Goal: Task Accomplishment & Management: Use online tool/utility

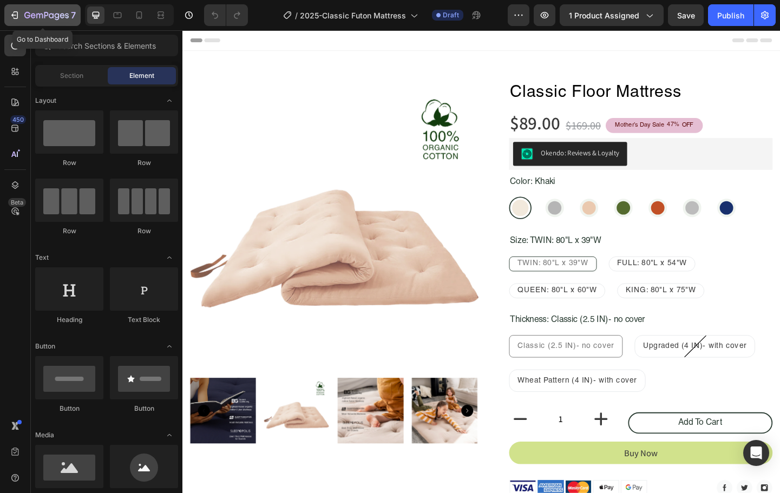
click at [28, 23] on button "7" at bounding box center [42, 15] width 76 height 22
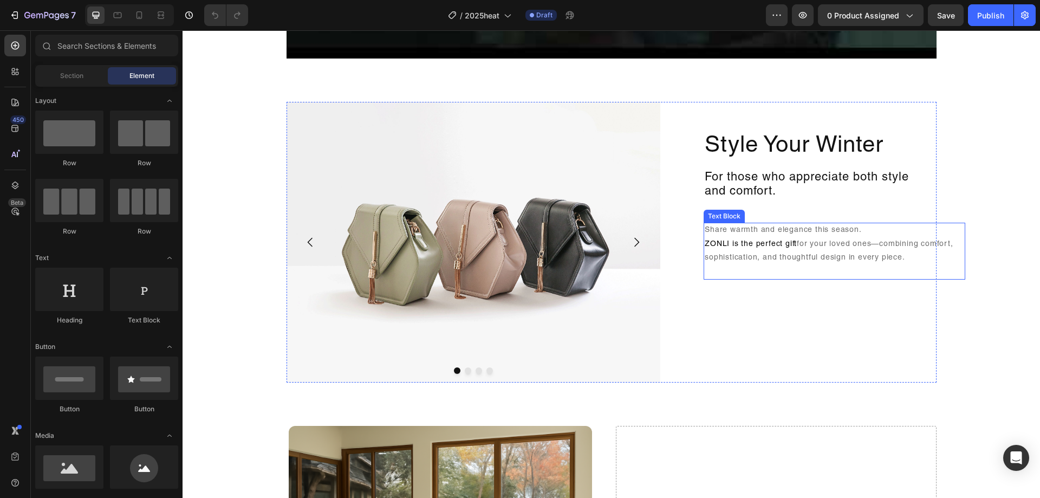
scroll to position [920, 0]
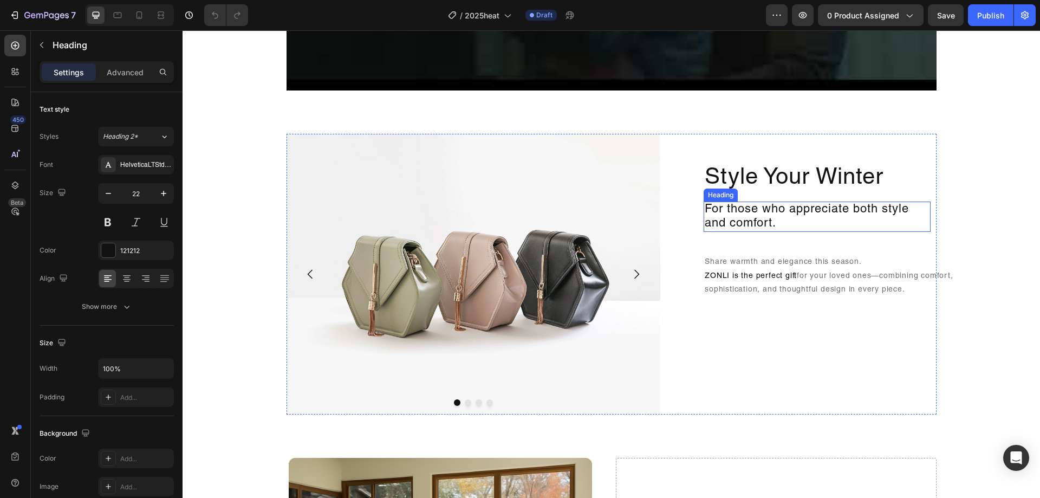
click at [853, 210] on h2 "For those who appreciate both style and comfort." at bounding box center [816, 216] width 227 height 31
click at [874, 253] on div "Style Your Winter Heading For those who appreciate both style and comfort. Head…" at bounding box center [802, 274] width 267 height 280
click at [863, 212] on h2 "For those who appreciate both style and comfort." at bounding box center [816, 216] width 227 height 31
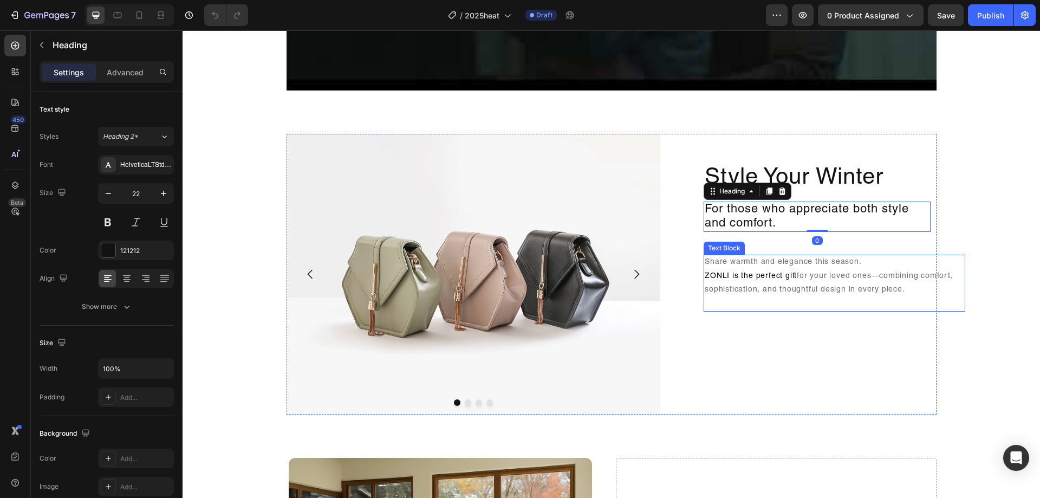
click at [870, 299] on p "Share warmth and elegance this season. ZONLI is the perfect gift for your loved…" at bounding box center [833, 283] width 259 height 55
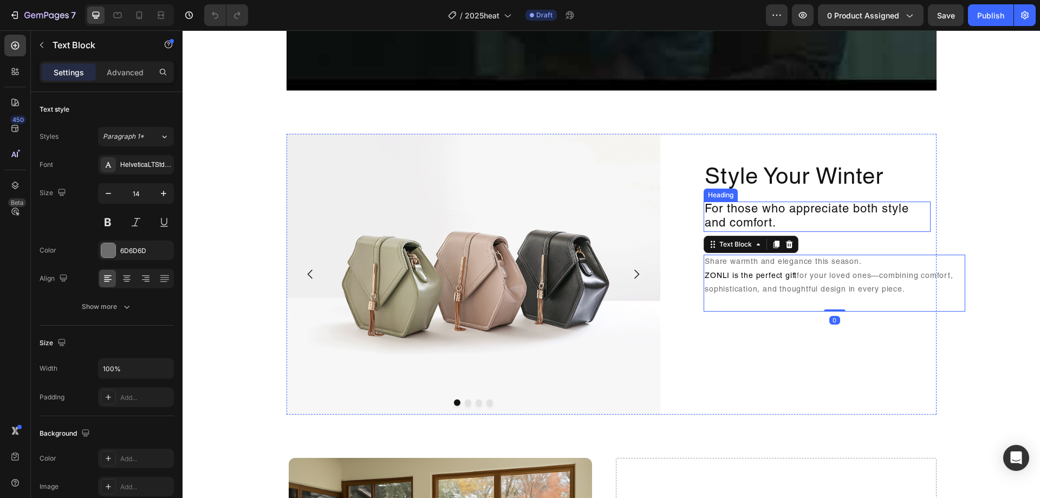
click at [878, 220] on h2 "For those who appreciate both style and comfort." at bounding box center [816, 216] width 227 height 31
click at [901, 285] on p "Share warmth and elegance this season. ZONLI is the perfect gift for your loved…" at bounding box center [833, 283] width 259 height 55
click at [866, 218] on h2 "For those who appreciate both style and comfort." at bounding box center [816, 216] width 227 height 31
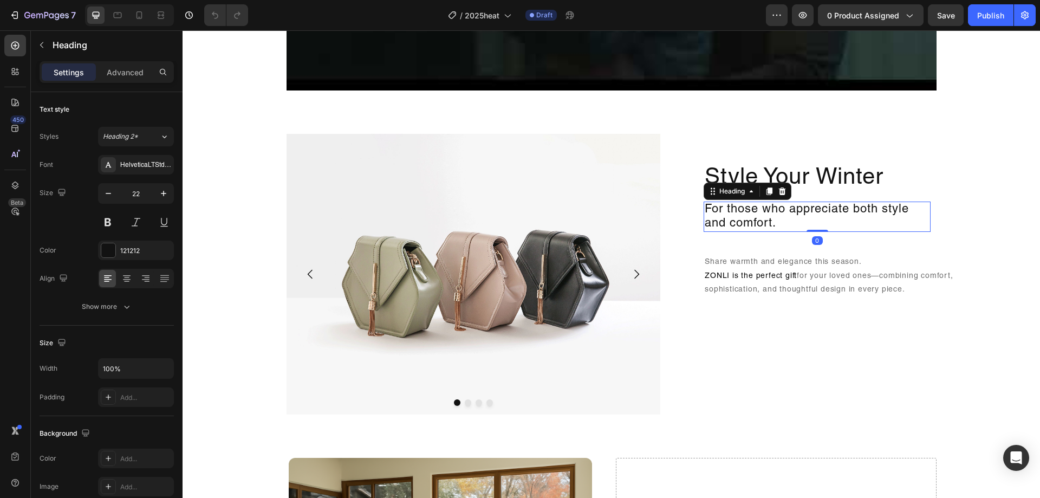
click at [824, 215] on h2 "For those who appreciate both style and comfort." at bounding box center [816, 216] width 227 height 31
click at [824, 215] on p "For those who appreciate both style and comfort." at bounding box center [816, 216] width 225 height 29
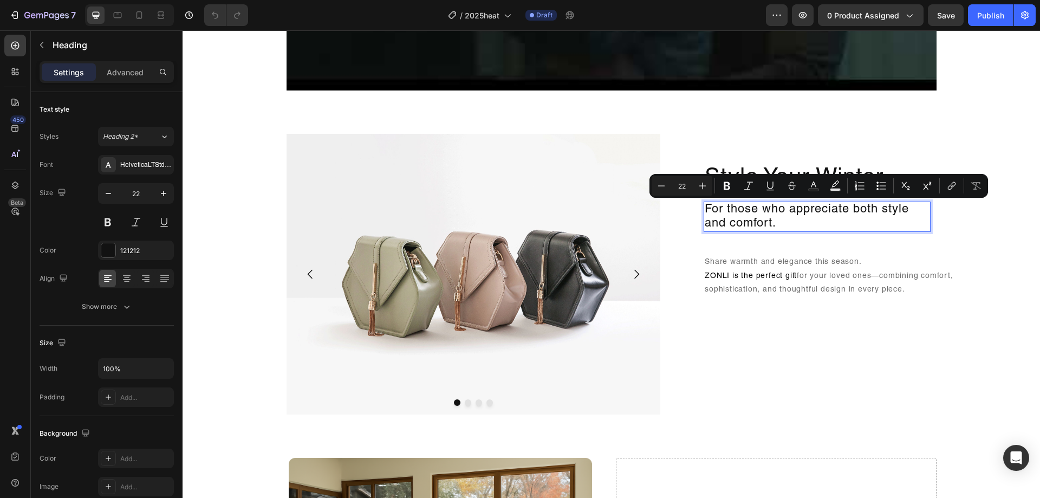
drag, startPoint x: 735, startPoint y: 212, endPoint x: 728, endPoint y: 213, distance: 7.1
click at [735, 213] on p "For those who appreciate both style and comfort." at bounding box center [816, 216] width 225 height 29
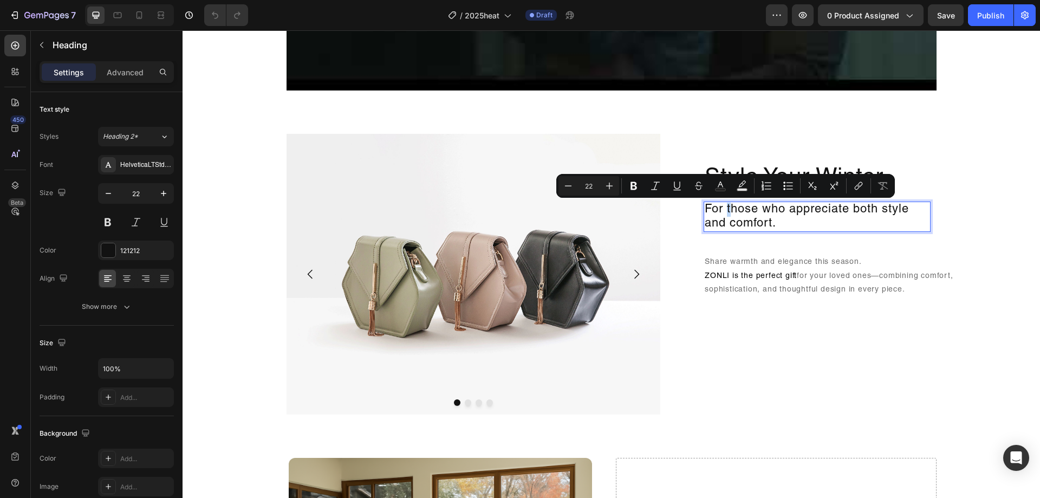
click at [725, 212] on p "For those who appreciate both style and comfort." at bounding box center [816, 216] width 225 height 29
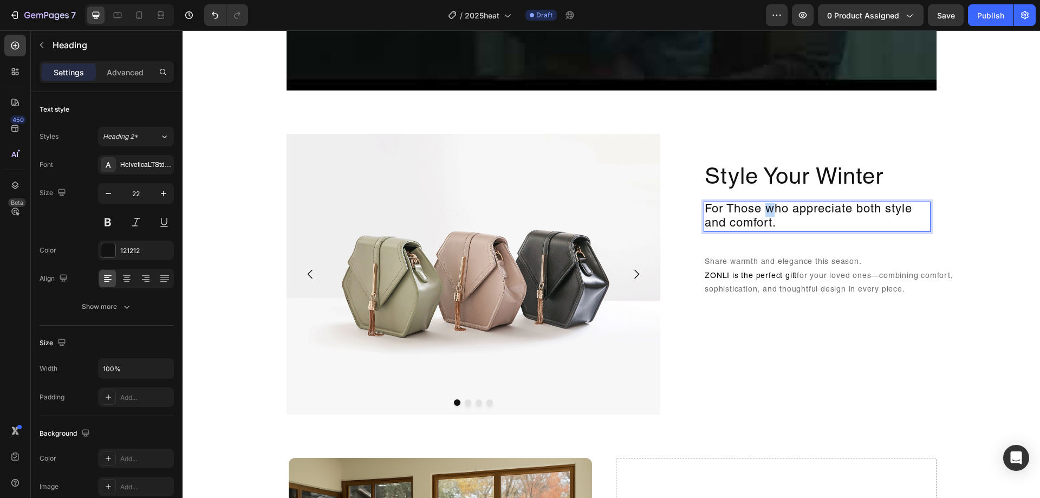
click at [766, 212] on p "For Those who appreciate both style and comfort." at bounding box center [816, 216] width 225 height 29
click at [795, 209] on p "For Those Who appreciate both style and comfort." at bounding box center [816, 216] width 225 height 29
click at [859, 210] on p "For Those Who Appreciate both style and comfort." at bounding box center [816, 216] width 225 height 29
drag, startPoint x: 898, startPoint y: 207, endPoint x: 891, endPoint y: 212, distance: 7.8
click at [897, 210] on p "For Those Who Appreciate Both style and comfort." at bounding box center [816, 216] width 225 height 29
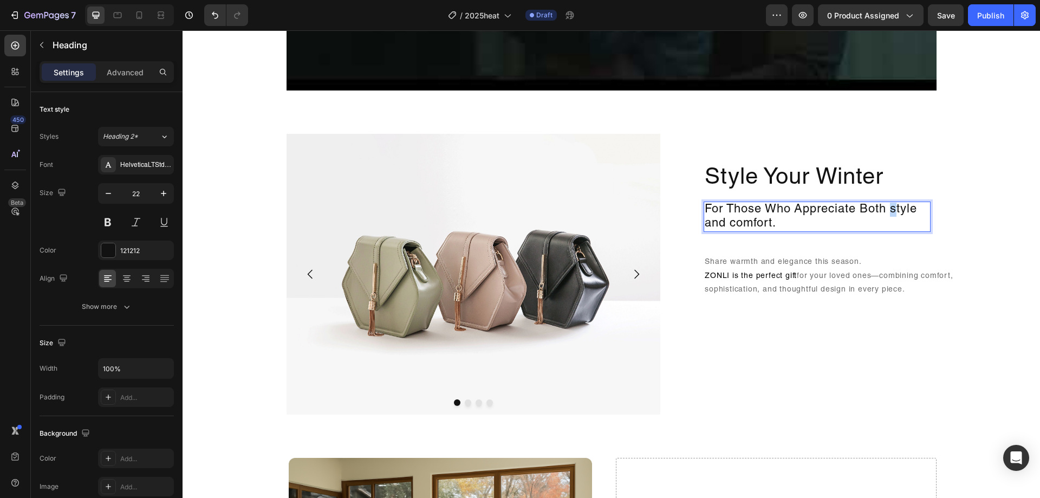
click at [889, 211] on p "For Those Who Appreciate Both style and comfort." at bounding box center [816, 216] width 225 height 29
drag, startPoint x: 737, startPoint y: 226, endPoint x: 731, endPoint y: 224, distance: 6.2
click at [731, 224] on p "For Those Who Appreciate Both Style and comfort." at bounding box center [816, 216] width 225 height 29
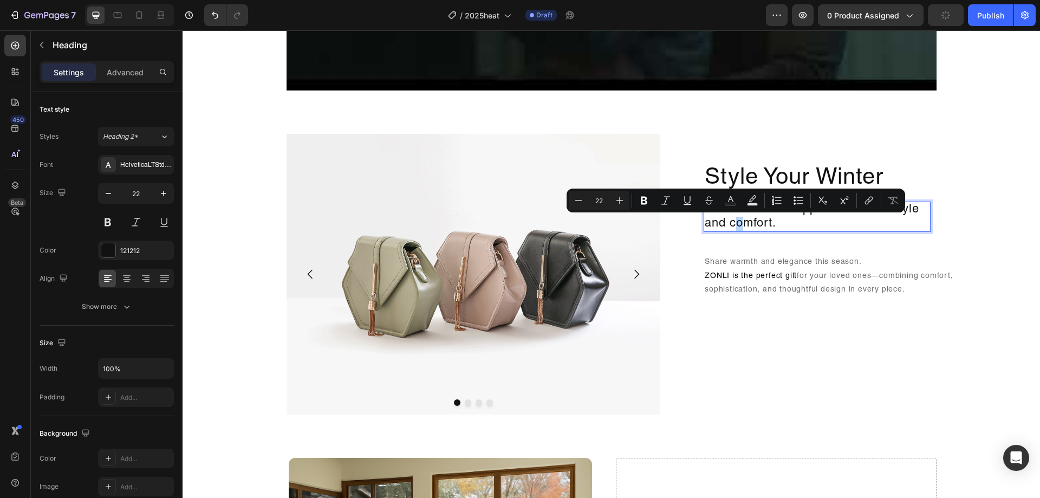
click at [730, 224] on p "For Those Who Appreciate Both Style and comfort." at bounding box center [816, 216] width 225 height 29
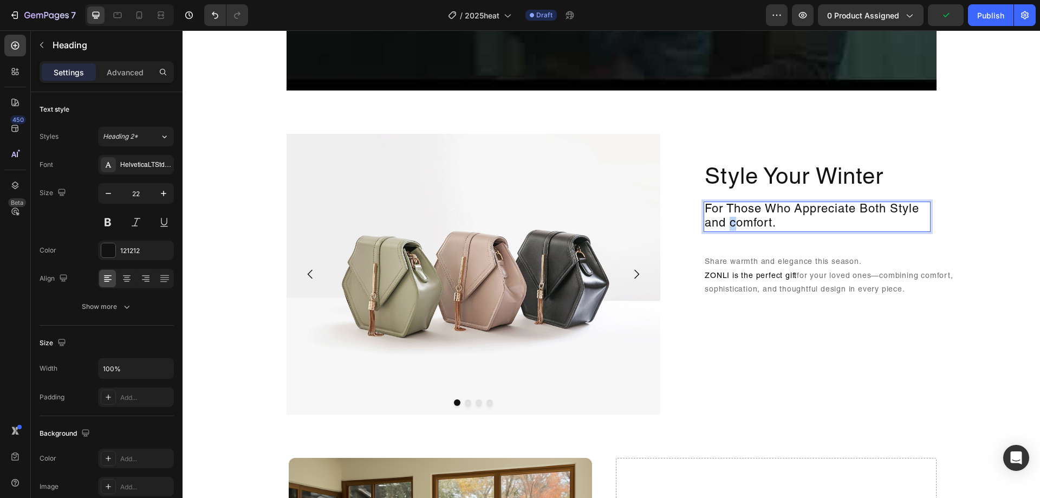
click at [730, 223] on p "For Those Who Appreciate Both Style and comfort." at bounding box center [816, 216] width 225 height 29
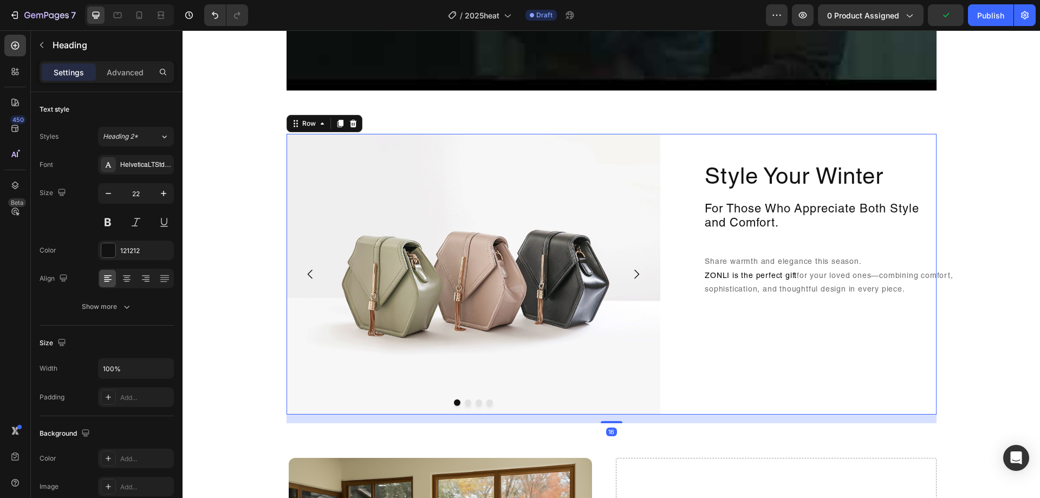
click at [862, 245] on div "Style Your Winter Heading For Those Who Appreciate Both Style and Comfort. Head…" at bounding box center [802, 274] width 267 height 280
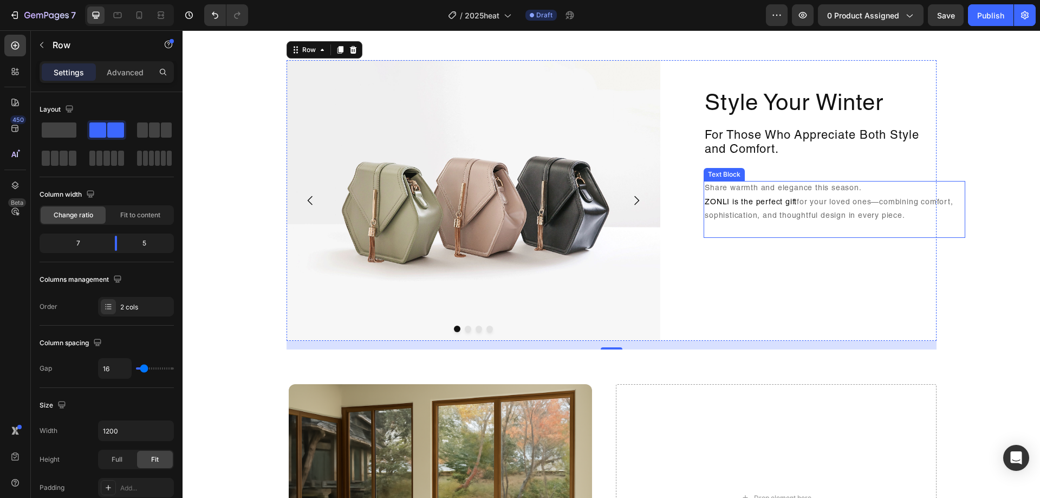
scroll to position [975, 0]
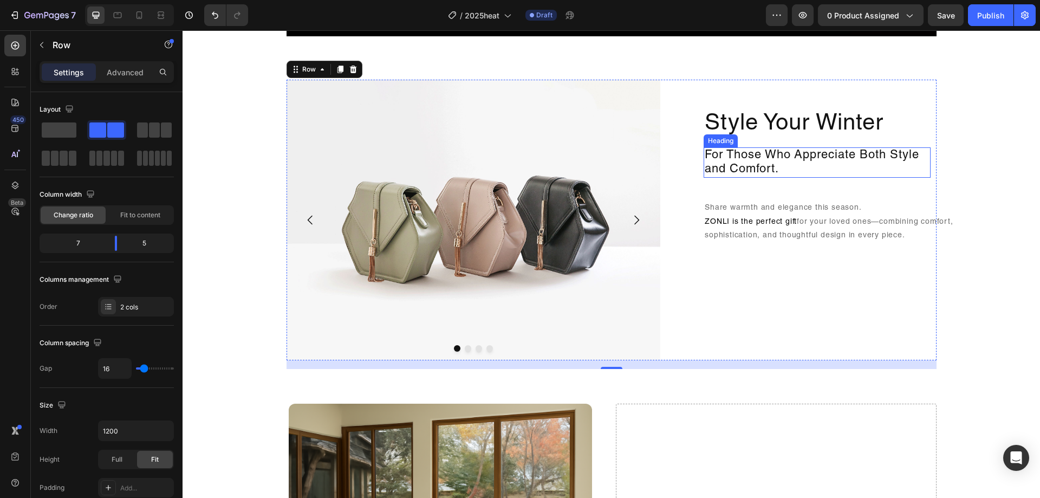
click at [801, 167] on p "For Those Who Appreciate Both Style and Comfort." at bounding box center [816, 162] width 225 height 29
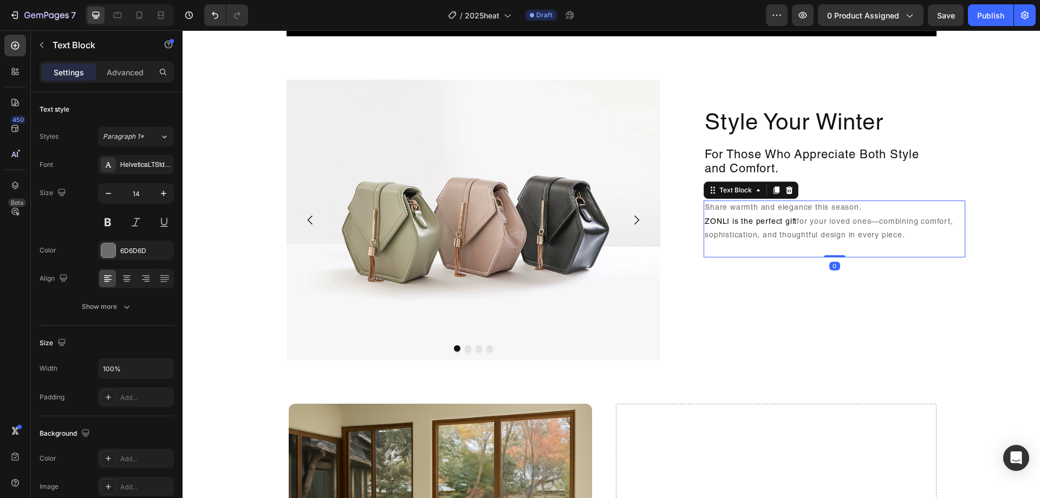
click at [856, 212] on p "Share warmth and elegance this season. ZONLI is the perfect gift for your loved…" at bounding box center [833, 228] width 259 height 55
click at [865, 163] on p "For Those Who Appreciate Both Style and Comfort." at bounding box center [816, 162] width 225 height 29
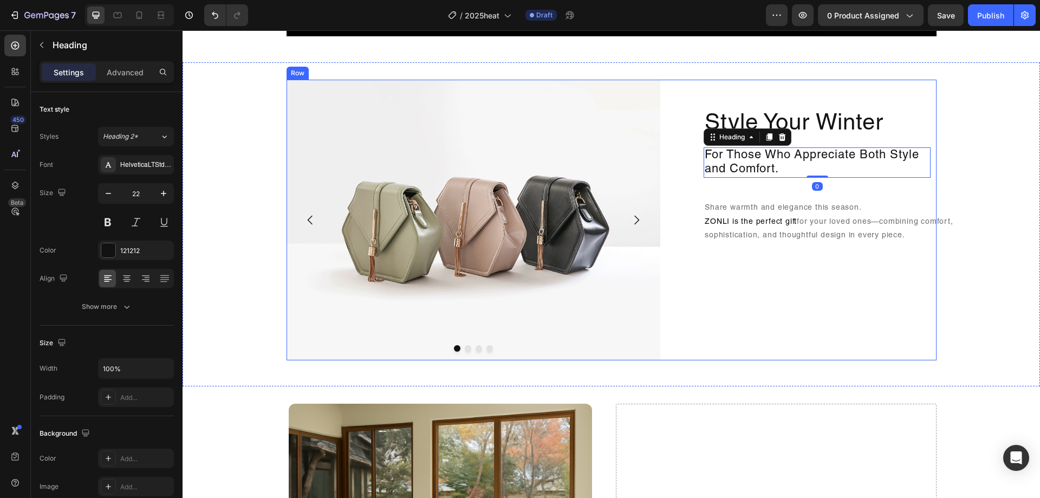
click at [871, 196] on div "Style Your Winter Heading For Those Who Appreciate Both Style and Comfort. Head…" at bounding box center [802, 220] width 267 height 280
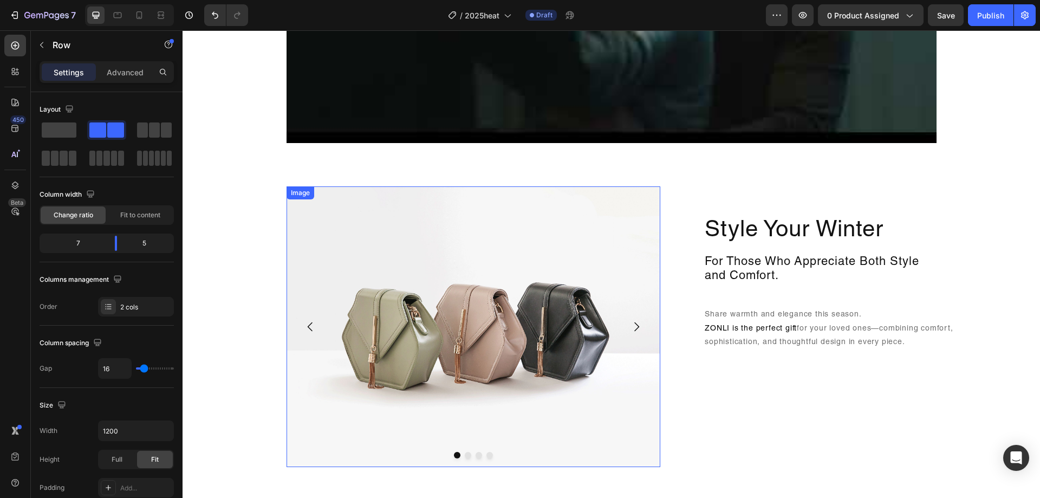
scroll to position [920, 0]
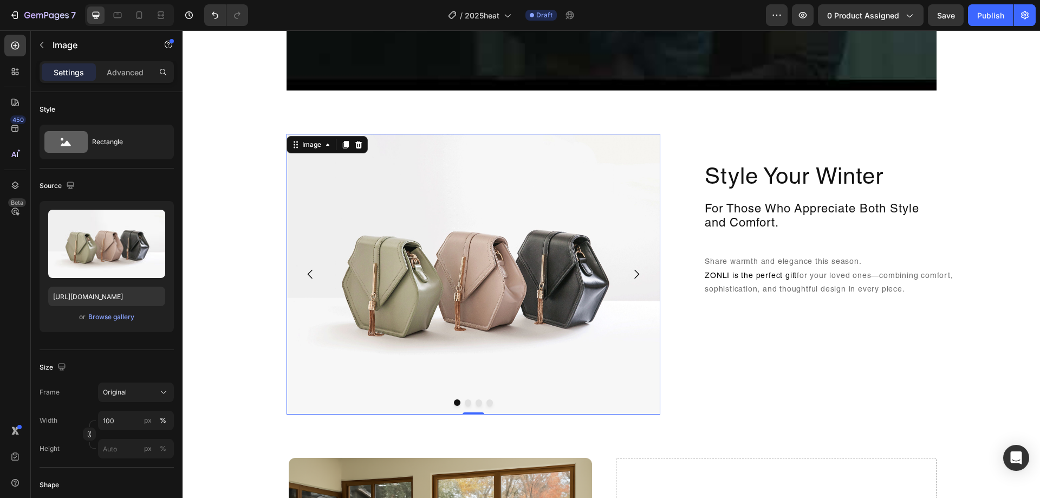
click at [457, 332] on img at bounding box center [473, 274] width 374 height 280
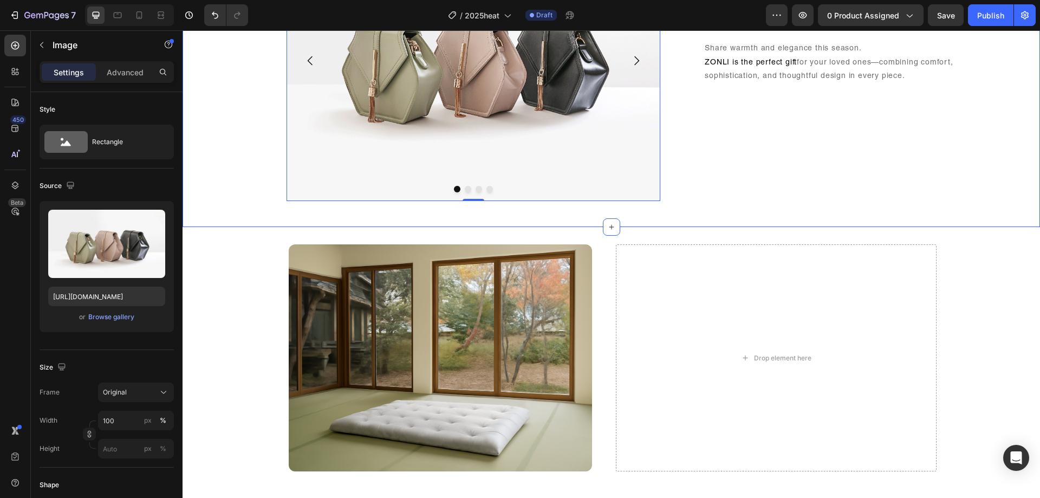
scroll to position [1137, 0]
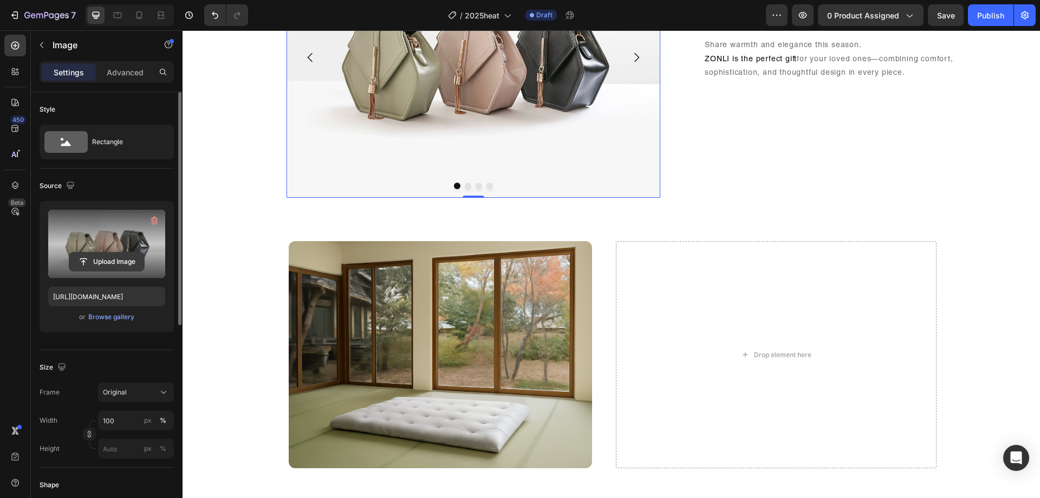
click at [115, 262] on input "file" at bounding box center [106, 261] width 75 height 18
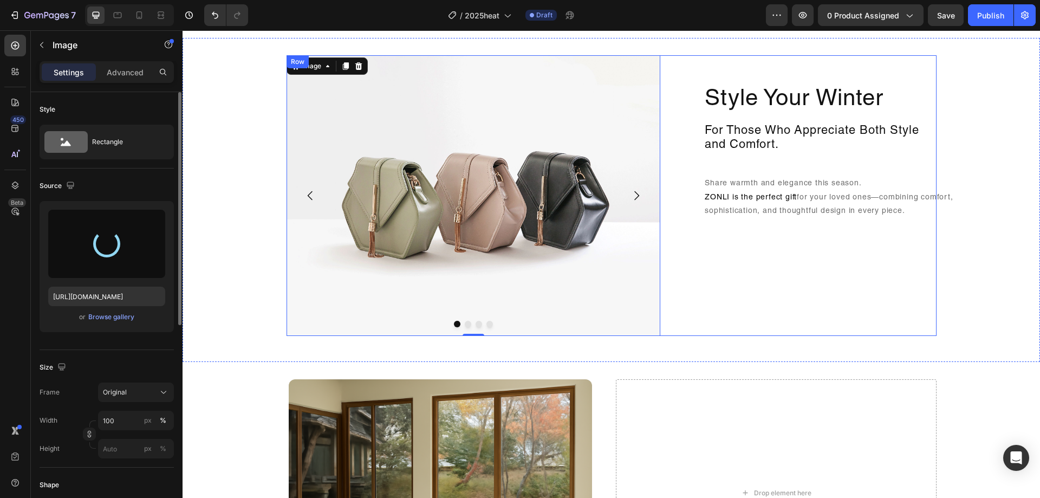
scroll to position [975, 0]
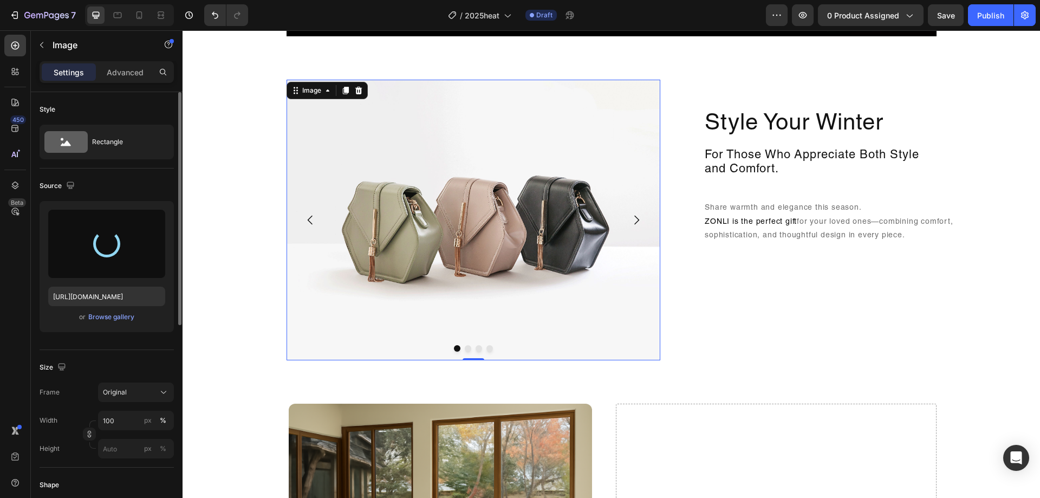
type input "https://cdn.shopify.com/s/files/1/0084/4732/8319/files/gempages_490441196624151…"
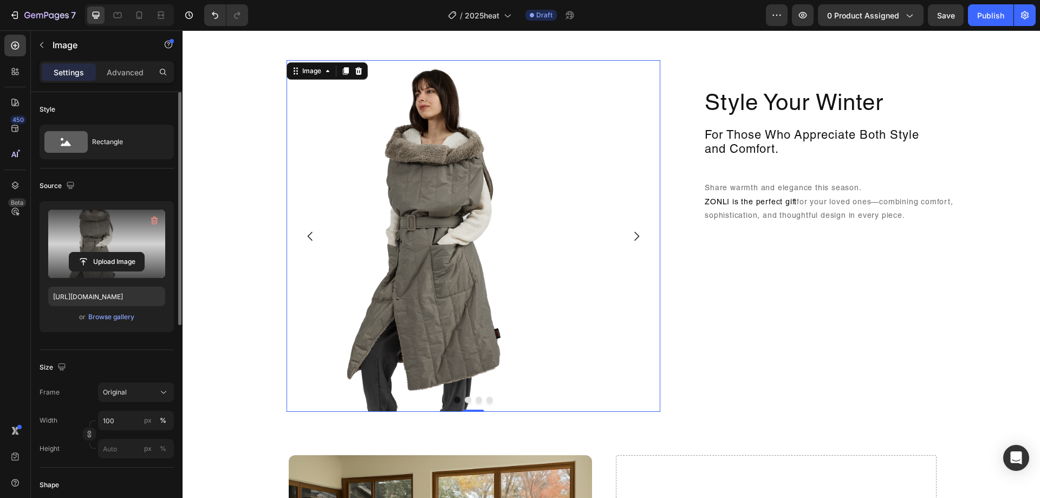
scroll to position [1029, 0]
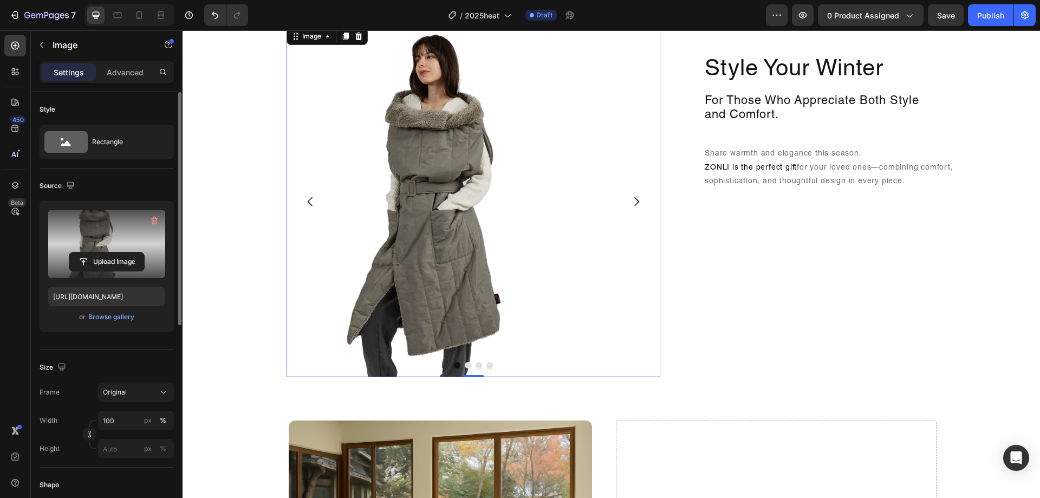
click at [558, 175] on img at bounding box center [473, 200] width 374 height 351
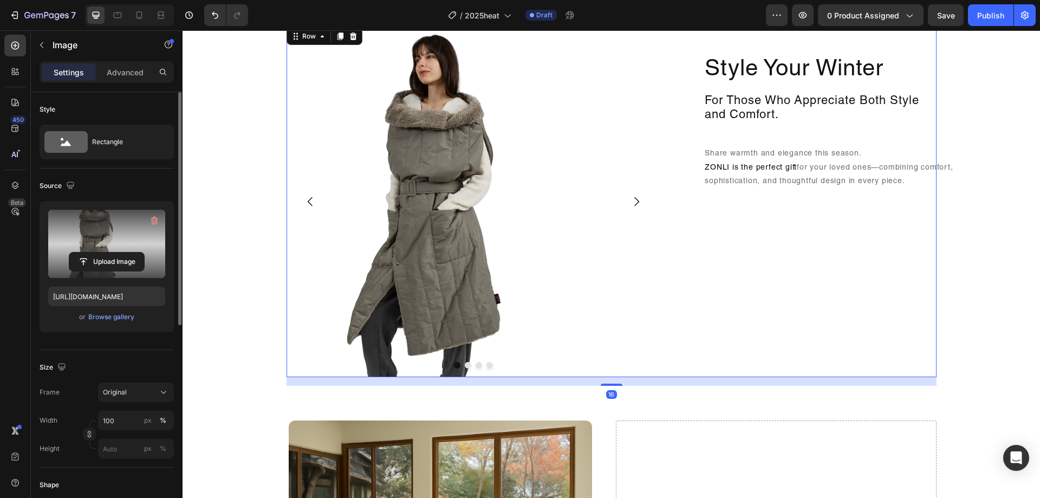
click at [676, 364] on div "Style Your Winter Heading For Those Who Appreciate Both Style and Comfort. Head…" at bounding box center [802, 200] width 267 height 351
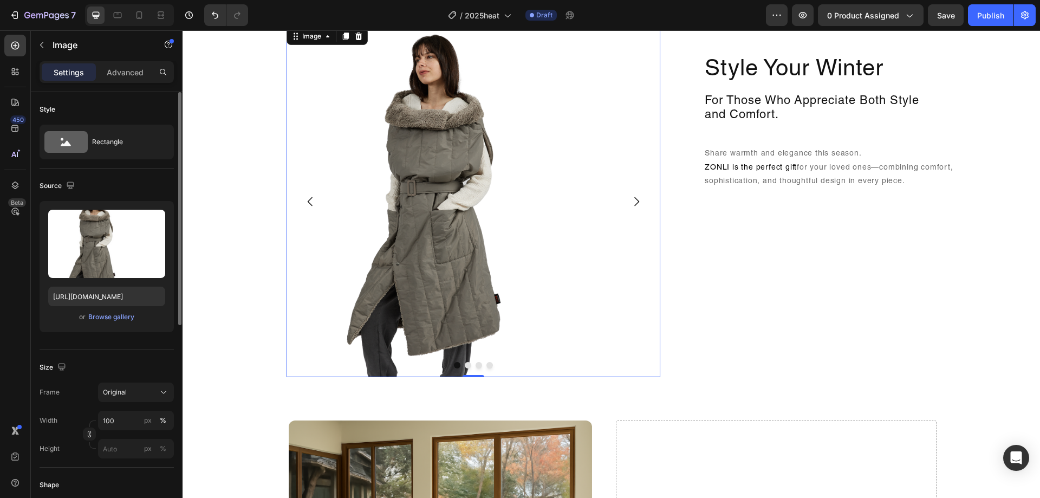
click at [605, 355] on img at bounding box center [473, 200] width 374 height 351
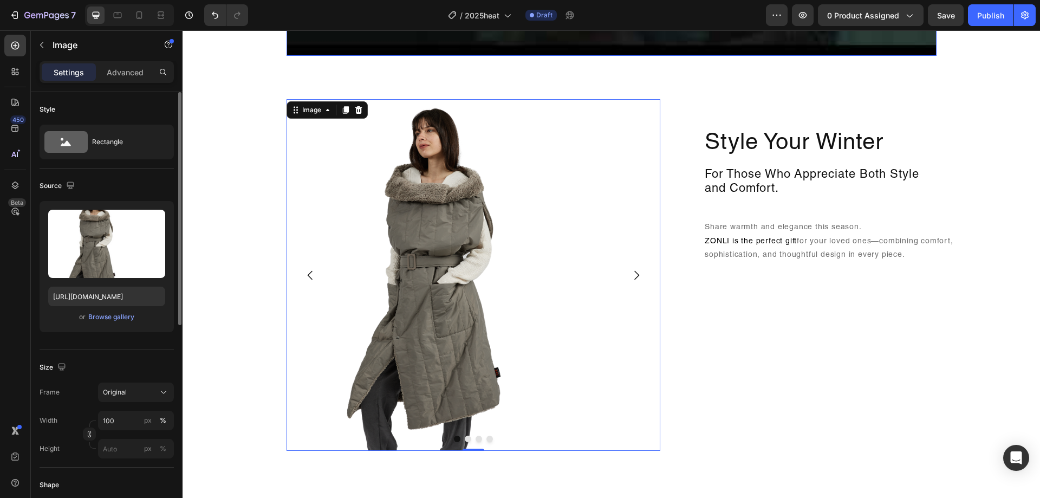
scroll to position [866, 0]
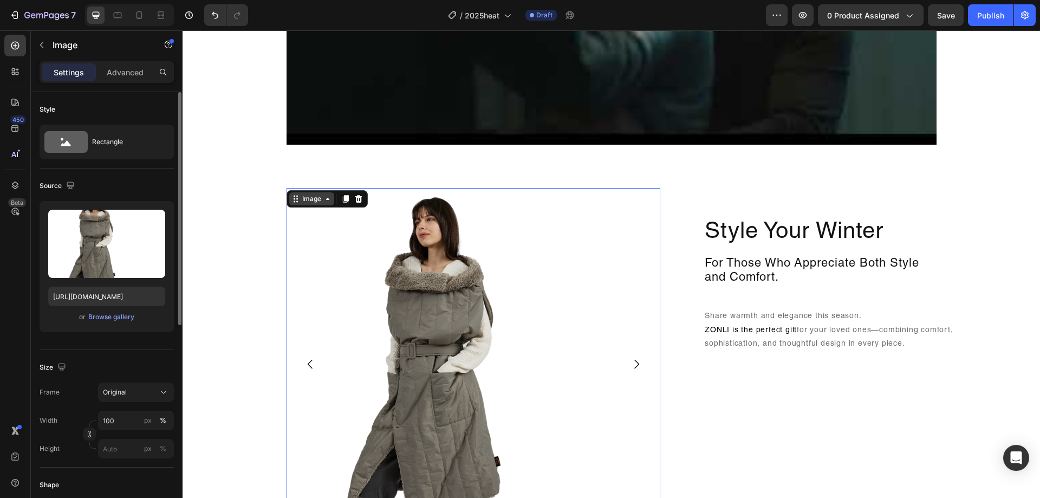
click at [325, 202] on icon at bounding box center [327, 198] width 9 height 9
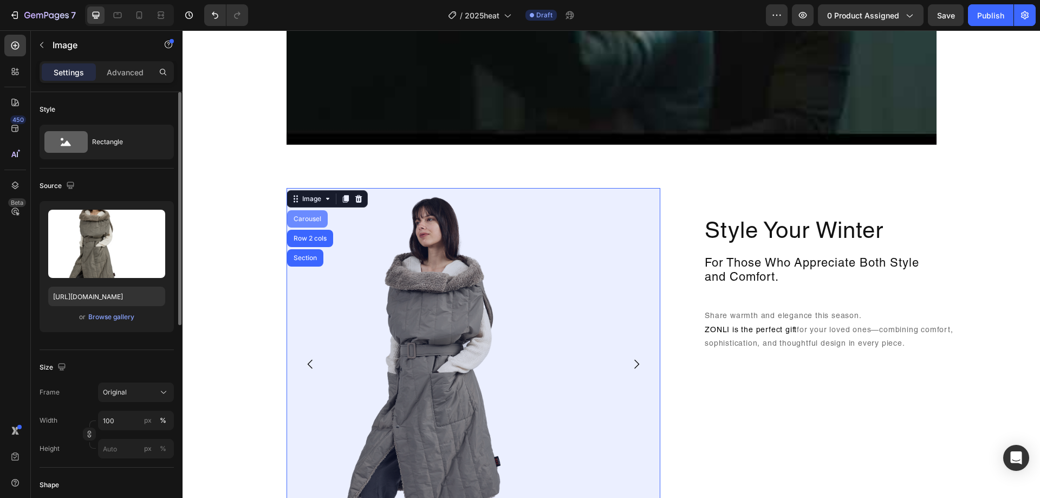
click at [305, 222] on div "Carousel" at bounding box center [307, 218] width 32 height 6
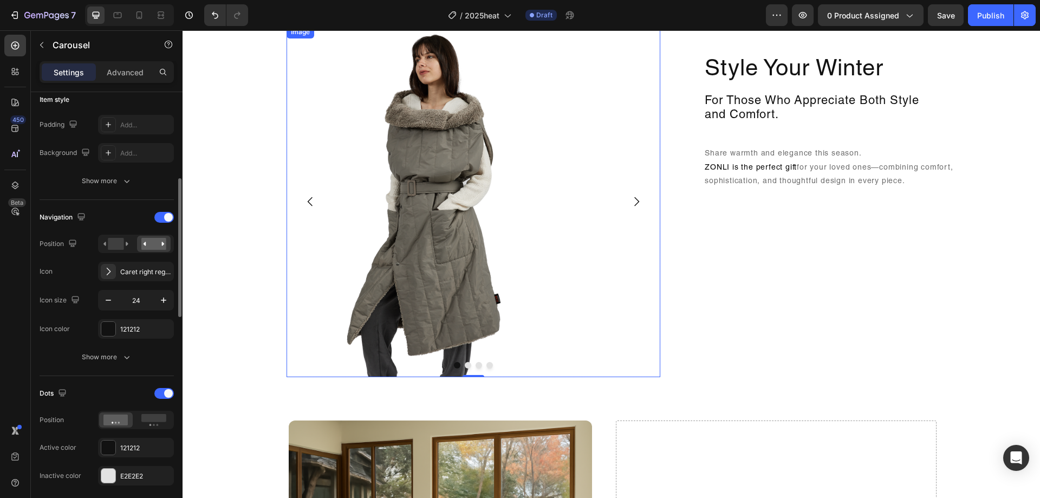
scroll to position [975, 0]
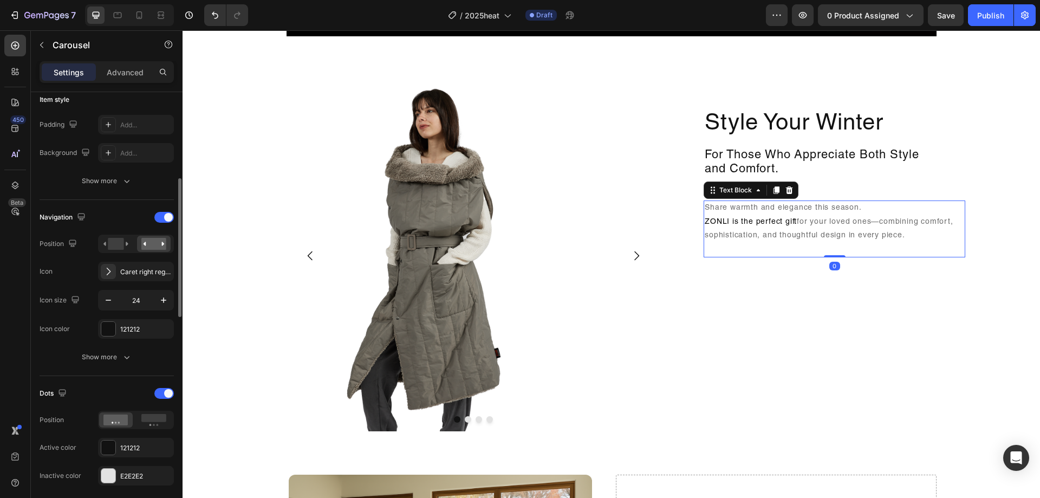
click at [748, 256] on p "Share warmth and elegance this season. ZONLI is the perfect gift for your loved…" at bounding box center [833, 228] width 259 height 55
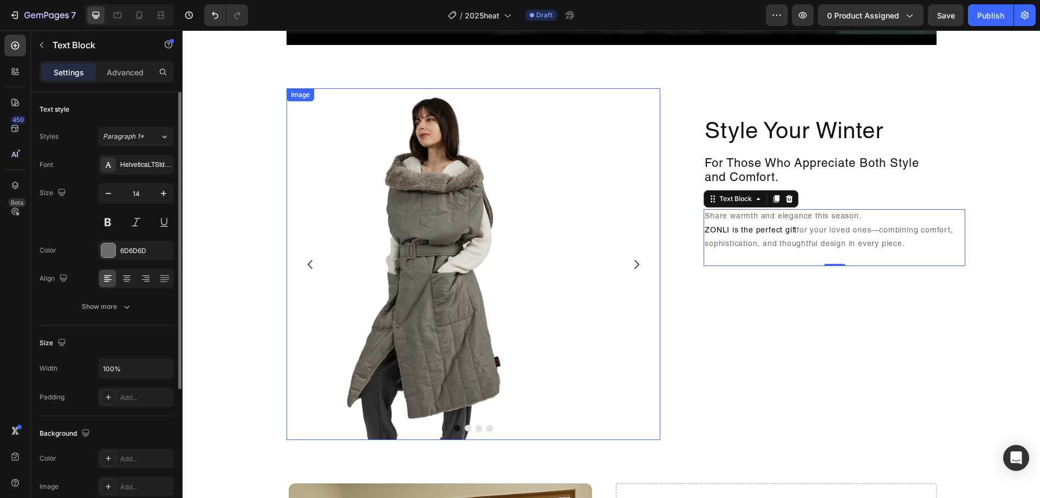
scroll to position [1029, 0]
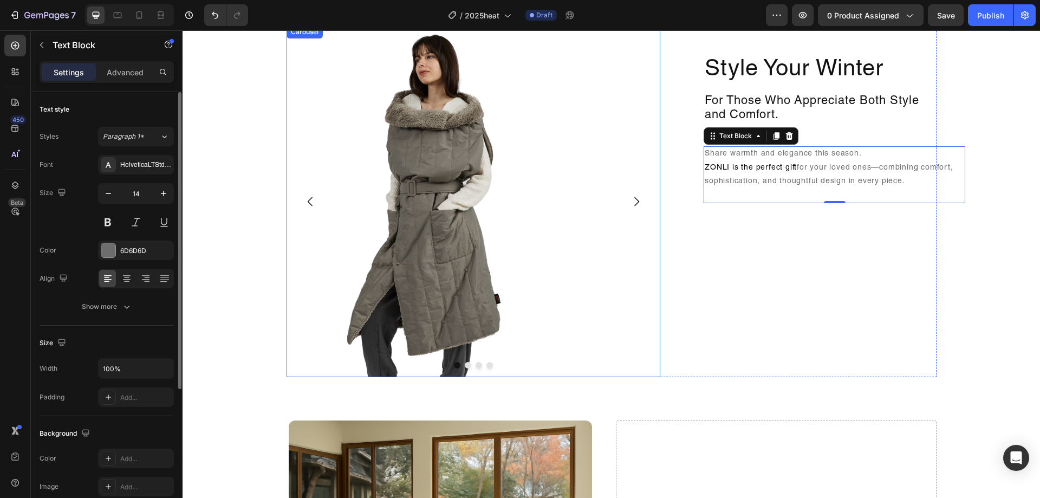
click at [633, 201] on icon "Carousel Next Arrow" at bounding box center [636, 201] width 13 height 13
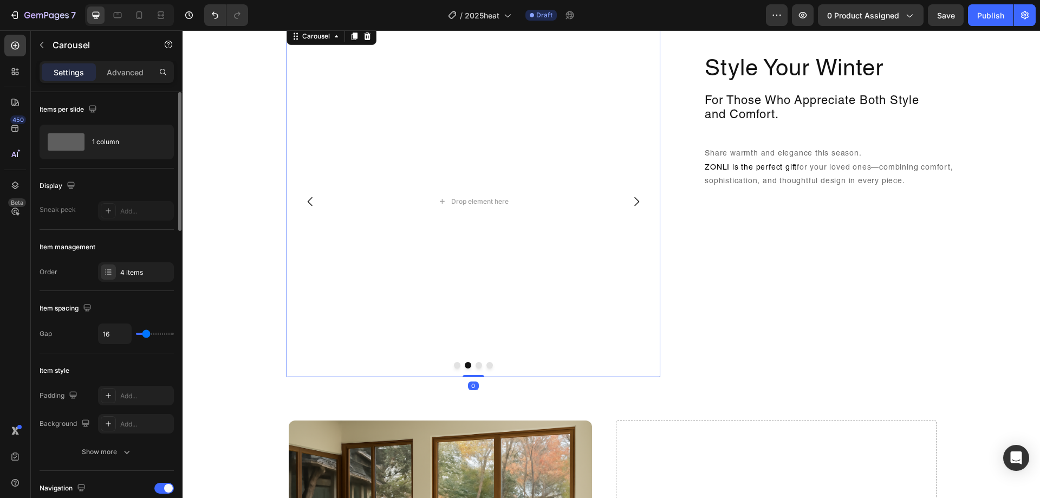
click at [312, 204] on button "Carousel Back Arrow" at bounding box center [310, 201] width 30 height 30
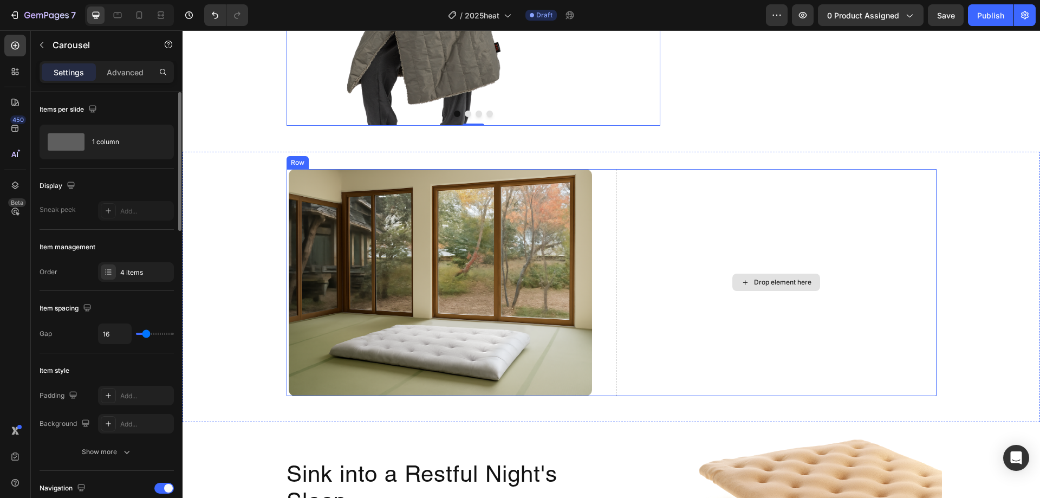
scroll to position [1299, 0]
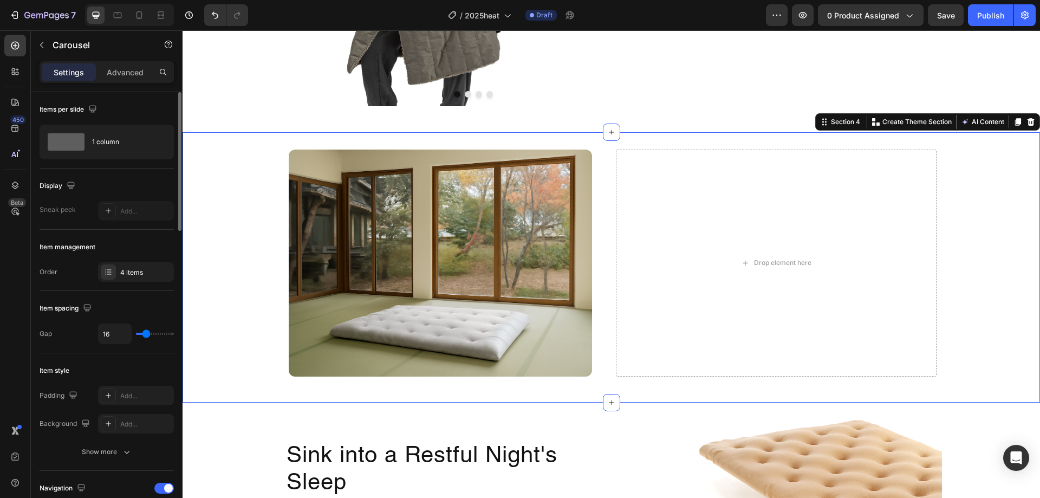
click at [703, 139] on div "Image Drop element here Row Section 4 Create Theme Section AI Content Write wit…" at bounding box center [610, 267] width 857 height 270
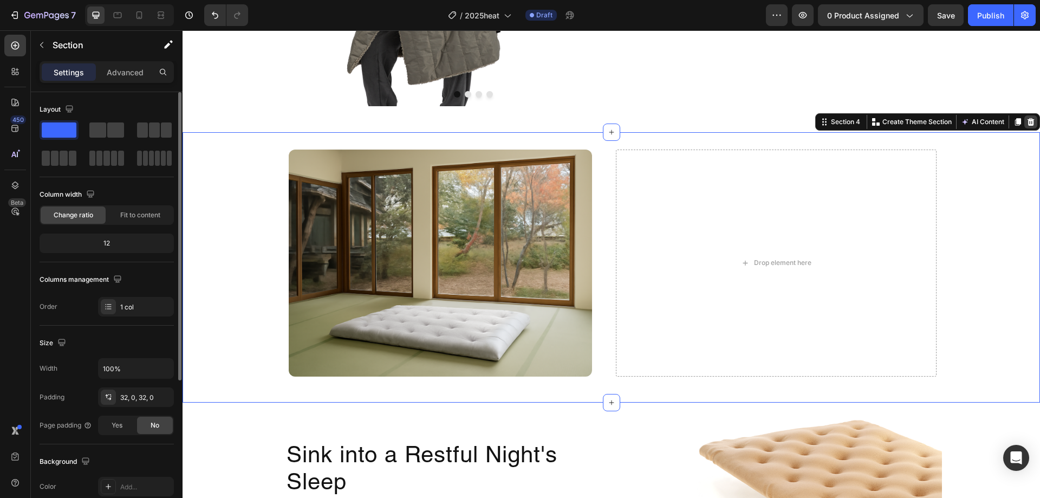
click at [1026, 119] on icon at bounding box center [1030, 121] width 9 height 9
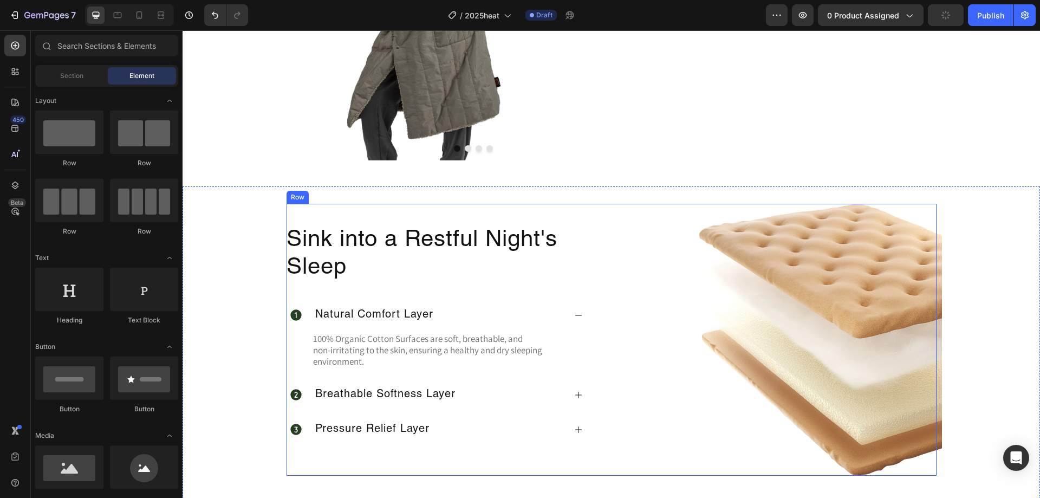
scroll to position [1191, 0]
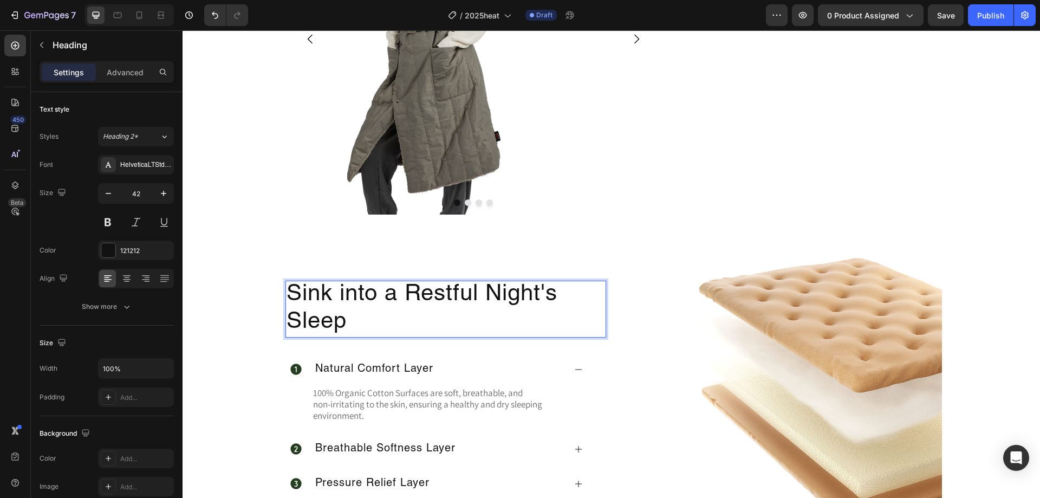
click at [311, 305] on h2 "Sink into a Restful Night's Sleep" at bounding box center [445, 308] width 321 height 57
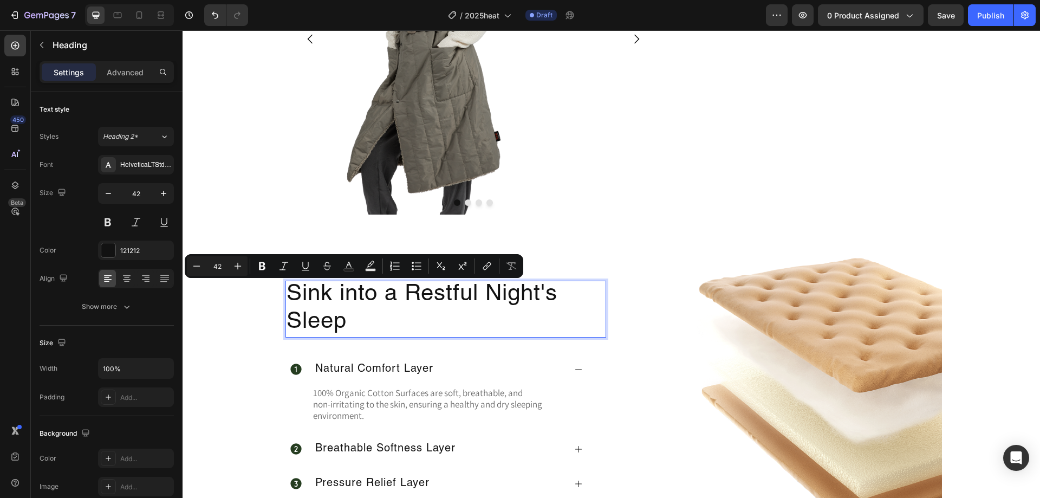
click at [345, 316] on p "Sink into a Restful Night's Sleep" at bounding box center [445, 309] width 318 height 55
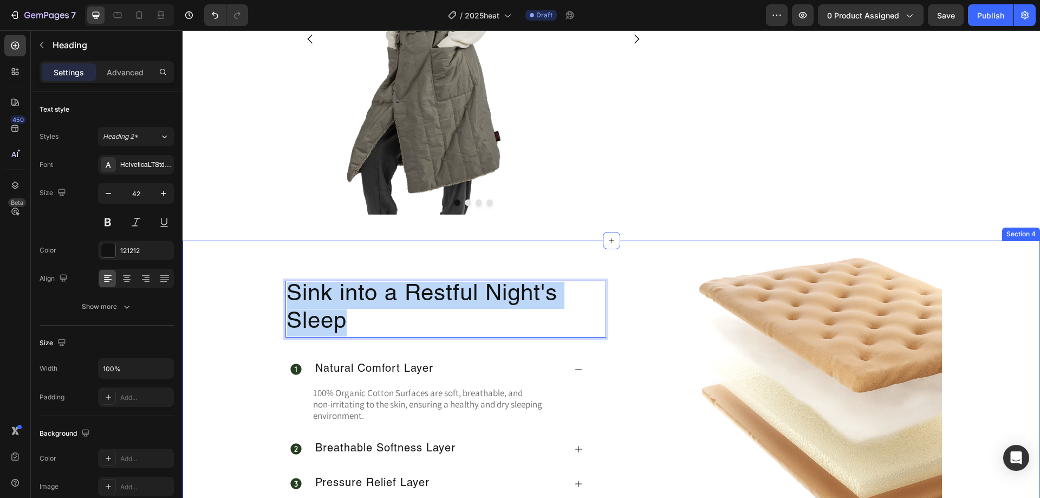
drag, startPoint x: 345, startPoint y: 319, endPoint x: 258, endPoint y: 278, distance: 97.1
click at [258, 278] on div "Sink into a Restful Night's Sleep Heading 35 Natural Comfort Layer 100% Organic…" at bounding box center [610, 398] width 857 height 280
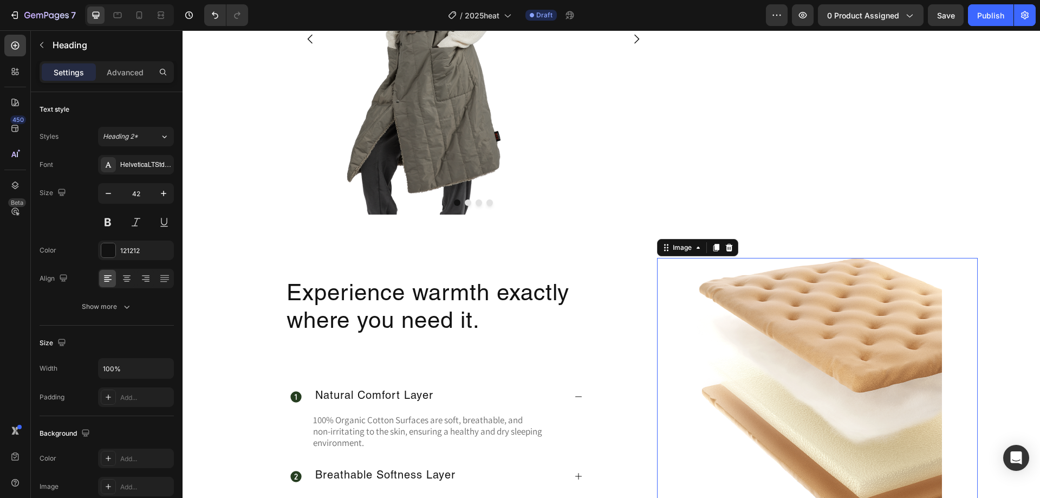
click at [697, 313] on img at bounding box center [817, 394] width 249 height 272
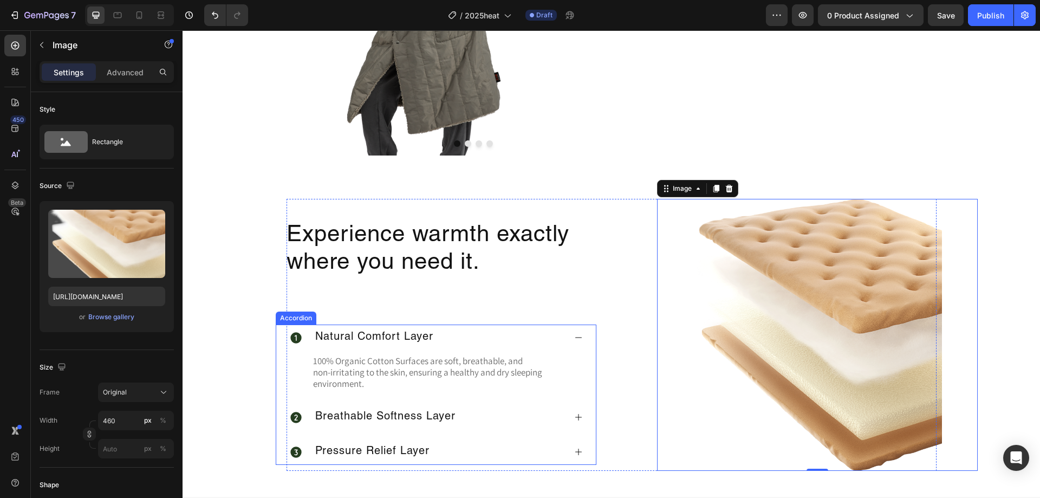
scroll to position [1299, 0]
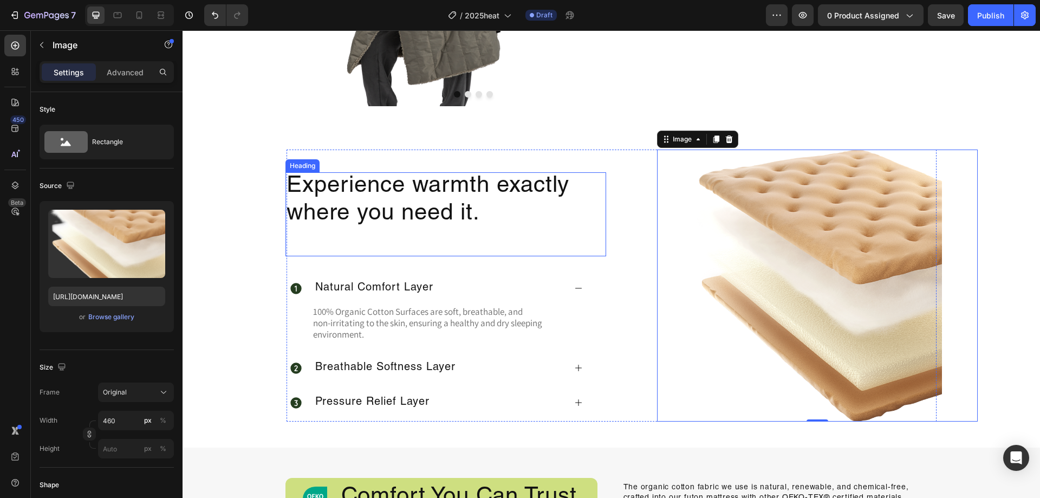
click at [444, 192] on p "Experience warmth exactly where you need it." at bounding box center [445, 214] width 318 height 82
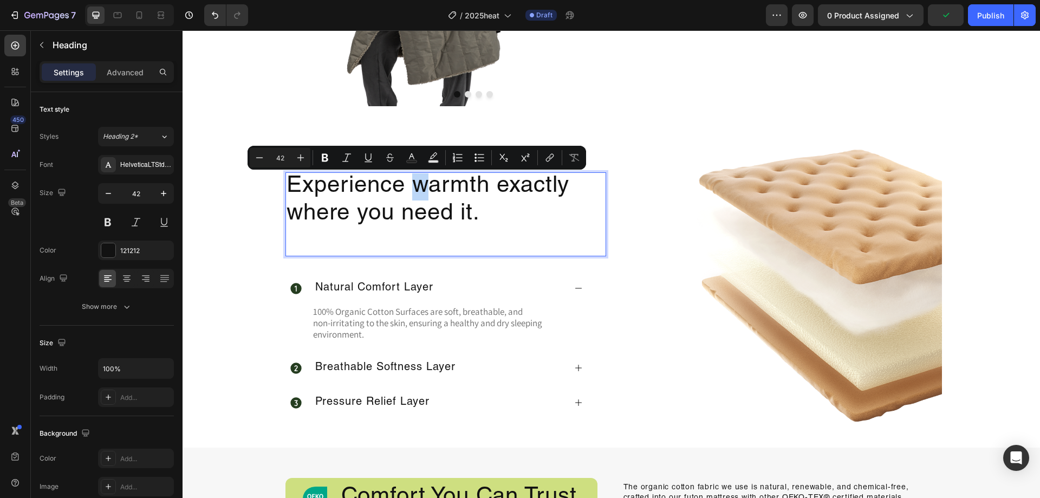
drag, startPoint x: 413, startPoint y: 187, endPoint x: 420, endPoint y: 187, distance: 7.0
click at [420, 187] on p "Experience warmth exactly where you need it." at bounding box center [445, 214] width 318 height 82
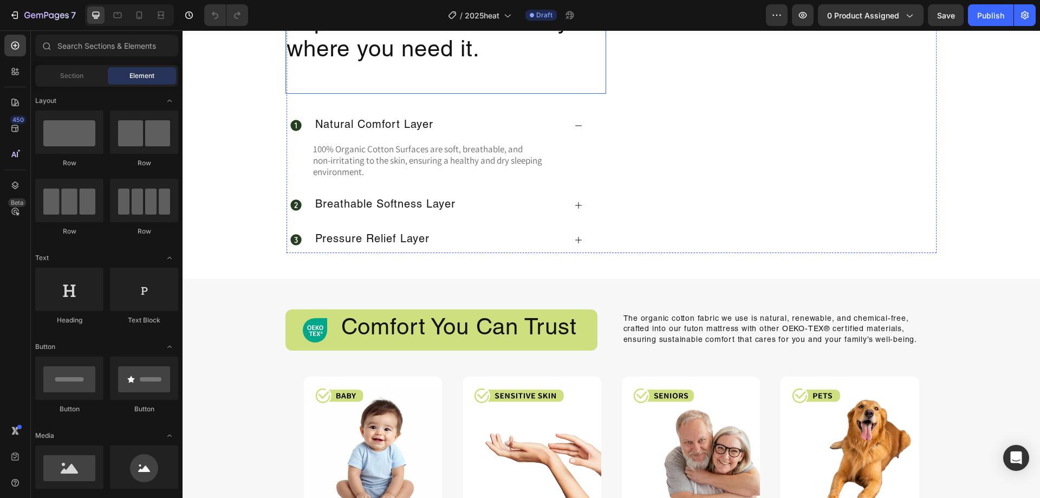
scroll to position [1299, 0]
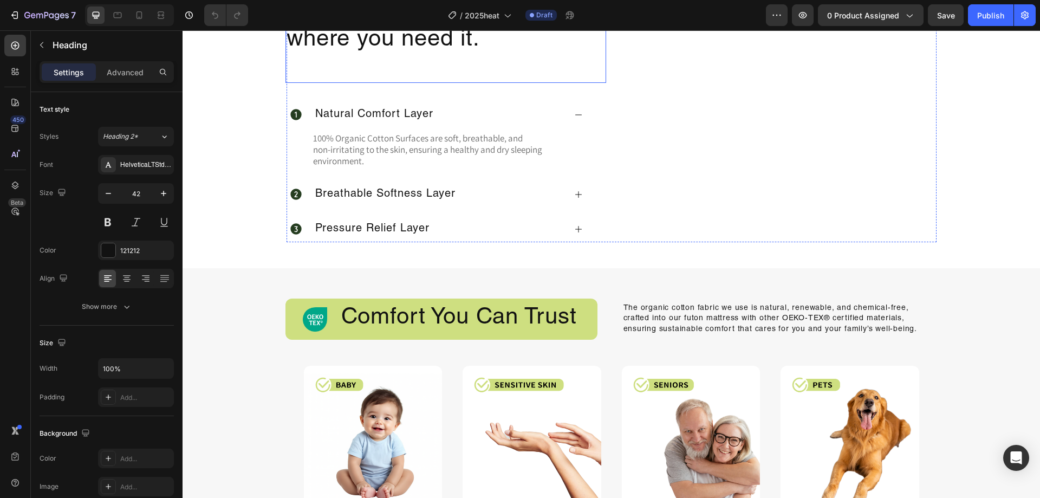
click at [434, 82] on h2 "Experience warmth exactly where you need it." at bounding box center [445, 40] width 321 height 84
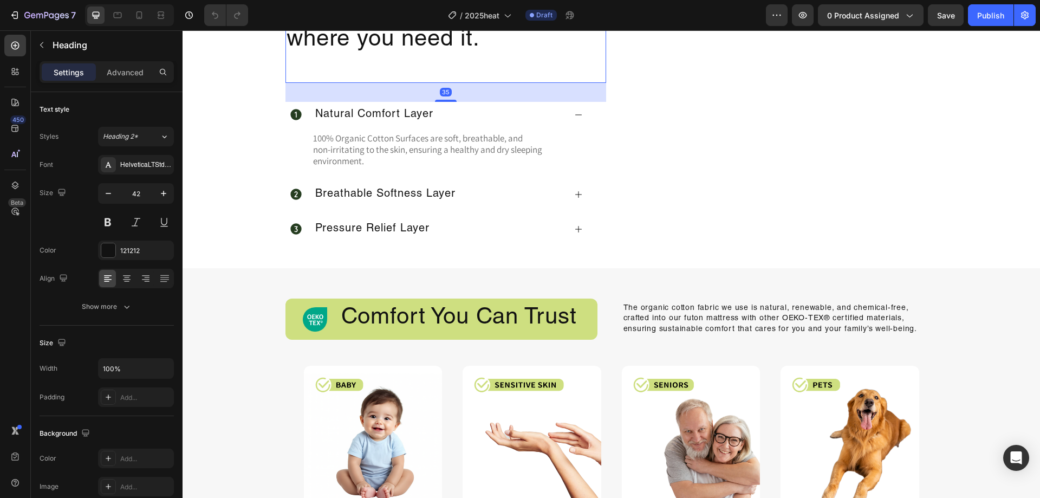
click at [434, 82] on h2 "Experience warmth exactly where you need it." at bounding box center [445, 40] width 321 height 84
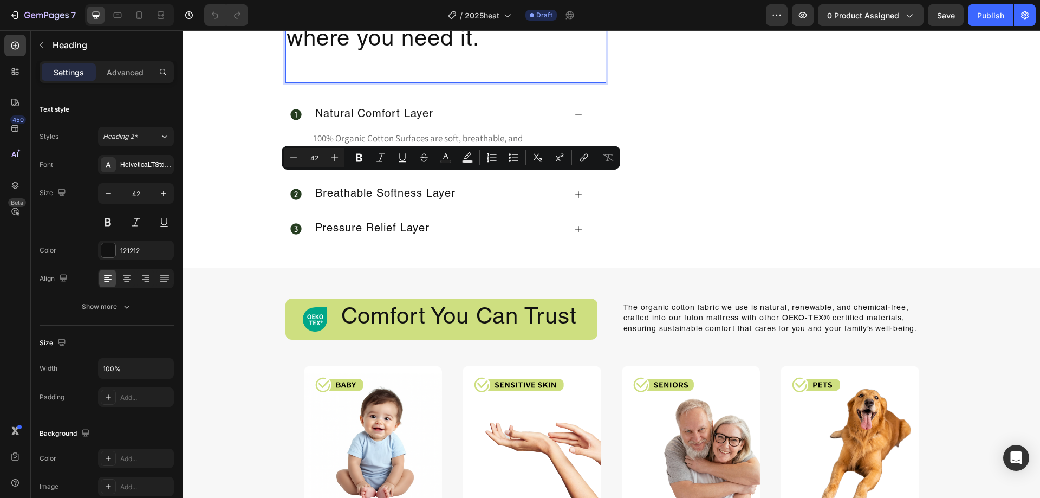
click at [418, 81] on p "Experience warmth exactly where you need it." at bounding box center [445, 40] width 318 height 82
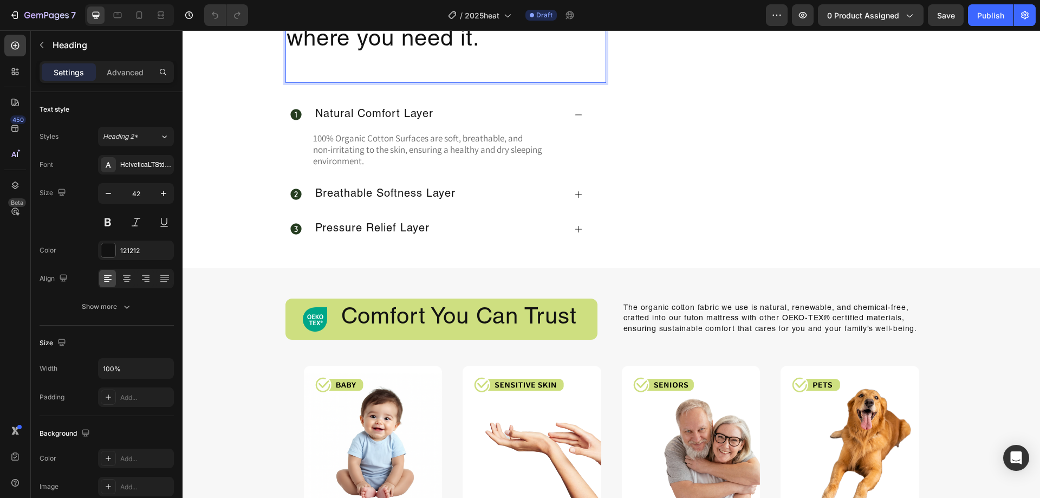
drag, startPoint x: 420, startPoint y: 189, endPoint x: 414, endPoint y: 190, distance: 6.0
click at [414, 81] on p "Experience warmth exactly where you need it." at bounding box center [445, 40] width 318 height 82
drag, startPoint x: 425, startPoint y: 184, endPoint x: 419, endPoint y: 181, distance: 6.8
click at [424, 82] on h2 "WExperience armth exactly where you need it." at bounding box center [445, 40] width 321 height 84
click at [434, 82] on h2 "WExperience armth exactly where you need it." at bounding box center [445, 40] width 321 height 84
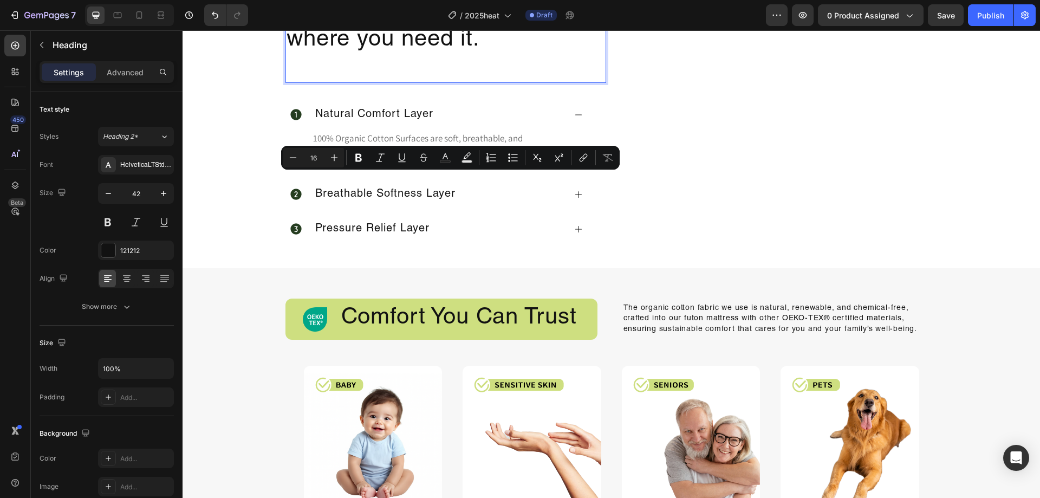
click at [415, 82] on h2 "Experience warmth exactly where you need it." at bounding box center [445, 40] width 321 height 84
type input "42"
click at [417, 82] on h2 "Experience warmth exactly where you need it." at bounding box center [445, 40] width 321 height 84
click at [424, 82] on h2 "Experience warmth exactly where you need it." at bounding box center [445, 40] width 321 height 84
click at [512, 82] on h2 "Experience Warmth exactly where you need it." at bounding box center [445, 40] width 321 height 84
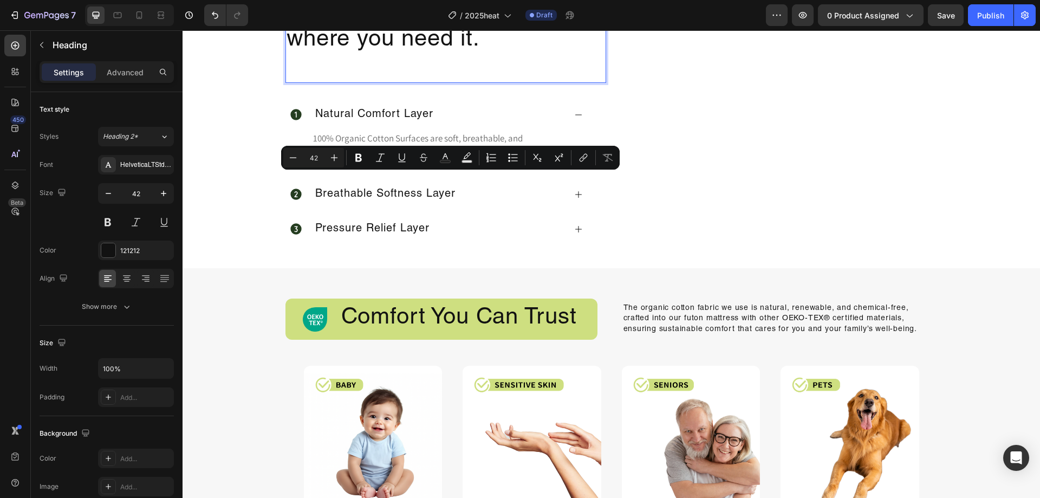
click at [292, 82] on h2 "Experience Warmth Exactly where you need it." at bounding box center [445, 40] width 321 height 84
click at [377, 82] on h2 "Experience Warmth Exactly Where you need it." at bounding box center [445, 40] width 321 height 84
click at [371, 82] on h2 "Experience Warmth Exactly Where you need it." at bounding box center [445, 40] width 321 height 84
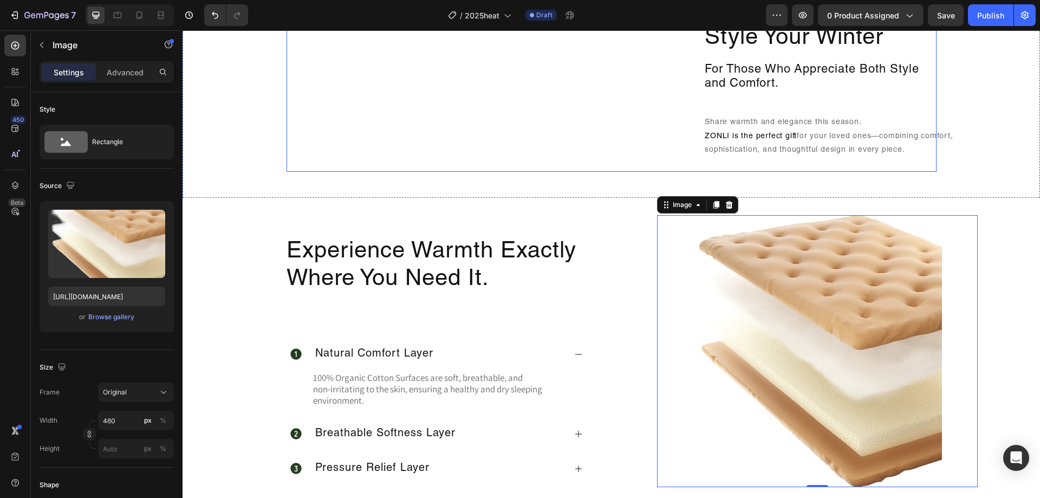
scroll to position [975, 0]
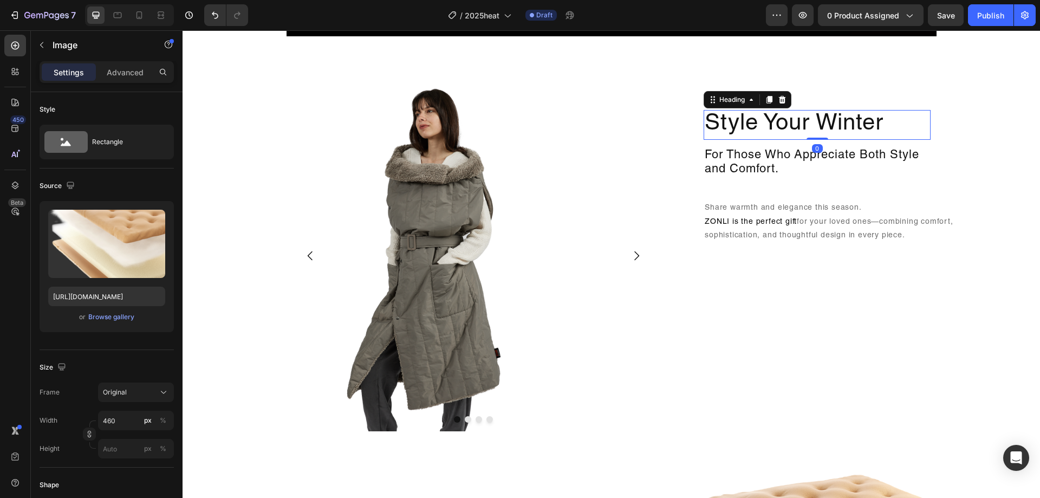
click at [718, 128] on h2 "Style Your Winter" at bounding box center [816, 124] width 227 height 29
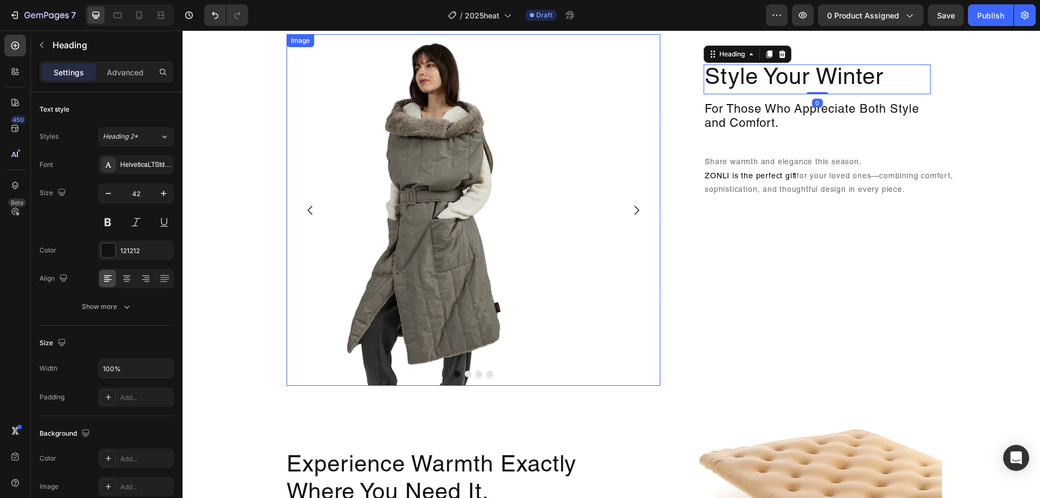
scroll to position [1083, 0]
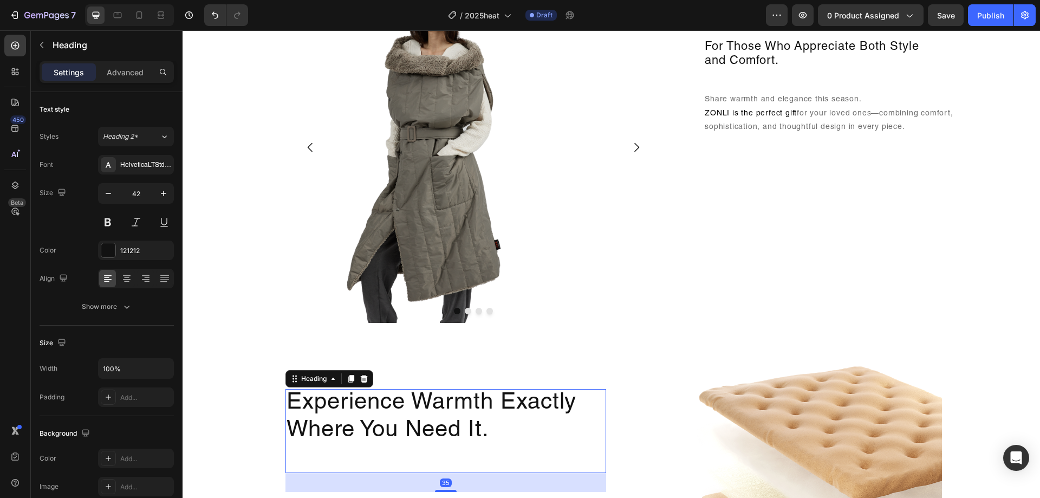
click at [371, 406] on h2 "Experience Warmth Exactly Where You Need It." at bounding box center [445, 431] width 321 height 84
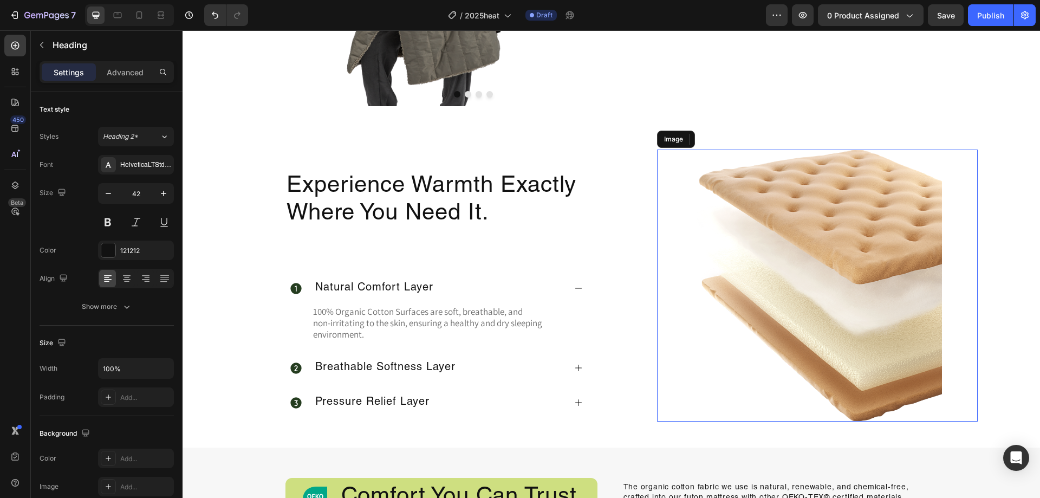
click at [741, 219] on img at bounding box center [817, 285] width 249 height 272
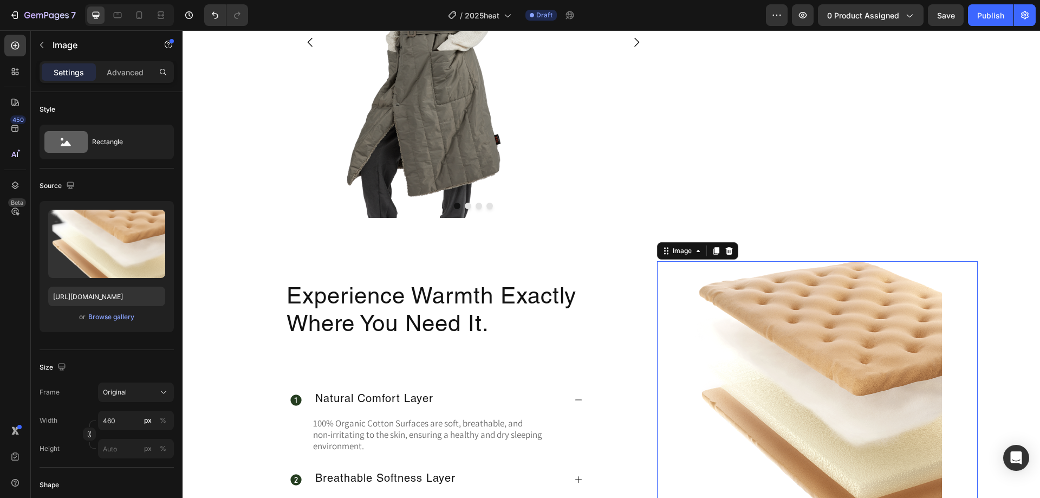
scroll to position [1191, 0]
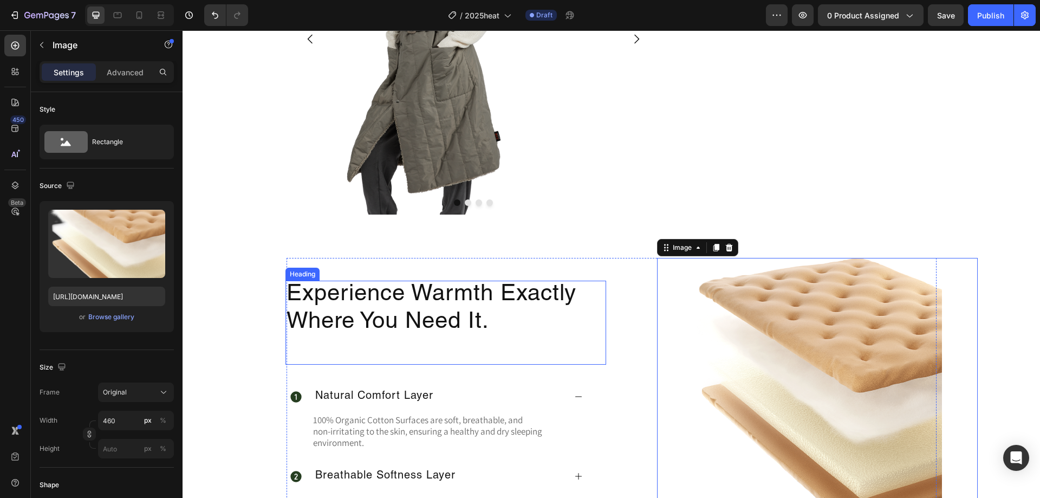
click at [437, 299] on h2 "Experience Warmth Exactly Where You Need It." at bounding box center [445, 322] width 321 height 84
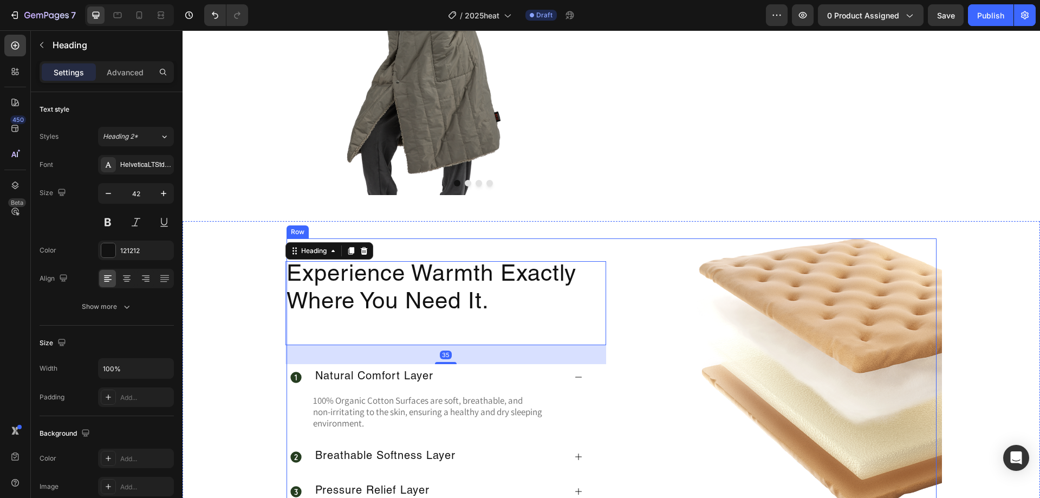
scroll to position [1245, 0]
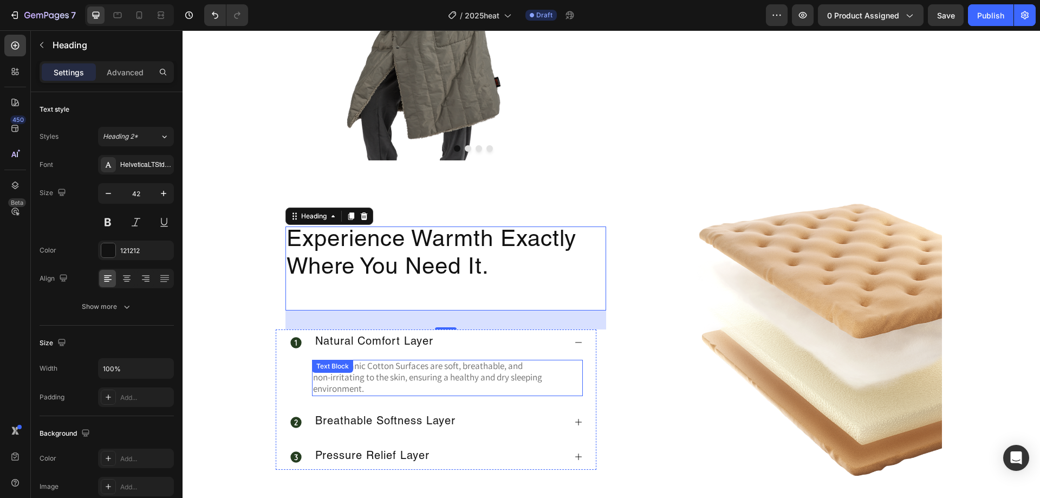
click at [344, 380] on span "non-irritating to the skin, ensuring a healthy and dry sleeping environment." at bounding box center [427, 382] width 229 height 23
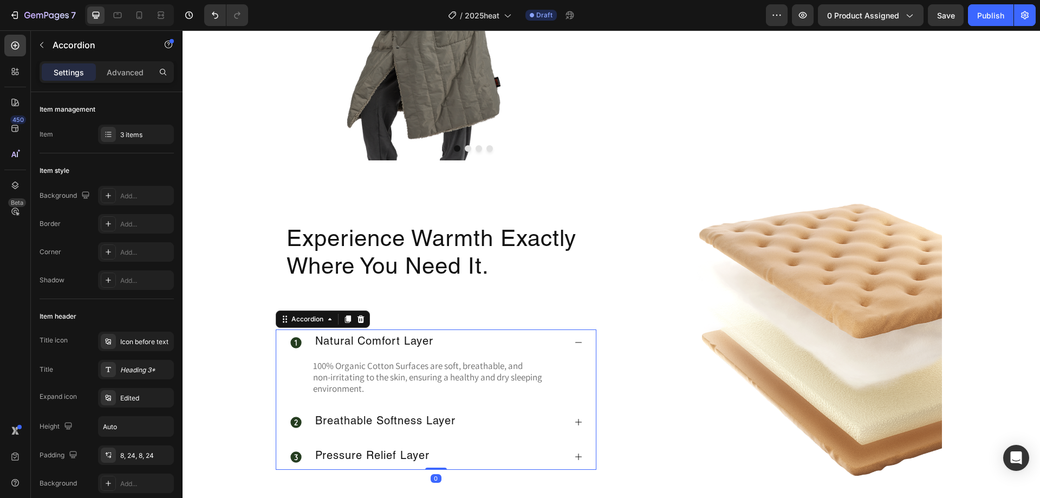
click at [377, 345] on p "Natural Comfort Layer" at bounding box center [374, 342] width 118 height 14
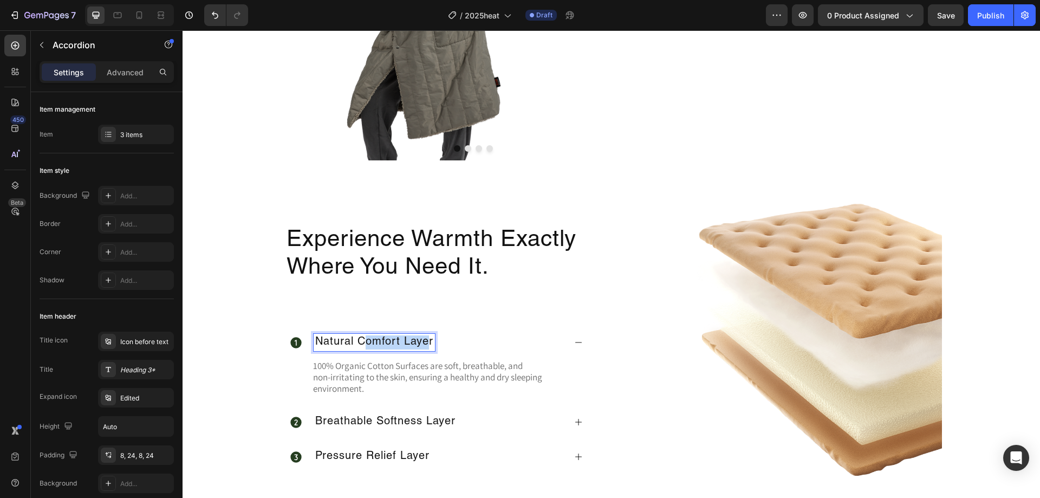
drag, startPoint x: 426, startPoint y: 344, endPoint x: 361, endPoint y: 342, distance: 65.0
click at [361, 342] on p "Natural Comfort Layer" at bounding box center [374, 342] width 118 height 14
drag, startPoint x: 427, startPoint y: 342, endPoint x: 299, endPoint y: 341, distance: 128.3
click at [299, 342] on div "Natural Comfort Layer" at bounding box center [427, 342] width 276 height 17
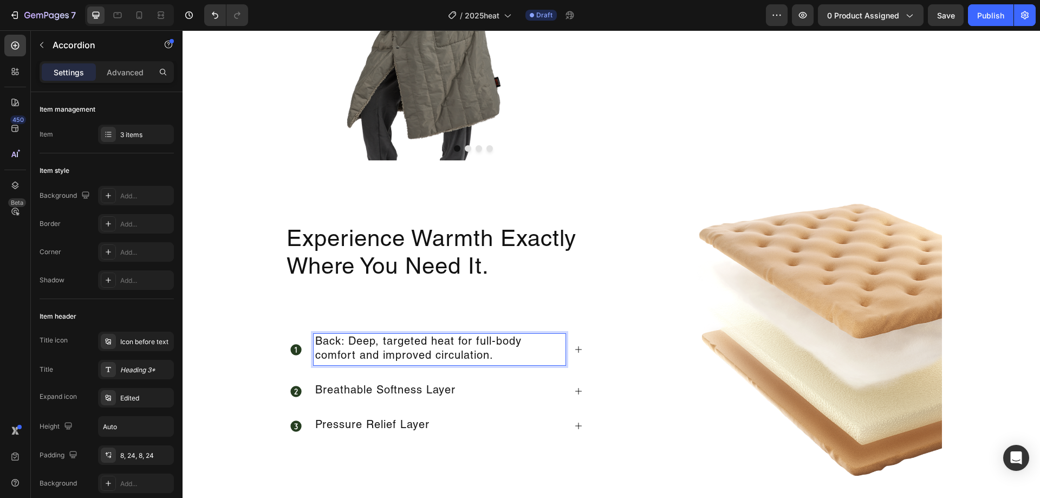
click at [496, 380] on div "Breathable Softness Layer" at bounding box center [435, 391] width 319 height 26
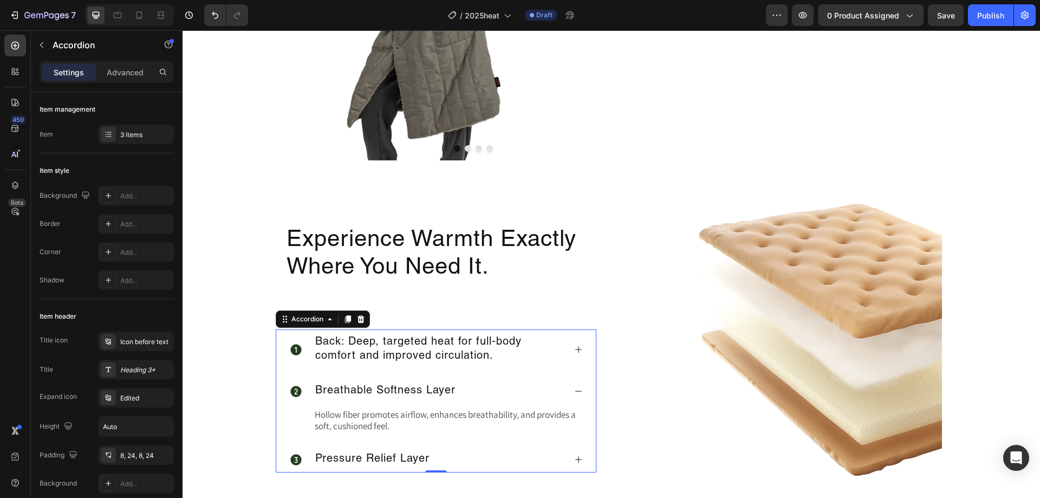
click at [487, 355] on p "Back: Deep, targeted heat for full-body comfort and improved circulation." at bounding box center [439, 349] width 249 height 28
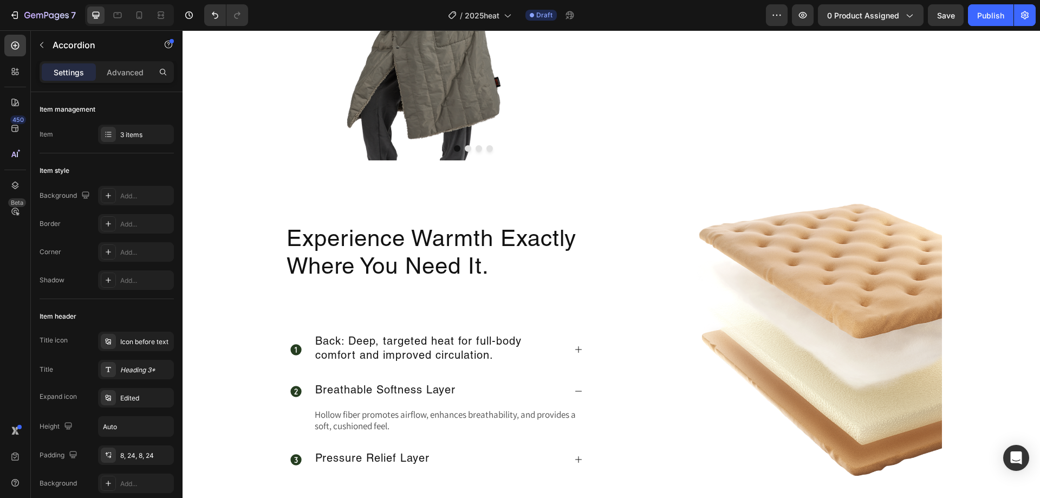
click at [514, 377] on div "Back: Deep, targeted heat for full-body comfort and improved circulation. Breat…" at bounding box center [436, 400] width 321 height 143
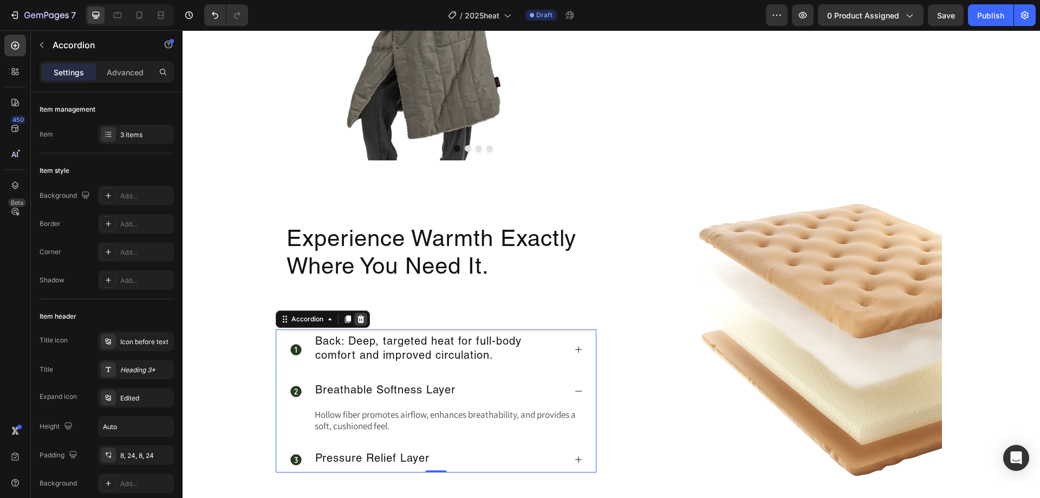
click at [359, 319] on icon at bounding box center [360, 319] width 7 height 8
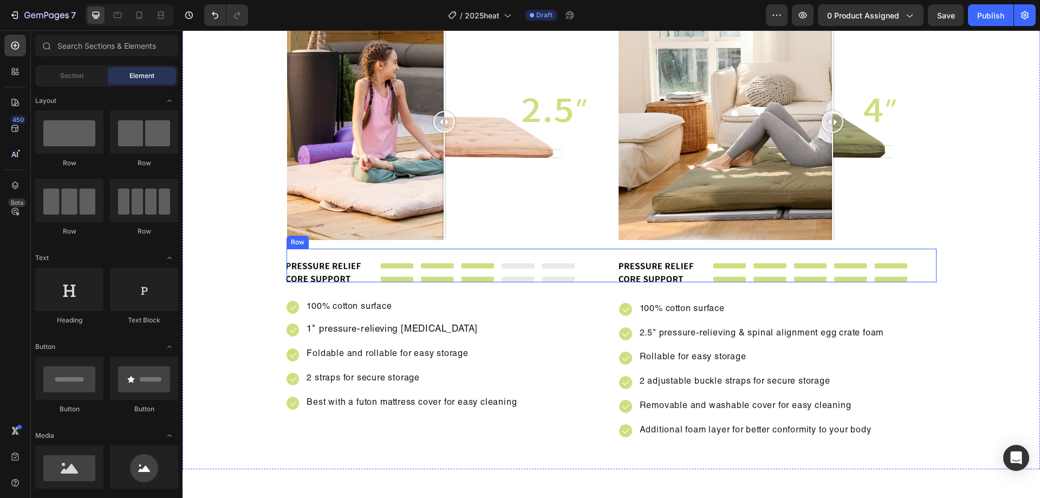
scroll to position [2112, 0]
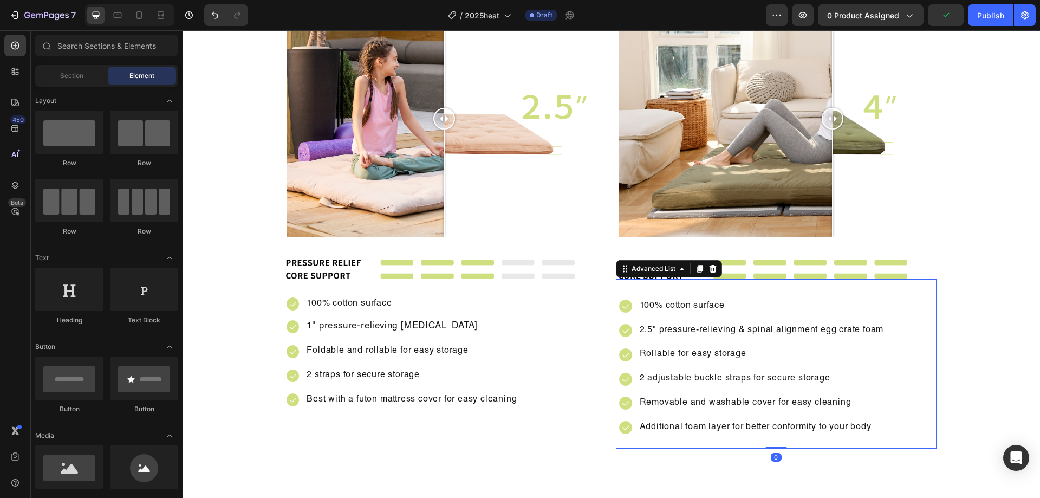
click at [703, 293] on div "Image 100% cotton surface Text Block Image 2.5" pressure-relieving & spinal ali…" at bounding box center [777, 369] width 317 height 159
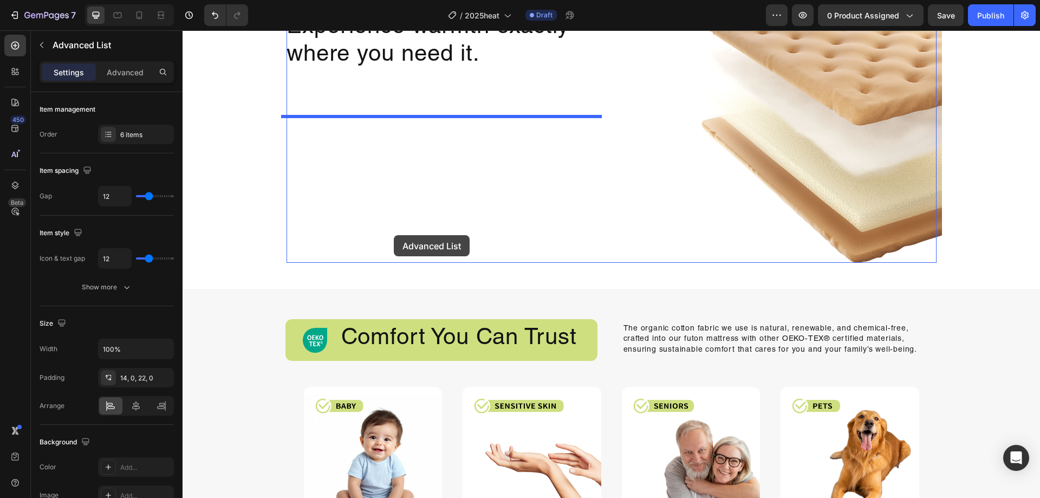
scroll to position [1299, 0]
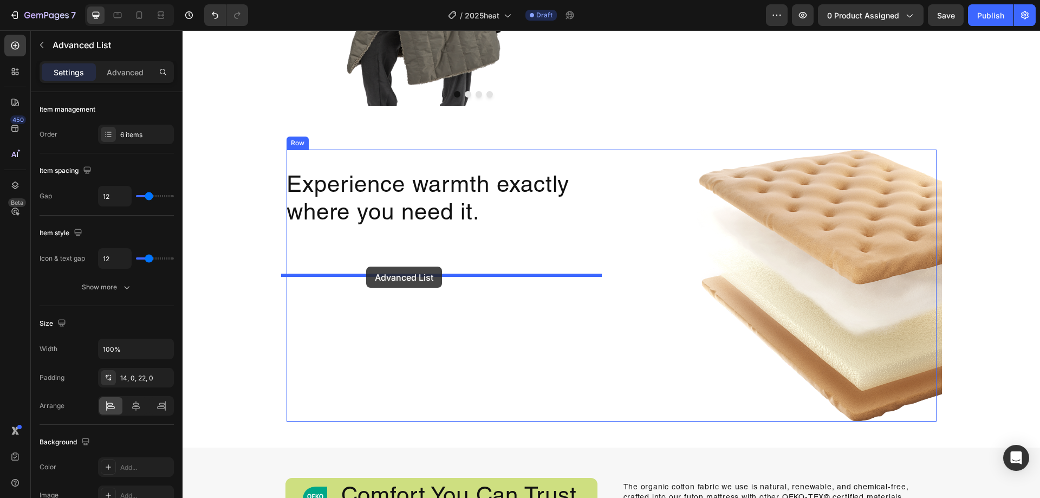
drag, startPoint x: 783, startPoint y: 242, endPoint x: 370, endPoint y: 259, distance: 414.0
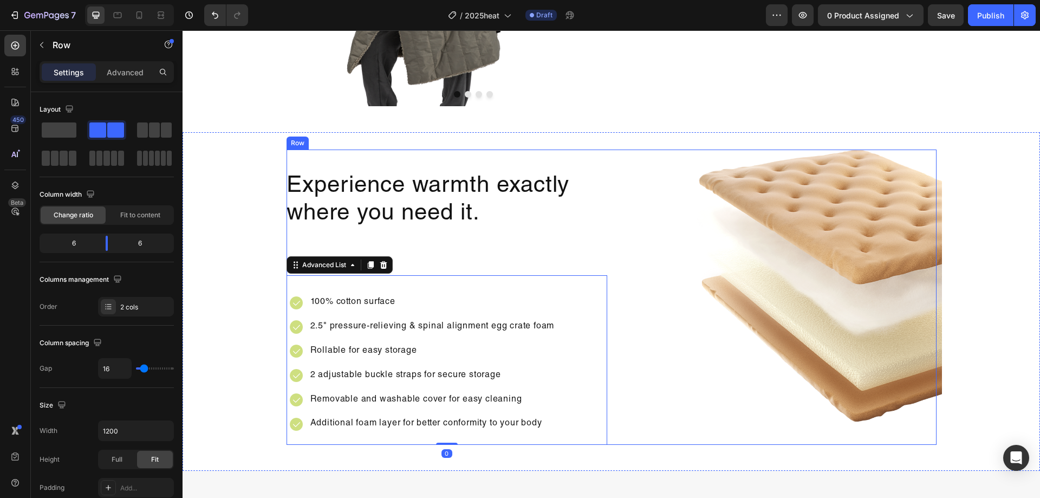
click at [577, 264] on div "Experience warmth exactly where you need it. Heading Image 100% cotton surface …" at bounding box center [446, 296] width 321 height 295
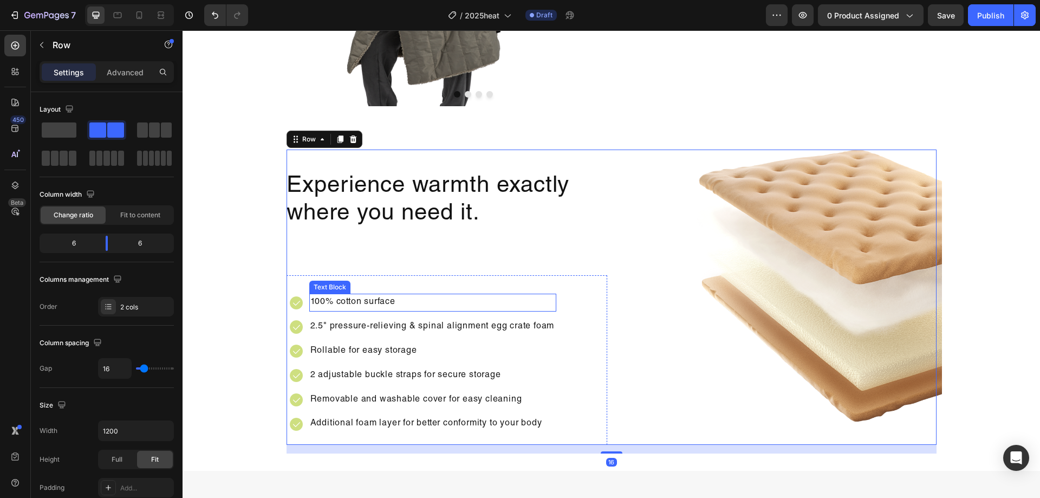
click at [386, 301] on p "100% cotton surface" at bounding box center [432, 303] width 245 height 16
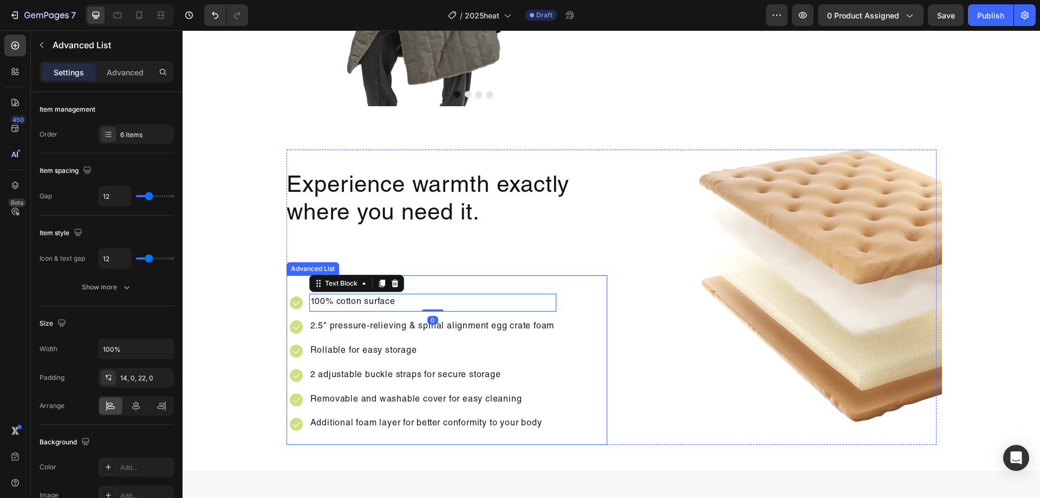
click at [599, 360] on div "Image 100% cotton surface Text Block 0 Image 2.5" pressure-relieving & spinal a…" at bounding box center [448, 365] width 317 height 159
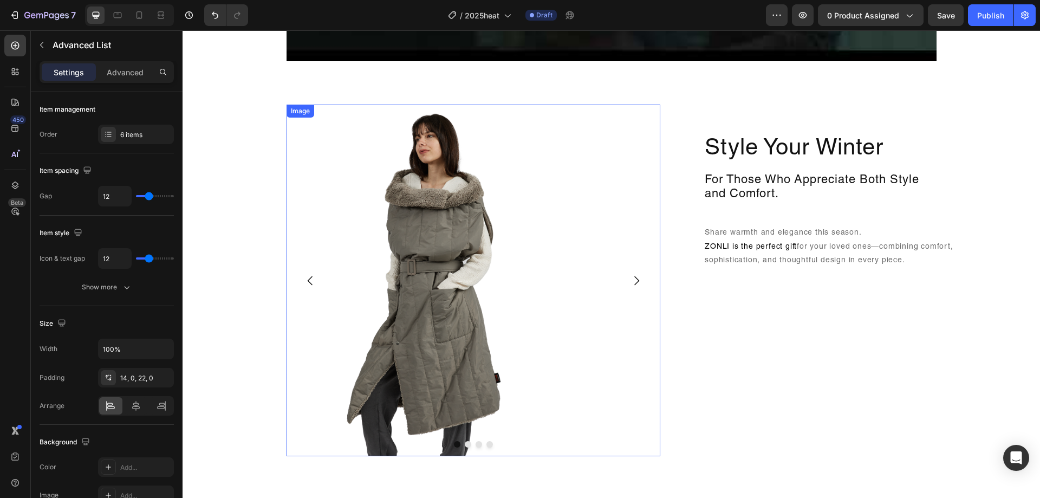
scroll to position [975, 0]
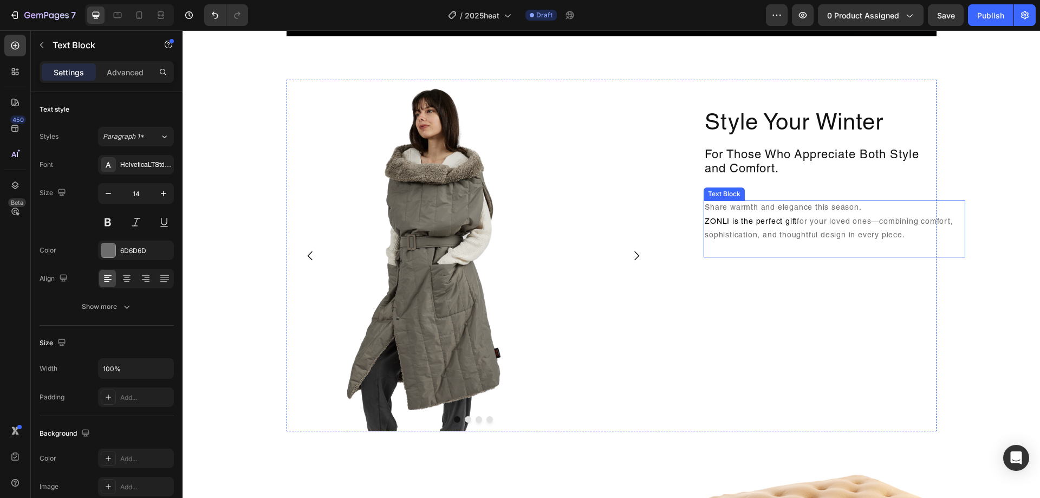
click at [771, 212] on p "Share warmth and elegance this season. ZONLI is the perfect gift for your loved…" at bounding box center [833, 228] width 259 height 55
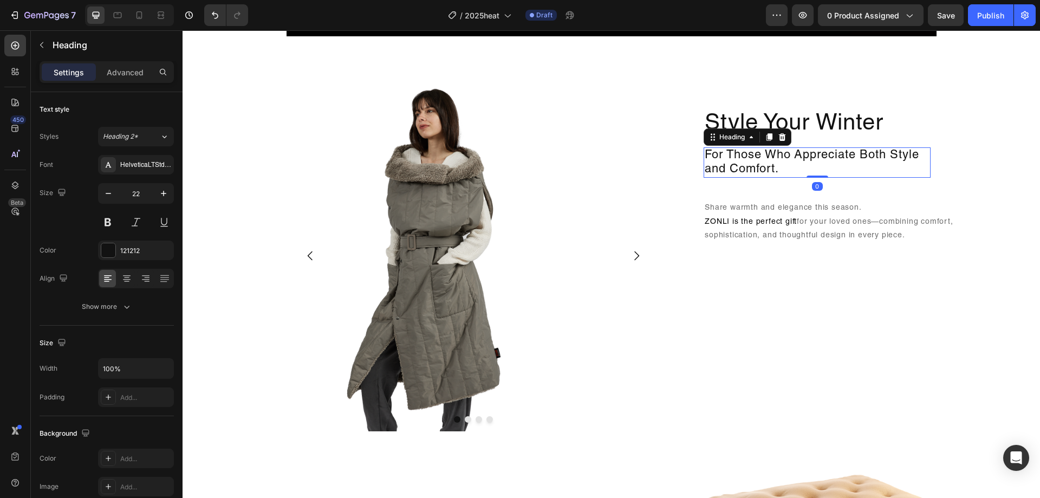
click at [851, 160] on h2 "For Those Who Appreciate Both Style and Comfort." at bounding box center [816, 162] width 227 height 31
click at [842, 211] on p "Share warmth and elegance this season. ZONLI is the perfect gift for your loved…" at bounding box center [833, 228] width 259 height 55
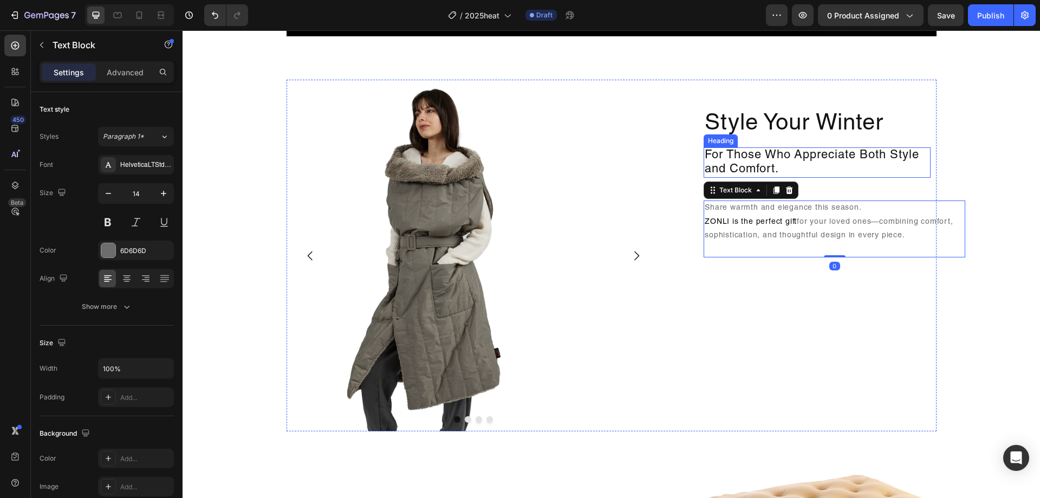
click at [866, 152] on h2 "For Those Who Appreciate Both Style and Comfort." at bounding box center [816, 162] width 227 height 31
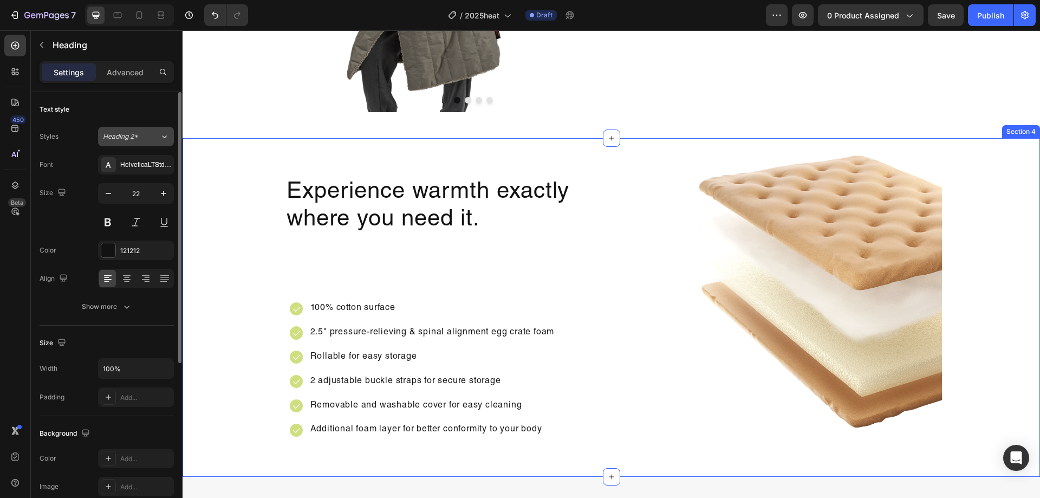
scroll to position [1299, 0]
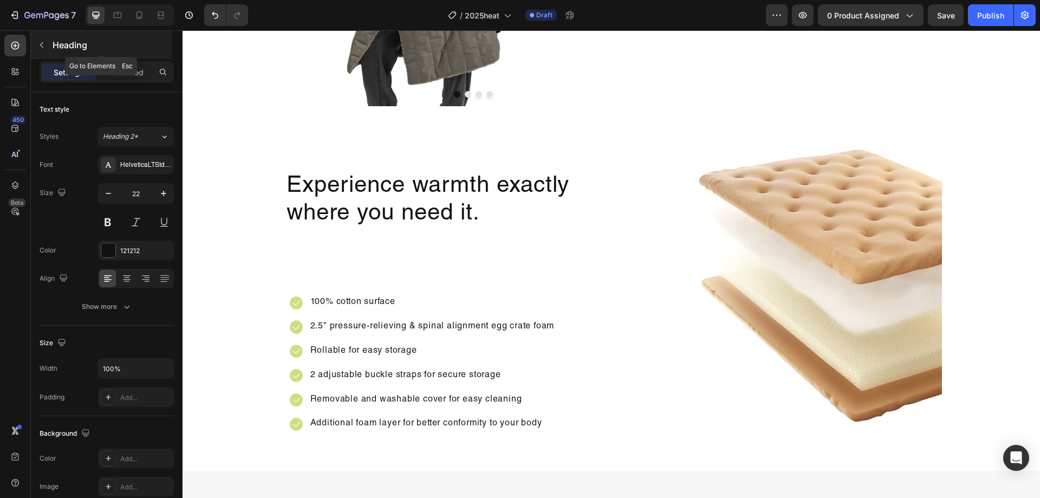
click at [101, 51] on p "Heading" at bounding box center [111, 44] width 117 height 13
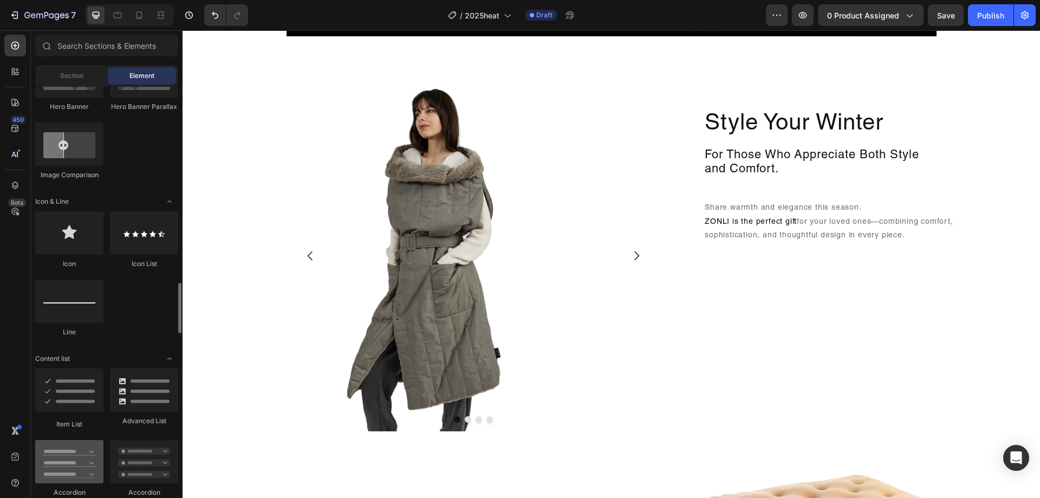
scroll to position [704, 0]
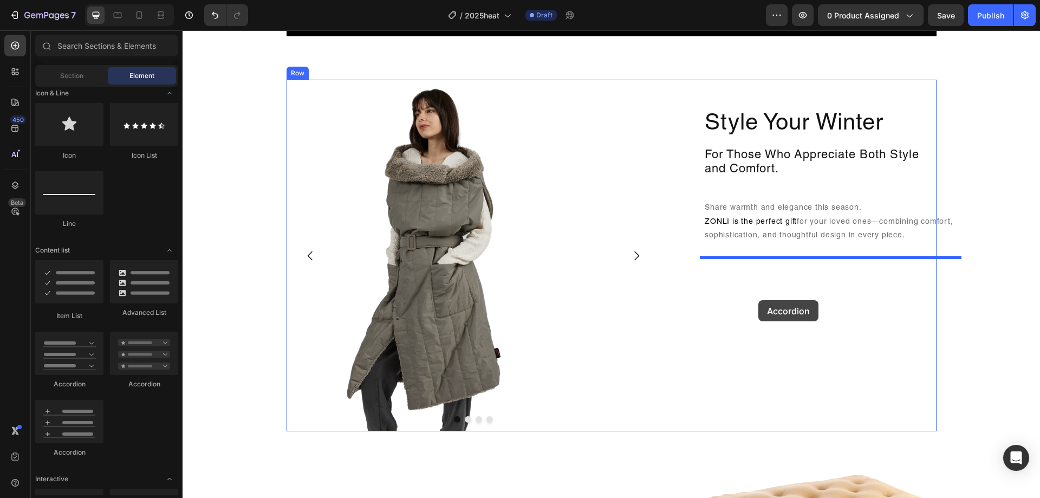
drag, startPoint x: 270, startPoint y: 376, endPoint x: 757, endPoint y: 301, distance: 493.1
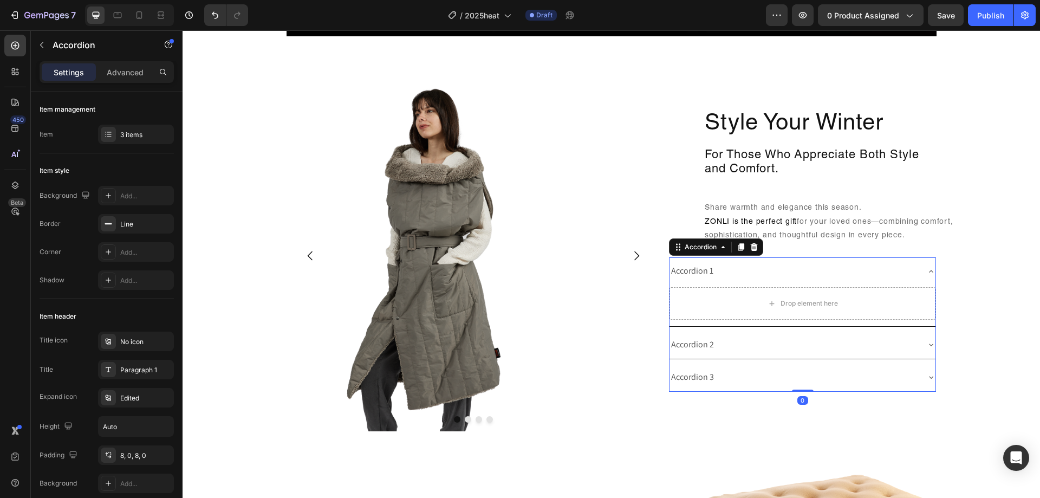
click at [784, 270] on div "Accordion 1" at bounding box center [793, 271] width 249 height 19
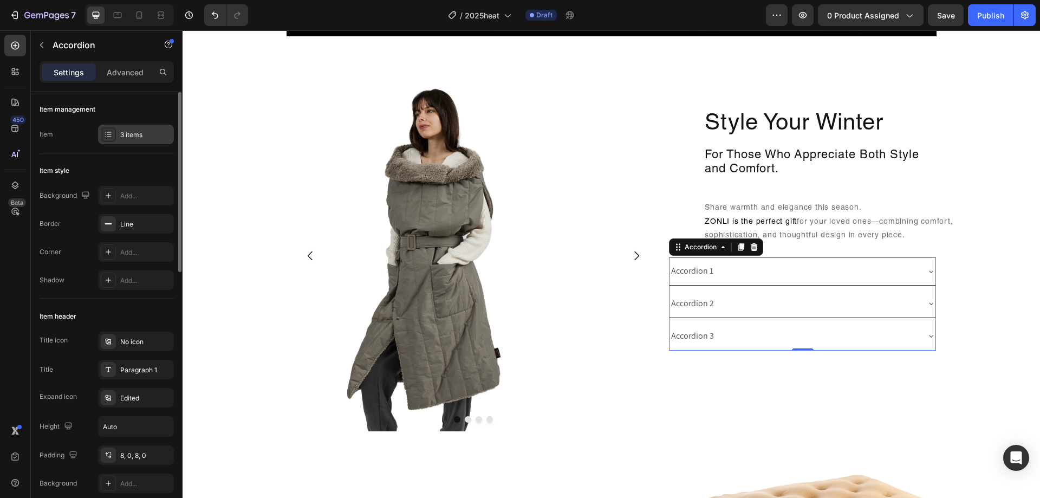
click at [141, 140] on div "3 items" at bounding box center [136, 134] width 76 height 19
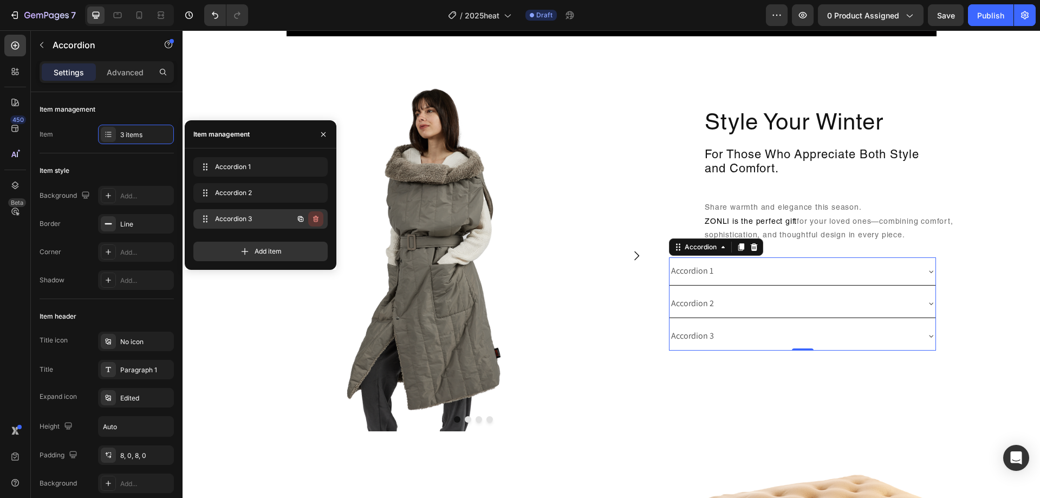
click at [317, 217] on icon "button" at bounding box center [315, 218] width 5 height 6
click at [315, 190] on icon "button" at bounding box center [315, 193] width 5 height 6
click at [315, 190] on div "Delete" at bounding box center [308, 193] width 20 height 10
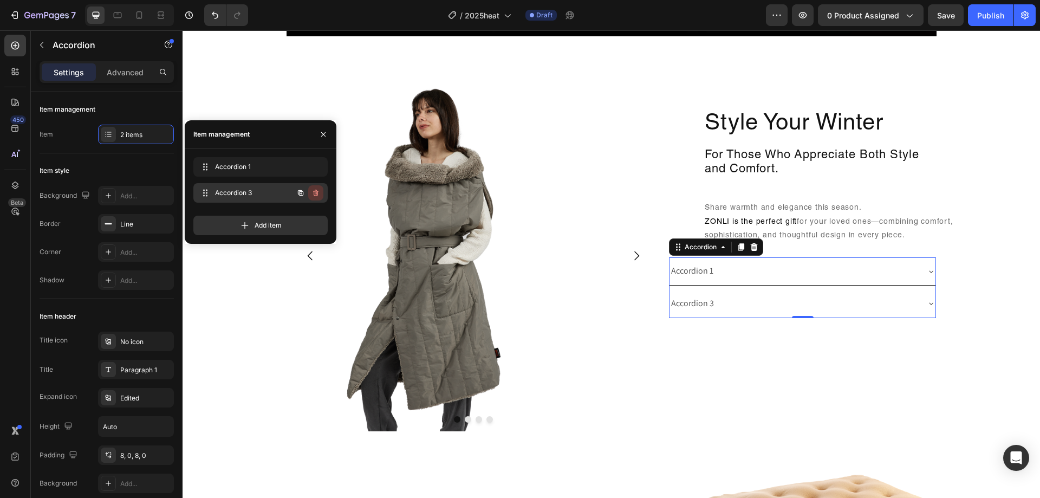
click at [316, 190] on icon "button" at bounding box center [315, 193] width 5 height 6
click at [316, 190] on div "Delete" at bounding box center [308, 193] width 20 height 10
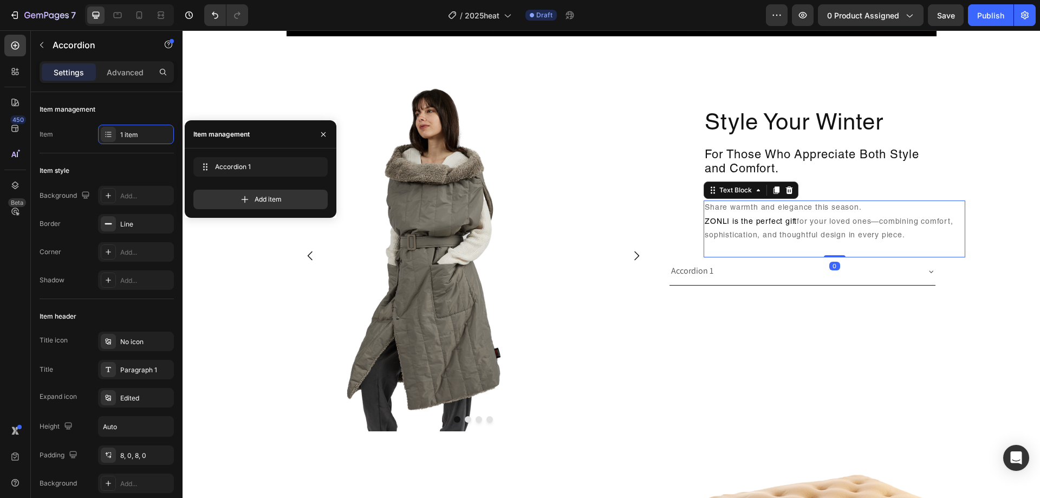
click at [889, 228] on p "Share warmth and elegance this season. ZONLI is the perfect gift for your loved…" at bounding box center [833, 228] width 259 height 55
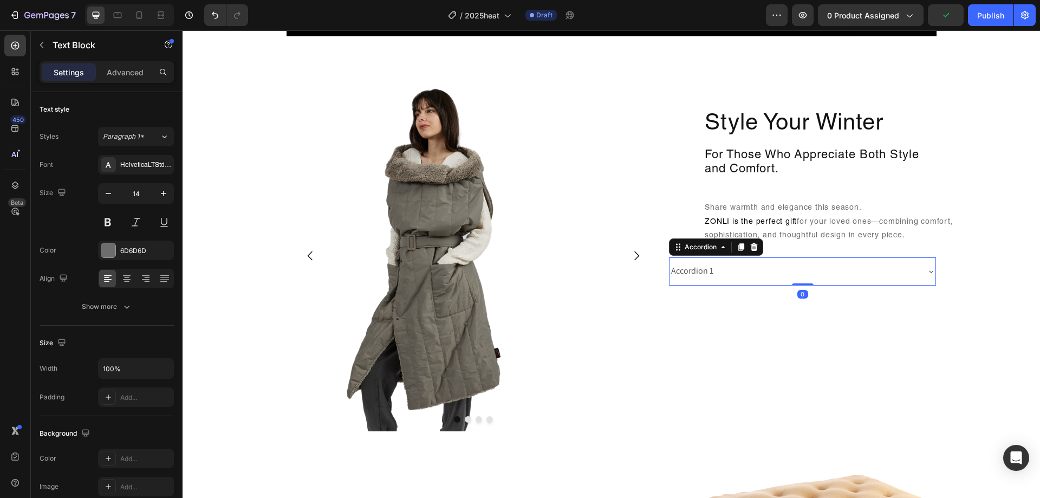
click at [736, 279] on div "Accordion 1" at bounding box center [793, 271] width 249 height 19
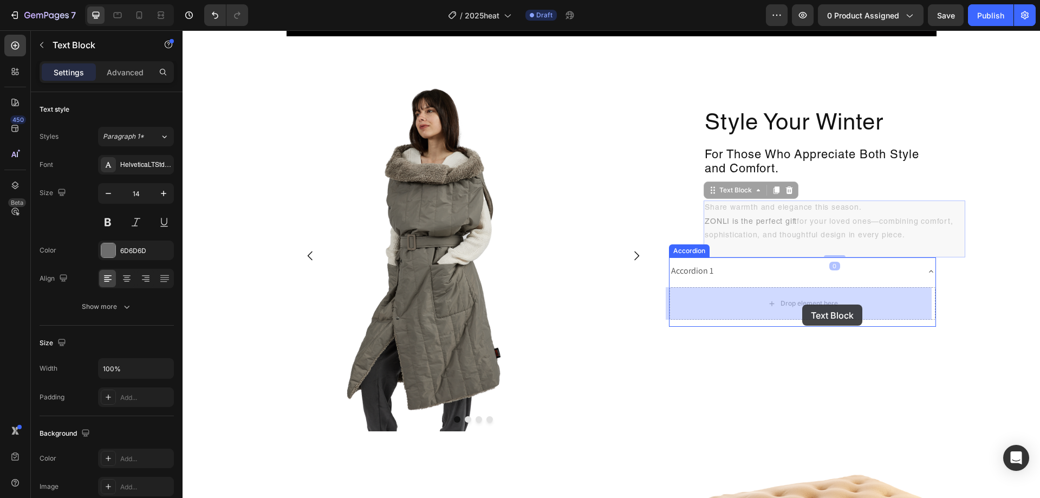
drag, startPoint x: 874, startPoint y: 205, endPoint x: 802, endPoint y: 304, distance: 122.5
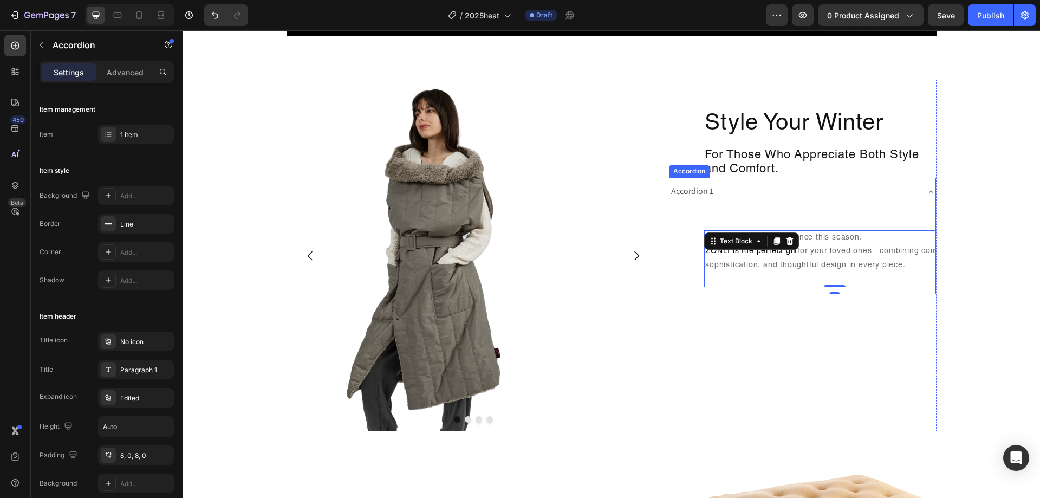
click at [798, 190] on div "Accordion 1" at bounding box center [793, 191] width 249 height 19
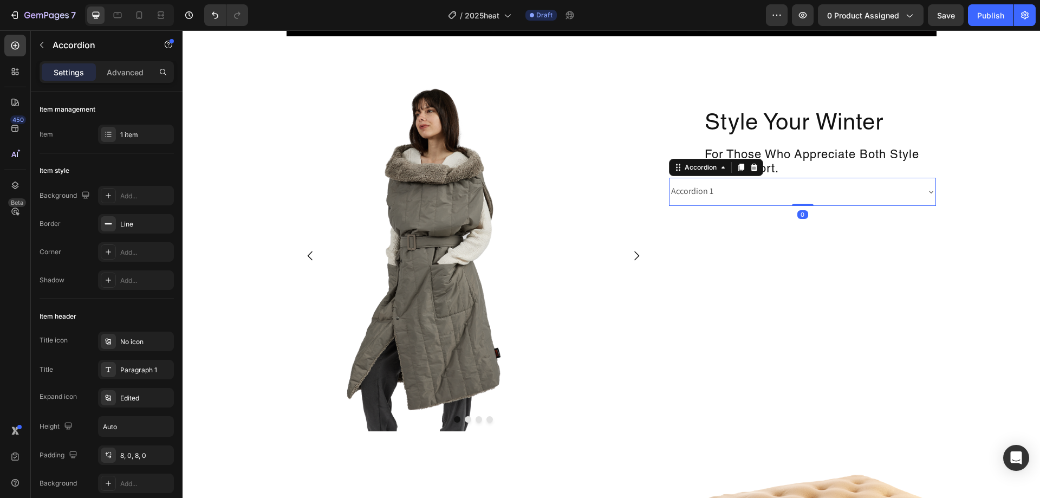
click at [771, 190] on div "Accordion 1" at bounding box center [793, 191] width 249 height 19
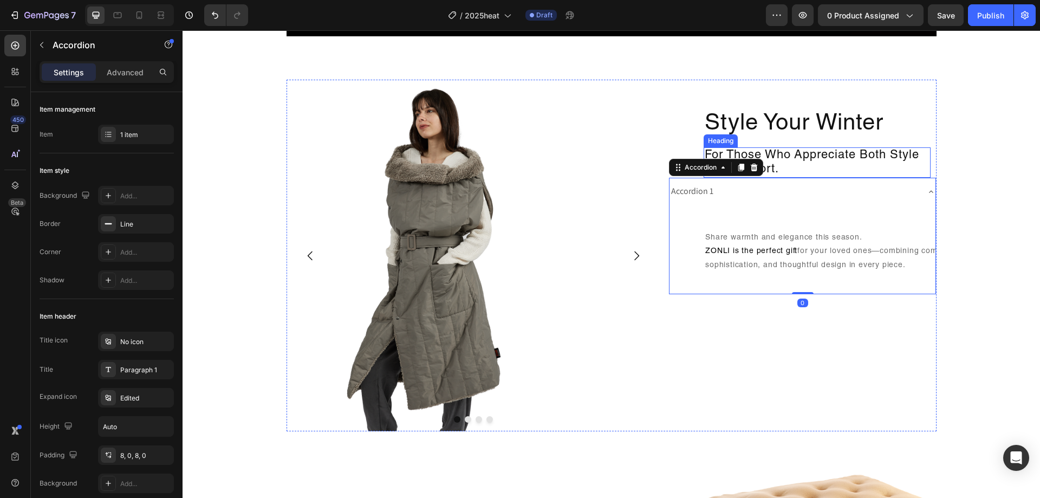
click at [816, 159] on h2 "For Those Who Appreciate Both Style and Comfort." at bounding box center [816, 162] width 227 height 31
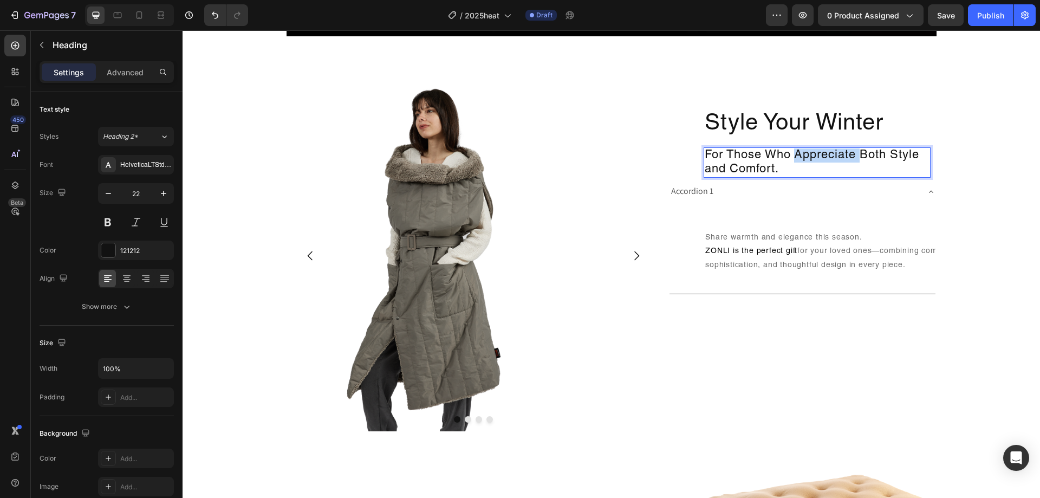
click at [816, 159] on h2 "For Those Who Appreciate Both Style and Comfort." at bounding box center [816, 162] width 227 height 31
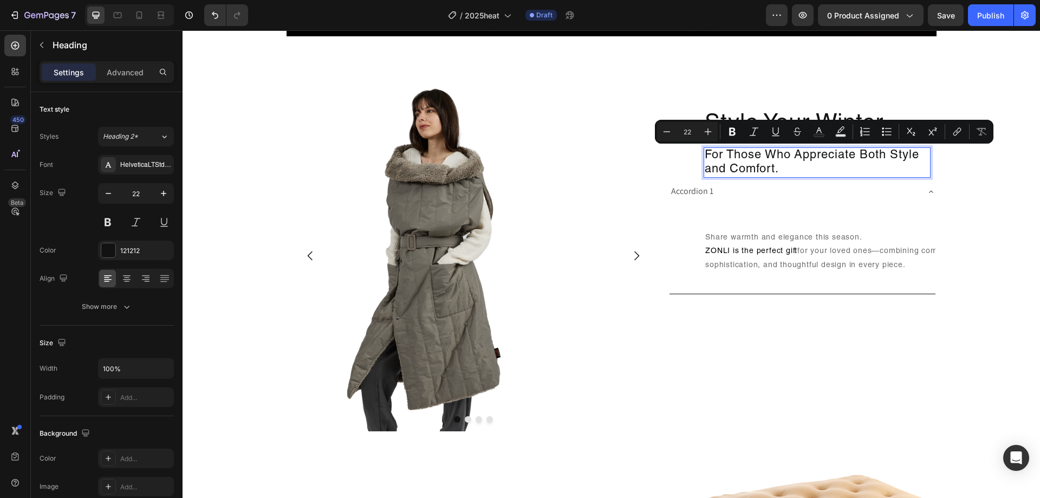
click at [791, 167] on p "For Those Who Appreciate Both Style and Comfort." at bounding box center [816, 162] width 225 height 29
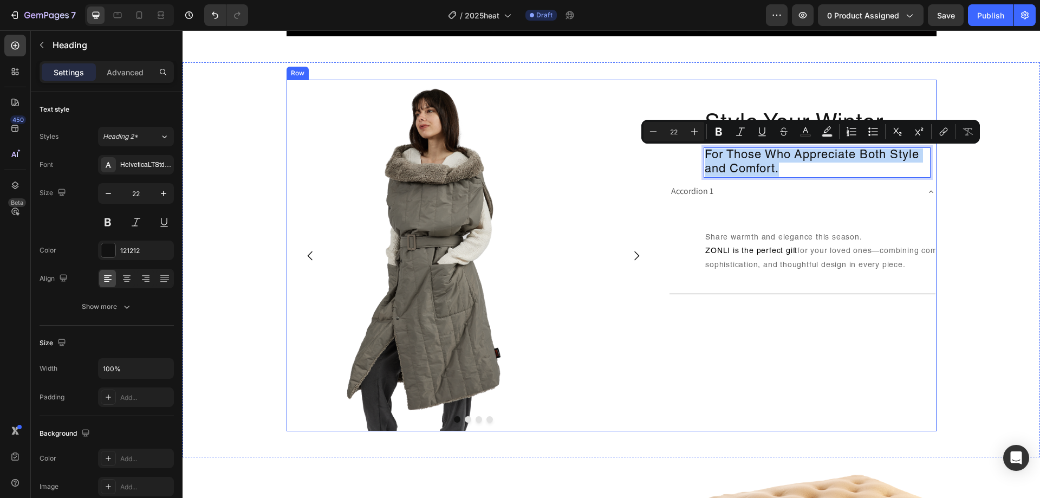
drag, startPoint x: 788, startPoint y: 169, endPoint x: 670, endPoint y: 149, distance: 119.2
click at [670, 149] on div "Style Your Winter Heading For Those Who Appreciate Both Style and Comfort. Head…" at bounding box center [802, 255] width 267 height 351
copy p "For Those Who Appreciate Both Style and Comfort."
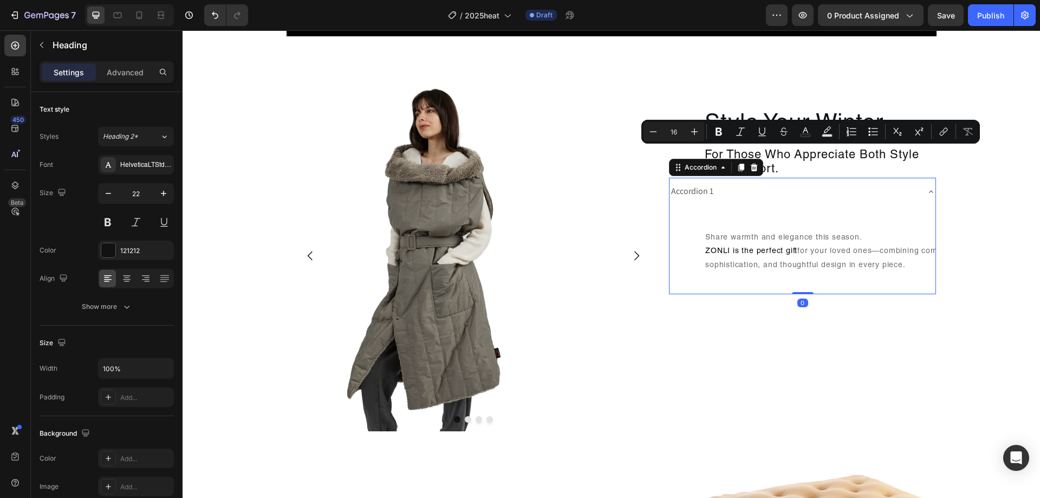
click at [720, 188] on div "Accordion 1" at bounding box center [793, 191] width 249 height 19
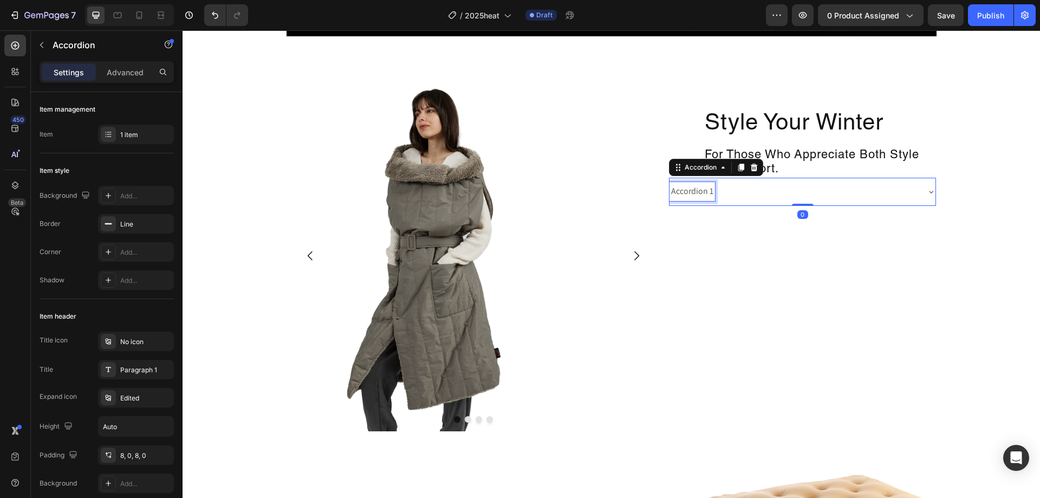
click at [703, 193] on div "Accordion 1" at bounding box center [691, 191] width 45 height 19
click at [703, 193] on p "Accordion 1" at bounding box center [692, 192] width 42 height 16
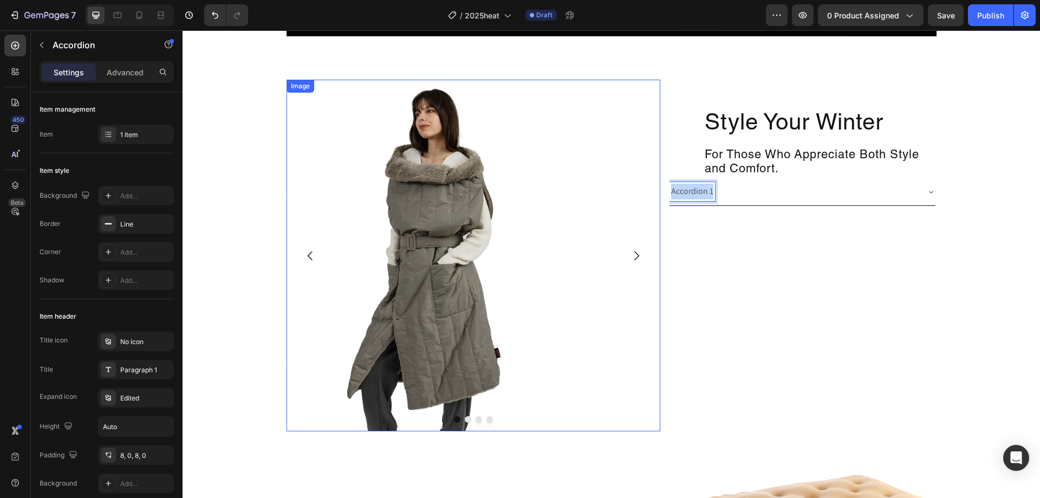
drag, startPoint x: 709, startPoint y: 191, endPoint x: 632, endPoint y: 191, distance: 76.9
click at [632, 191] on div "Image Drop element here Drop element here Drop element here Carousel Style Your…" at bounding box center [611, 255] width 650 height 351
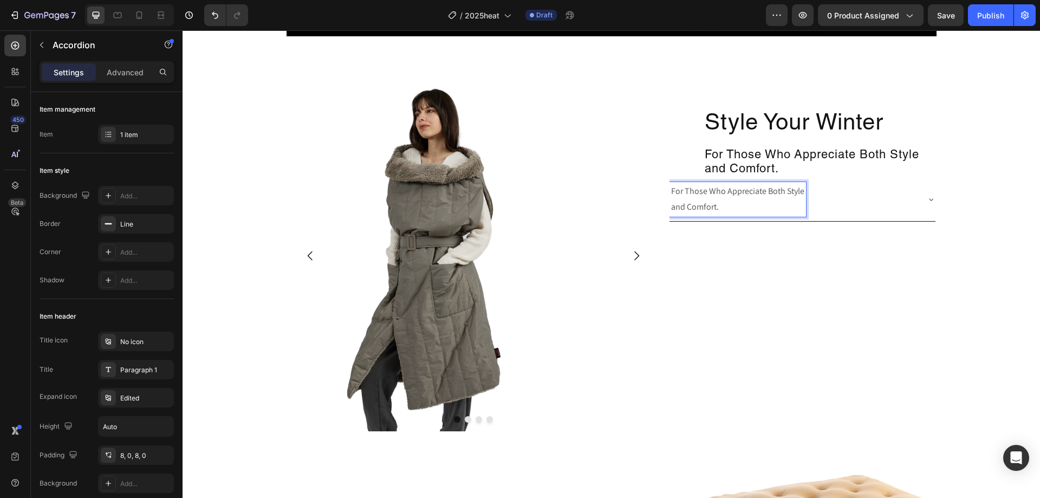
click at [854, 204] on div "For Those Who Appreciate Both Style and Comfort." at bounding box center [793, 199] width 249 height 35
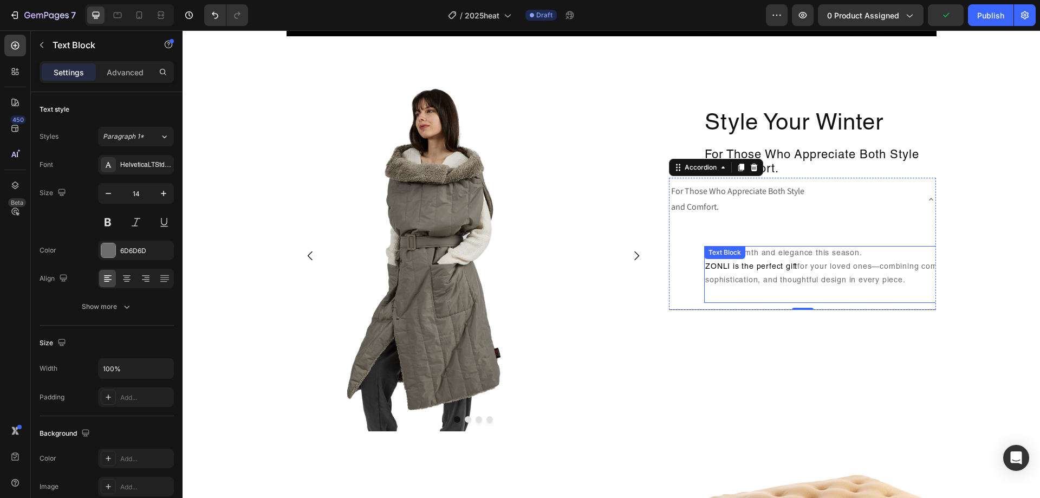
click at [869, 247] on p "Share warmth and elegance this season. ZONLI is the perfect gift for your loved…" at bounding box center [834, 274] width 258 height 55
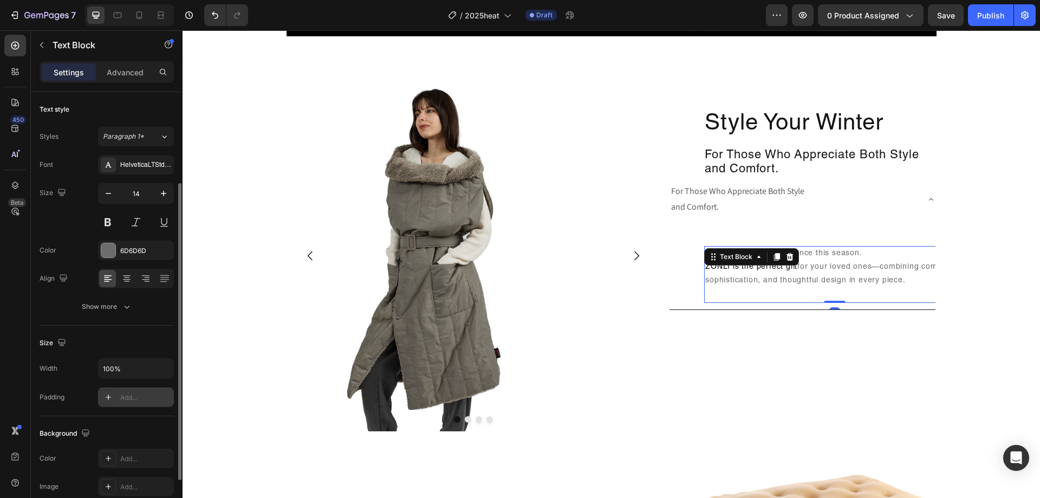
scroll to position [205, 0]
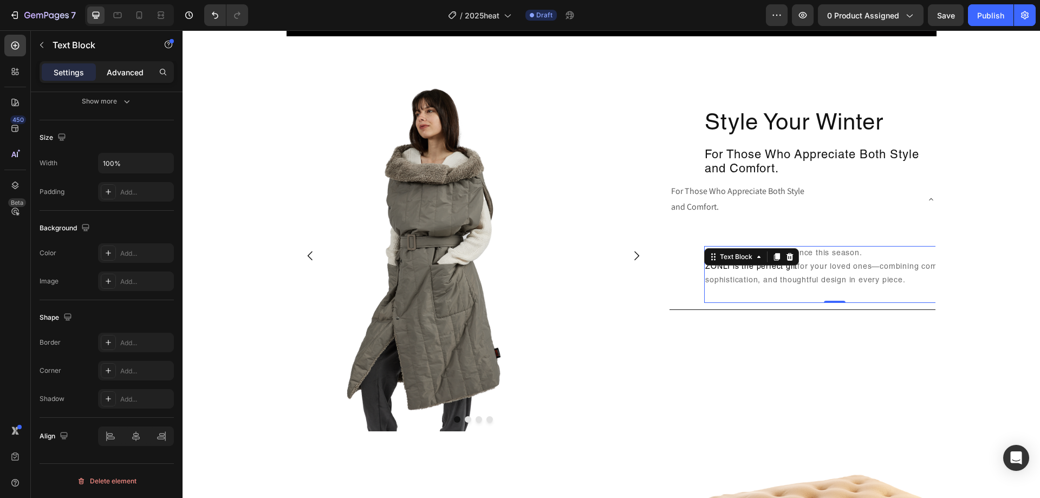
click at [138, 77] on p "Advanced" at bounding box center [125, 72] width 37 height 11
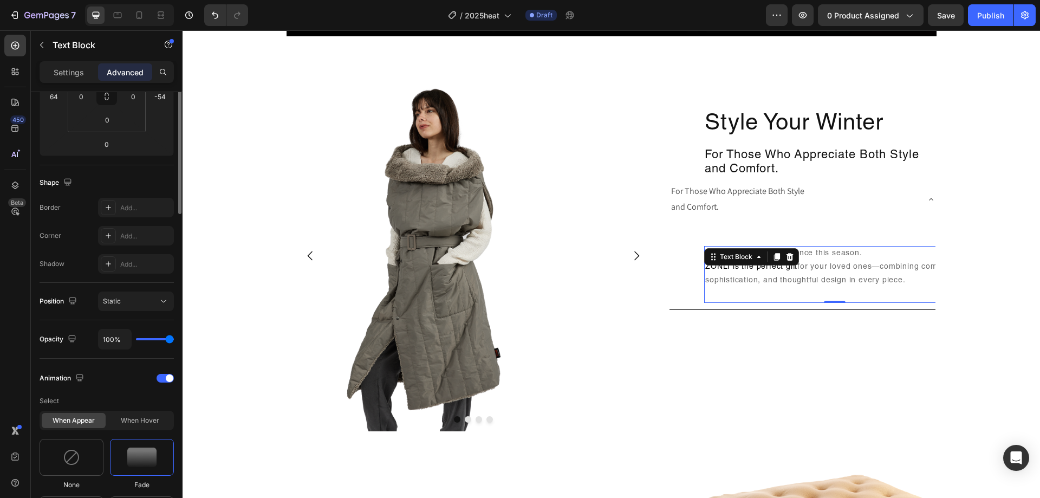
scroll to position [43, 0]
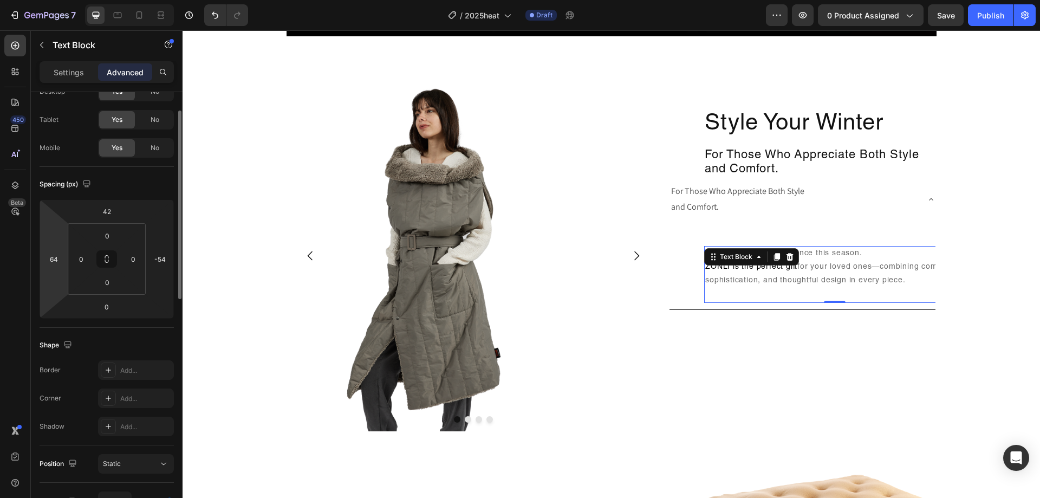
click at [66, 0] on html "7 Version history / 2025heat Draft Preview 0 product assigned Save Publish 450 …" at bounding box center [520, 0] width 1040 height 0
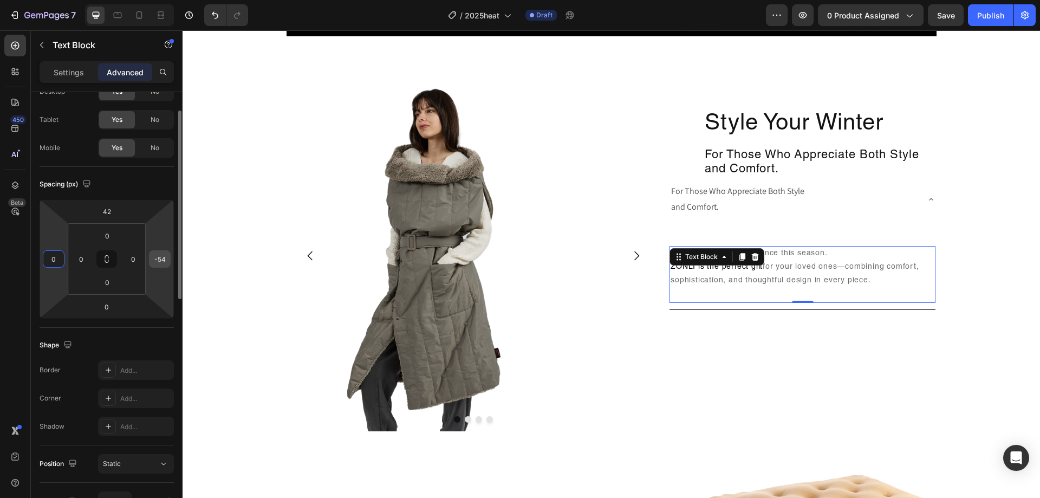
type input "0"
click at [166, 262] on input "-54" at bounding box center [160, 259] width 16 height 16
type input "0"
click at [105, 206] on input "42" at bounding box center [107, 211] width 22 height 16
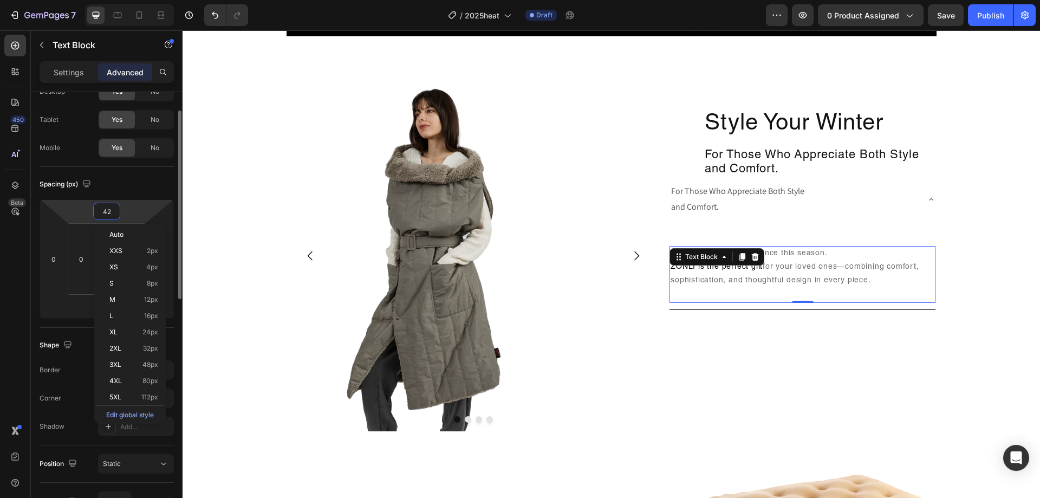
type input "0"
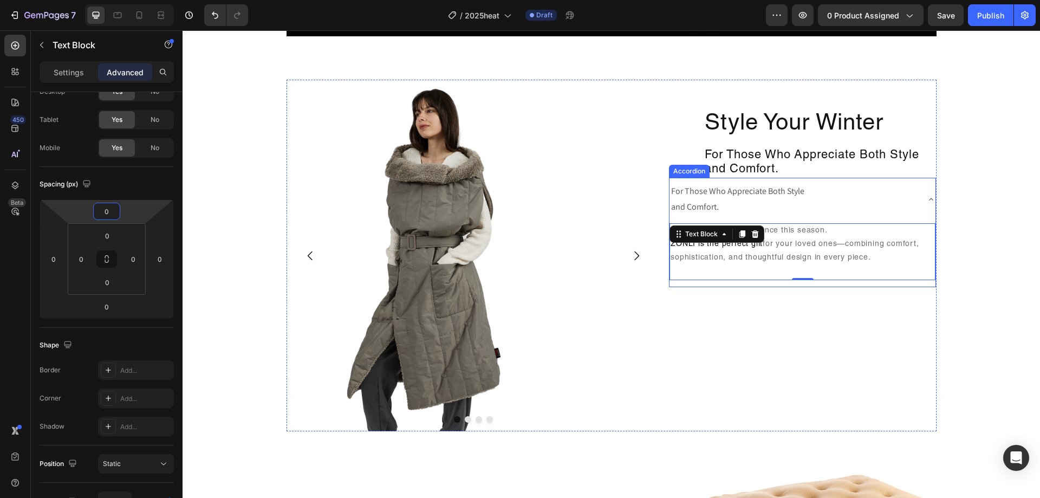
click at [839, 197] on div "For Those Who Appreciate Both Style and Comfort." at bounding box center [793, 199] width 249 height 35
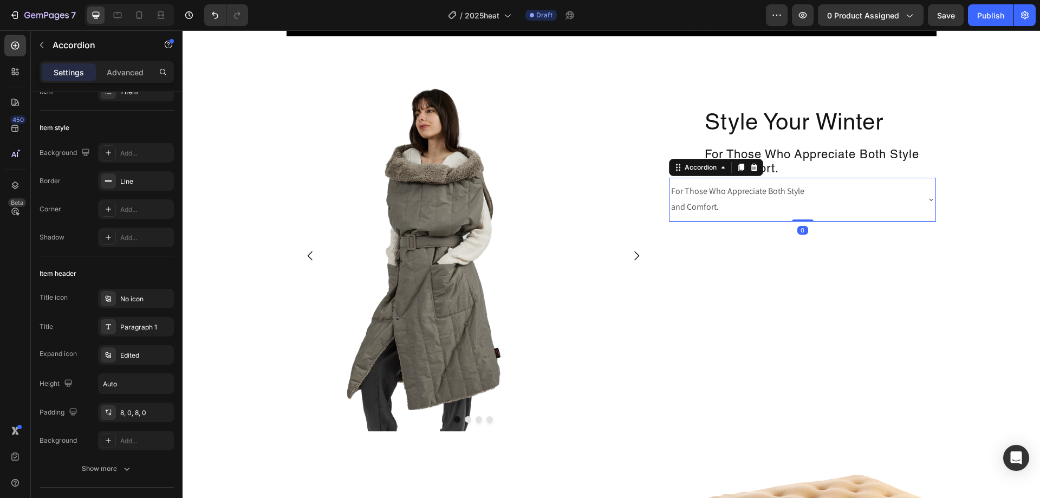
scroll to position [0, 0]
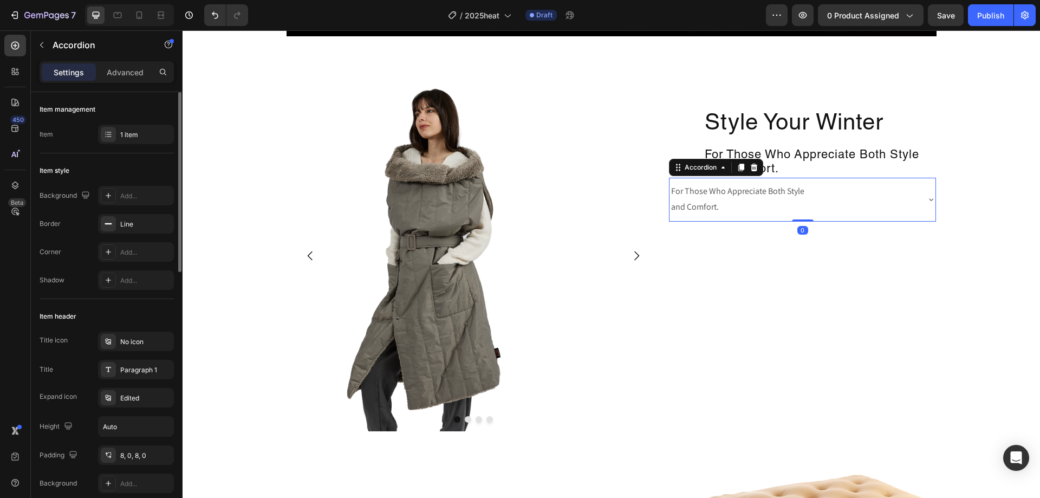
click at [827, 205] on div "For Those Who Appreciate Both Style and Comfort." at bounding box center [793, 199] width 249 height 35
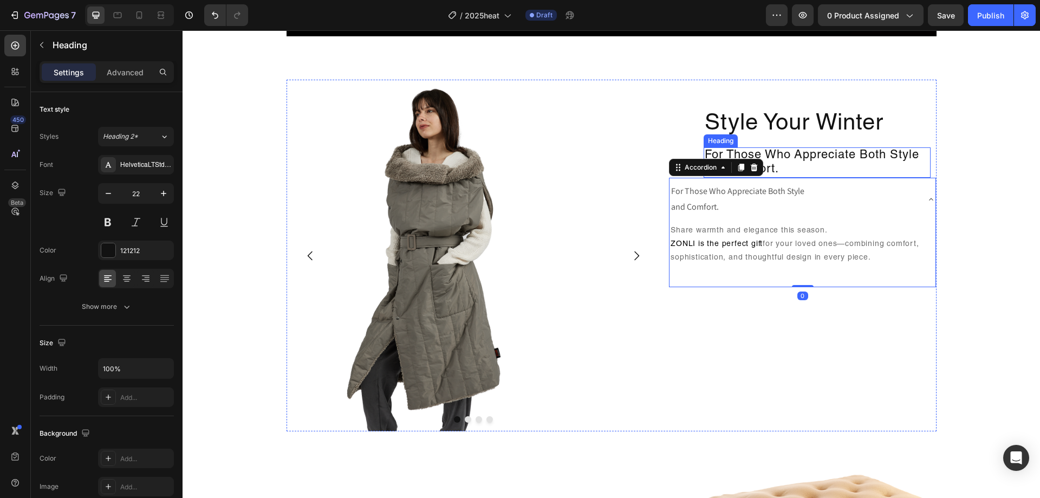
click at [845, 170] on p "For Those Who Appreciate Both Style and Comfort." at bounding box center [816, 162] width 225 height 29
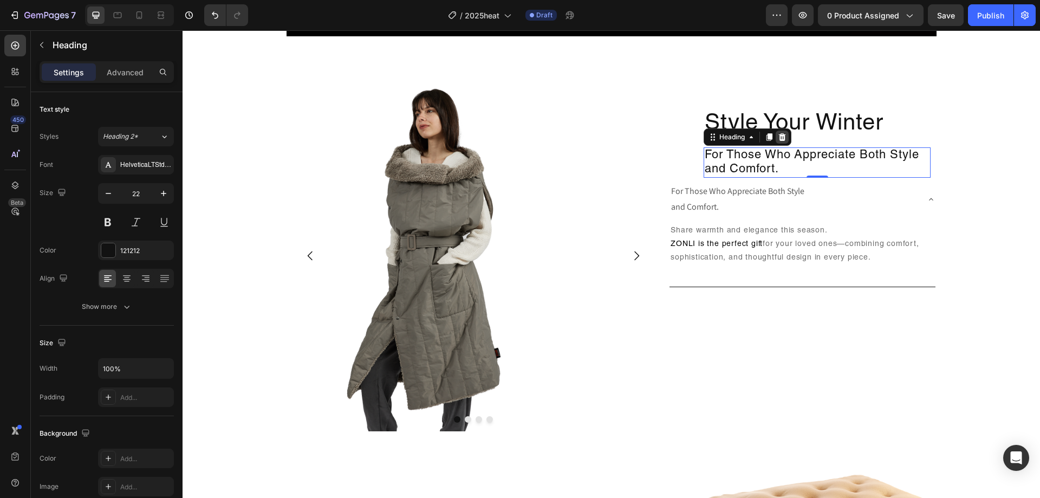
click at [781, 136] on icon at bounding box center [782, 137] width 7 height 8
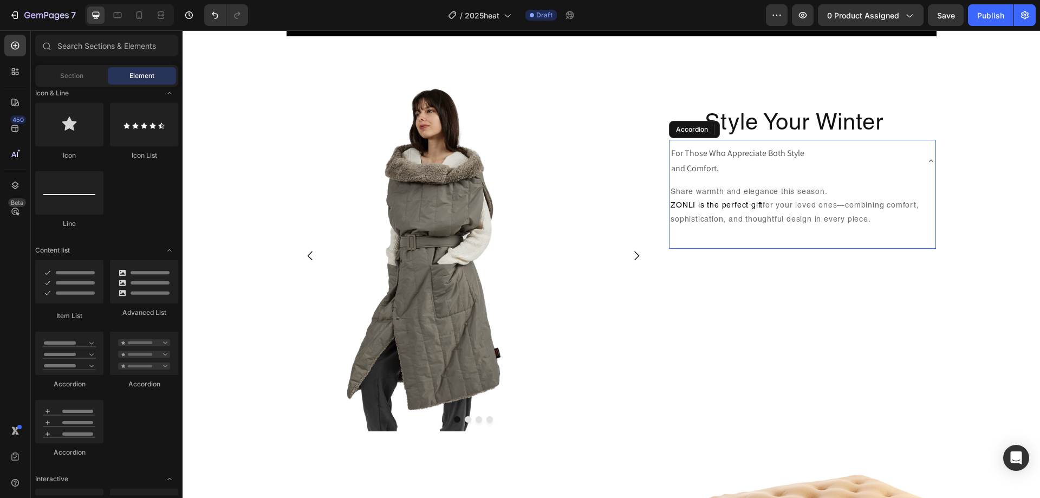
click at [771, 167] on p "For Those Who Appreciate Both Style and Comfort." at bounding box center [737, 161] width 133 height 31
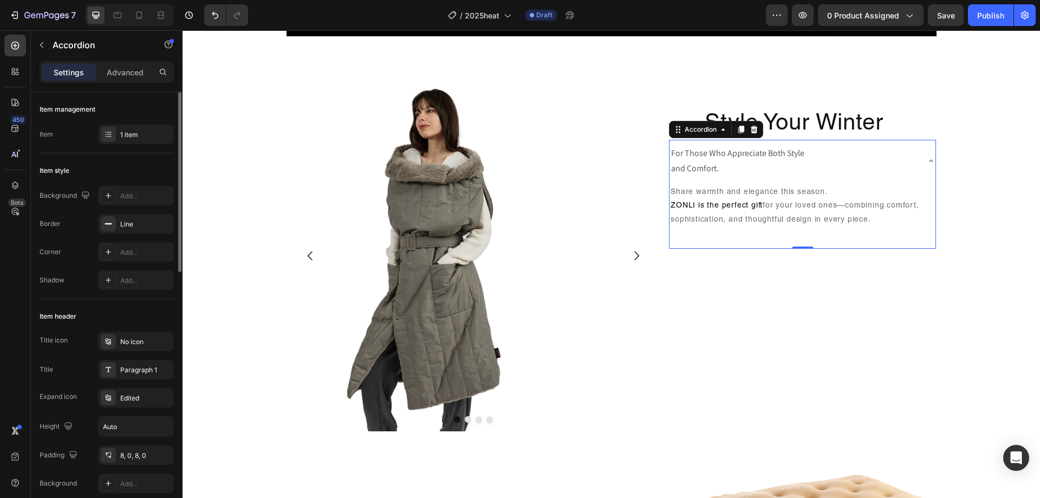
scroll to position [54, 0]
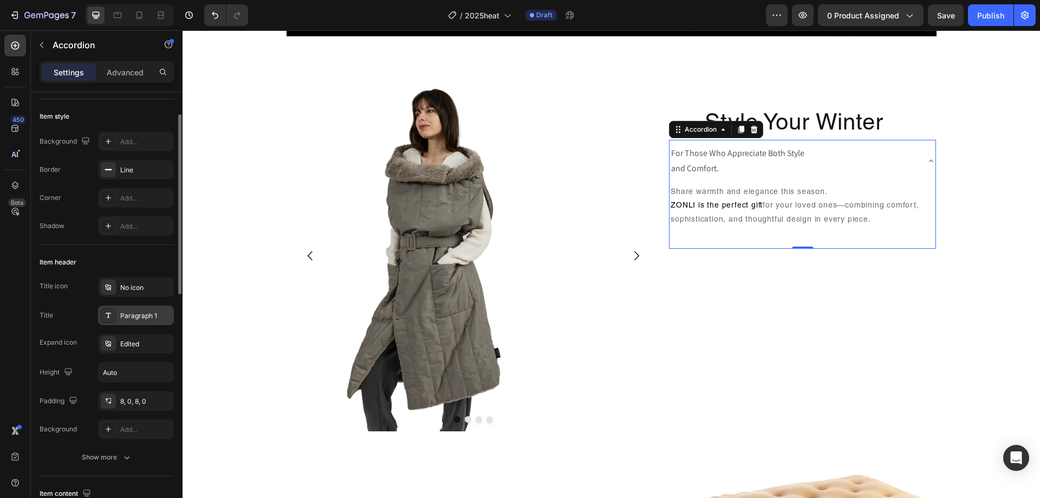
click at [139, 319] on div "Paragraph 1" at bounding box center [145, 316] width 51 height 10
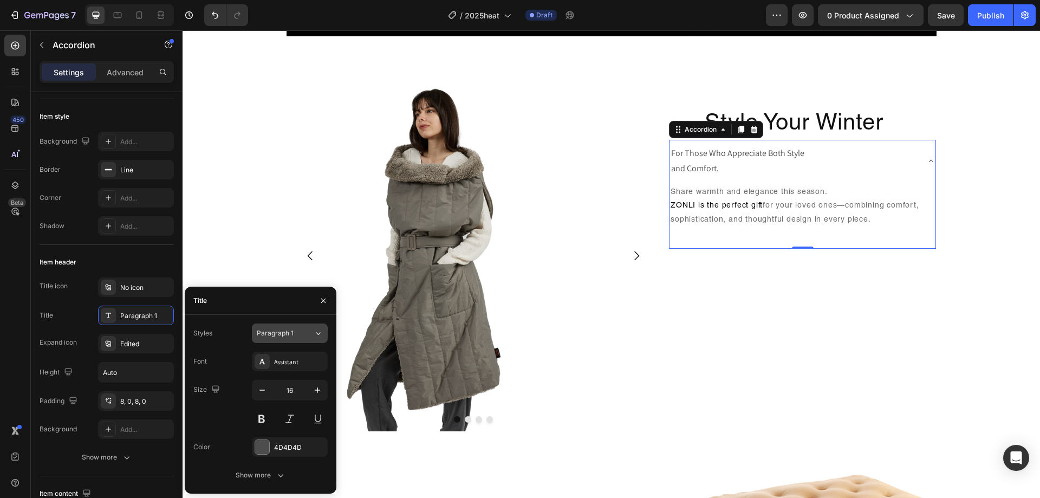
click at [304, 336] on div "Paragraph 1" at bounding box center [285, 333] width 57 height 10
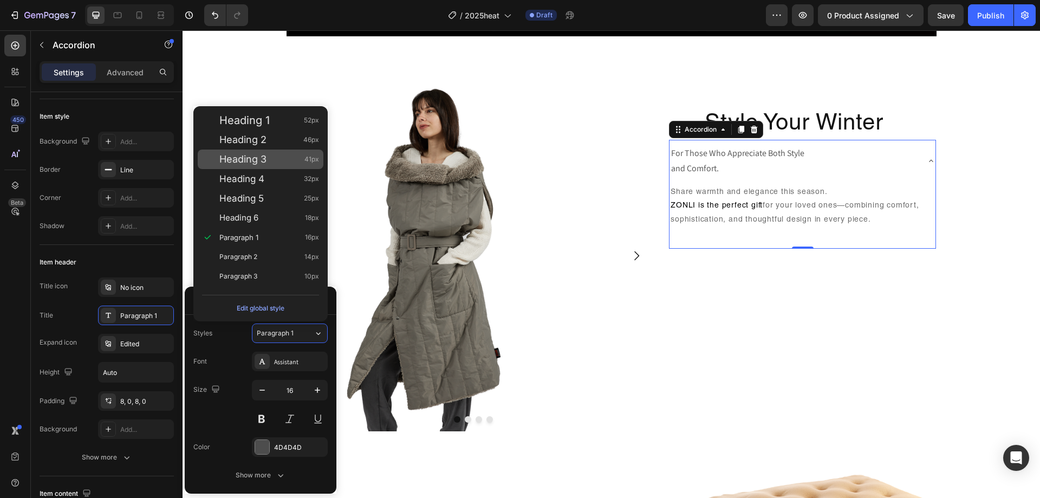
click at [264, 159] on span "Heading 3" at bounding box center [242, 159] width 47 height 11
type input "41"
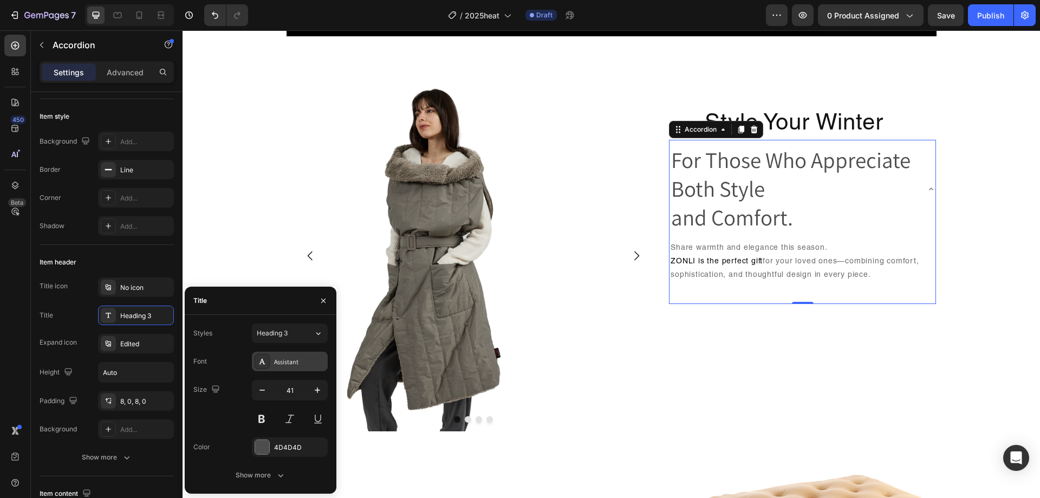
click at [305, 364] on div "Assistant" at bounding box center [299, 362] width 51 height 10
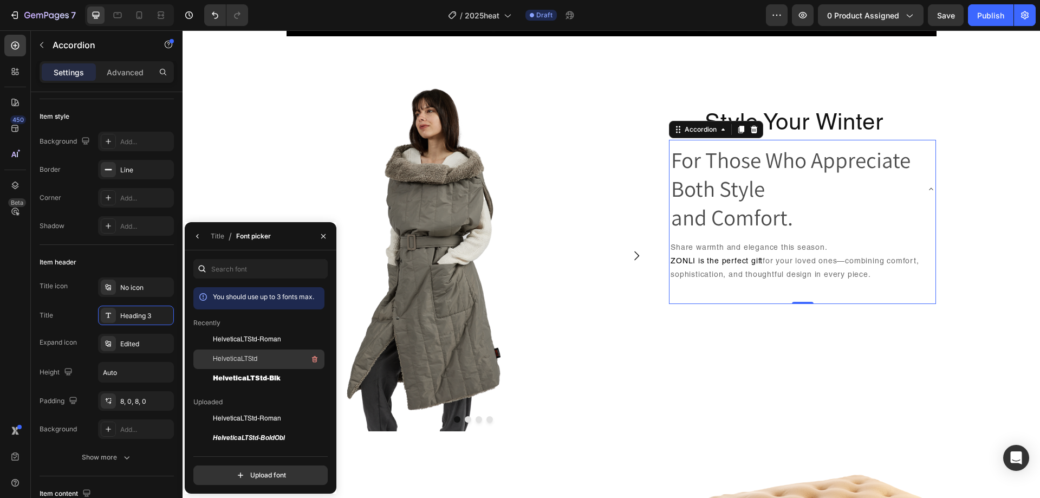
click at [268, 355] on div "HelveticaLTStd" at bounding box center [267, 358] width 109 height 13
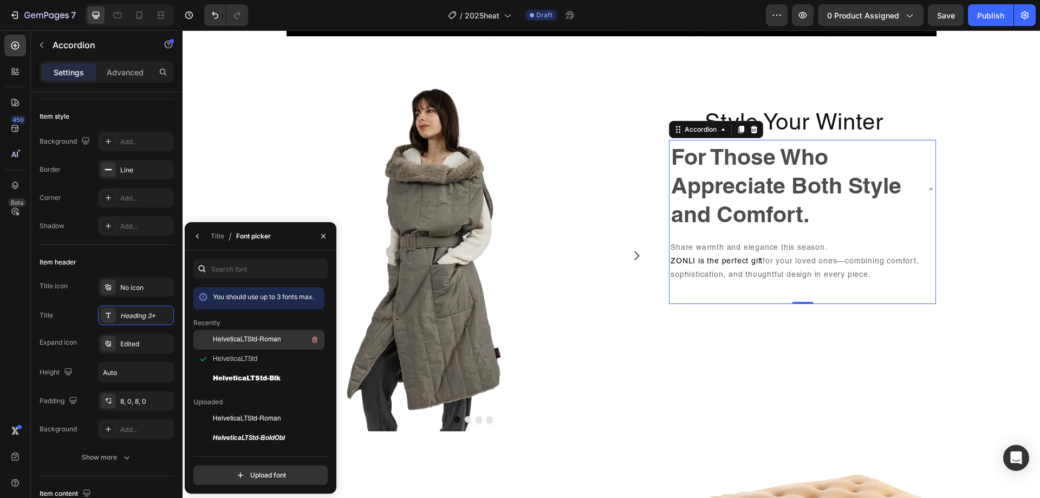
click at [275, 337] on span "HelveticaLTStd-Roman" at bounding box center [247, 340] width 68 height 10
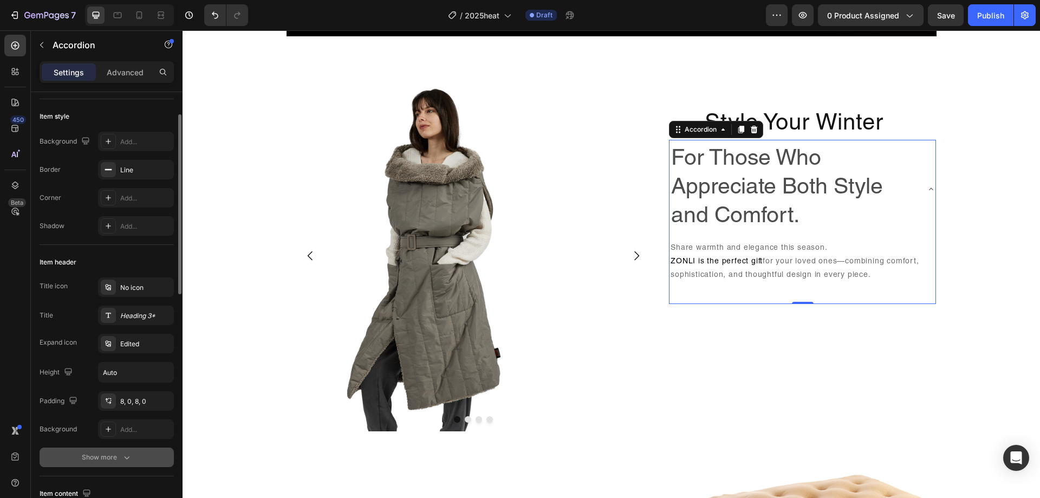
click at [94, 464] on button "Show more" at bounding box center [107, 456] width 134 height 19
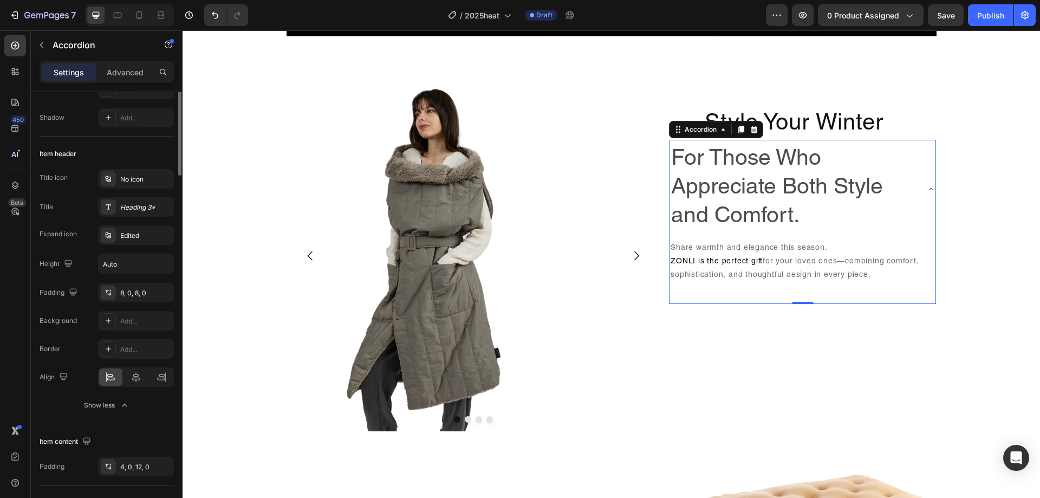
scroll to position [0, 0]
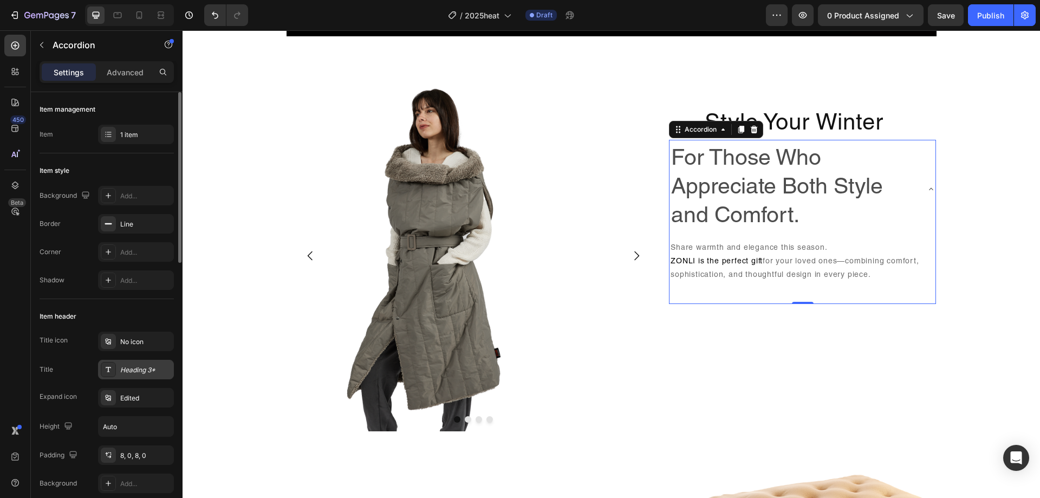
click at [143, 377] on div "Heading 3*" at bounding box center [136, 369] width 76 height 19
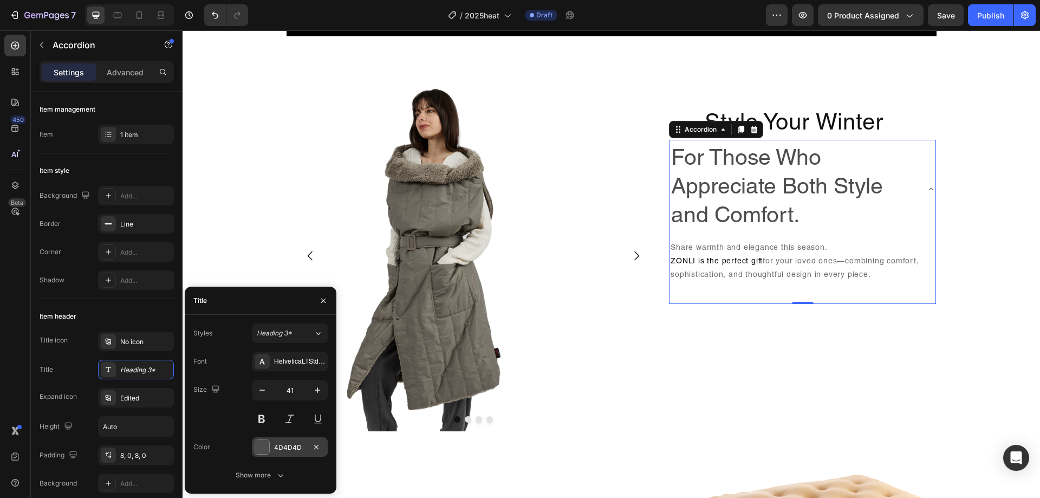
click at [274, 448] on div "4D4D4D" at bounding box center [289, 447] width 31 height 10
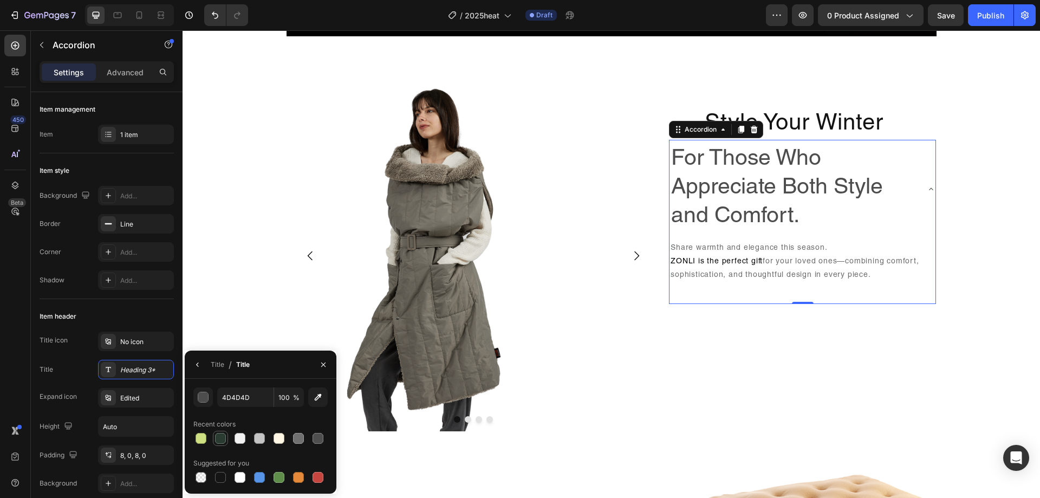
click at [218, 440] on div at bounding box center [220, 438] width 11 height 11
click at [215, 481] on div at bounding box center [220, 477] width 13 height 13
type input "151515"
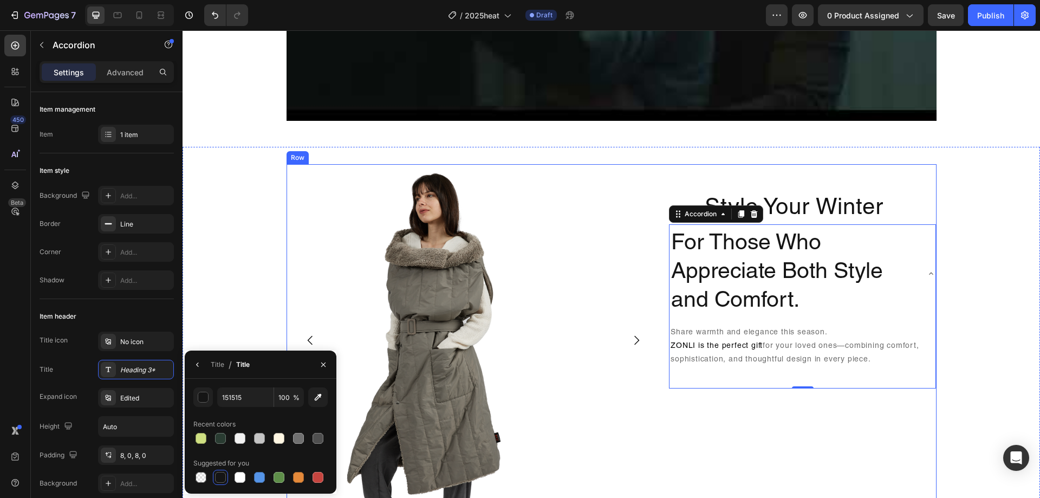
scroll to position [866, 0]
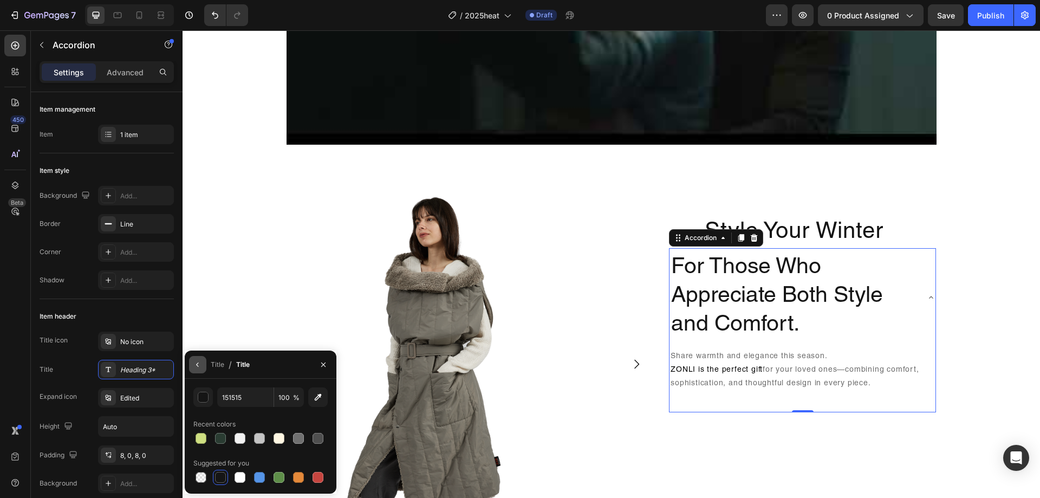
click at [201, 369] on button "button" at bounding box center [197, 364] width 17 height 17
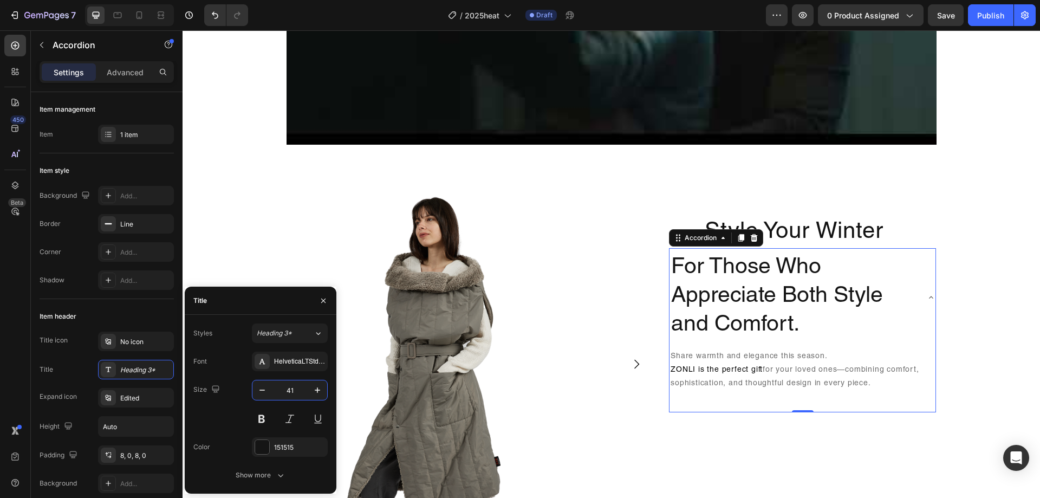
click at [289, 390] on input "41" at bounding box center [290, 389] width 36 height 19
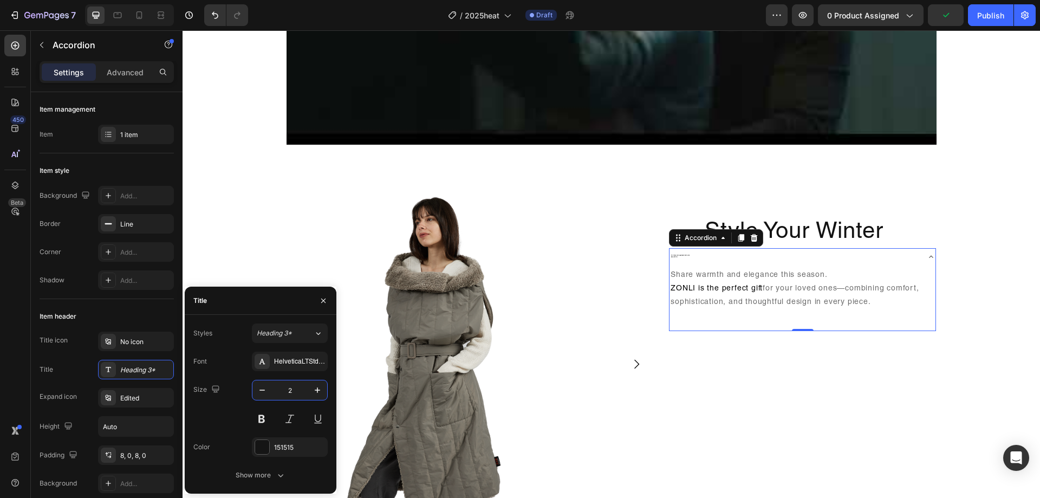
type input "20"
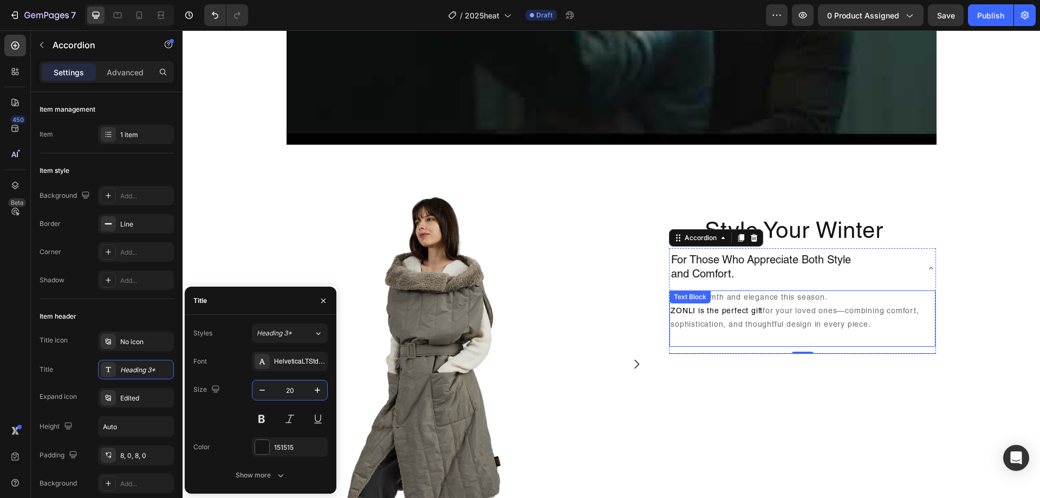
click at [720, 310] on span "ZONLI is the perfect gift" at bounding box center [716, 312] width 92 height 8
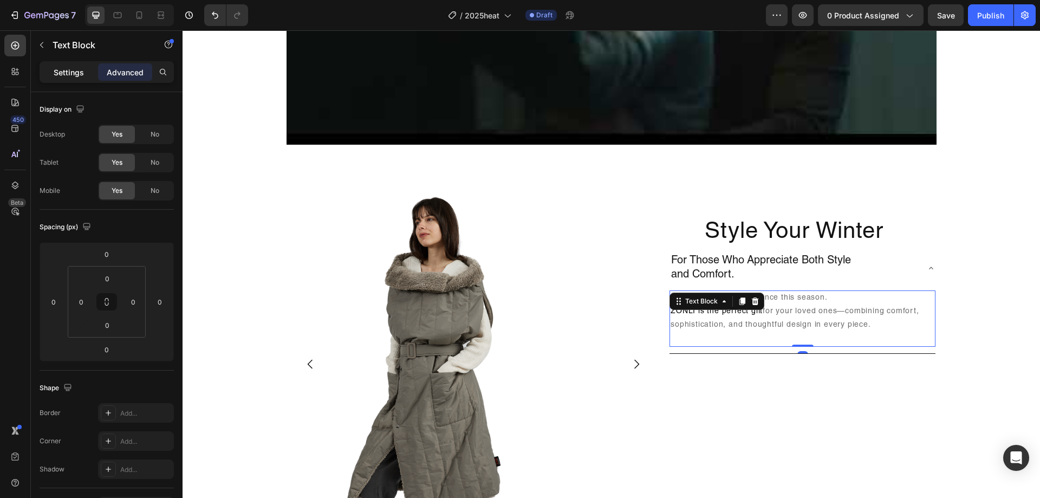
click at [57, 76] on p "Settings" at bounding box center [69, 72] width 30 height 11
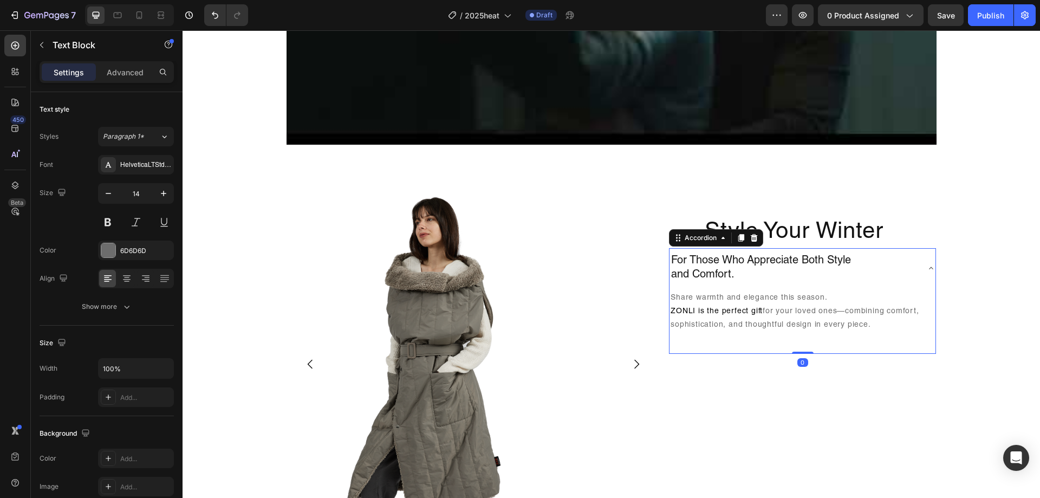
click at [748, 266] on p "For Those Who Appreciate Both Style and Comfort." at bounding box center [761, 268] width 180 height 28
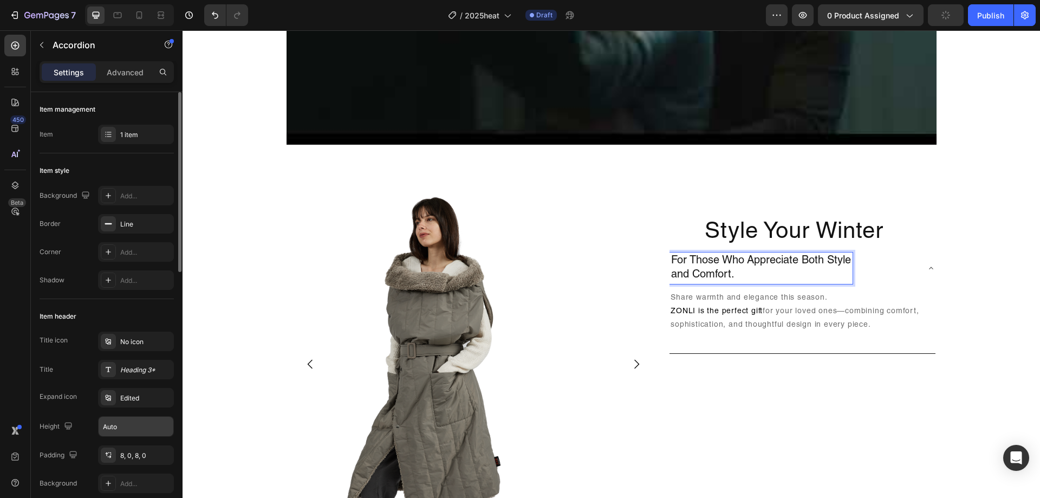
scroll to position [217, 0]
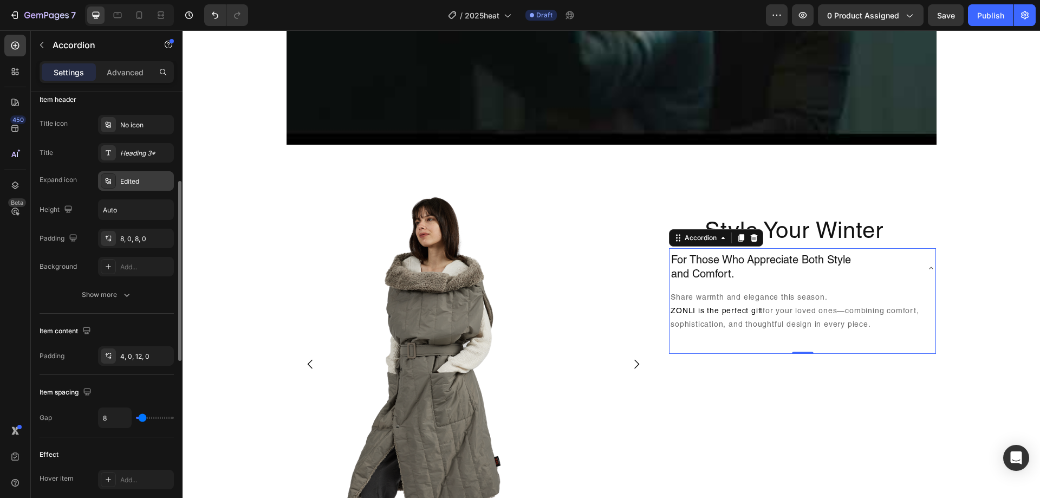
click at [140, 180] on div "Edited" at bounding box center [145, 182] width 51 height 10
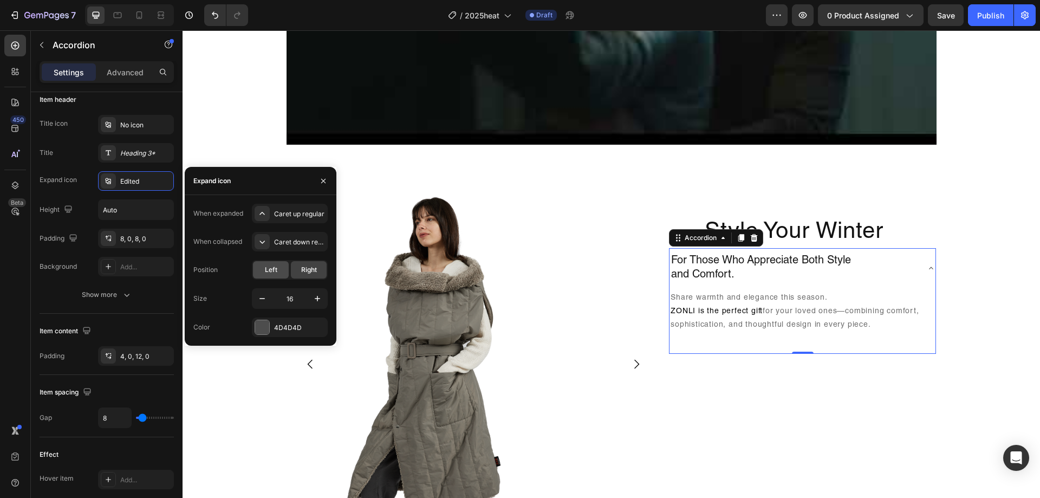
click at [276, 275] on div "Left" at bounding box center [271, 269] width 36 height 17
click at [296, 276] on div "Right" at bounding box center [309, 269] width 36 height 17
click at [280, 272] on div "Left" at bounding box center [271, 269] width 36 height 17
click at [304, 272] on span "Right" at bounding box center [309, 270] width 16 height 10
click at [324, 294] on button "button" at bounding box center [317, 298] width 19 height 19
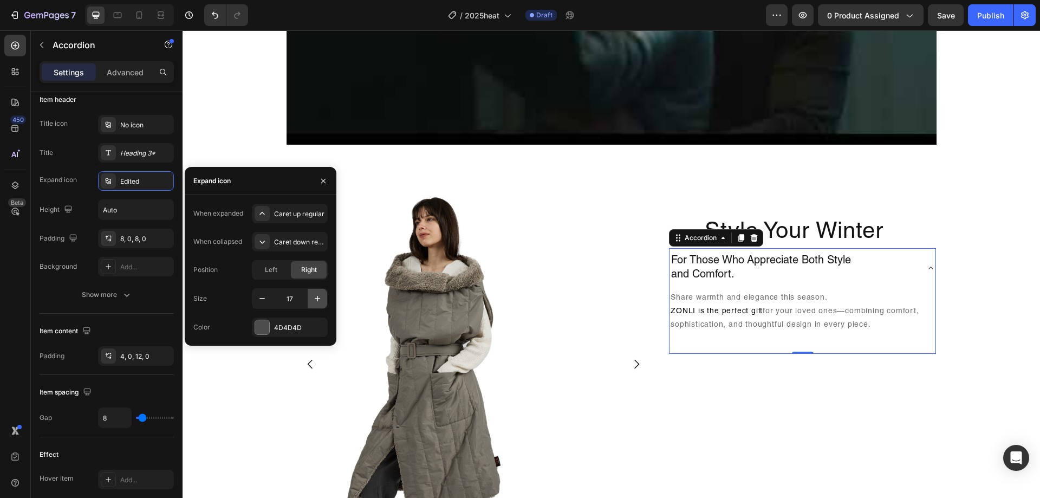
click at [324, 294] on button "button" at bounding box center [317, 298] width 19 height 19
click at [325, 295] on button "button" at bounding box center [317, 298] width 19 height 19
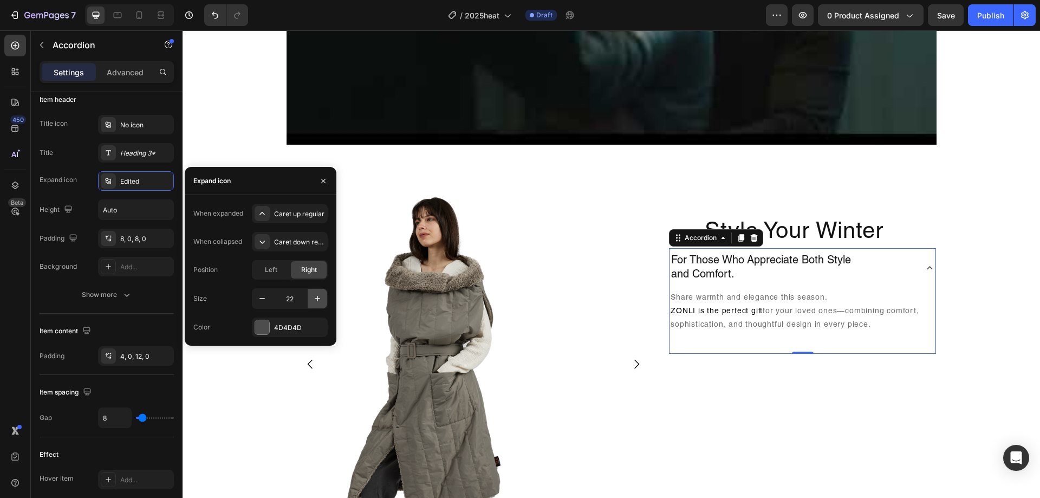
click at [325, 295] on button "button" at bounding box center [317, 298] width 19 height 19
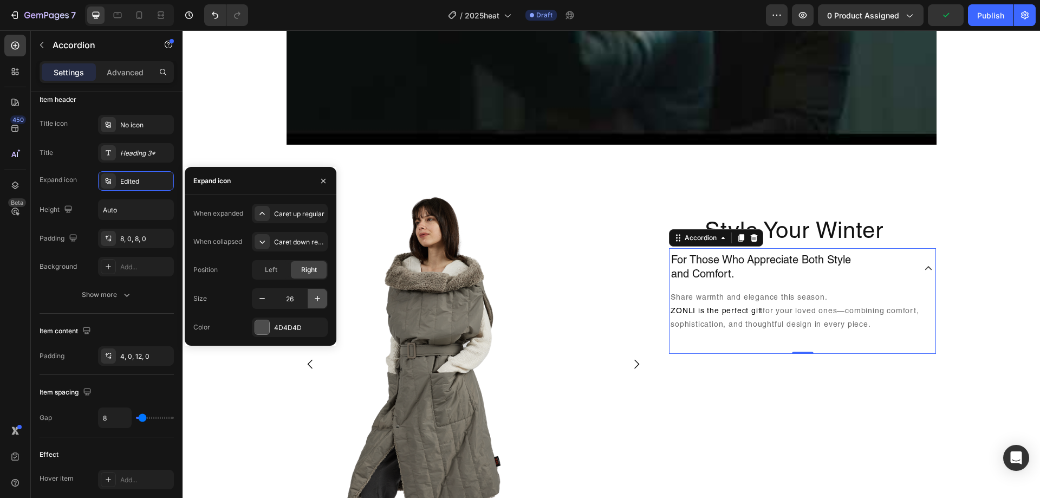
type input "27"
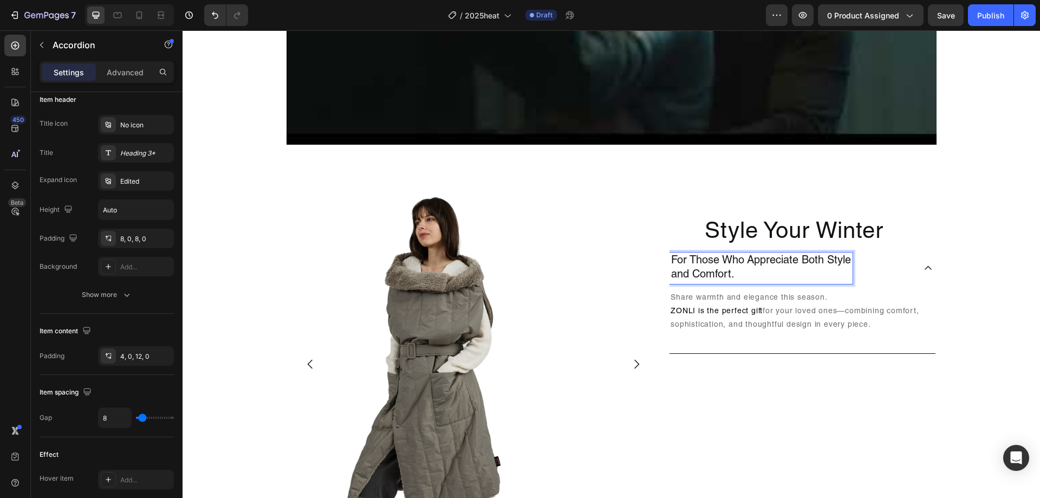
click at [878, 269] on div "For Those Who Appreciate Both Style and Comfort." at bounding box center [790, 267] width 243 height 31
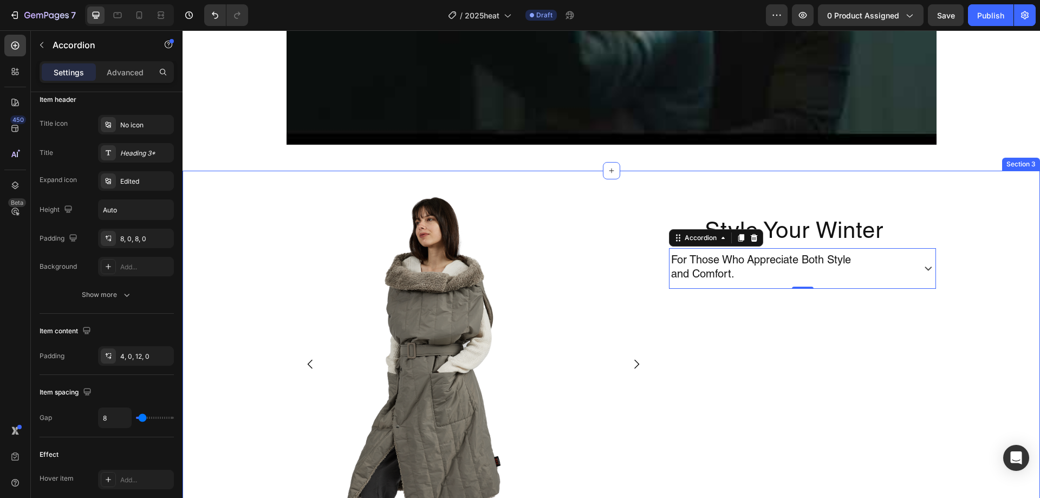
click at [999, 272] on div "Image Drop element here Drop element here Drop element here Carousel Style Your…" at bounding box center [610, 368] width 857 height 360
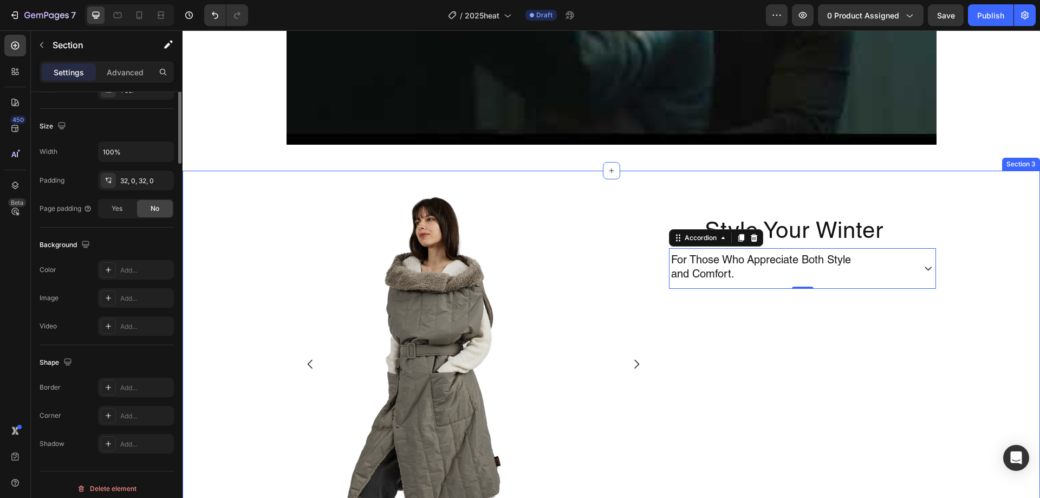
scroll to position [0, 0]
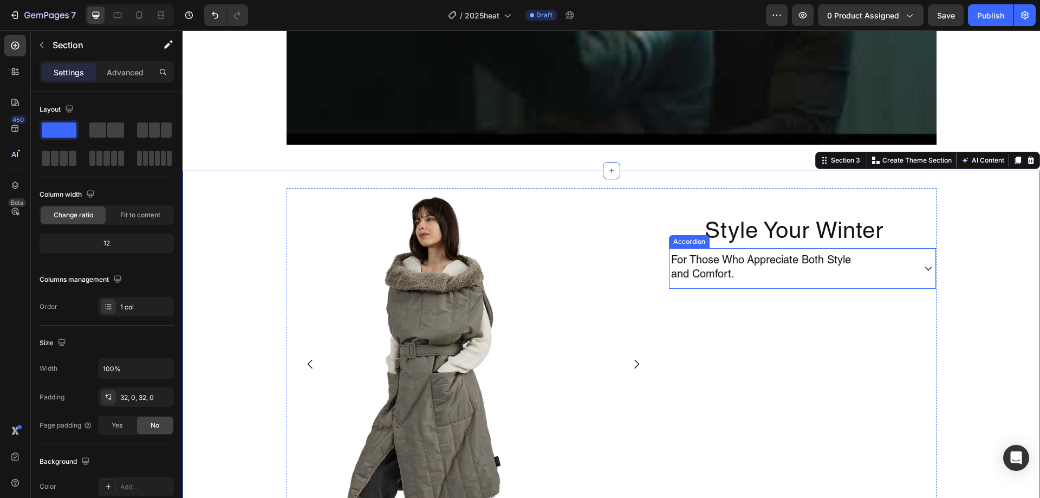
click at [915, 270] on div "For Those Who Appreciate Both Style and Comfort." at bounding box center [802, 268] width 266 height 40
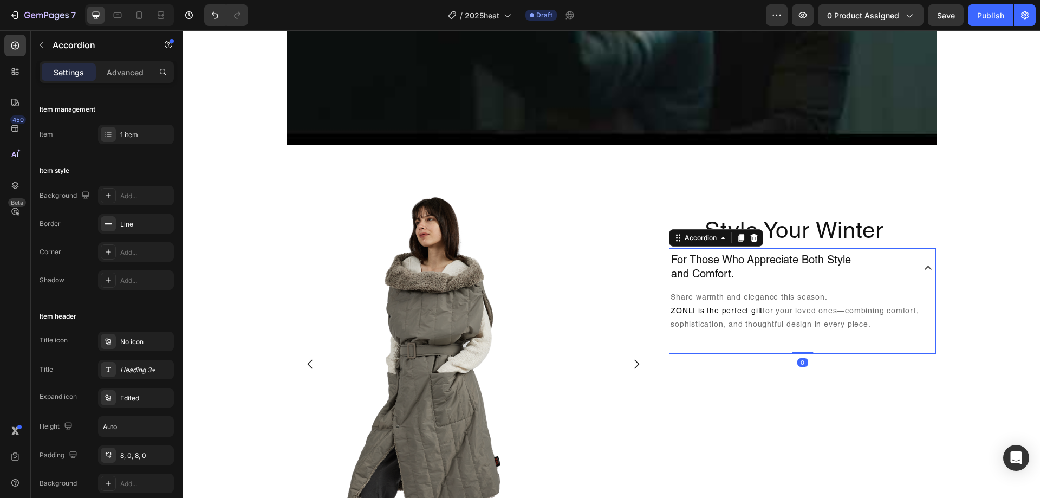
click at [913, 281] on div "For Those Who Appreciate Both Style and Comfort." at bounding box center [802, 268] width 266 height 40
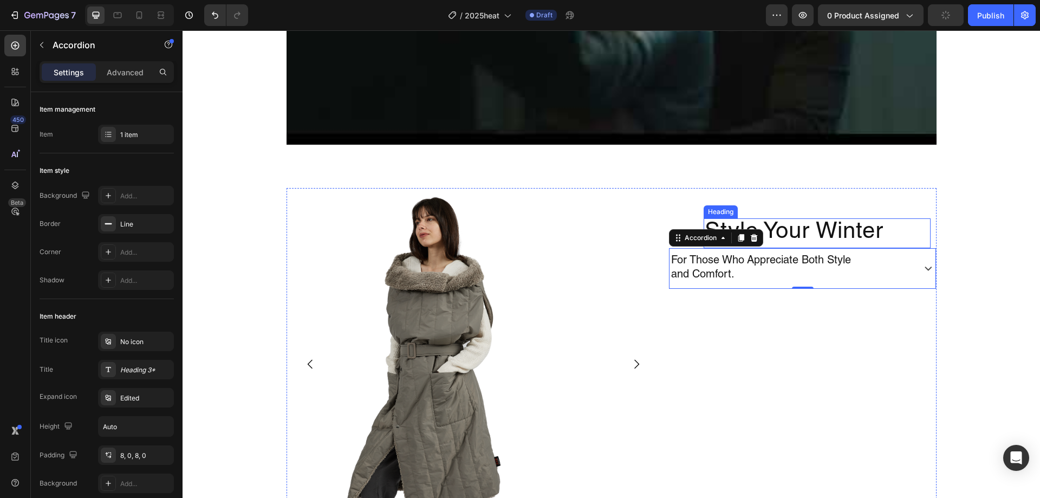
click at [853, 236] on h2 "Style Your Winter" at bounding box center [816, 232] width 227 height 29
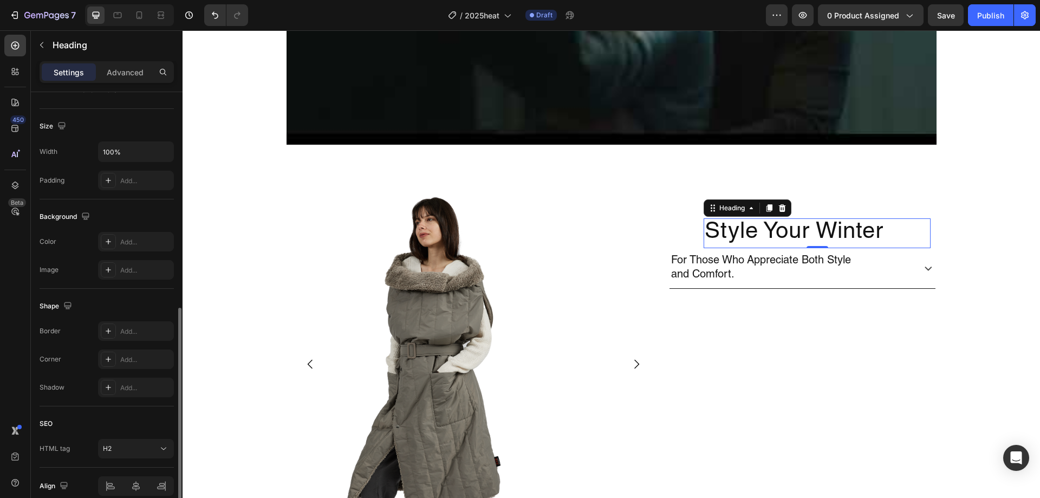
scroll to position [266, 0]
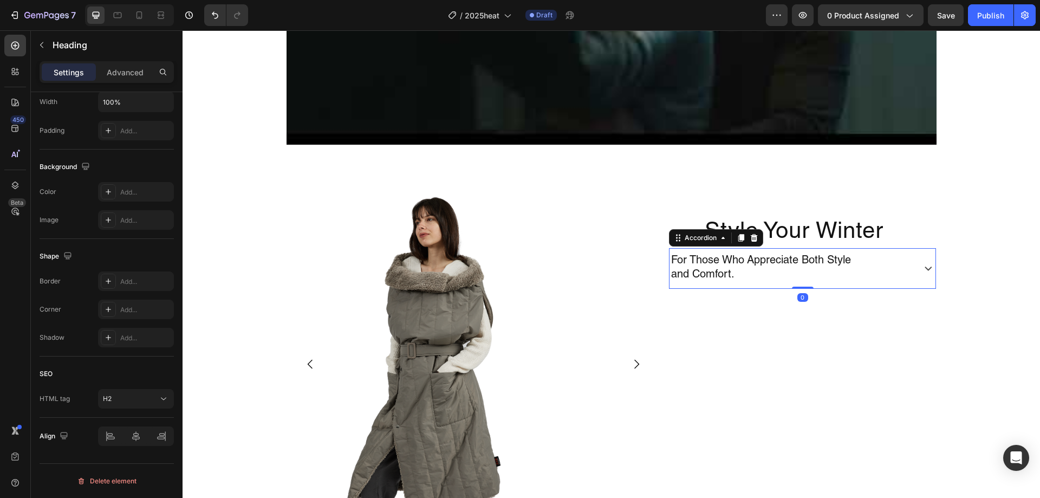
click at [861, 267] on div "For Those Who Appreciate Both Style and Comfort." at bounding box center [790, 267] width 243 height 31
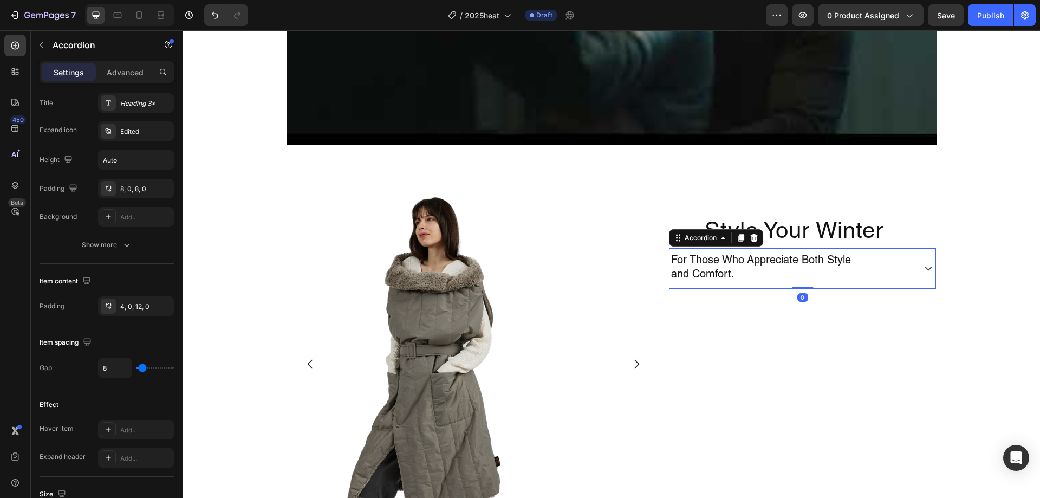
scroll to position [0, 0]
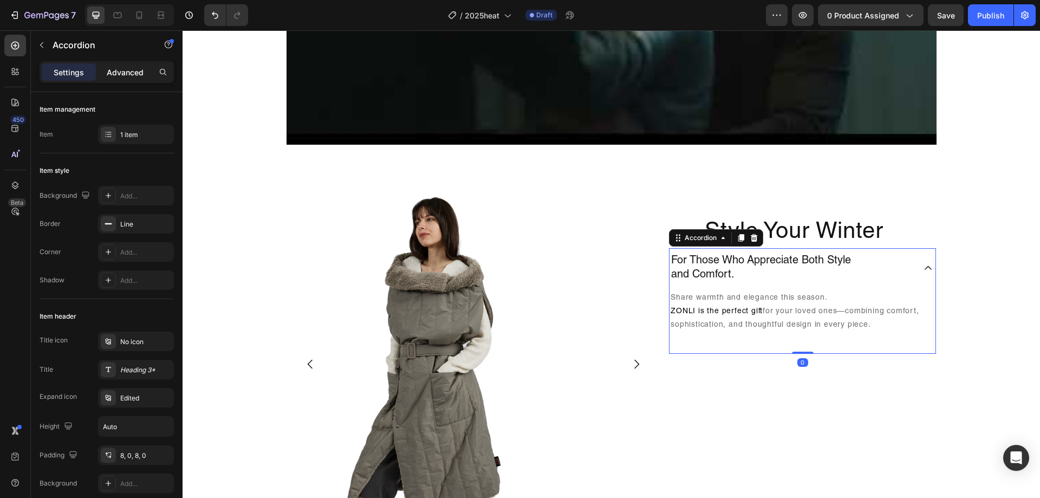
click at [123, 76] on p "Advanced" at bounding box center [125, 72] width 37 height 11
type input "100%"
type input "100"
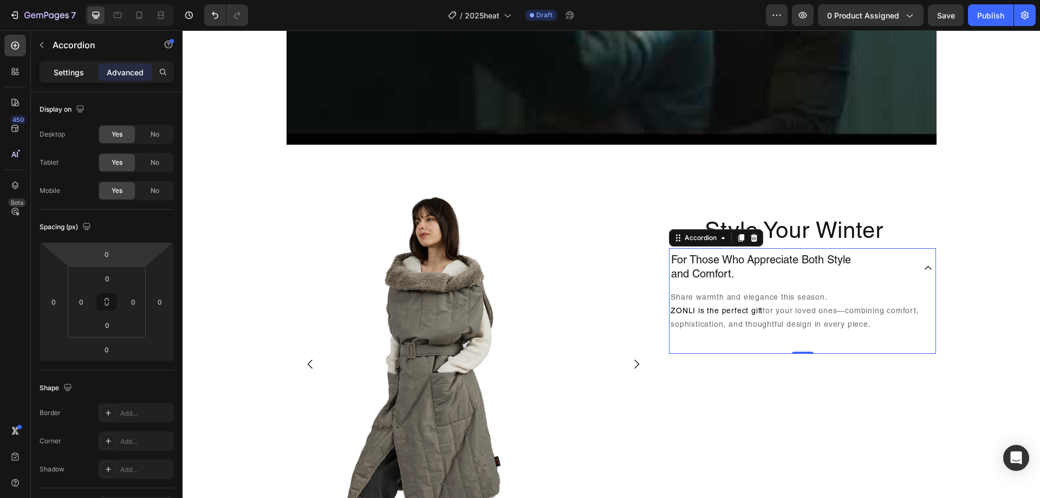
click at [67, 70] on p "Settings" at bounding box center [69, 72] width 30 height 11
type input "8"
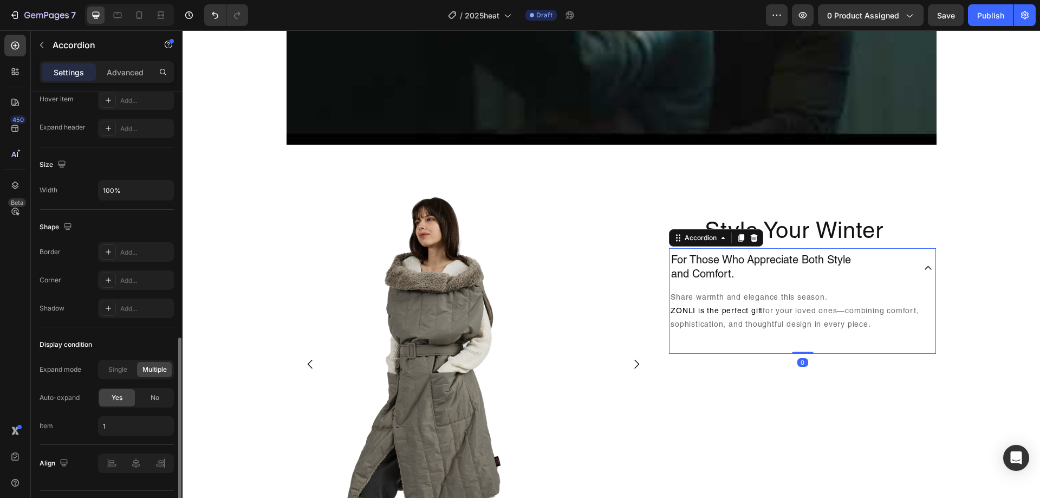
scroll to position [623, 0]
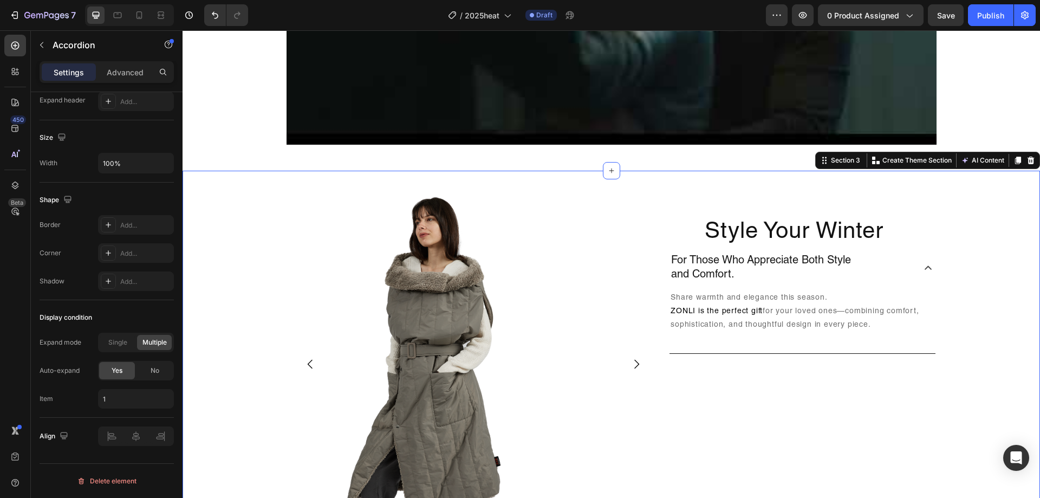
click at [941, 264] on div "Image Drop element here Drop element here Drop element here Carousel Style Your…" at bounding box center [610, 368] width 857 height 360
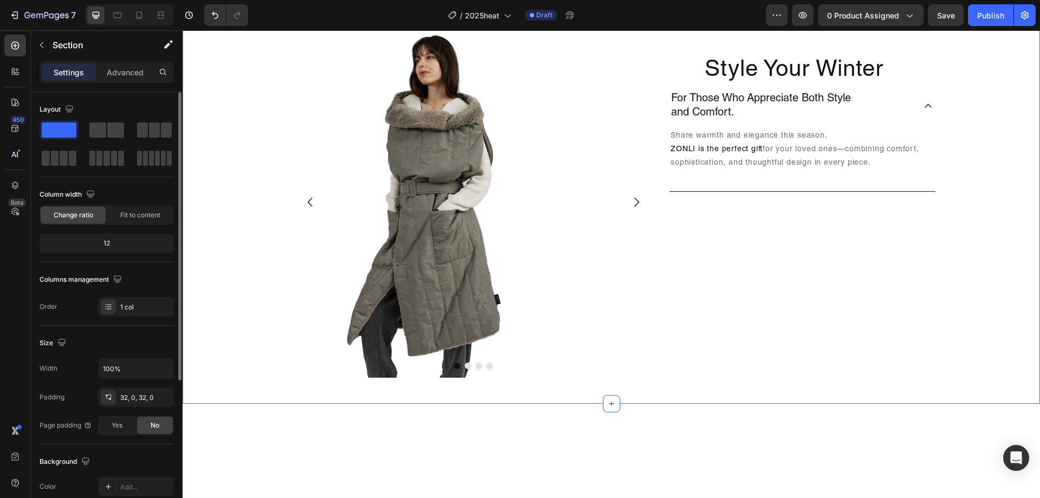
scroll to position [1029, 0]
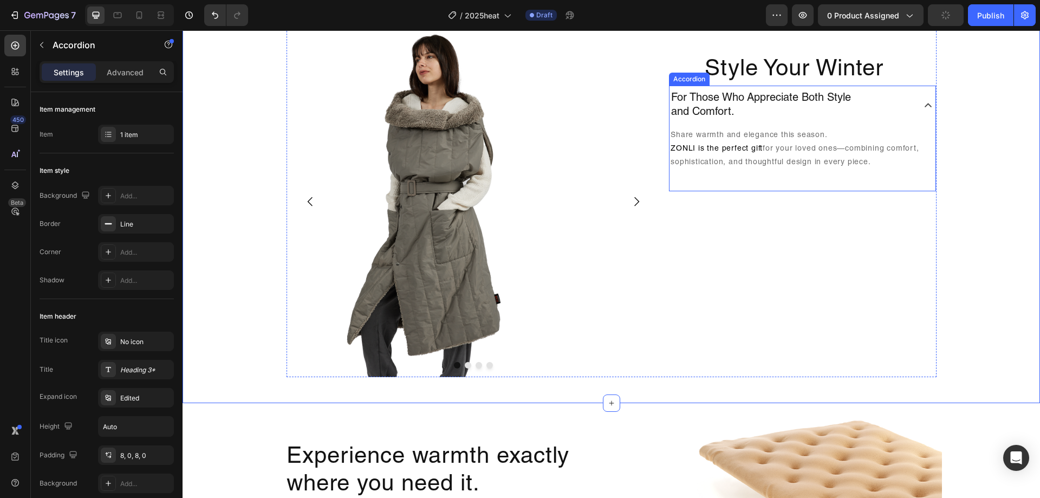
click at [919, 114] on div "For Those Who Appreciate Both Style and Comfort." at bounding box center [802, 106] width 266 height 40
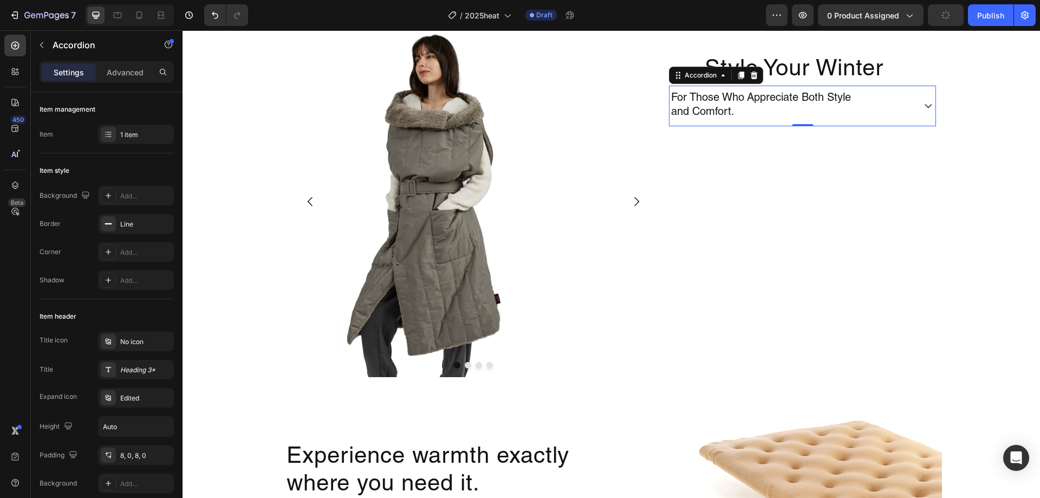
click at [919, 114] on div "For Those Who Appreciate Both Style and Comfort." at bounding box center [802, 106] width 266 height 40
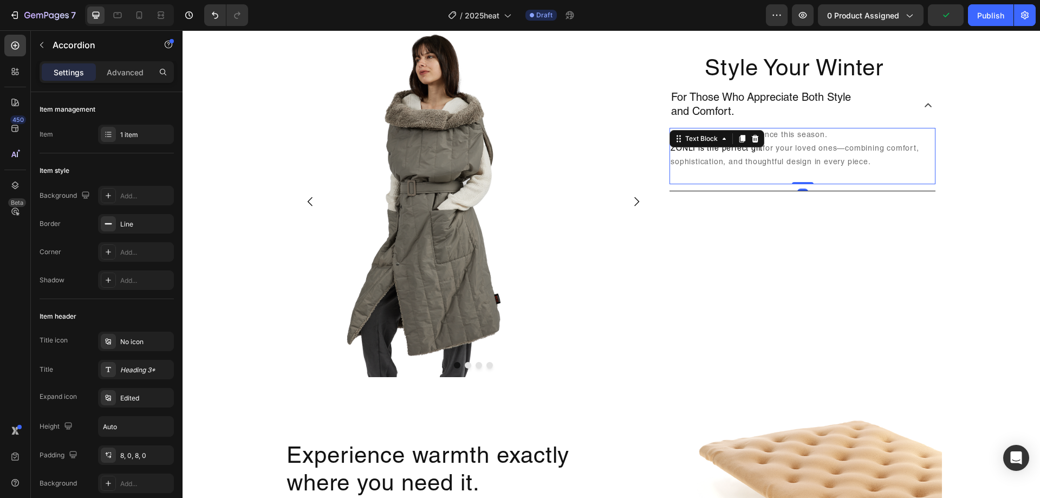
click at [843, 171] on p "Share warmth and elegance this season. ZONLI is the perfect gift for your loved…" at bounding box center [802, 156] width 264 height 55
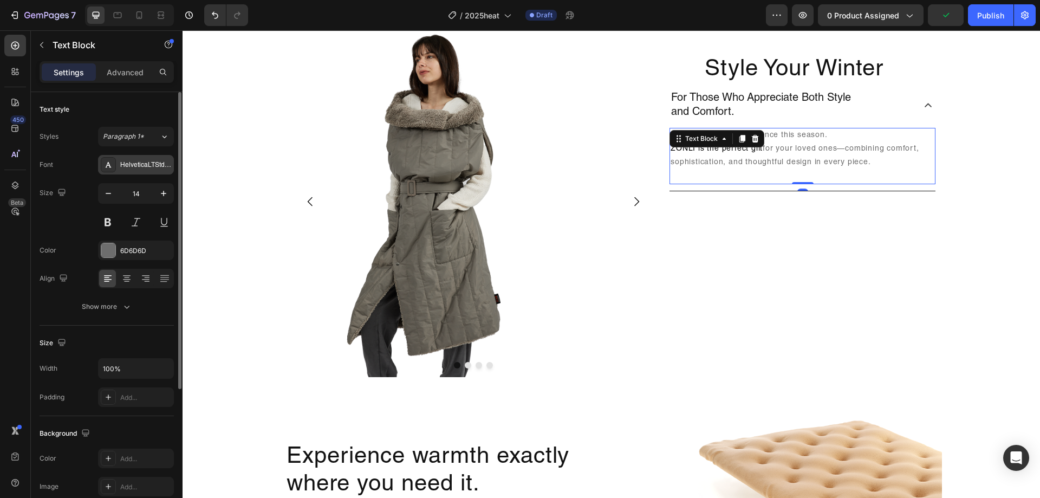
click at [137, 162] on div "HelveticaLTStd-Roman" at bounding box center [145, 165] width 51 height 10
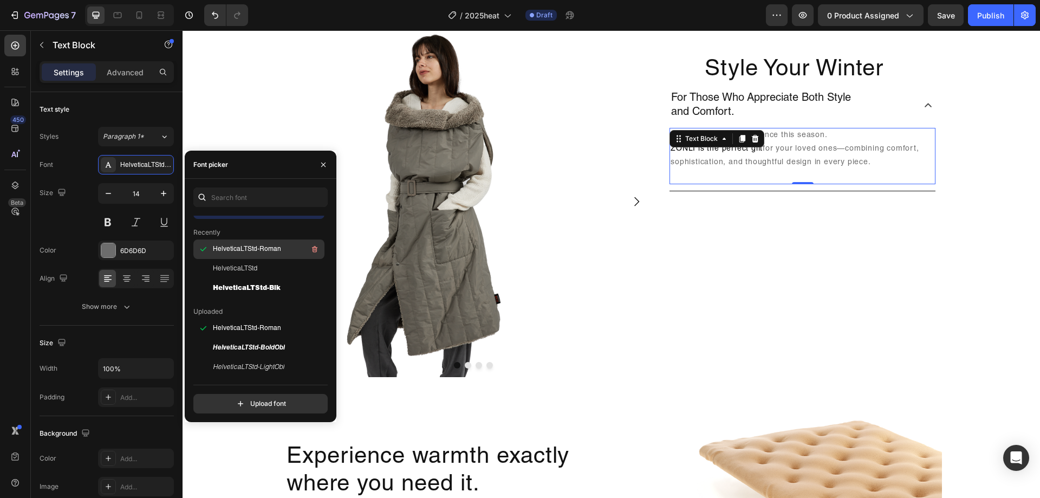
scroll to position [0, 0]
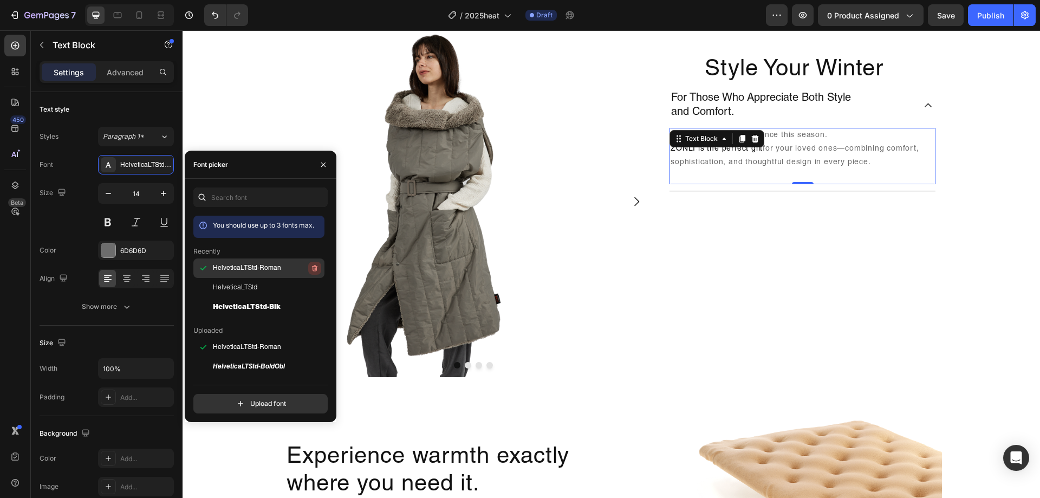
click at [310, 268] on icon "button" at bounding box center [314, 268] width 9 height 9
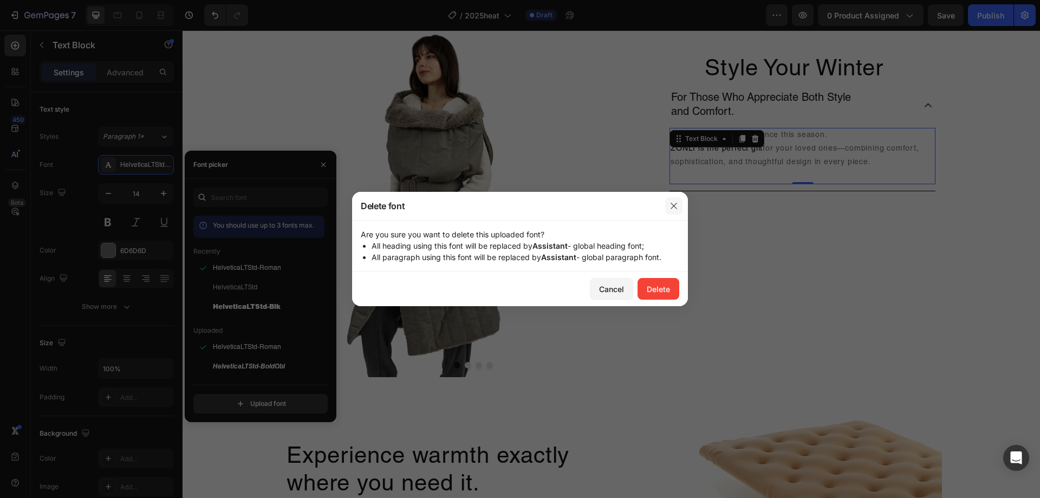
click at [678, 207] on button "button" at bounding box center [673, 205] width 17 height 17
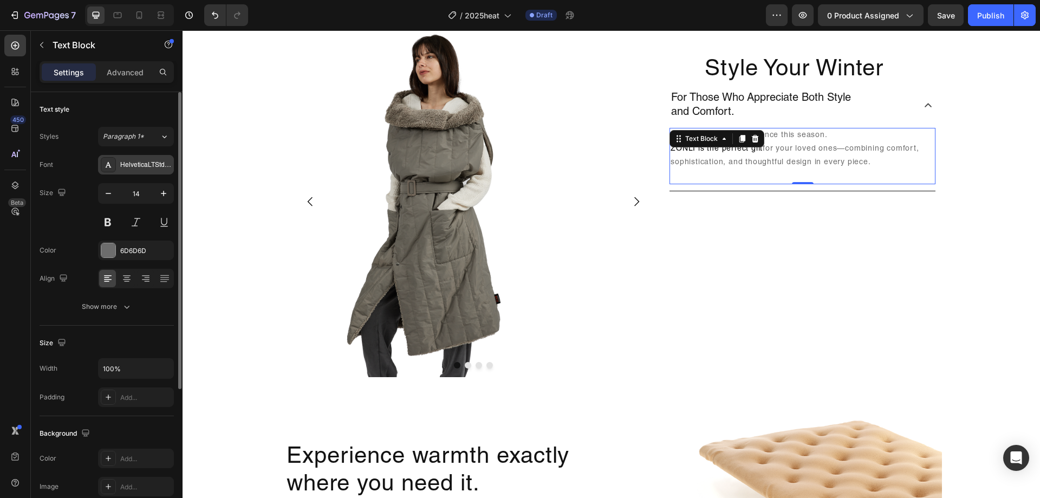
click at [125, 171] on div "HelveticaLTStd-Roman" at bounding box center [136, 164] width 76 height 19
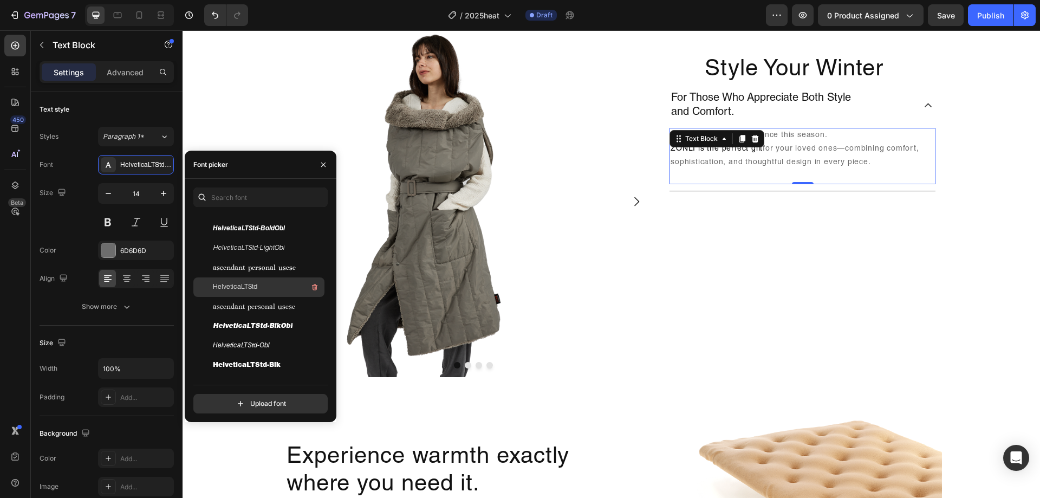
scroll to position [162, 0]
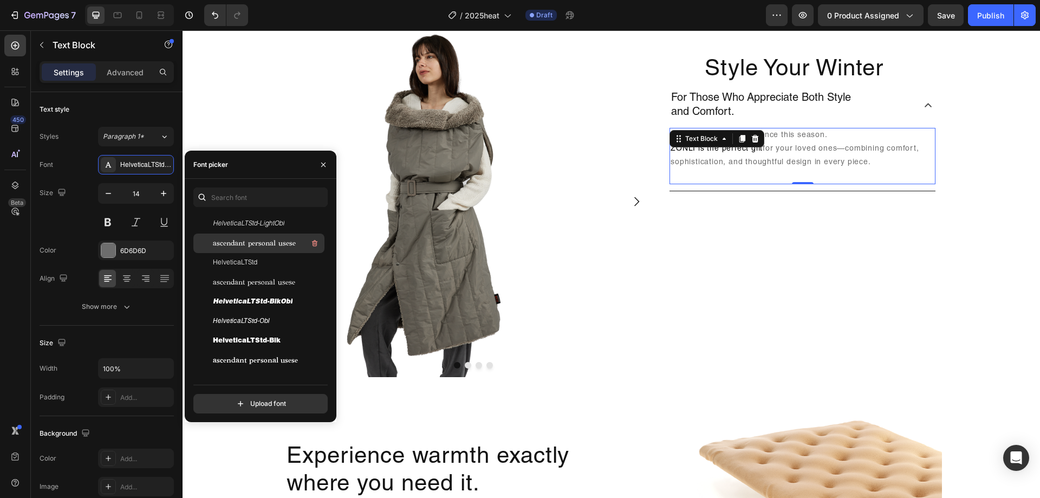
click at [245, 249] on div "ascendant-personal-useserif-medium" at bounding box center [267, 243] width 109 height 13
click at [253, 258] on span "HelveticaLTStd" at bounding box center [235, 263] width 44 height 10
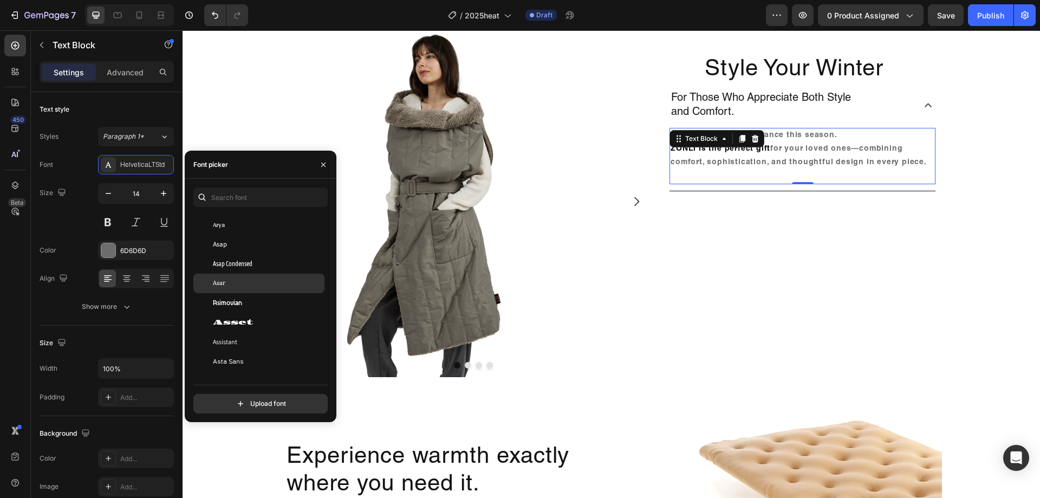
scroll to position [2545, 0]
click at [235, 311] on span "Assistant" at bounding box center [225, 315] width 24 height 10
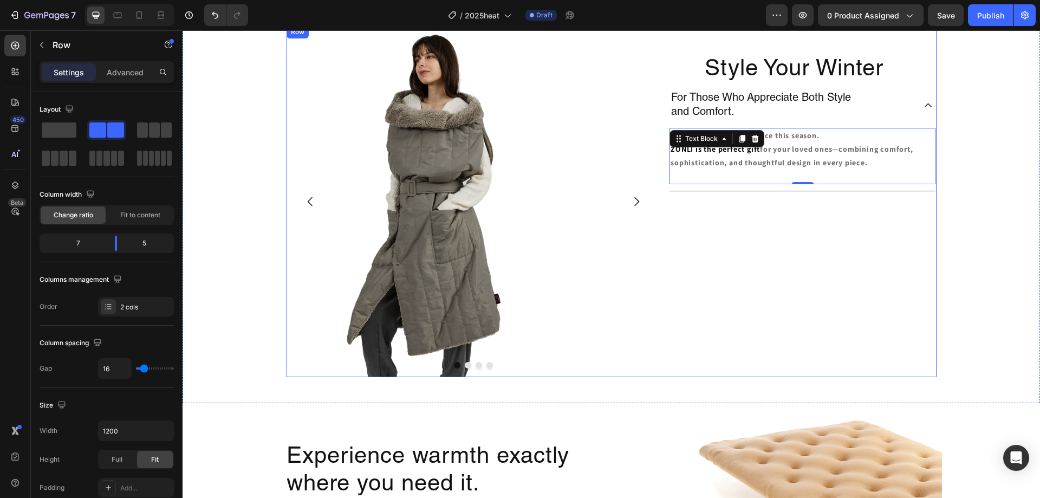
click at [829, 238] on div "Style Your Winter Heading For Those Who Appreciate Both Style and Comfort. Shar…" at bounding box center [802, 200] width 267 height 351
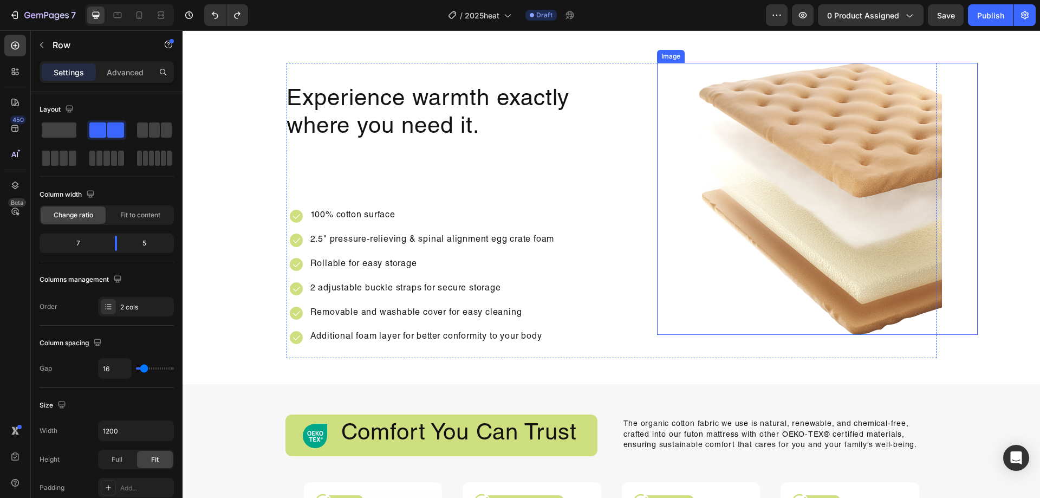
scroll to position [1408, 0]
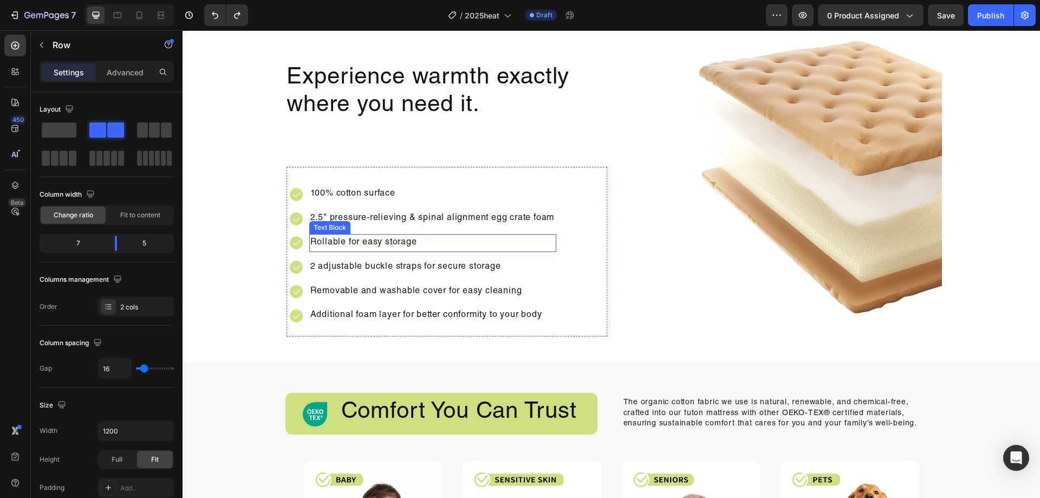
click at [380, 246] on p "Rollable for easy storage" at bounding box center [432, 243] width 245 height 16
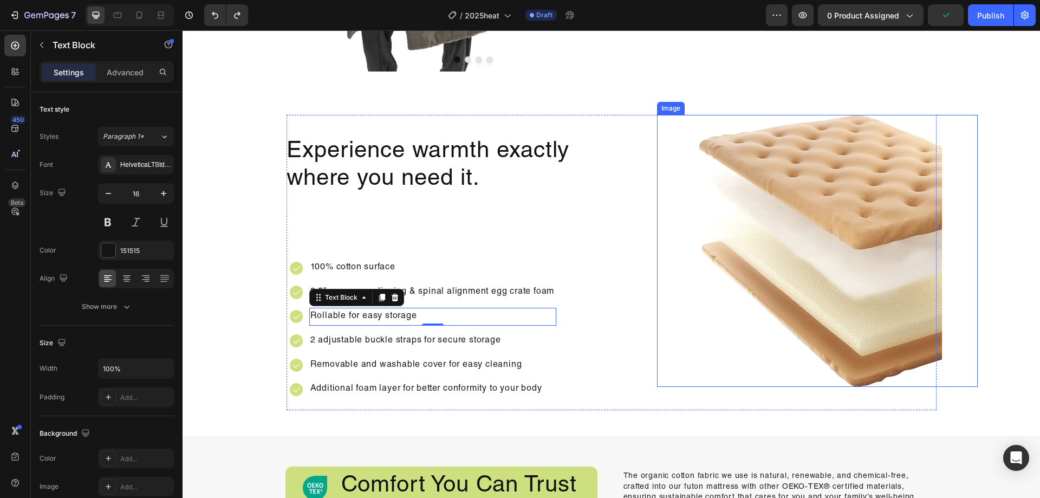
scroll to position [1354, 0]
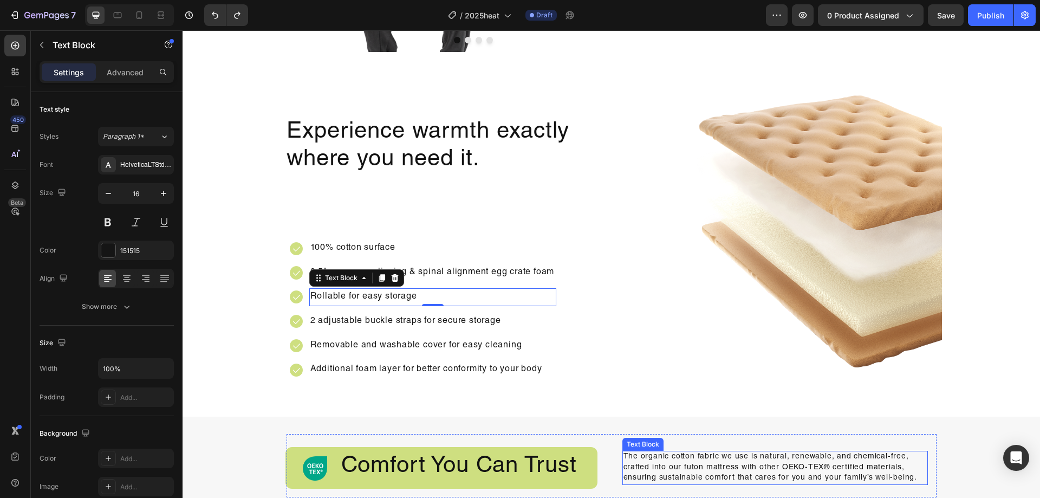
click at [669, 460] on p "The organic cotton fabric we use is natural, renewable, and chemical-free, craf…" at bounding box center [774, 468] width 303 height 32
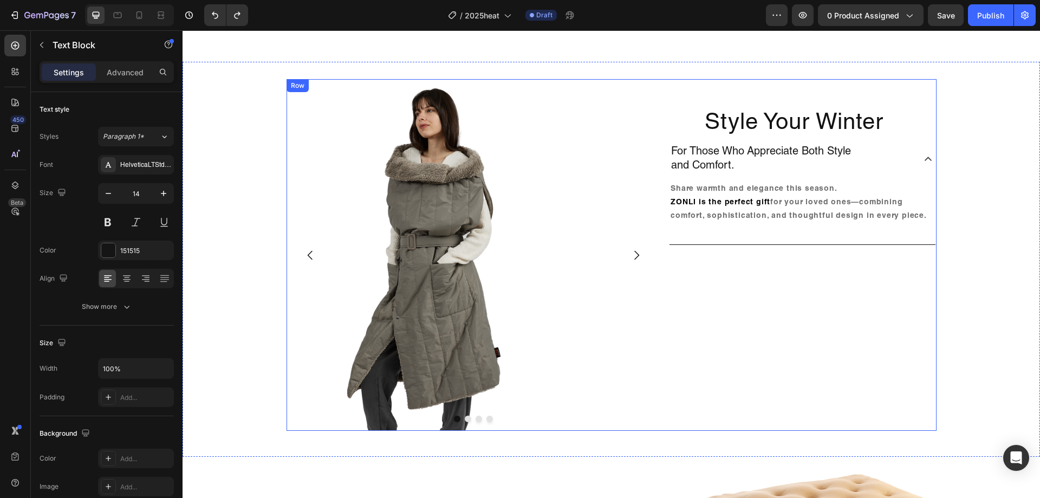
scroll to position [975, 0]
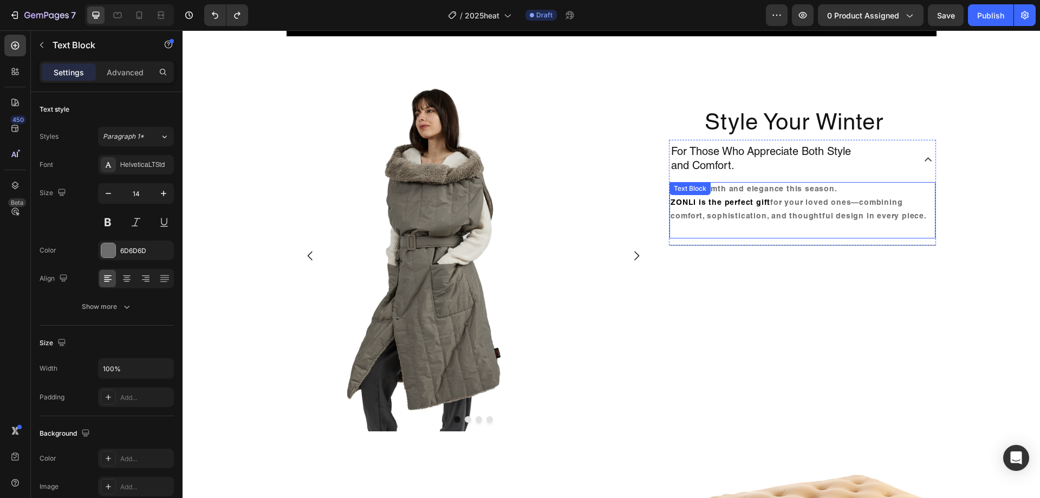
click at [768, 210] on p "Share warmth and elegance this season. ZONLI is the perfect gift for your loved…" at bounding box center [802, 210] width 264 height 55
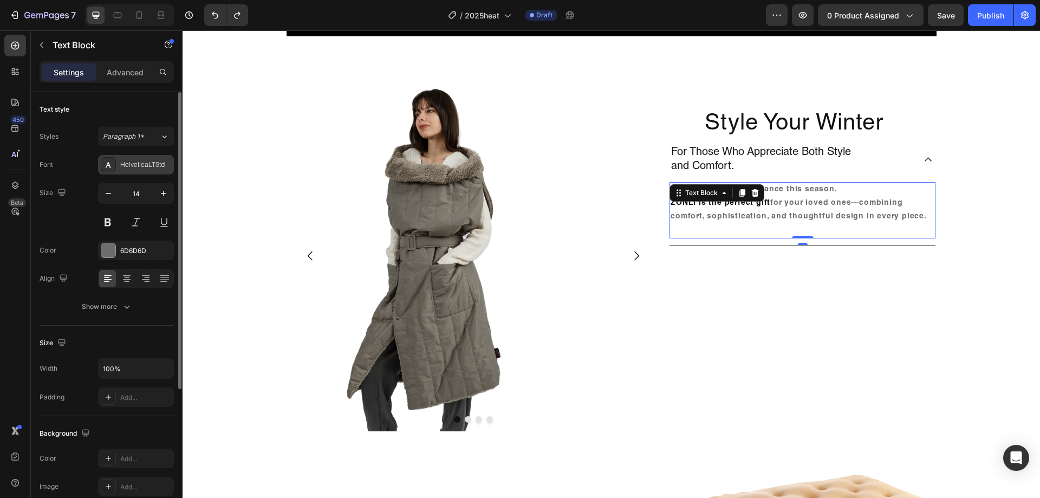
click at [138, 171] on div "HelveticaLTStd" at bounding box center [136, 164] width 76 height 19
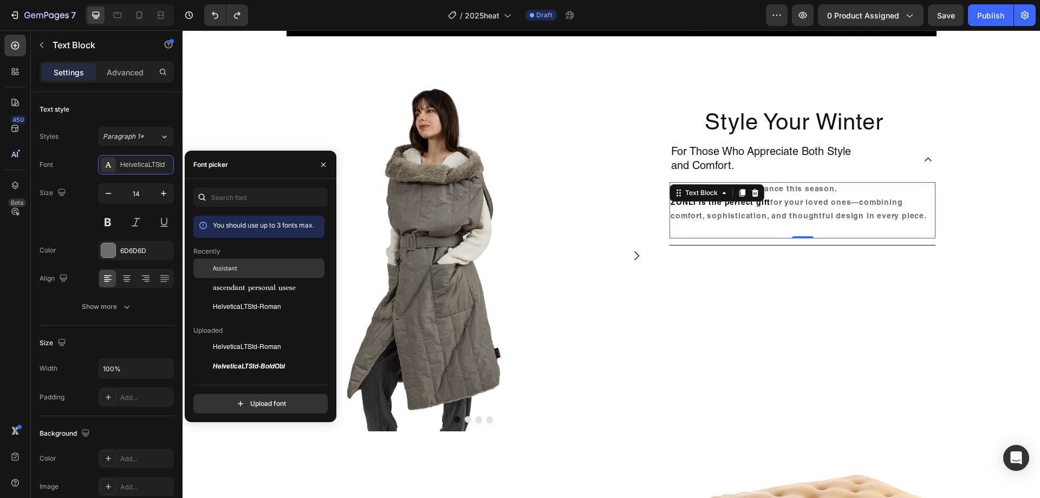
click at [291, 270] on div "Assistant" at bounding box center [267, 268] width 109 height 10
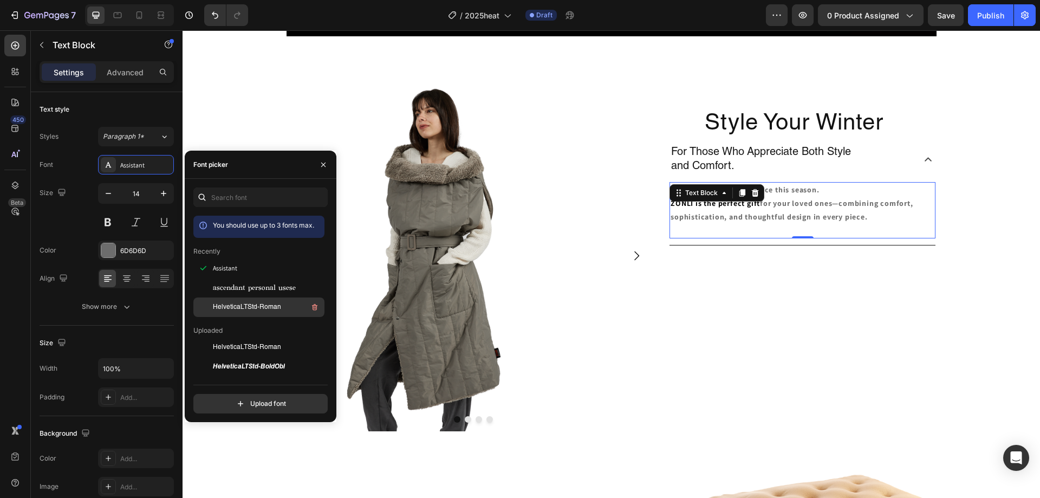
click at [255, 305] on span "HelveticaLTStd-Roman" at bounding box center [247, 307] width 68 height 10
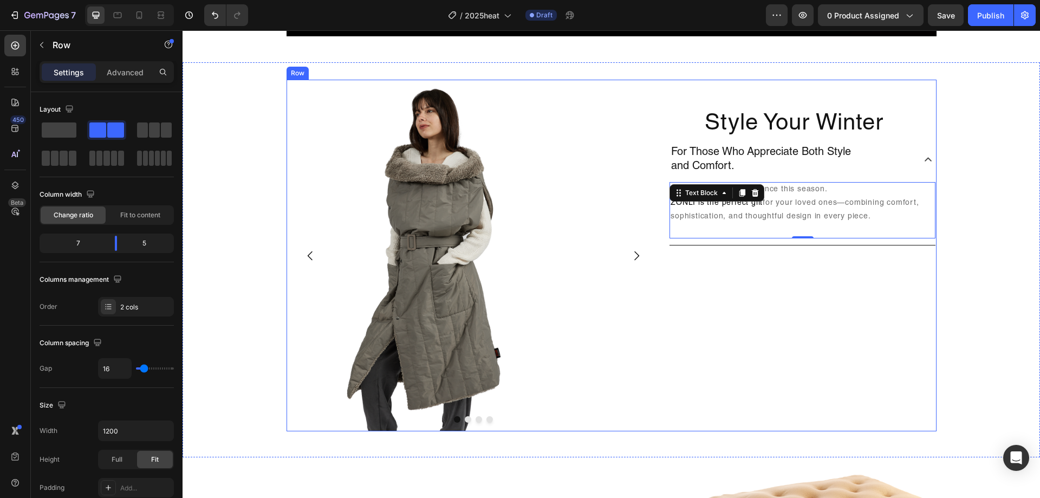
click at [816, 278] on div "Style Your Winter Heading For Those Who Appreciate Both Style and Comfort. Shar…" at bounding box center [802, 255] width 267 height 351
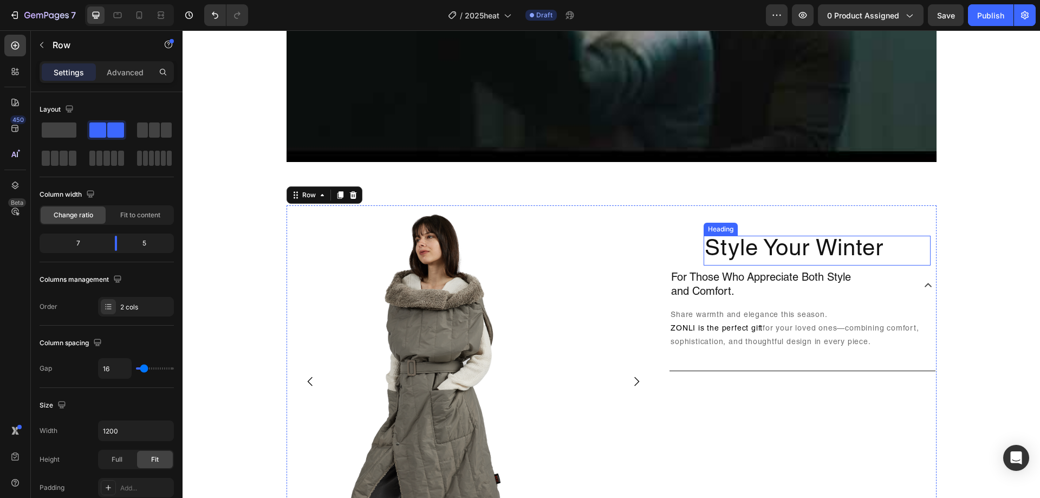
scroll to position [812, 0]
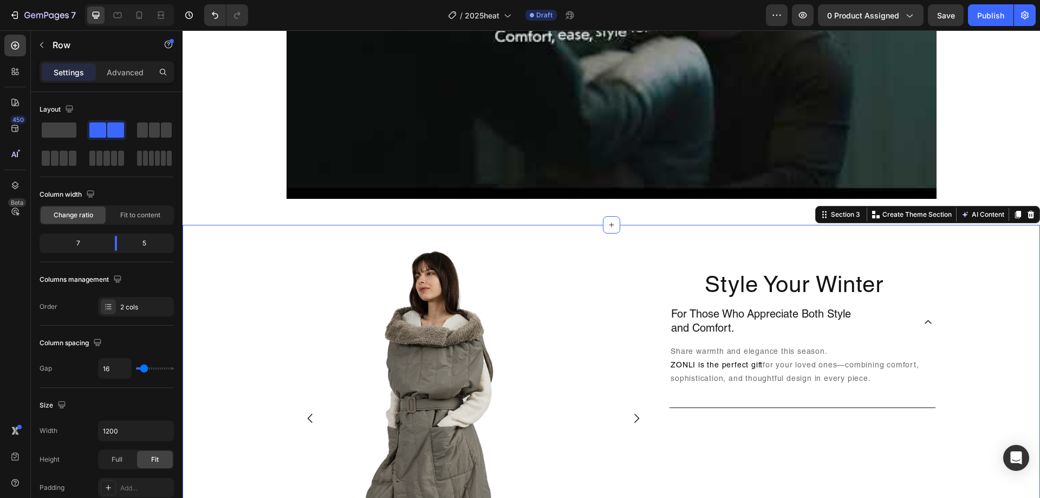
click at [960, 326] on div "Image Drop element here Drop element here Drop element here Carousel Style Your…" at bounding box center [610, 422] width 857 height 360
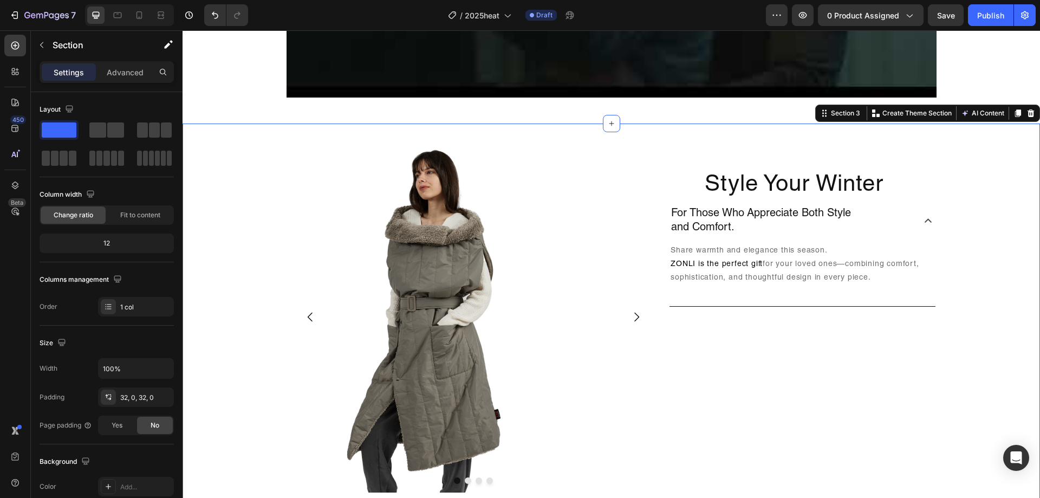
scroll to position [920, 0]
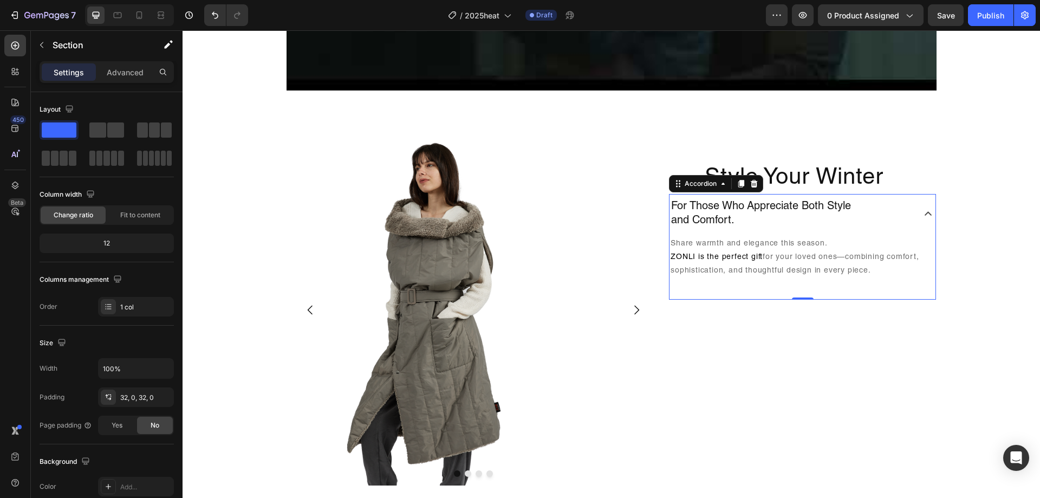
click at [834, 294] on div "Share warmth and elegance this season. ZONLI is the perfect gift for your loved…" at bounding box center [802, 267] width 266 height 66
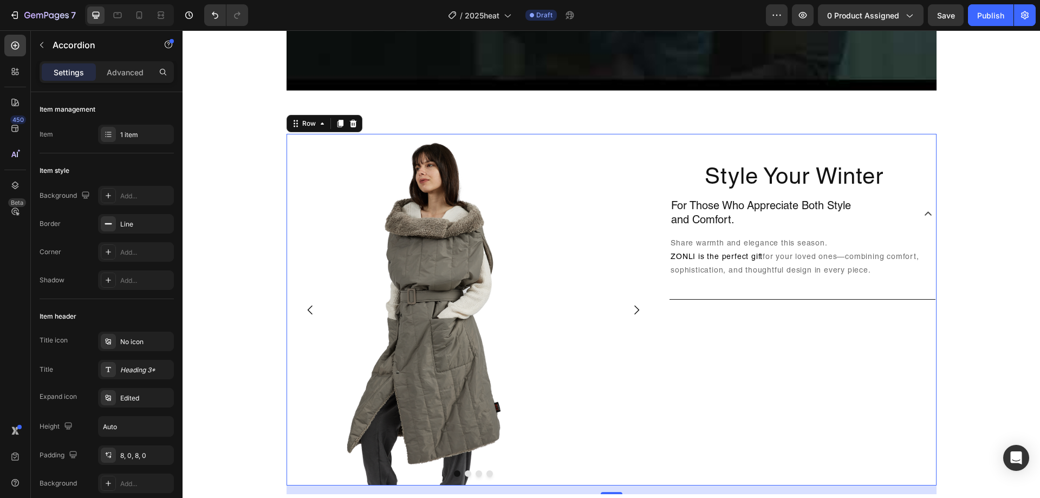
click at [828, 301] on div "Style Your Winter Heading For Those Who Appreciate Both Style and Comfort. Shar…" at bounding box center [802, 309] width 267 height 351
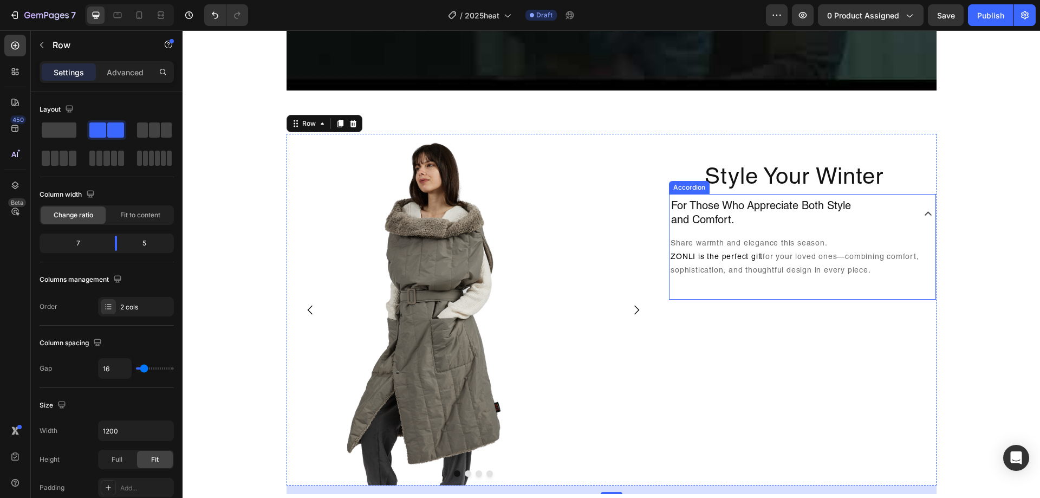
click at [800, 298] on div "For Those Who Appreciate Both Style and Comfort. Share warmth and elegance this…" at bounding box center [802, 247] width 267 height 106
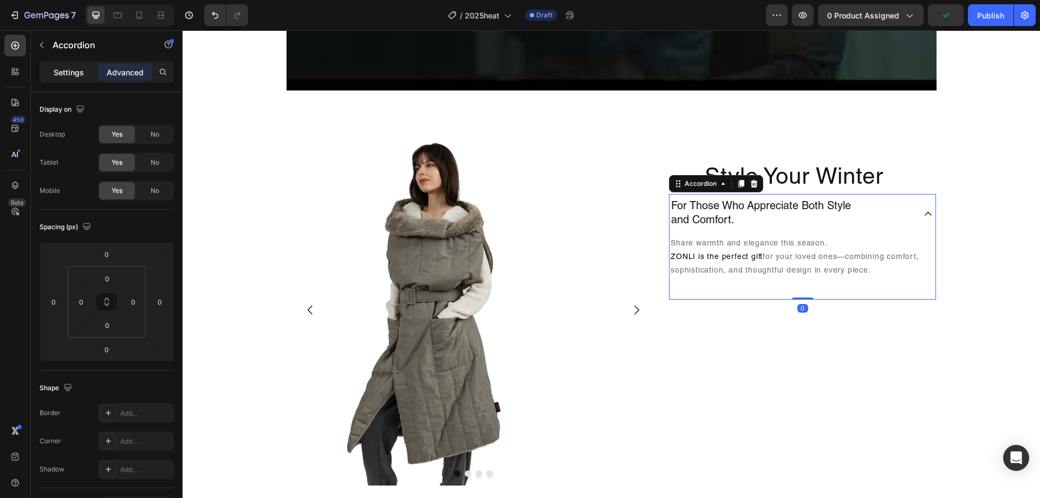
click at [57, 74] on p "Settings" at bounding box center [69, 72] width 30 height 11
type input "8"
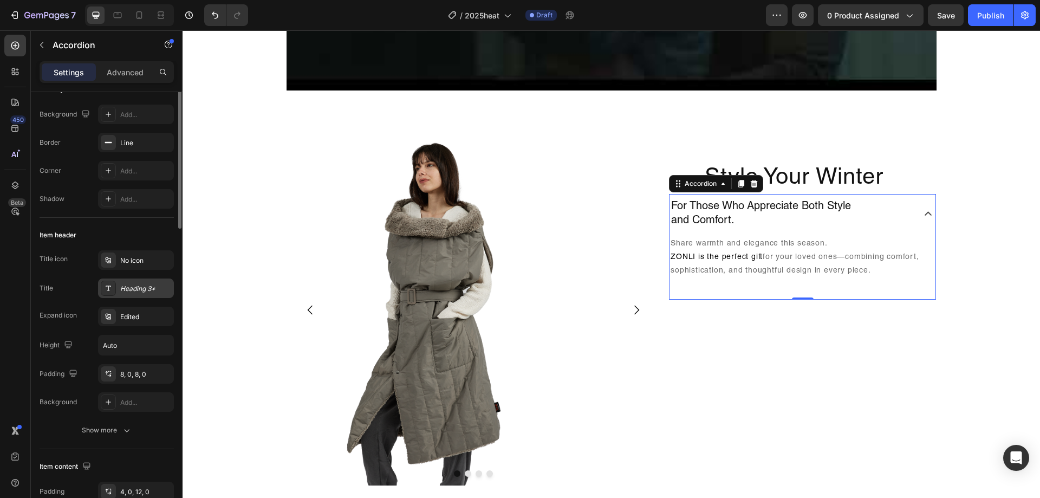
scroll to position [0, 0]
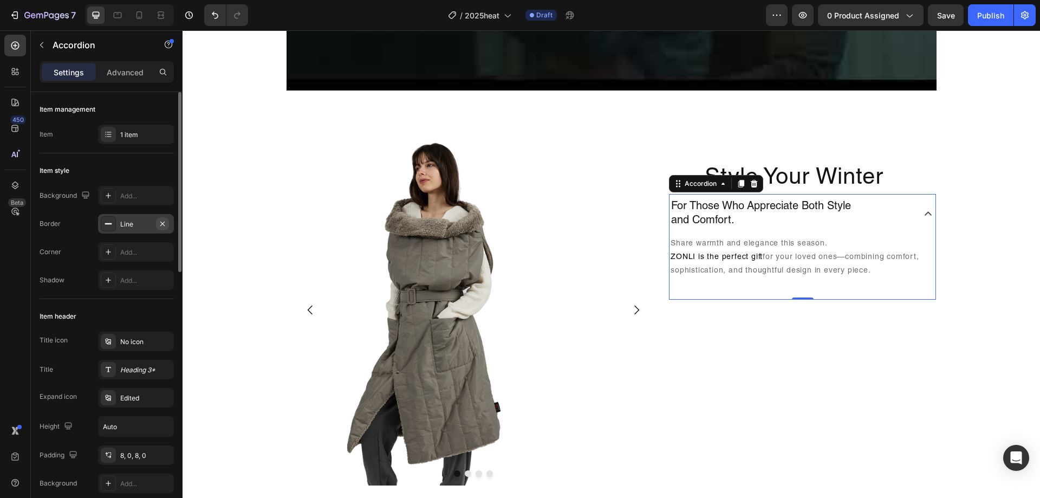
click at [159, 221] on icon "button" at bounding box center [162, 223] width 9 height 9
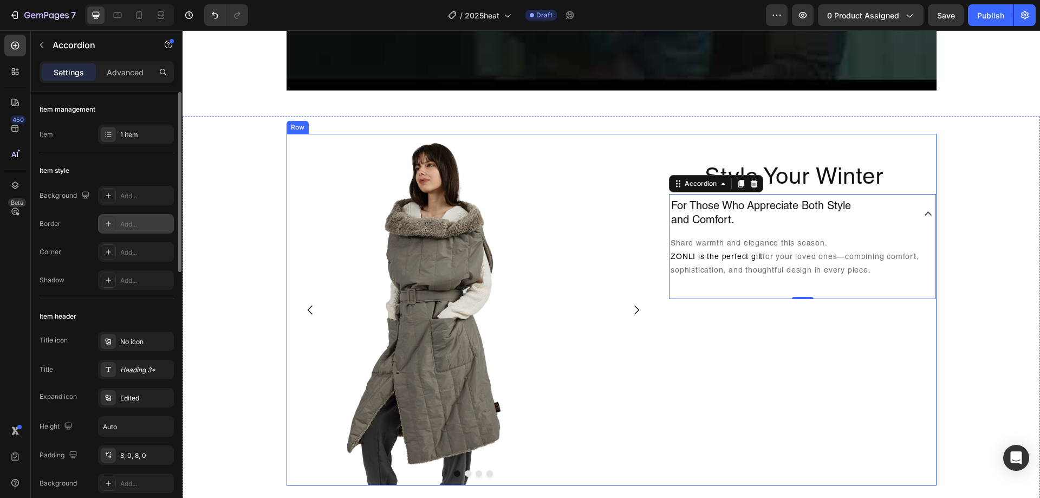
click at [878, 320] on div "Style Your Winter Heading For Those Who Appreciate Both Style and Comfort. Shar…" at bounding box center [802, 309] width 267 height 351
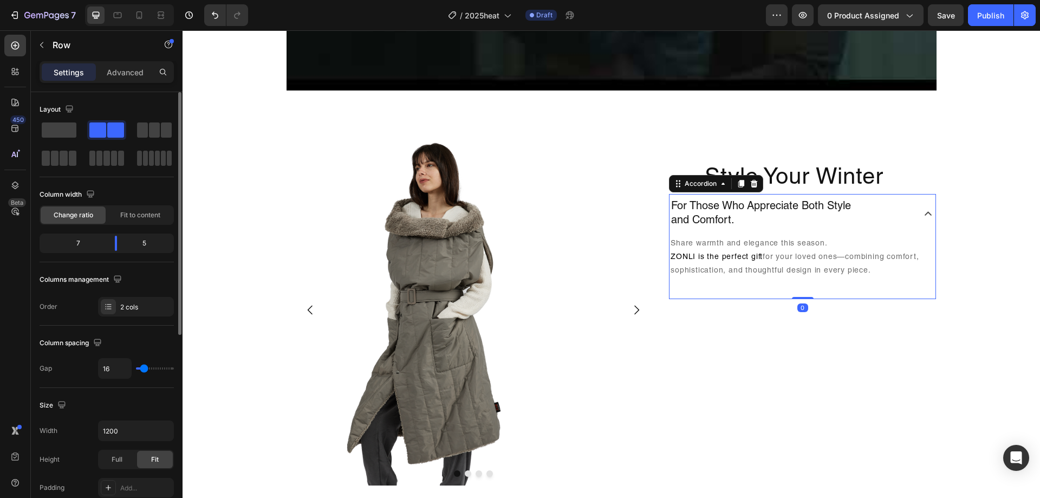
click at [890, 208] on div "For Those Who Appreciate Both Style and Comfort." at bounding box center [790, 213] width 243 height 31
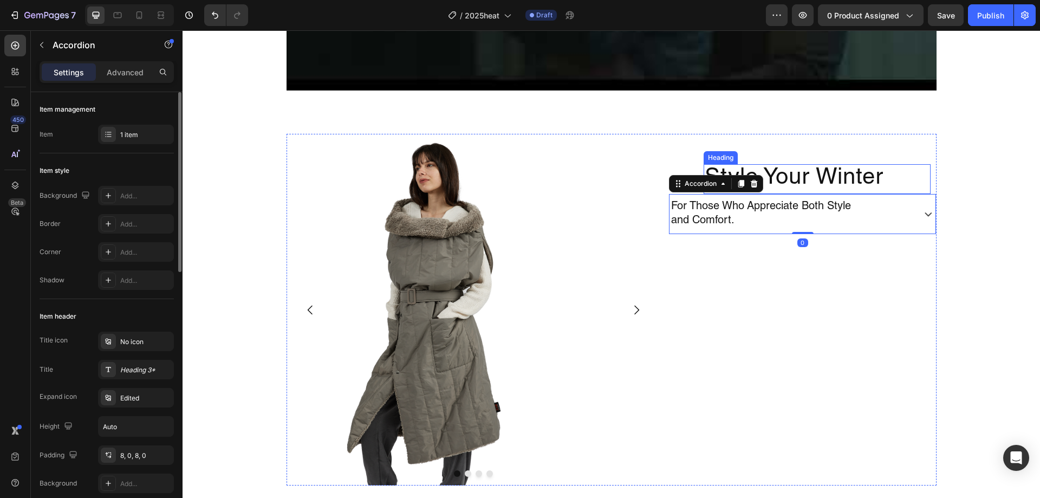
click at [879, 171] on h2 "Style Your Winter" at bounding box center [816, 178] width 227 height 29
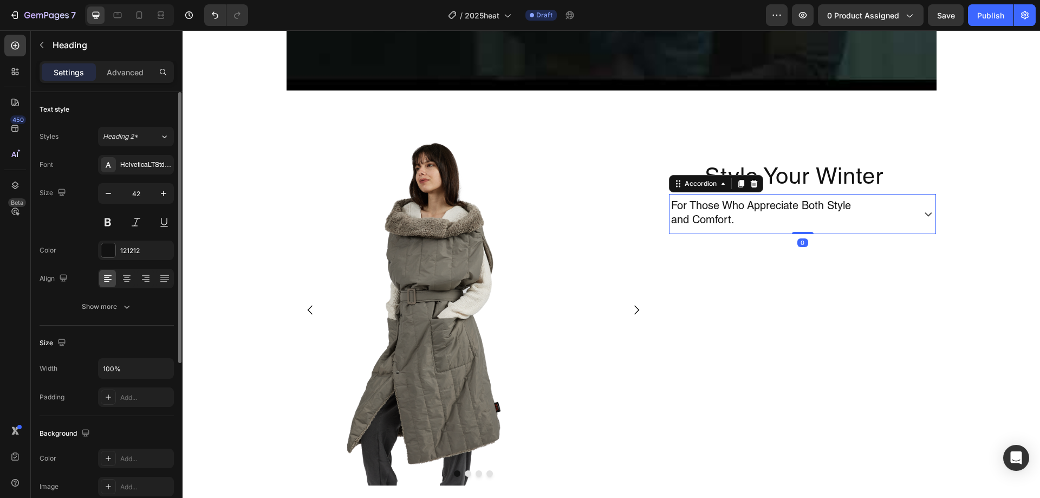
click at [709, 214] on p "For Those Who Appreciate Both Style and Comfort." at bounding box center [761, 214] width 180 height 28
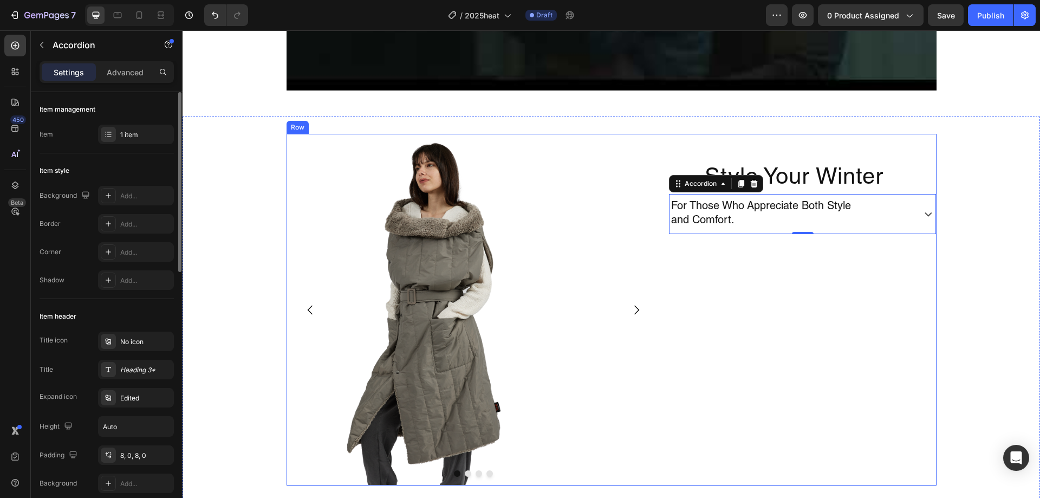
click at [735, 256] on div "Style Your Winter Heading For Those Who Appreciate Both Style and Comfort. Acco…" at bounding box center [802, 309] width 267 height 351
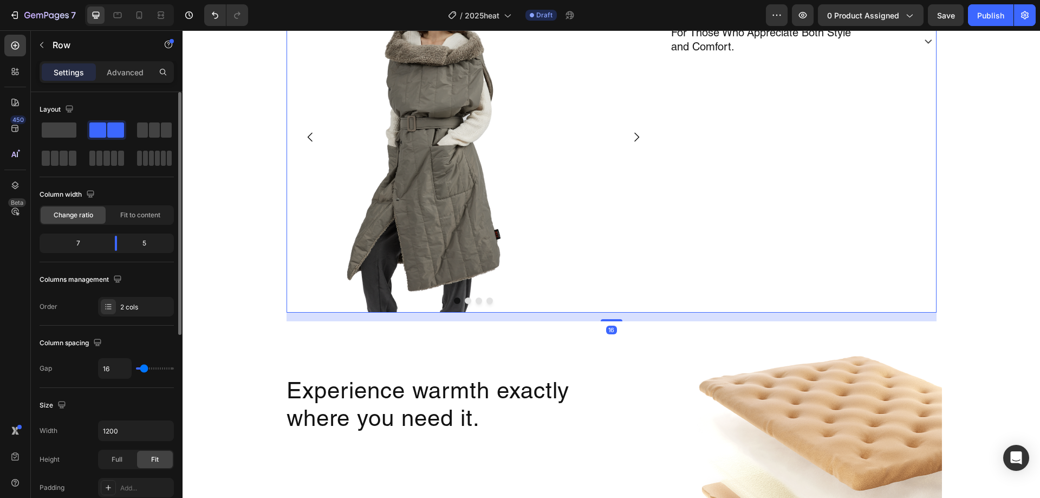
scroll to position [920, 0]
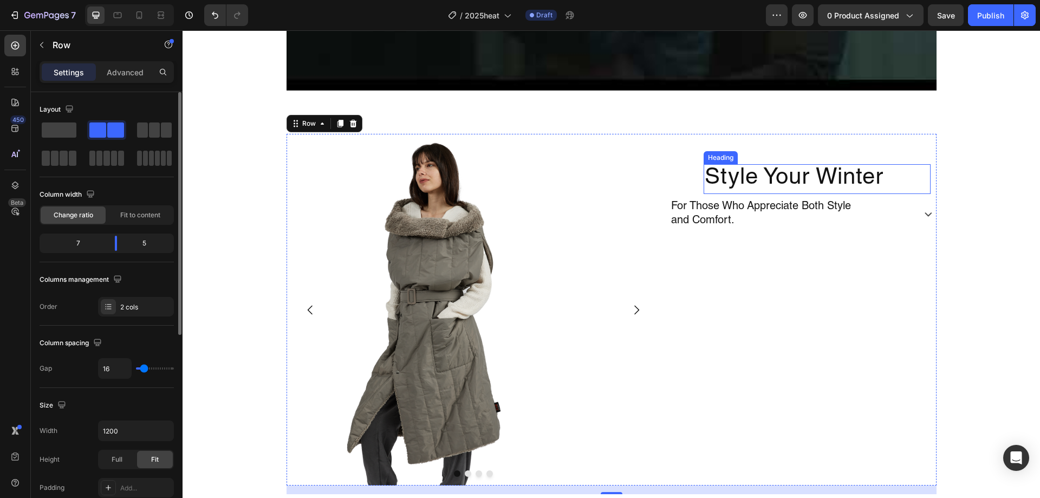
click at [791, 183] on h2 "Style Your Winter" at bounding box center [816, 178] width 227 height 29
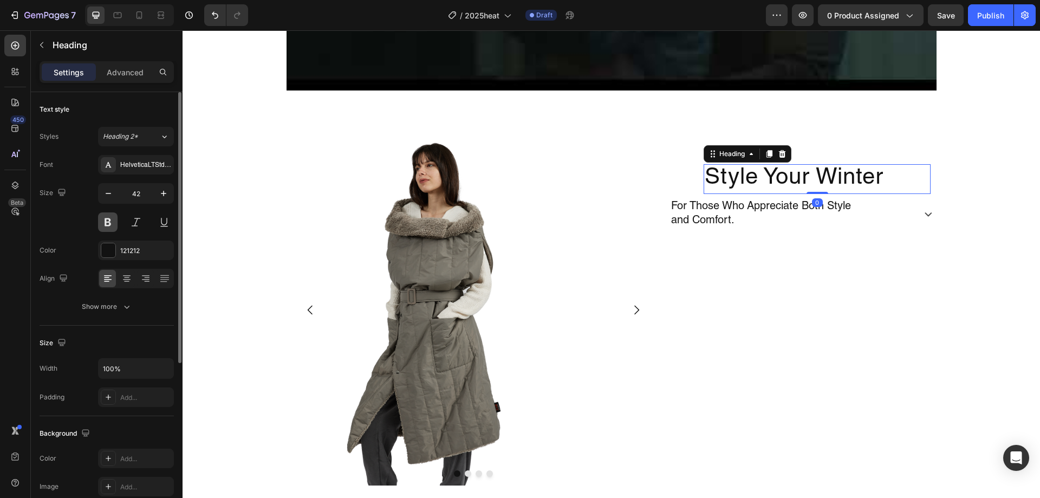
click at [116, 224] on button at bounding box center [107, 221] width 19 height 19
click at [114, 222] on button at bounding box center [107, 221] width 19 height 19
click at [101, 308] on div "Show more" at bounding box center [107, 306] width 50 height 11
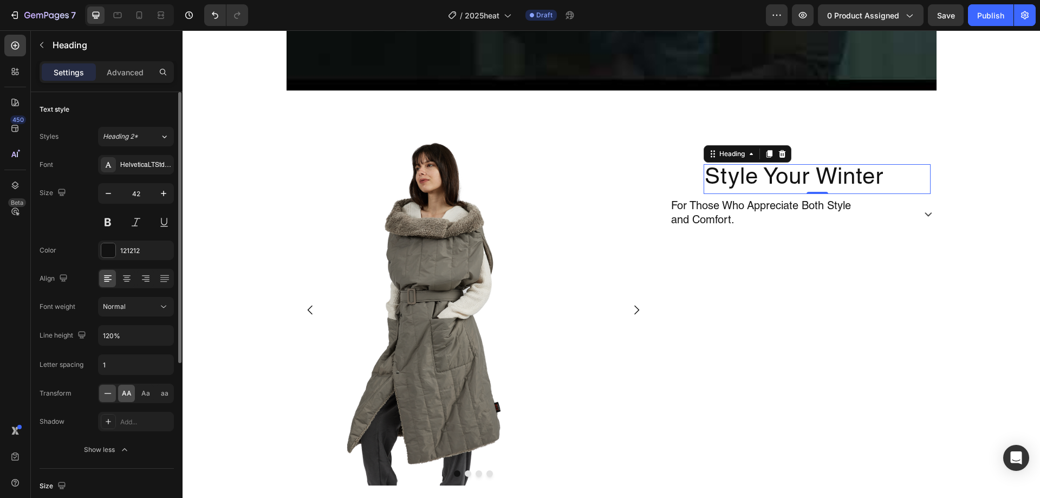
click at [125, 396] on span "AA" at bounding box center [127, 393] width 10 height 10
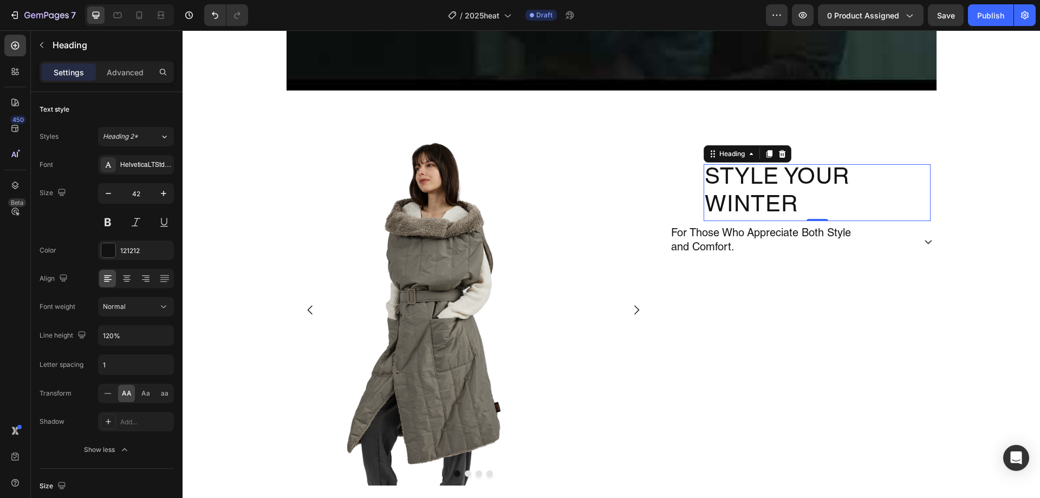
click at [96, 74] on div "Settings Advanced" at bounding box center [107, 71] width 130 height 17
click at [100, 74] on div "Advanced" at bounding box center [125, 71] width 54 height 17
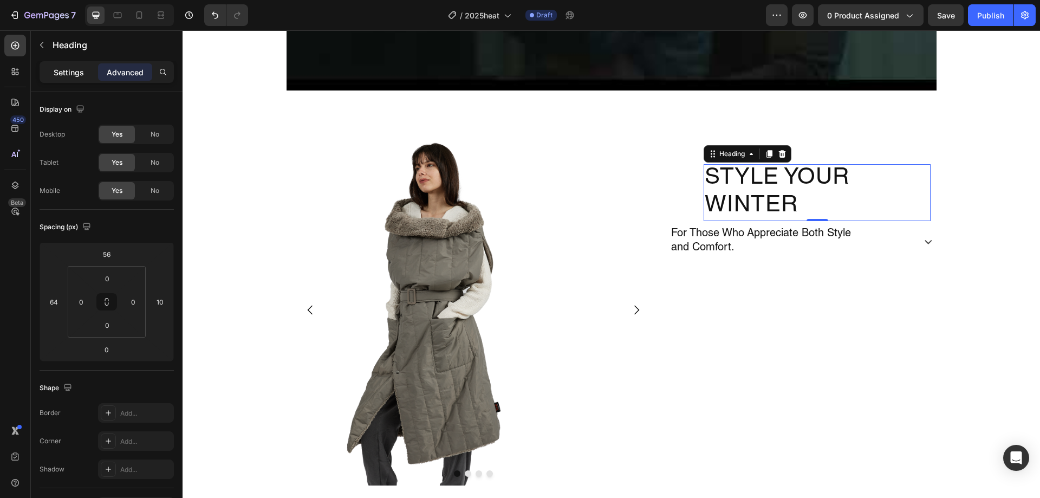
click at [68, 79] on div "Settings" at bounding box center [69, 71] width 54 height 17
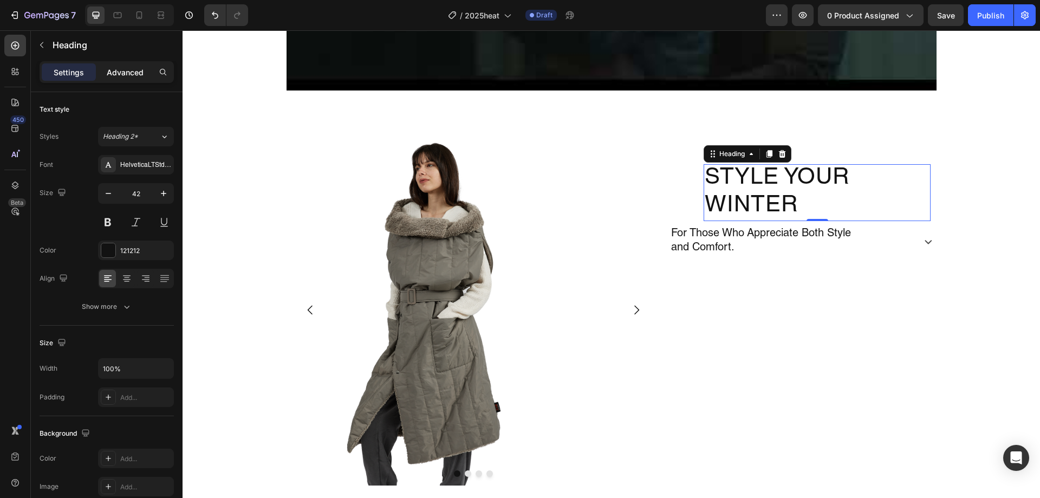
click at [122, 77] on div "Settings Advanced" at bounding box center [107, 72] width 134 height 22
click at [122, 75] on p "Advanced" at bounding box center [125, 72] width 37 height 11
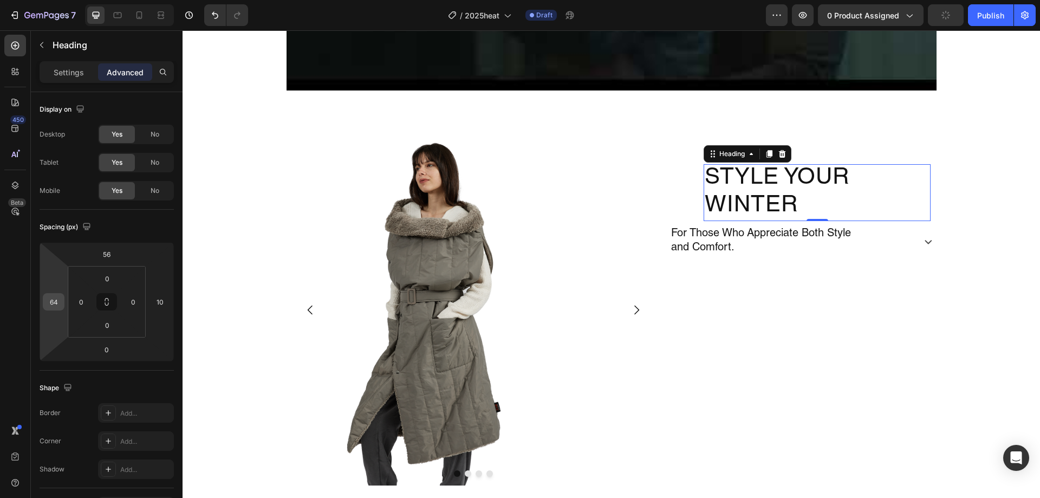
click at [62, 304] on div "64" at bounding box center [54, 301] width 22 height 17
click at [56, 302] on input "64" at bounding box center [53, 301] width 16 height 16
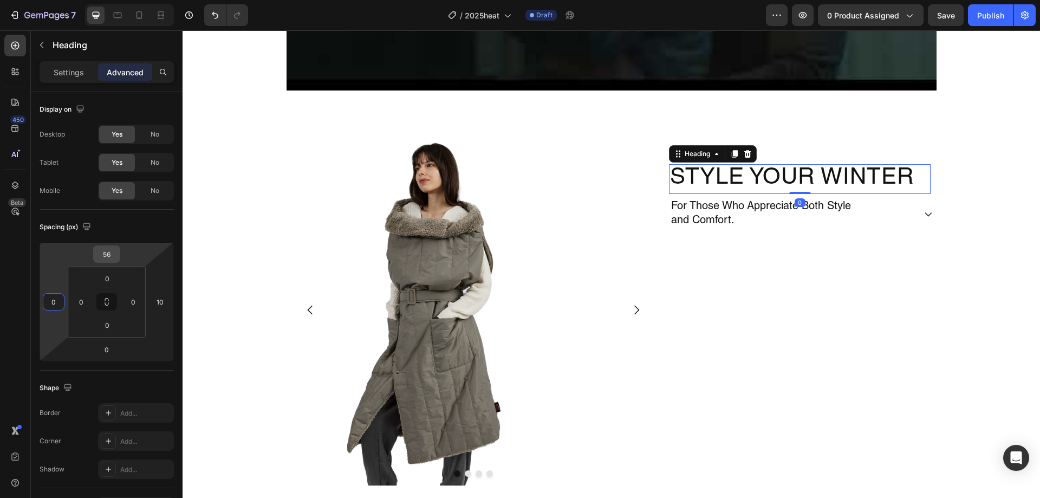
type input "0"
click at [112, 255] on input "56" at bounding box center [107, 254] width 22 height 16
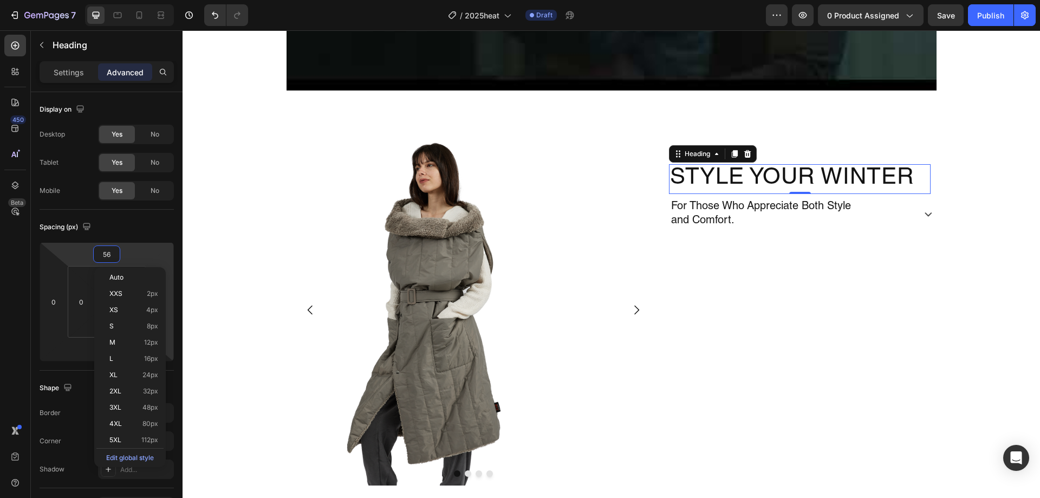
click at [155, 0] on html "7 Version history / 2025heat Draft Preview 0 product assigned Save Publish 450 …" at bounding box center [520, 0] width 1040 height 0
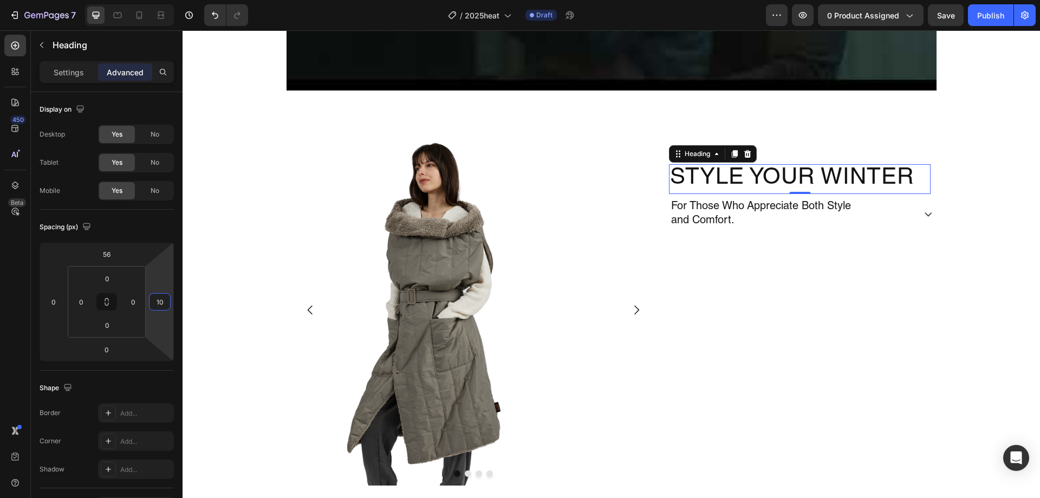
click at [162, 301] on input "10" at bounding box center [160, 301] width 16 height 16
type input "0"
click at [156, 0] on html "7 Version history / 2025heat Draft Preview 0 product assigned Save Publish 450 …" at bounding box center [520, 0] width 1040 height 0
click at [130, 0] on html "7 Version history / 2025heat Draft Preview 0 product assigned Save Publish 450 …" at bounding box center [520, 0] width 1040 height 0
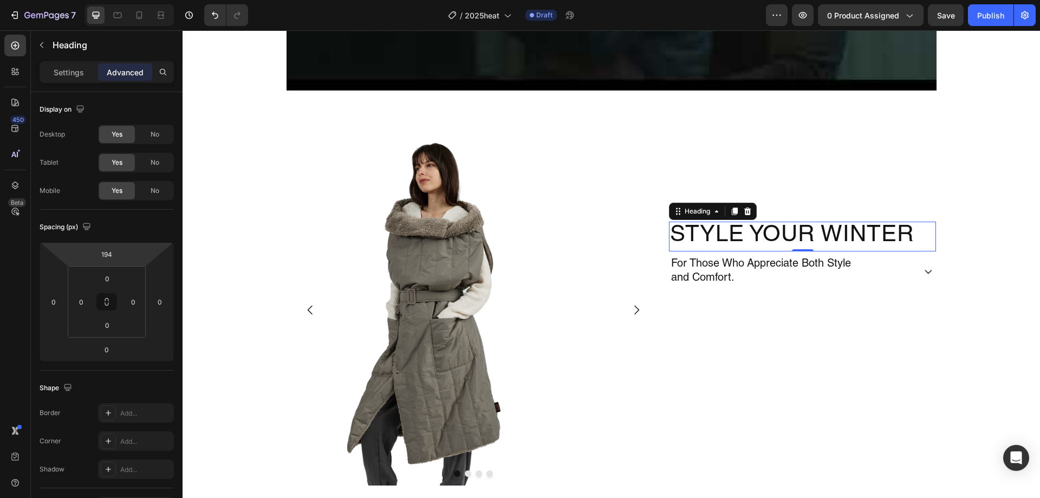
type input "196"
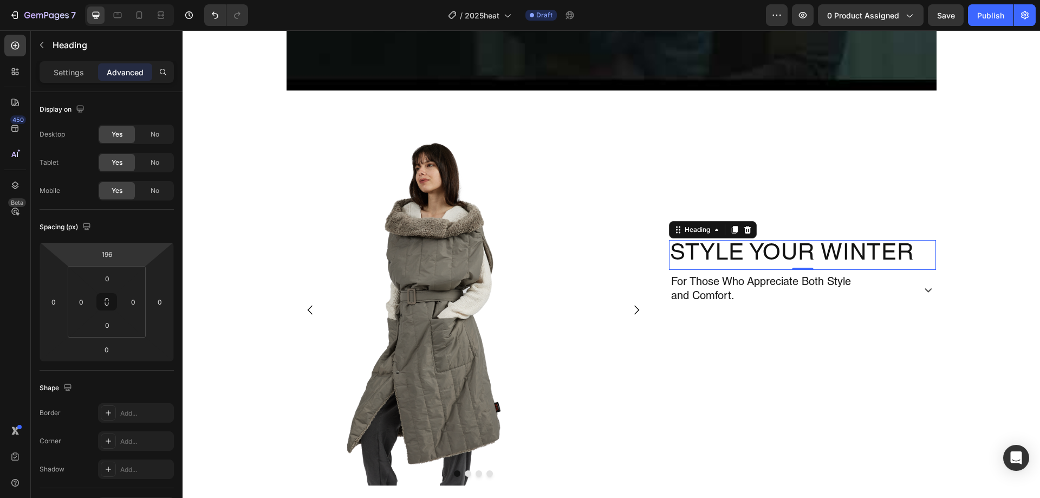
drag, startPoint x: 130, startPoint y: 249, endPoint x: 130, endPoint y: 211, distance: 37.9
click at [130, 0] on html "7 Version history / 2025heat Draft Preview 0 product assigned Save Publish 450 …" at bounding box center [520, 0] width 1040 height 0
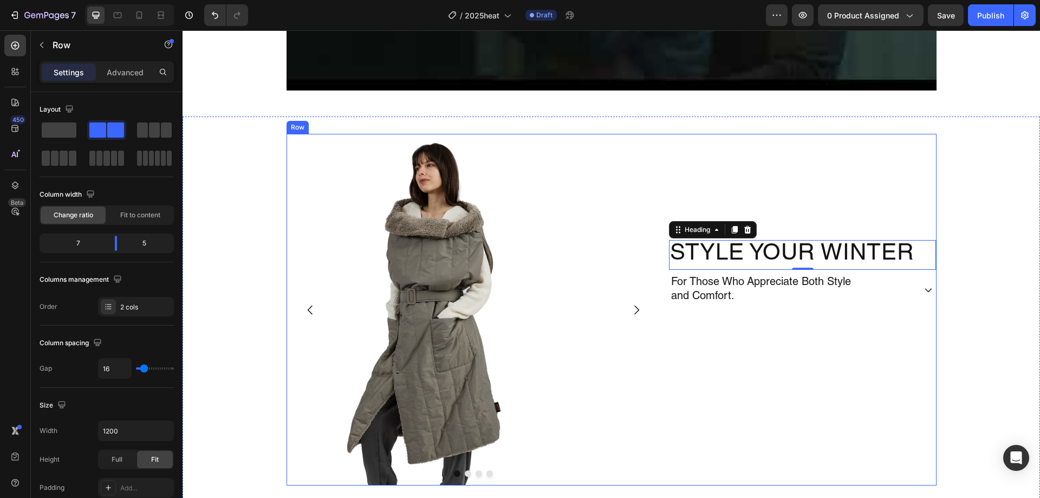
click at [828, 331] on div "Style Your Winter Heading 0 For Those Who Appreciate Both Style and Comfort. Ac…" at bounding box center [802, 309] width 267 height 351
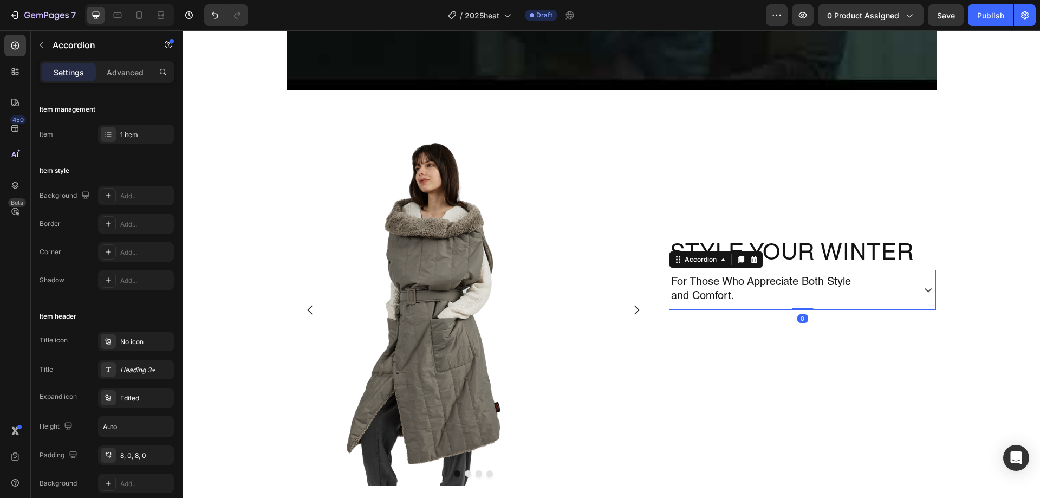
drag, startPoint x: 920, startPoint y: 289, endPoint x: 753, endPoint y: 301, distance: 167.2
click at [920, 289] on icon at bounding box center [927, 289] width 15 height 15
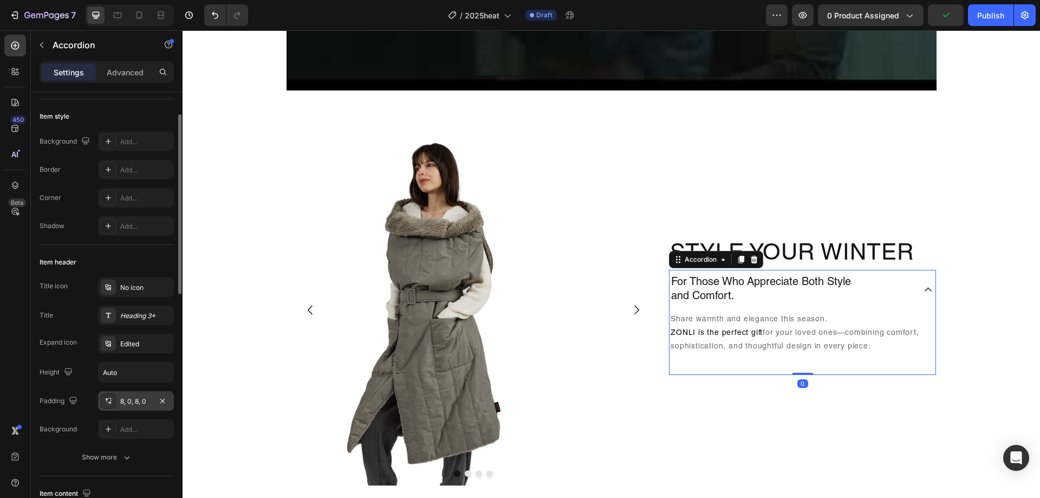
scroll to position [108, 0]
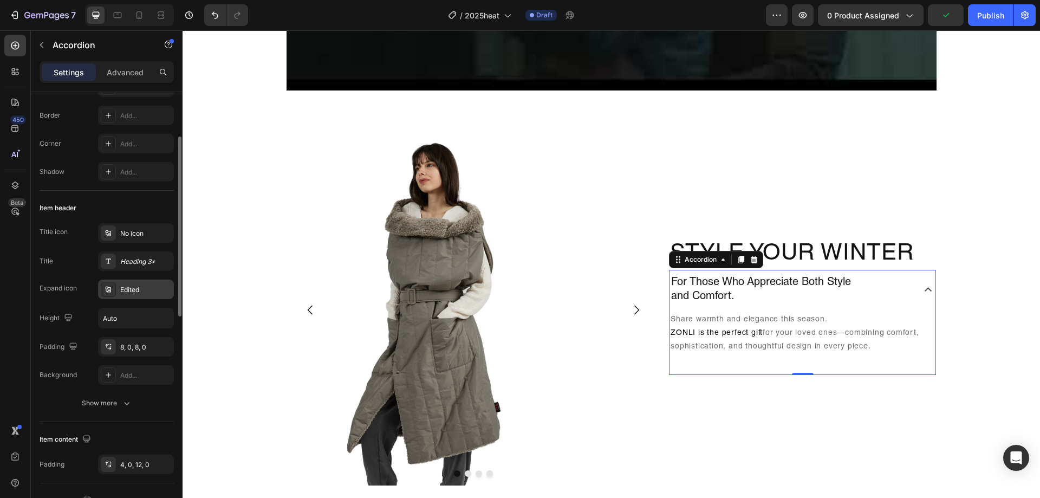
click at [150, 289] on div "Edited" at bounding box center [145, 290] width 51 height 10
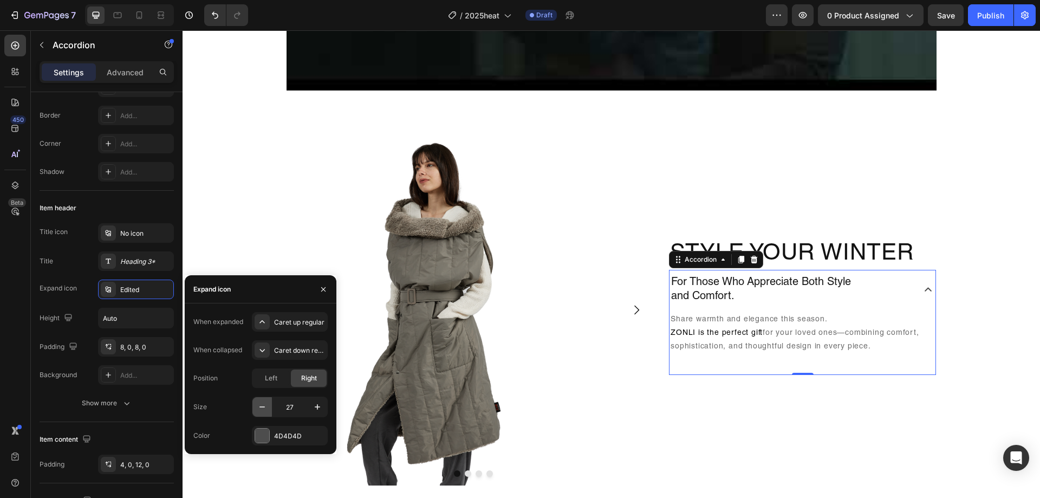
click at [265, 407] on icon "button" at bounding box center [262, 406] width 11 height 11
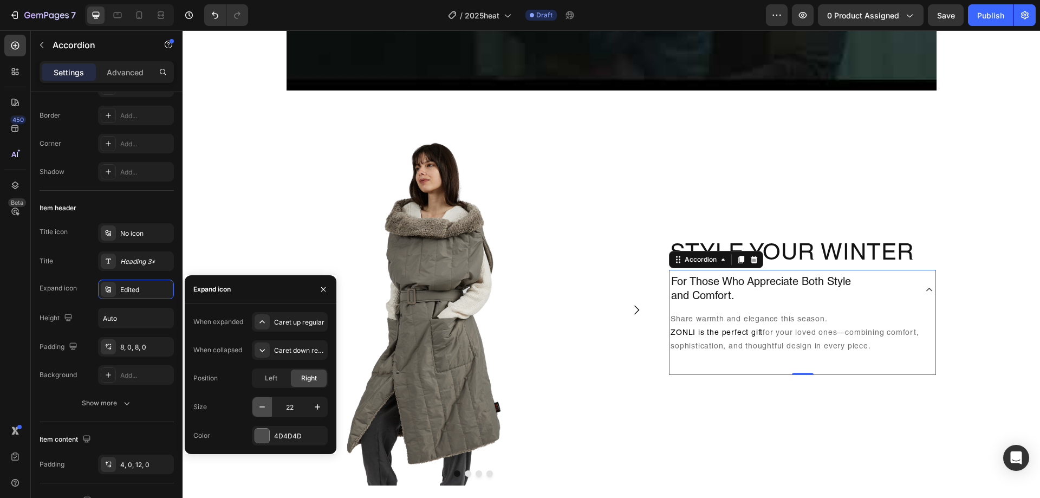
click at [265, 407] on icon "button" at bounding box center [262, 406] width 11 height 11
type input "20"
click at [279, 438] on div "4D4D4D" at bounding box center [289, 436] width 31 height 10
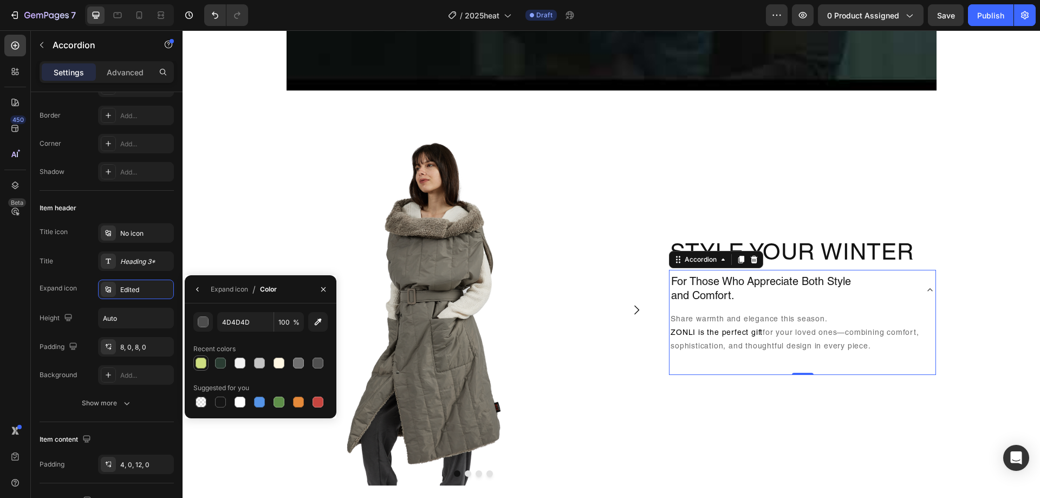
click at [202, 364] on div at bounding box center [200, 362] width 11 height 11
type input "CEDF81"
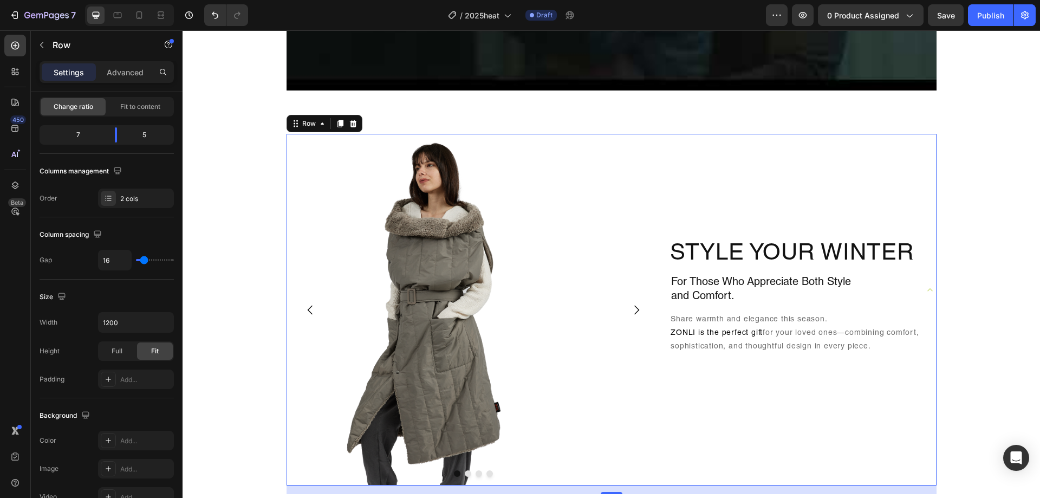
click at [720, 403] on div "Style Your Winter Heading For Those Who Appreciate Both Style and Comfort. Shar…" at bounding box center [802, 309] width 267 height 351
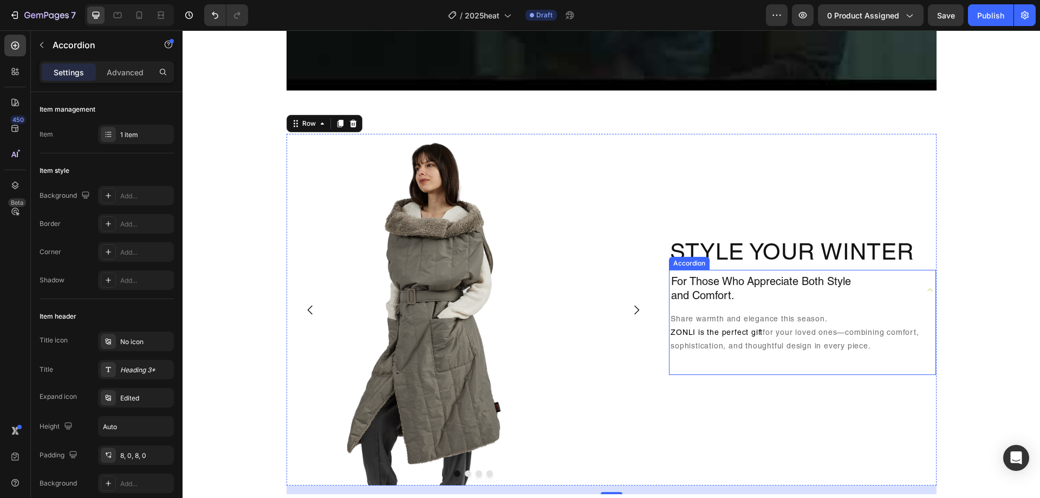
click at [924, 284] on icon at bounding box center [929, 289] width 11 height 11
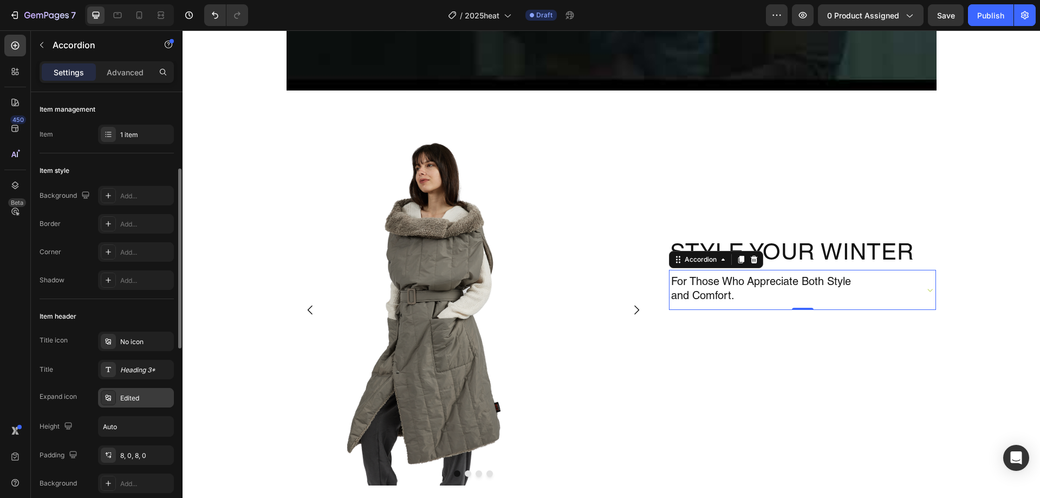
scroll to position [54, 0]
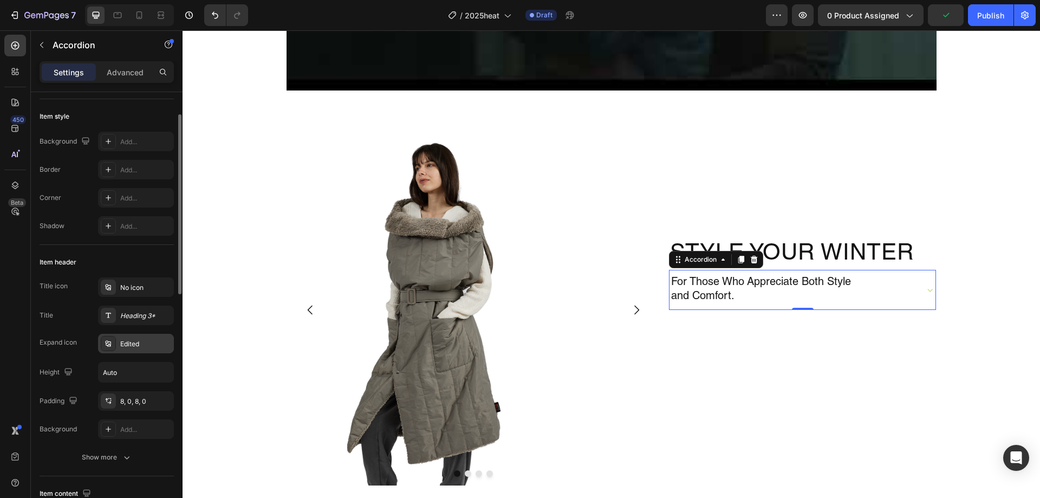
click at [130, 347] on div "Edited" at bounding box center [145, 344] width 51 height 10
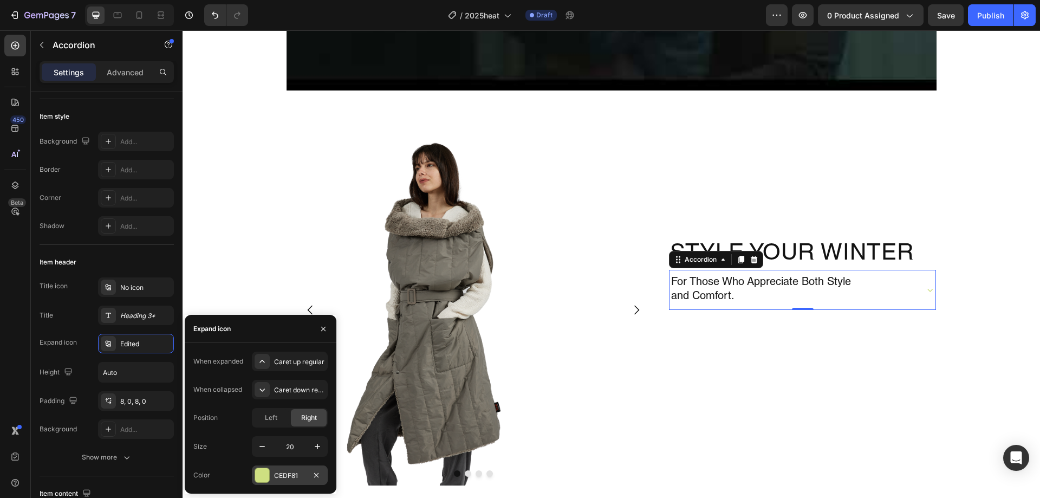
click at [292, 477] on div "CEDF81" at bounding box center [289, 476] width 31 height 10
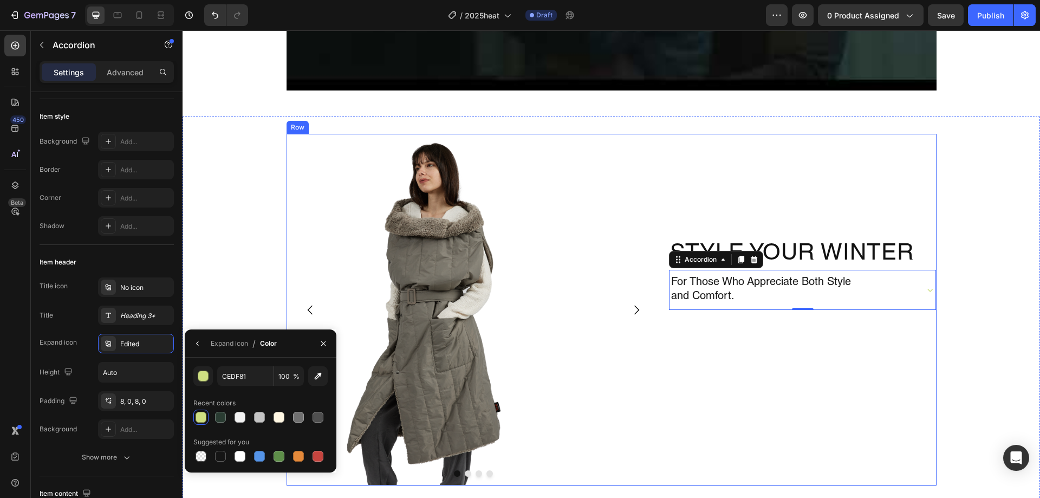
click at [753, 399] on div "Style Your Winter Heading For Those Who Appreciate Both Style and Comfort. Acco…" at bounding box center [802, 309] width 267 height 351
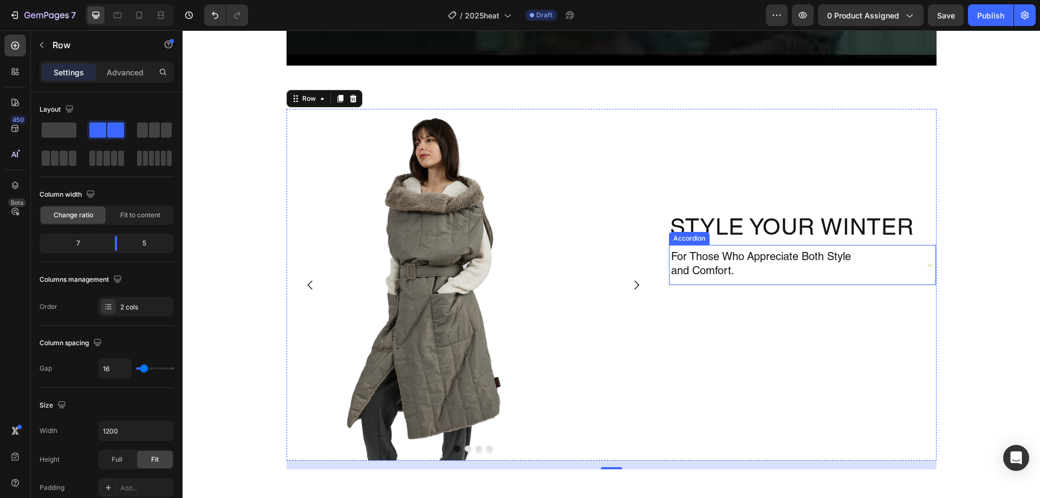
scroll to position [920, 0]
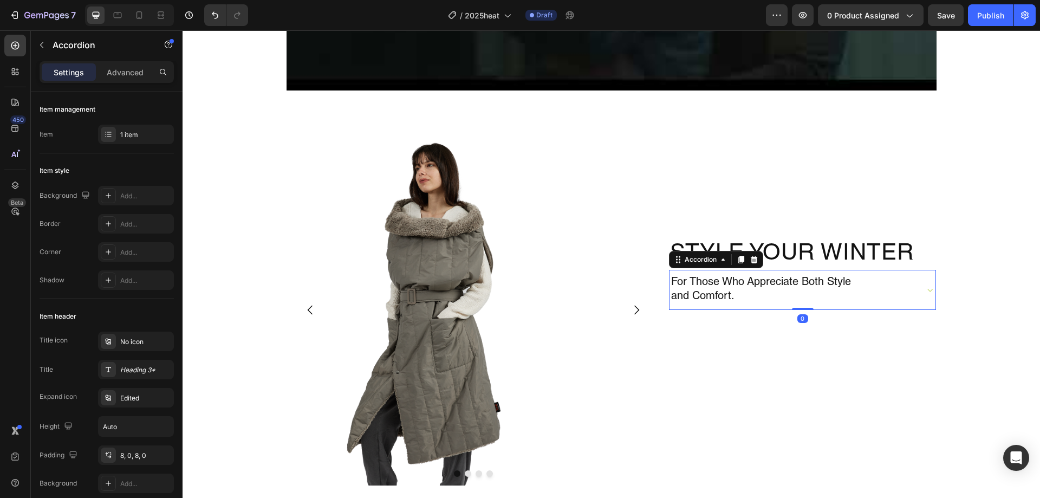
click at [846, 293] on p "For Those Who Appreciate Both Style and Comfort." at bounding box center [761, 290] width 180 height 28
click at [835, 293] on p "For Those Who Appreciate Both Style and Comfort." at bounding box center [761, 290] width 180 height 28
click at [874, 292] on div "For Those Who Appreciate Both Style and Comfort." at bounding box center [792, 289] width 246 height 31
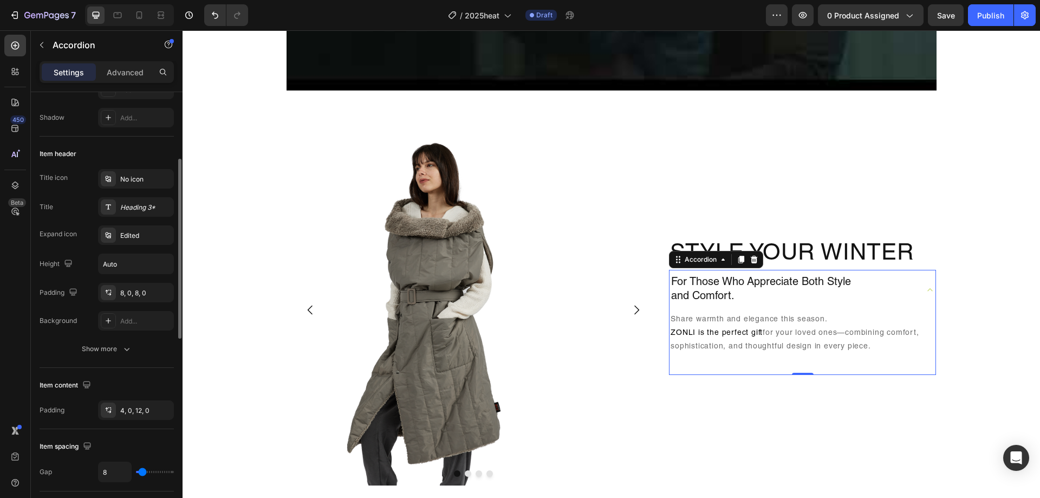
scroll to position [271, 0]
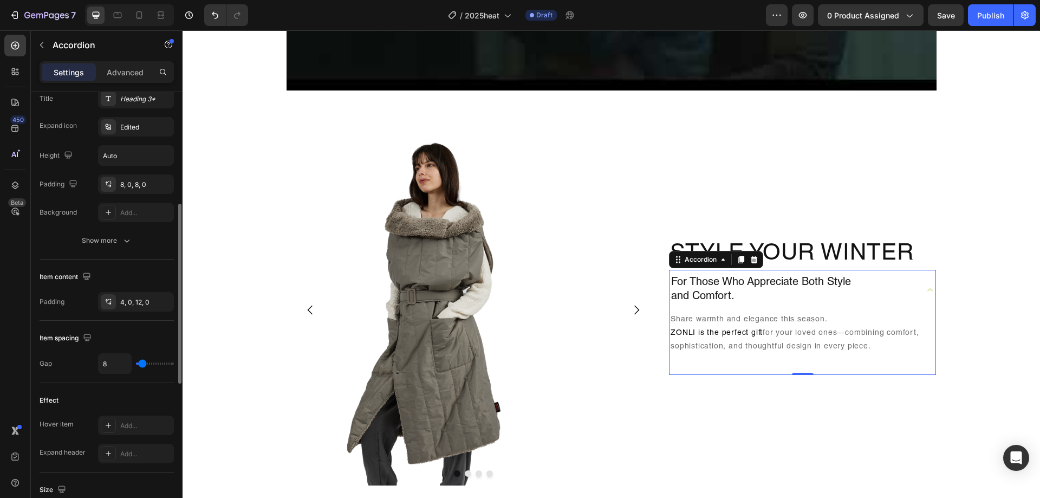
type input "6"
type input "9"
type input "15"
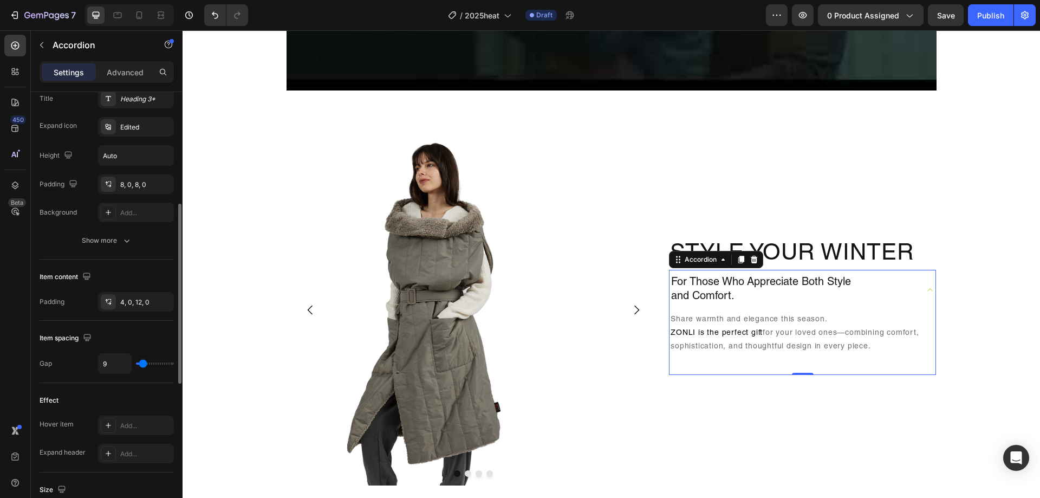
type input "15"
type input "20"
type input "24"
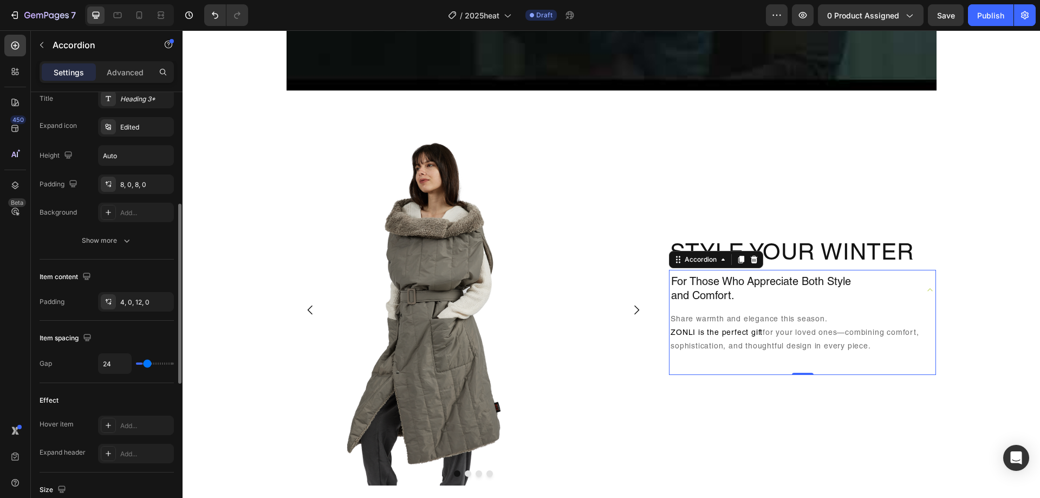
type input "26"
type input "28"
type input "31"
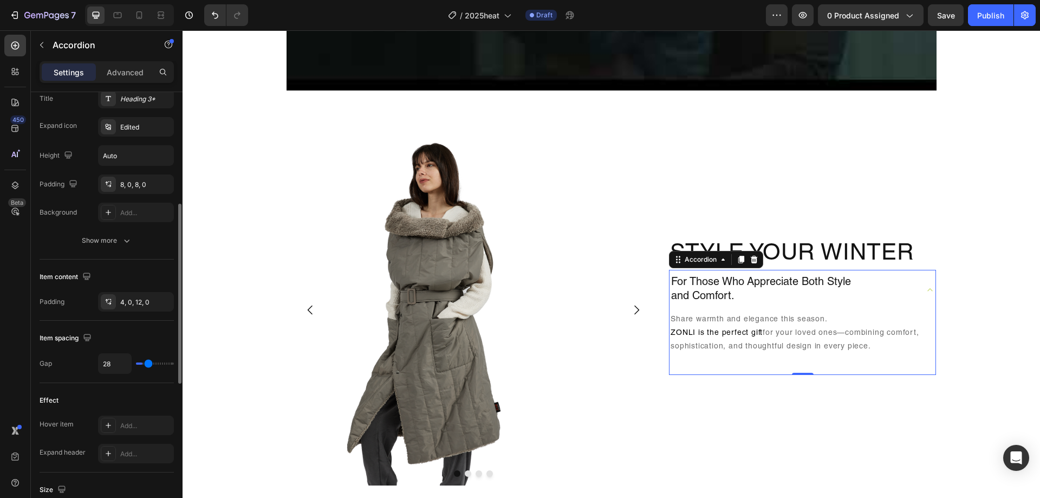
type input "31"
type input "37"
type input "39"
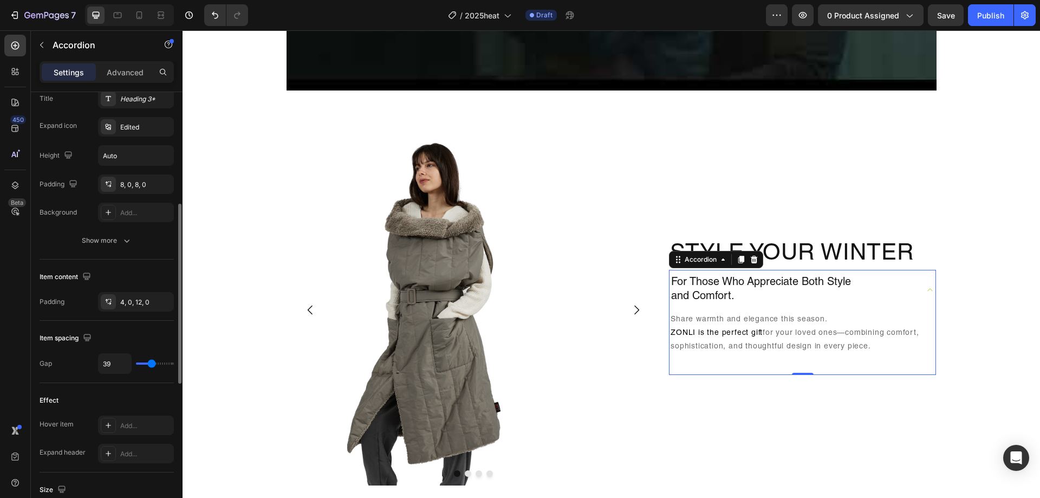
type input "41"
type input "44"
type input "46"
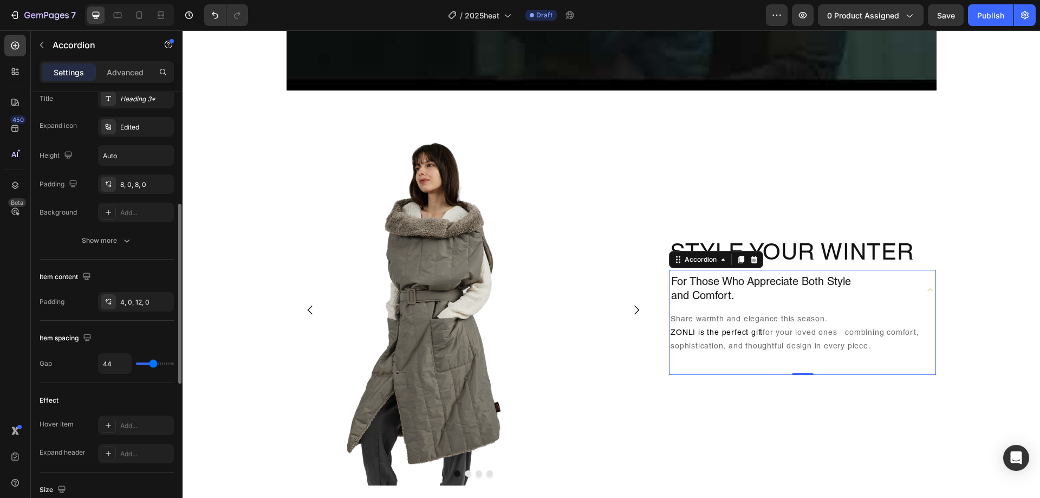
type input "46"
type input "48"
type input "50"
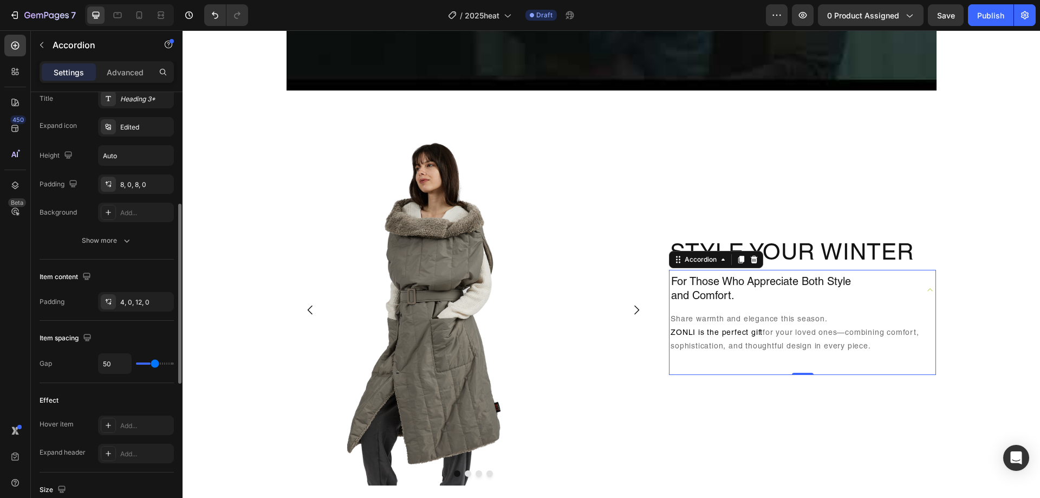
type input "52"
type input "59"
type input "63"
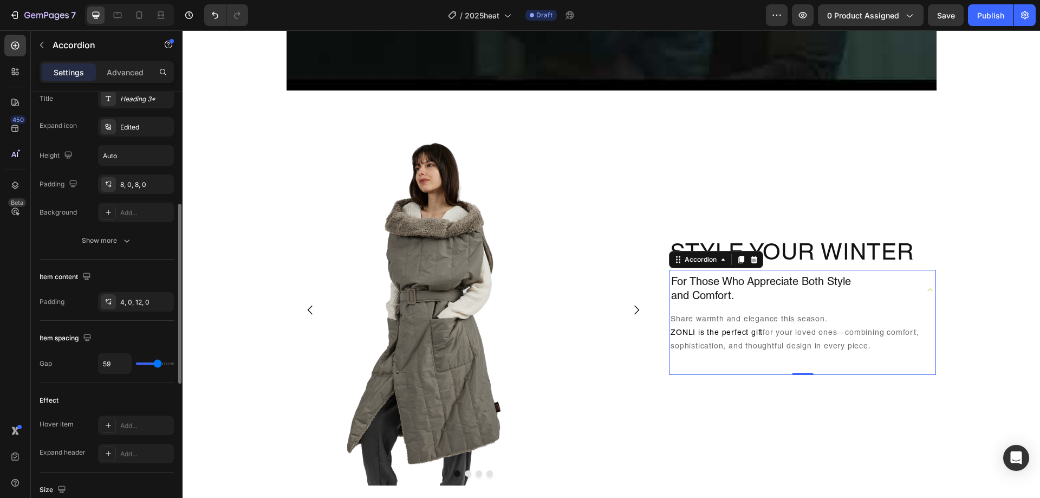
type input "63"
type input "70"
type input "76"
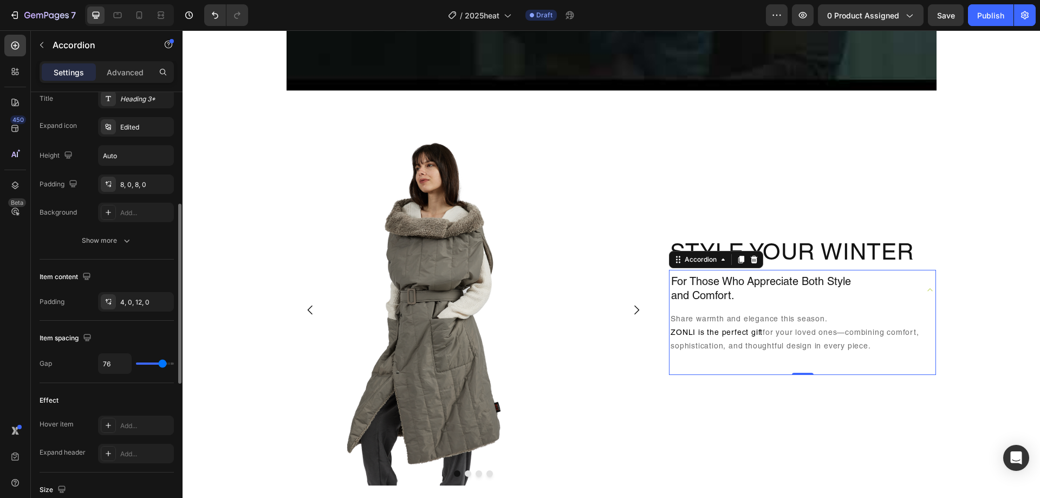
type input "78"
type input "83"
type input "89"
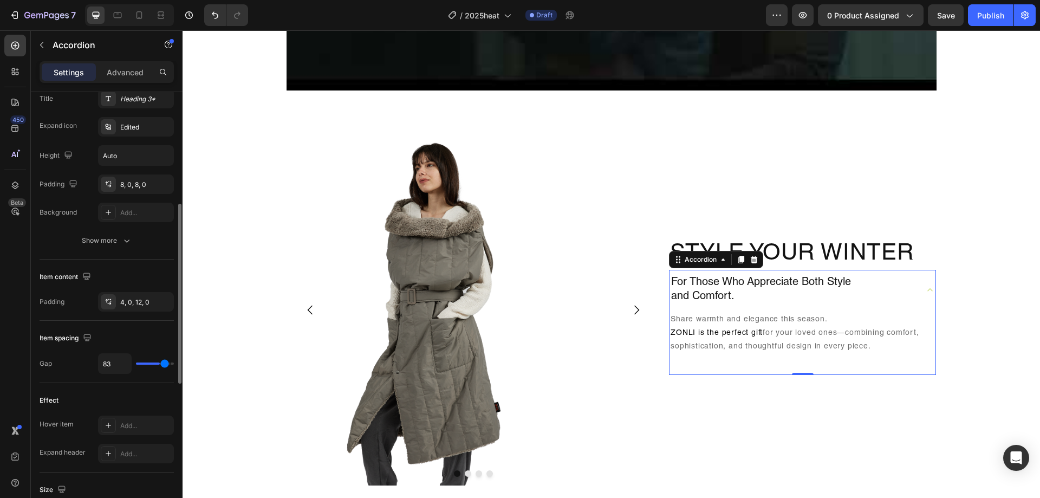
type input "89"
type input "96"
type input "100"
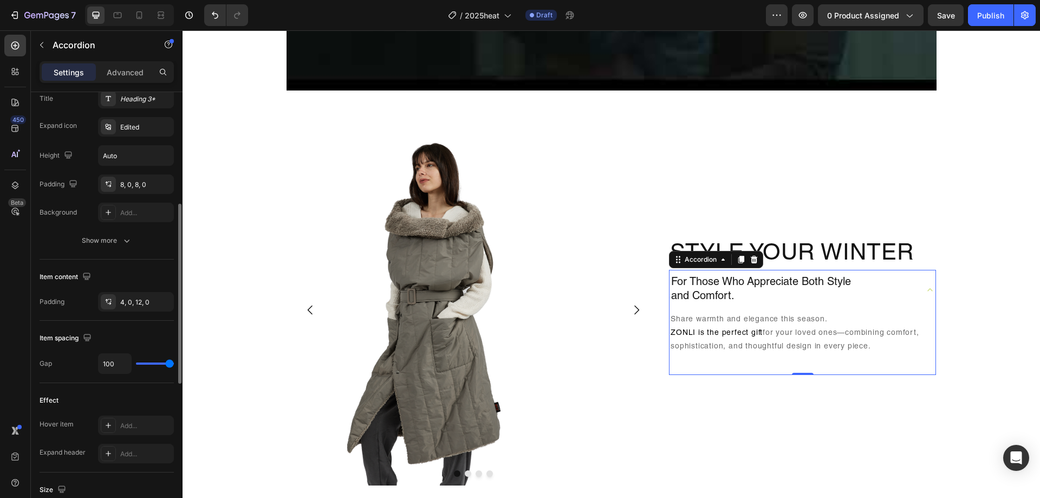
type input "91"
type input "81"
type input "69"
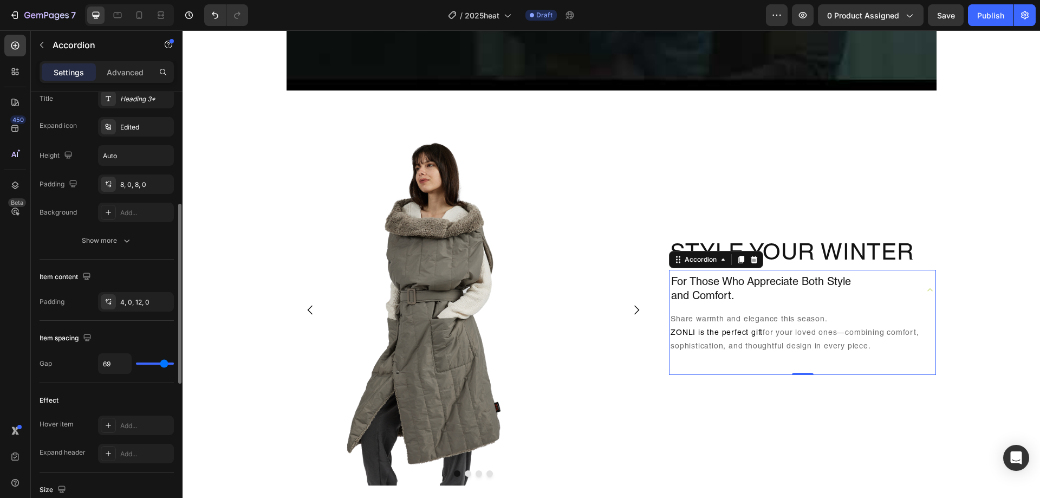
type input "69"
type input "54"
type input "41"
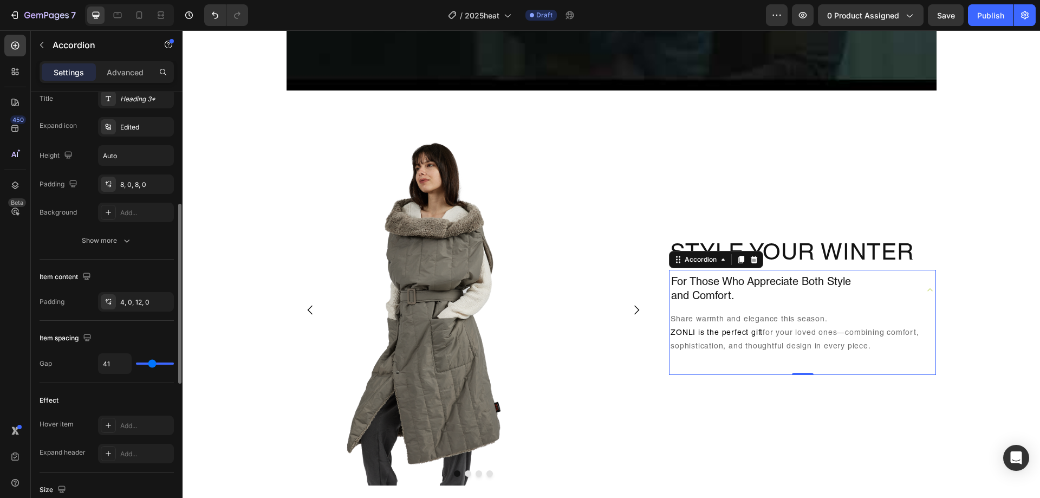
type input "30"
type input "26"
type input "19"
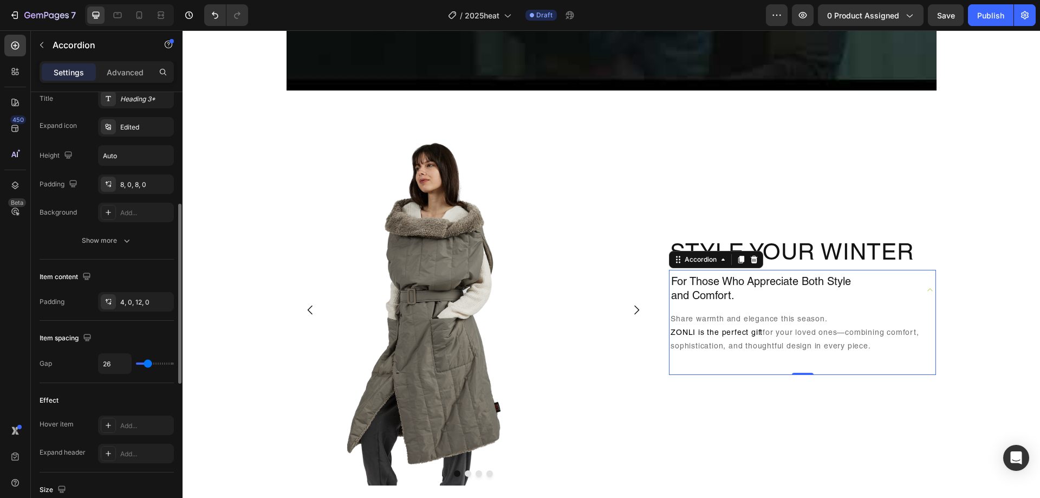
type input "19"
type input "4"
type input "0"
drag, startPoint x: 141, startPoint y: 361, endPoint x: 100, endPoint y: 363, distance: 41.7
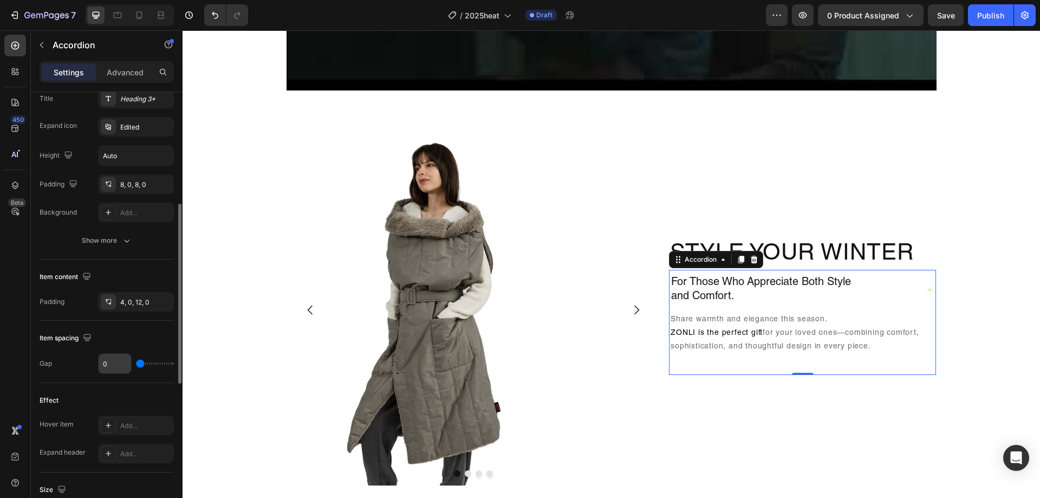
type input "0"
click at [136, 364] on input "range" at bounding box center [155, 363] width 38 height 2
click at [114, 424] on div at bounding box center [108, 424] width 15 height 15
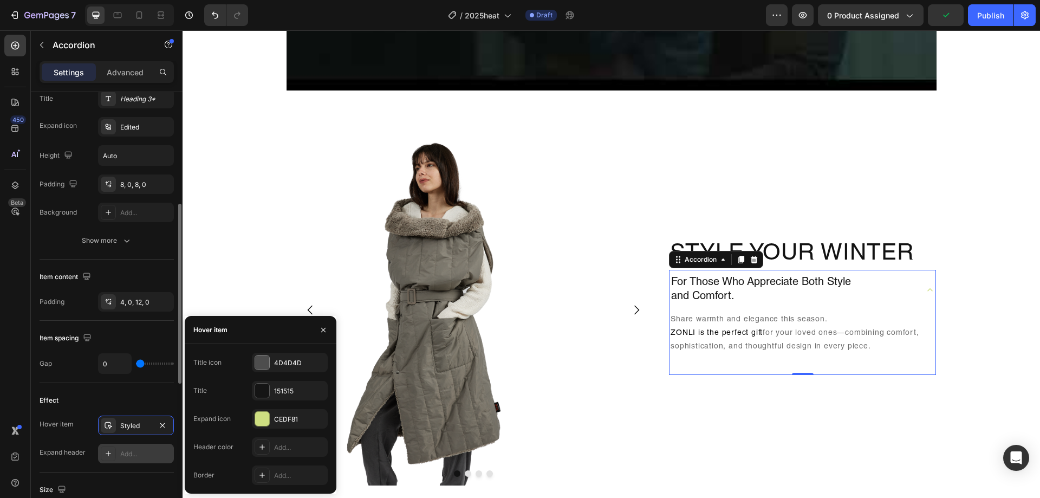
click at [147, 456] on div "Add..." at bounding box center [145, 454] width 51 height 10
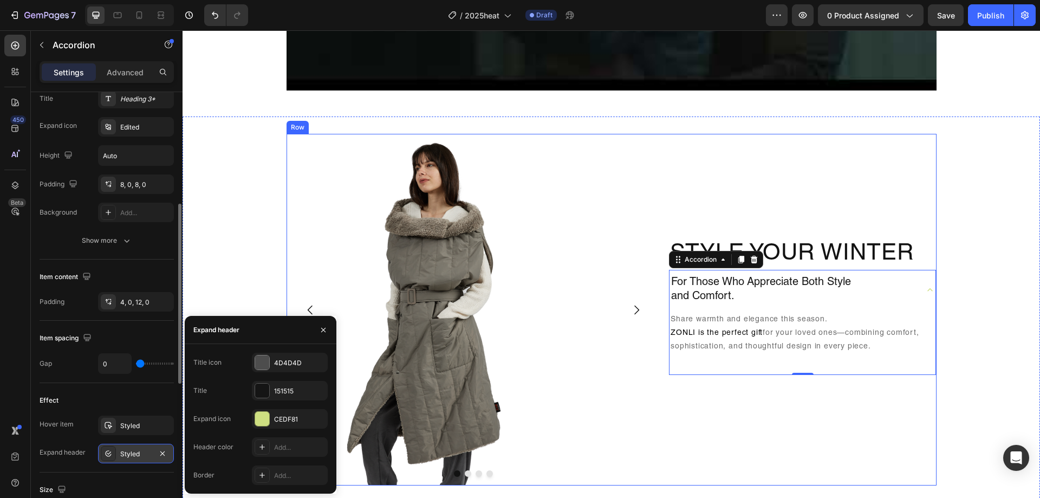
click at [897, 223] on div "Style Your Winter Heading For Those Who Appreciate Both Style and Comfort. Shar…" at bounding box center [802, 309] width 267 height 351
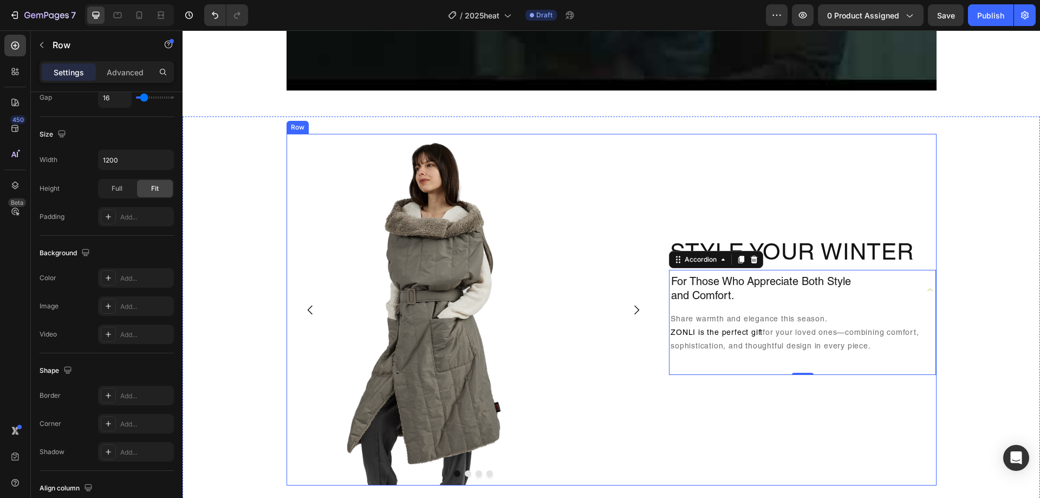
scroll to position [0, 0]
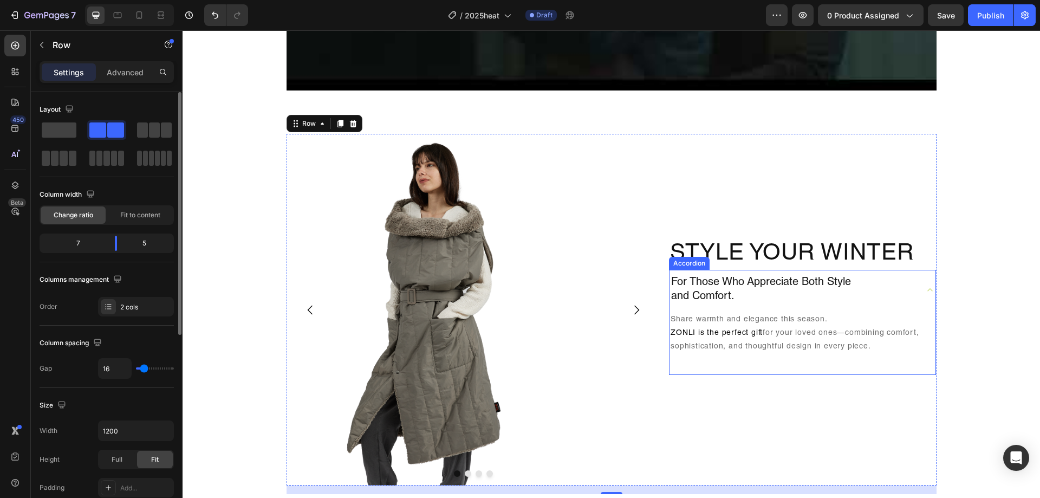
click at [907, 280] on div "For Those Who Appreciate Both Style and Comfort." at bounding box center [792, 289] width 246 height 31
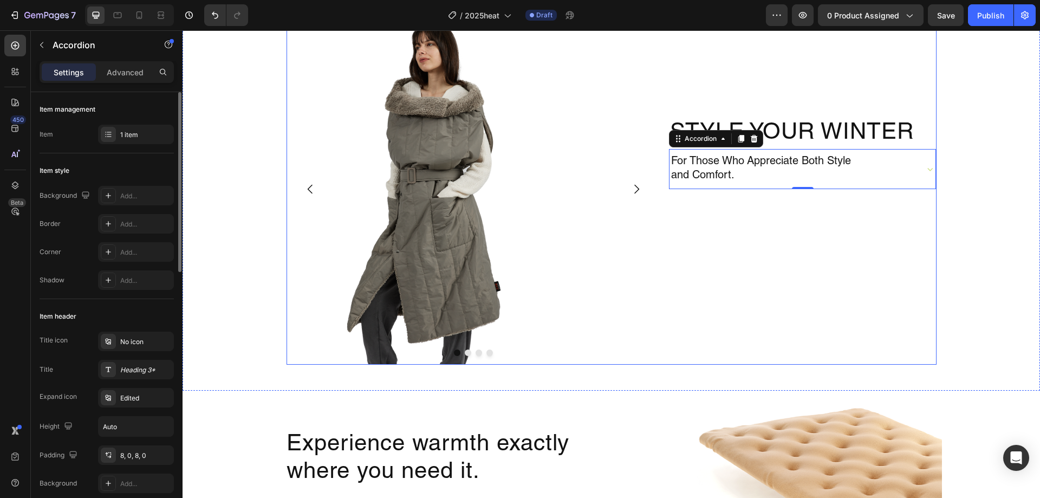
scroll to position [975, 0]
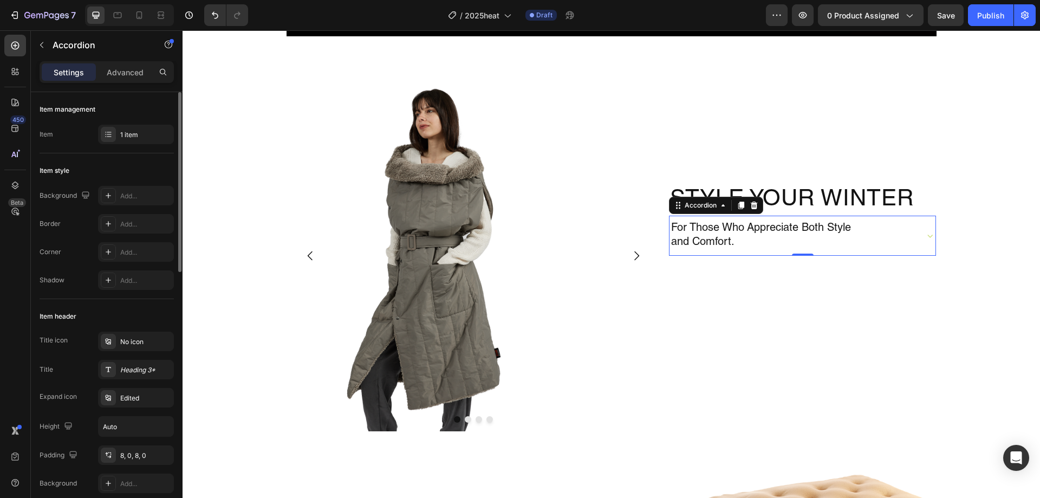
click at [880, 252] on div "For Those Who Appreciate Both Style and Comfort." at bounding box center [802, 235] width 266 height 40
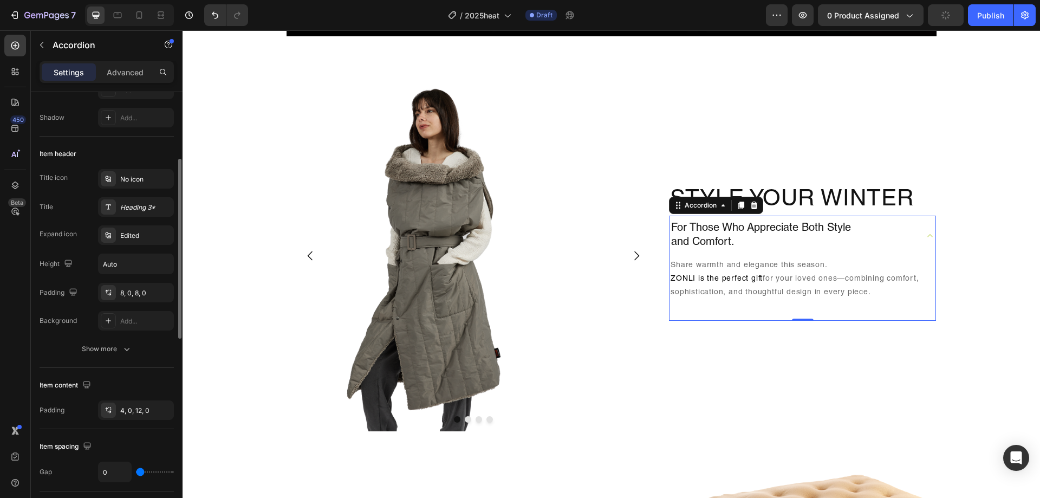
scroll to position [271, 0]
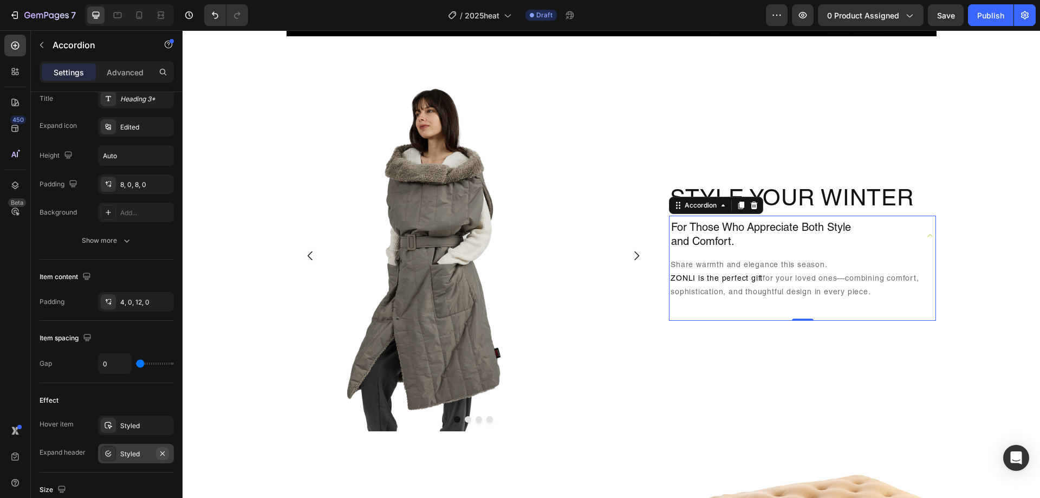
click at [162, 453] on icon "button" at bounding box center [162, 453] width 9 height 9
click at [141, 428] on div "Styled" at bounding box center [135, 426] width 31 height 10
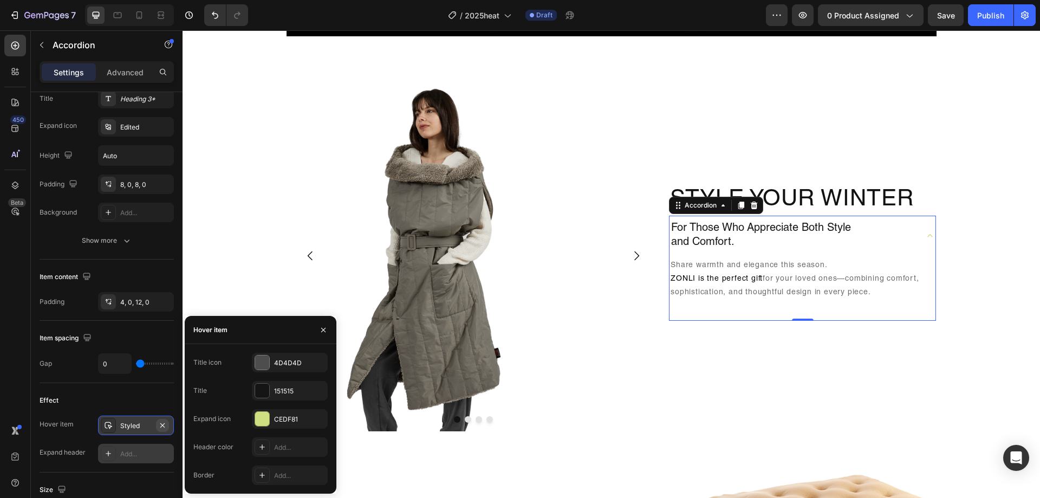
click at [159, 427] on icon "button" at bounding box center [162, 425] width 9 height 9
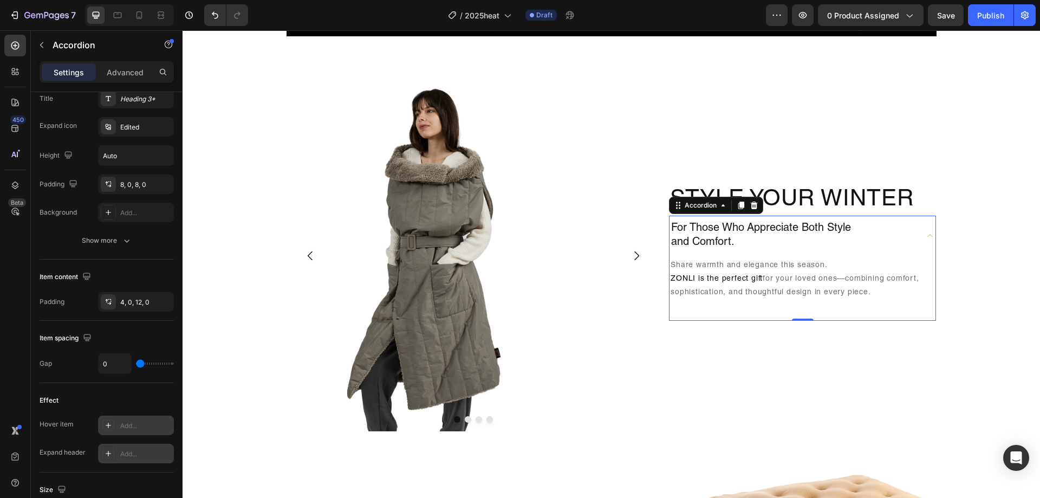
click at [125, 447] on div "Add..." at bounding box center [136, 452] width 76 height 19
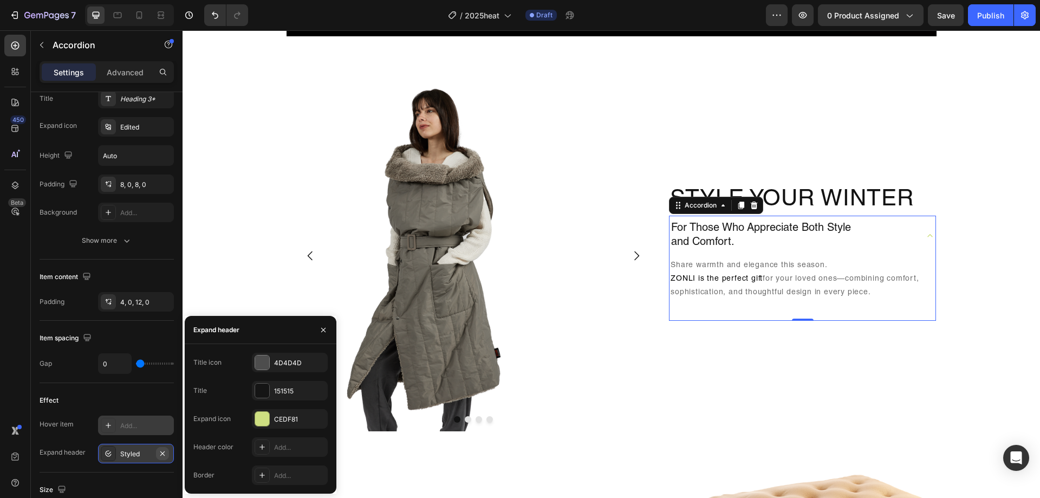
click at [166, 450] on icon "button" at bounding box center [162, 453] width 9 height 9
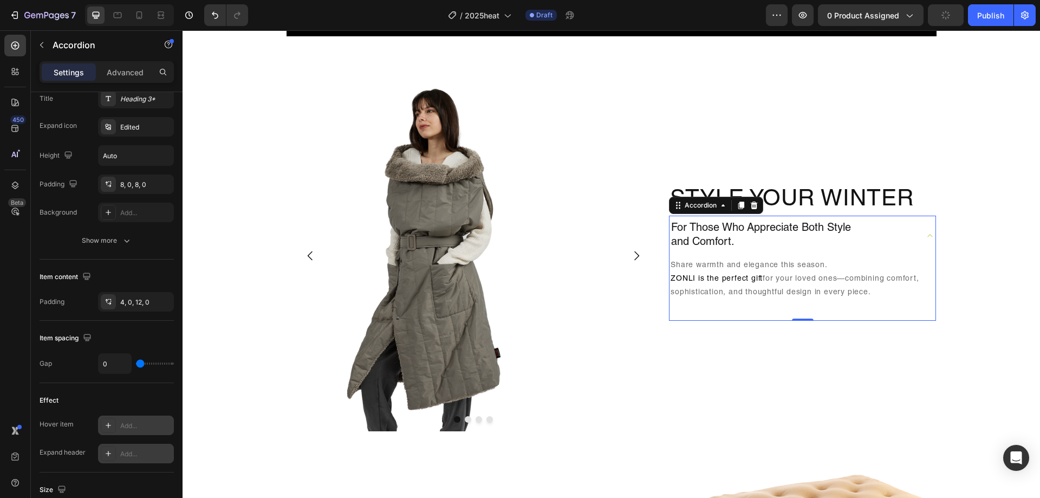
click at [133, 428] on div "Add..." at bounding box center [145, 426] width 51 height 10
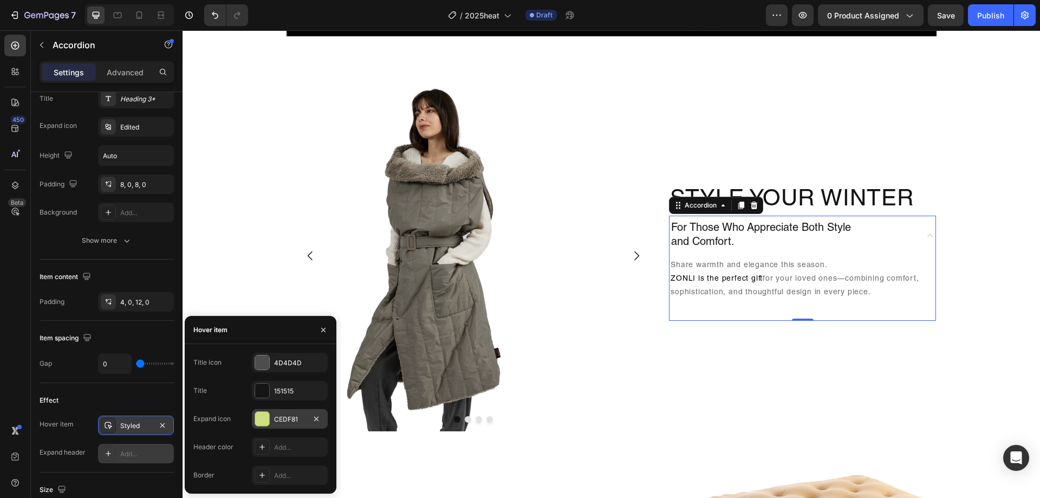
click at [286, 422] on div "CEDF81" at bounding box center [289, 419] width 31 height 10
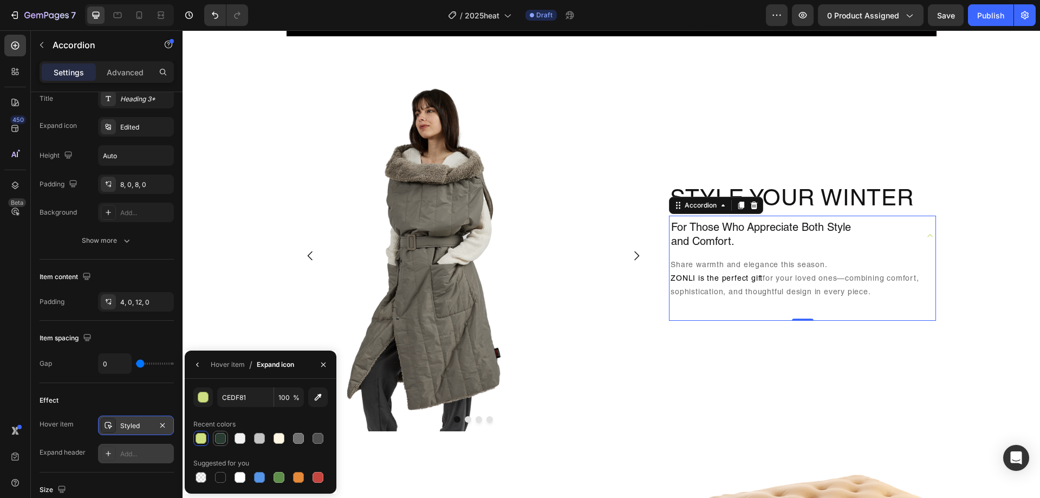
click at [221, 444] on div at bounding box center [220, 438] width 13 height 13
click at [203, 432] on div at bounding box center [200, 438] width 13 height 13
type input "CEDF81"
click at [195, 360] on icon "button" at bounding box center [197, 364] width 9 height 9
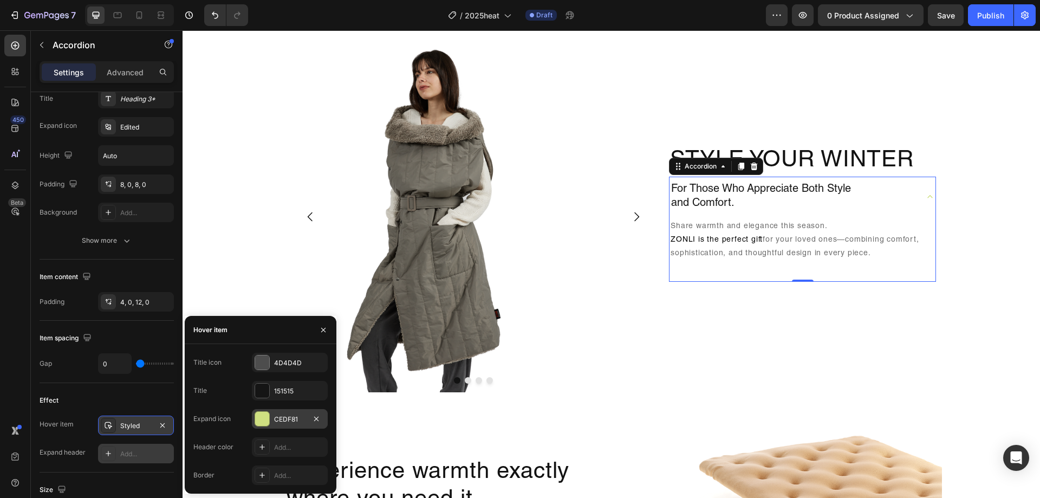
scroll to position [1029, 0]
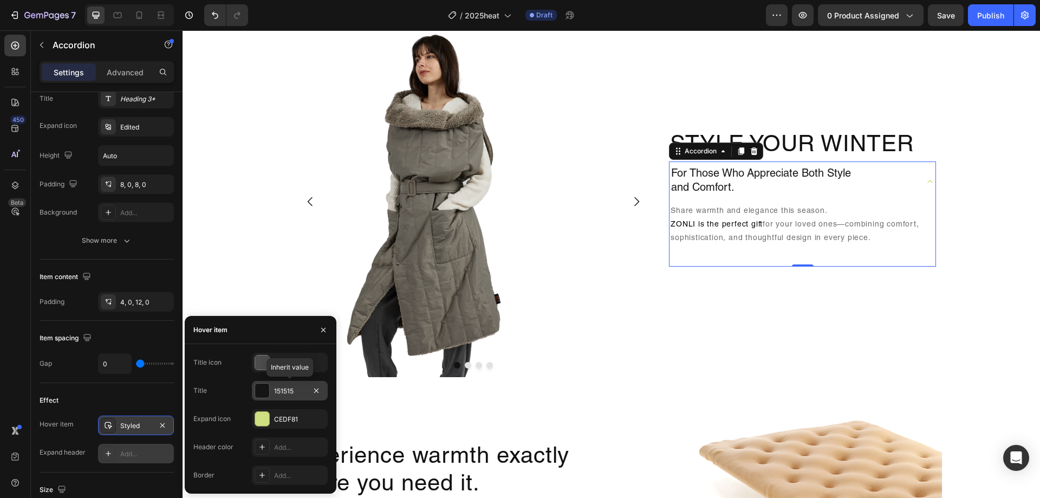
click at [291, 396] on div "151515" at bounding box center [290, 390] width 76 height 19
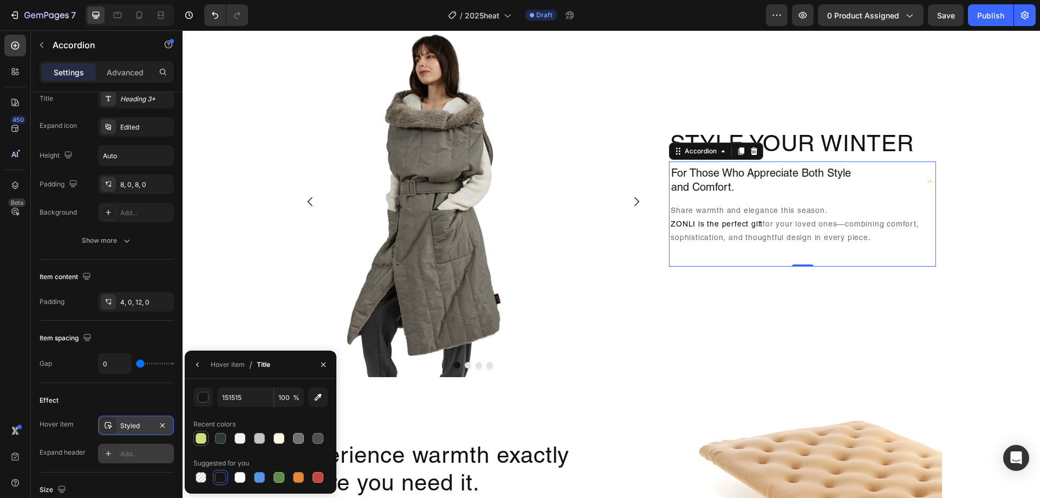
click at [205, 439] on div at bounding box center [200, 438] width 11 height 11
type input "CEDF81"
click at [162, 425] on icon "button" at bounding box center [162, 424] width 4 height 4
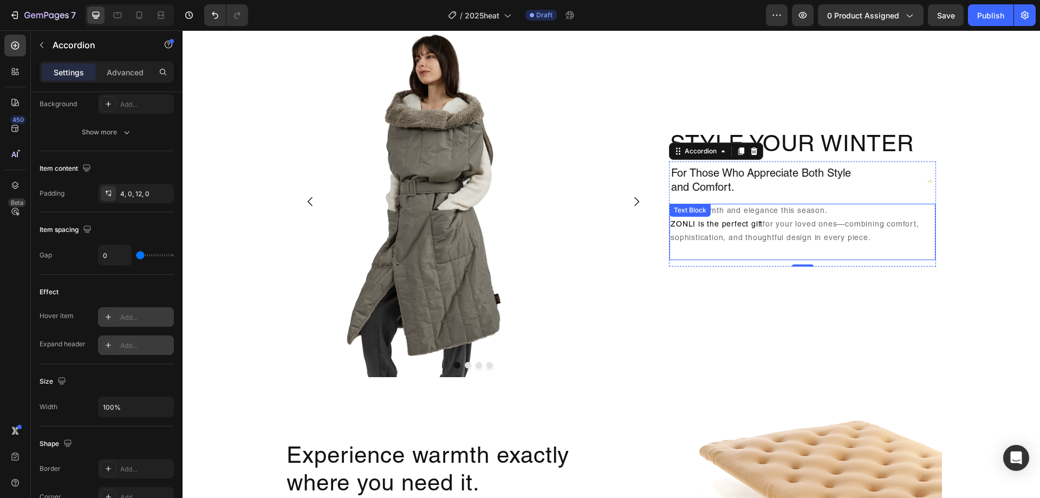
scroll to position [975, 0]
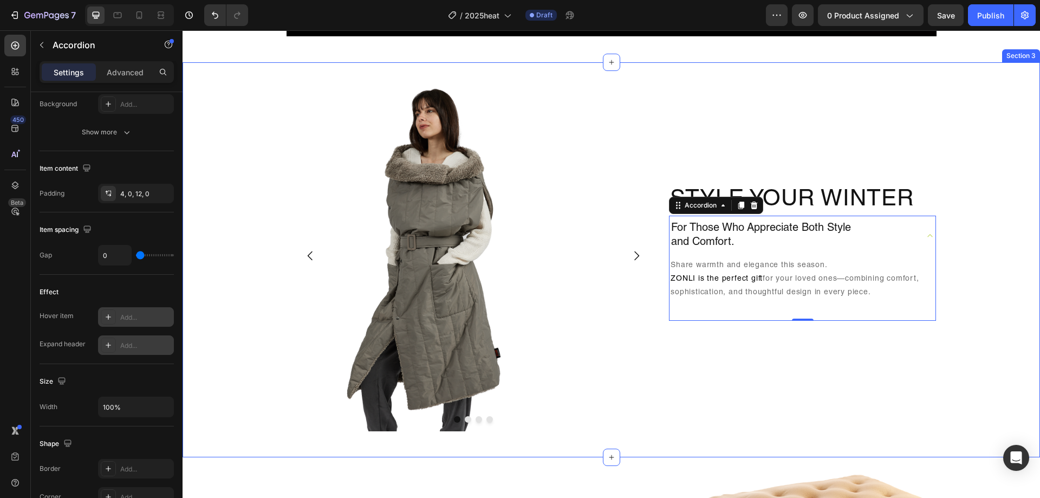
click at [966, 154] on div "Image Drop element here Drop element here Drop element here Carousel Style Your…" at bounding box center [610, 260] width 857 height 360
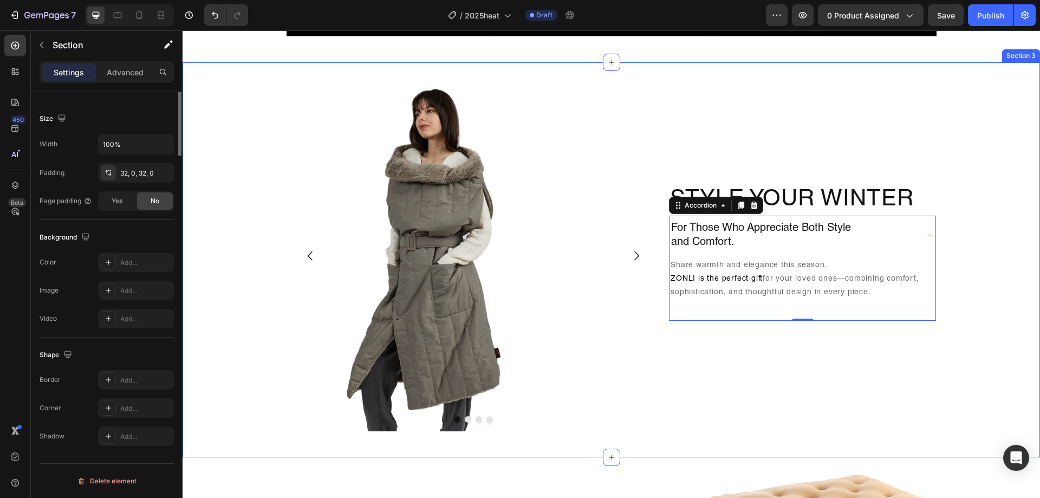
scroll to position [0, 0]
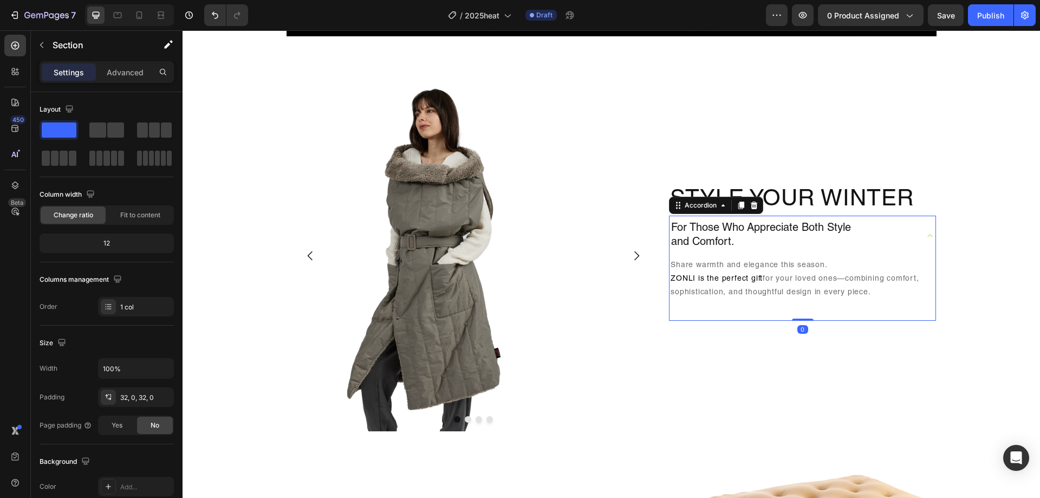
click at [785, 232] on p "For Those Who Appreciate Both Style and Comfort." at bounding box center [761, 235] width 180 height 28
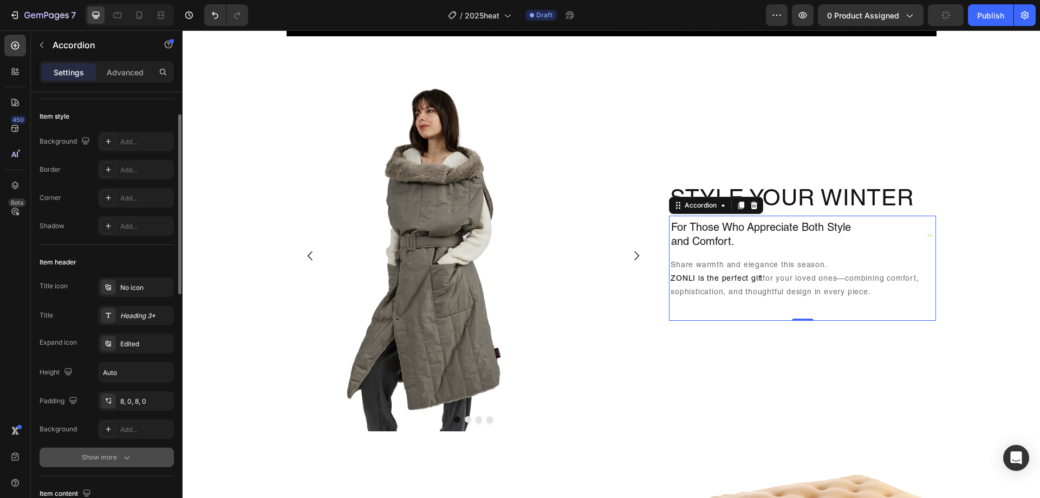
scroll to position [162, 0]
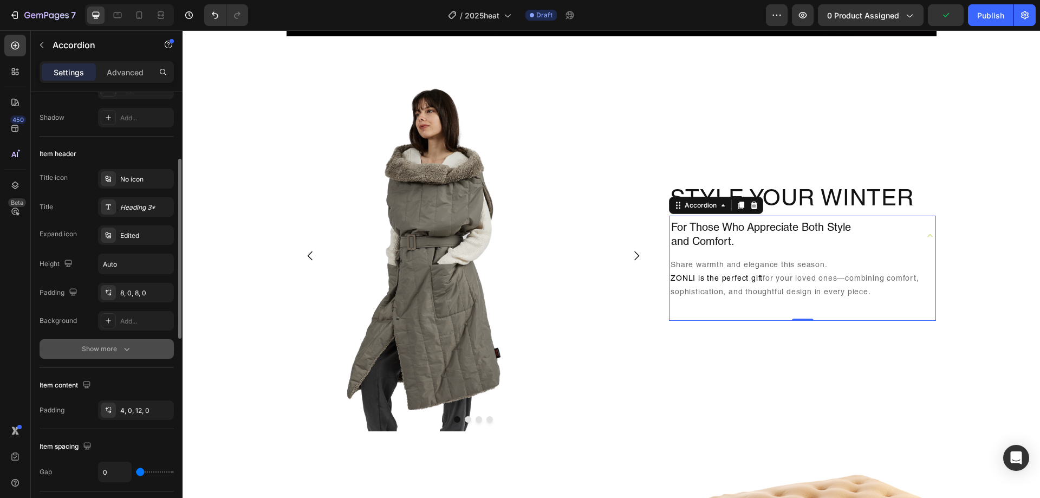
click at [104, 355] on button "Show more" at bounding box center [107, 348] width 134 height 19
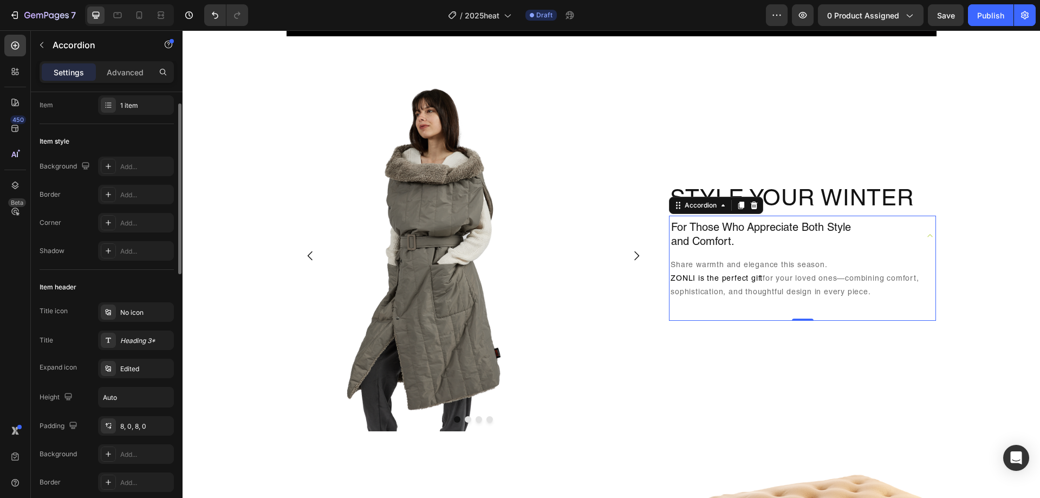
scroll to position [0, 0]
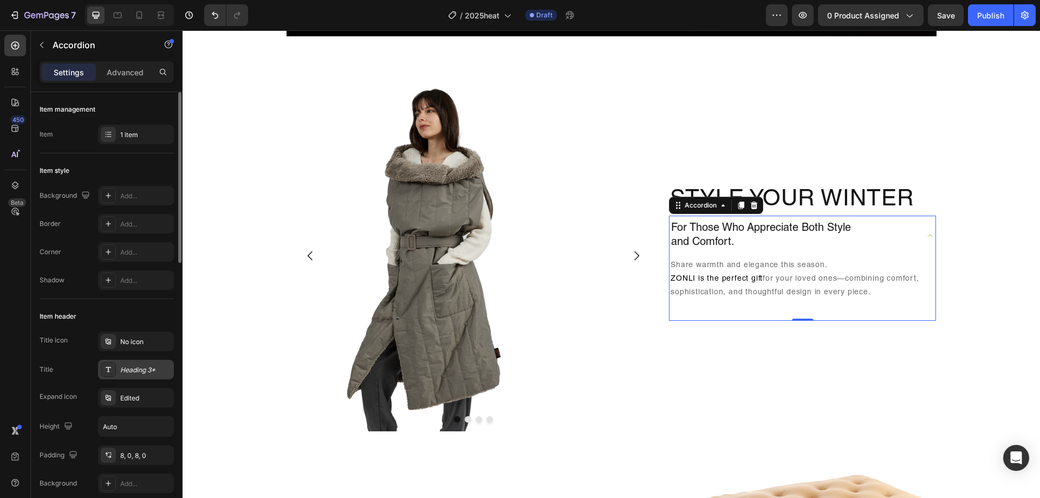
click at [148, 369] on div "Heading 3*" at bounding box center [145, 370] width 51 height 10
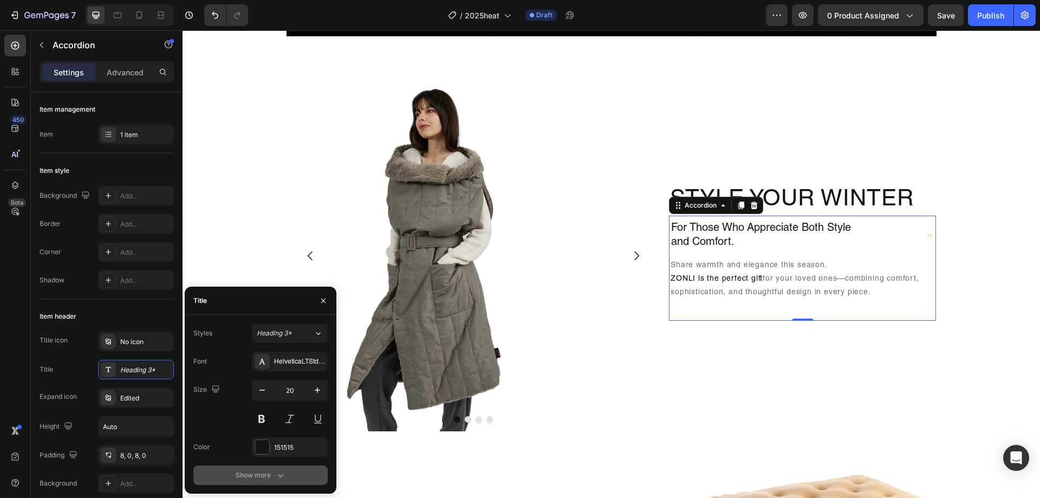
click at [264, 478] on div "Show more" at bounding box center [261, 474] width 50 height 11
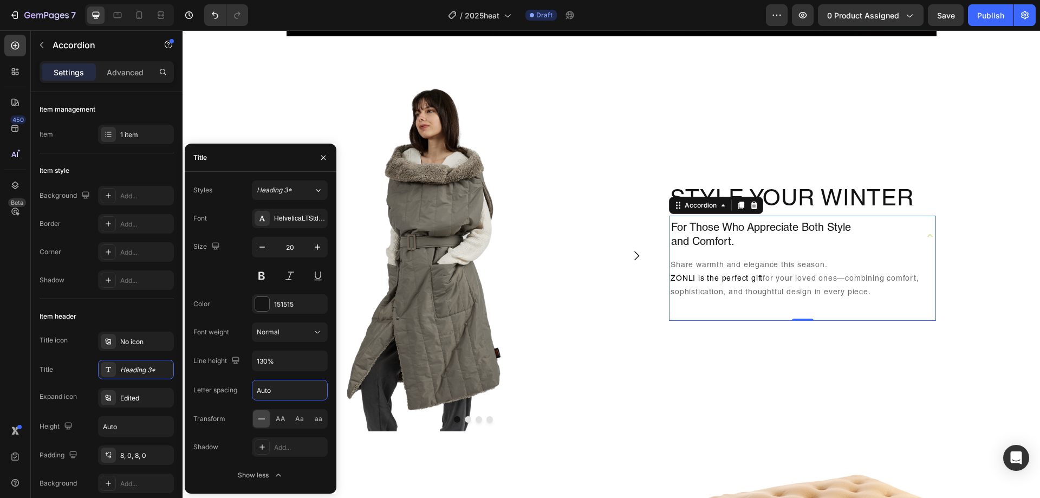
click at [285, 391] on input "Auto" at bounding box center [289, 389] width 75 height 19
type input "1"
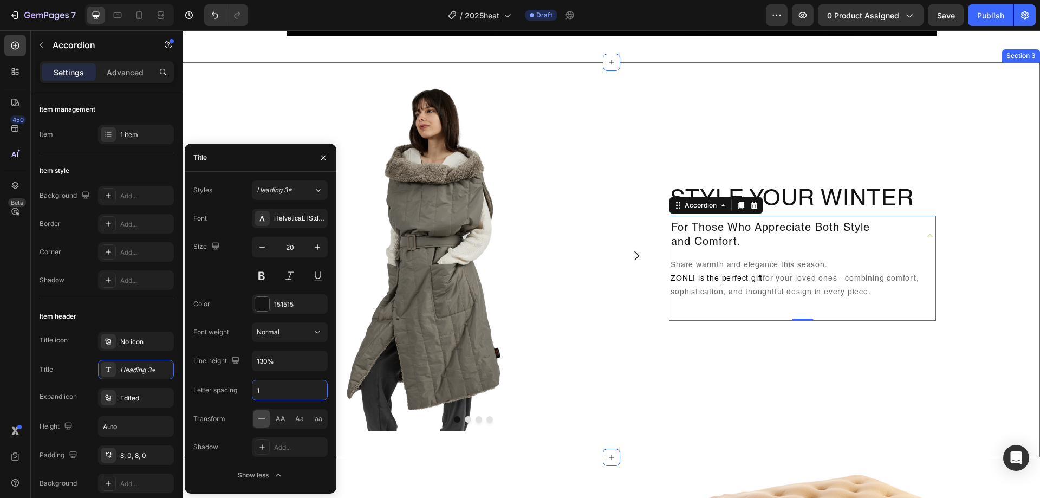
click at [961, 296] on div "Image Drop element here Drop element here Drop element here Carousel Style Your…" at bounding box center [610, 260] width 857 height 360
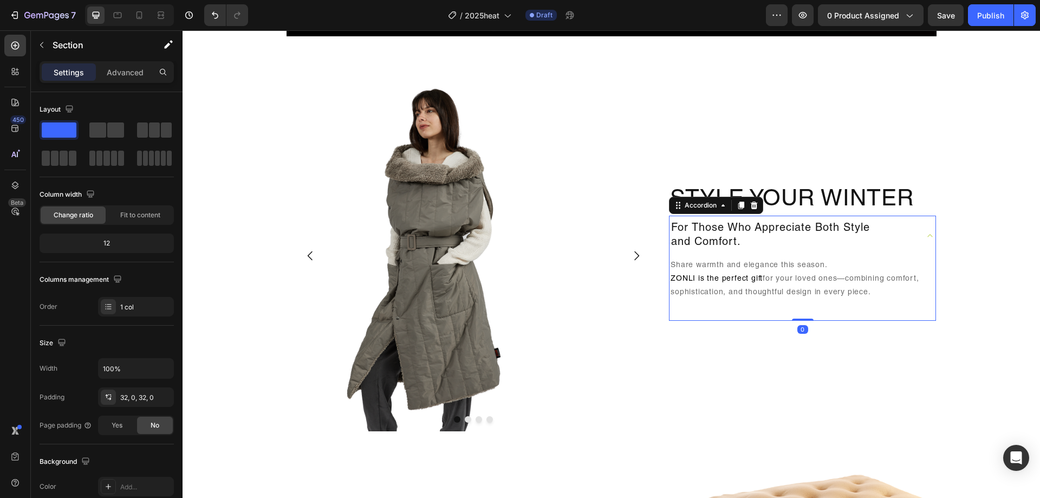
click at [930, 238] on icon at bounding box center [929, 235] width 11 height 11
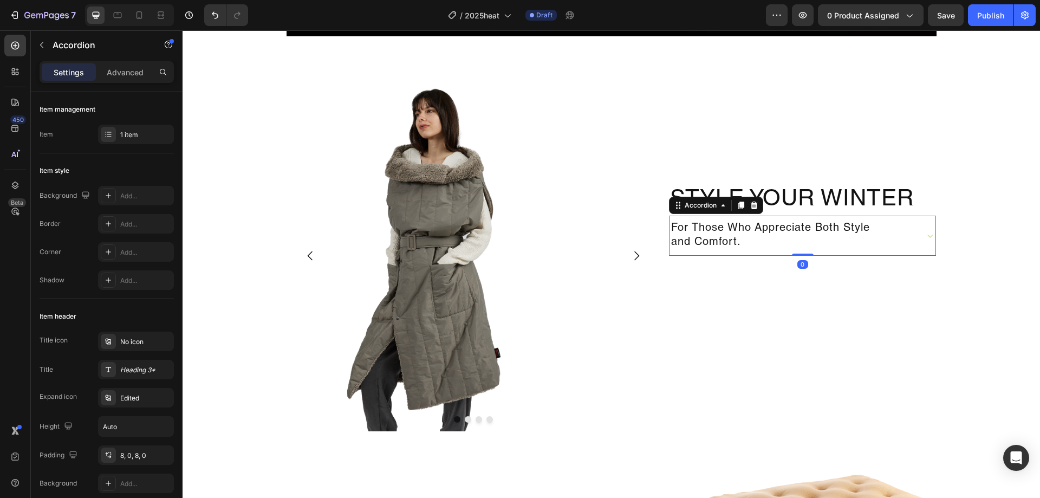
click at [930, 239] on icon at bounding box center [929, 235] width 11 height 11
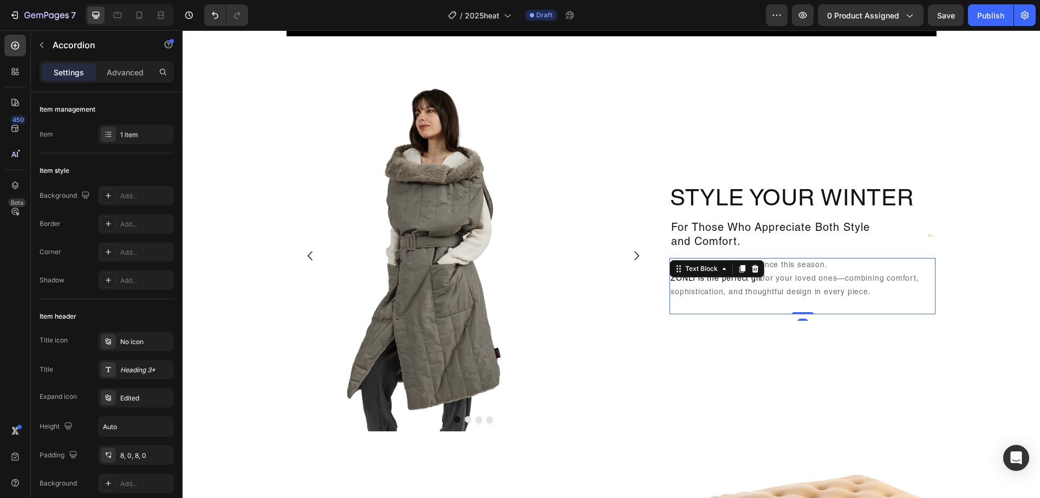
click at [876, 289] on p "Share warmth and elegance this season. ZONLI is the perfect gift for your loved…" at bounding box center [802, 286] width 264 height 55
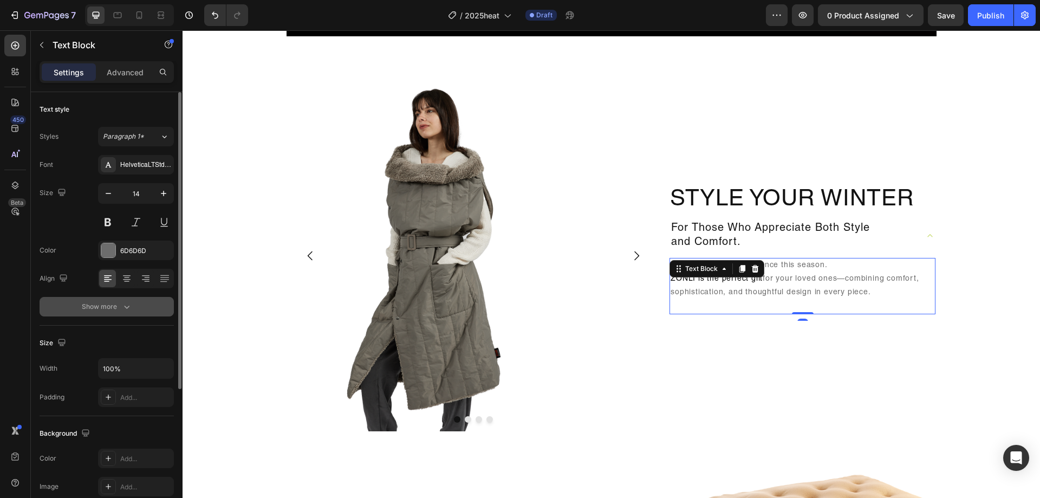
click at [122, 308] on icon "button" at bounding box center [126, 306] width 11 height 11
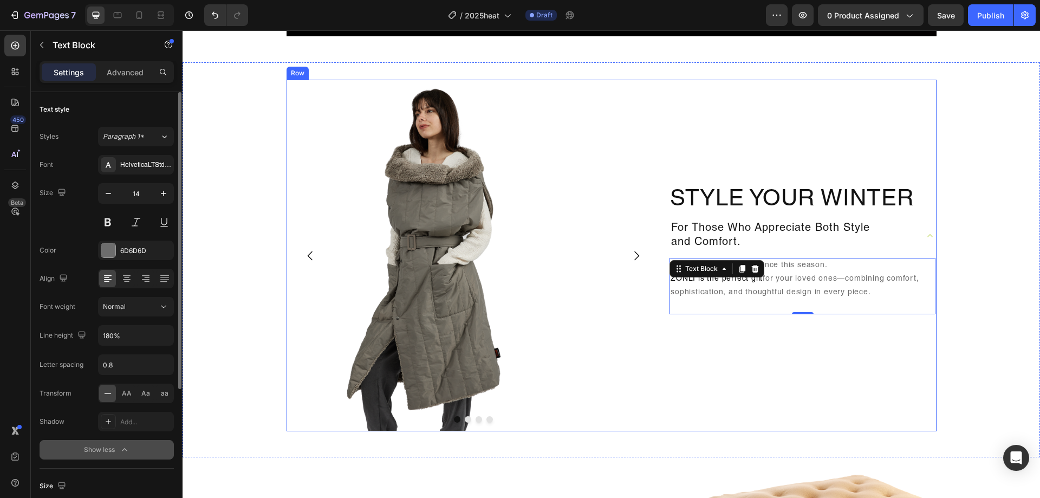
click at [814, 348] on div "Style Your Winter Heading For Those Who Appreciate Both Style and Comfort. Shar…" at bounding box center [802, 255] width 267 height 351
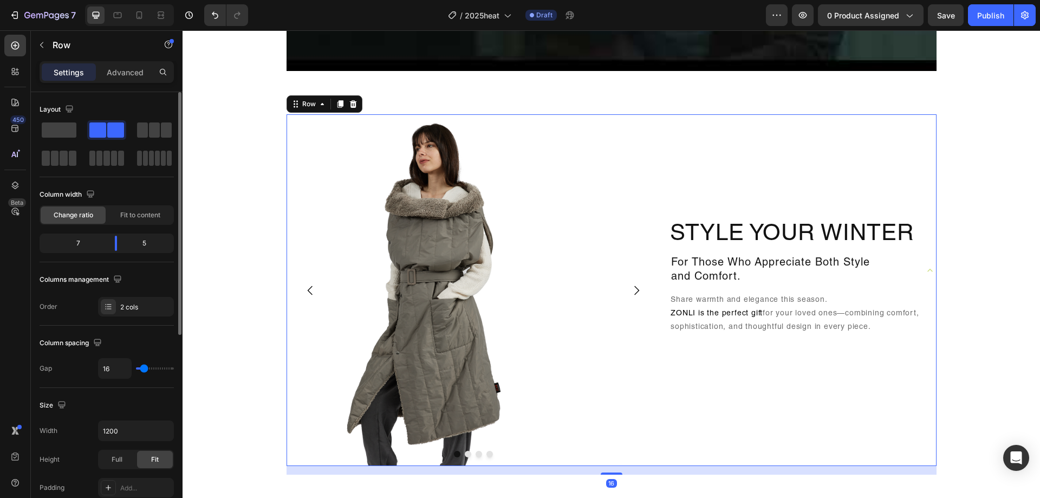
scroll to position [920, 0]
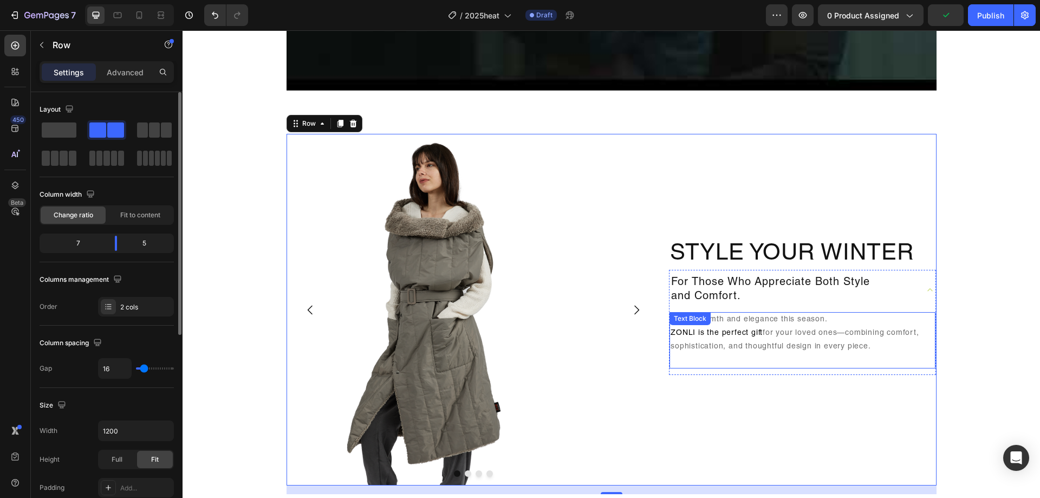
click at [902, 322] on p "Share warmth and elegance this season. ZONLI is the perfect gift for your loved…" at bounding box center [802, 340] width 264 height 55
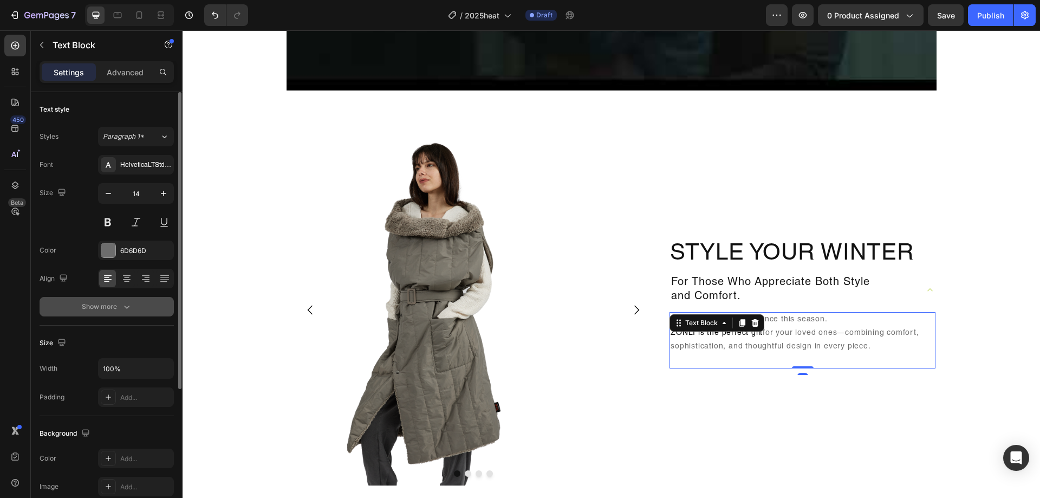
click at [102, 312] on button "Show more" at bounding box center [107, 306] width 134 height 19
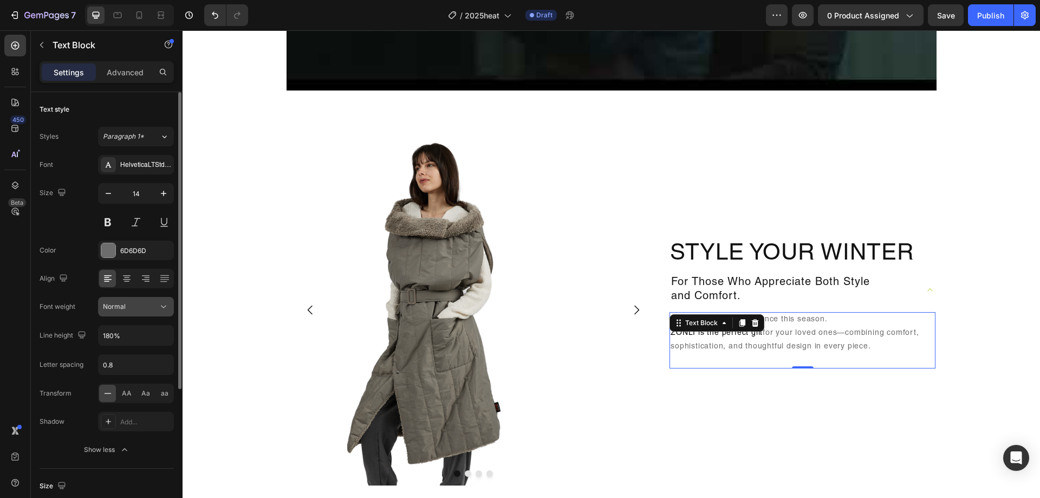
click at [151, 301] on div "Normal" at bounding box center [136, 306] width 66 height 11
click at [148, 166] on div "HelveticaLTStd-Roman" at bounding box center [145, 165] width 51 height 10
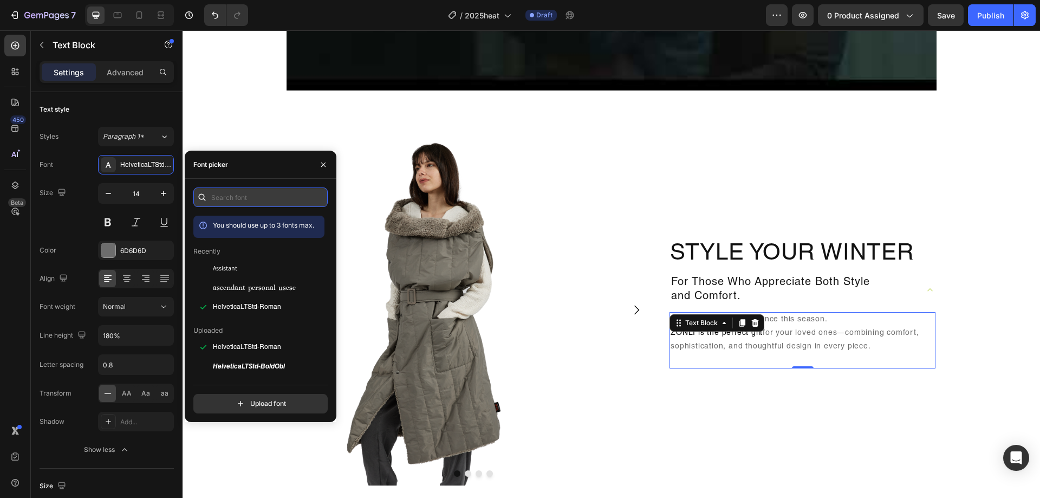
click at [269, 193] on input "text" at bounding box center [260, 196] width 134 height 19
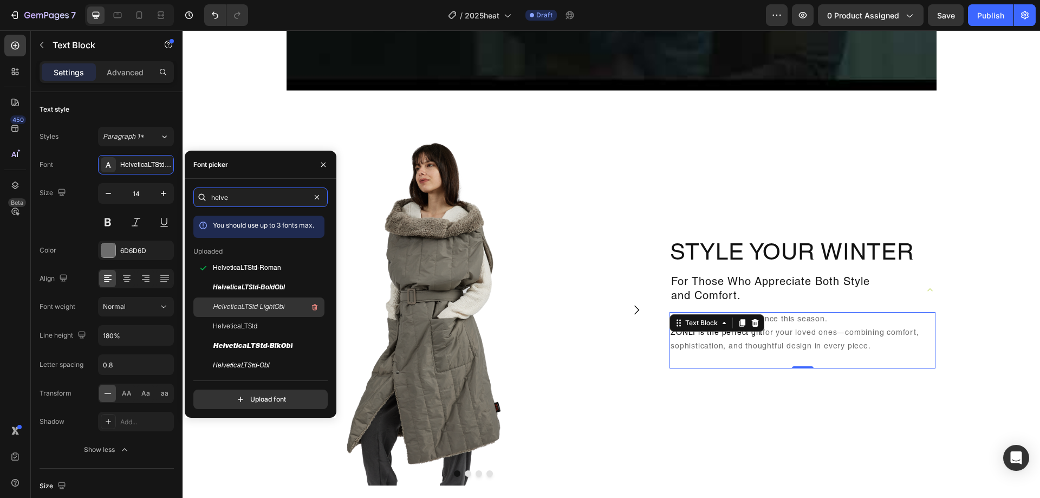
type input "helve"
click at [259, 309] on span "HelveticaLTStd-LightObl" at bounding box center [248, 307] width 71 height 10
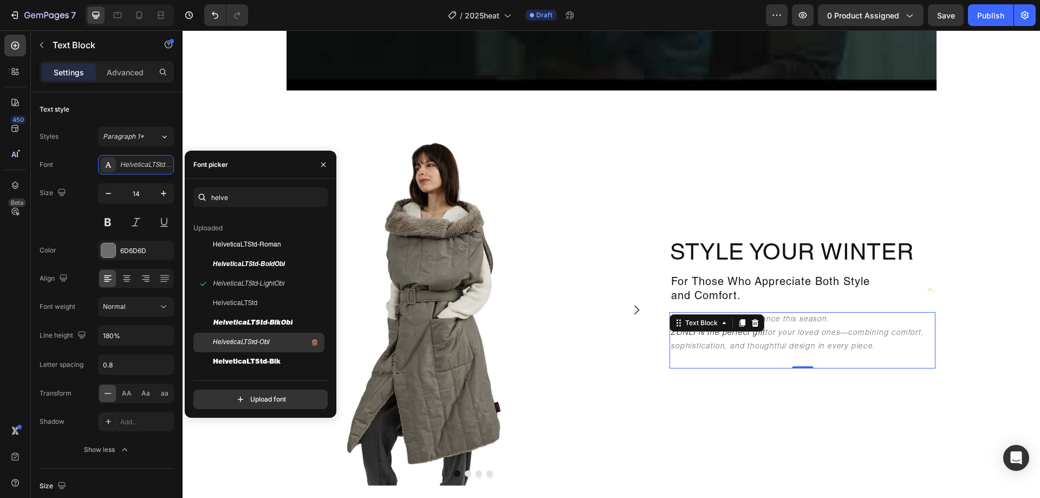
scroll to position [0, 0]
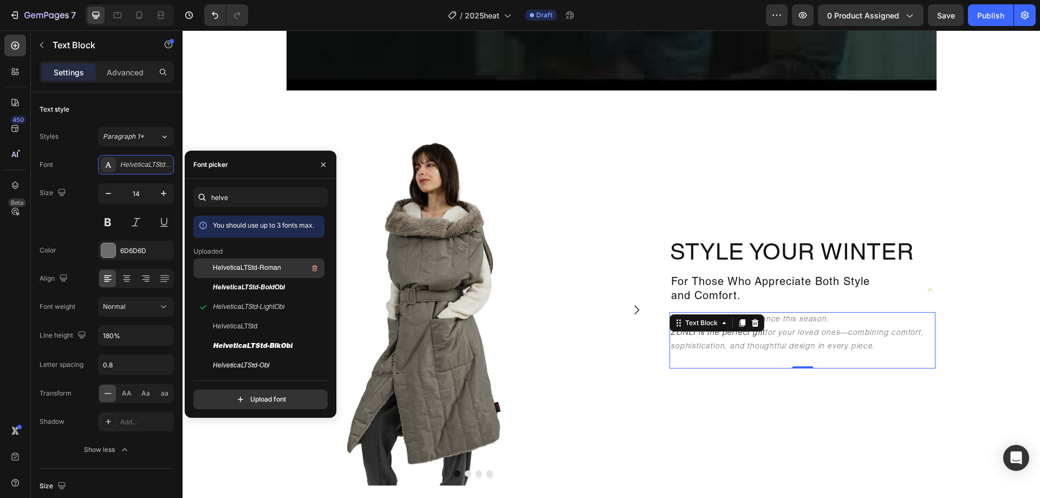
click at [275, 271] on span "HelveticaLTStd-Roman" at bounding box center [247, 268] width 68 height 10
click at [281, 304] on span "HelveticaLTStd-LightObl" at bounding box center [248, 307] width 71 height 10
click at [249, 321] on div "HelveticaLTStd" at bounding box center [267, 326] width 109 height 13
click at [258, 269] on span "HelveticaLTStd-Roman" at bounding box center [247, 268] width 68 height 10
click at [283, 359] on div "HelveticaLTStd-Obl" at bounding box center [267, 365] width 109 height 13
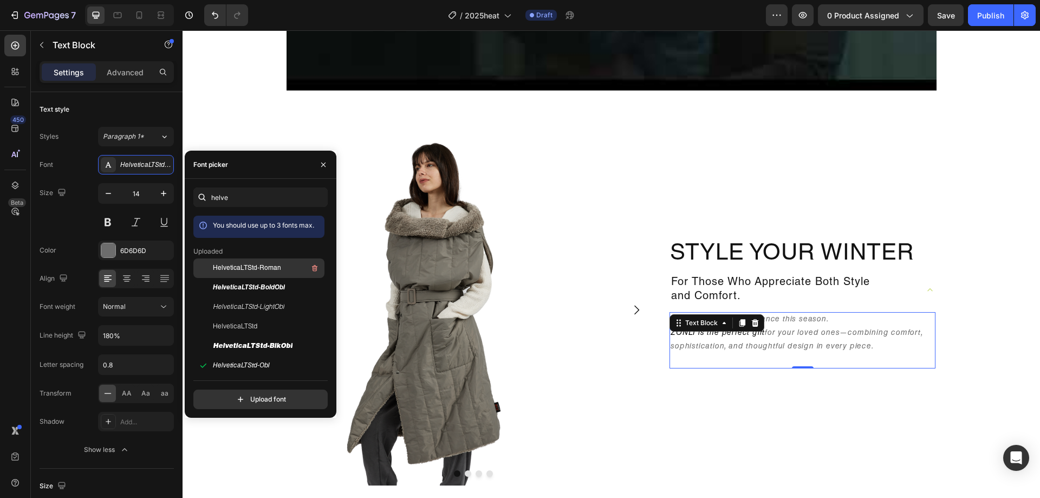
click at [278, 269] on span "HelveticaLTStd-Roman" at bounding box center [247, 268] width 68 height 10
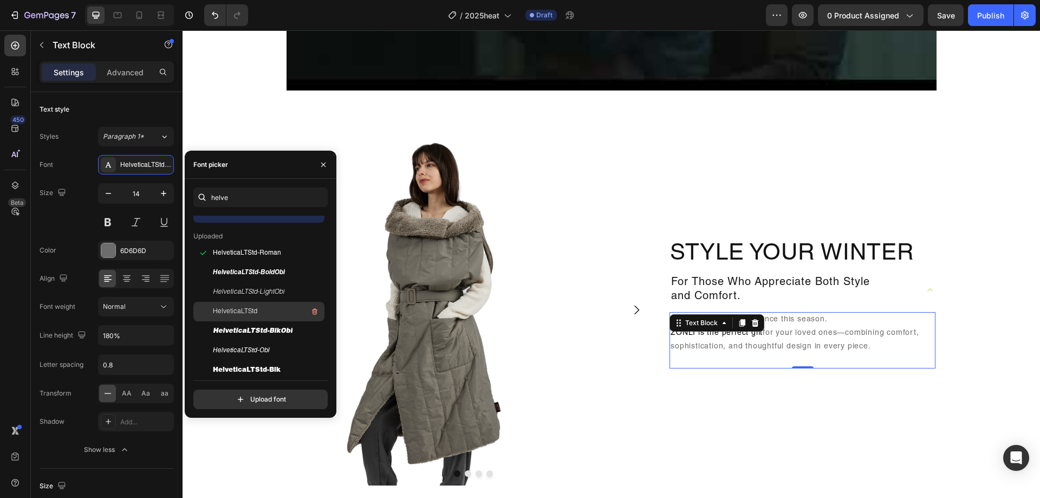
scroll to position [23, 0]
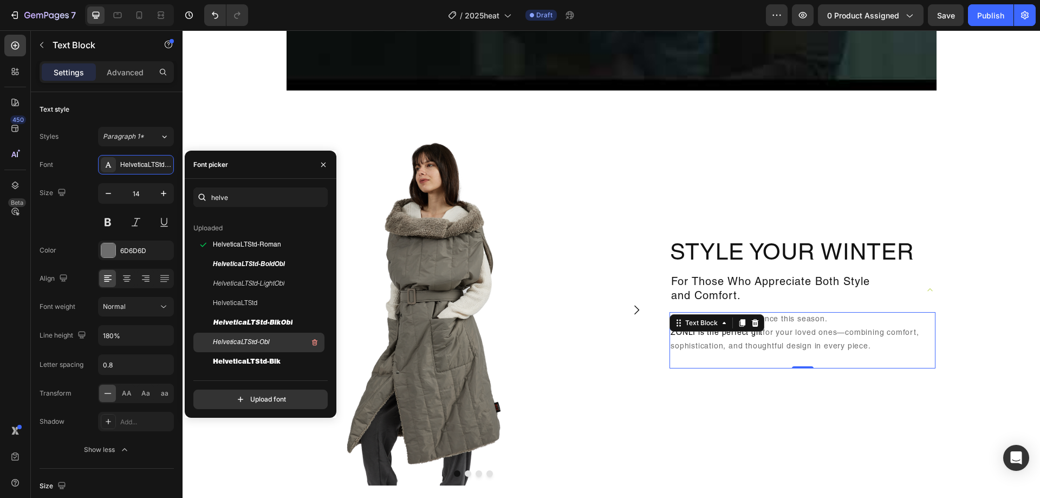
click at [284, 341] on div "HelveticaLTStd-Obl" at bounding box center [267, 342] width 109 height 13
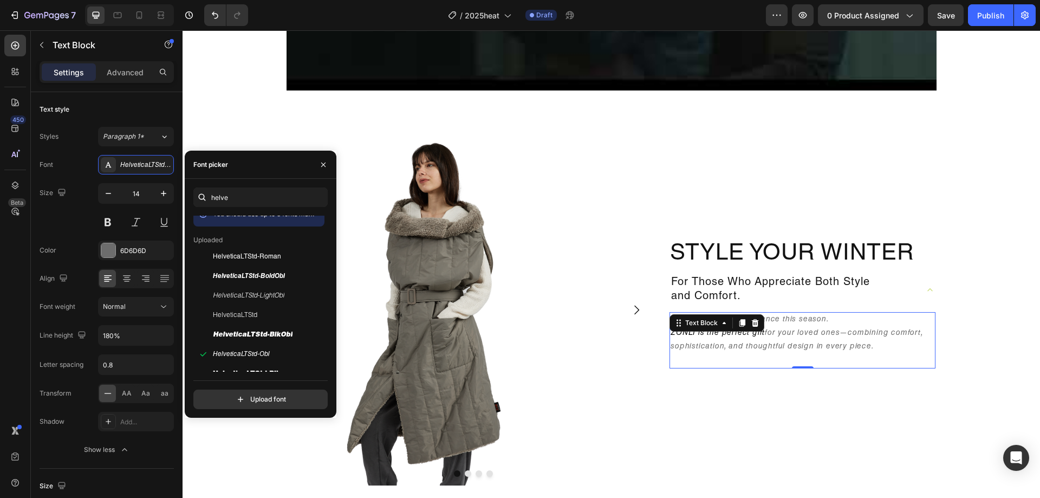
scroll to position [0, 0]
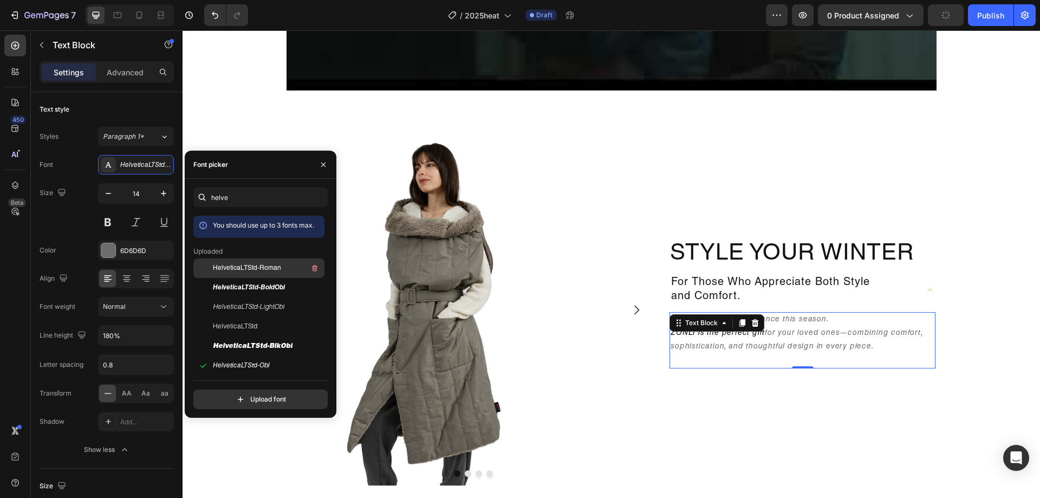
click at [257, 336] on div "HelveticaLTStd-Roman" at bounding box center [258, 345] width 131 height 19
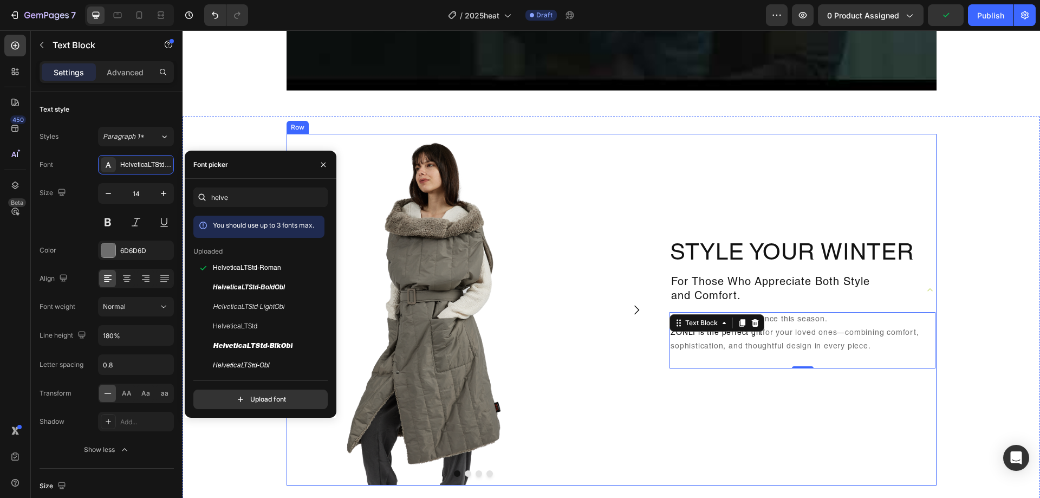
click at [872, 407] on div "Style Your Winter Heading For Those Who Appreciate Both Style and Comfort. Shar…" at bounding box center [802, 309] width 267 height 351
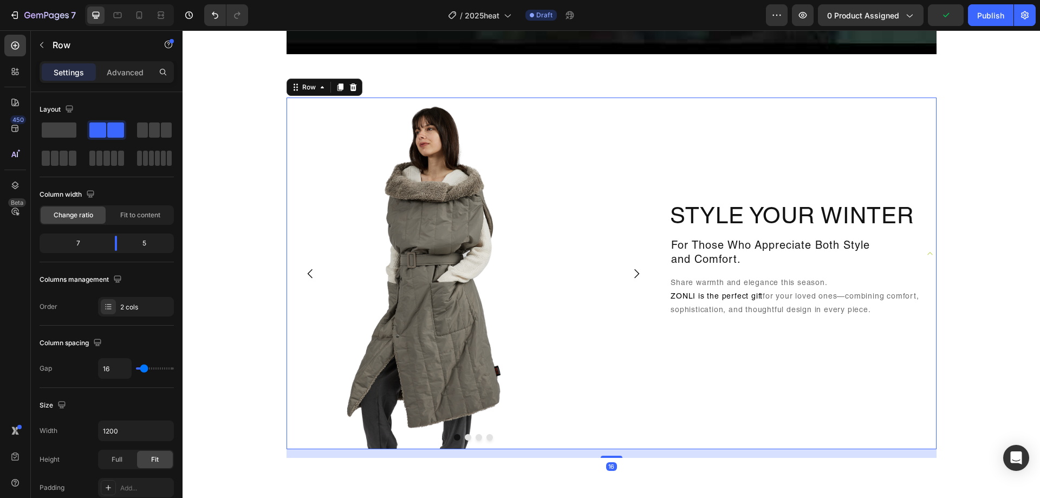
scroll to position [1029, 0]
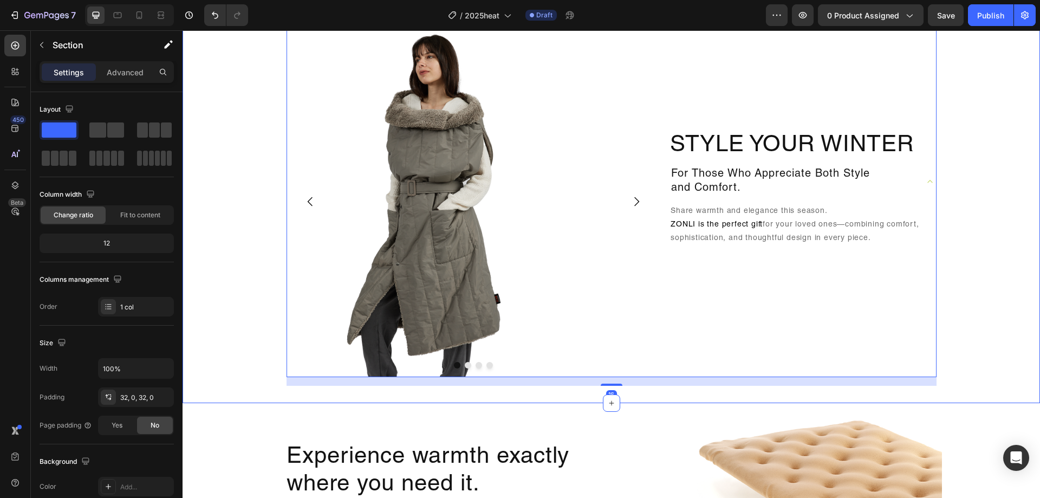
click at [991, 306] on div "Image Drop element here Drop element here Drop element here Carousel Style Your…" at bounding box center [610, 205] width 857 height 360
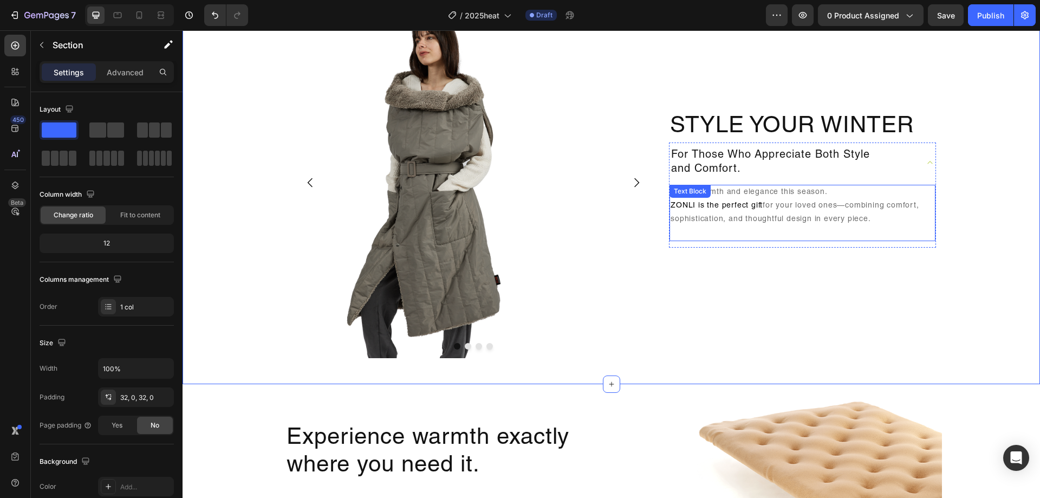
scroll to position [975, 0]
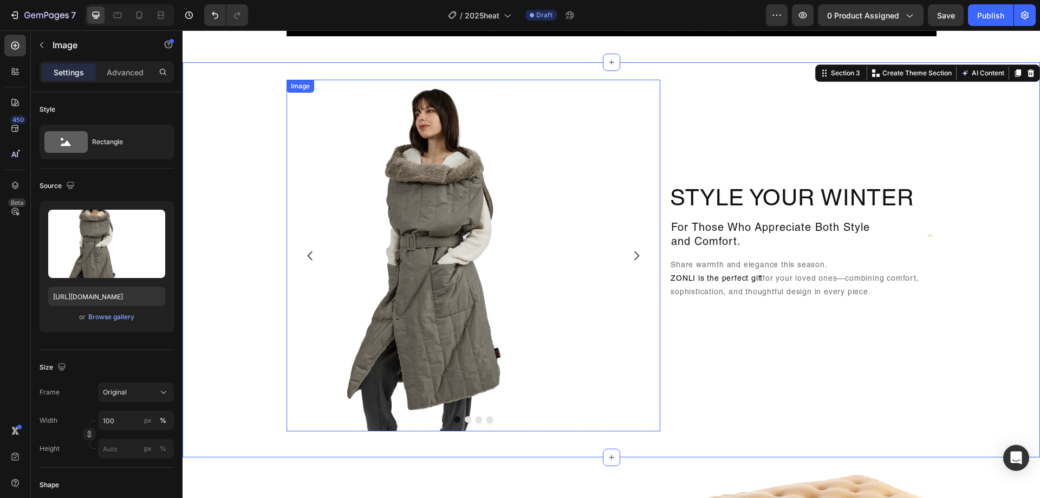
click at [475, 266] on img at bounding box center [473, 255] width 374 height 351
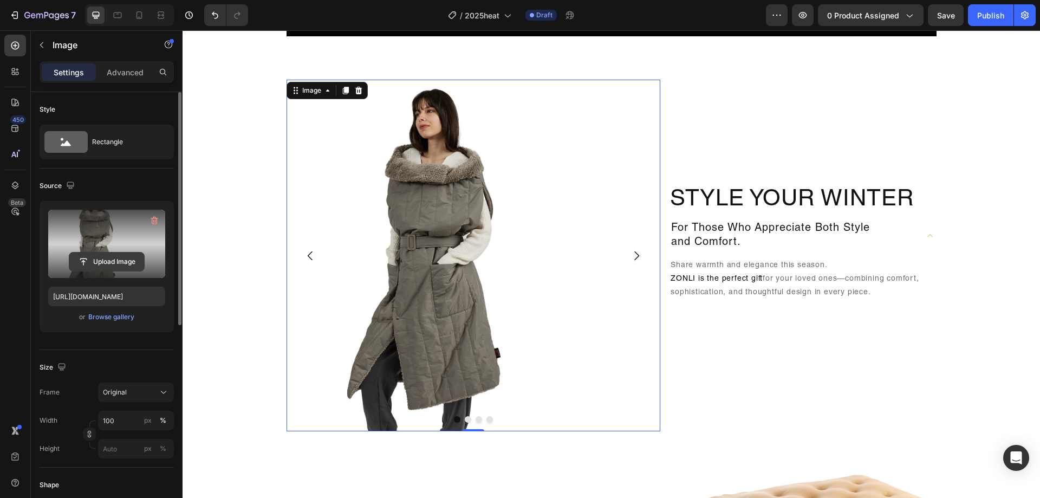
click at [142, 263] on input "file" at bounding box center [106, 261] width 75 height 18
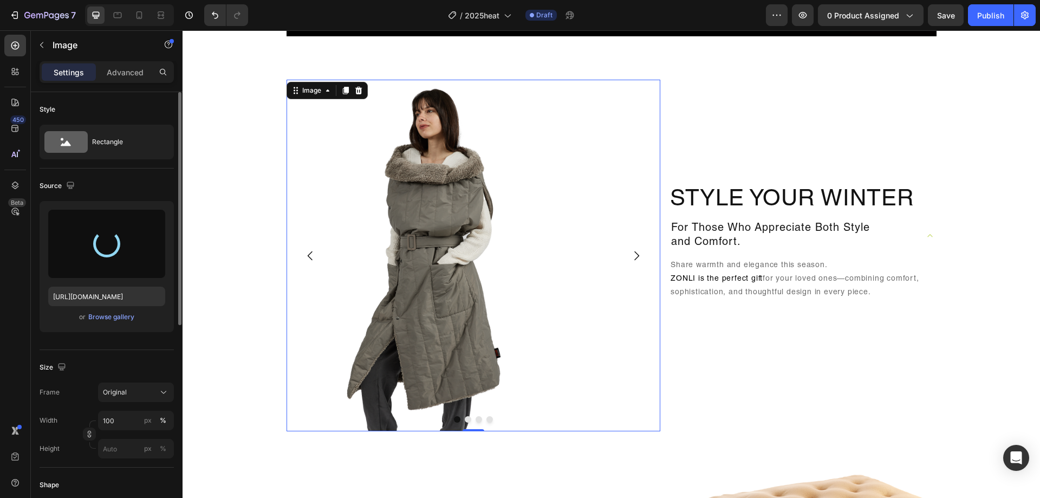
type input "[URL][DOMAIN_NAME]"
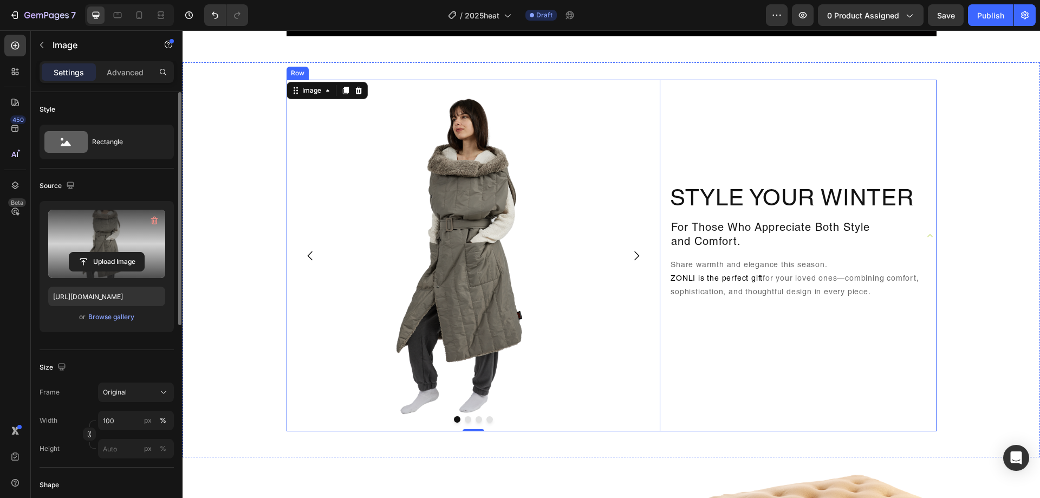
click at [700, 140] on div "Style Your Winter Heading For Those Who Appreciate Both Style and Comfort. Shar…" at bounding box center [802, 255] width 267 height 351
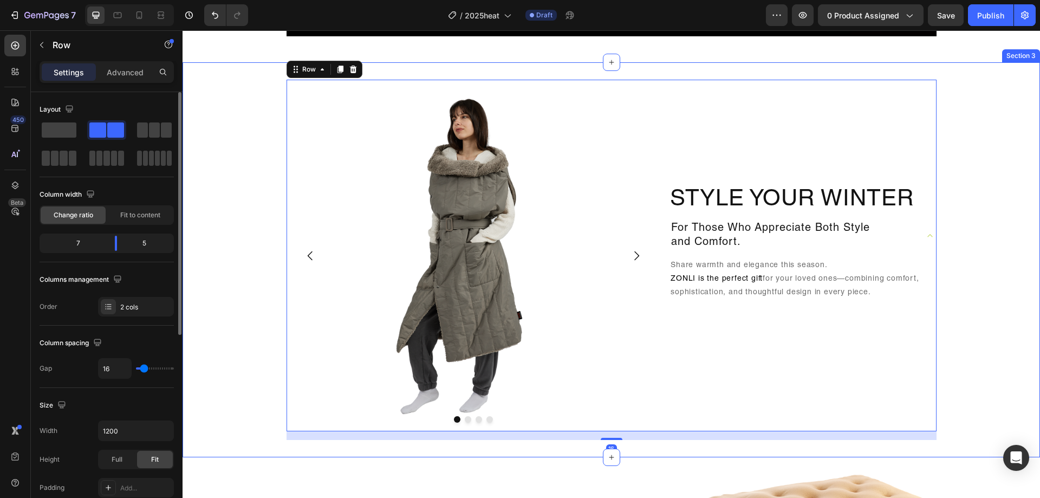
click at [1002, 181] on div "Image Drop element here Drop element here Drop element here Carousel Style Your…" at bounding box center [610, 260] width 857 height 360
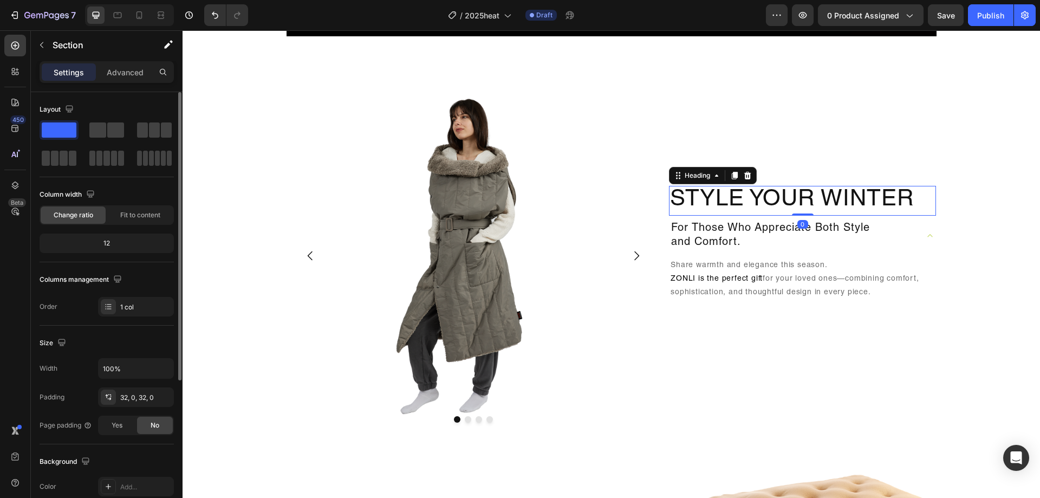
click at [842, 205] on h2 "Style Your Winter" at bounding box center [802, 200] width 267 height 29
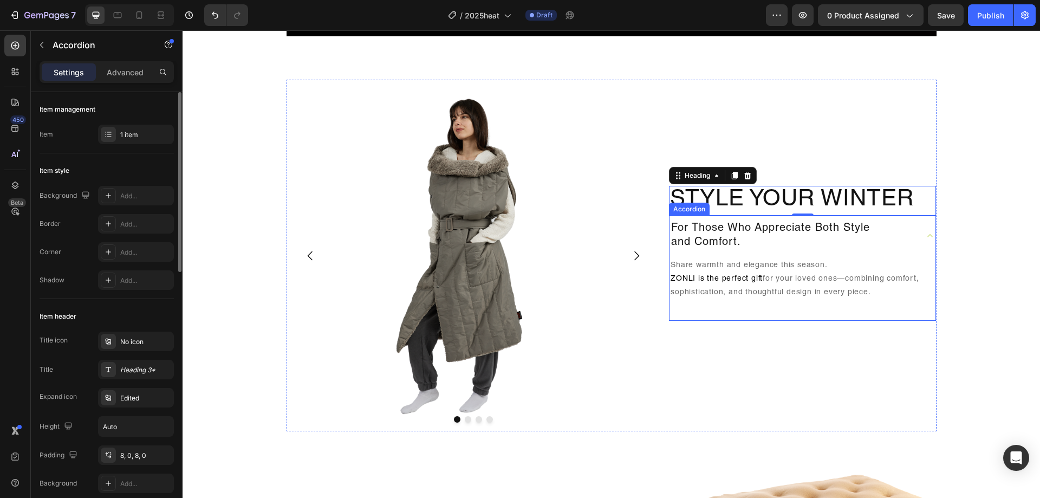
click at [924, 239] on icon at bounding box center [929, 235] width 11 height 11
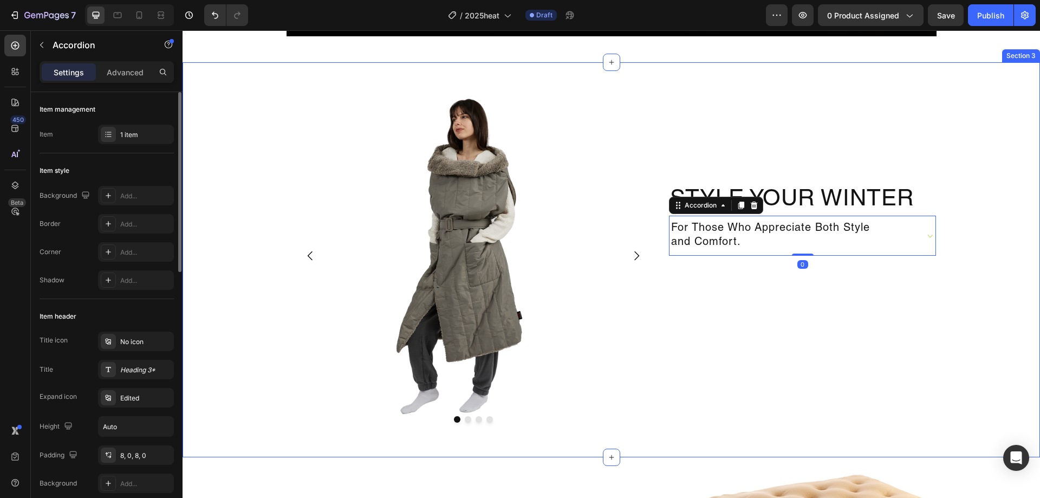
click at [976, 204] on div "Image Drop element here Drop element here Drop element here Carousel Style Your…" at bounding box center [610, 260] width 857 height 360
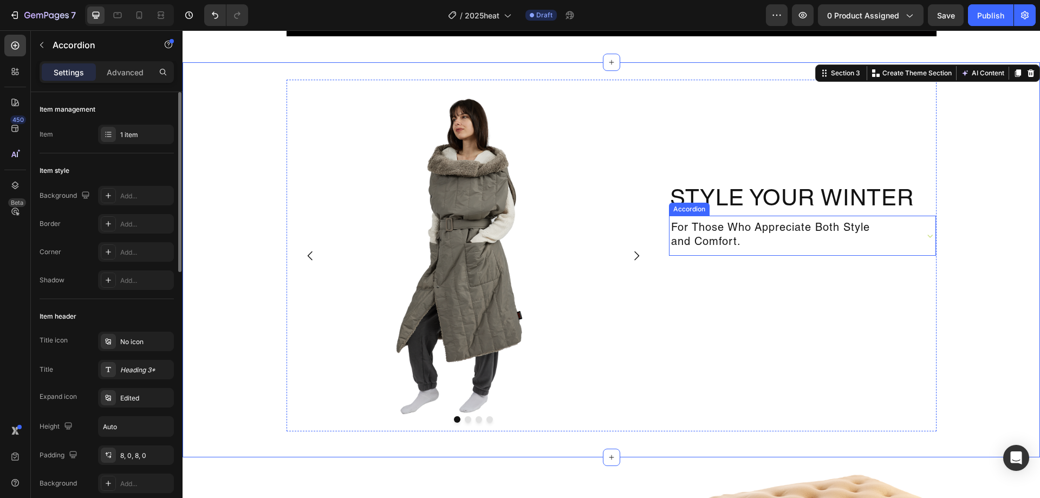
click at [877, 242] on div "For Those Who Appreciate Both Style and Comfort." at bounding box center [792, 235] width 246 height 31
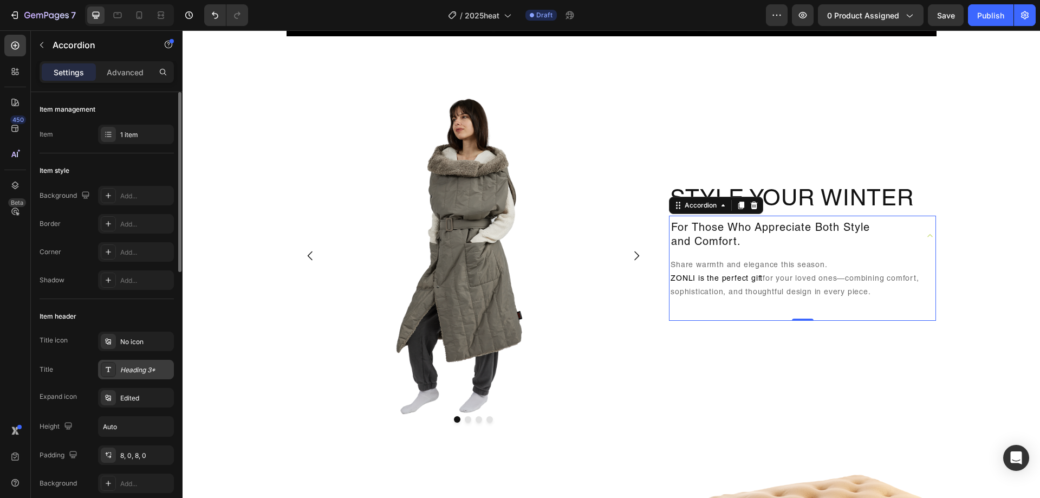
click at [135, 373] on div "Heading 3*" at bounding box center [145, 370] width 51 height 10
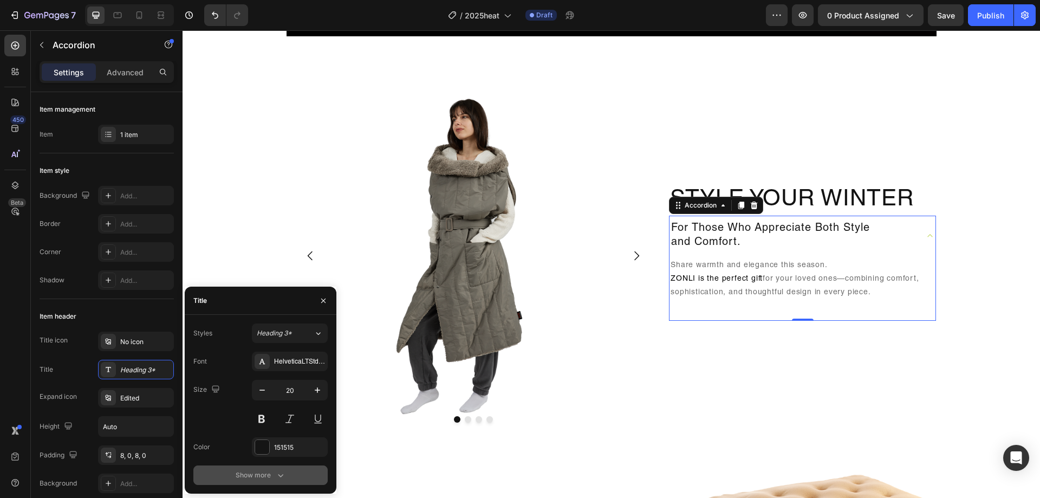
click at [264, 478] on div "Show more" at bounding box center [261, 474] width 50 height 11
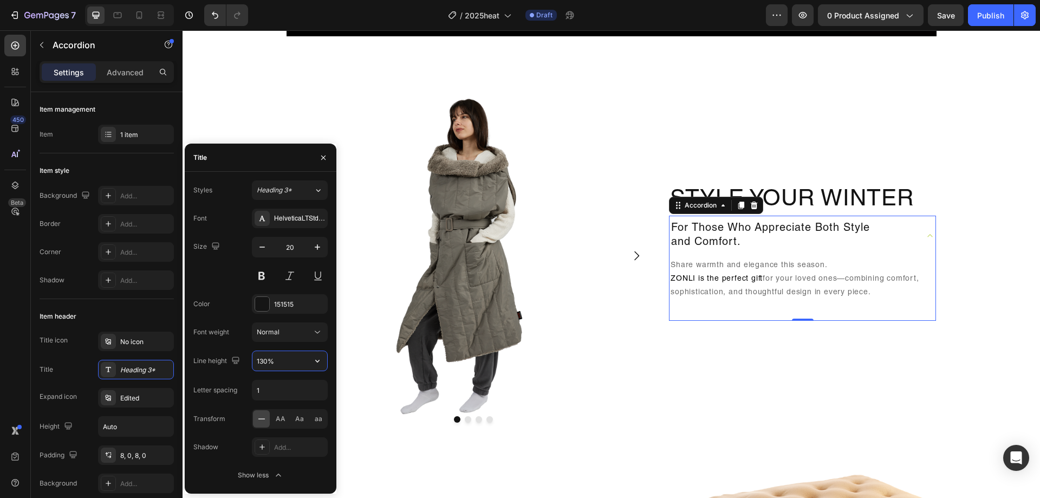
click at [295, 364] on input "130%" at bounding box center [289, 360] width 75 height 19
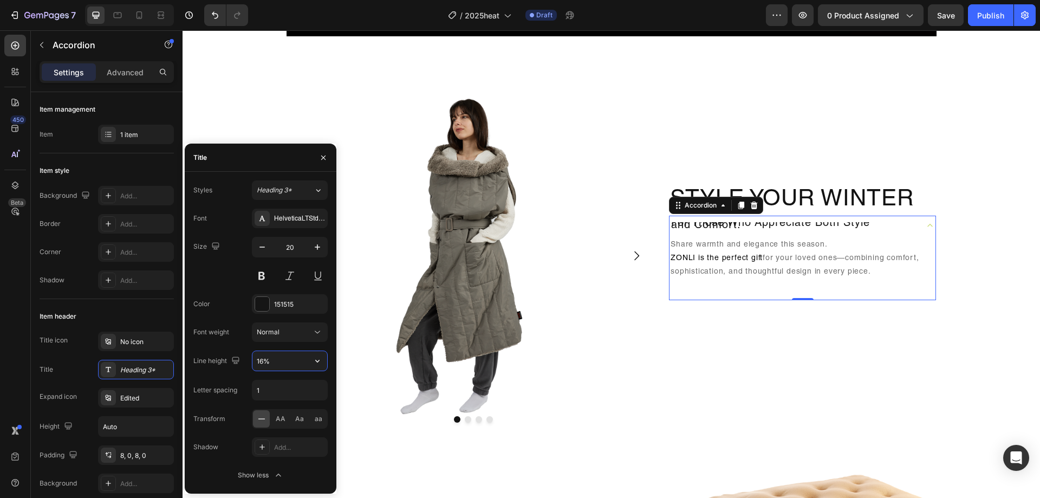
type input "160%"
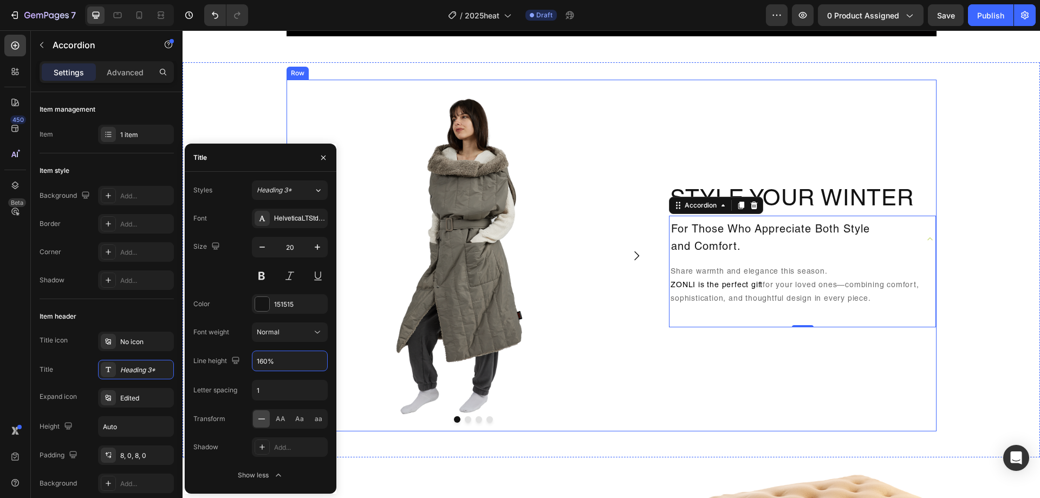
click at [714, 342] on div "Style Your Winter Heading For Those Who Appreciate Both Style and Comfort. Shar…" at bounding box center [802, 255] width 267 height 351
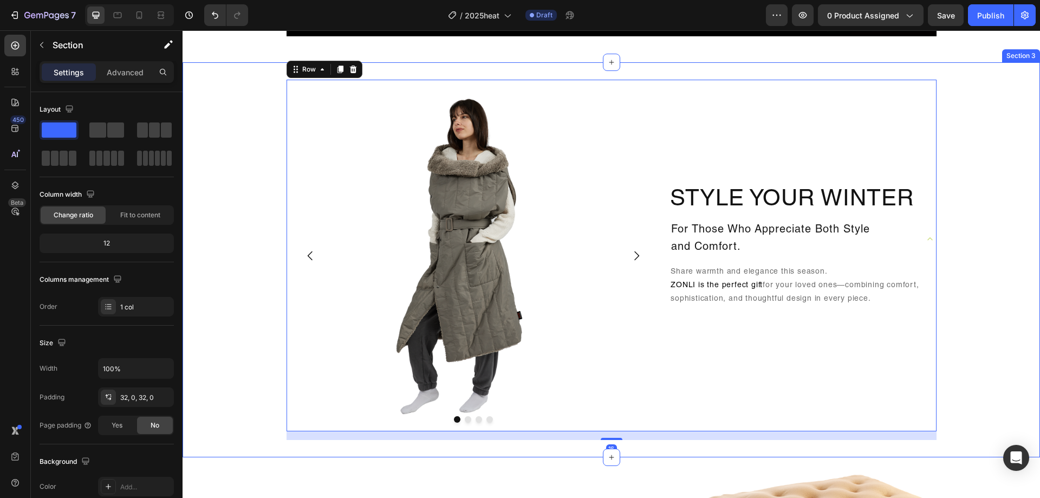
click at [969, 290] on div "Image Drop element here Drop element here Drop element here Carousel Style Your…" at bounding box center [610, 260] width 857 height 360
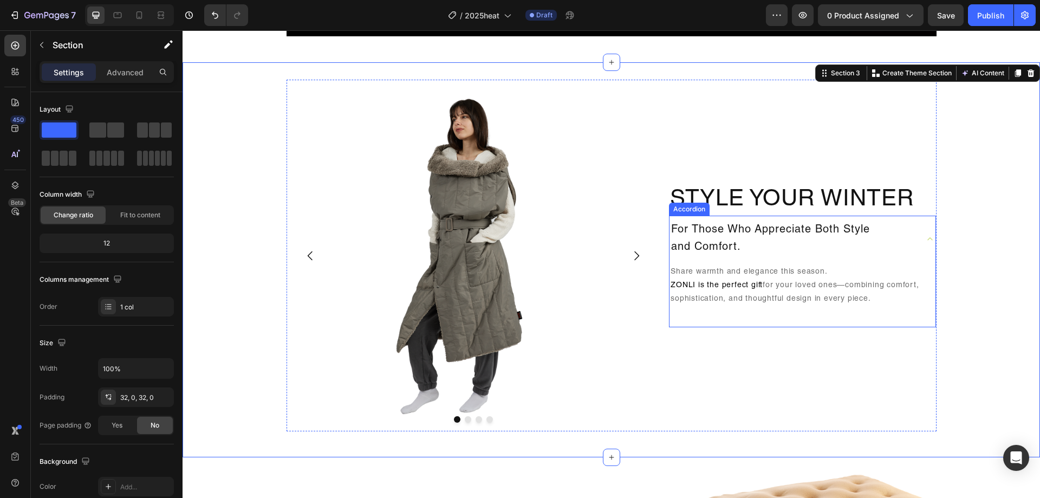
click at [928, 238] on icon at bounding box center [929, 238] width 11 height 11
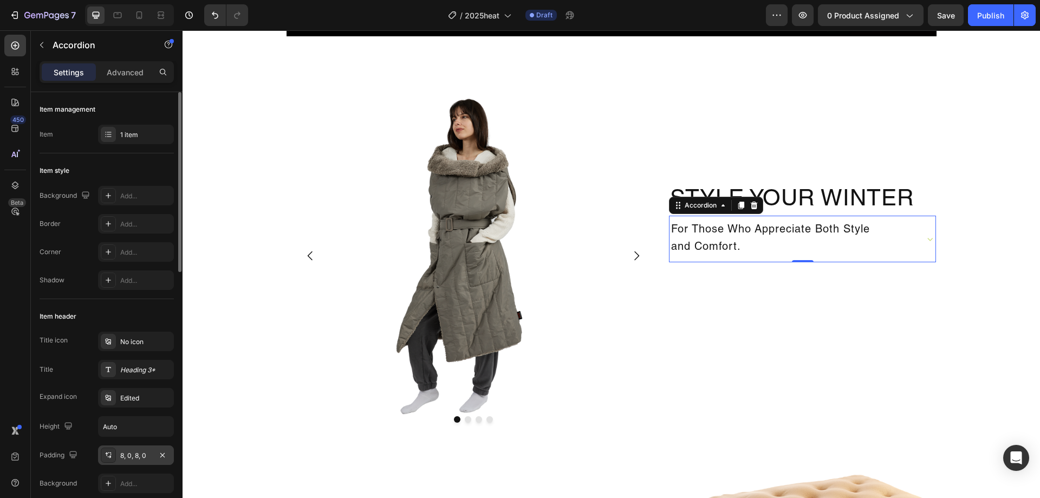
scroll to position [108, 0]
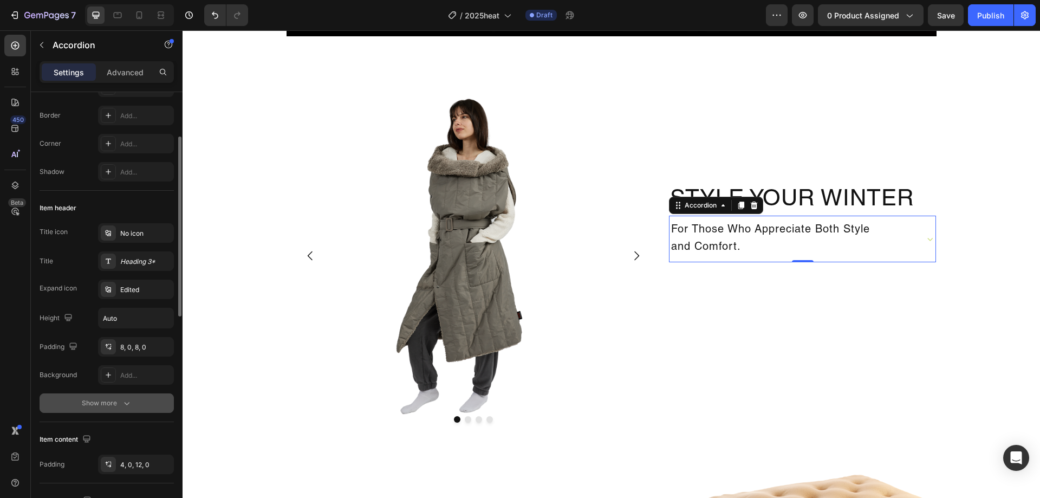
click at [110, 403] on div "Show more" at bounding box center [107, 402] width 50 height 11
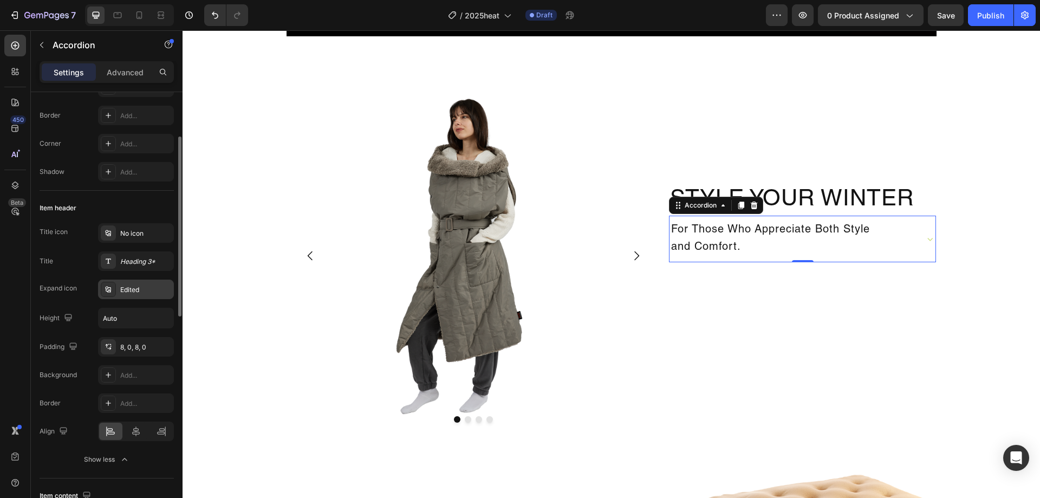
click at [137, 289] on div "Edited" at bounding box center [145, 290] width 51 height 10
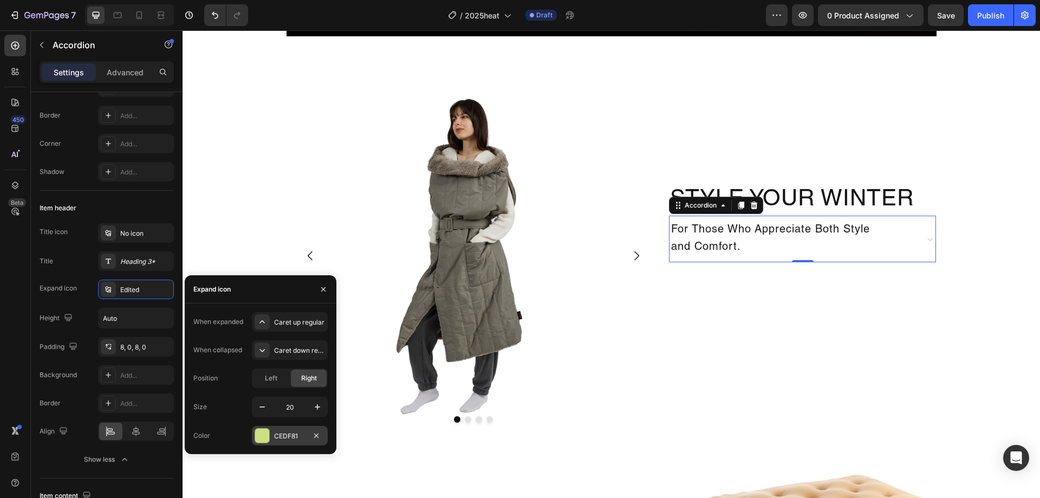
click at [265, 435] on div at bounding box center [262, 435] width 14 height 14
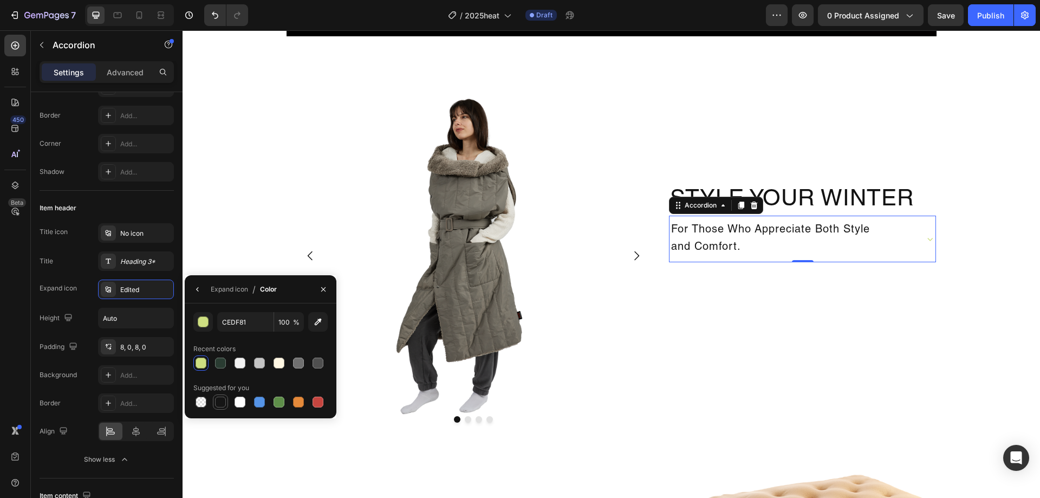
click at [223, 397] on div at bounding box center [220, 401] width 11 height 11
type input "151515"
click at [203, 287] on button "button" at bounding box center [197, 288] width 17 height 17
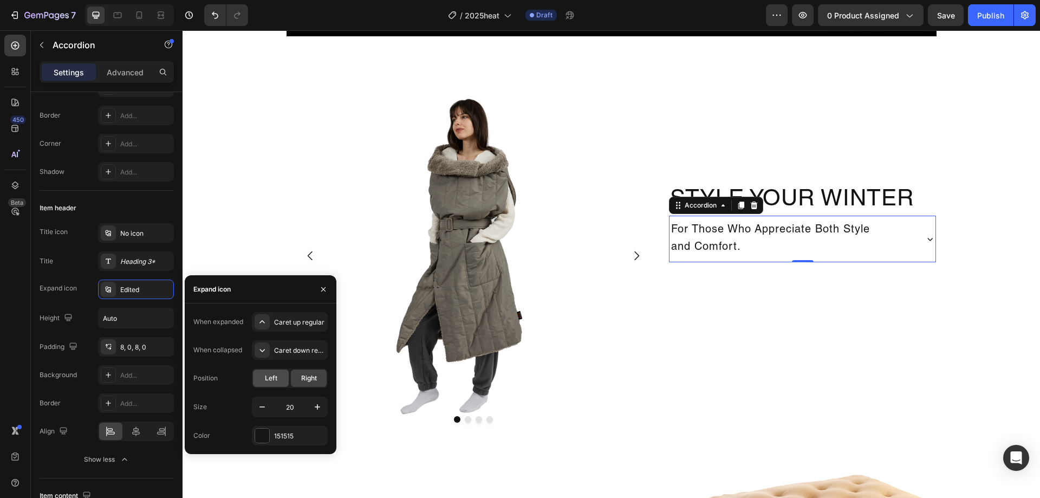
click at [275, 377] on span "Left" at bounding box center [271, 378] width 12 height 10
click at [303, 374] on span "Right" at bounding box center [309, 378] width 16 height 10
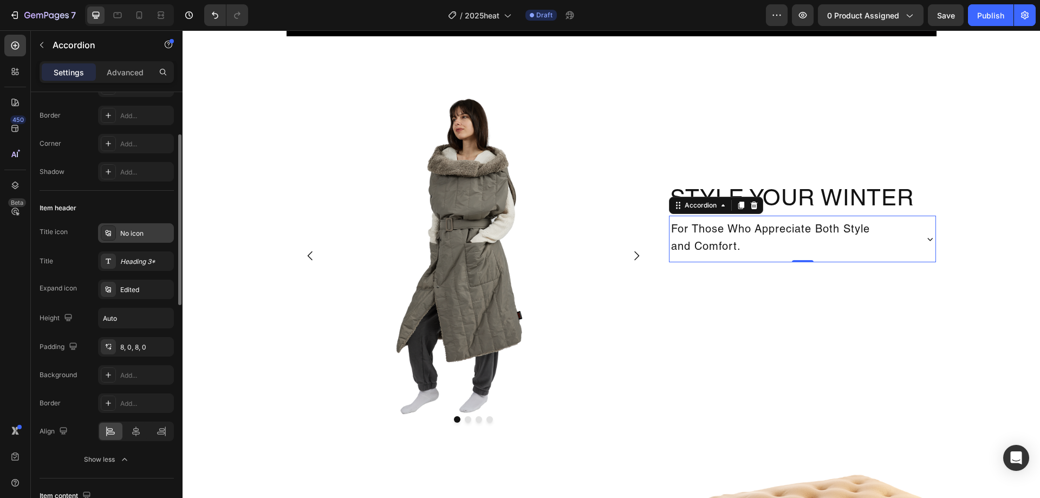
click at [161, 231] on div "No icon" at bounding box center [145, 233] width 51 height 10
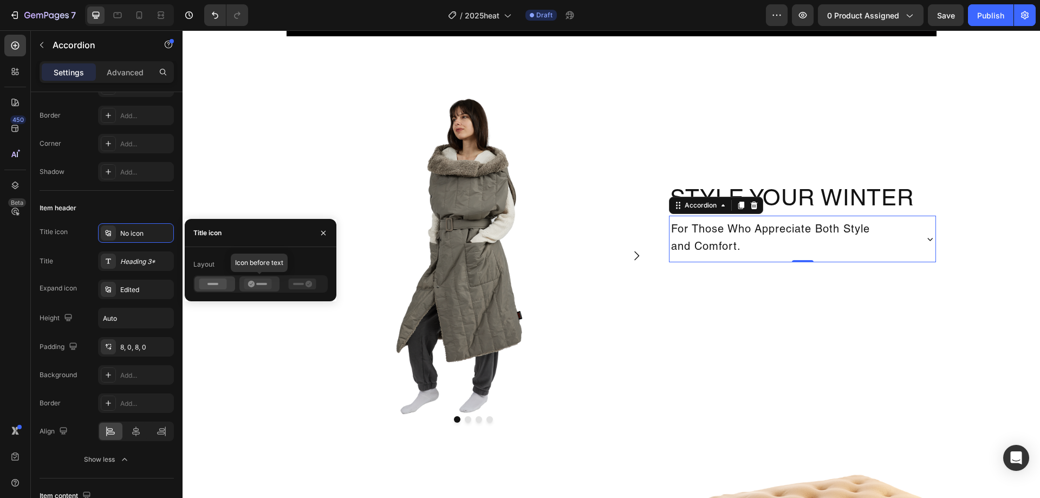
click at [259, 283] on rect at bounding box center [261, 284] width 11 height 2
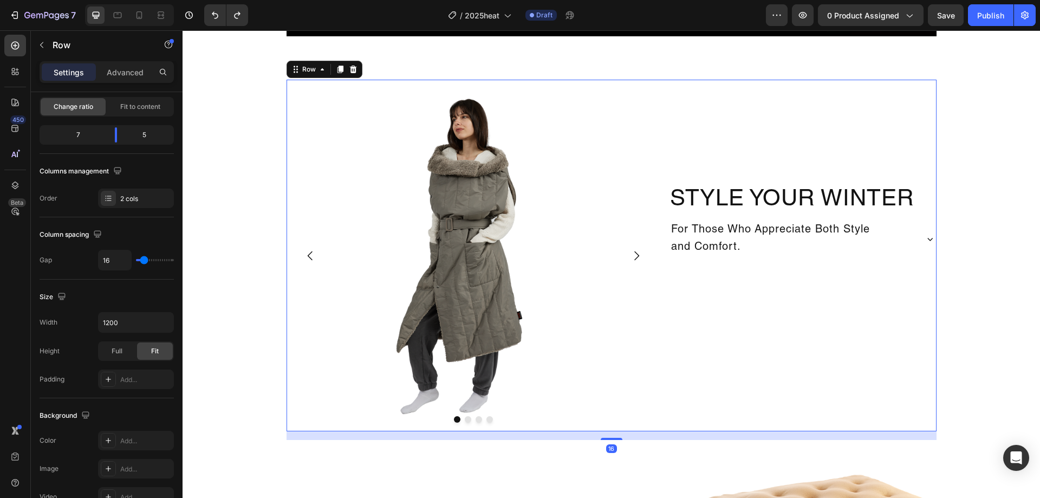
click at [786, 306] on div "Style Your Winter Heading For Those Who Appreciate Both Style and Comfort. Acco…" at bounding box center [802, 255] width 267 height 351
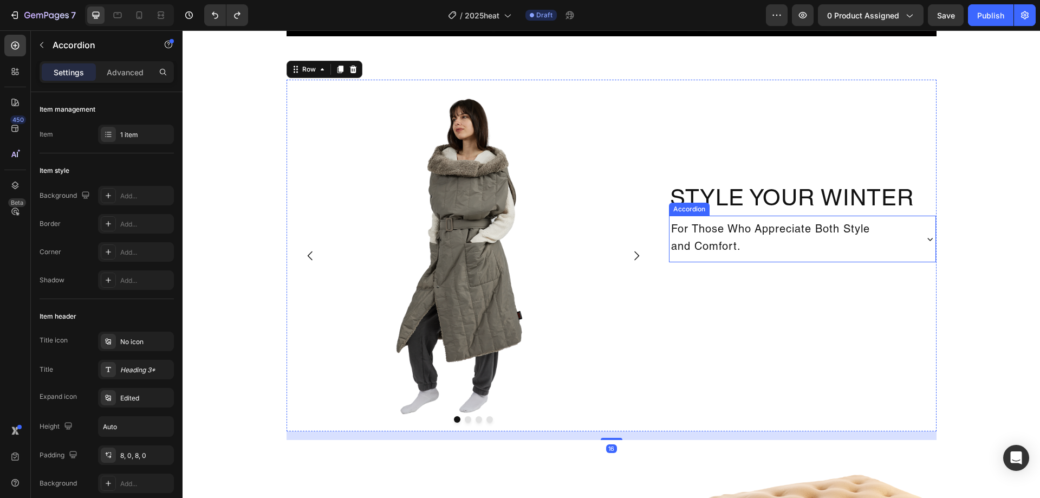
click at [914, 246] on div "For Those Who Appreciate Both Style and Comfort." at bounding box center [802, 238] width 266 height 47
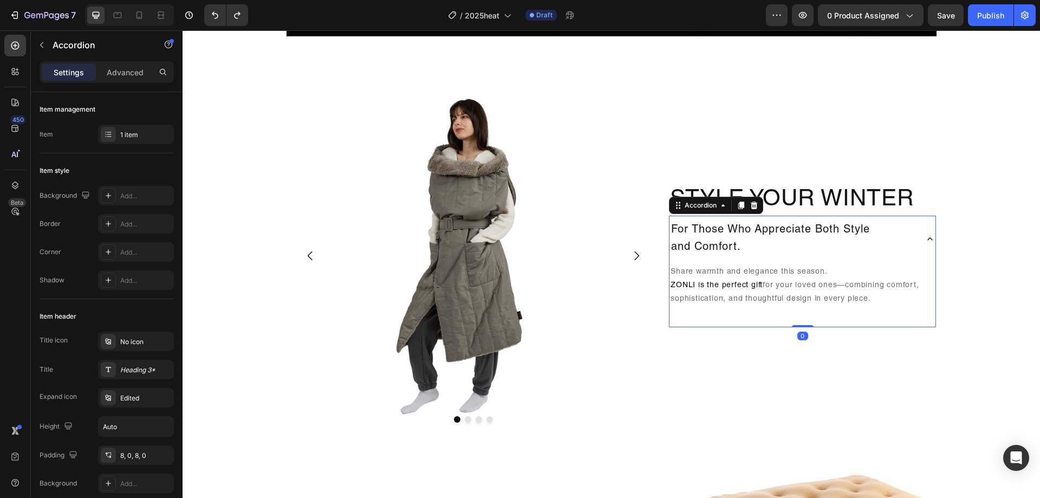
click at [923, 247] on div "For Those Who Appreciate Both Style and Comfort." at bounding box center [802, 238] width 266 height 47
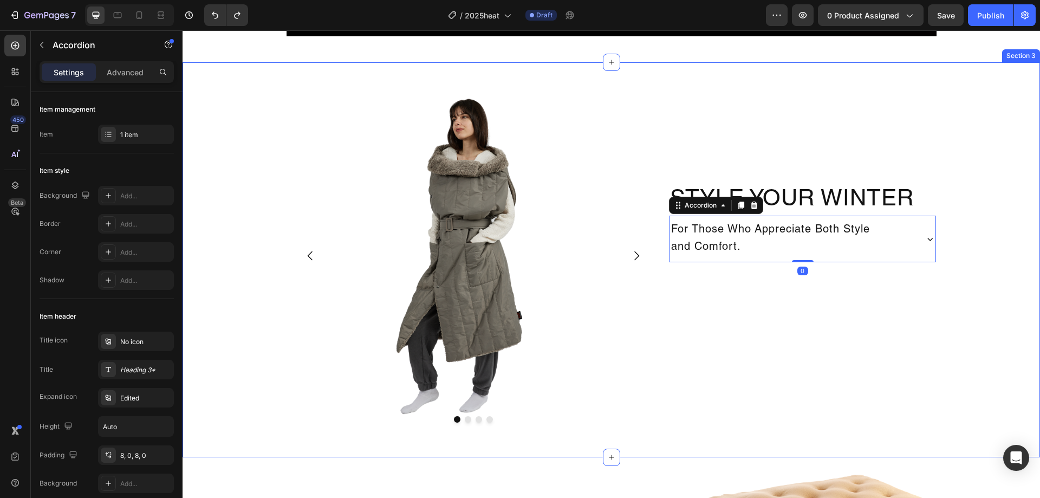
click at [962, 291] on div "Image Drop element here Drop element here Drop element here Carousel Style Your…" at bounding box center [610, 260] width 857 height 360
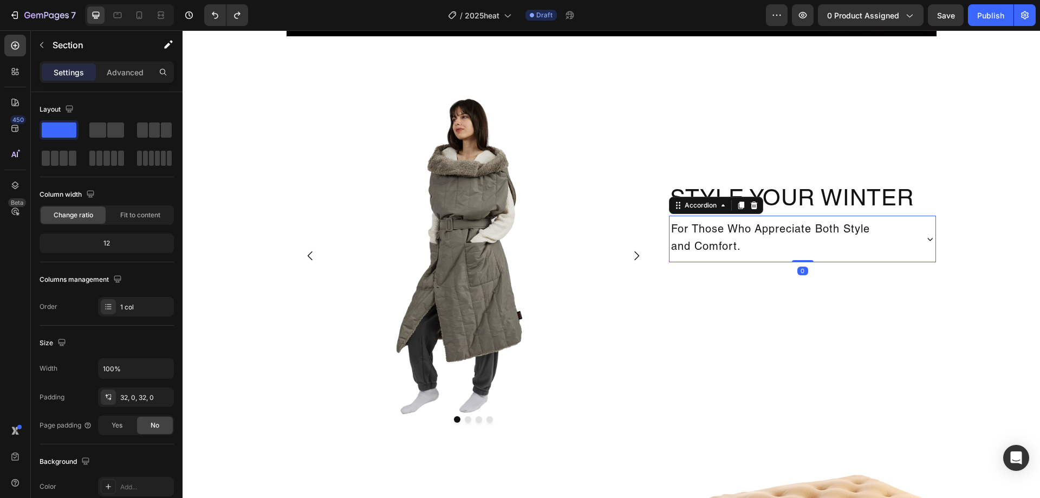
click at [891, 250] on div "For Those Who Appreciate Both Style and Comfort." at bounding box center [792, 239] width 246 height 38
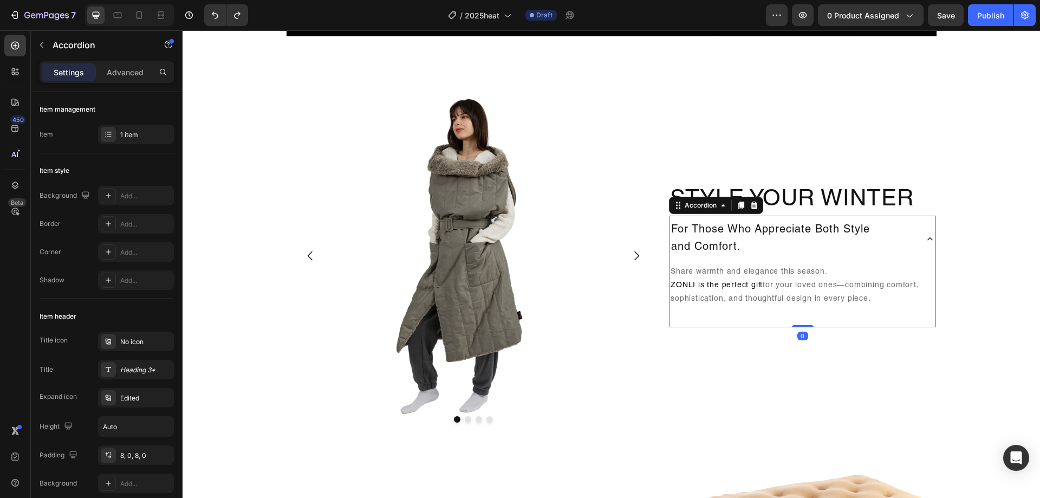
click at [911, 256] on div "For Those Who Appreciate Both Style and Comfort." at bounding box center [792, 239] width 246 height 38
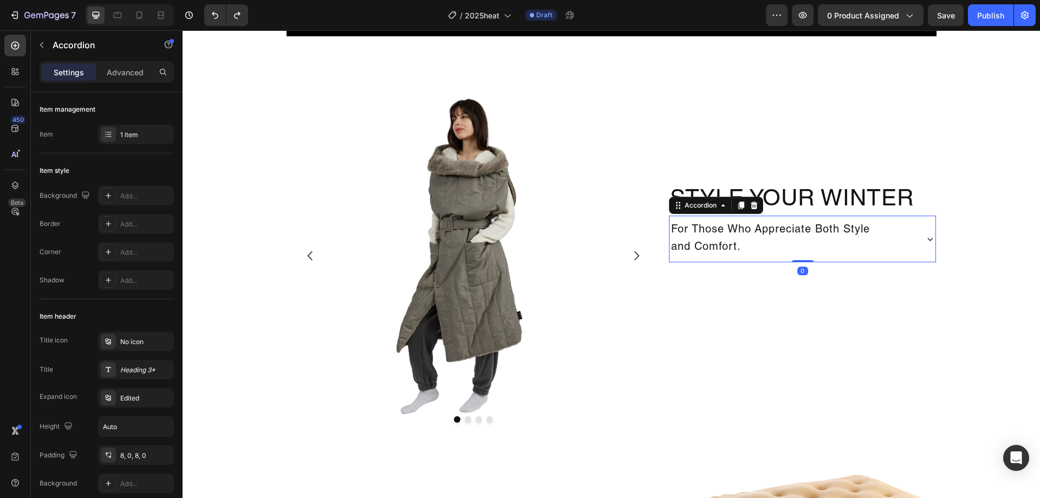
click at [908, 252] on div "For Those Who Appreciate Both Style and Comfort." at bounding box center [792, 239] width 246 height 38
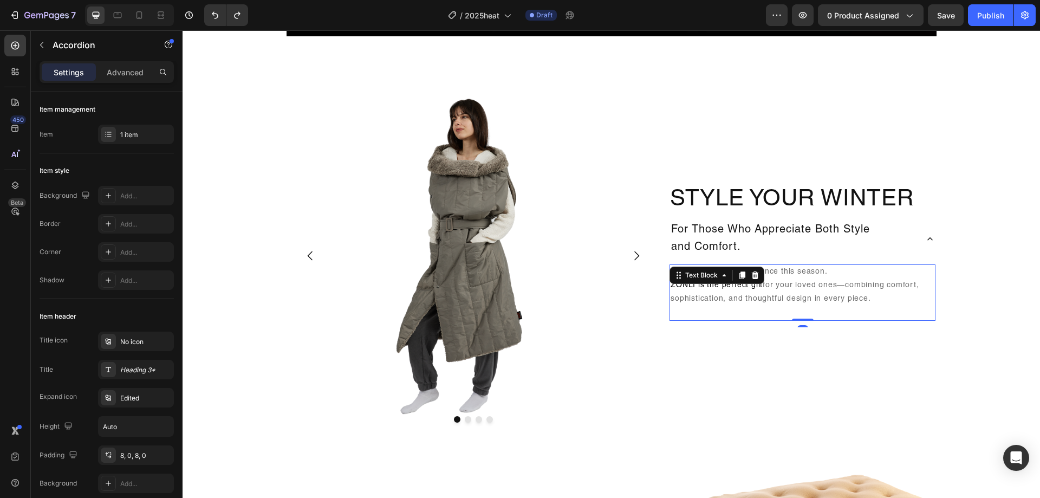
click at [899, 276] on p "Share warmth and elegance this season. ZONLI is the perfect gift for your loved…" at bounding box center [802, 292] width 264 height 55
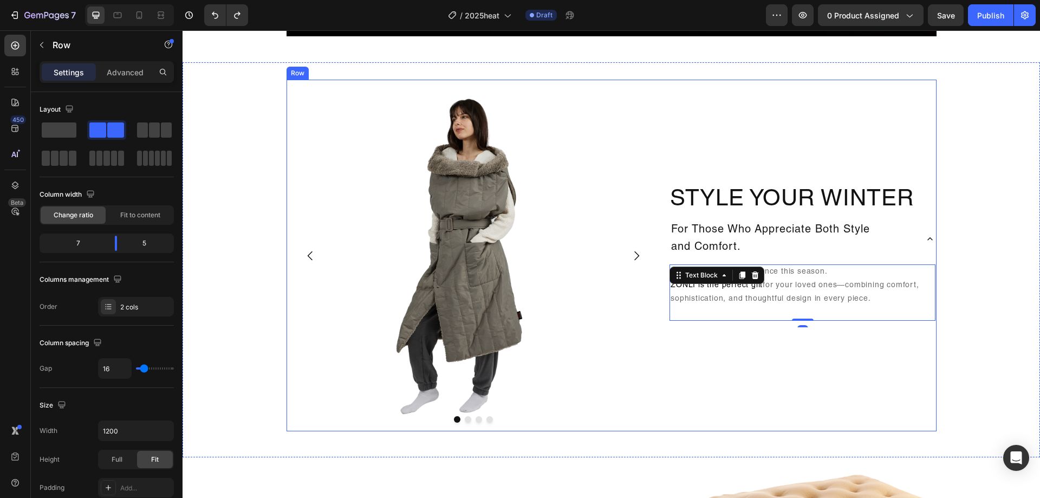
click at [855, 347] on div "Style Your Winter Heading For Those Who Appreciate Both Style and Comfort. Shar…" at bounding box center [802, 255] width 267 height 351
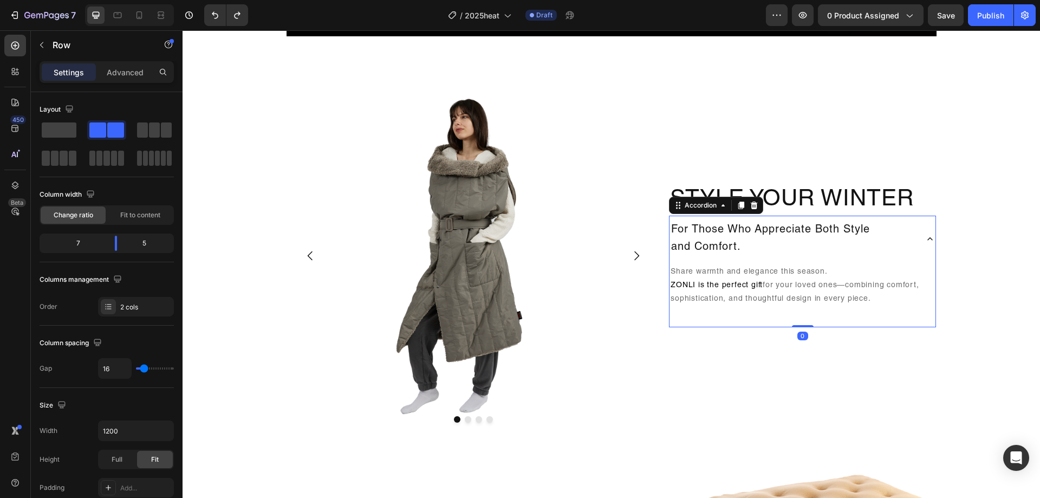
click at [892, 234] on div "For Those Who Appreciate Both Style and Comfort." at bounding box center [792, 239] width 246 height 38
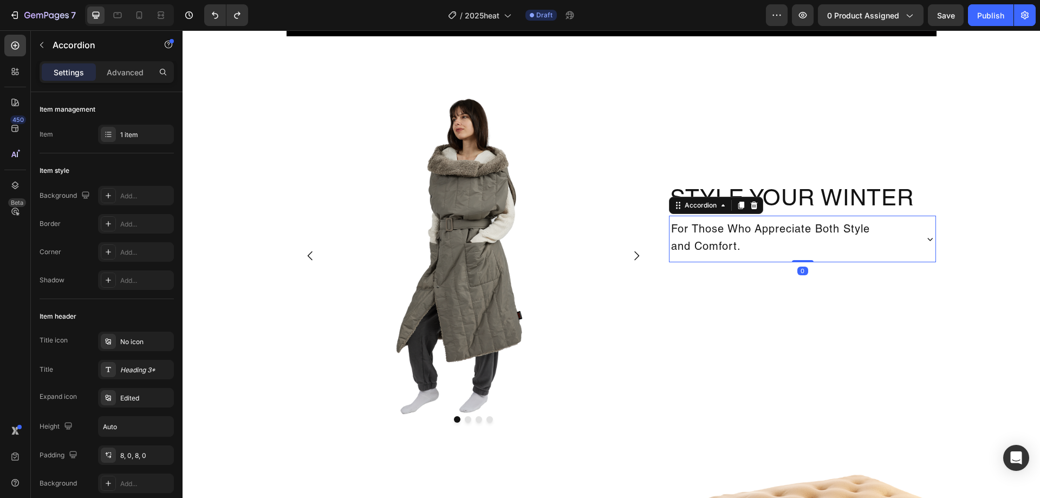
click at [900, 234] on div "For Those Who Appreciate Both Style and Comfort." at bounding box center [792, 239] width 246 height 38
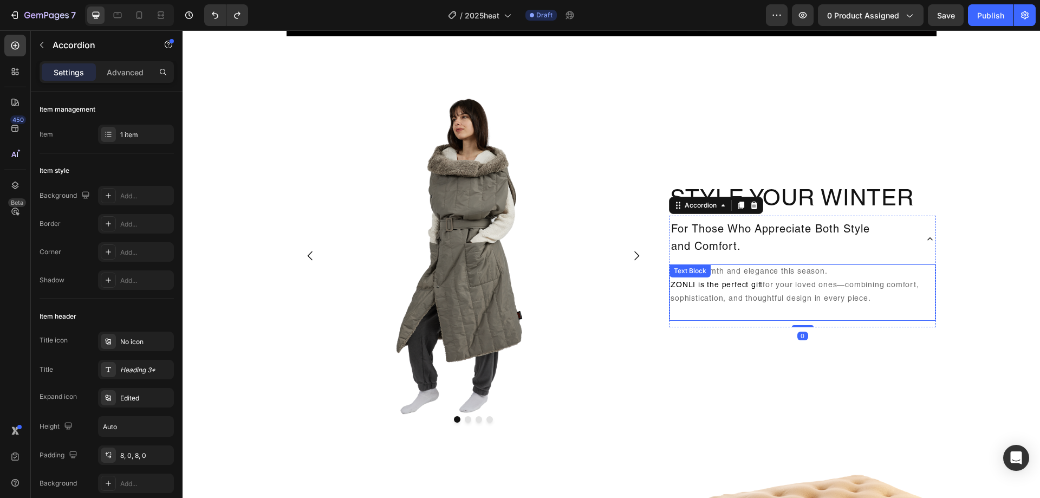
click at [911, 310] on p "Share warmth and elegance this season. ZONLI is the perfect gift for your loved…" at bounding box center [802, 292] width 264 height 55
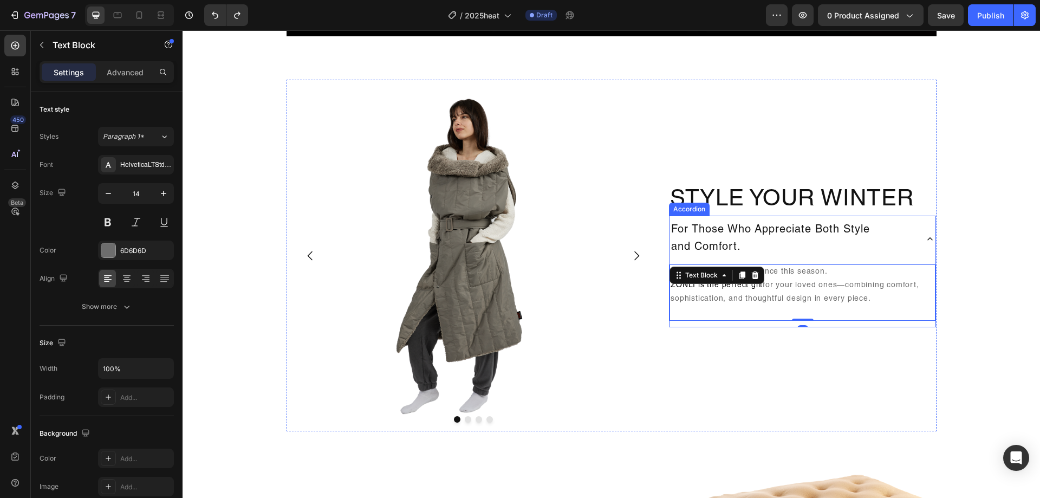
click at [896, 256] on div "For Those Who Appreciate Both Style and Comfort." at bounding box center [792, 239] width 246 height 38
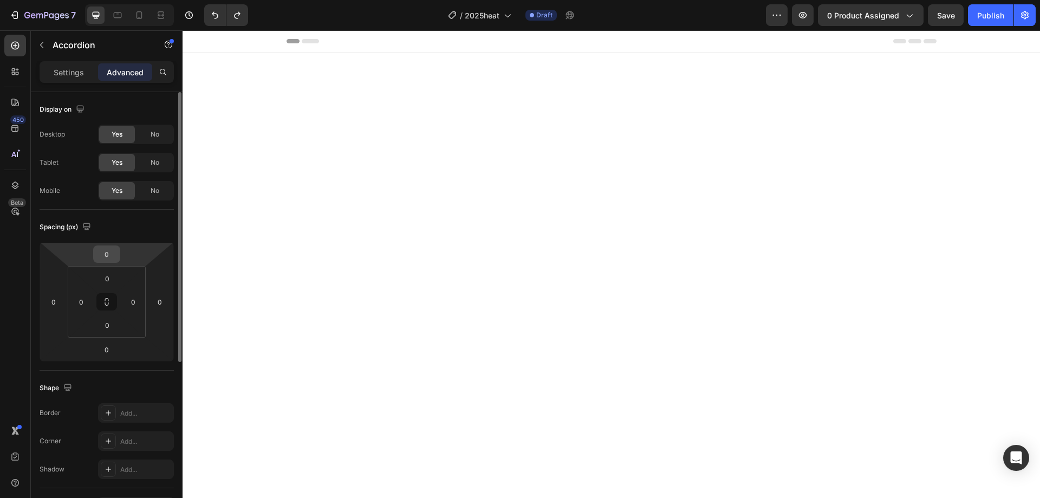
scroll to position [975, 0]
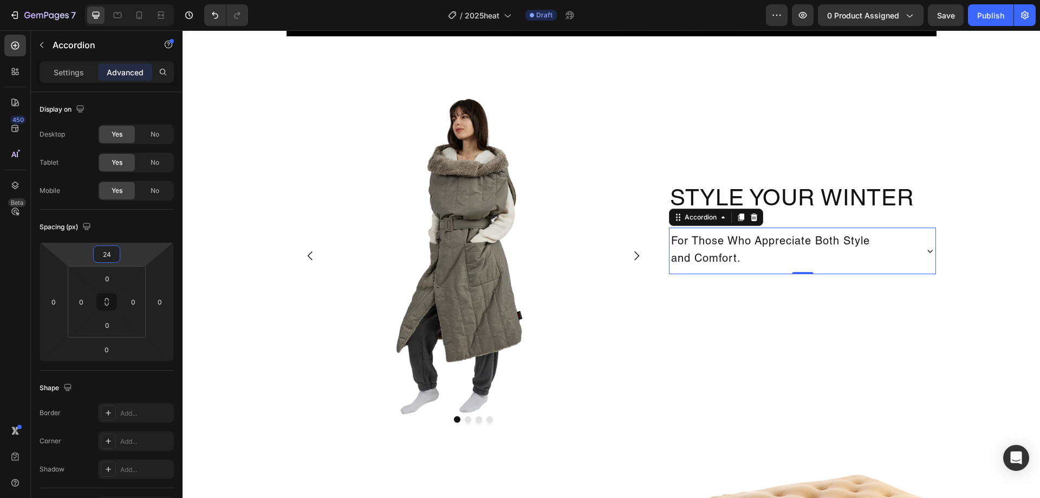
type input "26"
drag, startPoint x: 130, startPoint y: 253, endPoint x: 131, endPoint y: 246, distance: 7.1
click at [131, 0] on html "7 Version history / 2025heat Draft Preview 0 product assigned Save Publish 450 …" at bounding box center [520, 0] width 1040 height 0
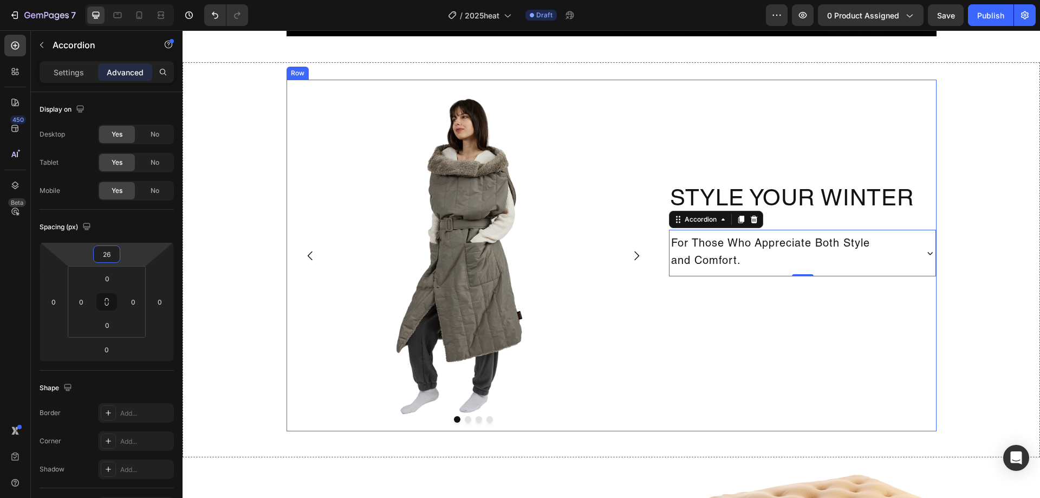
click at [787, 296] on div "Style Your Winter Heading For Those Who Appreciate Both Style and Comfort. Acco…" at bounding box center [802, 255] width 267 height 351
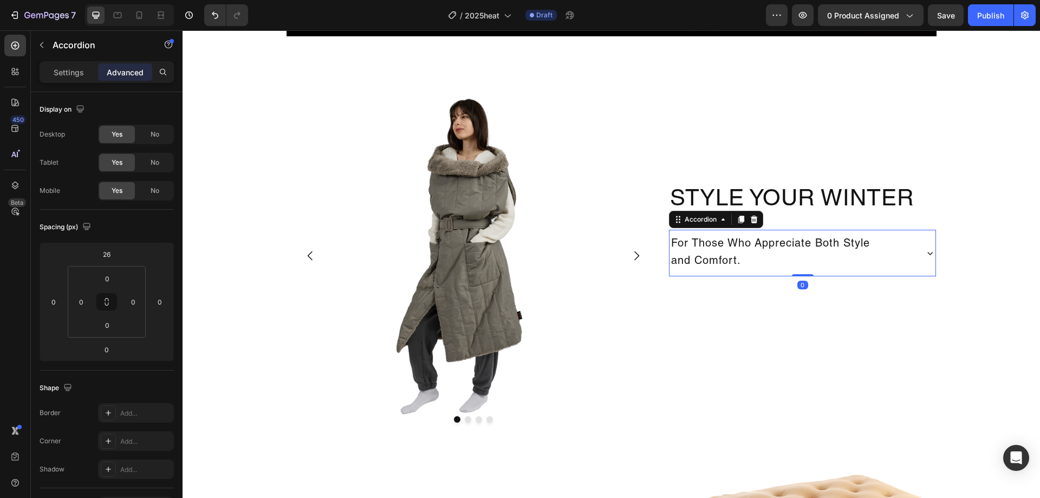
click at [898, 245] on div "For Those Who Appreciate Both Style and Comfort." at bounding box center [792, 253] width 246 height 38
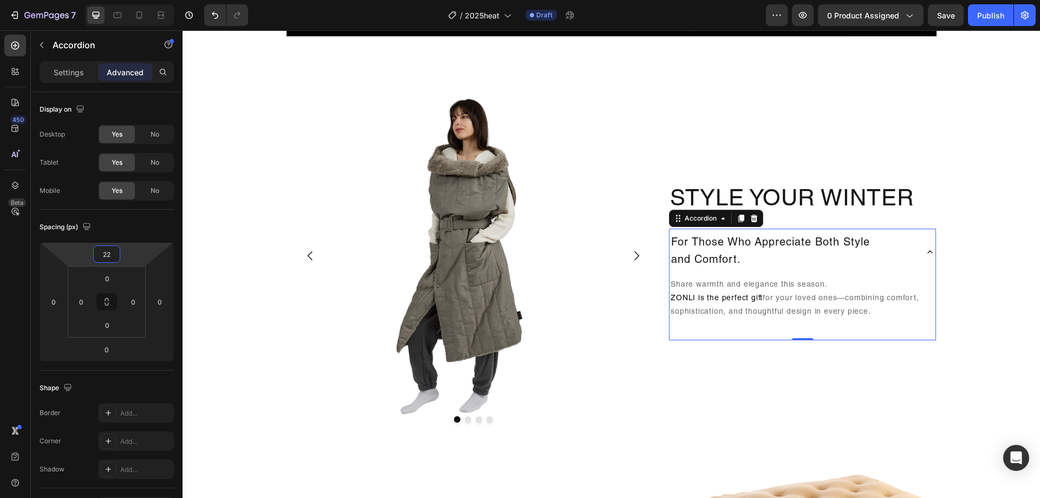
type input "20"
drag, startPoint x: 129, startPoint y: 253, endPoint x: 134, endPoint y: 254, distance: 5.7
click at [134, 0] on html "7 Version history / 2025heat Draft Preview 0 product assigned Save Publish 450 …" at bounding box center [520, 0] width 1040 height 0
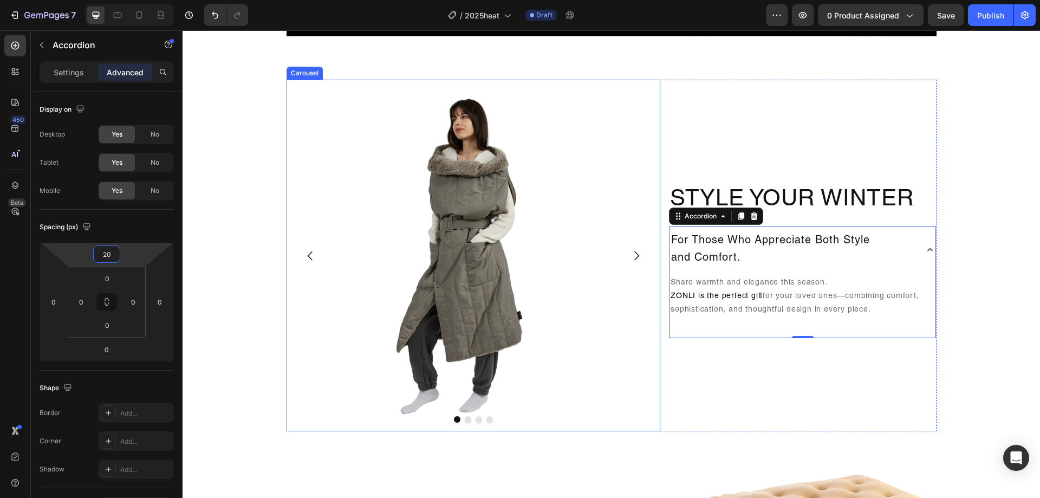
click at [312, 263] on button "Carousel Back Arrow" at bounding box center [310, 255] width 30 height 30
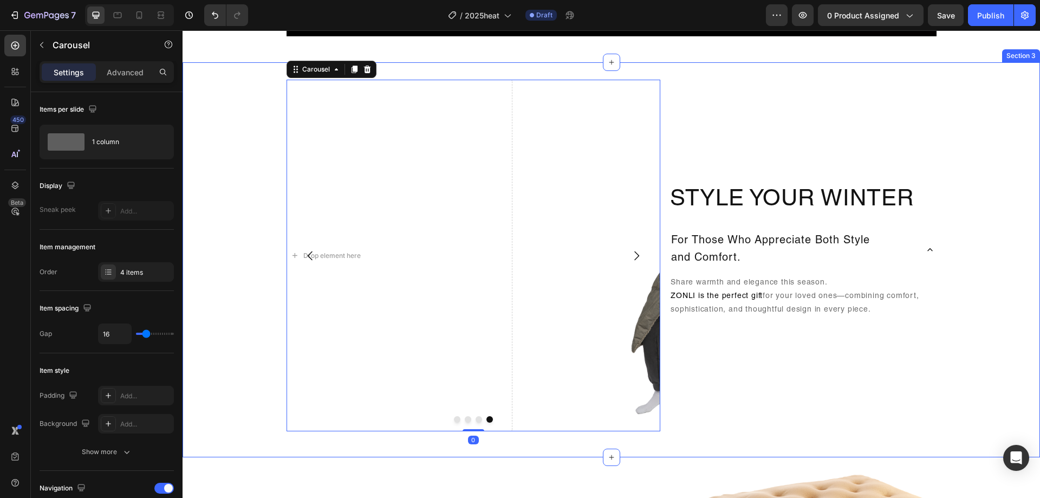
click at [969, 335] on div "Image Drop element here Drop element here Drop element here Carousel 0 Style Yo…" at bounding box center [610, 260] width 857 height 360
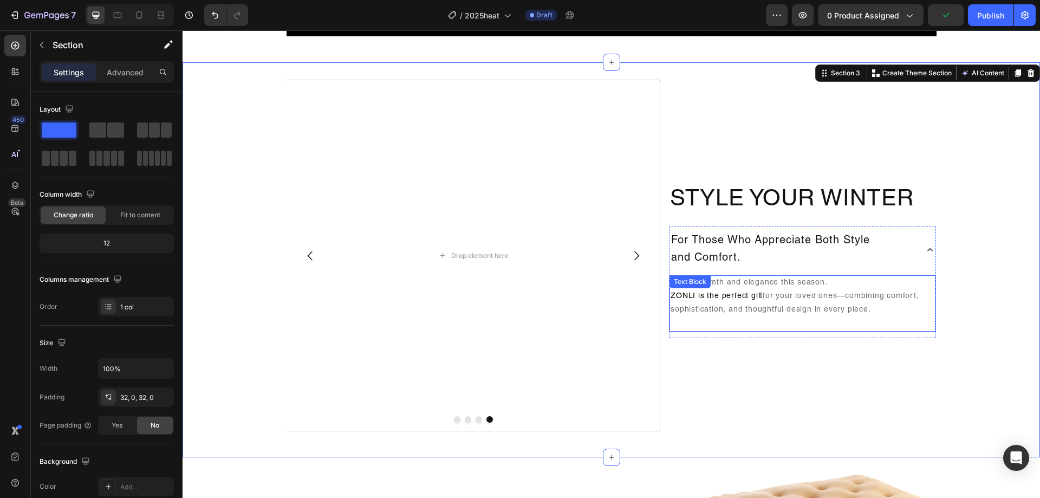
scroll to position [920, 0]
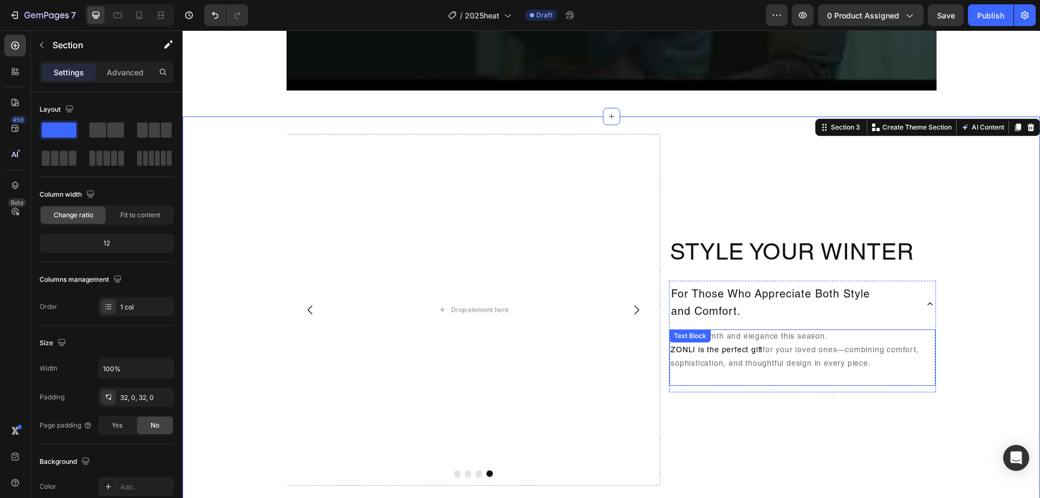
click at [867, 358] on p "Share warmth and elegance this season. ZONLI is the perfect gift for your loved…" at bounding box center [802, 357] width 264 height 55
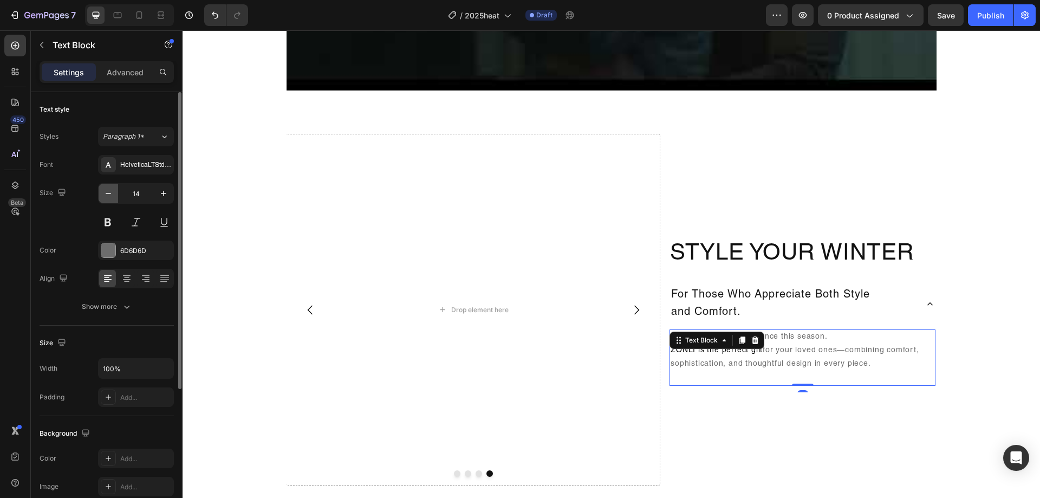
click at [106, 191] on icon "button" at bounding box center [108, 193] width 11 height 11
click at [162, 198] on icon "button" at bounding box center [163, 193] width 11 height 11
type input "14"
click at [164, 222] on button at bounding box center [163, 221] width 19 height 19
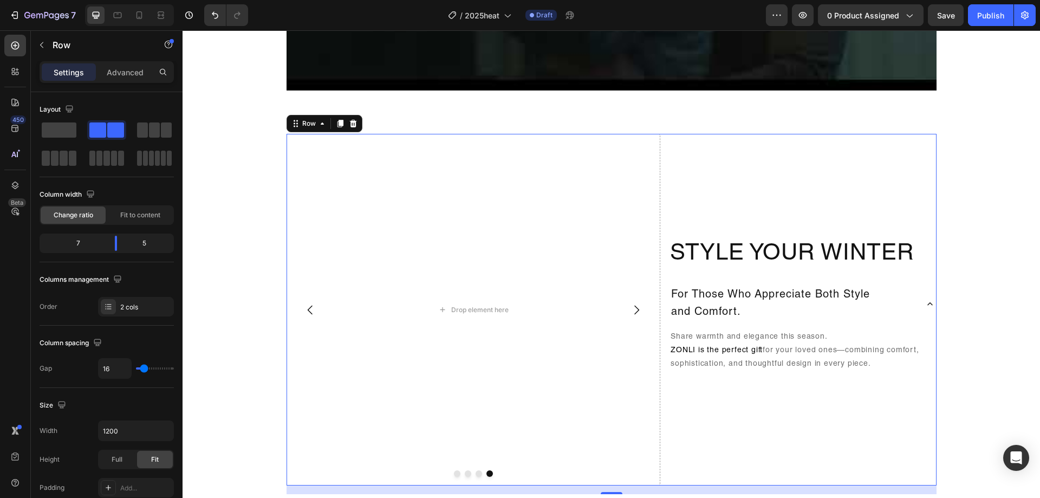
click at [838, 412] on div "Style Your Winter Heading For Those Who Appreciate Both Style and Comfort. Shar…" at bounding box center [802, 309] width 267 height 351
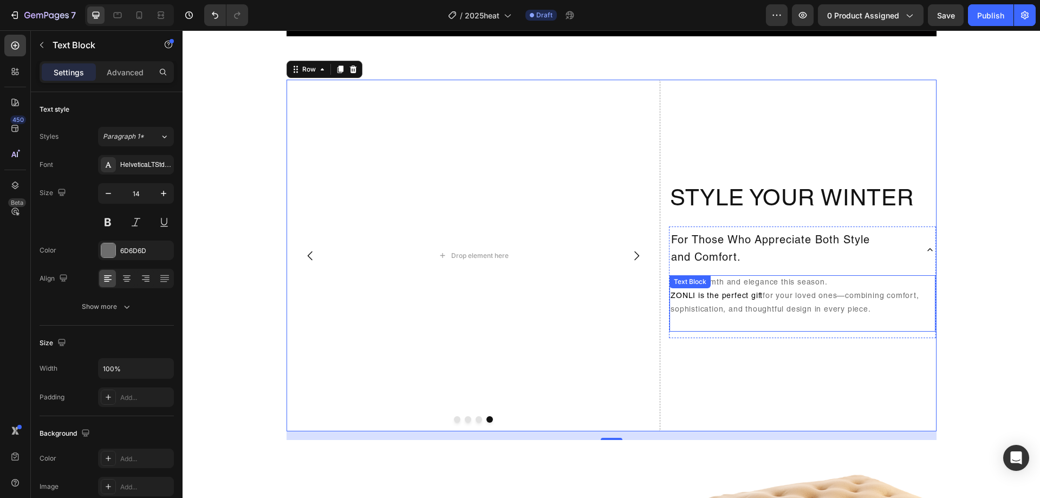
click at [873, 323] on p "Share warmth and elegance this season. ZONLI is the perfect gift for your loved…" at bounding box center [802, 303] width 264 height 55
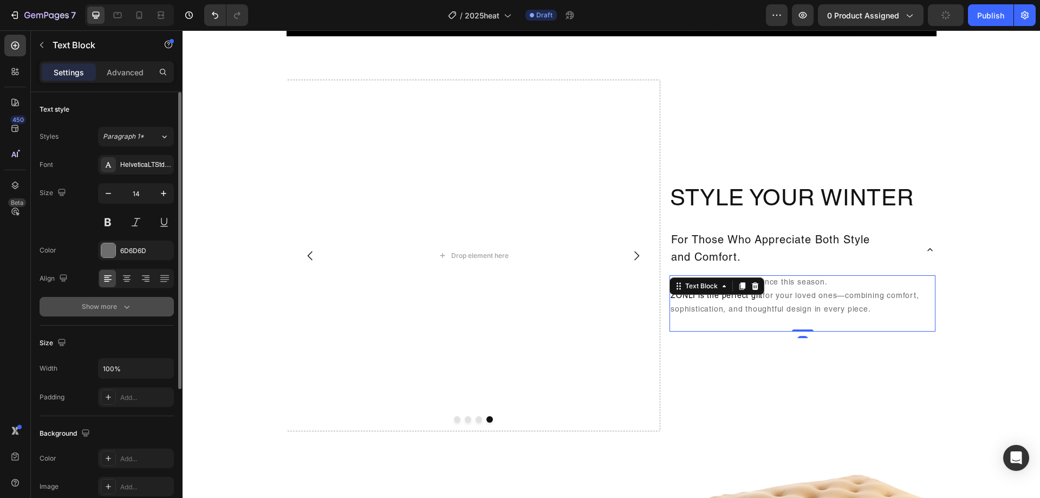
click at [122, 297] on button "Show more" at bounding box center [107, 306] width 134 height 19
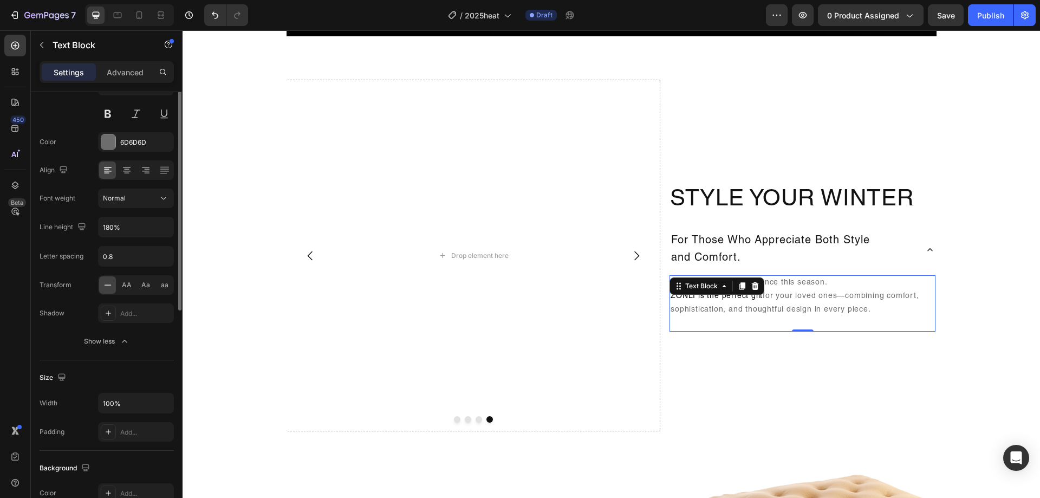
scroll to position [0, 0]
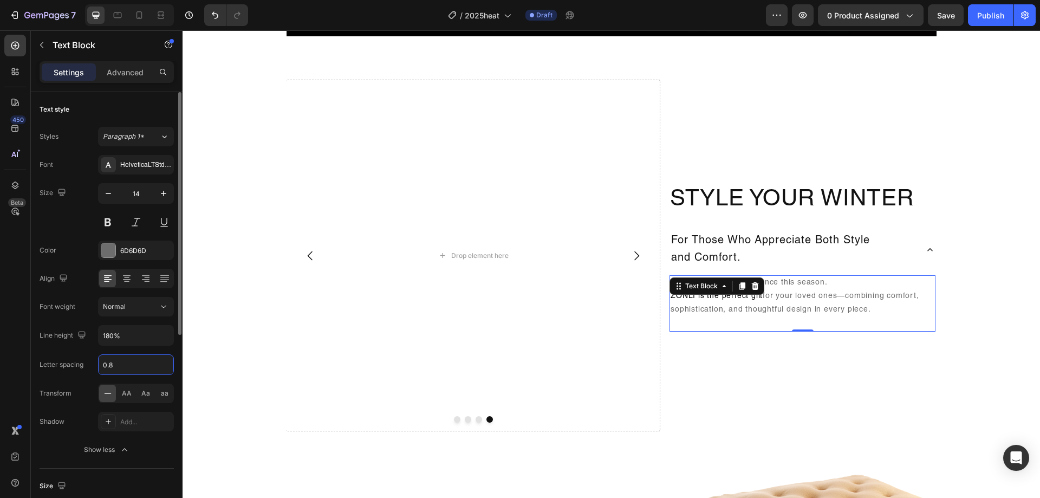
click at [135, 362] on input "0.8" at bounding box center [136, 364] width 75 height 19
click at [132, 331] on input "180%" at bounding box center [136, 334] width 75 height 19
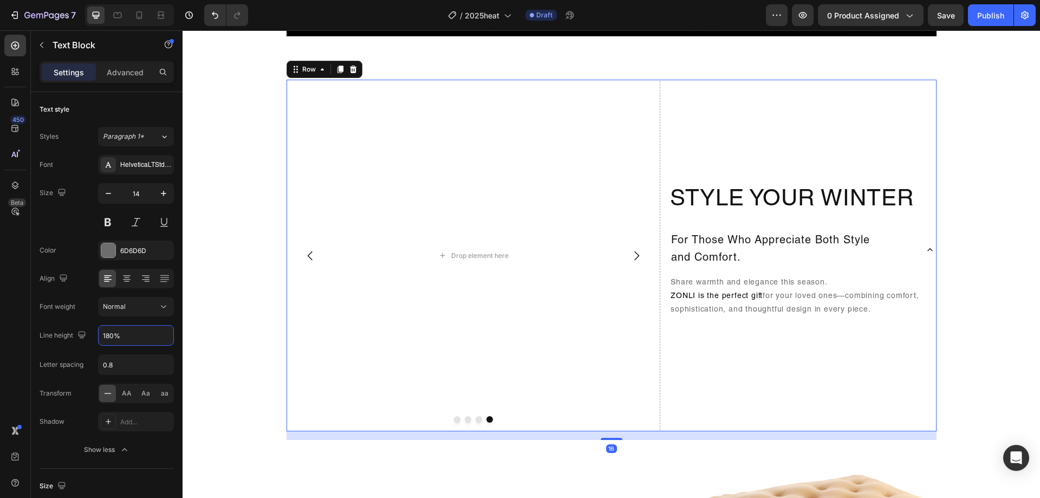
click at [897, 394] on div "Style Your Winter Heading For Those Who Appreciate Both Style and Comfort. Shar…" at bounding box center [802, 255] width 267 height 351
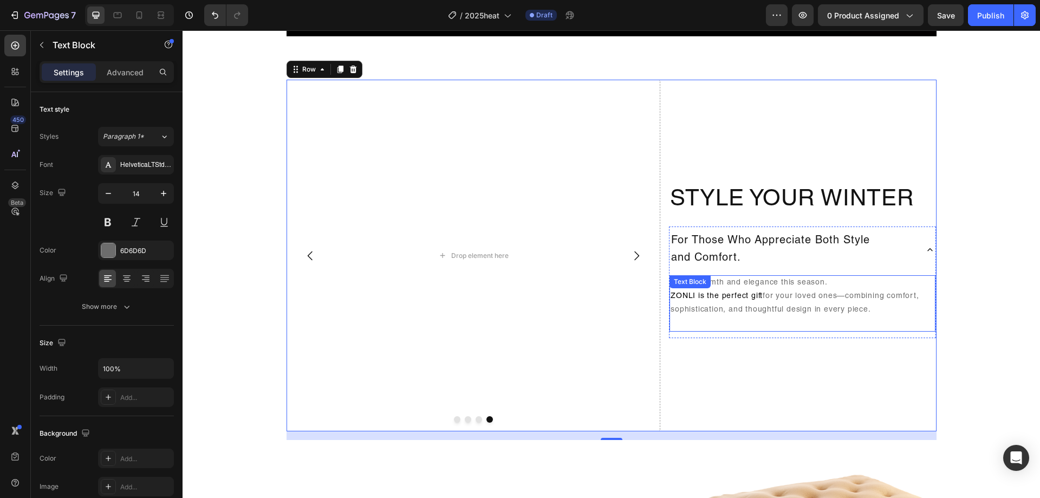
click at [909, 278] on p "Share warmth and elegance this season. ZONLI is the perfect gift for your loved…" at bounding box center [802, 303] width 264 height 55
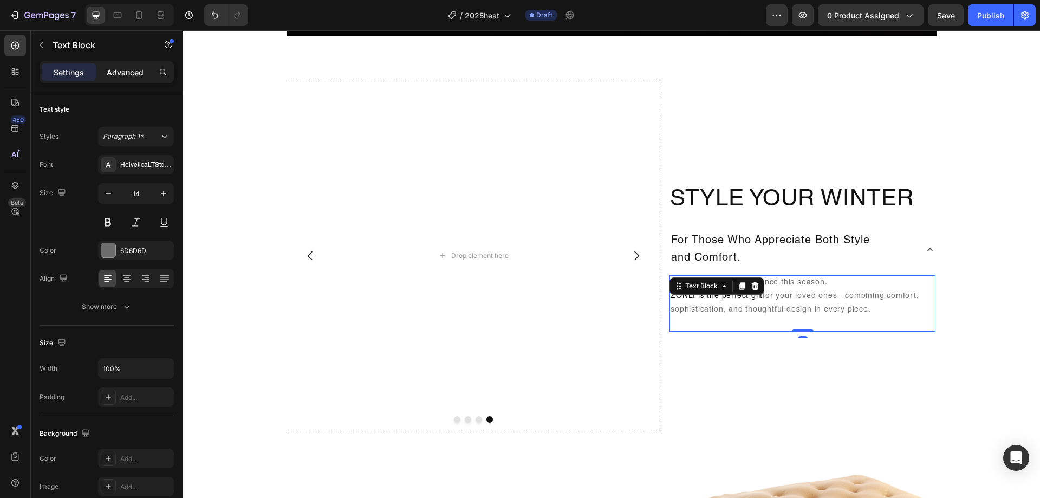
click at [120, 76] on p "Advanced" at bounding box center [125, 72] width 37 height 11
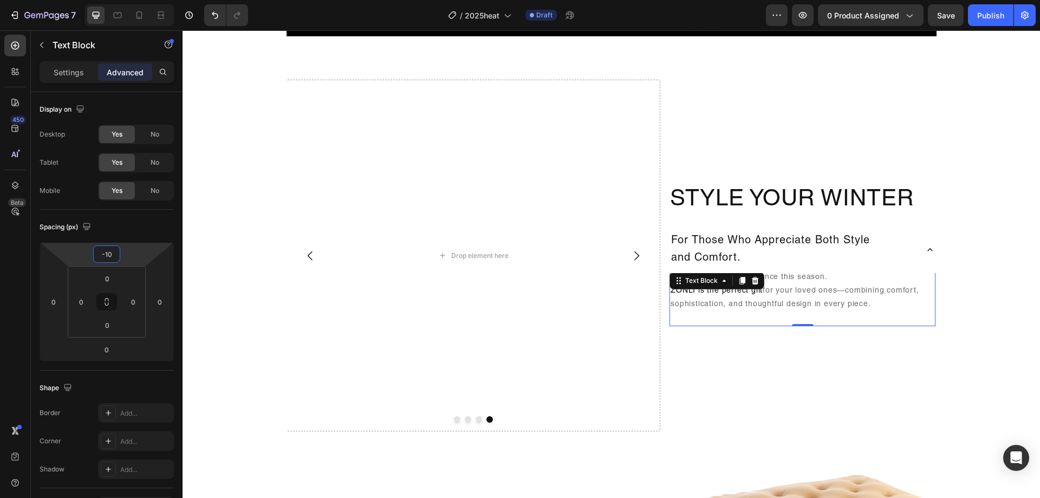
click at [130, 0] on html "7 Version history / 2025heat Draft Preview 0 product assigned Save Publish 450 …" at bounding box center [520, 0] width 1040 height 0
type input "-12"
click at [842, 383] on div "Style Your Winter Heading For Those Who Appreciate Both Style and Comfort. Shar…" at bounding box center [802, 255] width 267 height 351
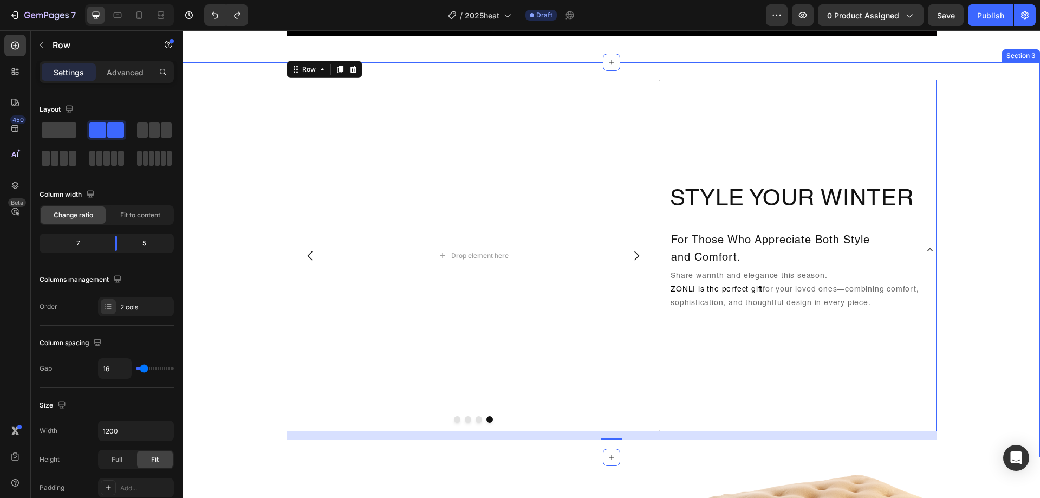
click at [981, 299] on div "Image Drop element here Drop element here Drop element here Carousel Style Your…" at bounding box center [610, 260] width 857 height 360
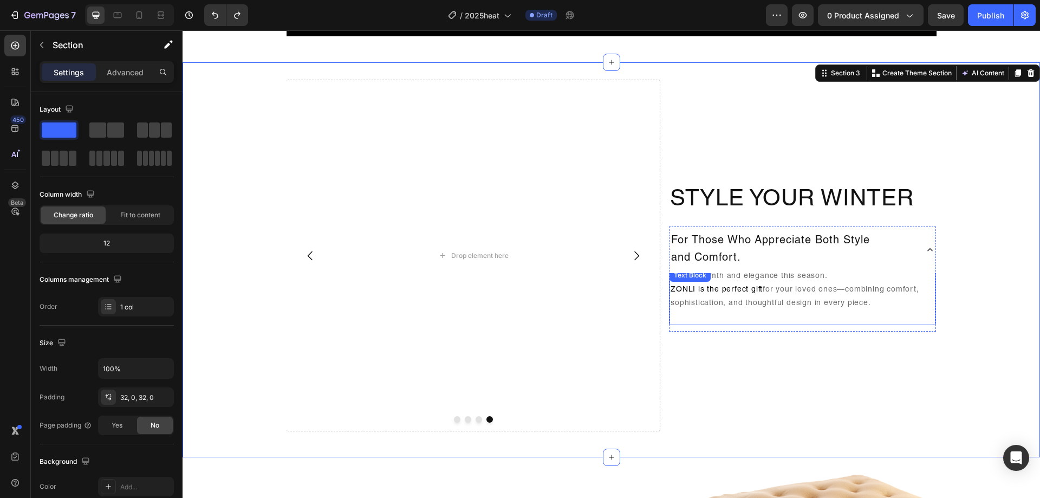
click at [889, 288] on p "Share warmth and elegance this season. ZONLI is the perfect gift for your loved…" at bounding box center [802, 297] width 264 height 55
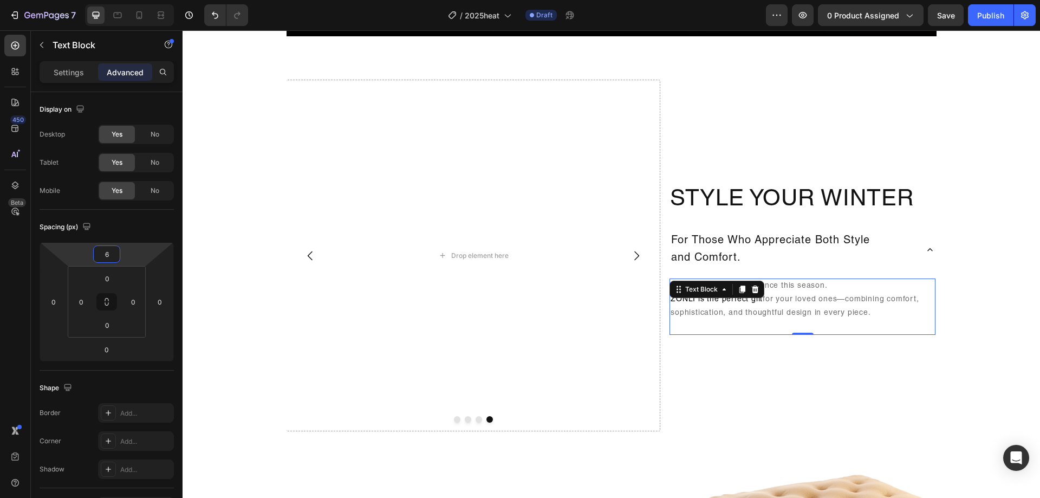
click at [122, 0] on html "7 Version history / 2025heat Draft Preview 0 product assigned Save Publish 450 …" at bounding box center [520, 0] width 1040 height 0
type input "10"
click at [129, 0] on html "7 Version history / 2025heat Draft Preview 0 product assigned Publish 450 Beta …" at bounding box center [520, 0] width 1040 height 0
drag, startPoint x: 827, startPoint y: 325, endPoint x: 852, endPoint y: 348, distance: 34.1
click at [827, 325] on p "Share warmth and elegance this season. ZONLI is the perfect gift for your loved…" at bounding box center [802, 309] width 264 height 55
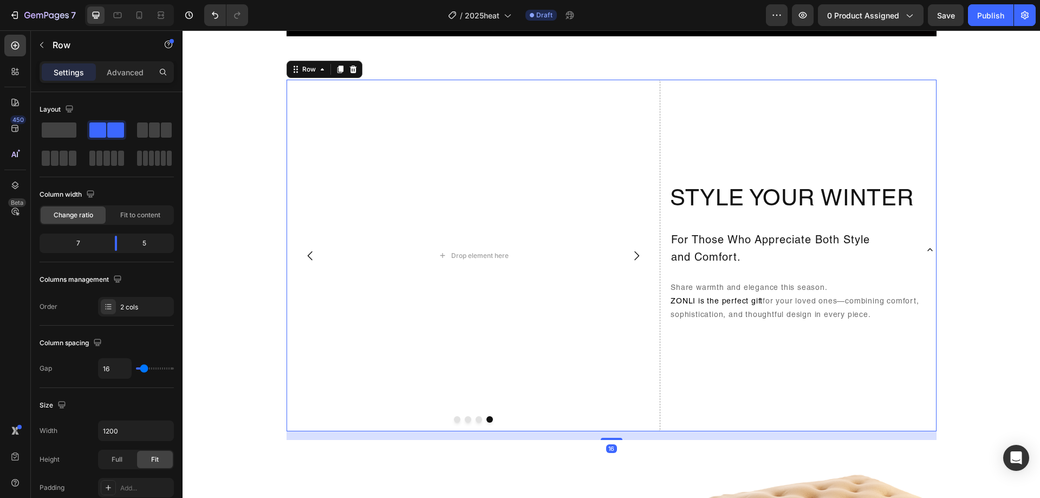
click at [884, 380] on div "Style Your Winter Heading For Those Who Appreciate Both Style and Comfort. Shar…" at bounding box center [802, 255] width 267 height 351
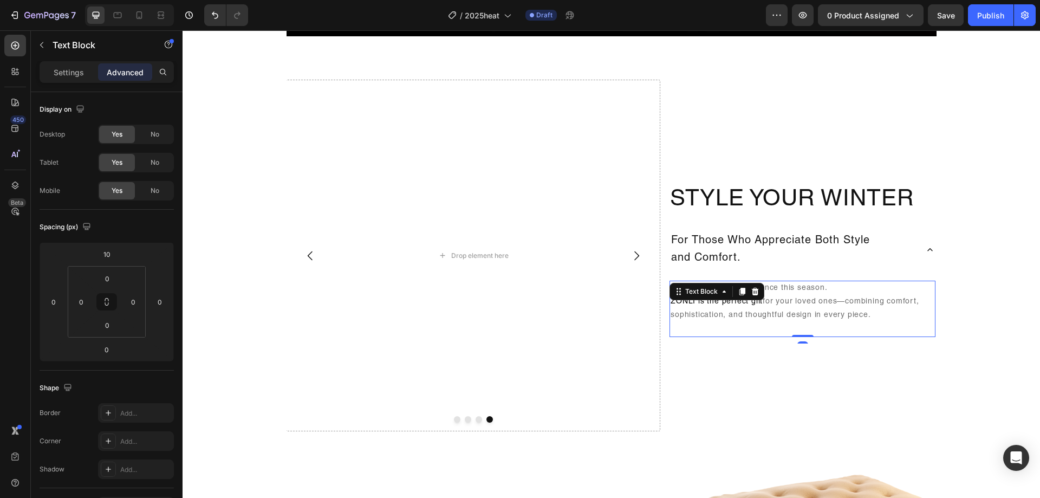
click at [911, 288] on p "Share warmth and elegance this season. ZONLI is the perfect gift for your loved…" at bounding box center [802, 309] width 264 height 55
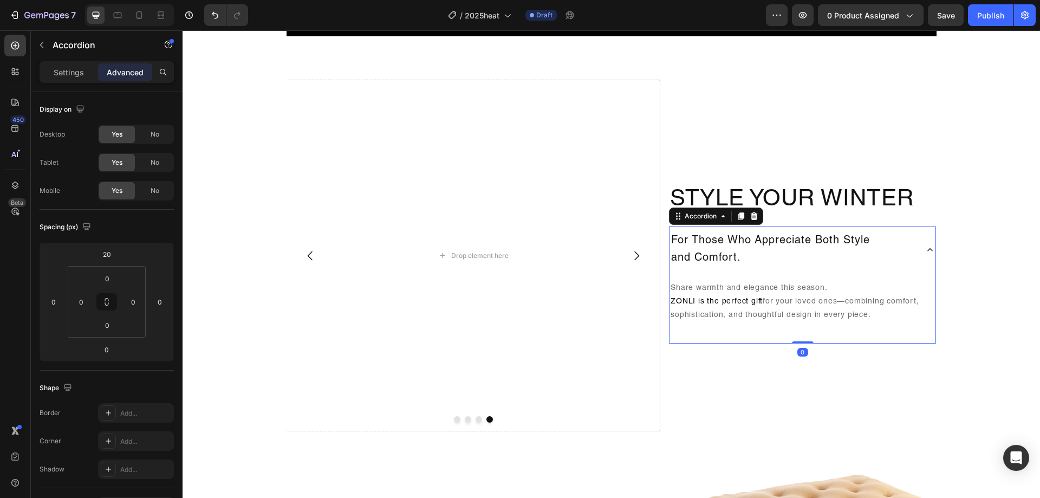
click at [868, 259] on p "For Those Who Appreciate Both Style and Comfort." at bounding box center [770, 249] width 199 height 35
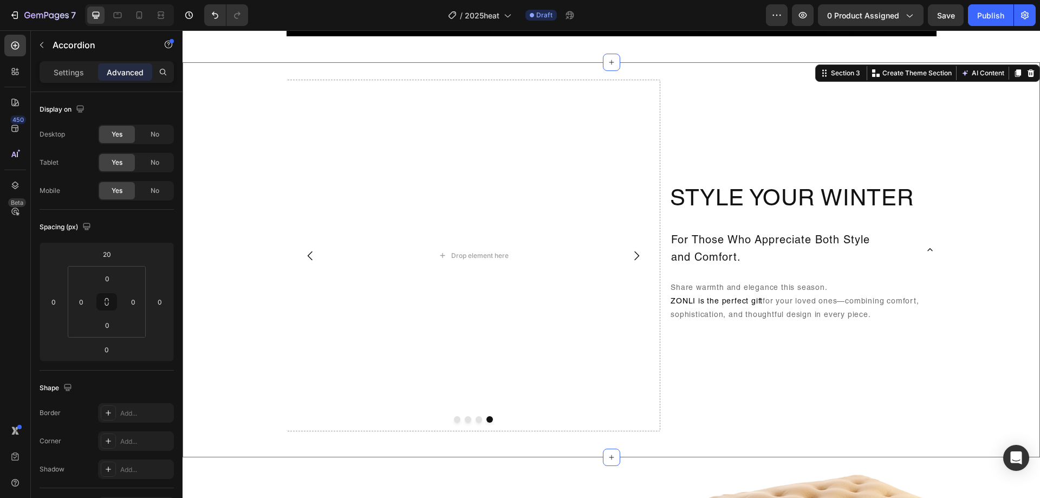
click at [962, 303] on div "Image Drop element here Drop element here Drop element here Carousel Style Your…" at bounding box center [610, 260] width 857 height 360
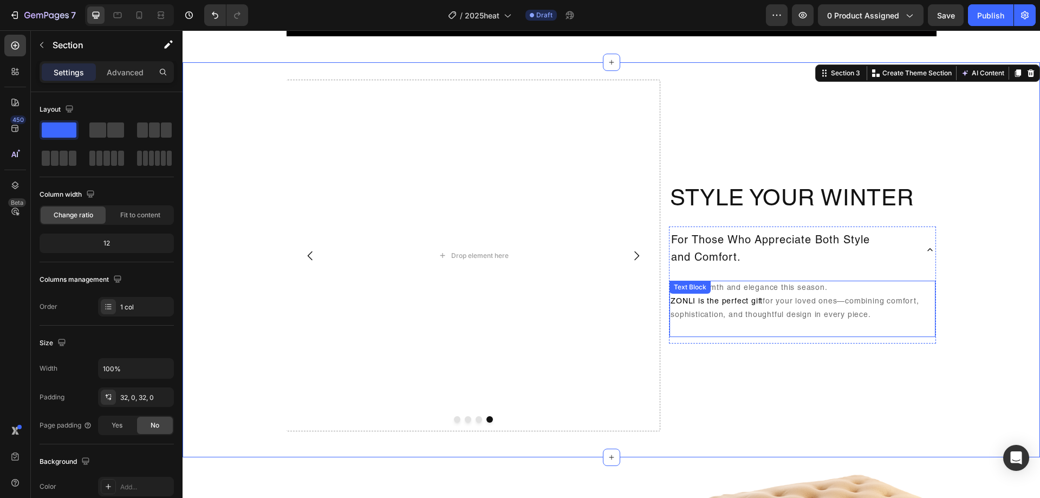
click at [910, 290] on p "Share warmth and elegance this season. ZONLI is the perfect gift for your loved…" at bounding box center [802, 309] width 264 height 55
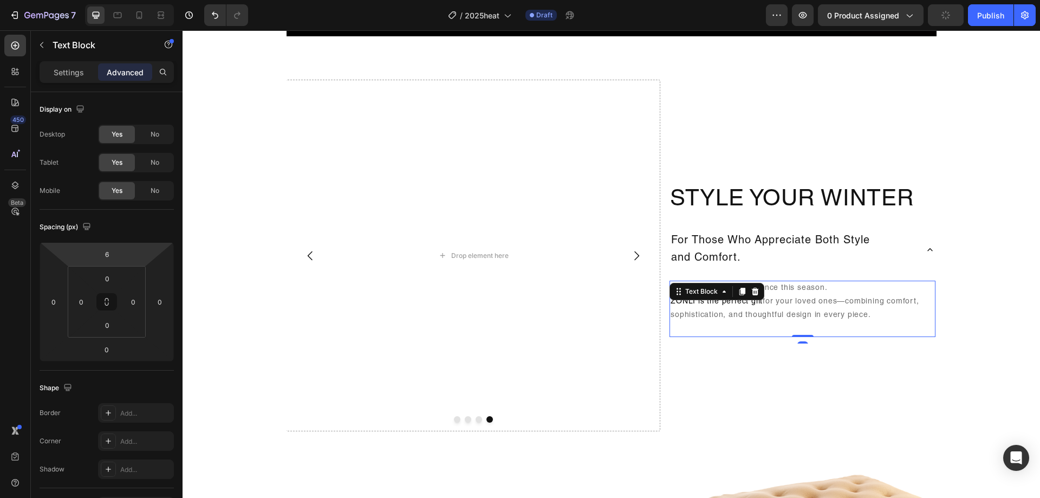
type input "4"
click at [124, 0] on html "7 Version history / 2025heat Draft Preview 0 product assigned Save Publish 450 …" at bounding box center [520, 0] width 1040 height 0
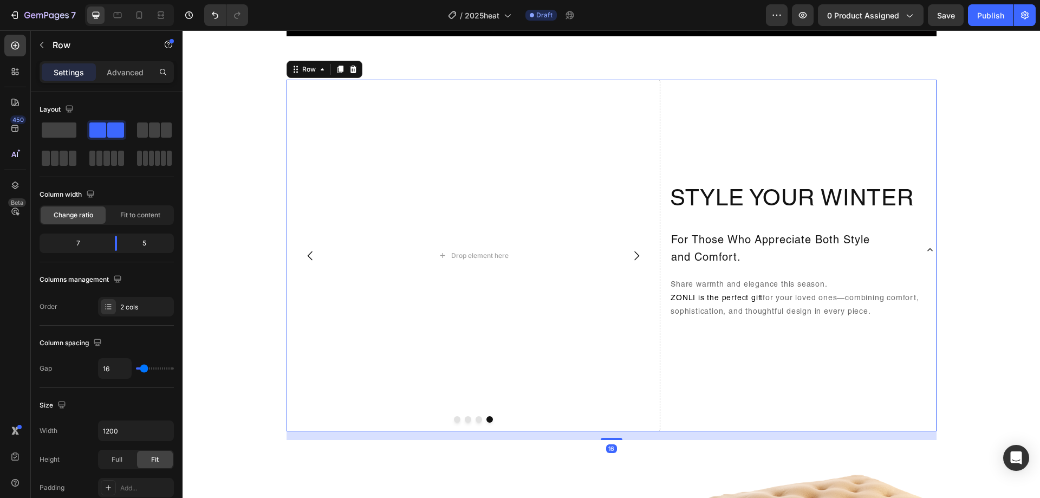
drag, startPoint x: 838, startPoint y: 385, endPoint x: 835, endPoint y: 380, distance: 5.6
click at [838, 384] on div "Style Your Winter Heading For Those Who Appreciate Both Style and Comfort. Shar…" at bounding box center [802, 255] width 267 height 351
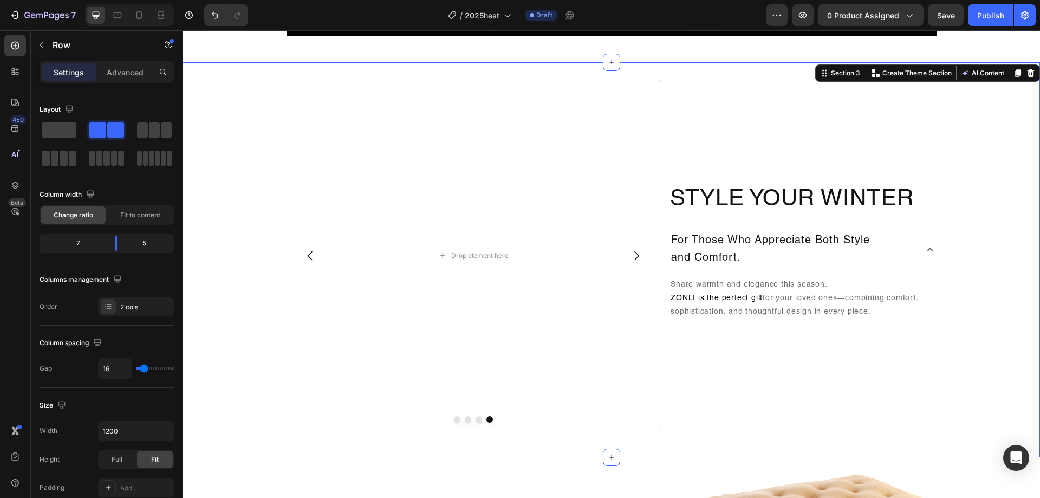
click at [962, 257] on div "Image Drop element here Drop element here Drop element here Carousel Style Your…" at bounding box center [610, 260] width 857 height 360
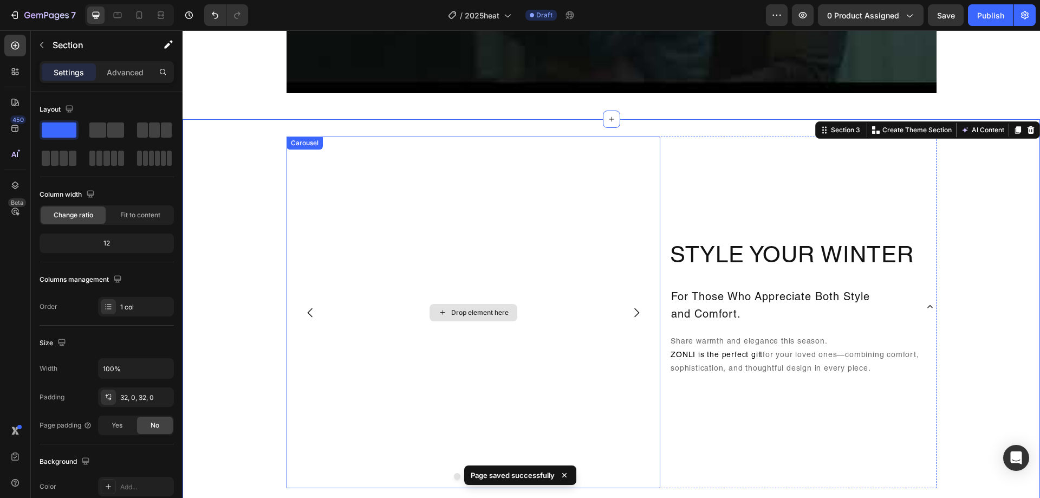
scroll to position [920, 0]
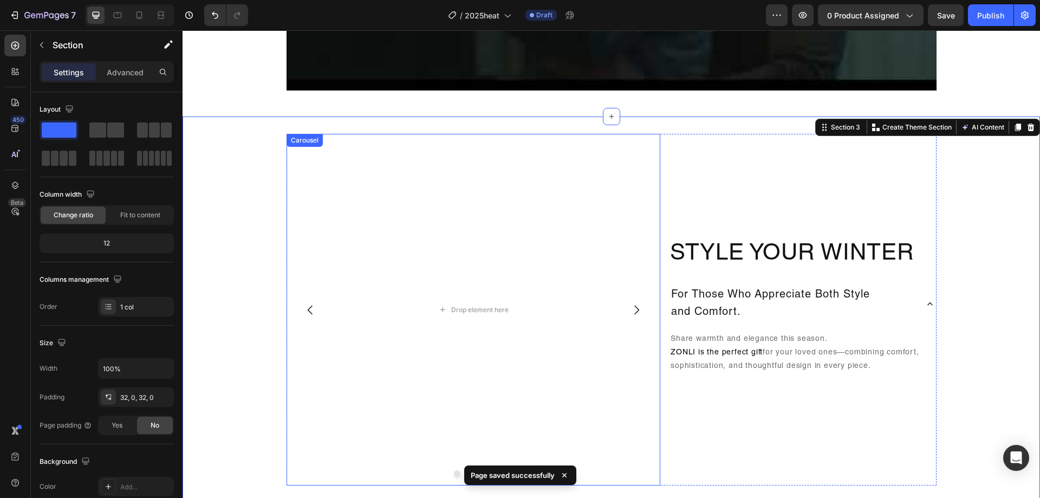
click at [304, 305] on icon "Carousel Back Arrow" at bounding box center [310, 309] width 13 height 13
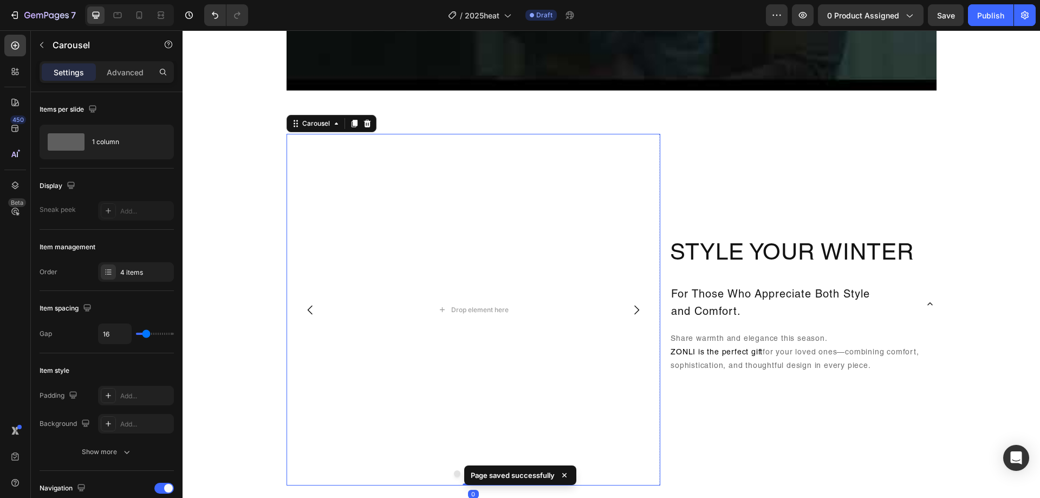
click at [304, 305] on icon "Carousel Back Arrow" at bounding box center [310, 309] width 13 height 13
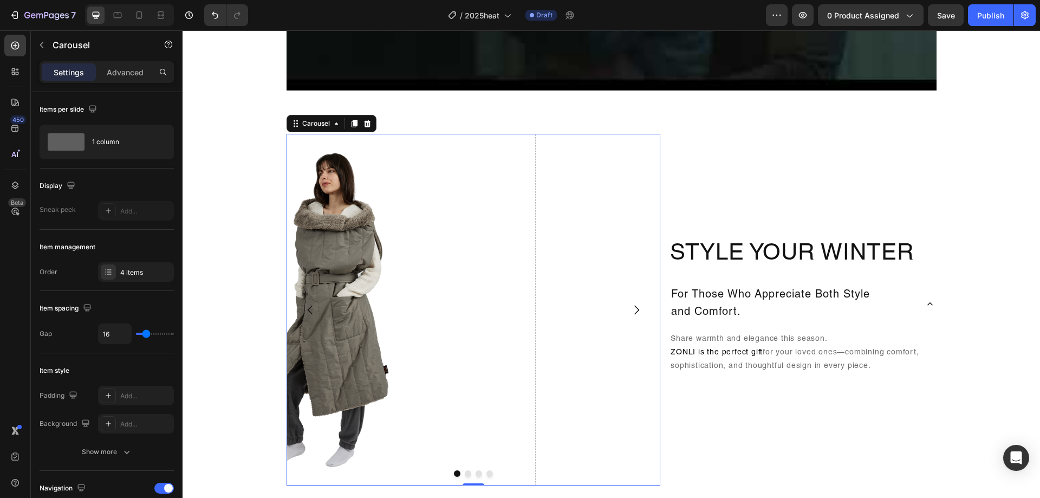
click at [304, 305] on icon "Carousel Back Arrow" at bounding box center [310, 309] width 13 height 13
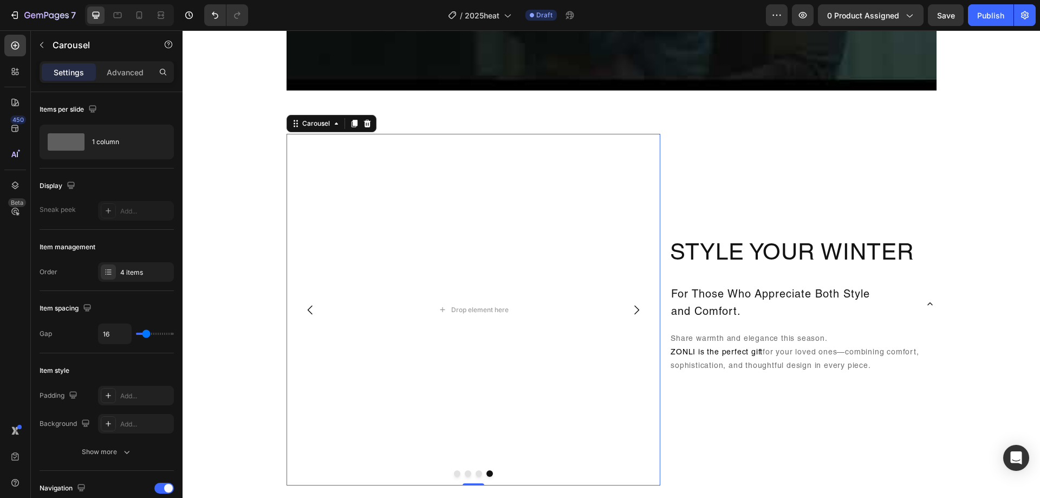
click at [638, 320] on button "Carousel Next Arrow" at bounding box center [636, 310] width 30 height 30
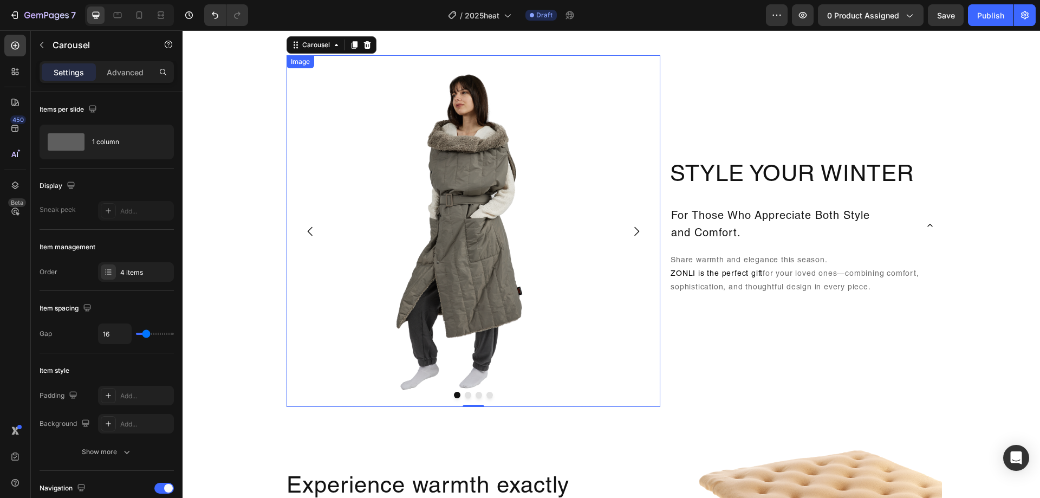
scroll to position [975, 0]
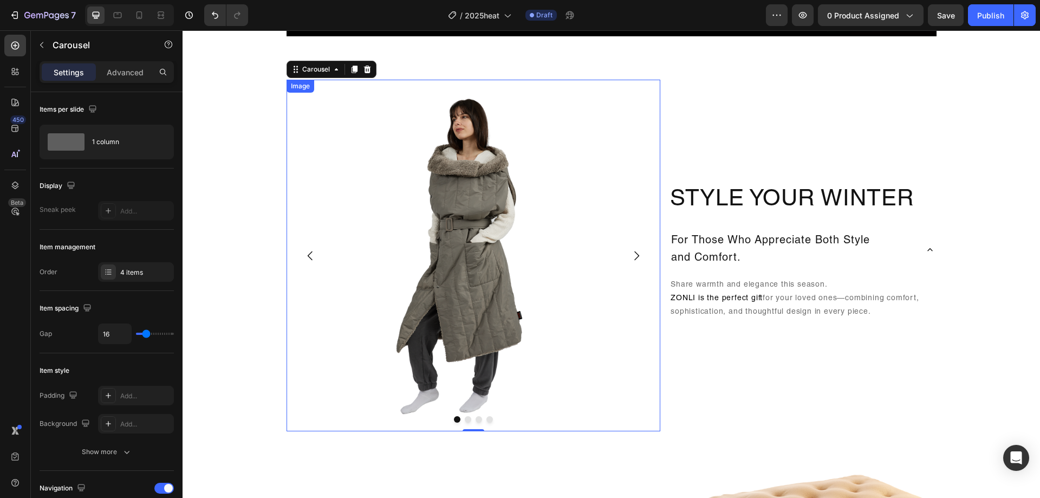
click at [390, 145] on img at bounding box center [473, 255] width 374 height 351
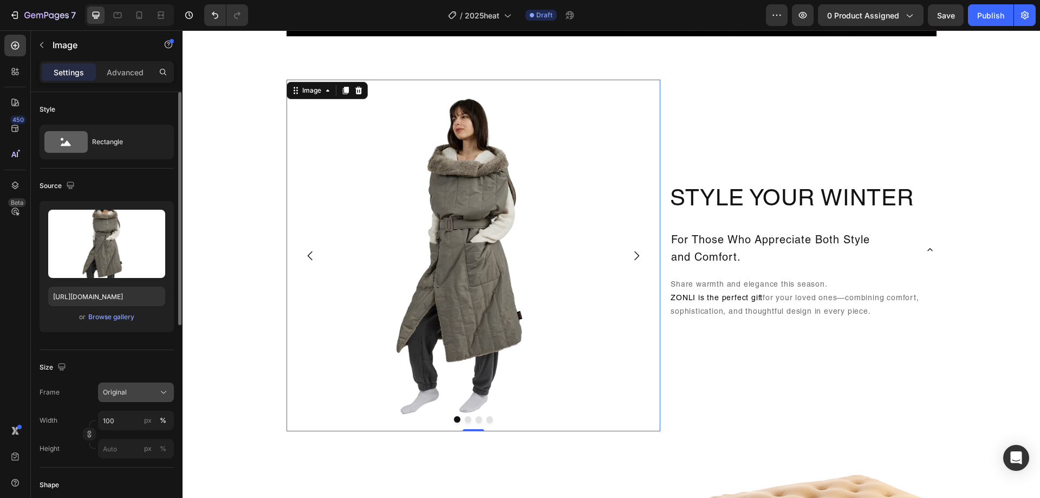
click at [135, 391] on div "Original" at bounding box center [129, 392] width 53 height 10
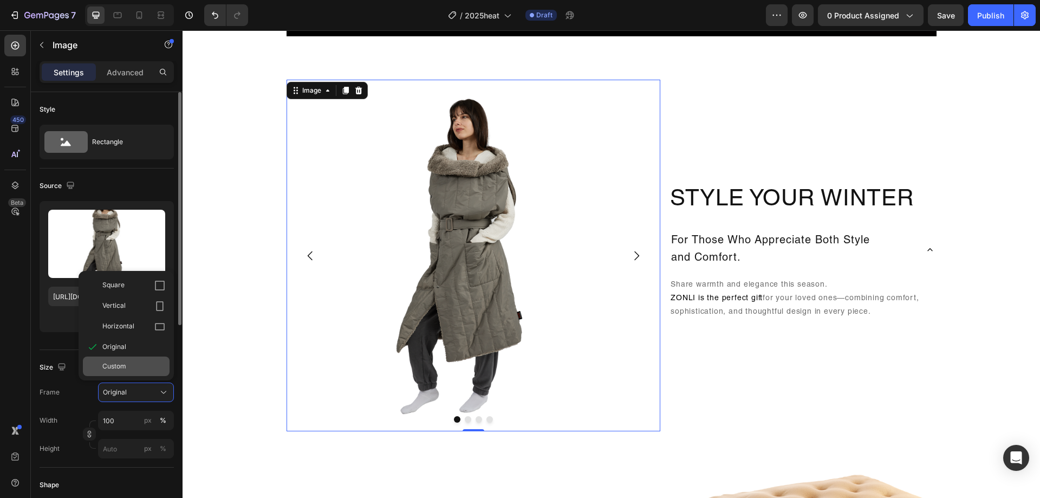
click at [136, 369] on div "Custom" at bounding box center [133, 366] width 63 height 10
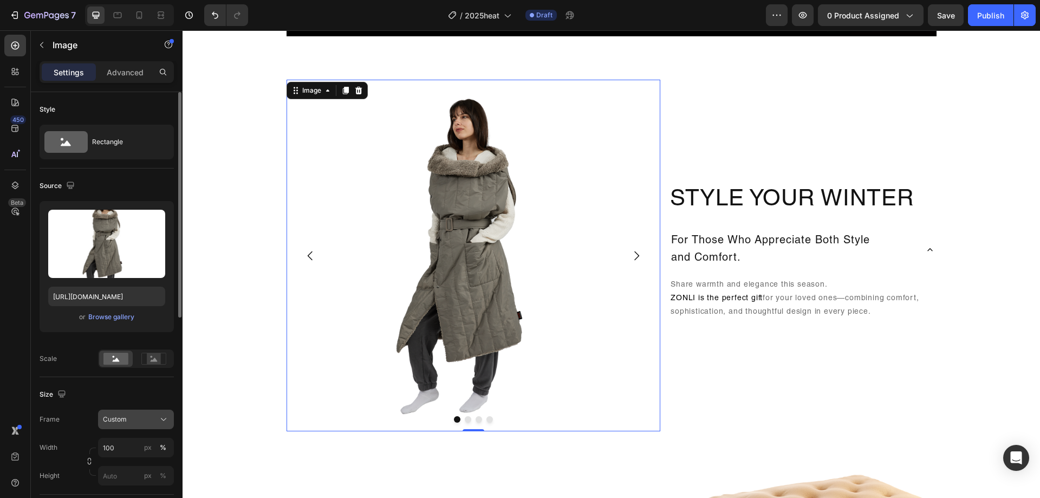
click at [157, 416] on div "Custom" at bounding box center [136, 419] width 66 height 11
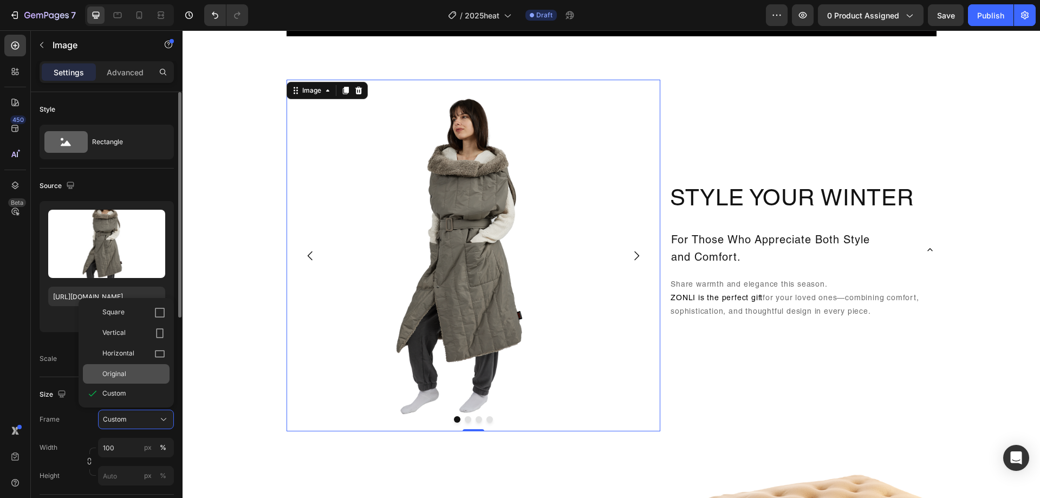
click at [131, 374] on div "Original" at bounding box center [133, 374] width 63 height 10
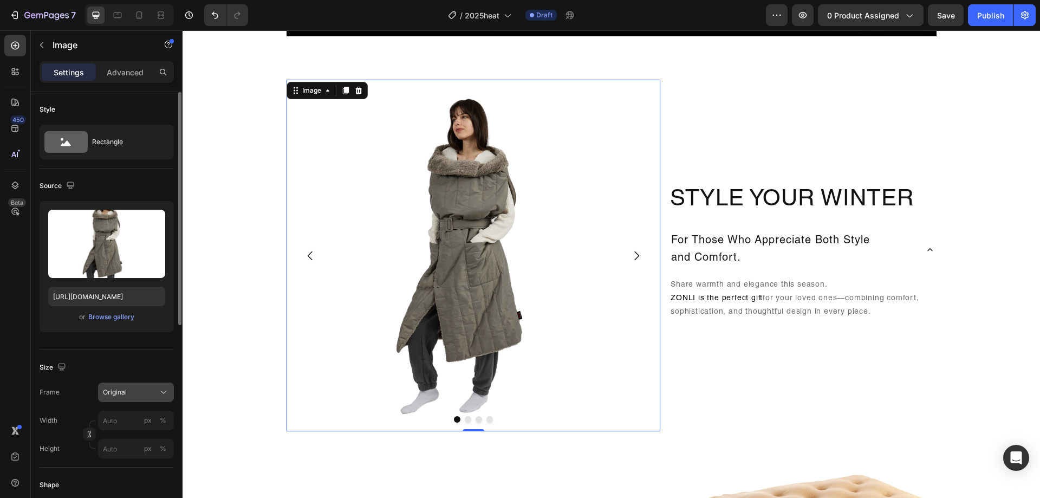
click at [151, 388] on div "Original" at bounding box center [129, 392] width 53 height 10
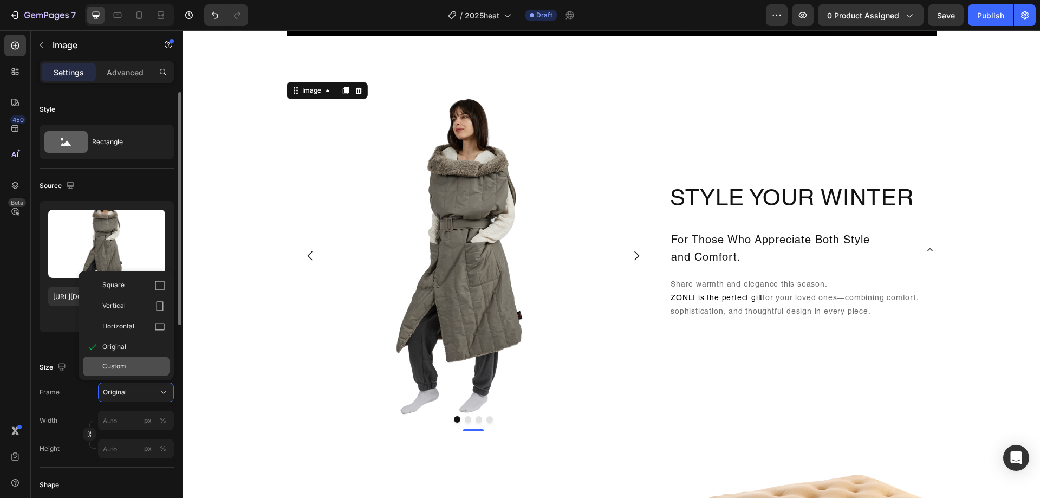
click at [123, 373] on div "Custom" at bounding box center [126, 365] width 87 height 19
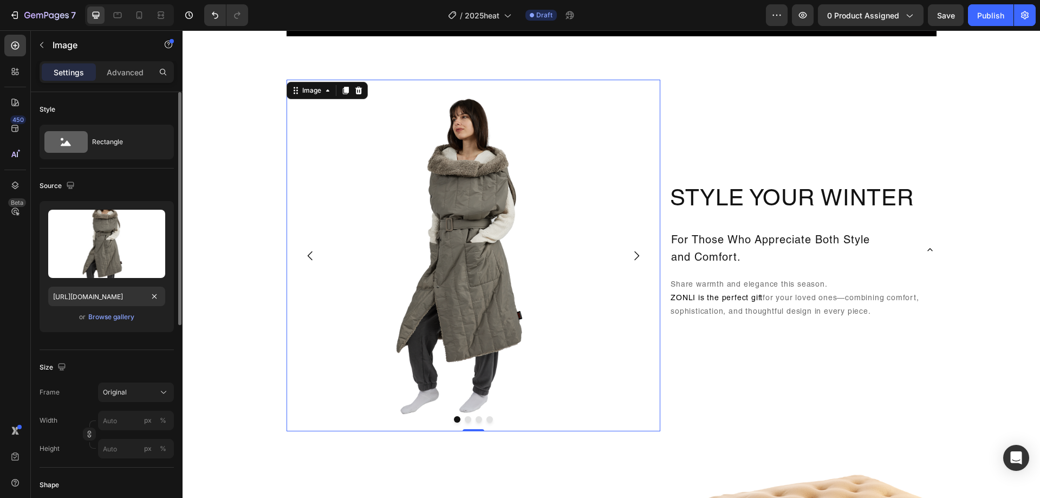
scroll to position [54, 0]
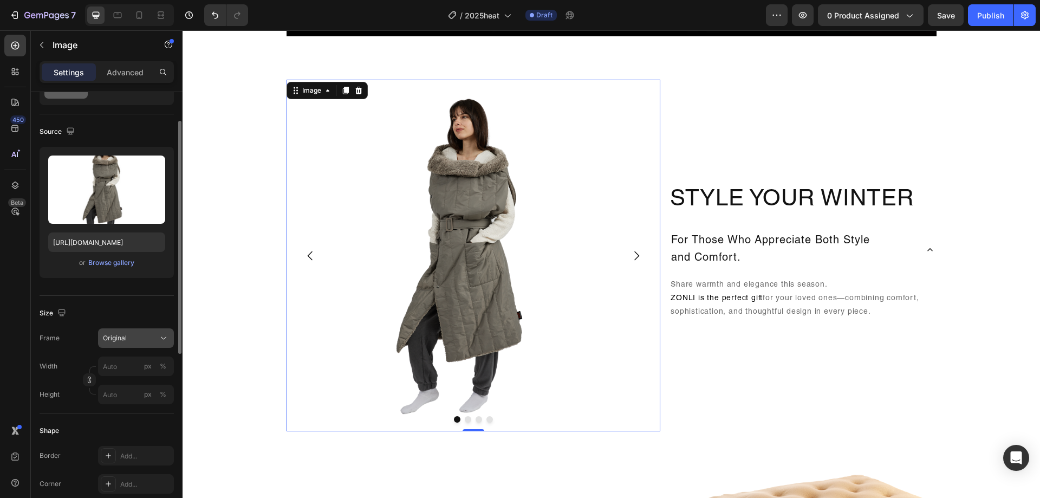
click at [134, 334] on div "Original" at bounding box center [129, 338] width 53 height 10
click at [134, 305] on div "Size" at bounding box center [107, 312] width 134 height 17
click at [134, 373] on input "px %" at bounding box center [136, 365] width 76 height 19
click at [151, 336] on div "Original" at bounding box center [129, 338] width 53 height 10
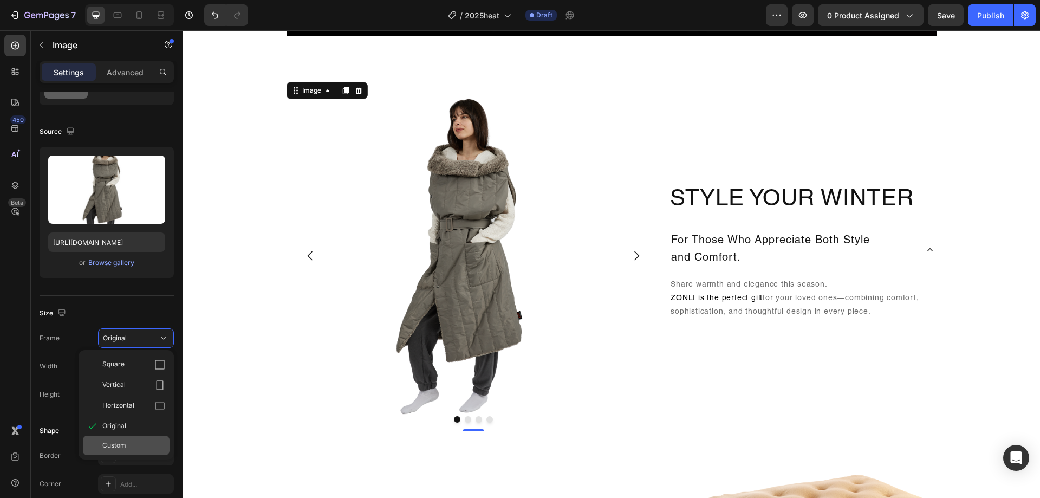
click at [142, 443] on div "Custom" at bounding box center [133, 445] width 63 height 10
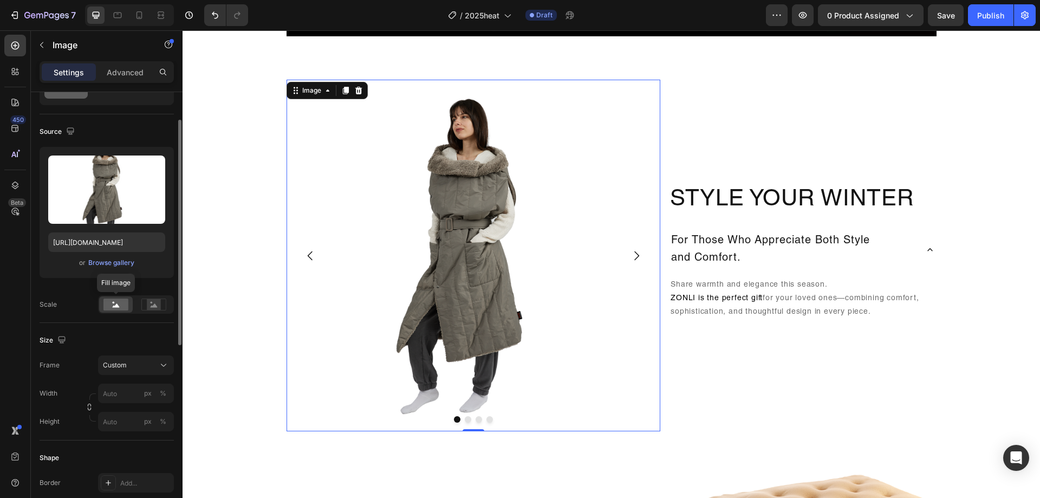
click at [125, 305] on rect at bounding box center [115, 304] width 25 height 12
click at [130, 394] on input "px %" at bounding box center [136, 392] width 76 height 19
click at [130, 413] on div "Full 100%" at bounding box center [125, 418] width 89 height 19
click at [127, 393] on input "100" at bounding box center [136, 392] width 76 height 19
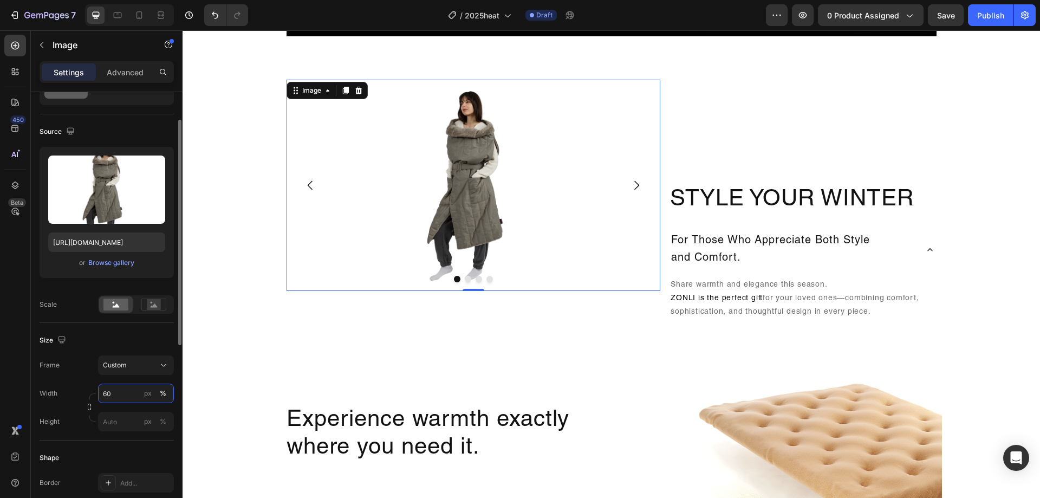
type input "6"
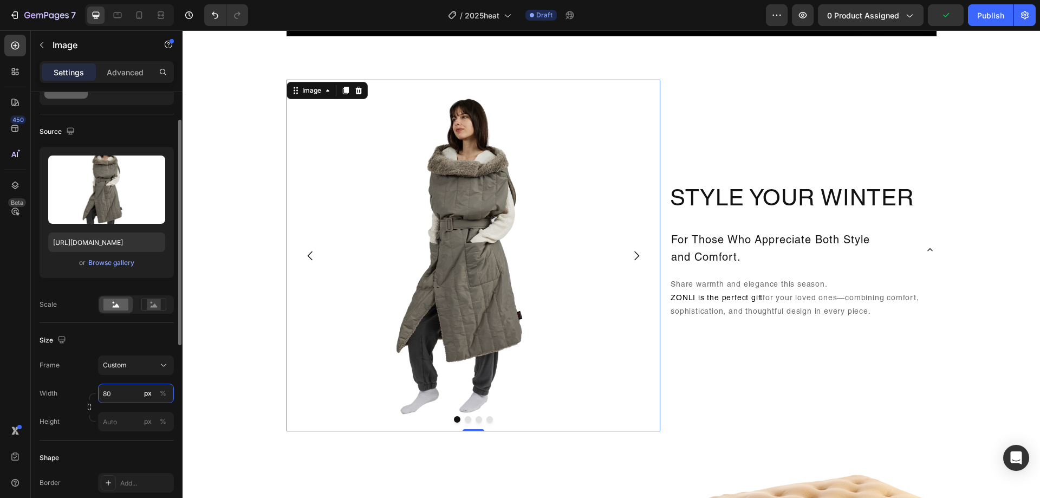
type input "8"
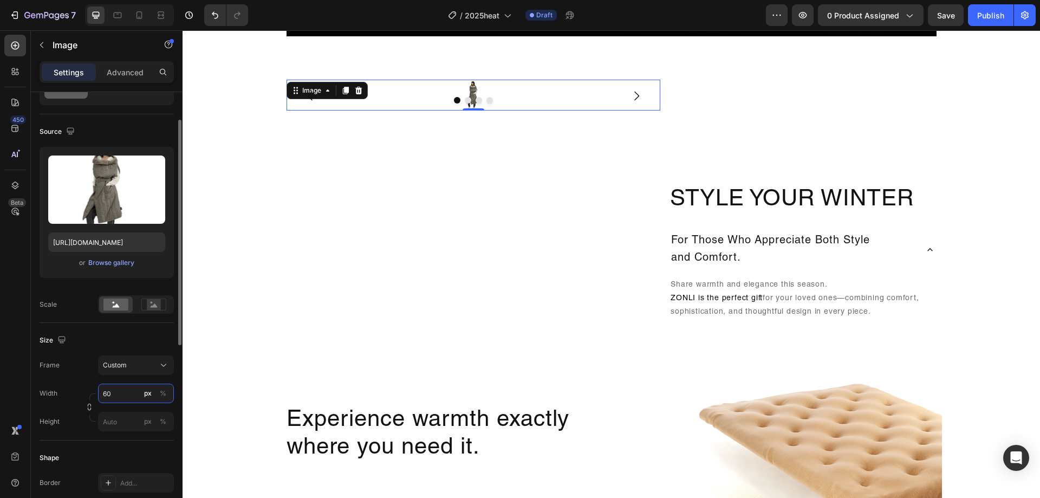
type input "600"
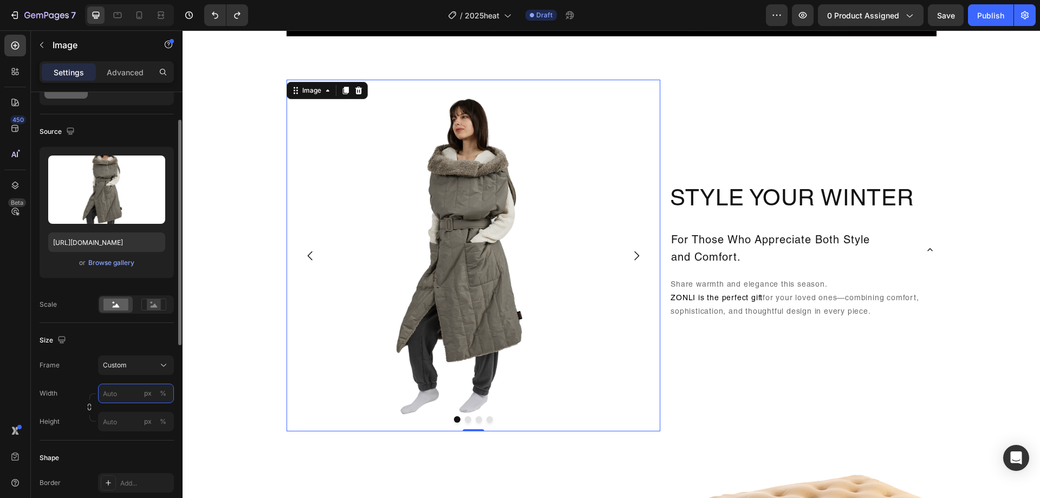
type input "8"
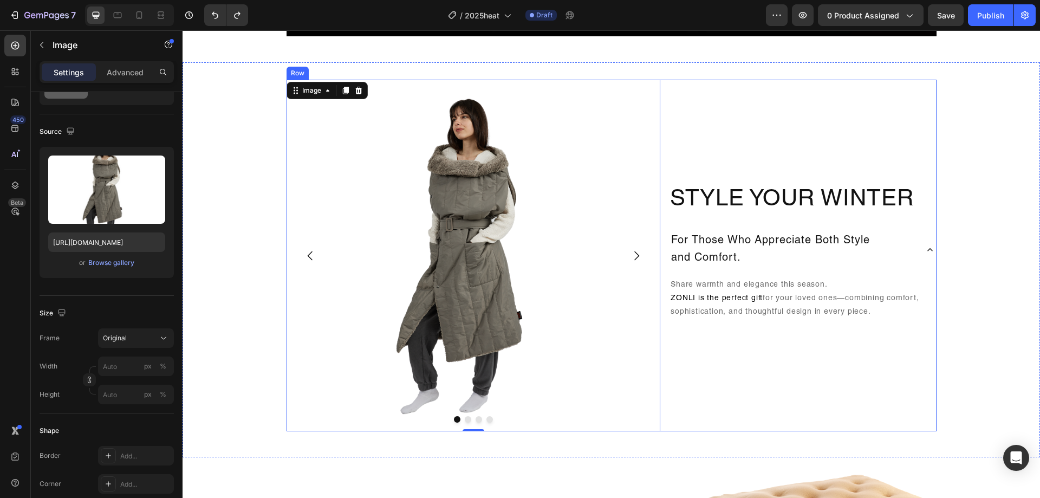
click at [757, 356] on div "Style Your Winter Heading For Those Who Appreciate Both Style and Comfort. Shar…" at bounding box center [802, 255] width 267 height 351
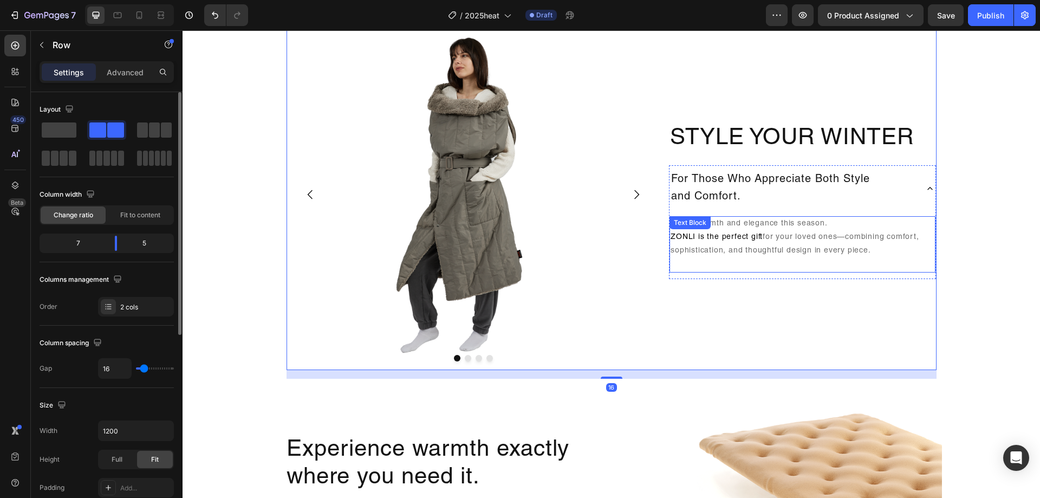
scroll to position [975, 0]
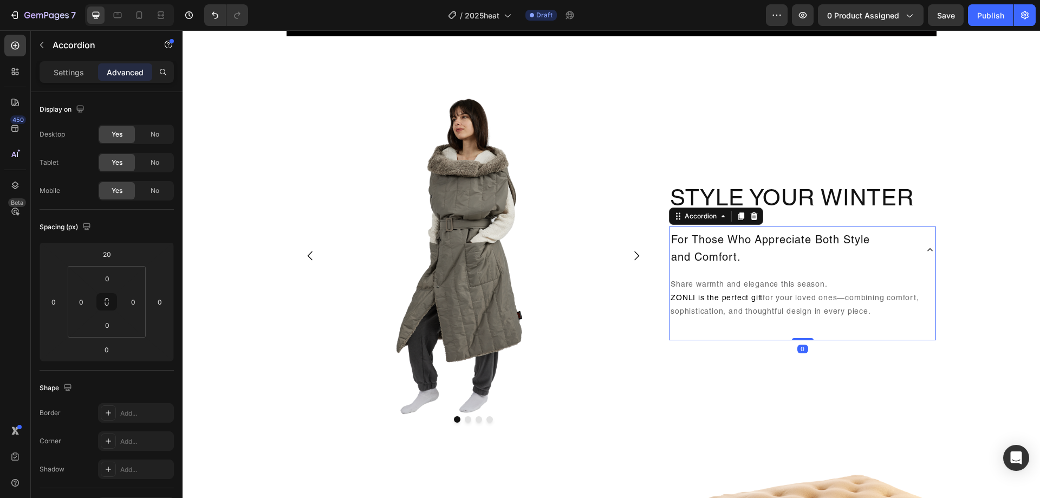
click at [927, 250] on icon at bounding box center [929, 249] width 5 height 3
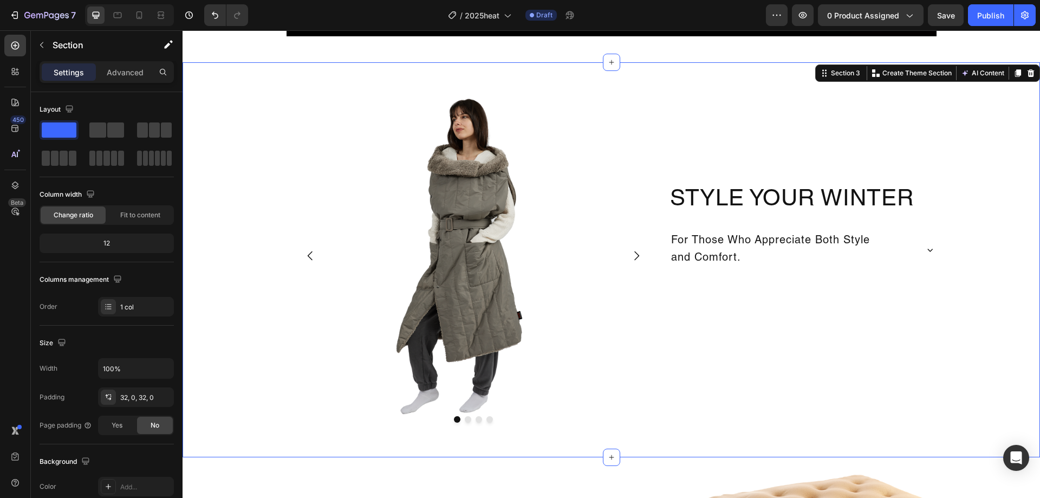
click at [977, 266] on div "Image Drop element here Drop element here Drop element here Carousel Style Your…" at bounding box center [610, 260] width 857 height 360
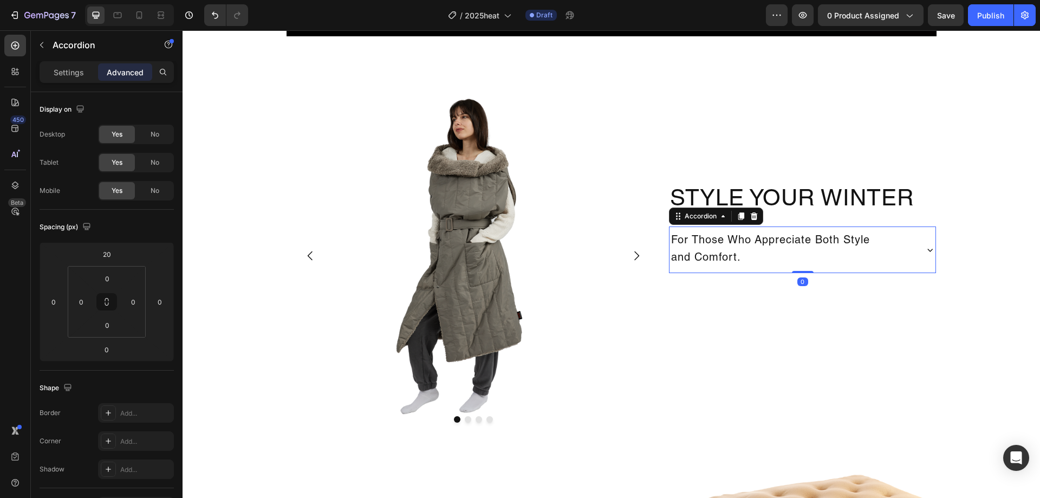
click at [837, 254] on p "For Those Who Appreciate Both Style and Comfort." at bounding box center [770, 249] width 199 height 35
type input "0"
drag, startPoint x: 143, startPoint y: 288, endPoint x: 159, endPoint y: 306, distance: 23.8
click at [148, 0] on html "7 Version history / 2025heat Draft Preview 0 product assigned Save Publish 450 …" at bounding box center [520, 0] width 1040 height 0
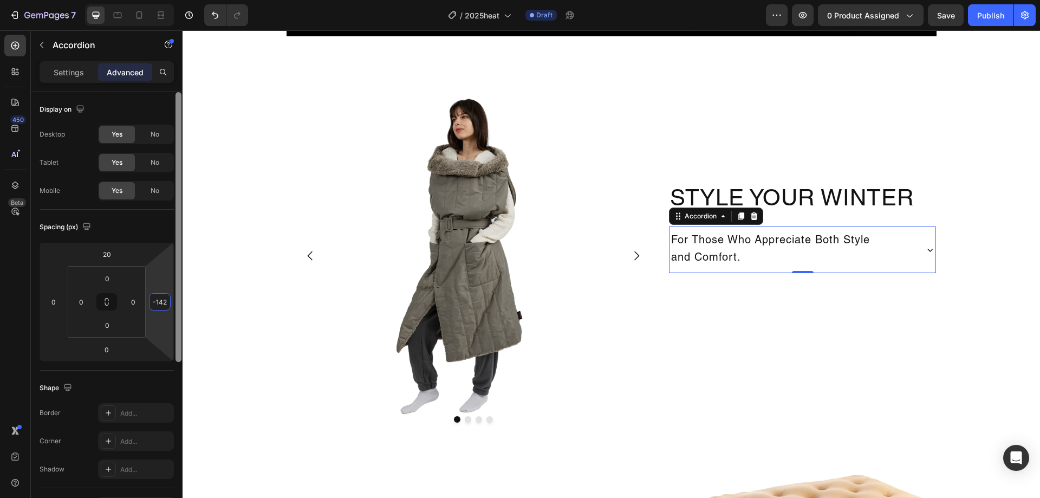
drag, startPoint x: 168, startPoint y: 287, endPoint x: 177, endPoint y: 323, distance: 37.3
click at [179, 0] on html "7 Version history / 2025heat Draft Preview 0 product assigned Save Publish 450 …" at bounding box center [520, 0] width 1040 height 0
type input "-140"
drag, startPoint x: 63, startPoint y: 309, endPoint x: 68, endPoint y: 333, distance: 25.0
click at [68, 333] on div "20 0 0 -140 0 0 0 0" at bounding box center [107, 301] width 134 height 119
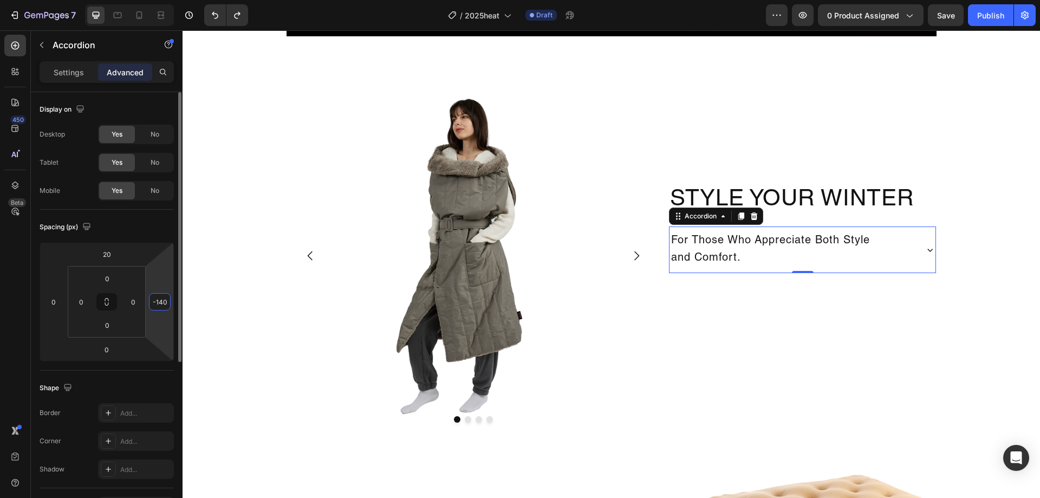
click at [166, 302] on input "-140" at bounding box center [160, 301] width 16 height 16
drag, startPoint x: 169, startPoint y: 300, endPoint x: 162, endPoint y: 298, distance: 7.4
click at [162, 298] on div "-140" at bounding box center [160, 301] width 22 height 17
click at [165, 304] on div "-140" at bounding box center [160, 301] width 22 height 17
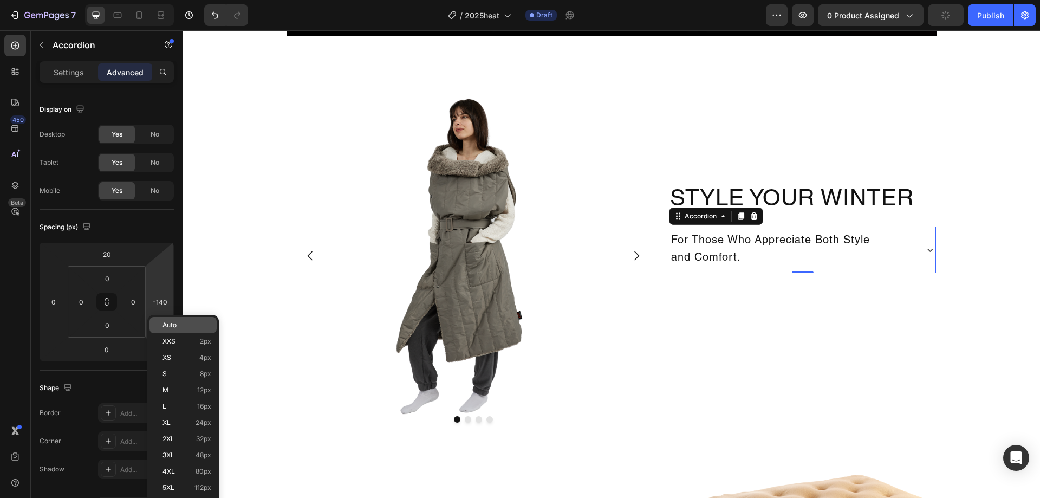
click at [179, 325] on p "Auto" at bounding box center [186, 325] width 49 height 8
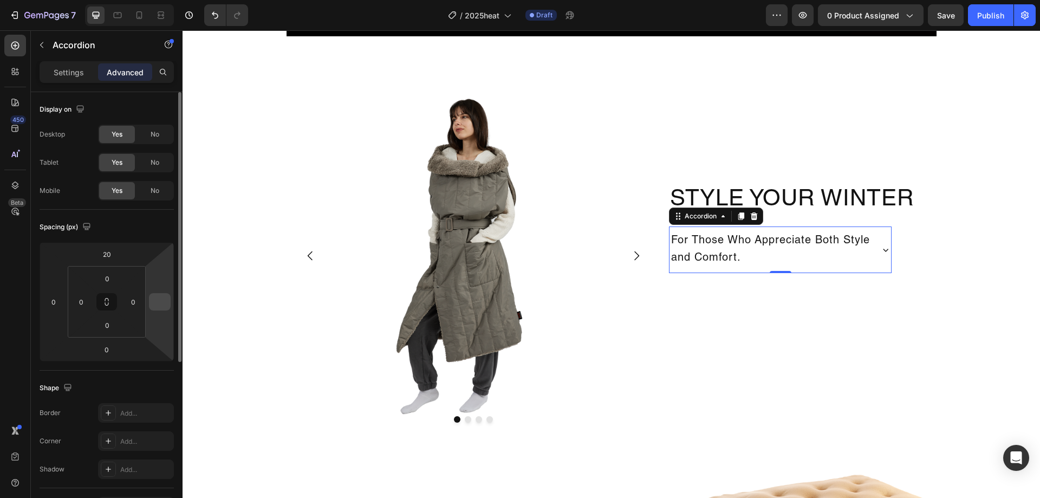
click at [149, 301] on div at bounding box center [160, 301] width 22 height 17
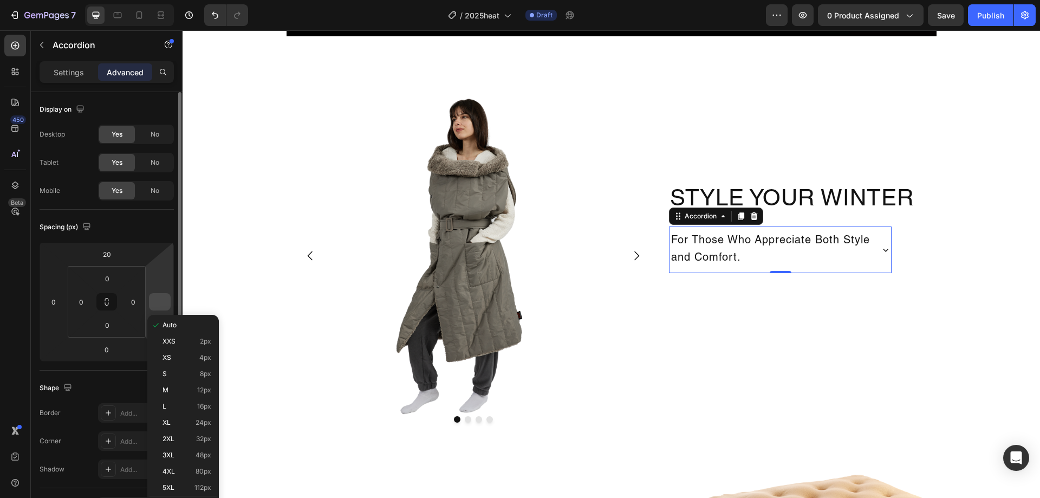
click at [155, 299] on input "number" at bounding box center [160, 301] width 16 height 16
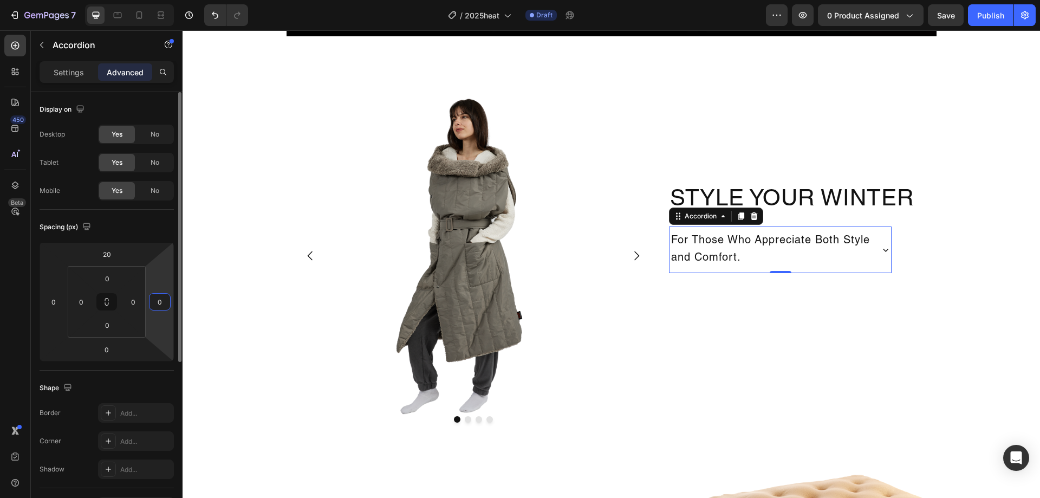
type input "0"
click at [158, 0] on html "7 Version history / 2025heat Draft Preview 0 product assigned Save Publish 450 …" at bounding box center [520, 0] width 1040 height 0
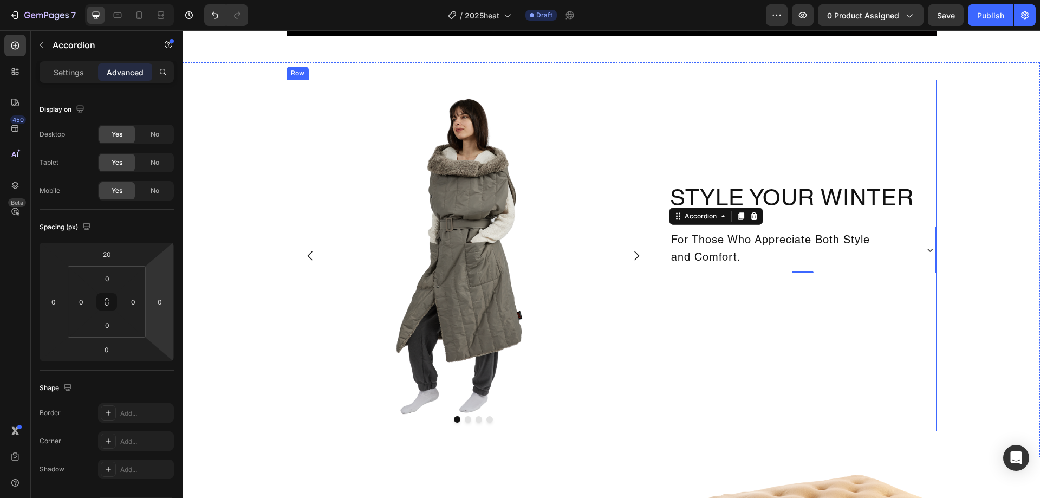
click at [879, 304] on div "Style Your Winter Heading For Those Who Appreciate Both Style and Comfort. Acco…" at bounding box center [802, 255] width 267 height 351
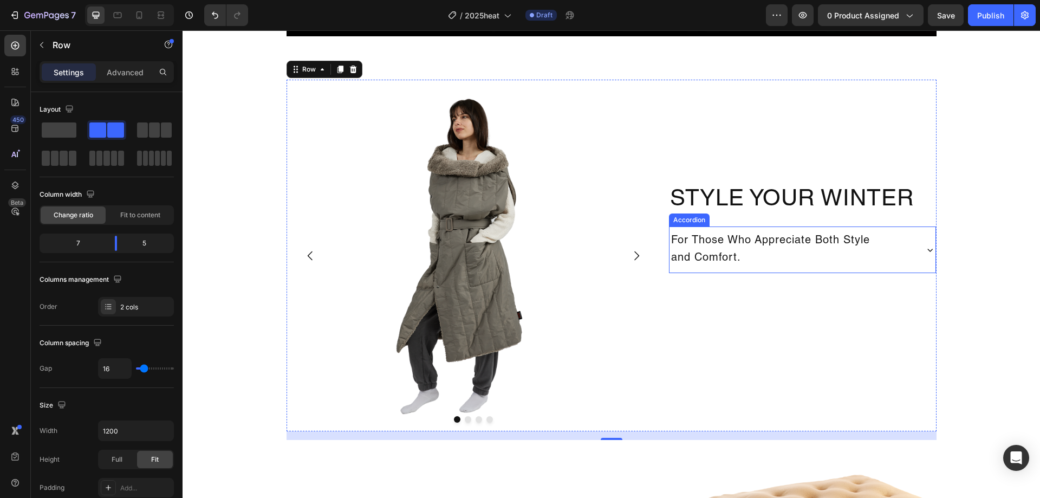
click at [787, 245] on p "For Those Who Appreciate Both Style and Comfort." at bounding box center [770, 249] width 199 height 35
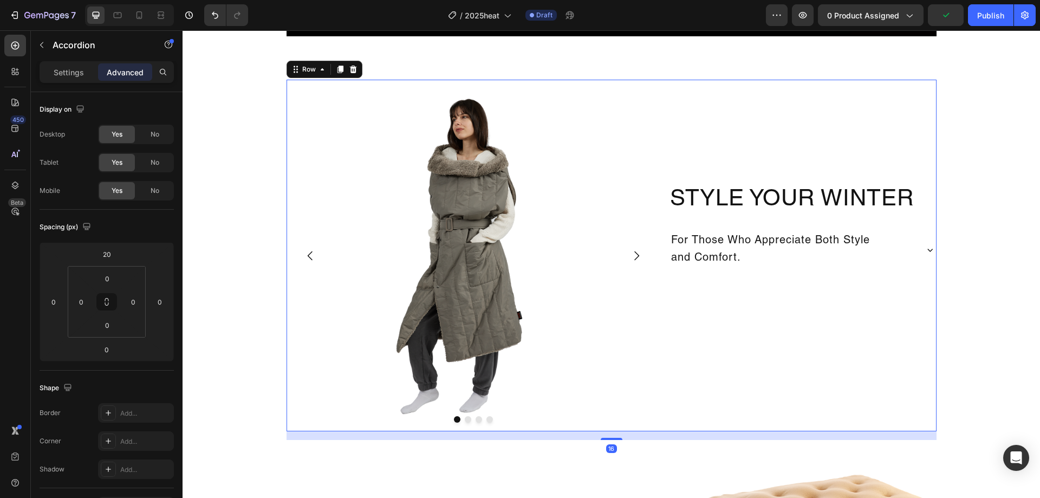
click at [910, 304] on div "Style Your Winter Heading For Those Who Appreciate Both Style and Comfort. Acco…" at bounding box center [802, 255] width 267 height 351
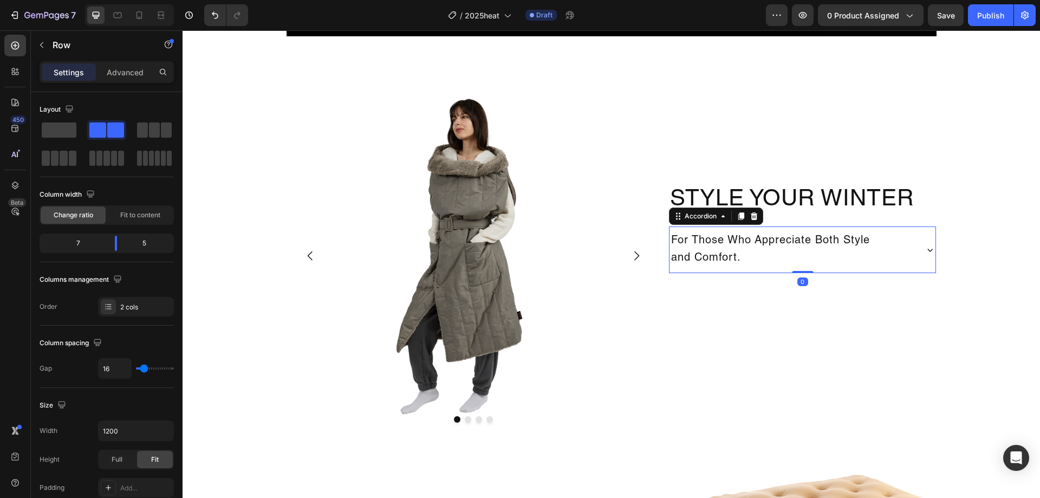
click at [836, 256] on p "For Those Who Appreciate Both Style and Comfort." at bounding box center [770, 249] width 199 height 35
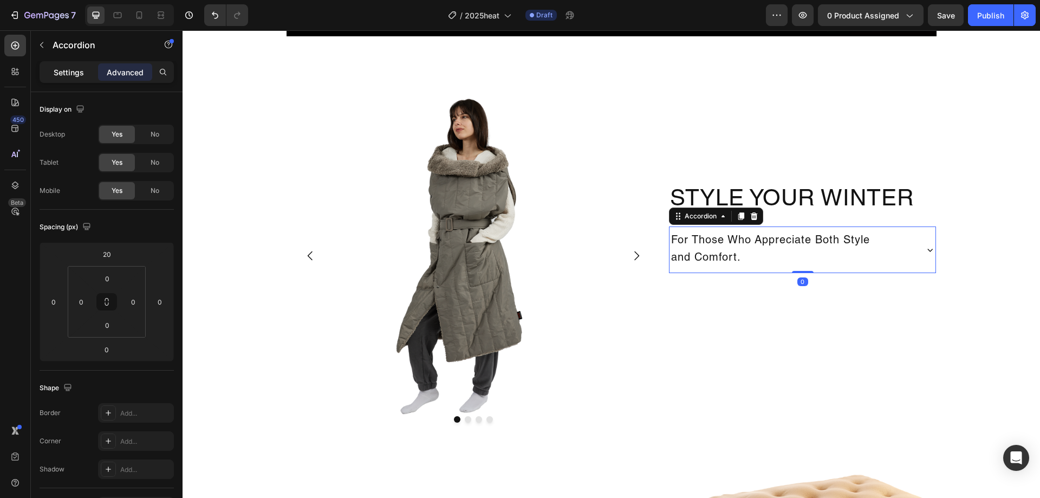
click at [69, 75] on p "Settings" at bounding box center [69, 72] width 30 height 11
type input "0"
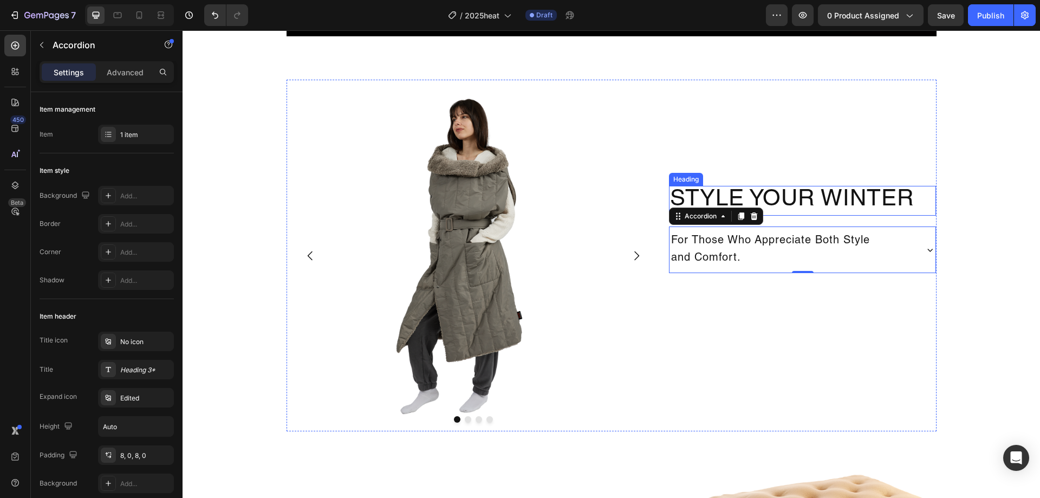
drag, startPoint x: 842, startPoint y: 207, endPoint x: 816, endPoint y: 208, distance: 26.6
click at [842, 208] on h2 "Style Your Winter" at bounding box center [802, 200] width 267 height 29
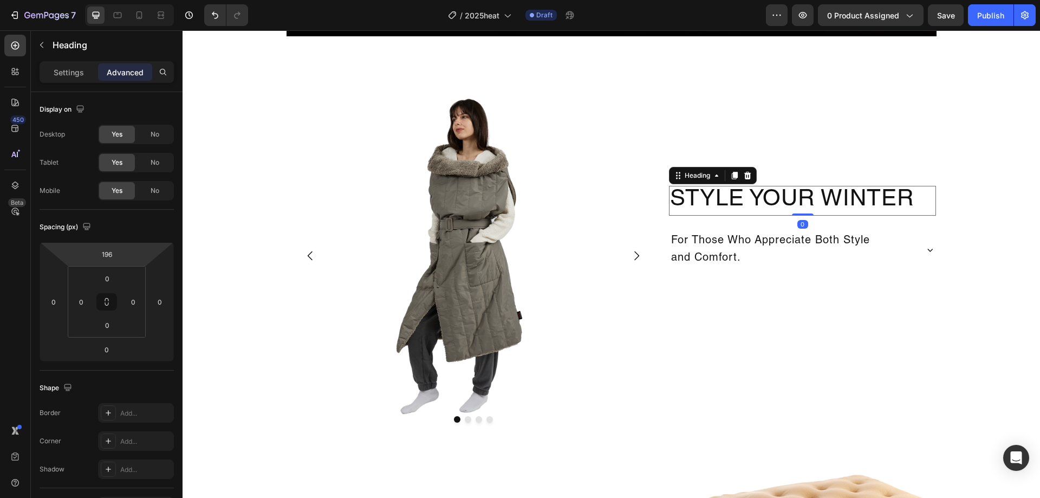
drag, startPoint x: 57, startPoint y: 73, endPoint x: 62, endPoint y: 87, distance: 14.9
click at [58, 73] on p "Settings" at bounding box center [69, 72] width 30 height 11
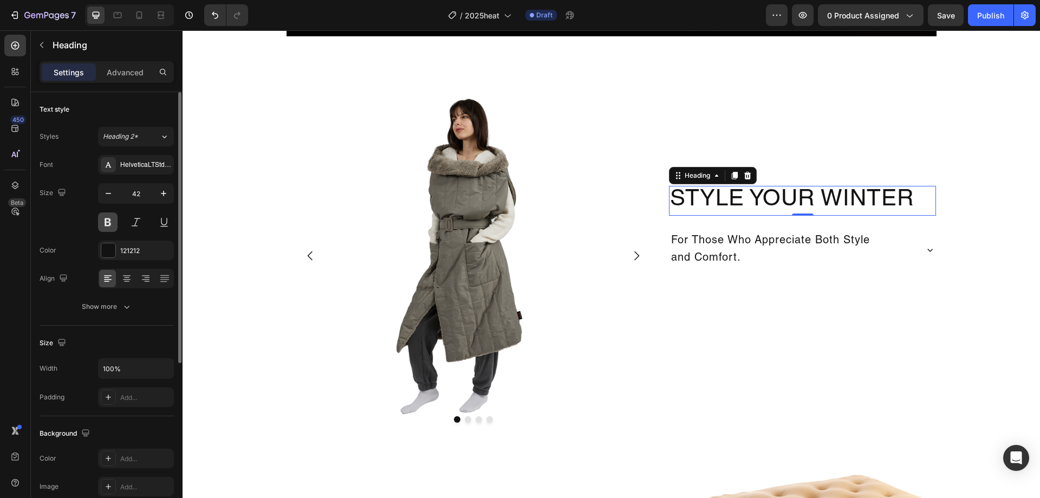
click at [107, 215] on button at bounding box center [107, 221] width 19 height 19
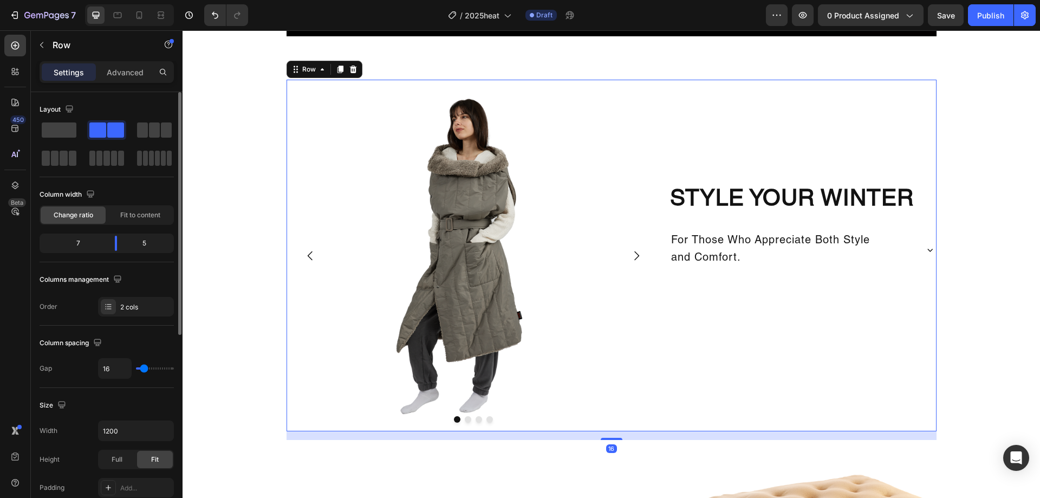
click at [757, 316] on div "Style Your Winter Heading For Those Who Appreciate Both Style and Comfort. Acco…" at bounding box center [802, 255] width 267 height 351
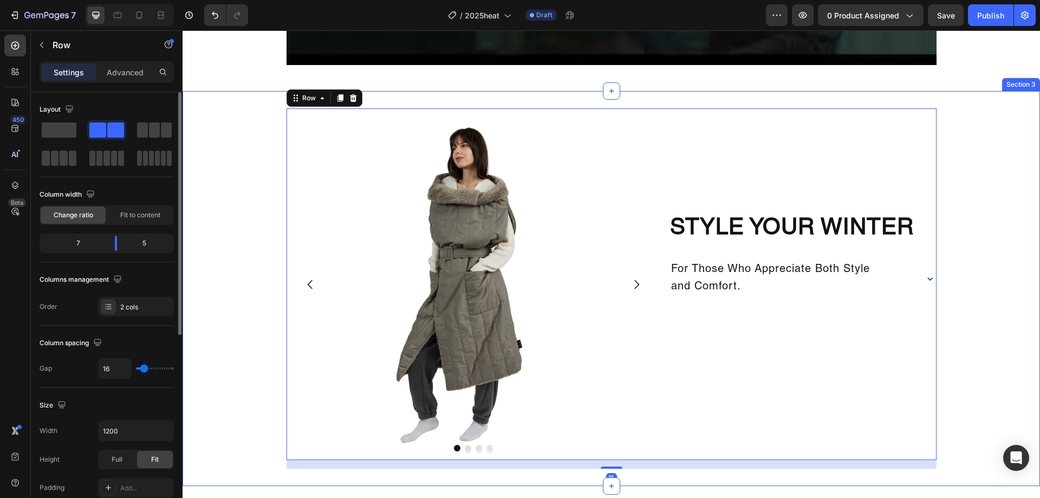
scroll to position [920, 0]
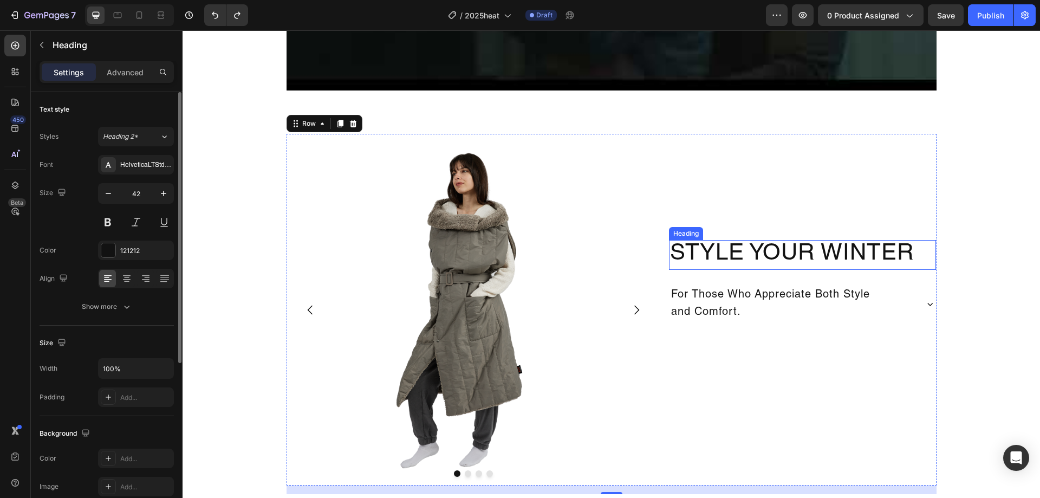
click at [851, 263] on h2 "Style Your Winter" at bounding box center [802, 254] width 267 height 29
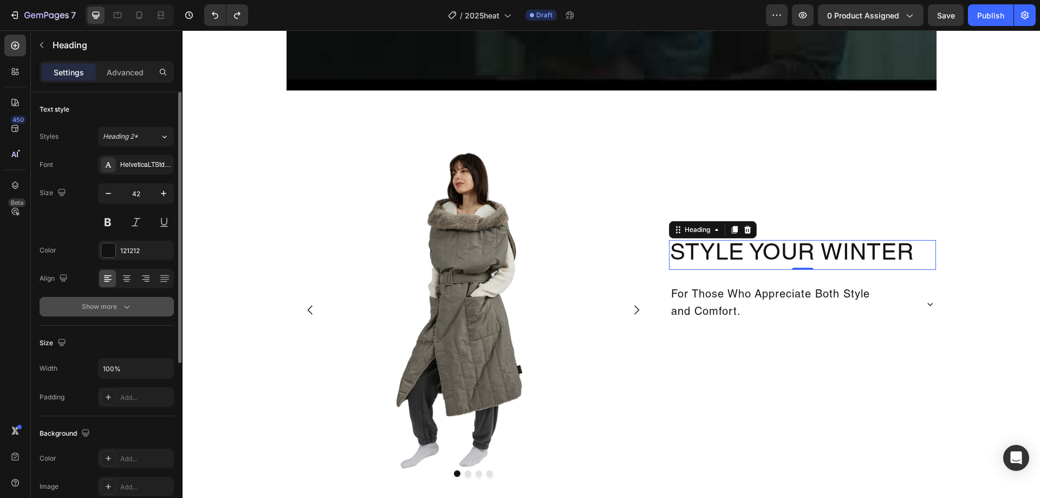
click at [103, 304] on div "Show more" at bounding box center [107, 306] width 50 height 11
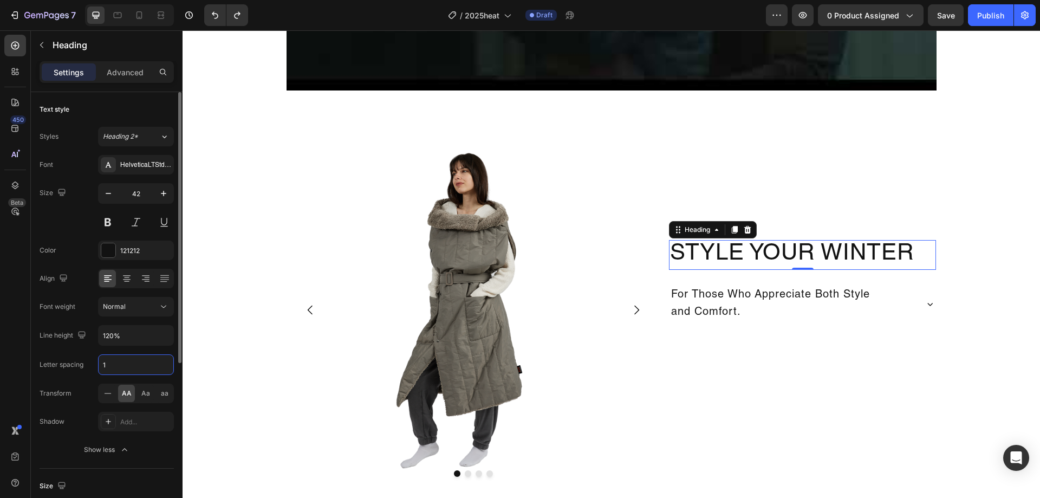
click at [125, 357] on input "1" at bounding box center [136, 364] width 75 height 19
drag, startPoint x: 97, startPoint y: 365, endPoint x: 89, endPoint y: 364, distance: 8.3
click at [89, 364] on div "Letter spacing 1.2" at bounding box center [107, 364] width 134 height 21
drag, startPoint x: 125, startPoint y: 365, endPoint x: 96, endPoint y: 367, distance: 28.7
click at [96, 367] on div "Letter spacing 1.6" at bounding box center [107, 364] width 134 height 21
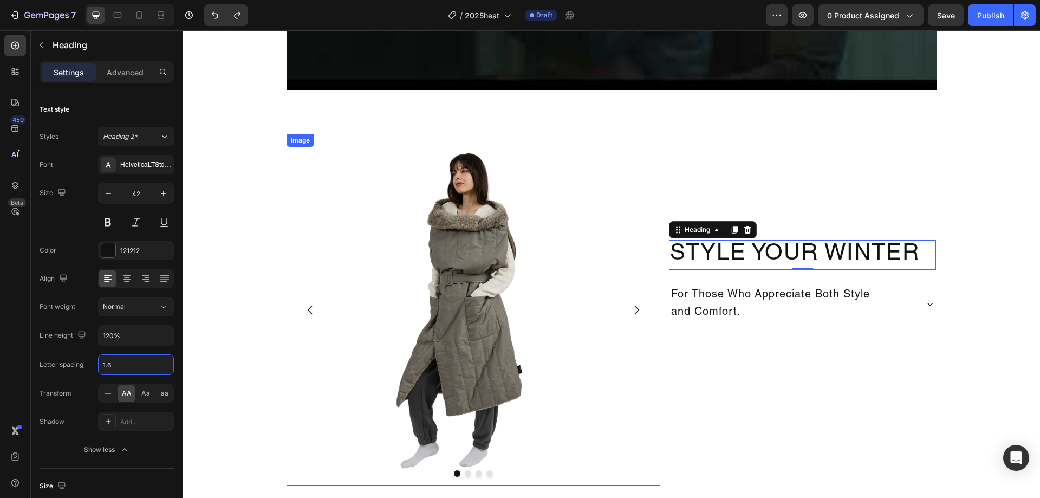
type input "2"
click at [820, 394] on div "Style Your Winter Heading 0 For Those Who Appreciate Both Style and Comfort. Ac…" at bounding box center [802, 309] width 267 height 351
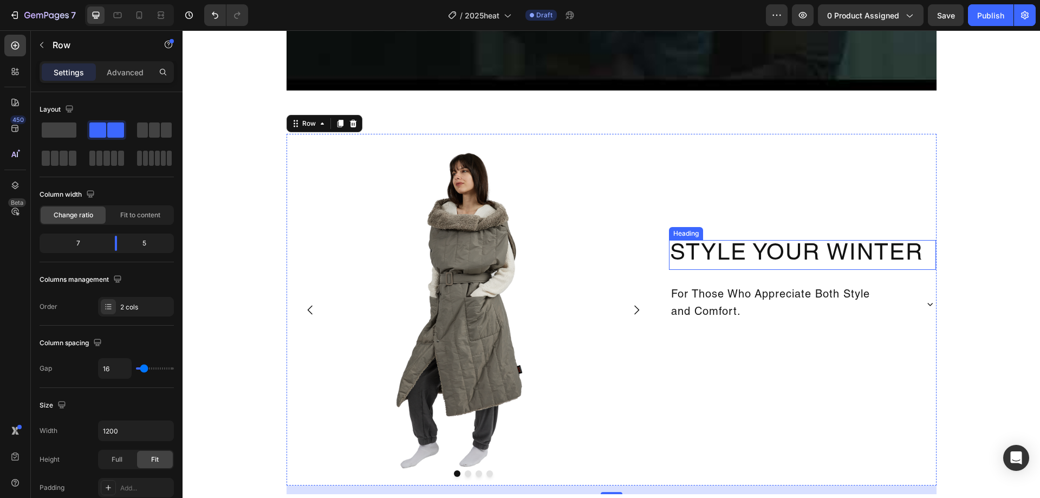
click at [828, 264] on h2 "Style Your Winter" at bounding box center [802, 254] width 267 height 29
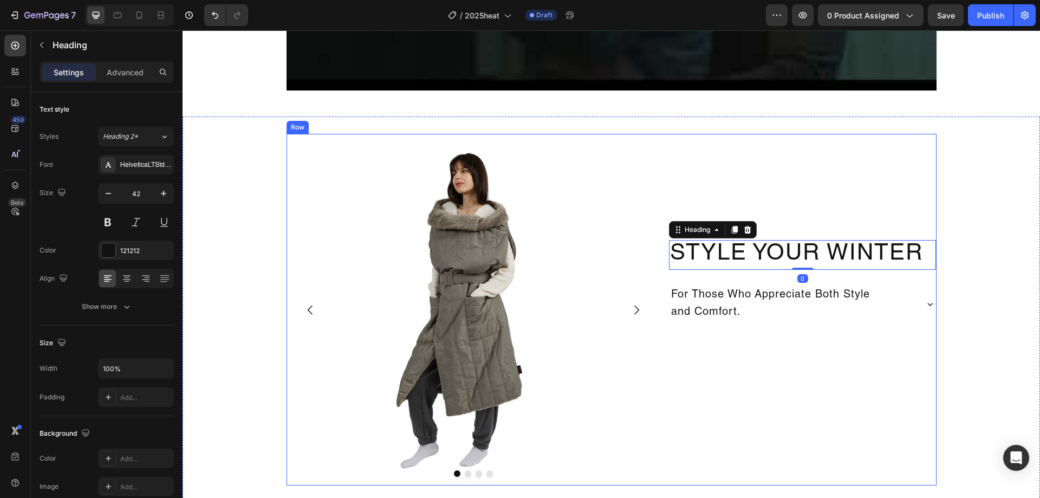
click at [869, 329] on div "Style Your Winter Heading 0 For Those Who Appreciate Both Style and Comfort. Ac…" at bounding box center [802, 309] width 267 height 351
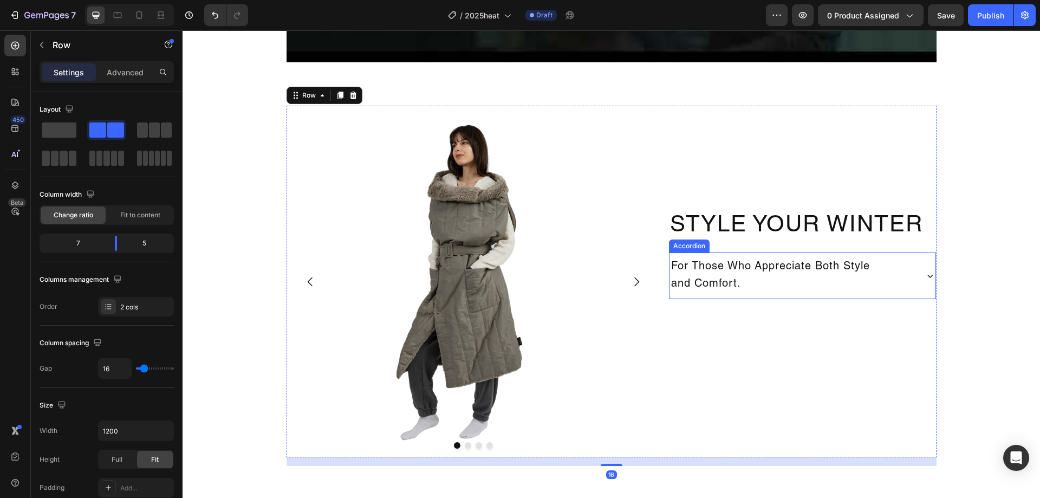
scroll to position [975, 0]
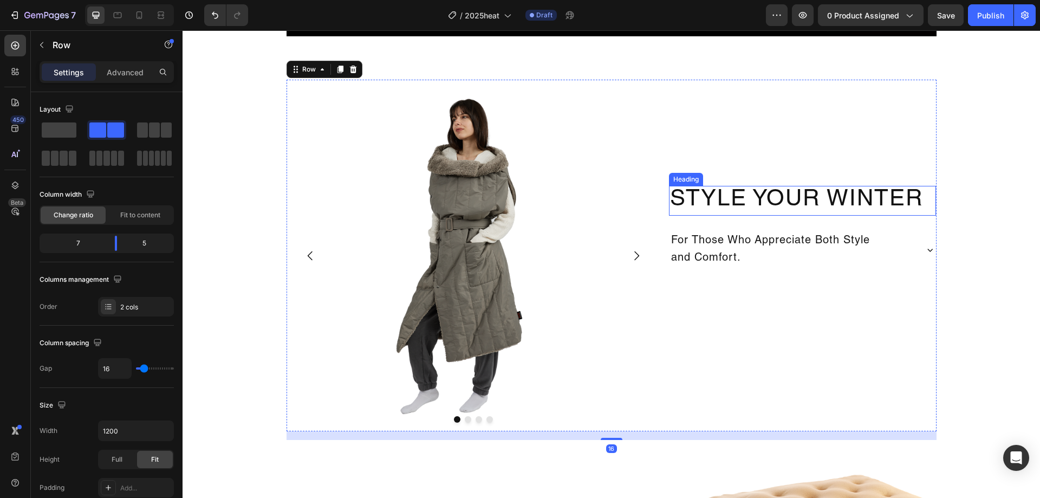
click at [799, 200] on h2 "Style Your Winter" at bounding box center [802, 200] width 267 height 29
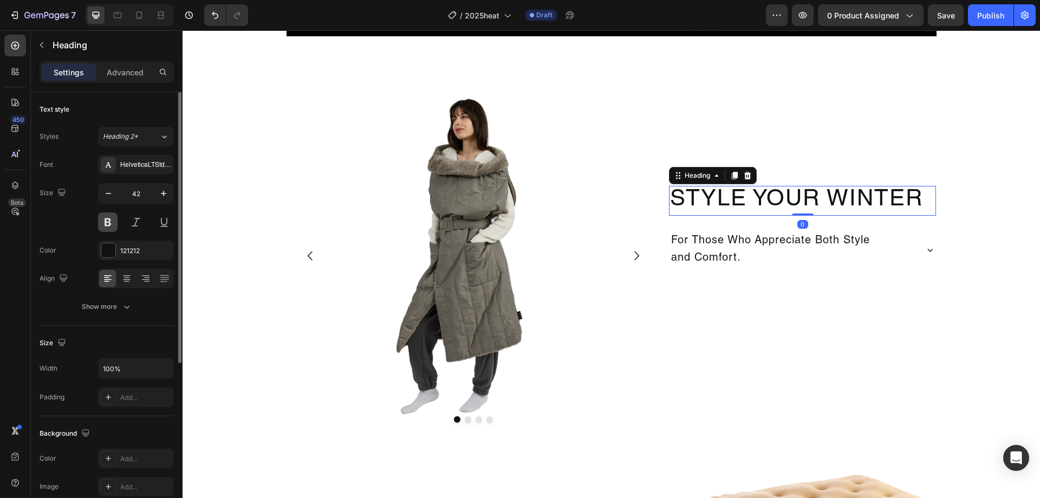
click at [112, 215] on button at bounding box center [107, 221] width 19 height 19
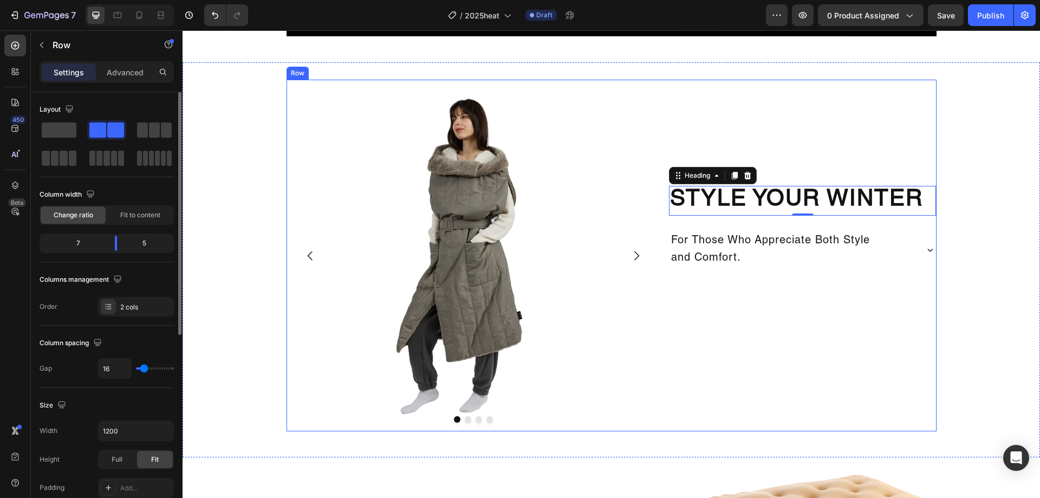
click at [718, 338] on div "Style Your Winter Heading 0 For Those Who Appreciate Both Style and Comfort. Ac…" at bounding box center [802, 255] width 267 height 351
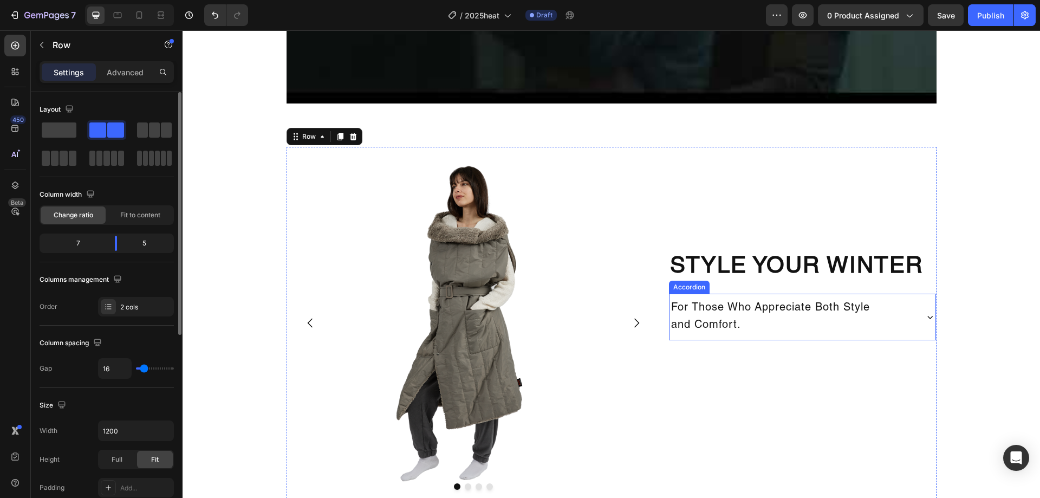
scroll to position [920, 0]
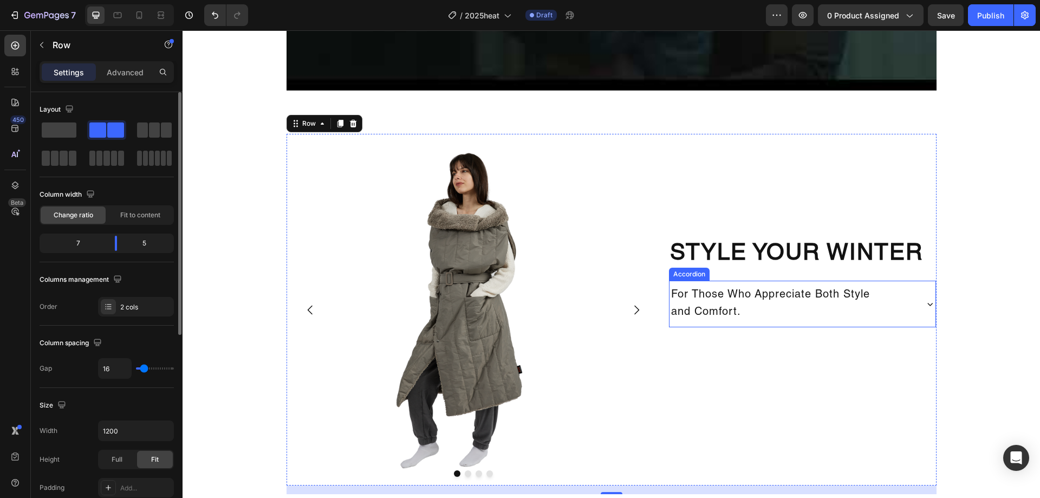
click at [769, 297] on p "For Those Who Appreciate Both Style and Comfort." at bounding box center [770, 303] width 199 height 35
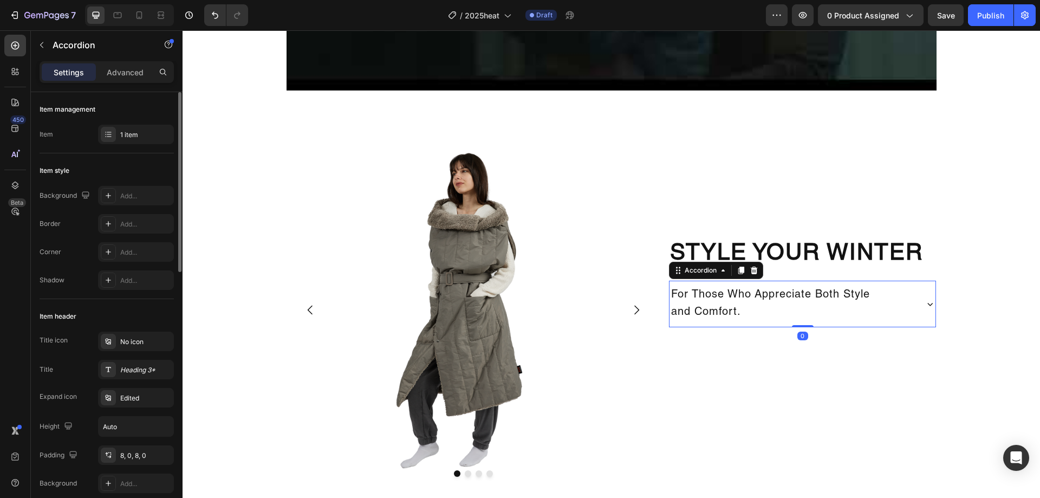
click at [895, 298] on div "For Those Who Appreciate Both Style and Comfort." at bounding box center [792, 304] width 246 height 38
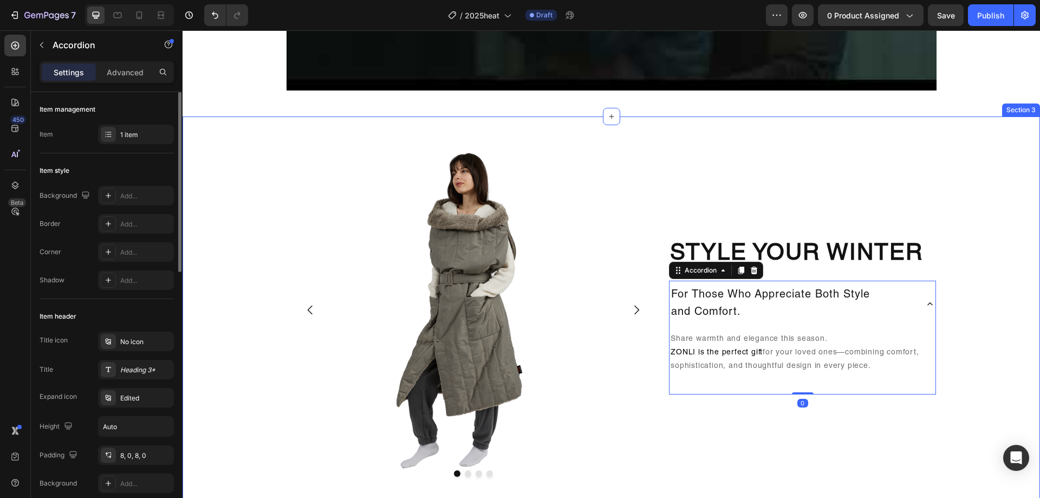
click at [984, 309] on div "Image Drop element here Drop element here Drop element here Carousel Style Your…" at bounding box center [610, 314] width 857 height 360
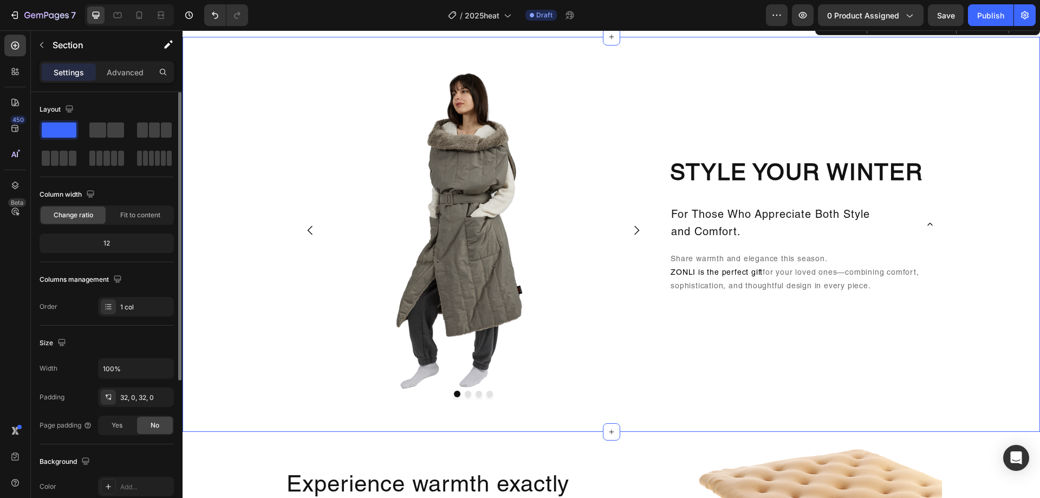
scroll to position [975, 0]
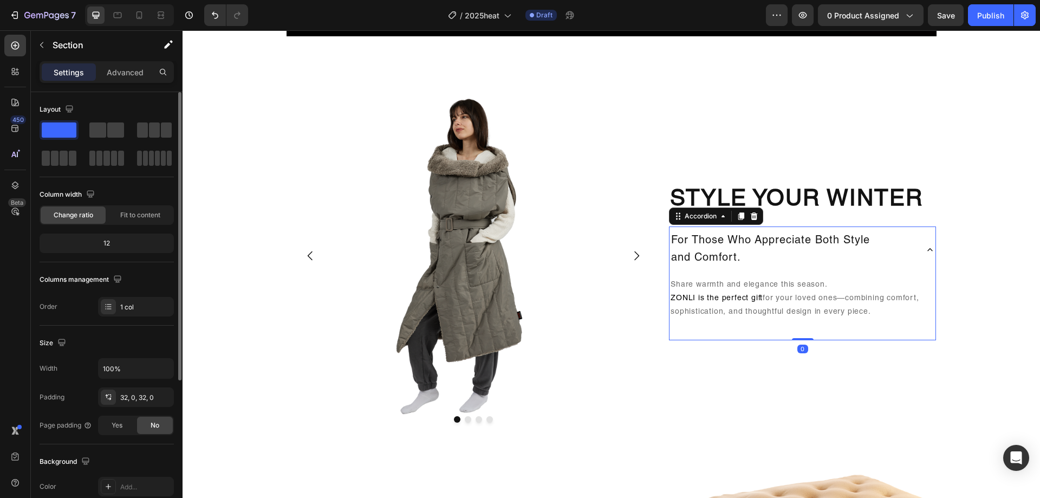
click at [917, 254] on div "For Those Who Appreciate Both Style and Comfort." at bounding box center [802, 249] width 266 height 47
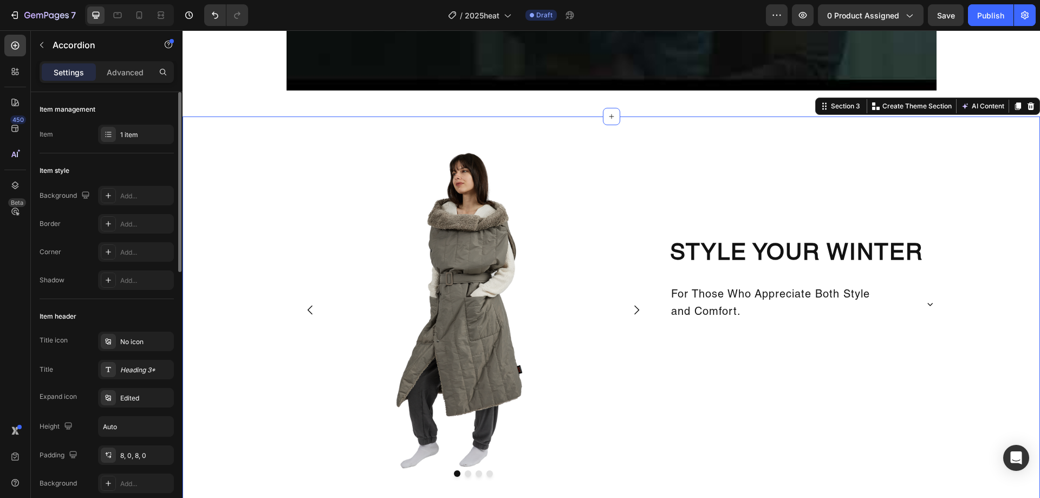
click at [987, 247] on div "Image Drop element here Drop element here Drop element here Carousel Style Your…" at bounding box center [610, 314] width 857 height 360
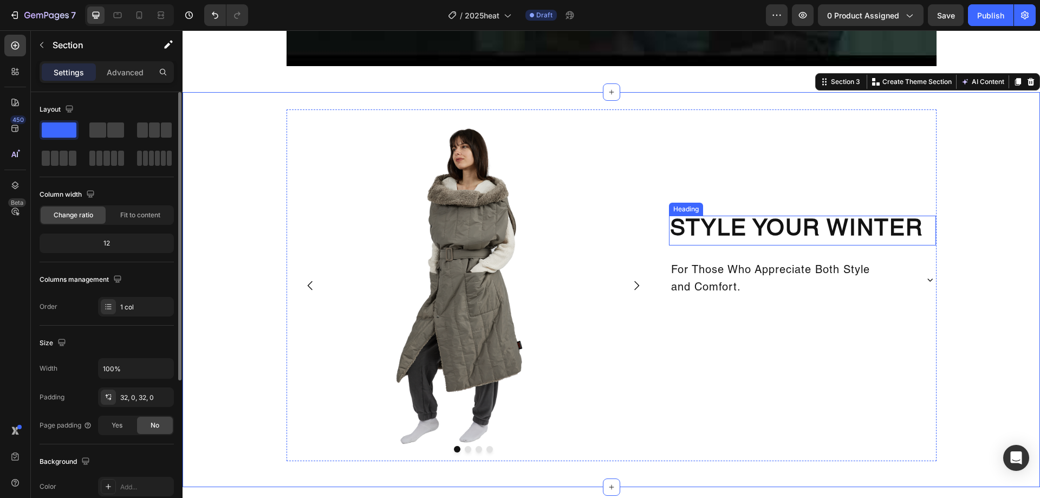
scroll to position [920, 0]
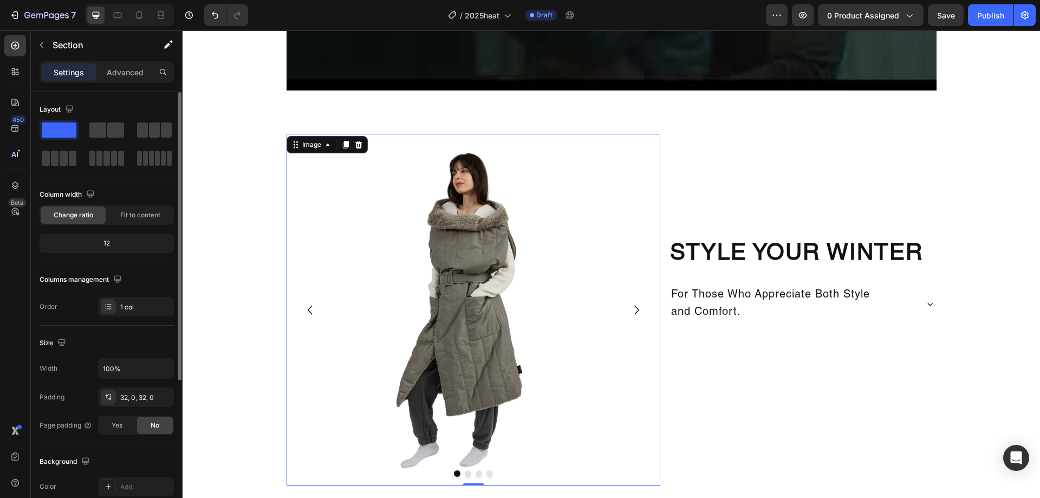
click at [512, 262] on img at bounding box center [473, 309] width 374 height 351
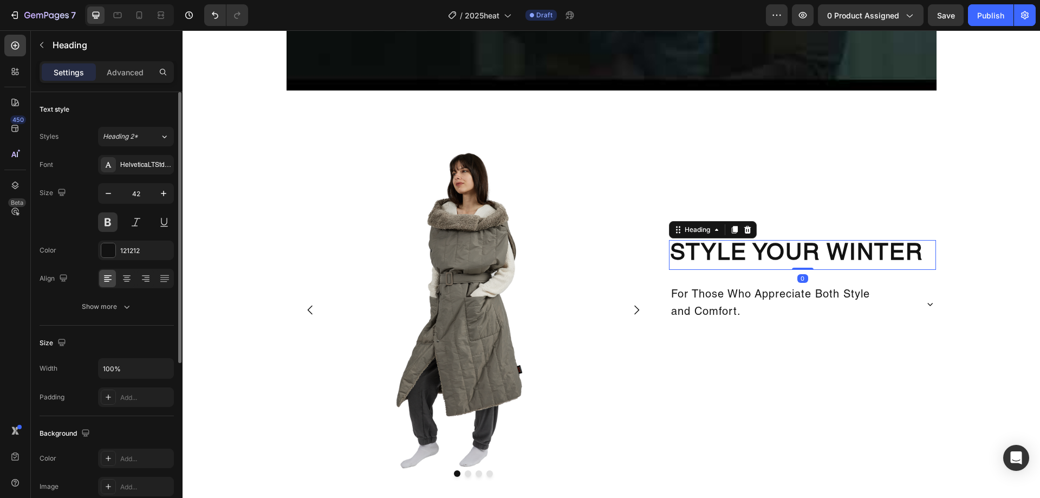
click at [760, 266] on h2 "Style Your Winter" at bounding box center [802, 254] width 267 height 29
click at [117, 225] on button at bounding box center [107, 221] width 19 height 19
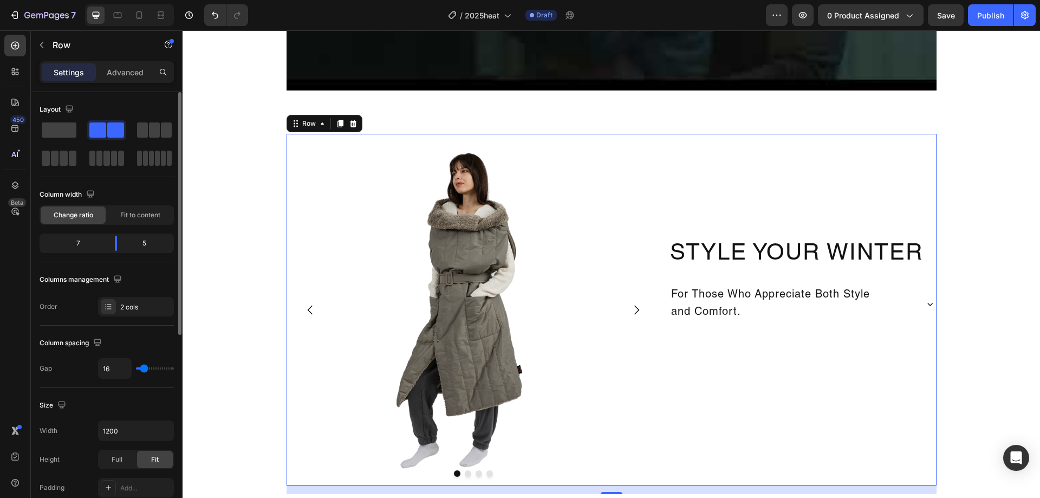
click at [918, 374] on div "Style Your Winter Heading For Those Who Appreciate Both Style and Comfort. Acco…" at bounding box center [802, 309] width 267 height 351
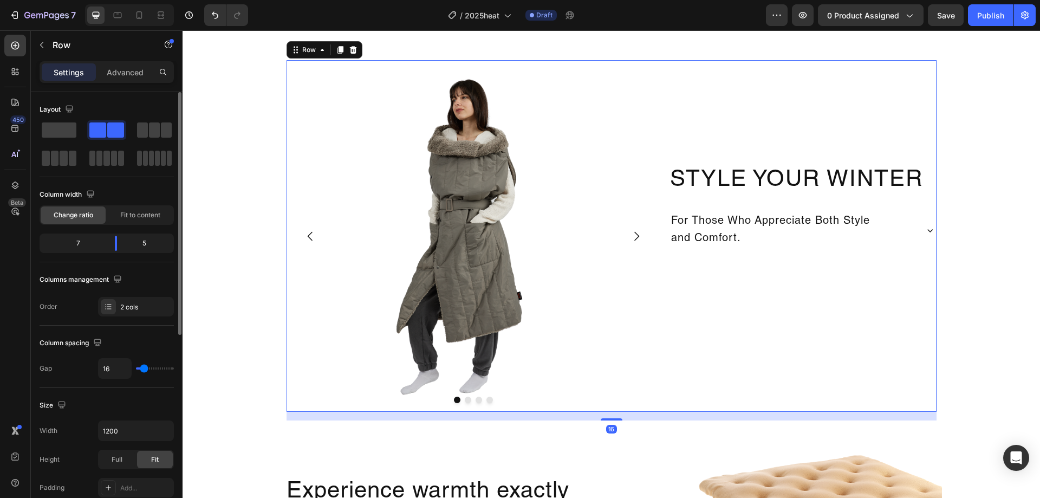
scroll to position [975, 0]
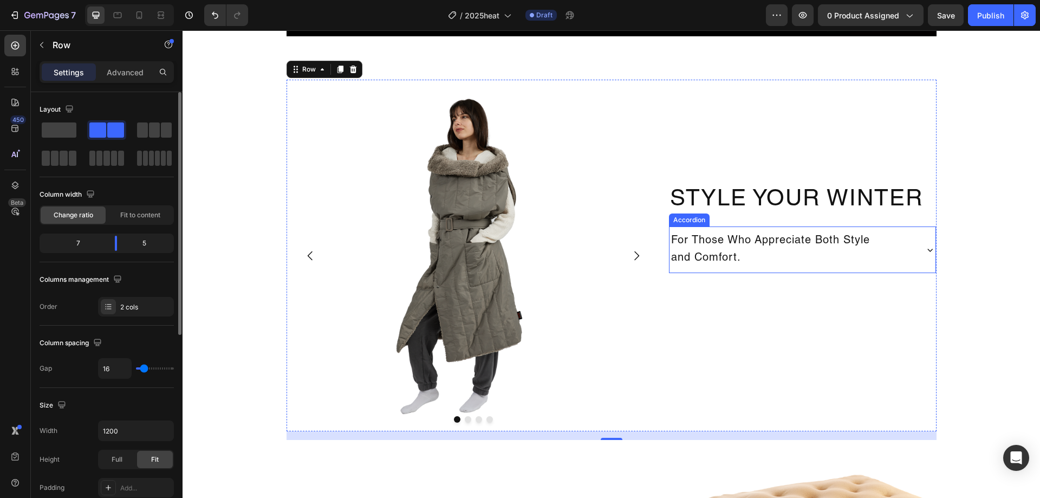
click at [835, 254] on p "For Those Who Appreciate Both Style and Comfort." at bounding box center [770, 249] width 199 height 35
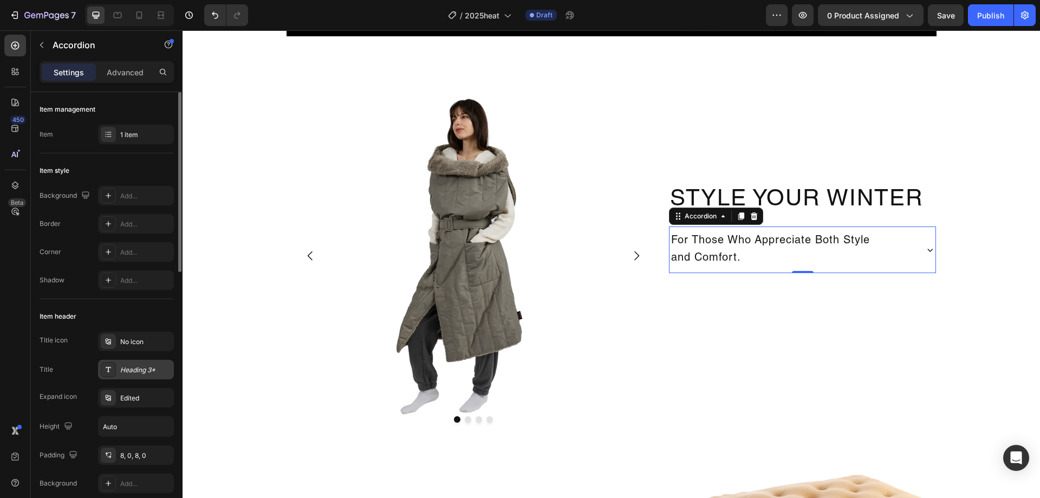
click at [146, 374] on div "Heading 3*" at bounding box center [145, 370] width 51 height 10
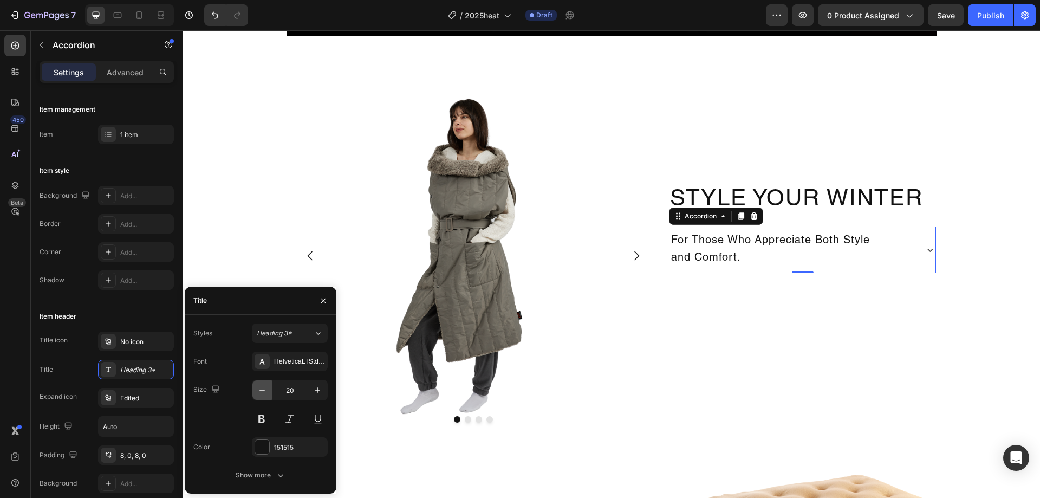
click at [263, 390] on icon "button" at bounding box center [261, 389] width 5 height 1
click at [326, 389] on button "button" at bounding box center [317, 389] width 19 height 19
type input "20"
click at [310, 415] on button at bounding box center [317, 418] width 19 height 19
click at [311, 414] on button at bounding box center [317, 418] width 19 height 19
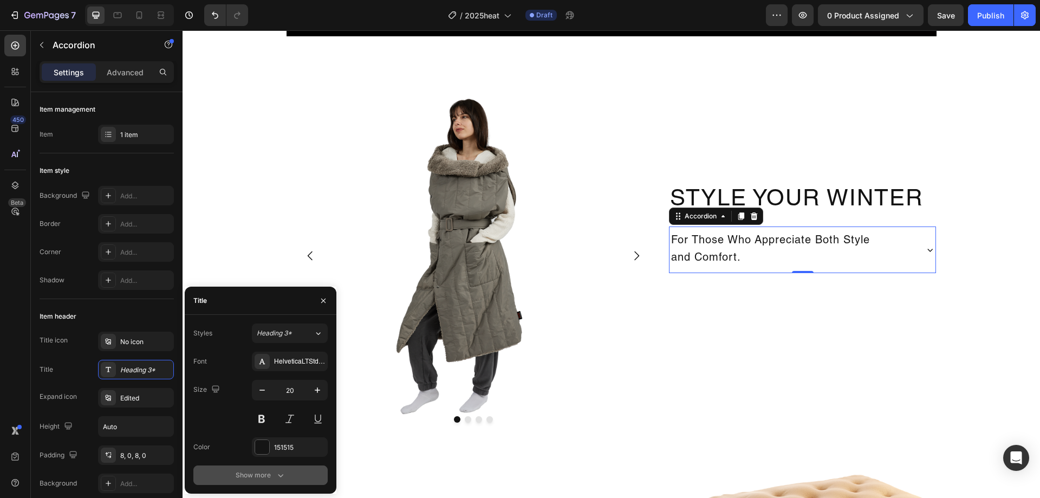
click at [266, 473] on div "Show more" at bounding box center [261, 474] width 50 height 11
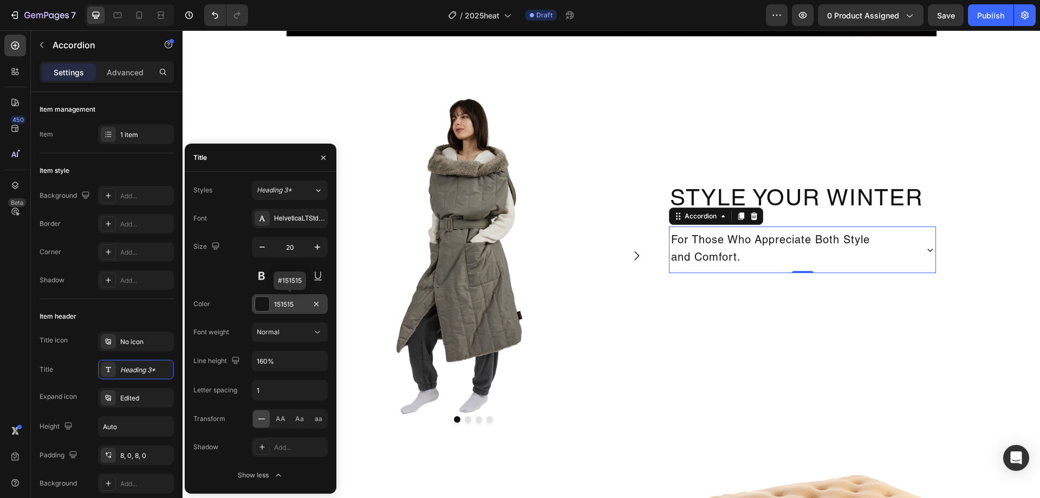
click at [295, 309] on div "151515" at bounding box center [290, 303] width 76 height 19
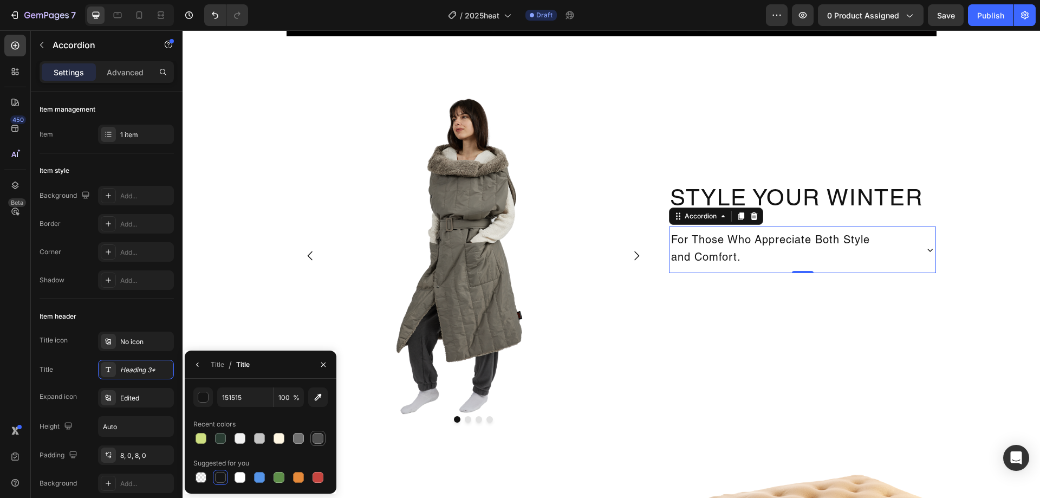
click at [316, 436] on div at bounding box center [317, 438] width 11 height 11
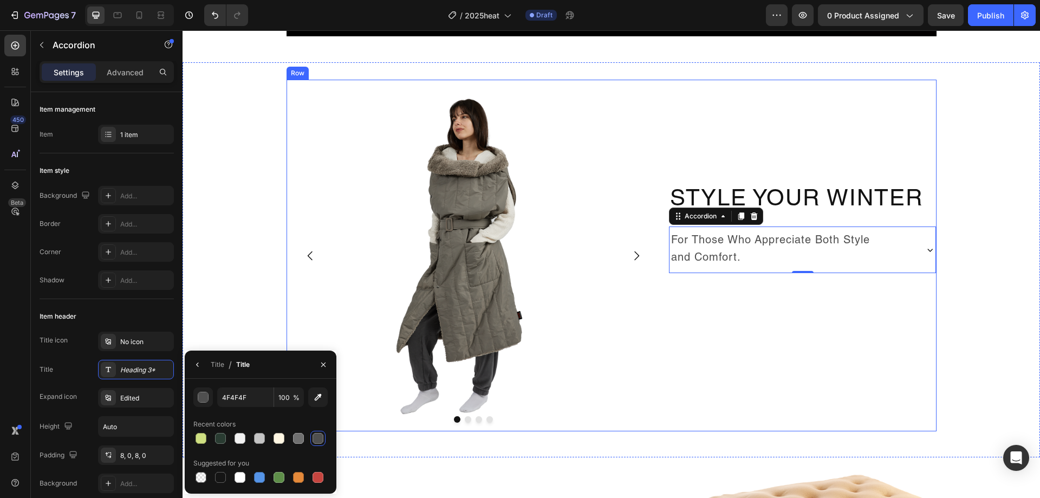
type input "151515"
click at [770, 384] on div "Style Your Winter Heading For Those Who Appreciate Both Style and Comfort. Acco…" at bounding box center [802, 255] width 267 height 351
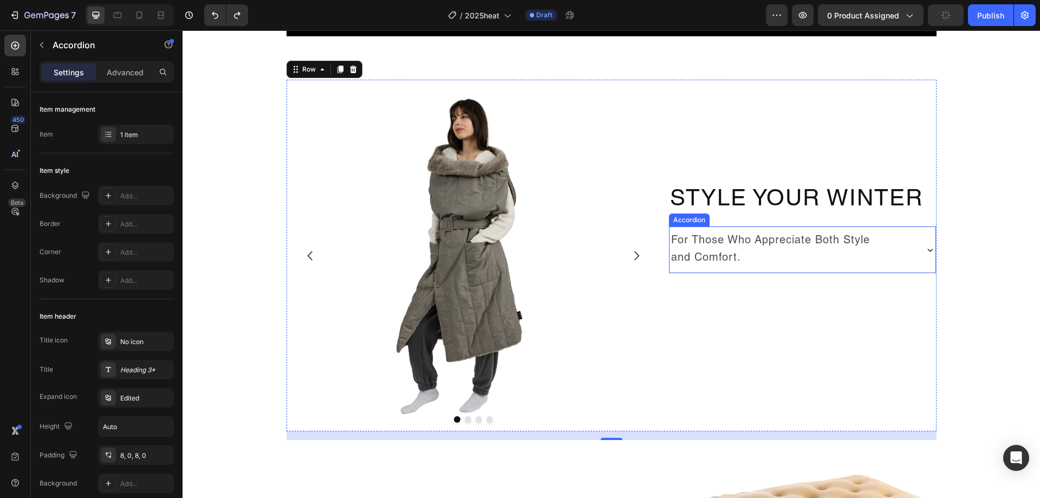
click at [794, 247] on p "For Those Who Appreciate Both Style and Comfort." at bounding box center [770, 249] width 199 height 35
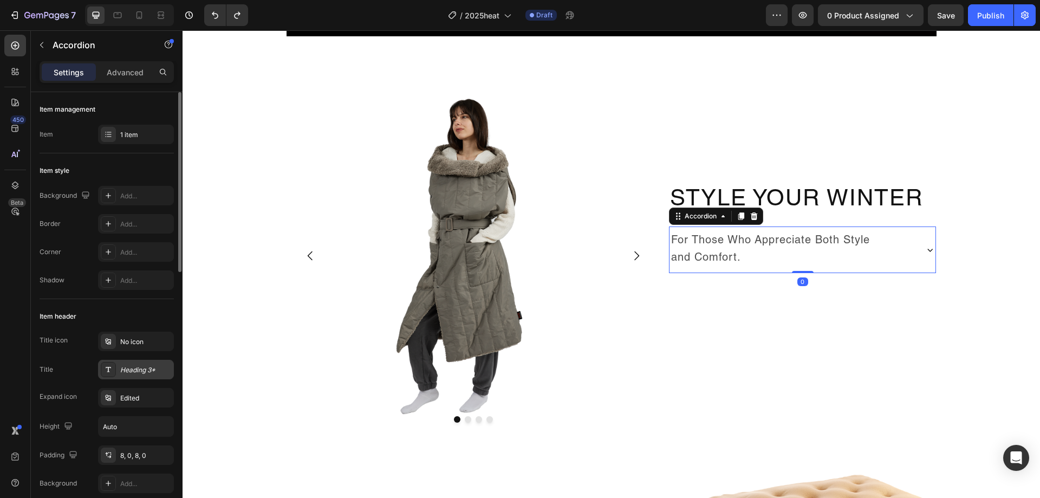
click at [136, 369] on div "Heading 3*" at bounding box center [145, 370] width 51 height 10
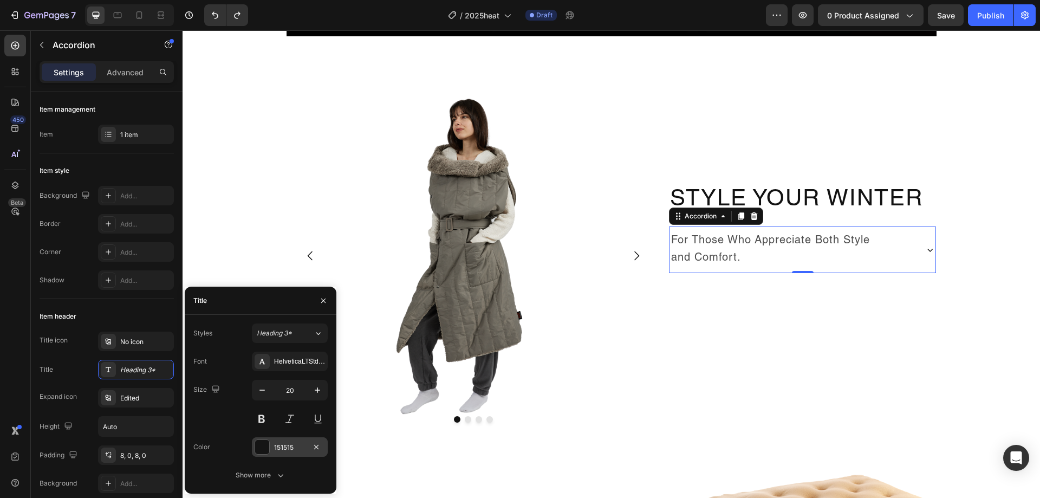
click at [265, 444] on div at bounding box center [262, 447] width 14 height 14
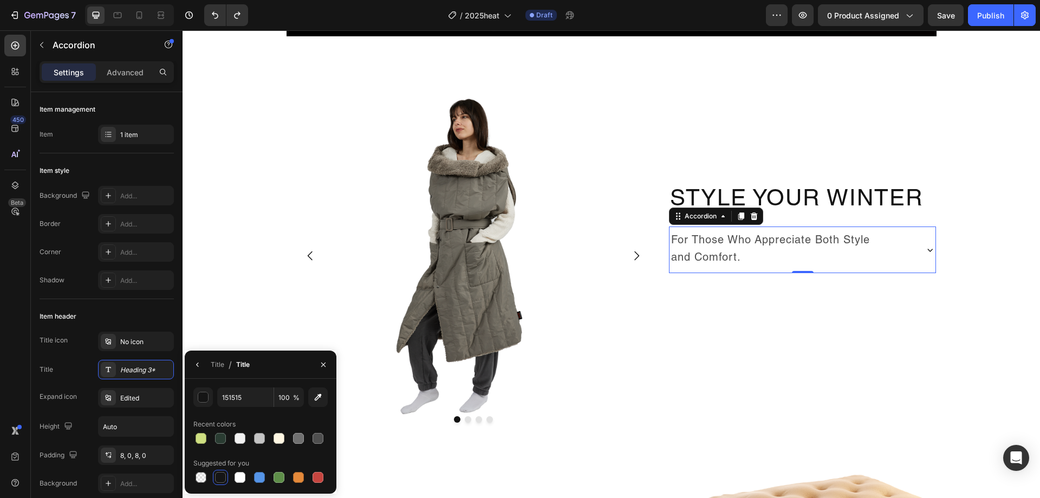
click at [219, 476] on div at bounding box center [220, 477] width 11 height 11
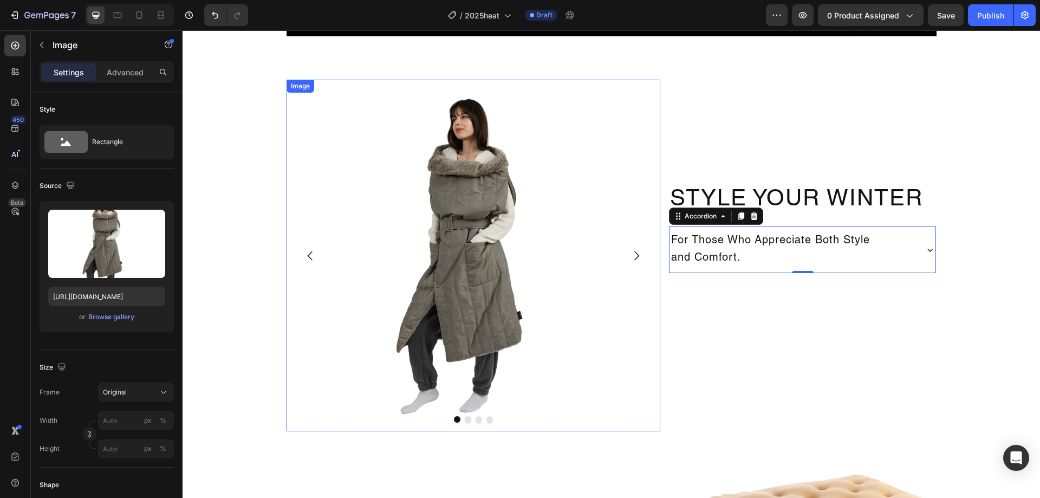
click at [567, 411] on img at bounding box center [473, 255] width 374 height 351
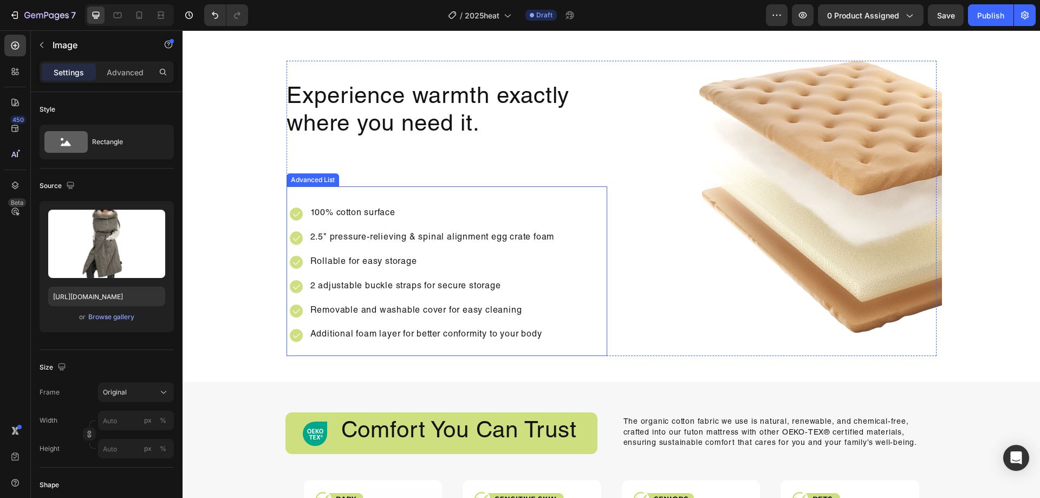
scroll to position [1408, 0]
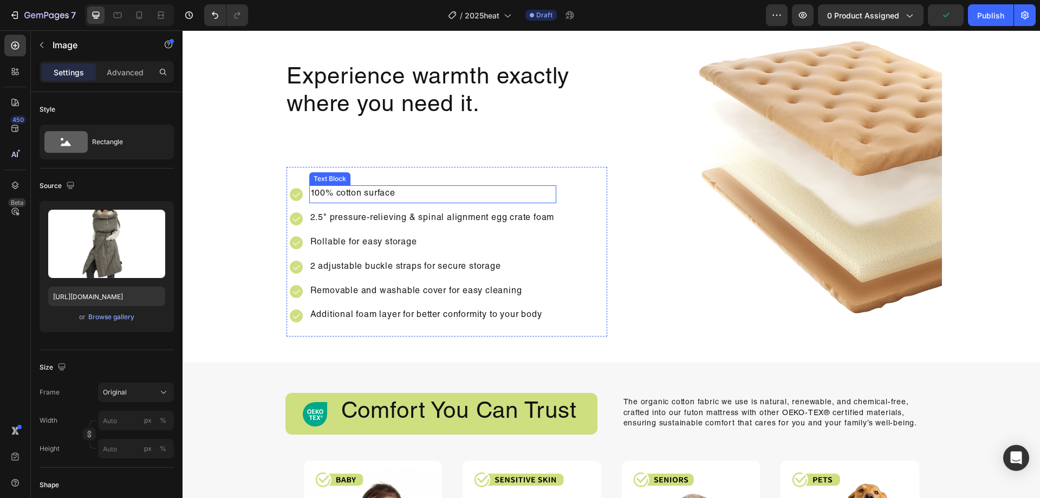
click at [370, 198] on p "100% cotton surface" at bounding box center [432, 194] width 245 height 16
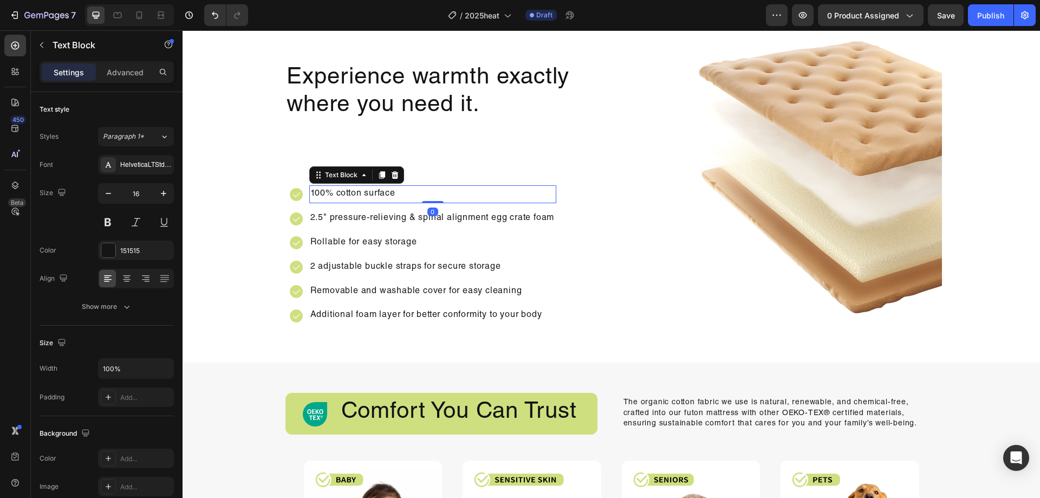
click at [370, 198] on p "100% cotton surface" at bounding box center [432, 194] width 245 height 16
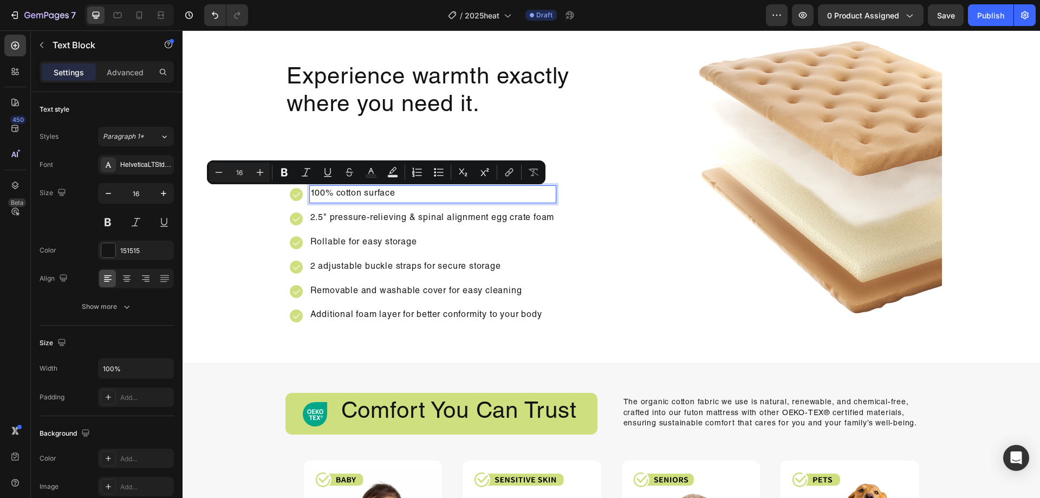
drag, startPoint x: 413, startPoint y: 193, endPoint x: 401, endPoint y: 194, distance: 12.5
click at [401, 194] on p "100% cotton surface" at bounding box center [432, 194] width 245 height 16
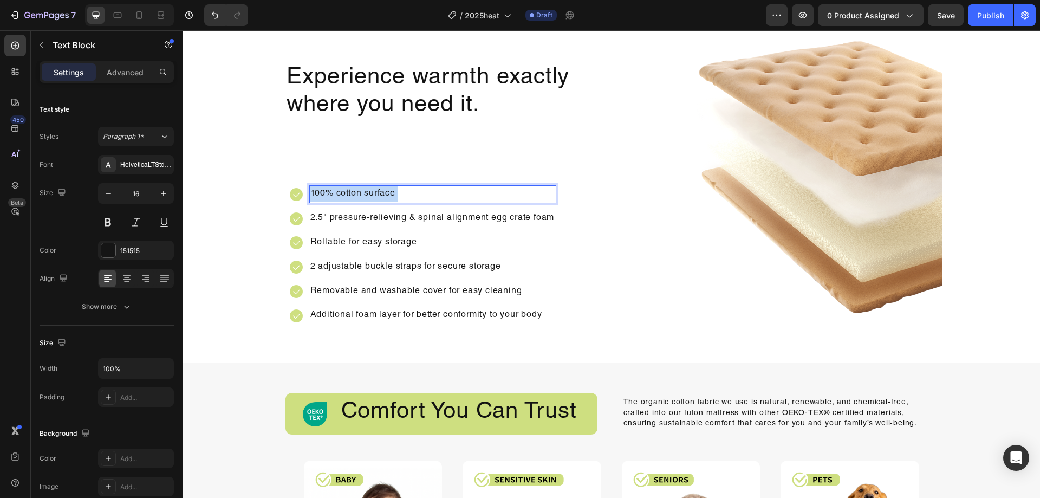
drag, startPoint x: 403, startPoint y: 194, endPoint x: 332, endPoint y: 190, distance: 71.0
click at [336, 191] on p "100% cotton surface" at bounding box center [432, 194] width 245 height 16
drag, startPoint x: 398, startPoint y: 192, endPoint x: 302, endPoint y: 192, distance: 95.8
click at [302, 192] on li "Image 100% cotton surface Text Block 0" at bounding box center [423, 194] width 267 height 18
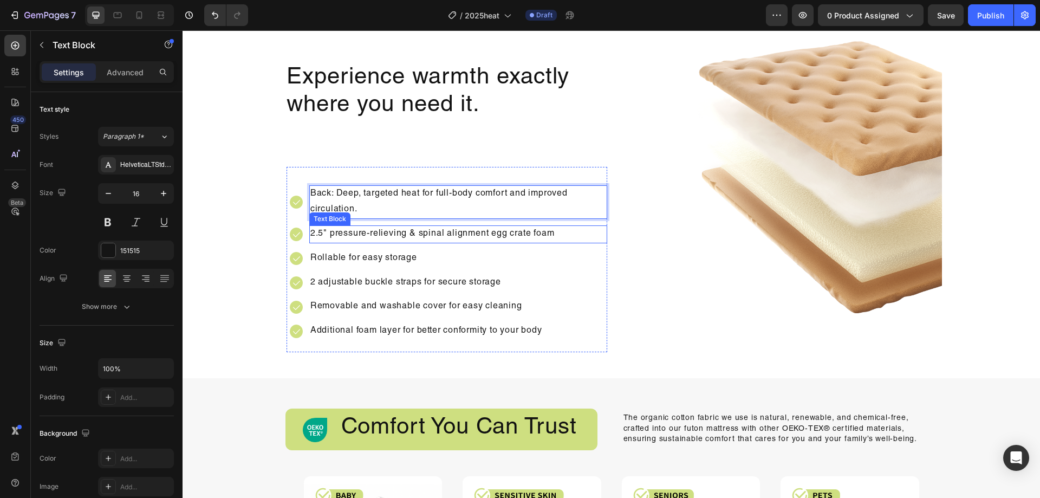
click at [482, 236] on p "2.5" pressure-relieving & spinal alignment egg crate foam" at bounding box center [458, 234] width 296 height 16
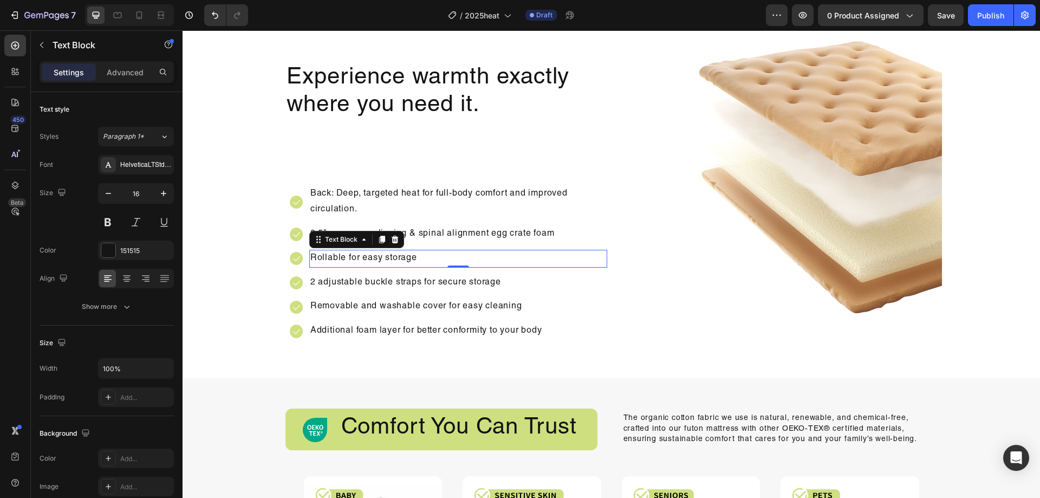
click at [491, 260] on p "Rollable for easy storage" at bounding box center [458, 259] width 296 height 16
click at [594, 199] on p "Back: Deep, targeted heat for full-body comfort and improved circulation." at bounding box center [458, 201] width 296 height 31
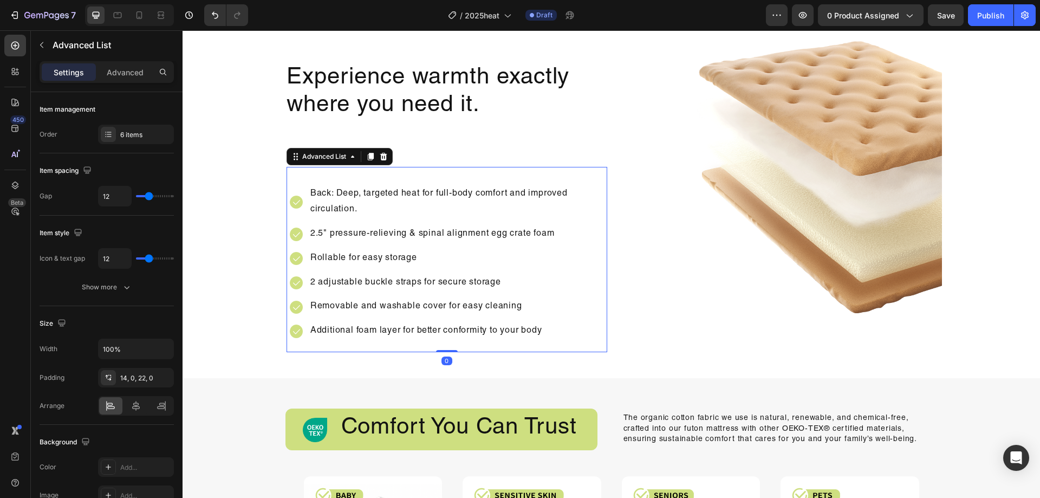
click at [596, 179] on div "Image Back: Deep, targeted heat for full-body comfort and improved circulation.…" at bounding box center [448, 265] width 317 height 174
click at [133, 215] on div "Item management Order 6 items" at bounding box center [107, 260] width 134 height 90
click at [136, 139] on div "6 items" at bounding box center [145, 135] width 51 height 10
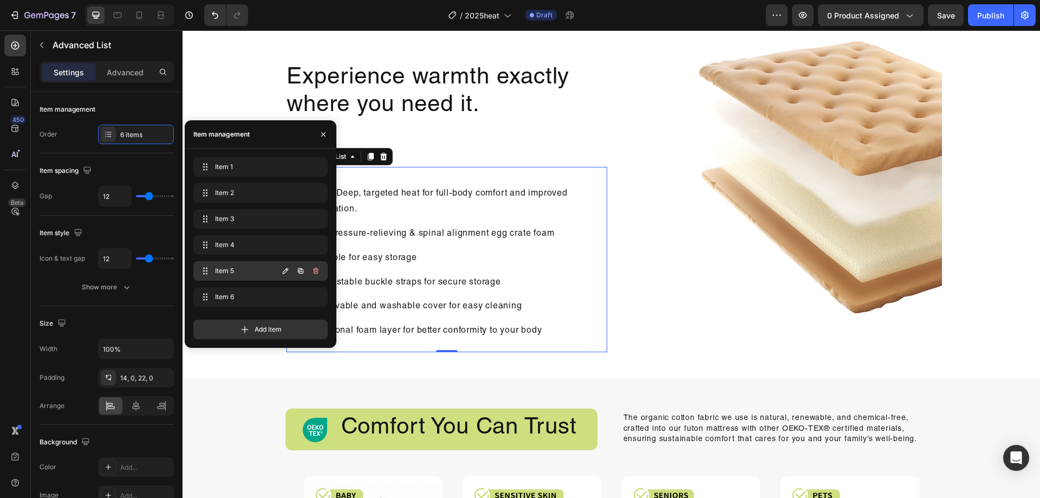
click at [313, 274] on icon "button" at bounding box center [315, 270] width 9 height 9
click at [313, 274] on div "Delete" at bounding box center [308, 271] width 20 height 10
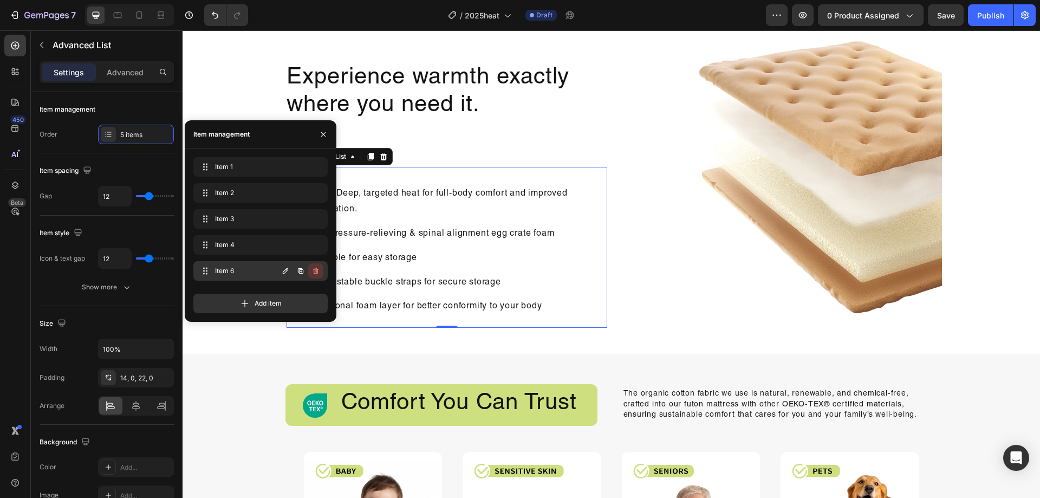
click at [313, 274] on icon "button" at bounding box center [315, 270] width 9 height 9
click at [313, 293] on div "Add item" at bounding box center [260, 302] width 134 height 19
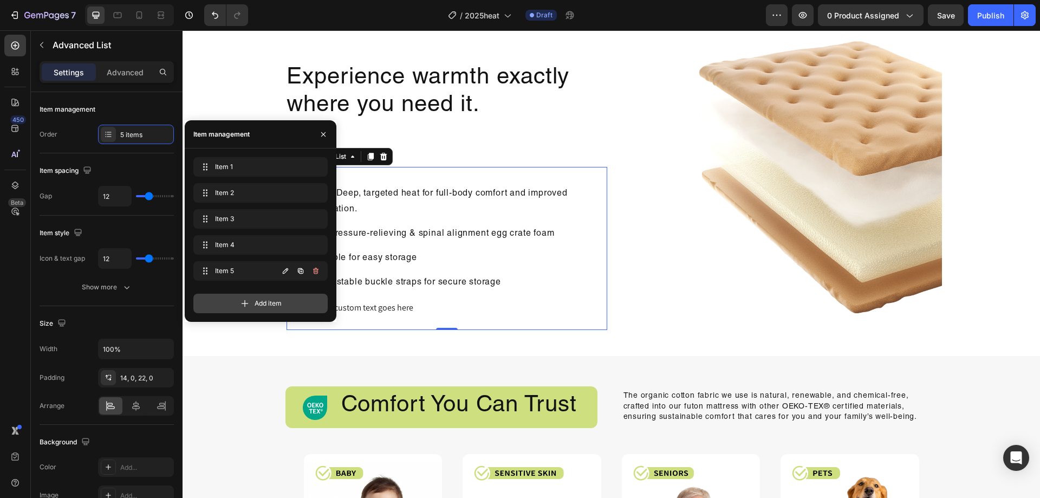
click at [313, 273] on icon "button" at bounding box center [315, 270] width 9 height 9
click at [318, 264] on button "Delete" at bounding box center [308, 270] width 30 height 15
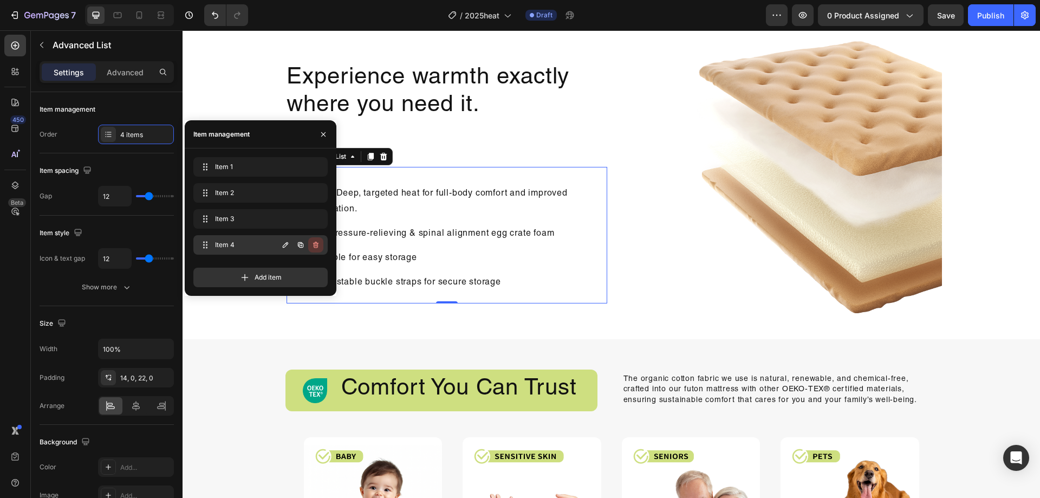
click at [319, 247] on icon "button" at bounding box center [315, 244] width 9 height 9
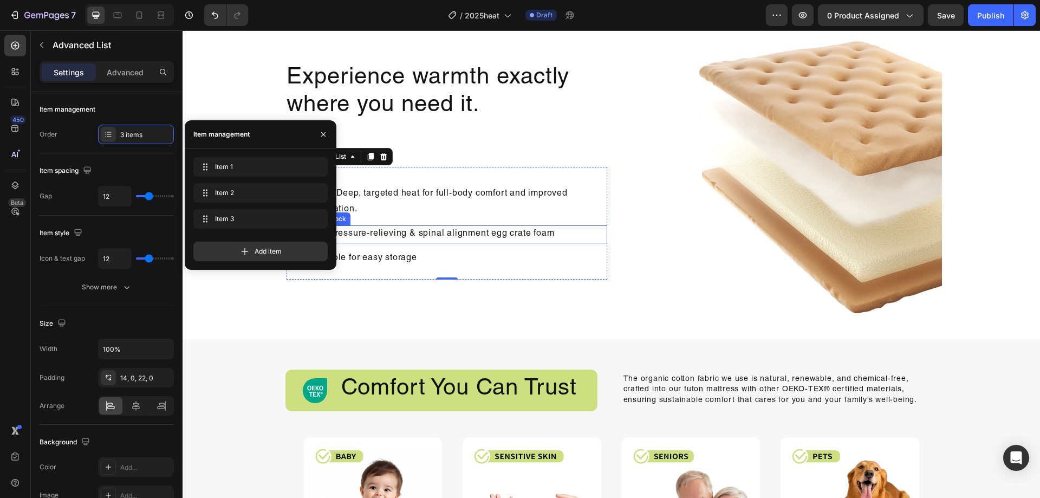
click at [443, 237] on p "2.5" pressure-relieving & spinal alignment egg crate foam" at bounding box center [458, 234] width 296 height 16
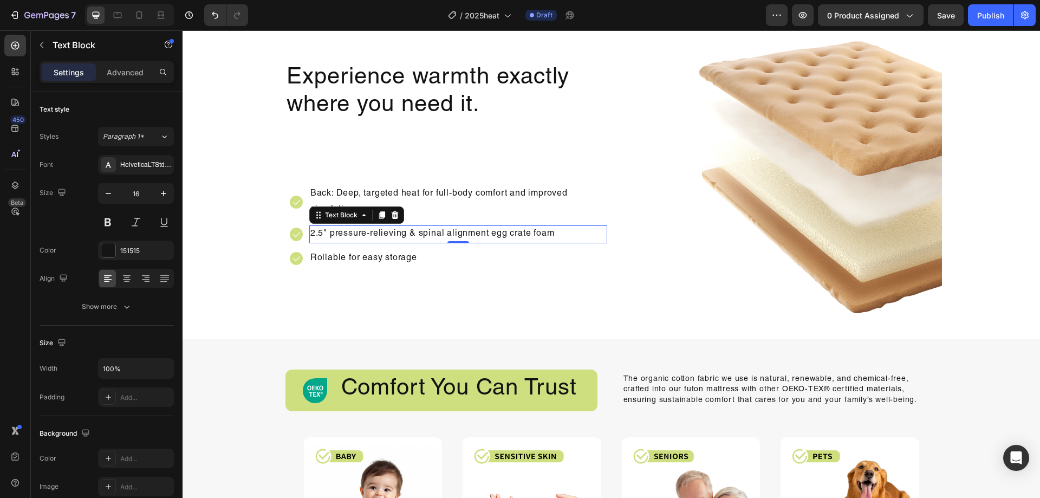
click at [396, 233] on p "2.5" pressure-relieving & spinal alignment egg crate foam" at bounding box center [458, 234] width 296 height 16
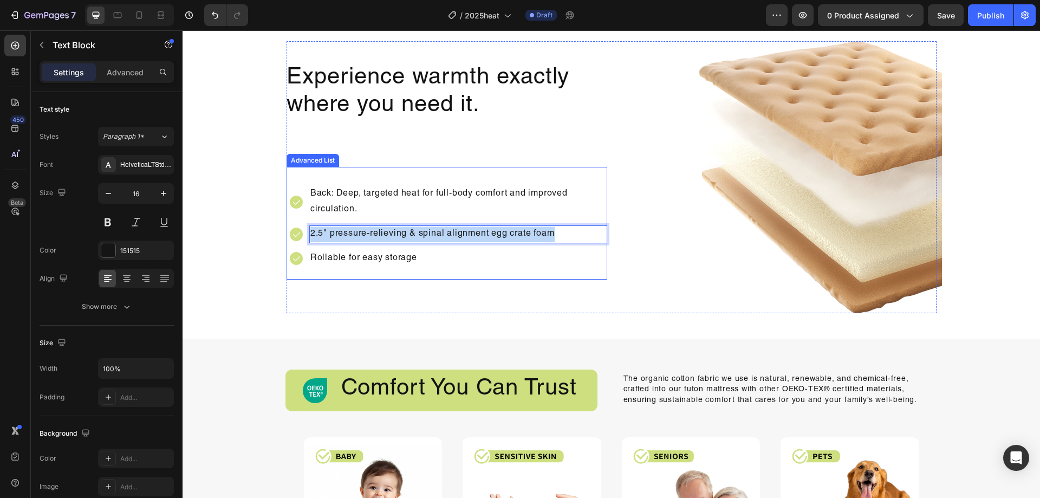
drag, startPoint x: 559, startPoint y: 231, endPoint x: 302, endPoint y: 220, distance: 257.4
click at [303, 220] on ul "Image Back: Deep, targeted heat for full-body comfort and improved circulation.…" at bounding box center [448, 226] width 317 height 82
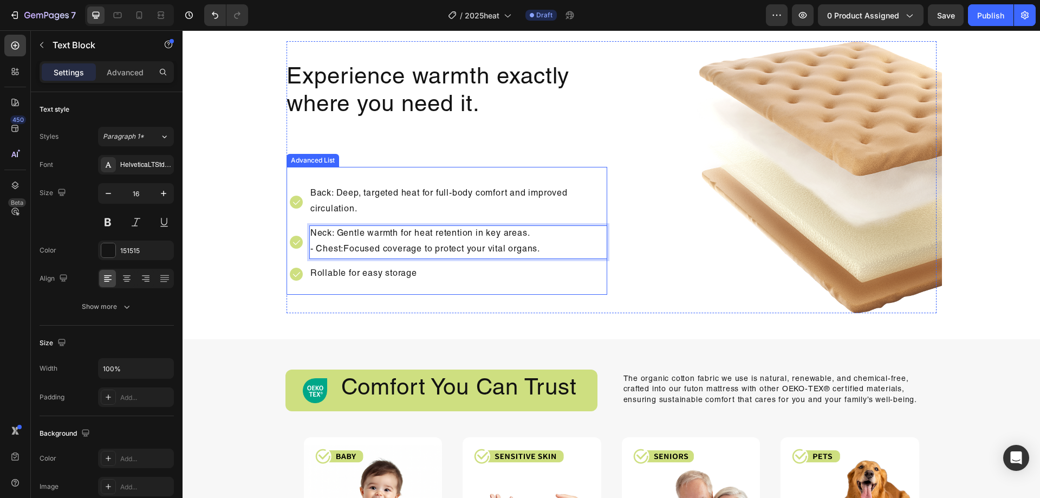
click at [511, 289] on div "Image Back: Deep, targeted heat for full-body comfort and improved circulation.…" at bounding box center [448, 236] width 317 height 117
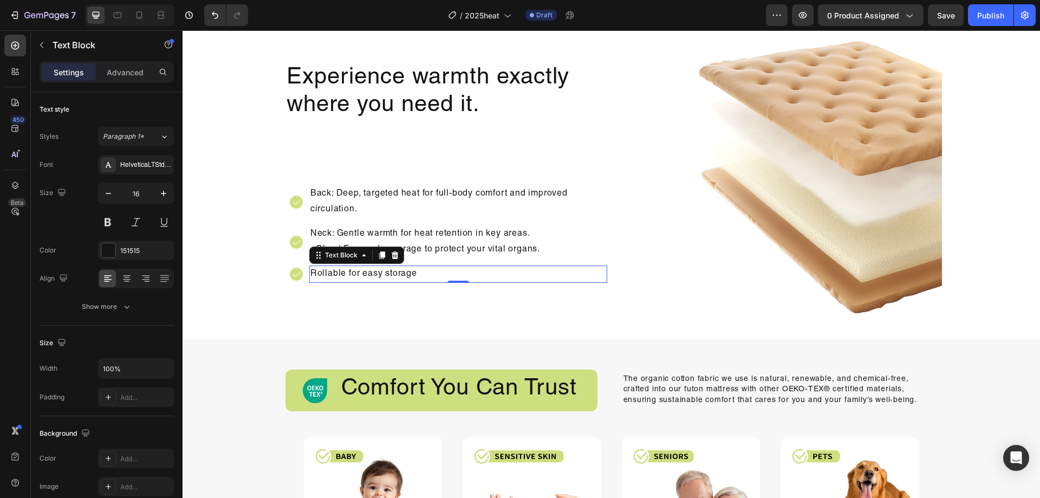
click at [379, 272] on p "Rollable for easy storage" at bounding box center [458, 274] width 296 height 16
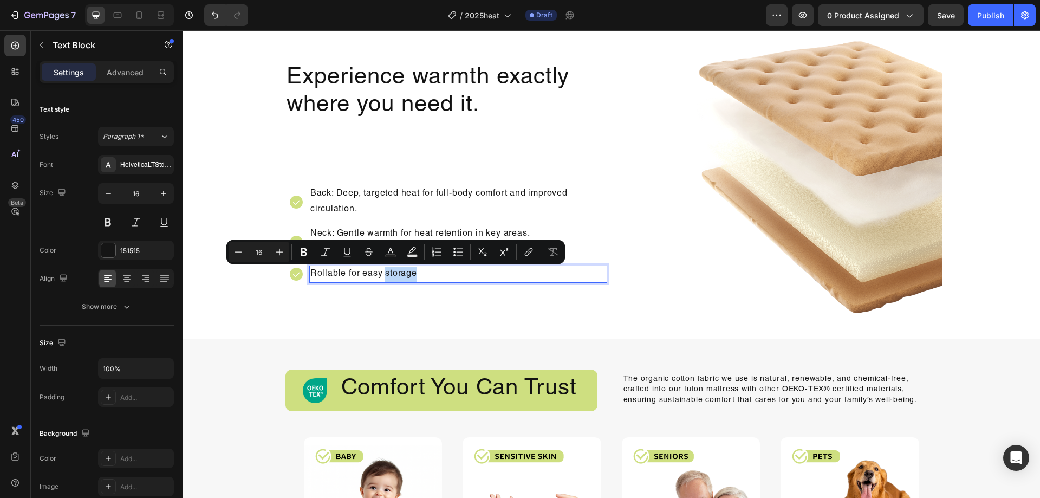
click at [429, 272] on p "Rollable for easy storage" at bounding box center [458, 274] width 296 height 16
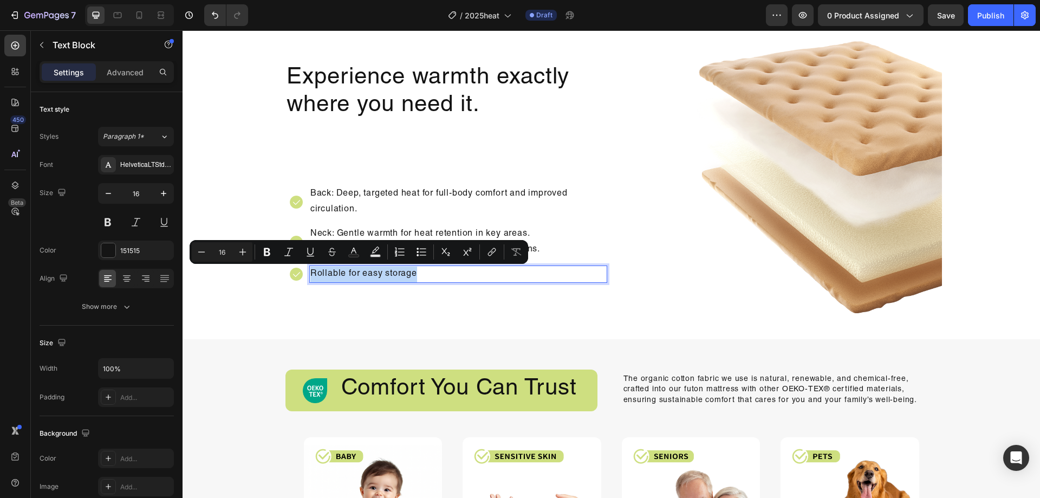
drag, startPoint x: 433, startPoint y: 273, endPoint x: 287, endPoint y: 269, distance: 146.3
click at [290, 269] on li "Image Rollable for easy storage Text Block 0" at bounding box center [448, 274] width 317 height 18
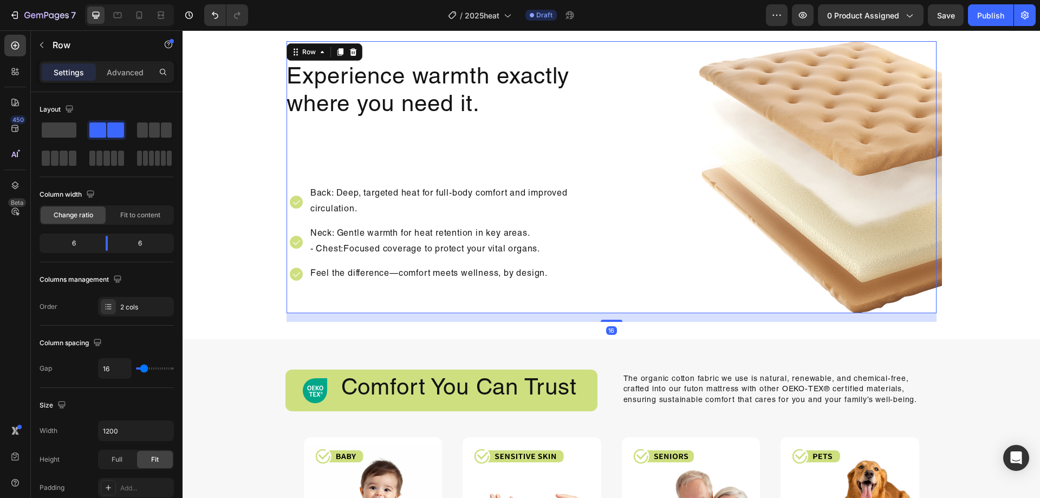
click at [585, 308] on div "Experience warmth exactly where you need it. Heading Image Back: Deep, targeted…" at bounding box center [446, 177] width 321 height 272
click at [473, 279] on p "Feel the difference—comfort meets wellness, by design." at bounding box center [458, 274] width 296 height 16
click at [616, 287] on div "Image" at bounding box center [776, 177] width 321 height 272
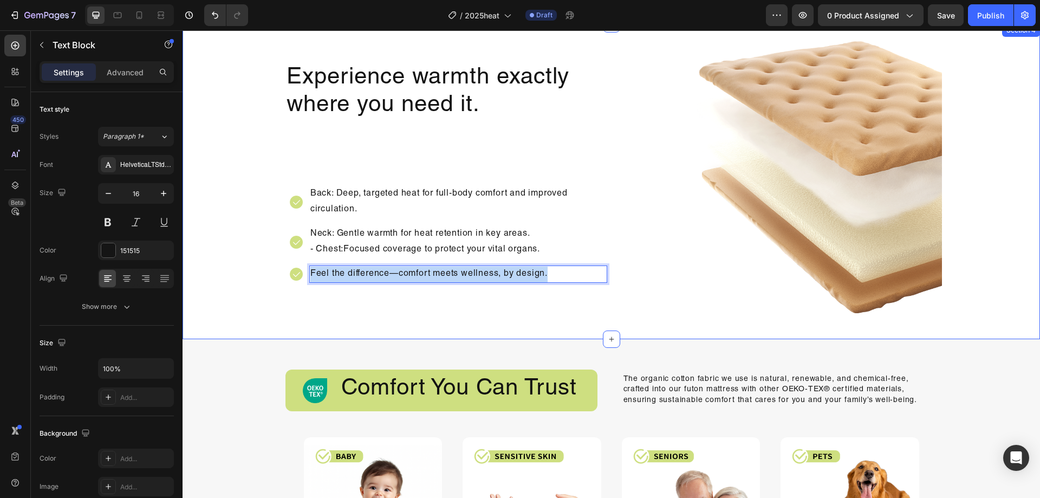
drag, startPoint x: 569, startPoint y: 277, endPoint x: 254, endPoint y: 260, distance: 315.5
click at [205, 263] on div "Experience warmth exactly where you need it. Heading Image Back: Deep, targeted…" at bounding box center [610, 181] width 857 height 280
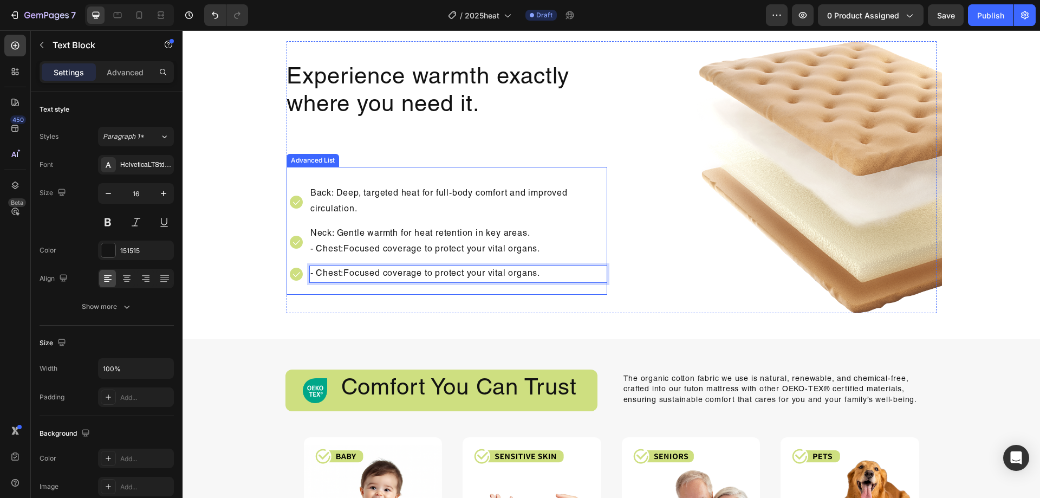
click at [520, 219] on ul "Image Back: Deep, targeted heat for full-body comfort and improved circulation.…" at bounding box center [448, 233] width 317 height 97
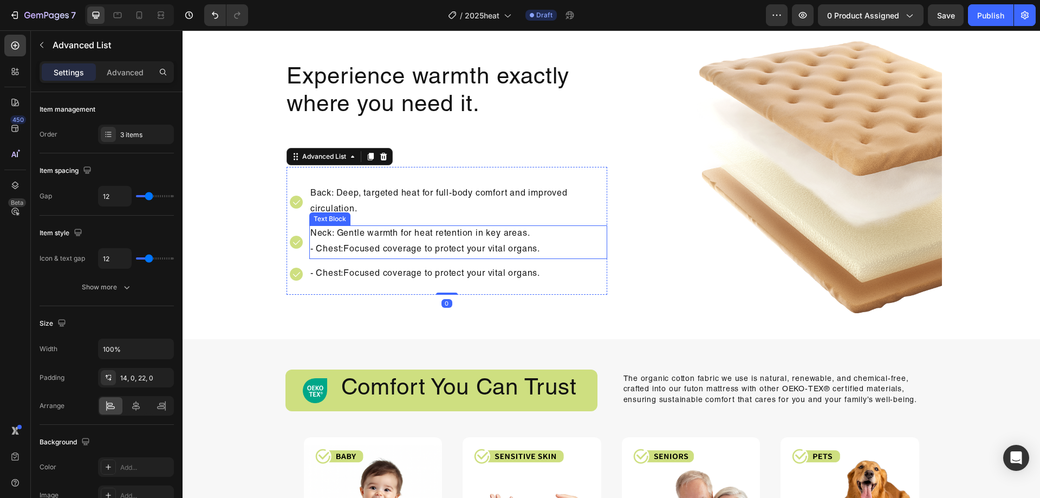
click at [493, 252] on p "Neck: Gentle warmth for heat retention in key areas. - Chest:Focused coverage t…" at bounding box center [458, 241] width 296 height 31
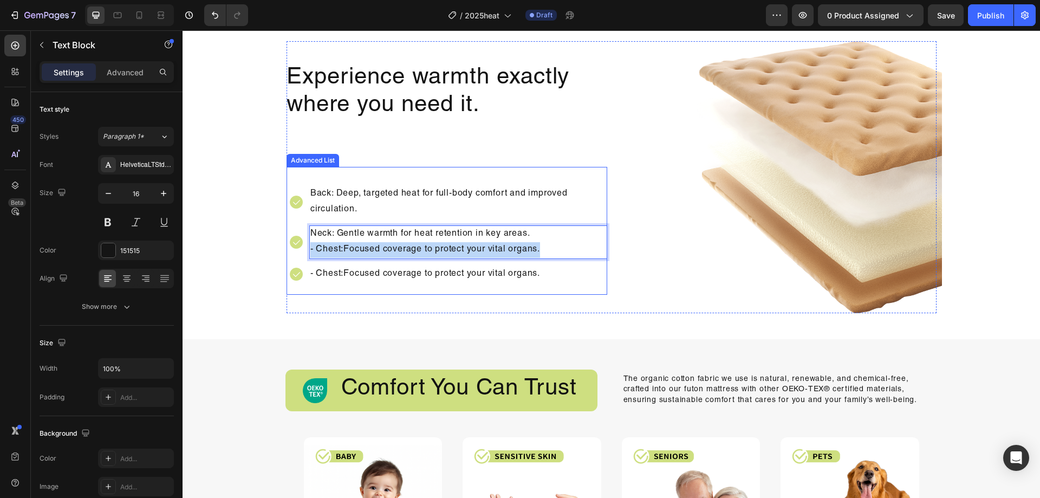
drag, startPoint x: 551, startPoint y: 250, endPoint x: 284, endPoint y: 252, distance: 266.4
click at [286, 252] on div "Image Back: Deep, targeted heat for full-body comfort and improved circulation.…" at bounding box center [446, 231] width 321 height 128
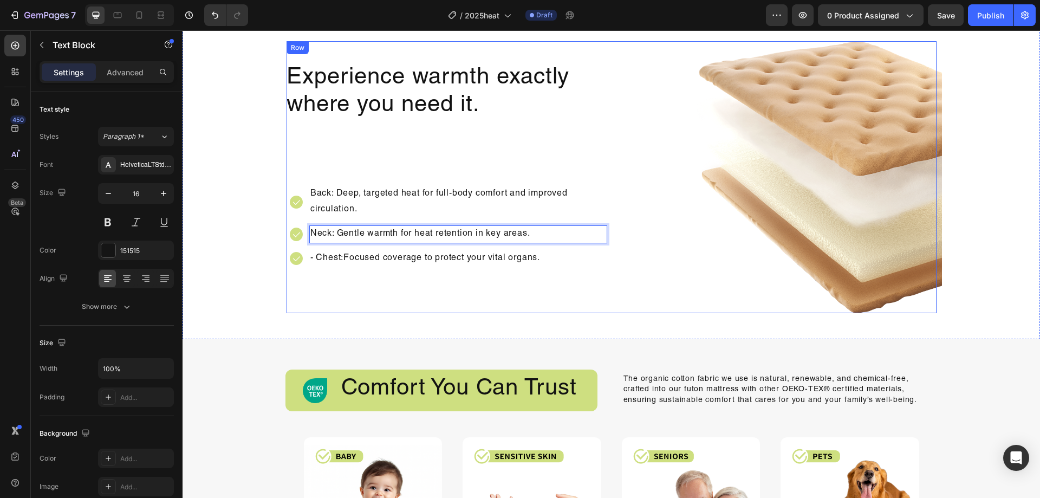
click at [616, 274] on div "Image" at bounding box center [776, 177] width 321 height 272
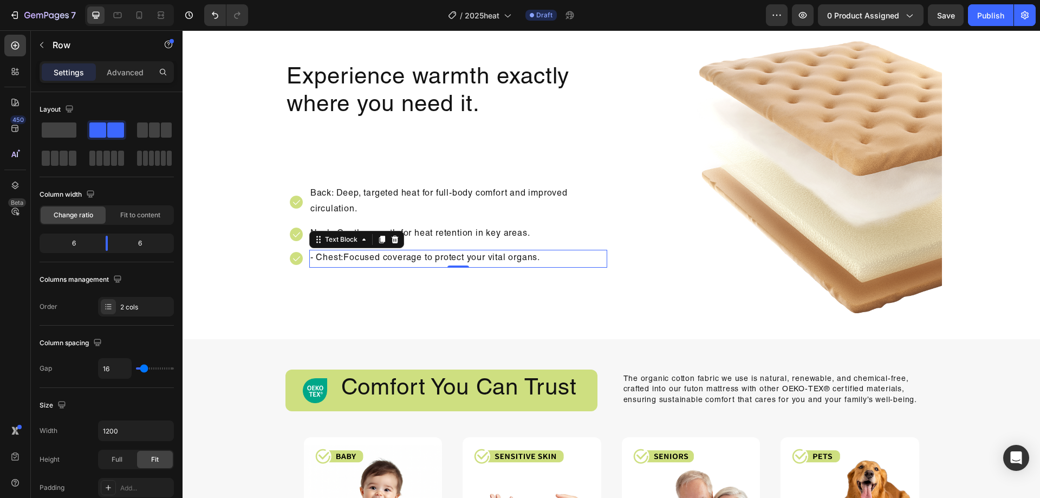
click at [522, 260] on p "- Chest:Focused coverage to protect your vital organs." at bounding box center [458, 259] width 296 height 16
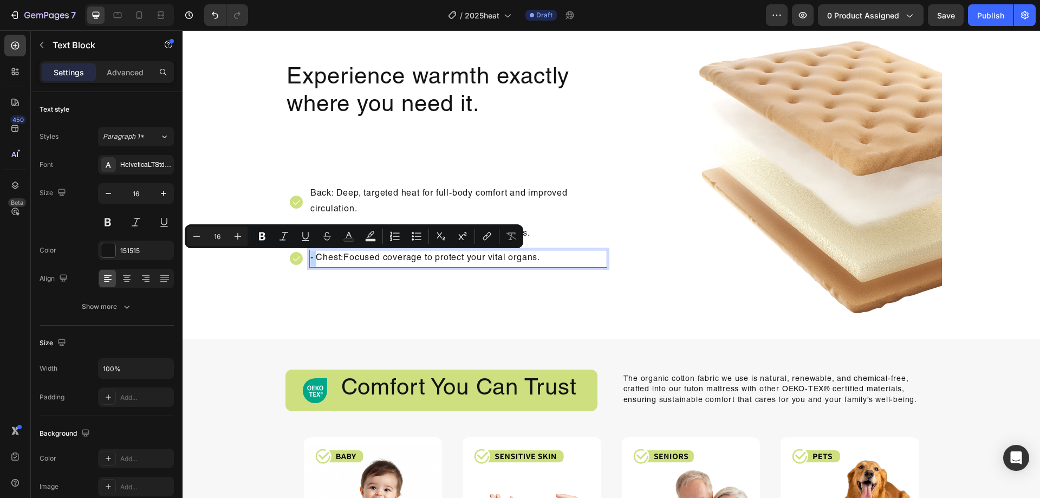
drag, startPoint x: 315, startPoint y: 257, endPoint x: 285, endPoint y: 262, distance: 30.1
click at [286, 262] on div "Image Back: Deep, targeted heat for full-body comfort and improved circulation.…" at bounding box center [446, 223] width 321 height 112
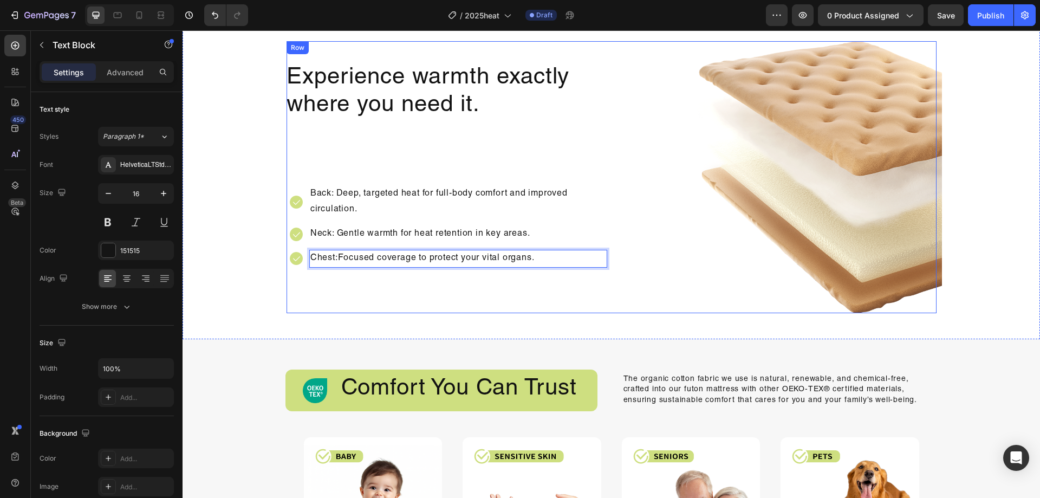
click at [537, 288] on div "Experience warmth exactly where you need it. Heading Image Back: Deep, targeted…" at bounding box center [446, 177] width 321 height 272
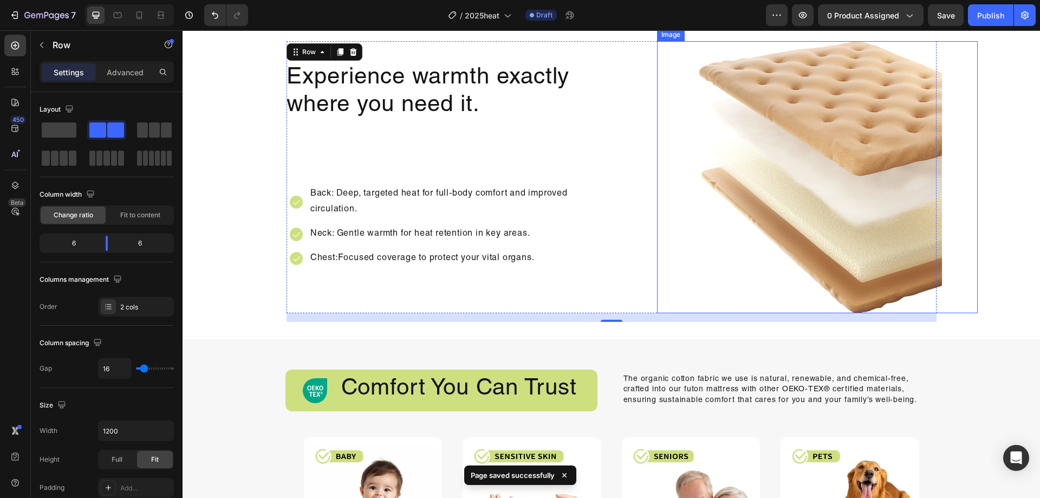
click at [766, 226] on img at bounding box center [817, 177] width 249 height 272
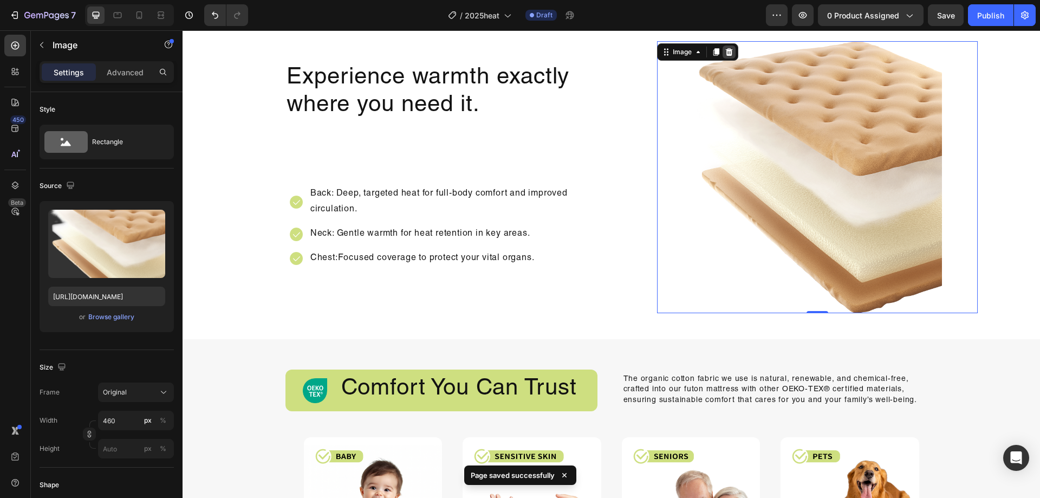
click at [728, 54] on icon at bounding box center [728, 52] width 9 height 9
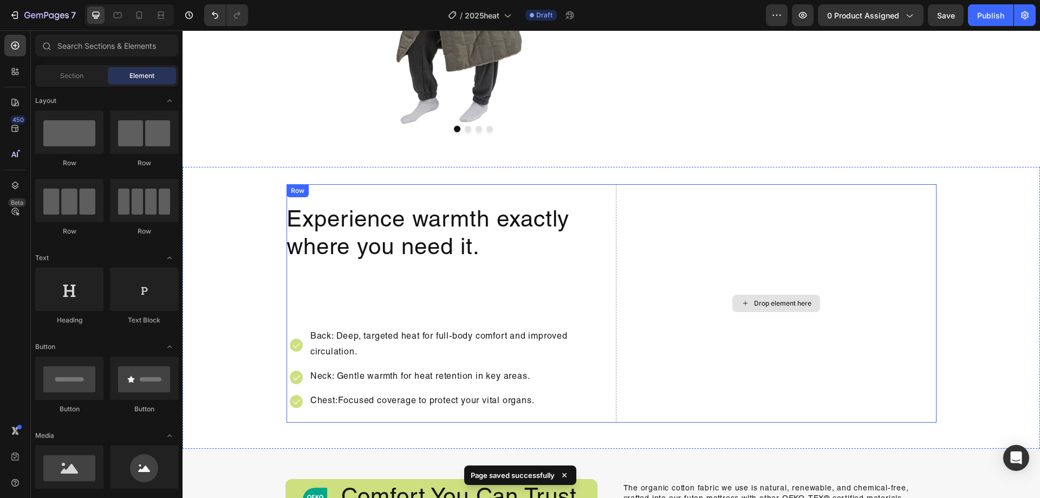
scroll to position [1245, 0]
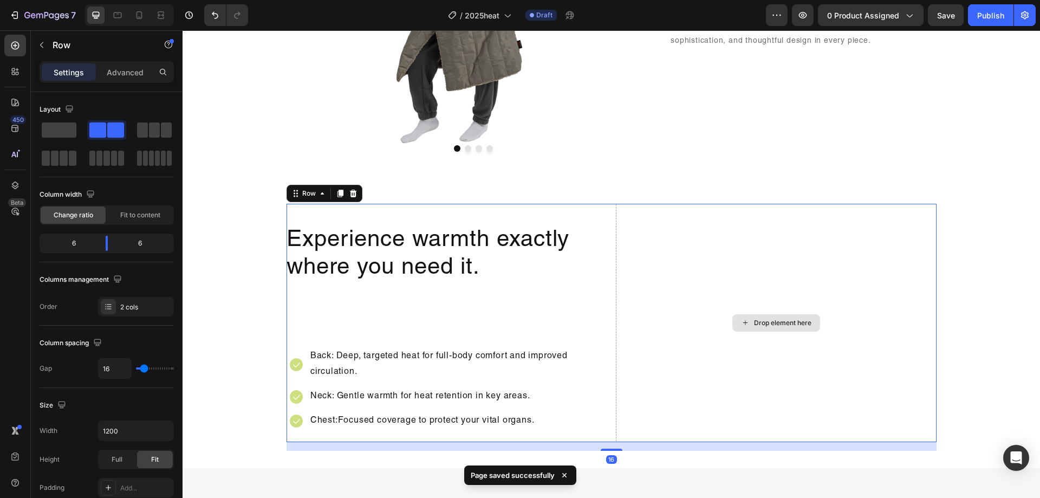
click at [829, 283] on div "Drop element here" at bounding box center [776, 323] width 321 height 238
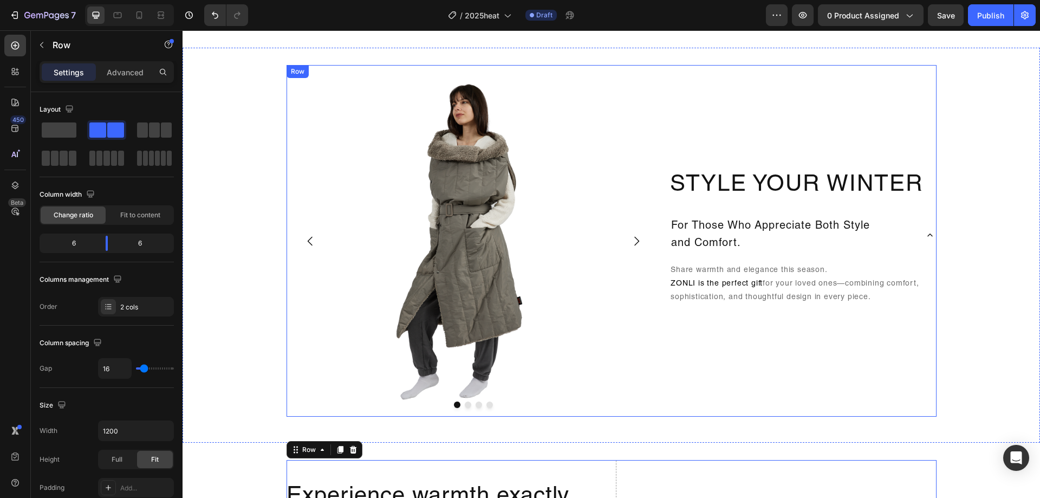
scroll to position [975, 0]
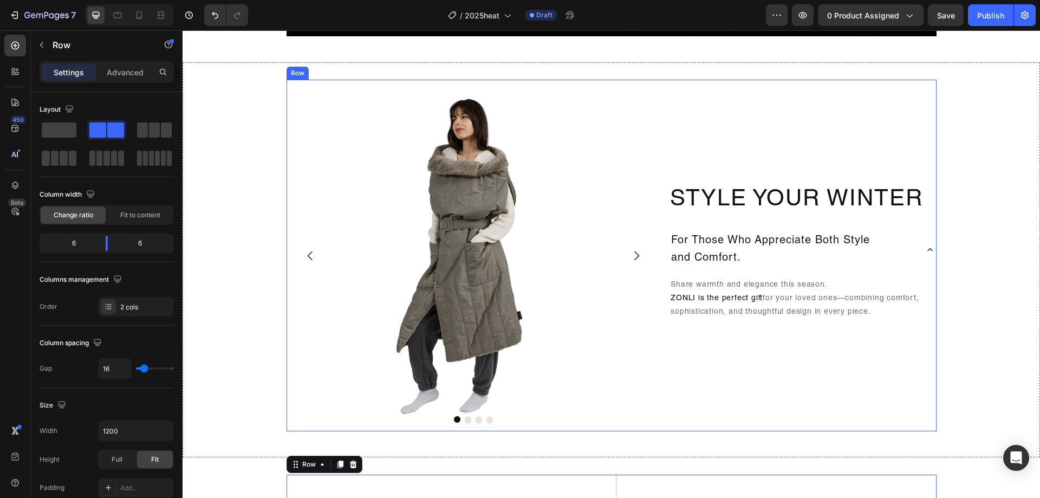
click at [694, 349] on div "Style Your Winter Heading For Those Who Appreciate Both Style and Comfort. Shar…" at bounding box center [802, 255] width 267 height 351
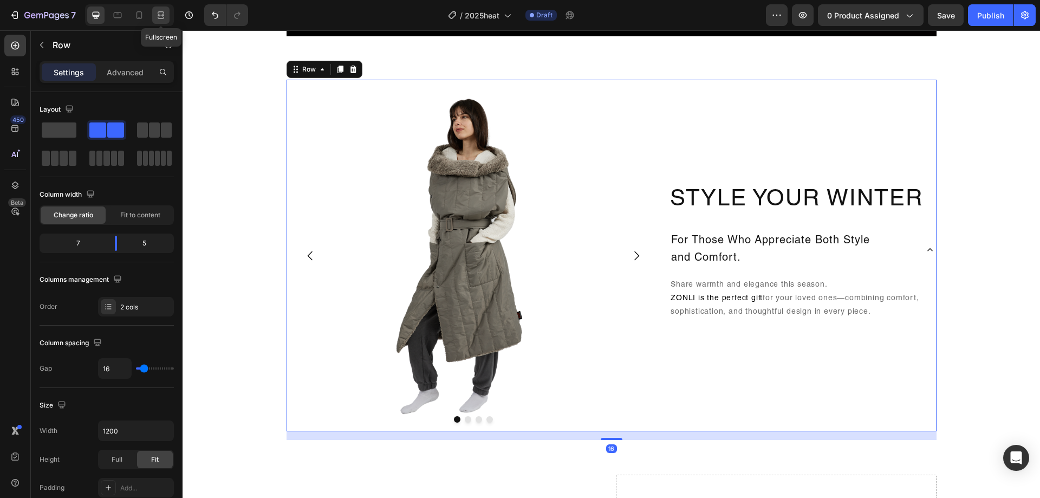
click at [166, 15] on icon at bounding box center [160, 15] width 11 height 11
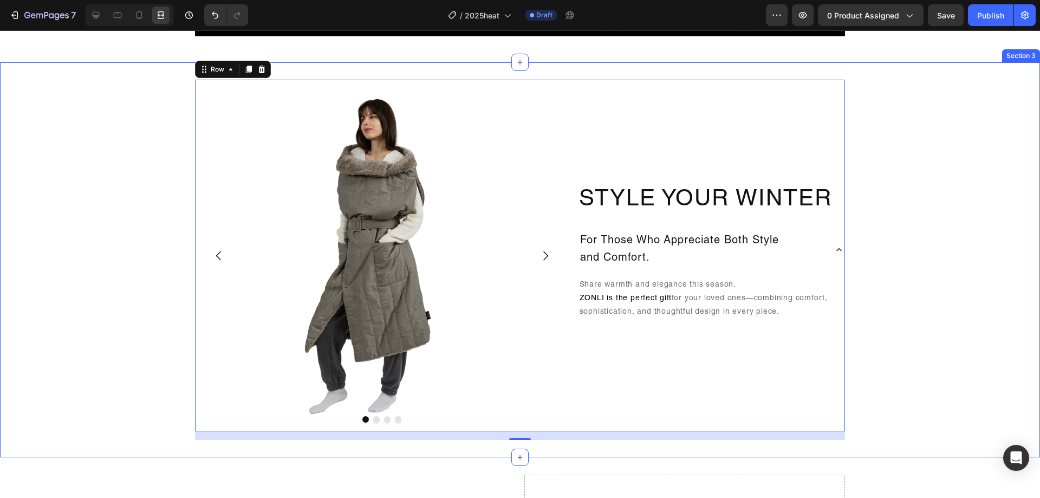
click at [904, 233] on div "Image Drop element here Drop element here Drop element here Carousel Style Your…" at bounding box center [520, 260] width 1040 height 360
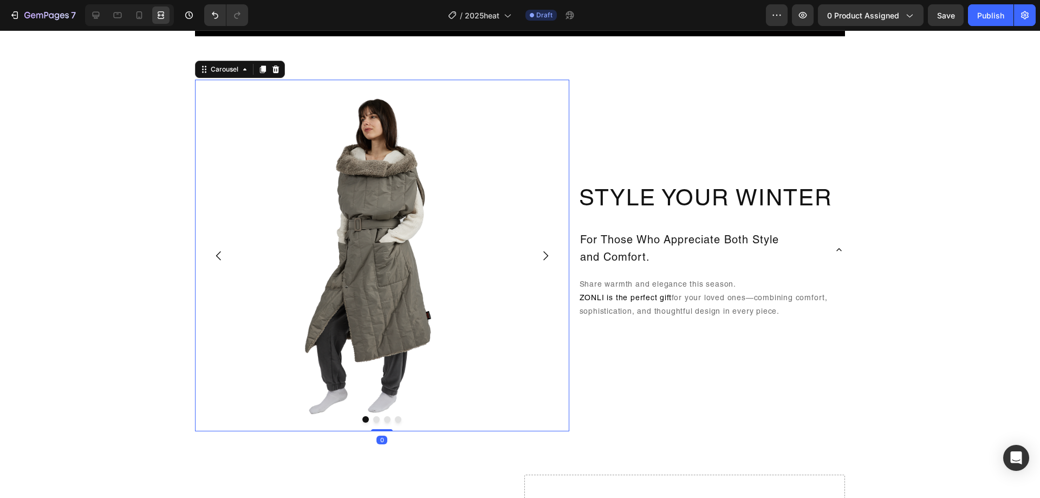
click at [373, 422] on button "Dot" at bounding box center [376, 419] width 6 height 6
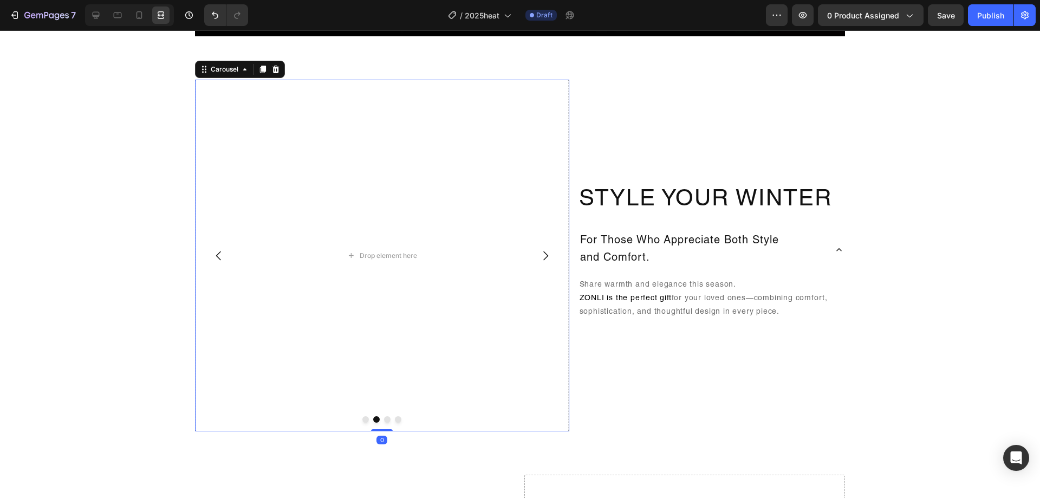
click at [207, 261] on button "Carousel Back Arrow" at bounding box center [219, 255] width 30 height 30
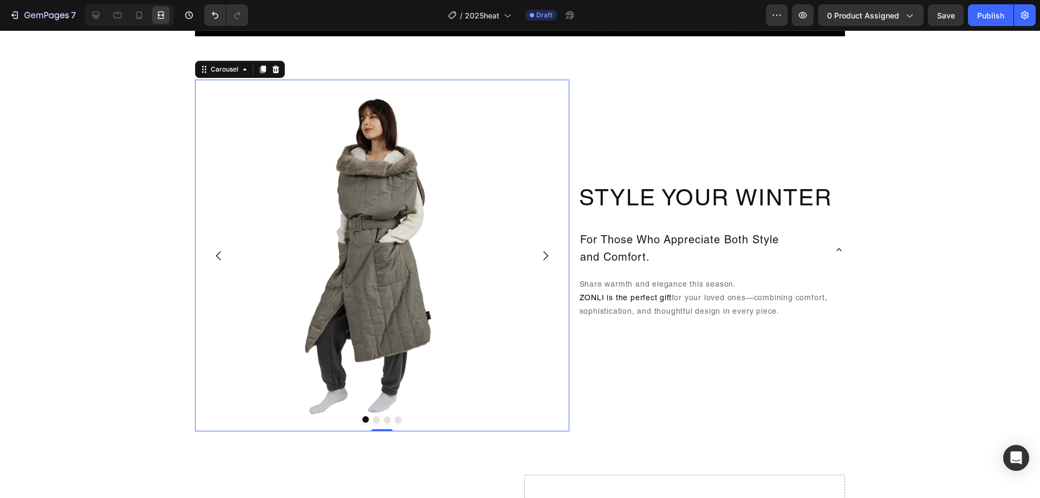
click at [536, 265] on button "Carousel Next Arrow" at bounding box center [545, 255] width 30 height 30
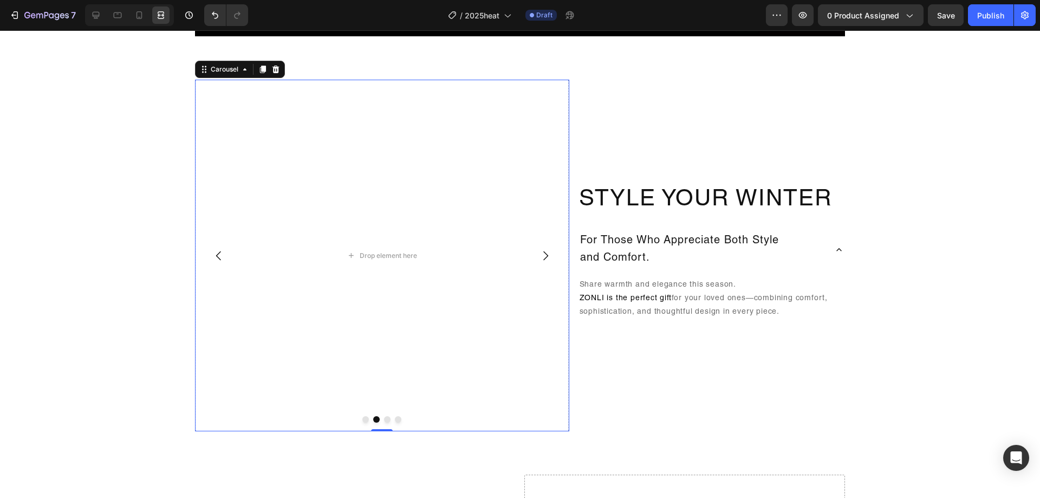
click at [537, 265] on button "Carousel Next Arrow" at bounding box center [545, 255] width 30 height 30
click at [99, 16] on icon at bounding box center [96, 15] width 7 height 7
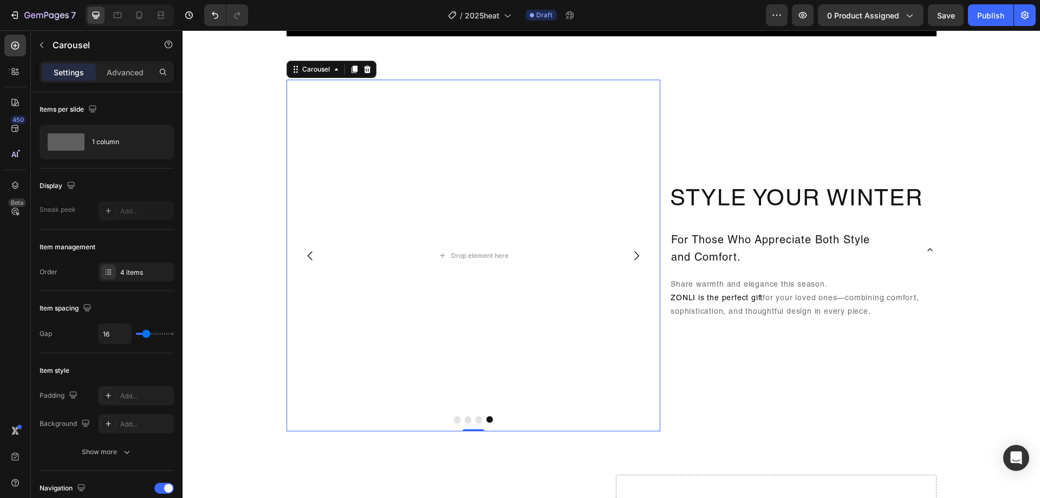
click at [311, 260] on icon "Carousel Back Arrow" at bounding box center [310, 255] width 13 height 13
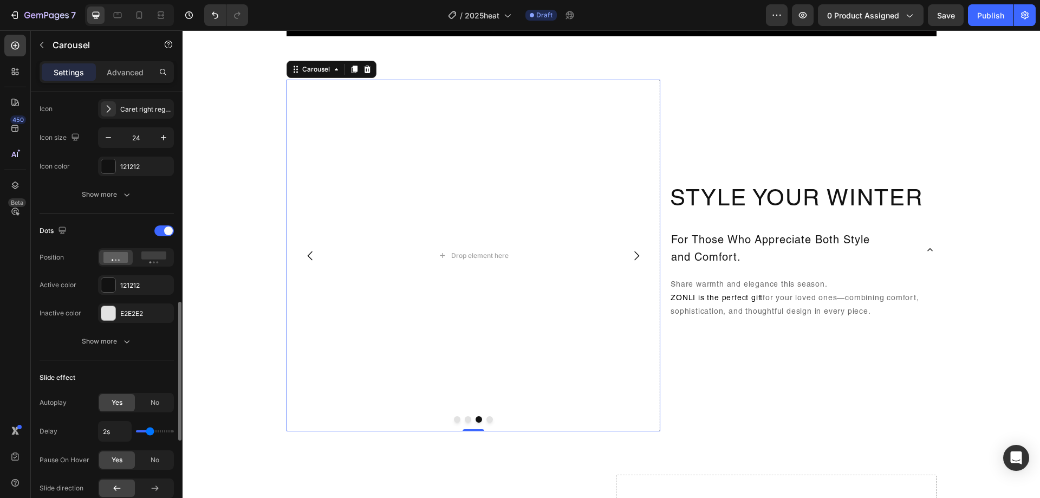
scroll to position [541, 0]
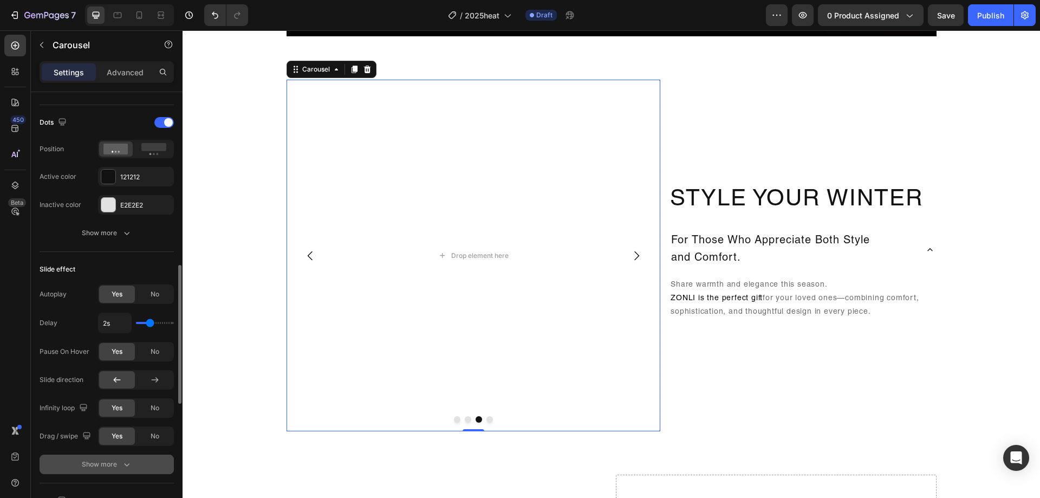
click at [107, 465] on div "Show more" at bounding box center [107, 464] width 50 height 11
click at [122, 462] on input "1000ms" at bounding box center [115, 464] width 32 height 19
type input "8ms"
type input "100"
type input "800ms"
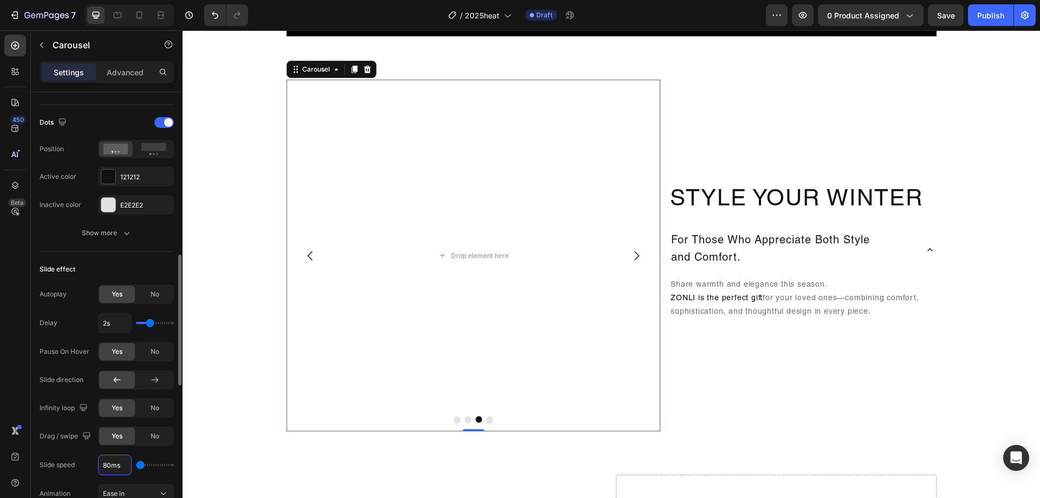
type input "800"
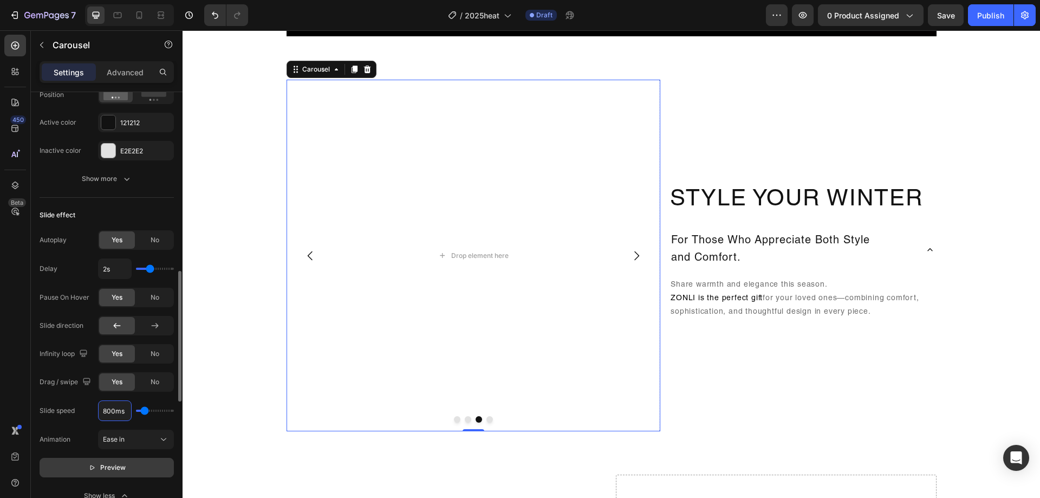
type input "800ms"
click at [142, 465] on button "Preview" at bounding box center [107, 467] width 134 height 19
click at [138, 468] on button "Pause" at bounding box center [107, 467] width 134 height 19
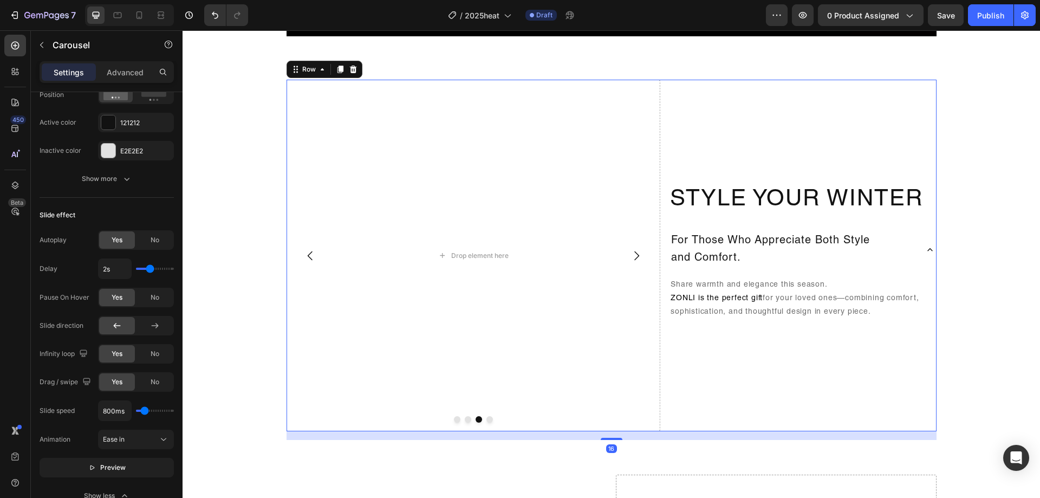
click at [824, 368] on div "Style Your Winter Heading For Those Who Appreciate Both Style and Comfort. Shar…" at bounding box center [802, 255] width 267 height 351
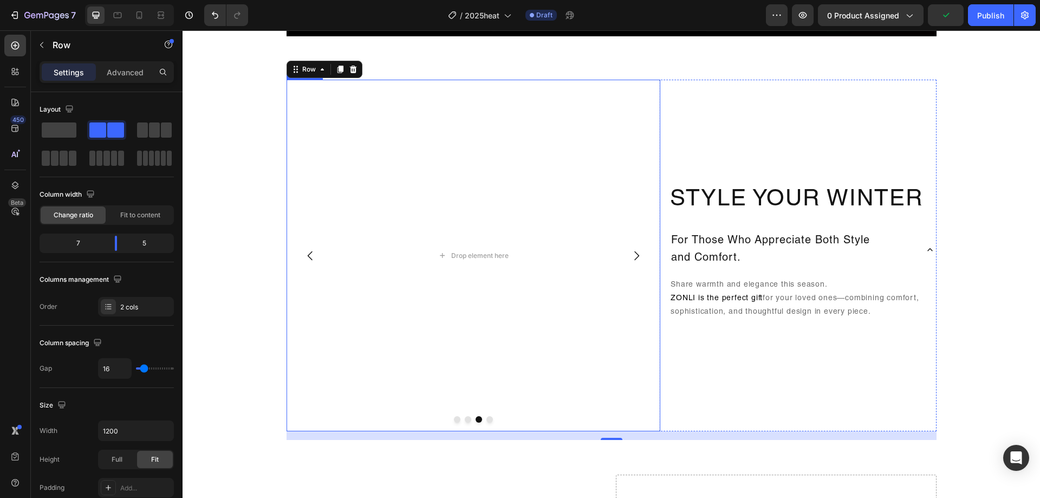
click at [315, 257] on button "Carousel Back Arrow" at bounding box center [310, 255] width 30 height 30
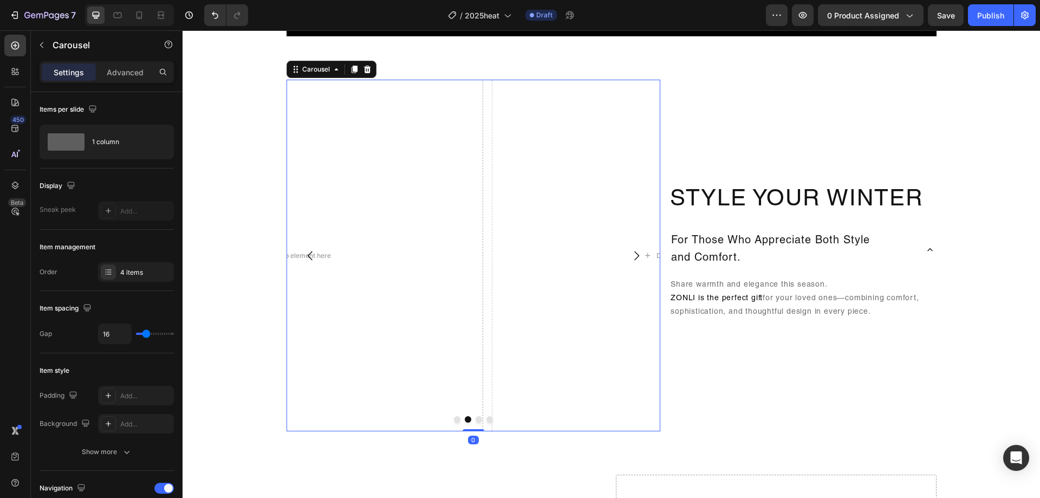
click at [313, 256] on button "Carousel Back Arrow" at bounding box center [310, 255] width 30 height 30
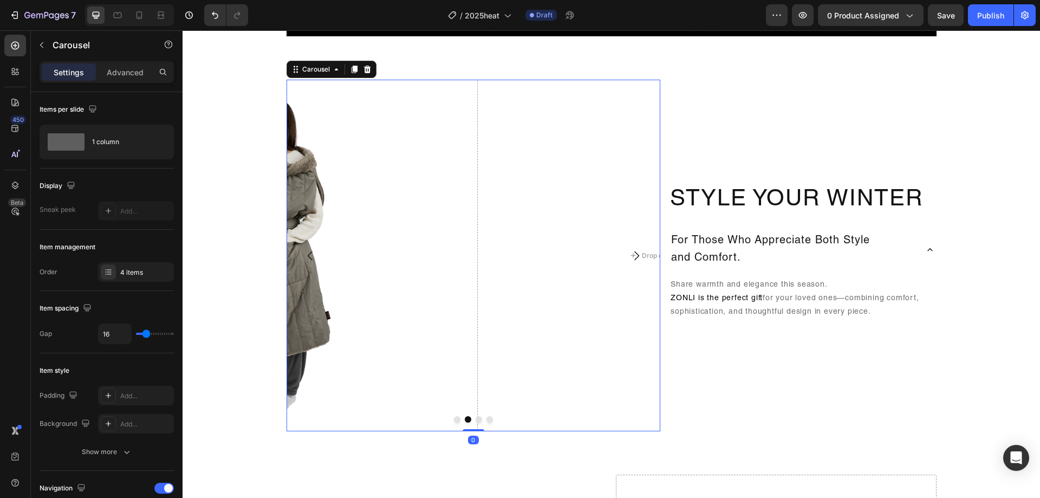
click at [317, 252] on button "Carousel Back Arrow" at bounding box center [310, 255] width 30 height 30
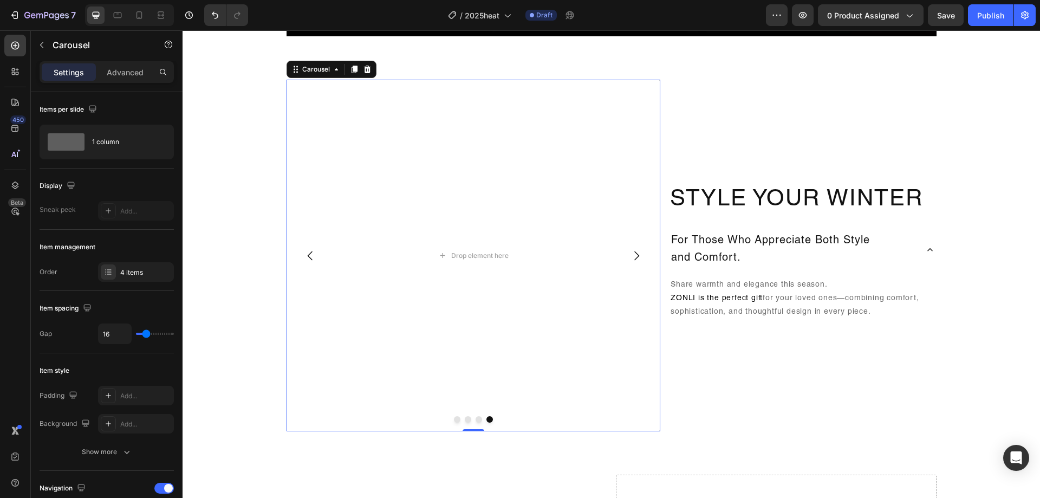
click at [630, 259] on icon "Carousel Next Arrow" at bounding box center [636, 255] width 13 height 13
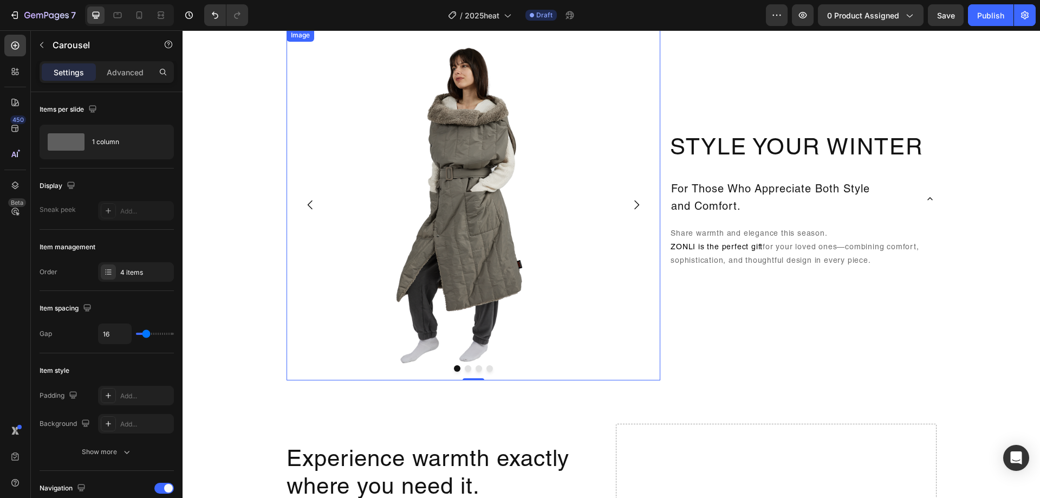
scroll to position [1029, 0]
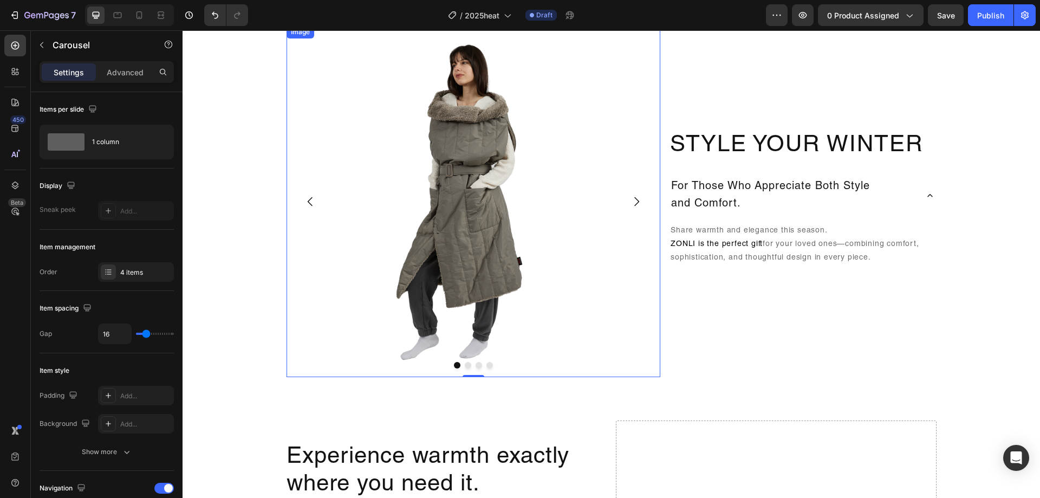
click at [584, 168] on img at bounding box center [473, 200] width 374 height 351
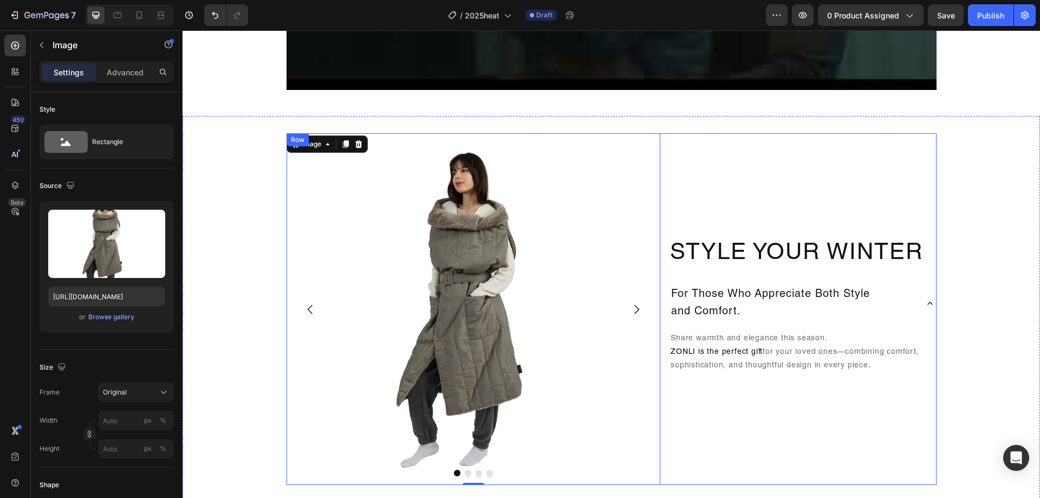
scroll to position [920, 0]
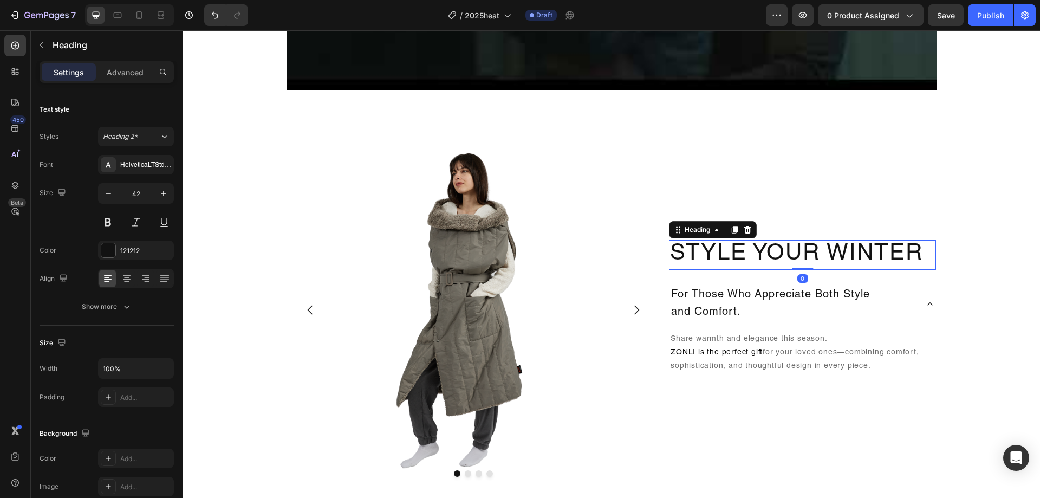
click at [857, 251] on h2 "Style Your Winter" at bounding box center [802, 254] width 267 height 29
click at [857, 249] on h2 "Style Your Winter" at bounding box center [802, 254] width 267 height 29
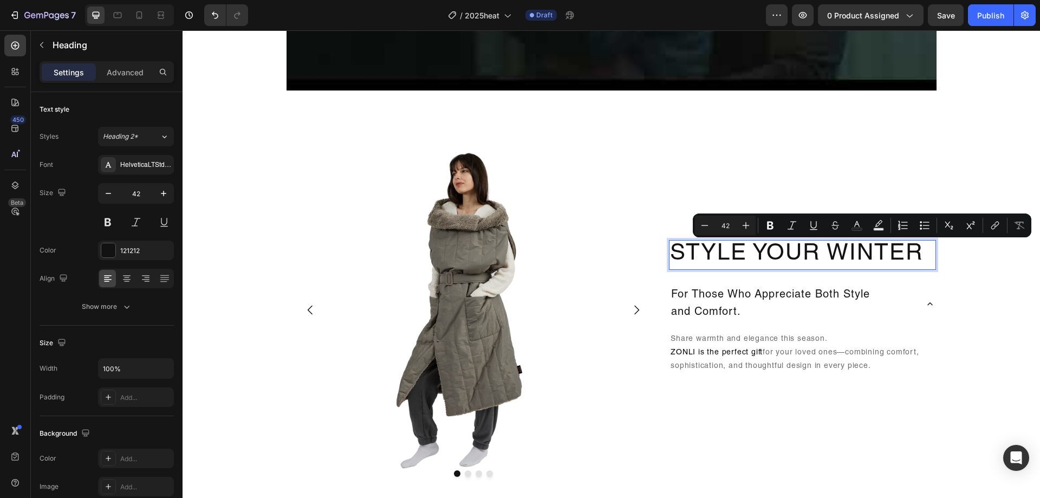
click at [753, 255] on p "Style Your Winter" at bounding box center [802, 254] width 265 height 27
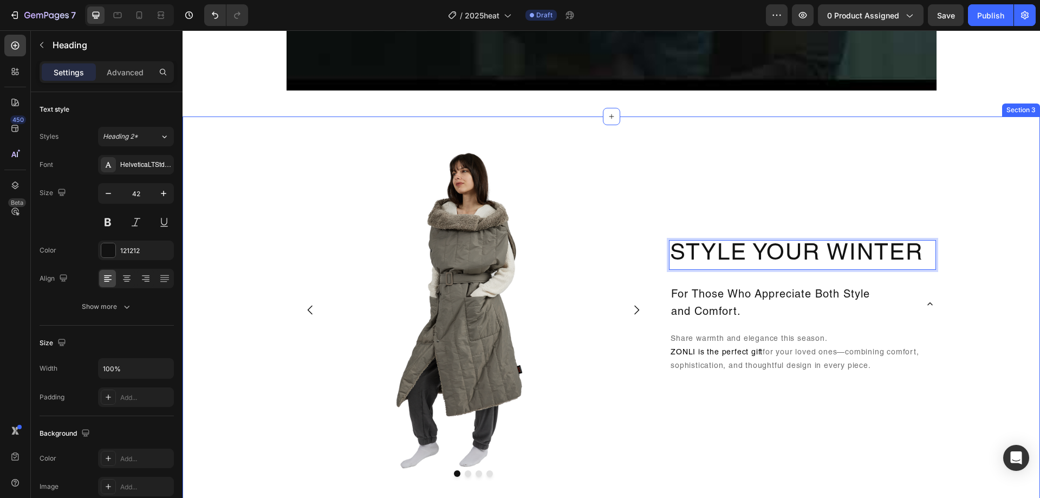
click at [1003, 216] on div "Image Drop element here Drop element here Drop element here Carousel Style Your…" at bounding box center [610, 314] width 857 height 360
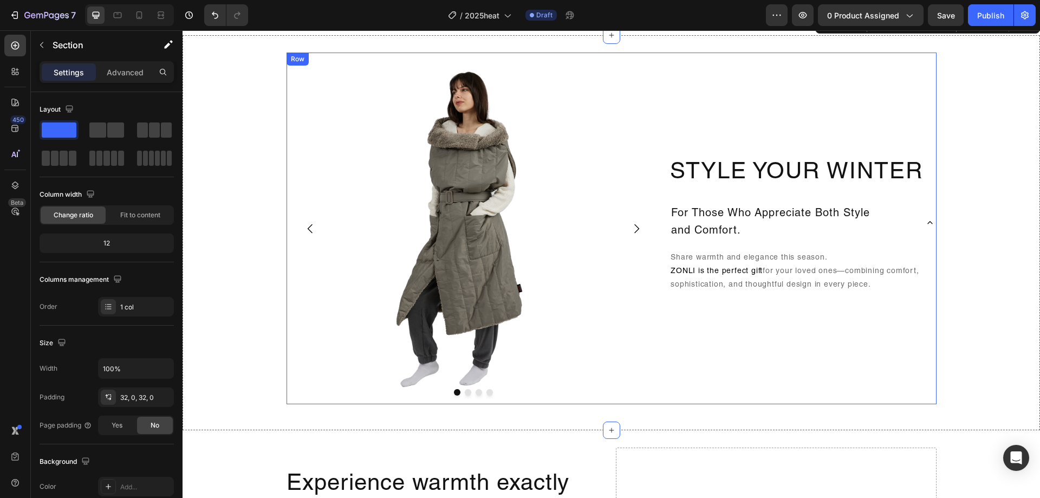
scroll to position [975, 0]
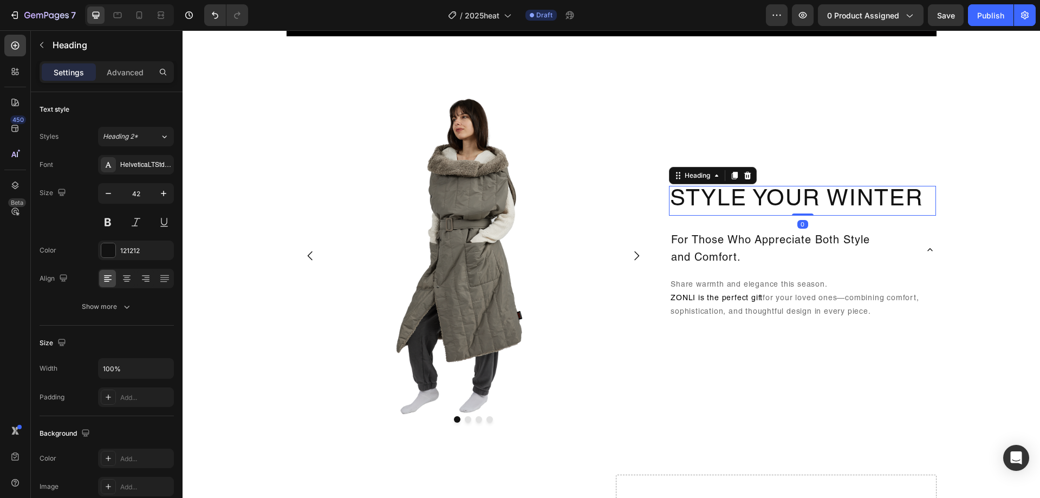
click at [802, 213] on div "Style Your Winter Heading 0" at bounding box center [802, 200] width 267 height 29
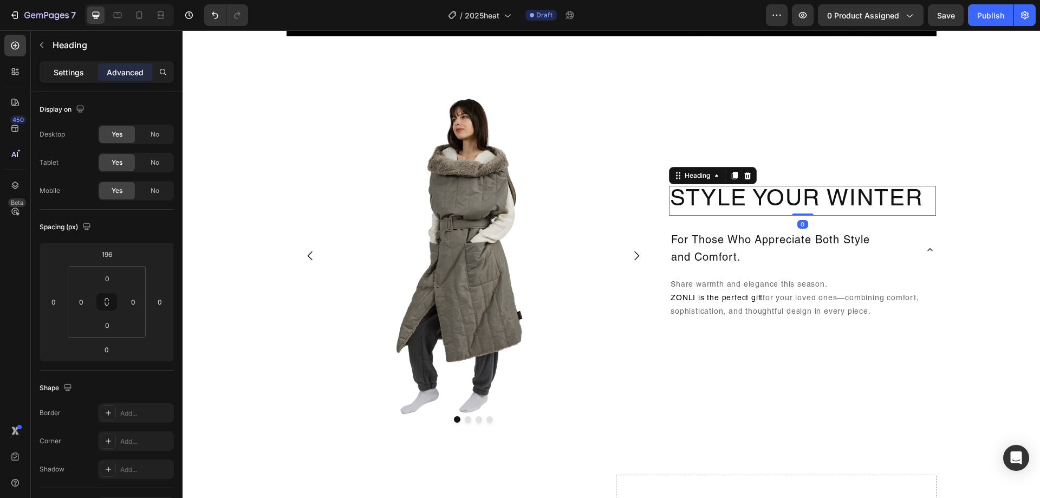
click at [75, 69] on p "Settings" at bounding box center [69, 72] width 30 height 11
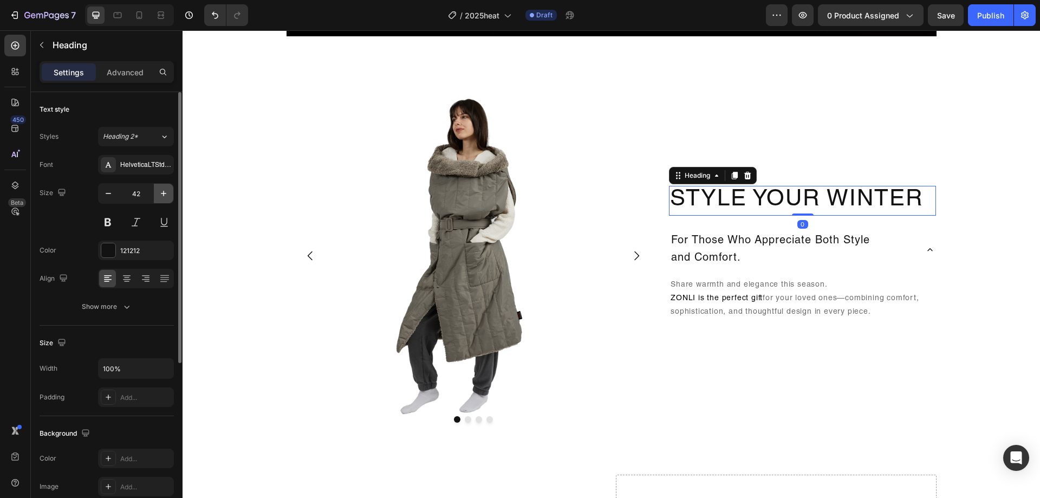
click at [165, 186] on button "button" at bounding box center [163, 193] width 19 height 19
click at [164, 187] on button "button" at bounding box center [163, 193] width 19 height 19
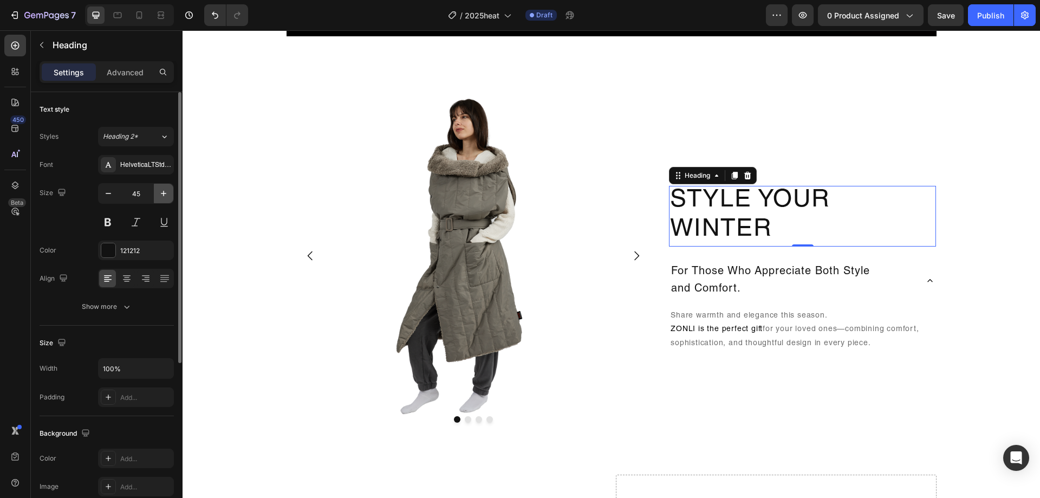
click at [164, 189] on icon "button" at bounding box center [163, 193] width 11 height 11
click at [166, 191] on button "button" at bounding box center [163, 193] width 19 height 19
click at [166, 191] on icon "button" at bounding box center [163, 193] width 11 height 11
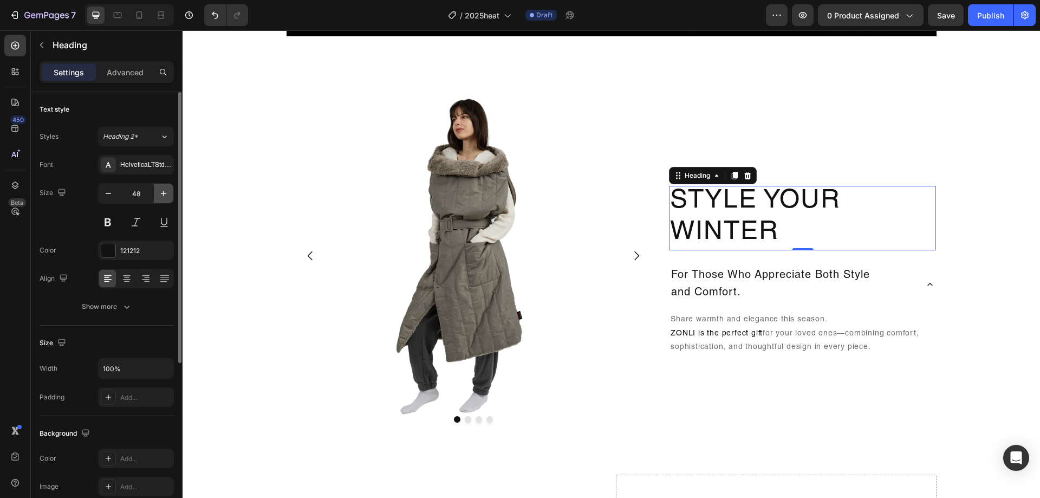
click at [166, 191] on icon "button" at bounding box center [163, 193] width 11 height 11
click at [168, 191] on icon "button" at bounding box center [163, 193] width 11 height 11
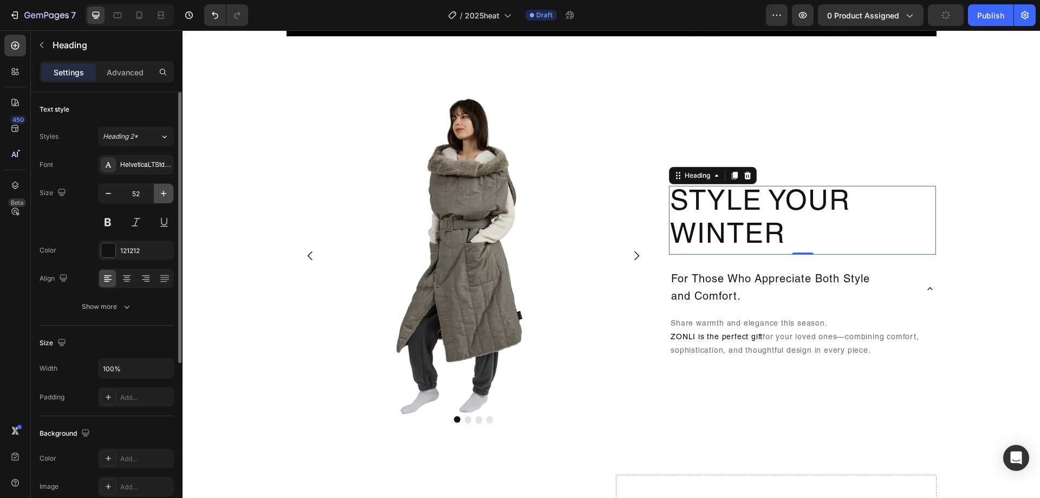
click at [168, 191] on icon "button" at bounding box center [163, 193] width 11 height 11
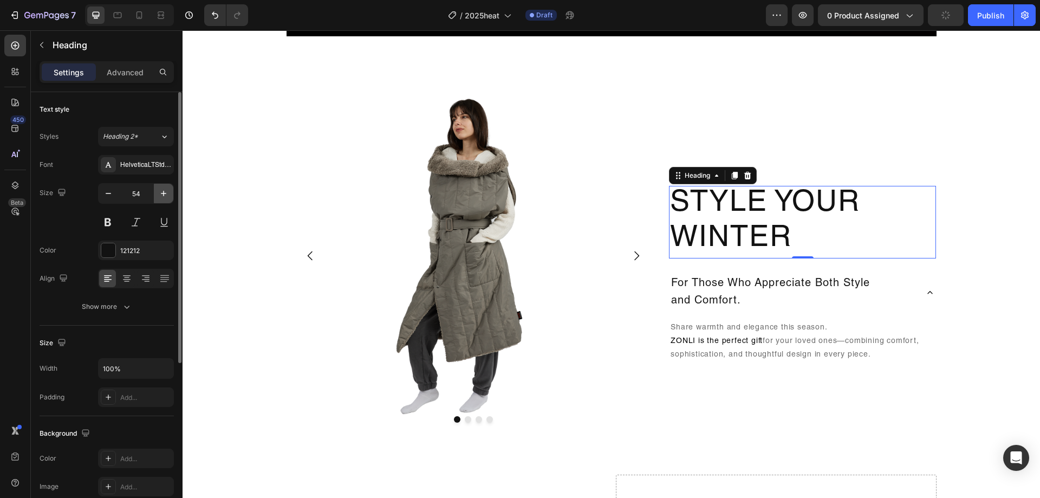
click at [168, 191] on icon "button" at bounding box center [163, 193] width 11 height 11
type input "57"
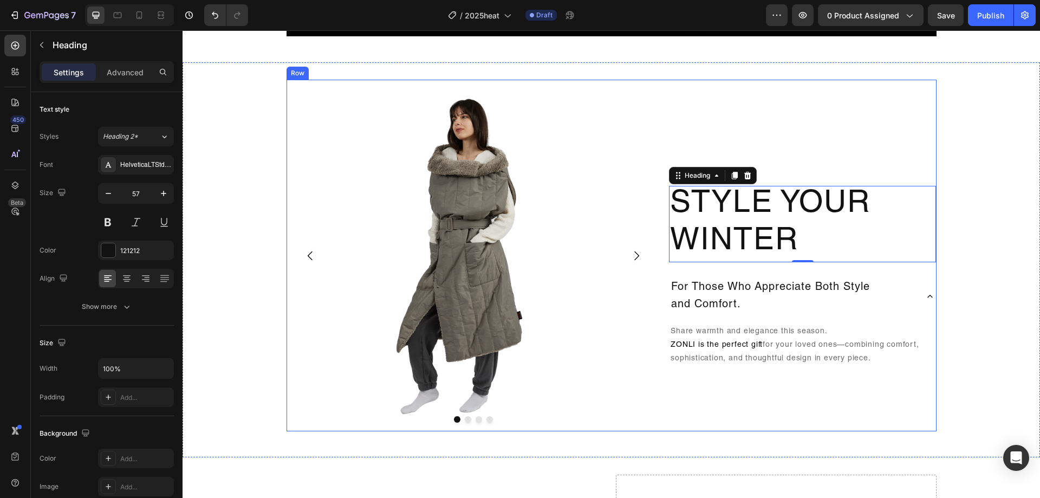
click at [825, 121] on div "Style Your Winter Heading 0 For Those Who Appreciate Both Style and Comfort. Sh…" at bounding box center [802, 255] width 267 height 351
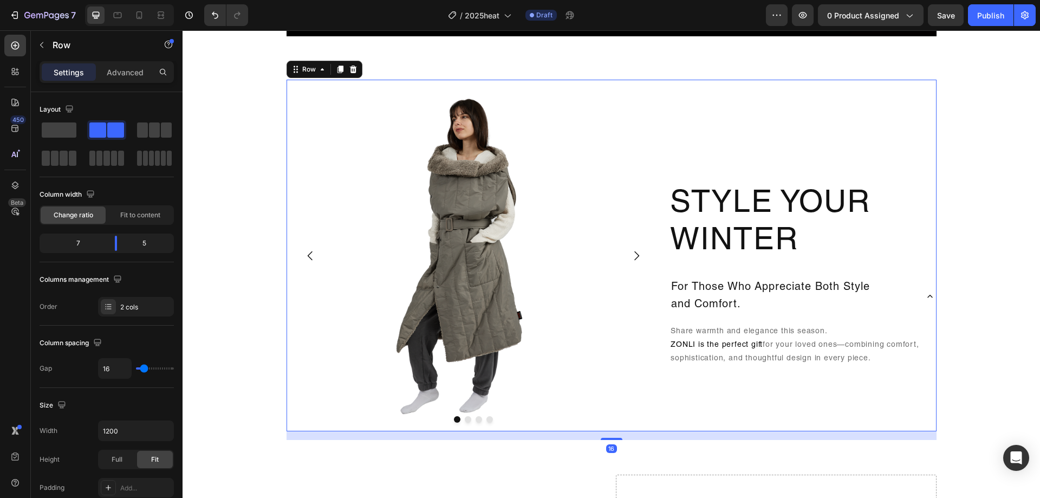
scroll to position [866, 0]
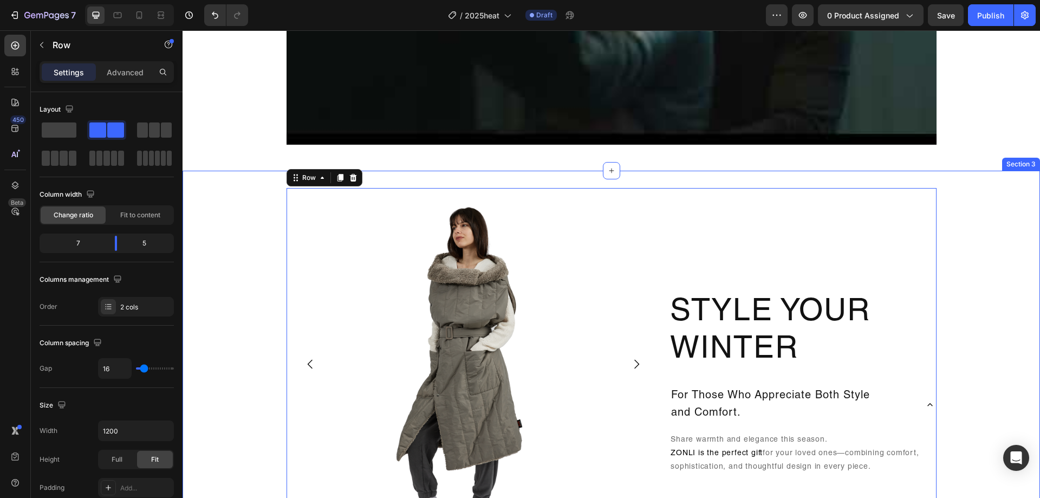
click at [972, 286] on div "Image Drop element here Drop element here Drop element here Carousel Style Your…" at bounding box center [610, 368] width 857 height 360
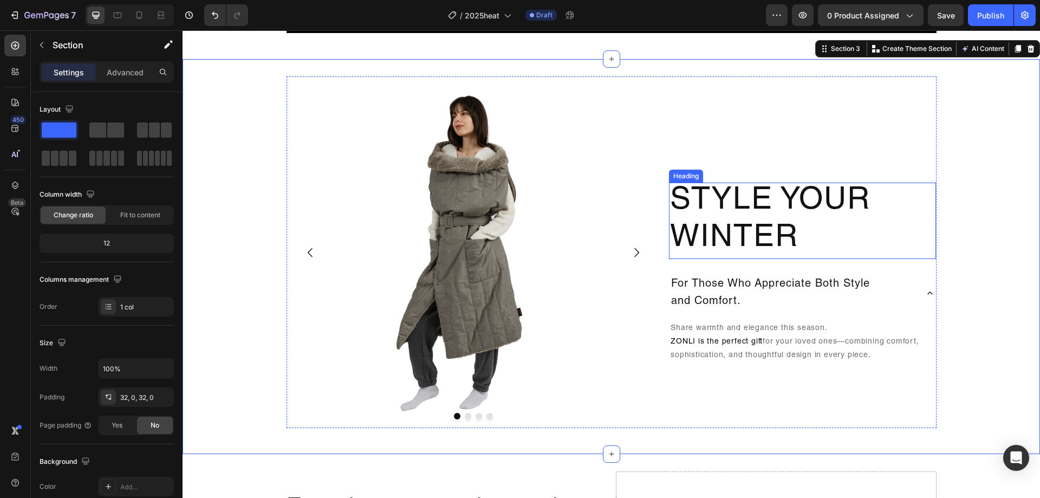
scroll to position [975, 0]
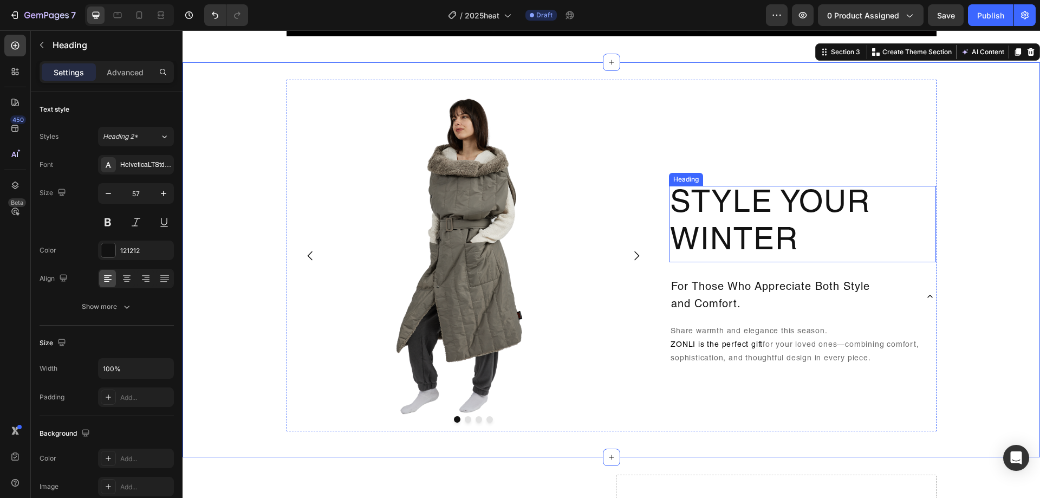
click at [830, 207] on p "Style Your Winter" at bounding box center [802, 224] width 265 height 74
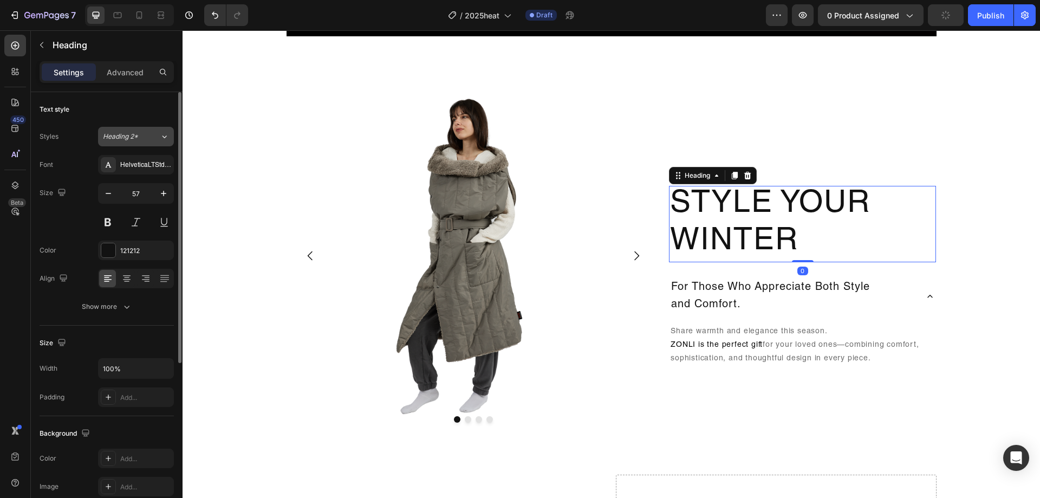
click at [122, 140] on span "Heading 2*" at bounding box center [120, 137] width 35 height 10
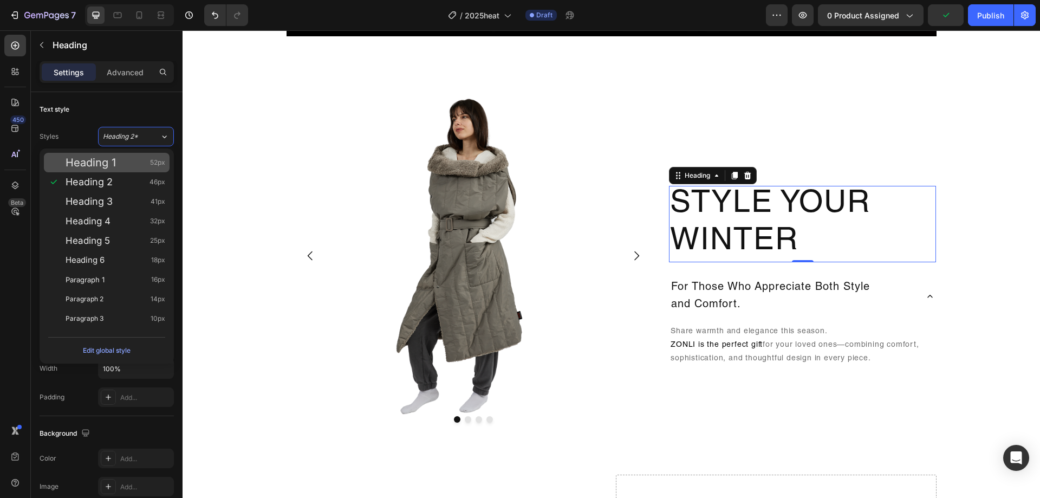
click at [139, 161] on div "Heading 1 52px" at bounding box center [116, 162] width 100 height 11
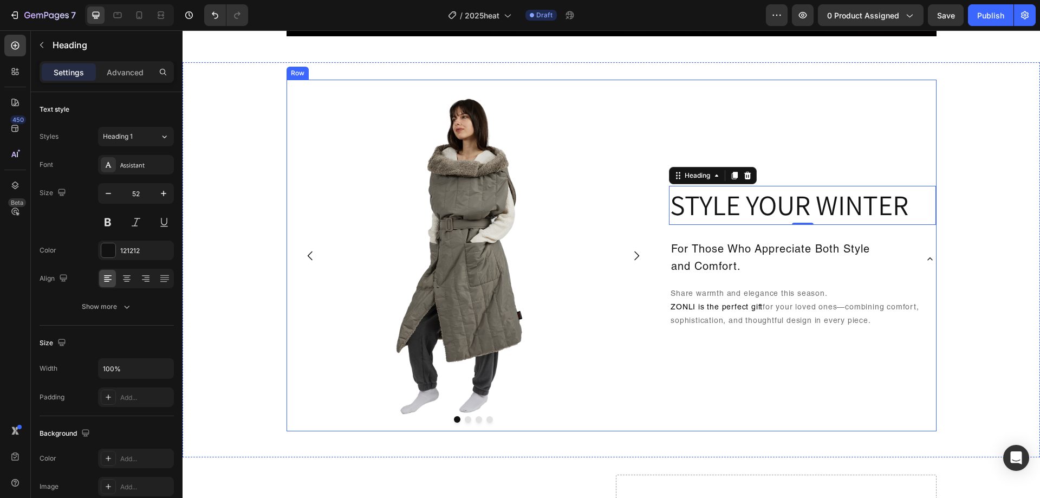
type input "57"
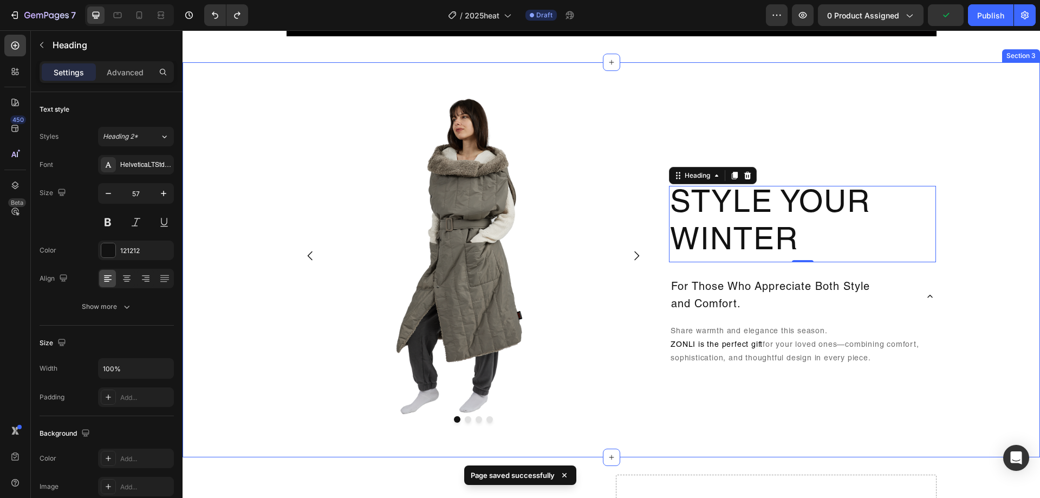
click at [971, 147] on div "Image Drop element here Drop element here Drop element here Carousel Style Your…" at bounding box center [610, 260] width 857 height 360
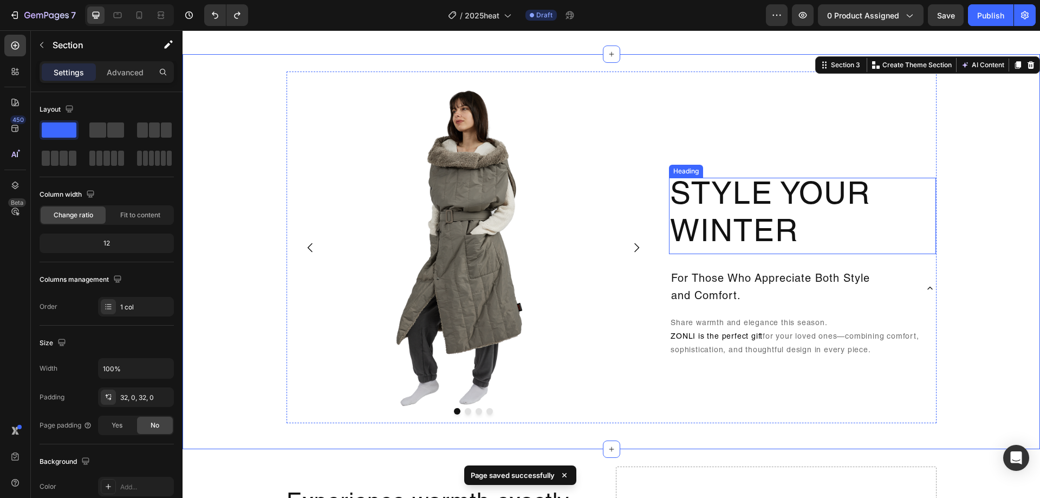
scroll to position [920, 0]
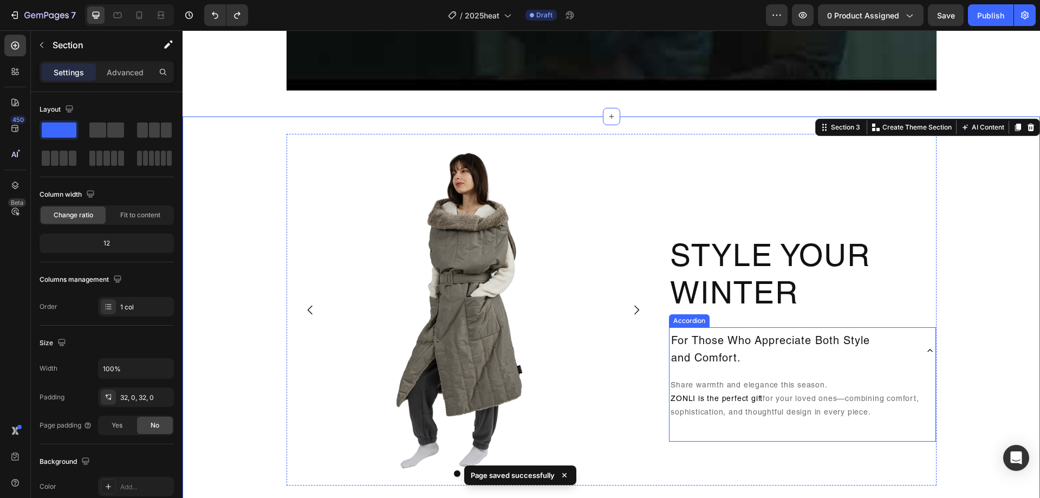
click at [907, 349] on div "For Those Who Appreciate Both Style and Comfort." at bounding box center [792, 350] width 246 height 38
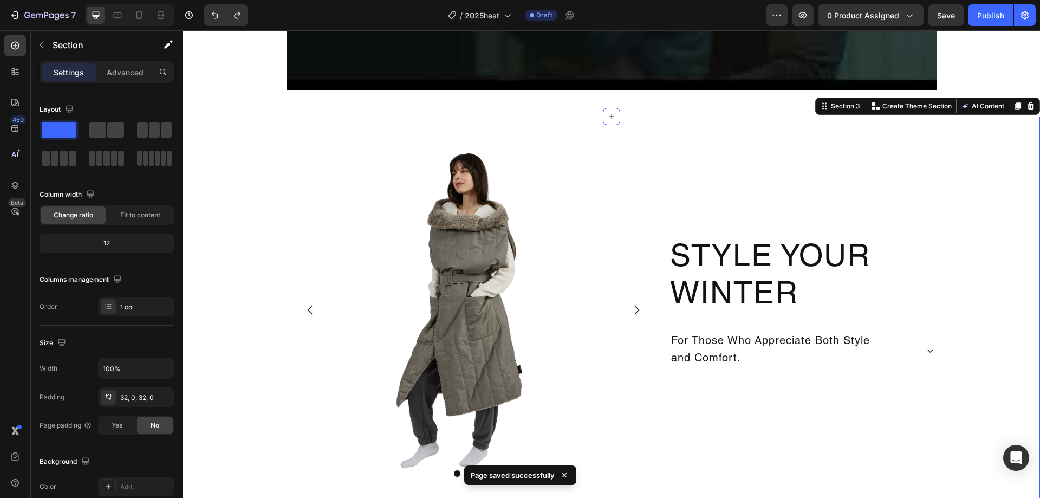
click at [951, 278] on div "Image Drop element here Drop element here Drop element here Carousel Style Your…" at bounding box center [610, 314] width 857 height 360
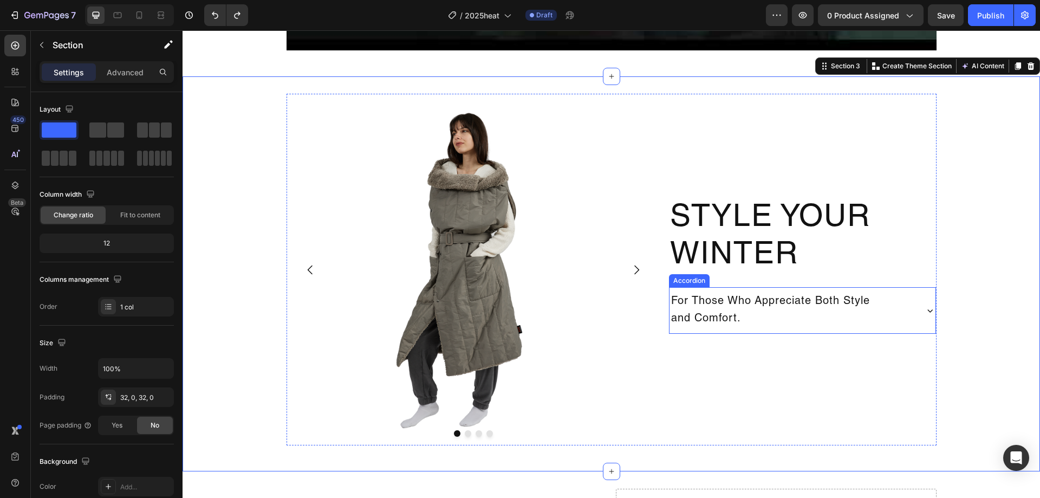
scroll to position [975, 0]
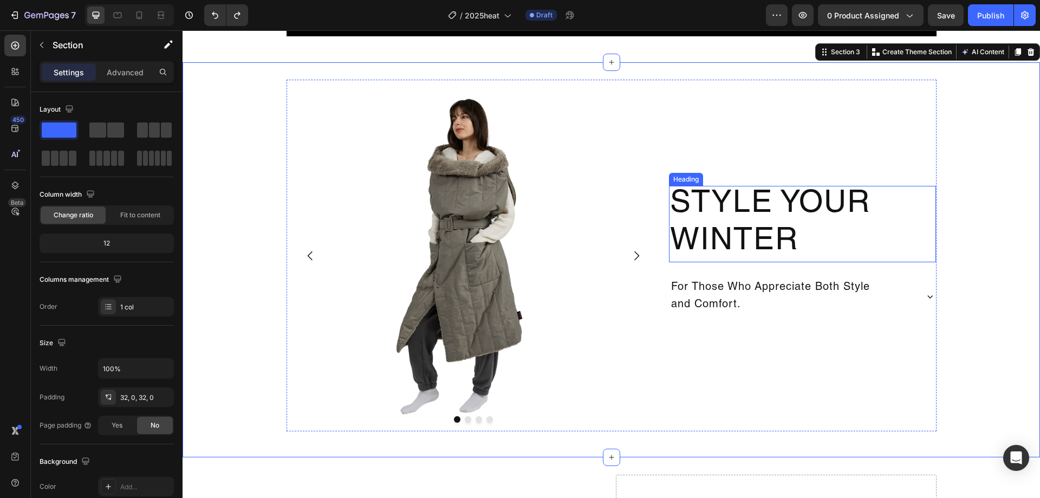
click at [757, 194] on p "Style Your Winter" at bounding box center [802, 224] width 265 height 74
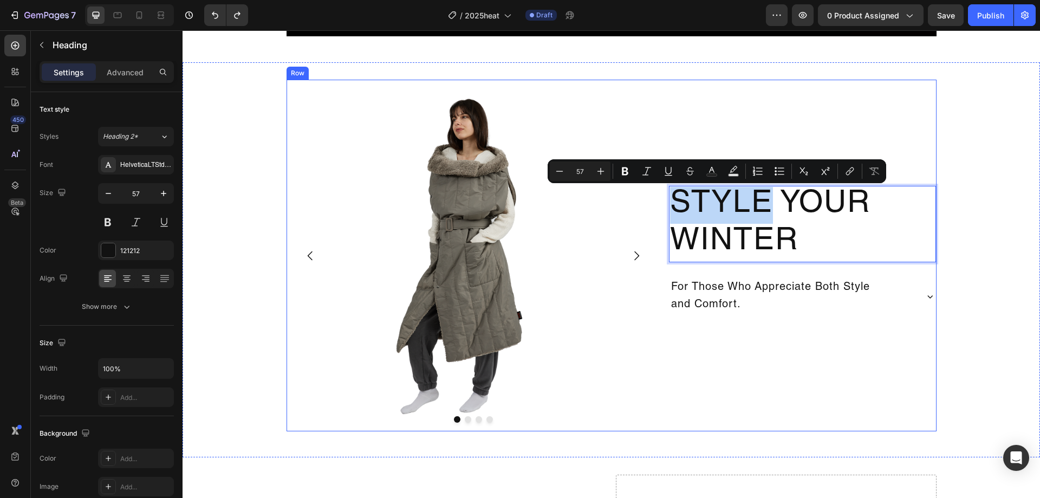
drag, startPoint x: 763, startPoint y: 209, endPoint x: 646, endPoint y: 207, distance: 117.5
click at [646, 207] on div "Image Drop element here Drop element here Drop element here Carousel Style Your…" at bounding box center [611, 255] width 650 height 351
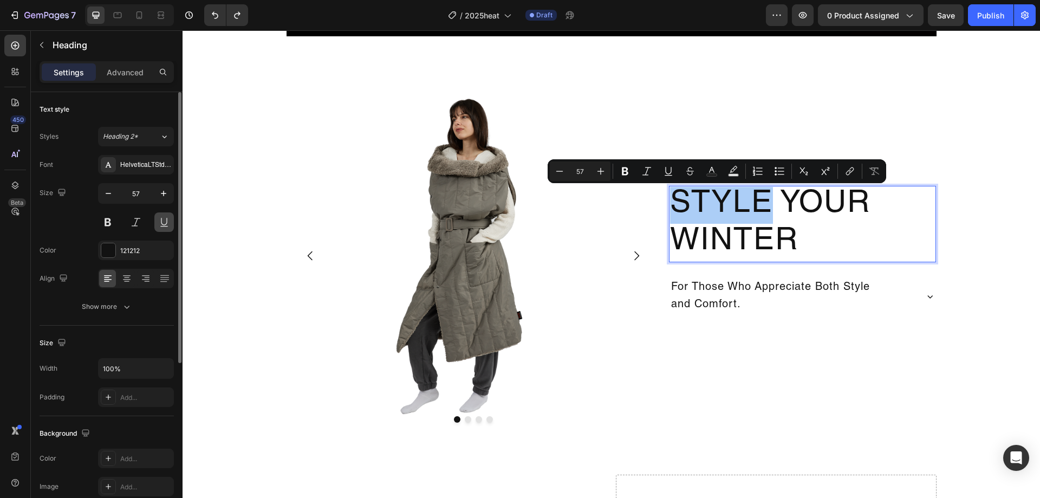
drag, startPoint x: 106, startPoint y: 220, endPoint x: 164, endPoint y: 219, distance: 58.5
click at [106, 218] on button at bounding box center [107, 221] width 19 height 19
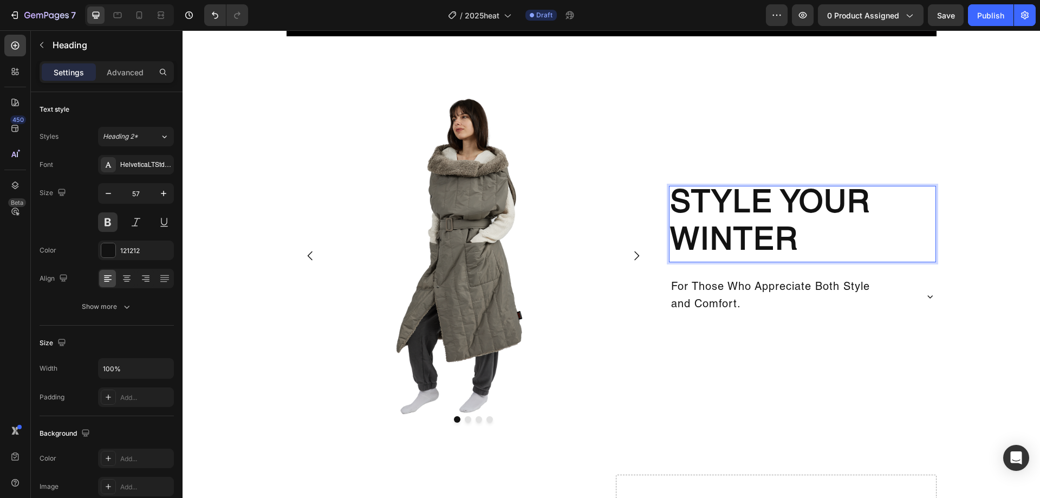
click at [774, 234] on p "Style Your Winter" at bounding box center [802, 224] width 265 height 74
click at [763, 205] on p "Style Your Winter" at bounding box center [802, 224] width 265 height 74
drag, startPoint x: 819, startPoint y: 248, endPoint x: 795, endPoint y: 241, distance: 24.3
click at [805, 244] on p "Style Your Winter" at bounding box center [802, 224] width 265 height 74
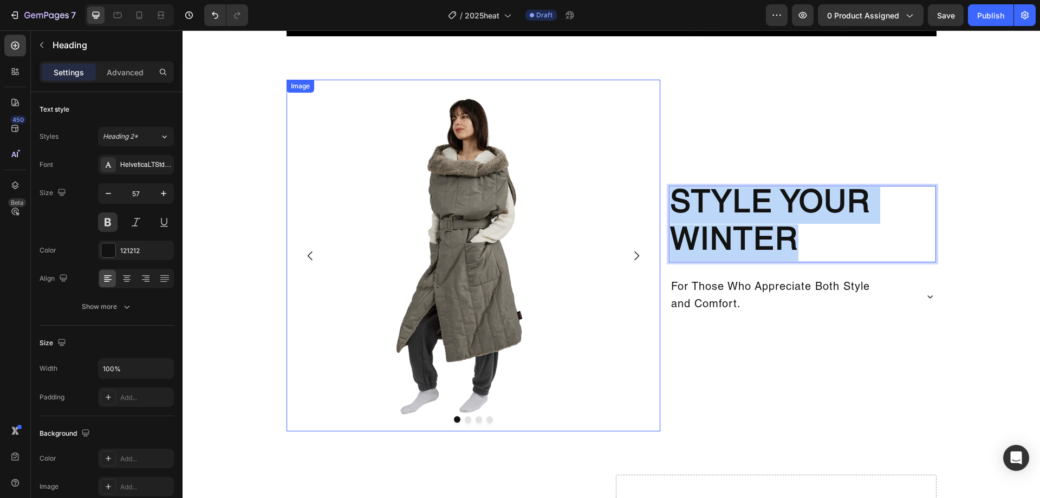
drag, startPoint x: 819, startPoint y: 243, endPoint x: 616, endPoint y: 214, distance: 205.1
click at [624, 216] on div "Image Drop element here Drop element here Drop element here Carousel Style Your…" at bounding box center [611, 255] width 650 height 351
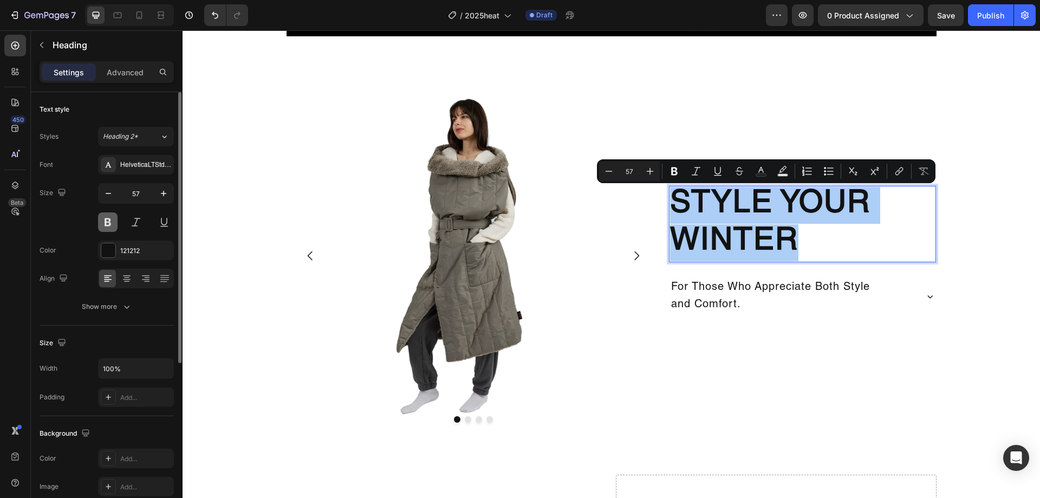
click at [104, 228] on button at bounding box center [107, 221] width 19 height 19
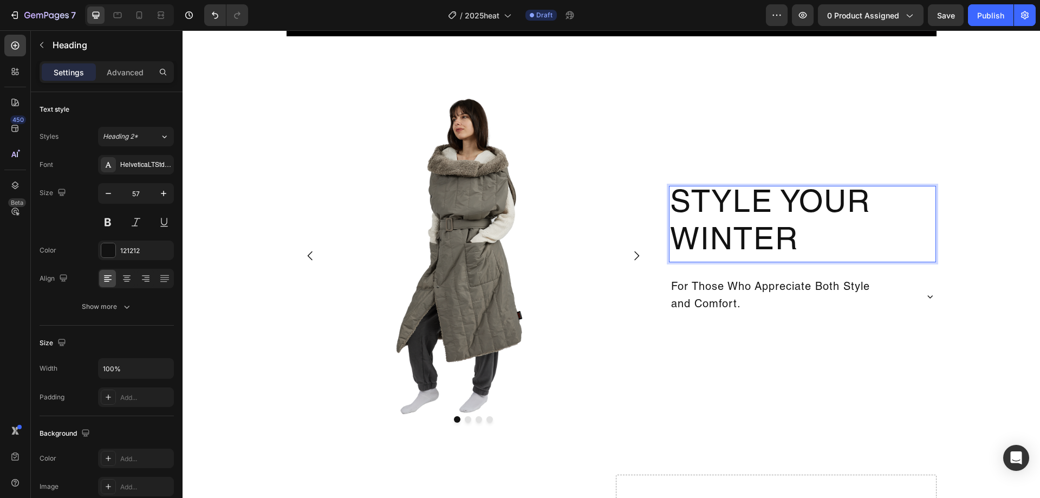
drag, startPoint x: 834, startPoint y: 234, endPoint x: 770, endPoint y: 219, distance: 65.7
click at [829, 232] on p "Style Your Winter" at bounding box center [802, 224] width 265 height 74
click at [768, 210] on p "Style Your Winter" at bounding box center [802, 224] width 265 height 74
drag, startPoint x: 768, startPoint y: 207, endPoint x: 672, endPoint y: 207, distance: 95.8
click at [672, 207] on p "Style Your Winter" at bounding box center [802, 224] width 265 height 74
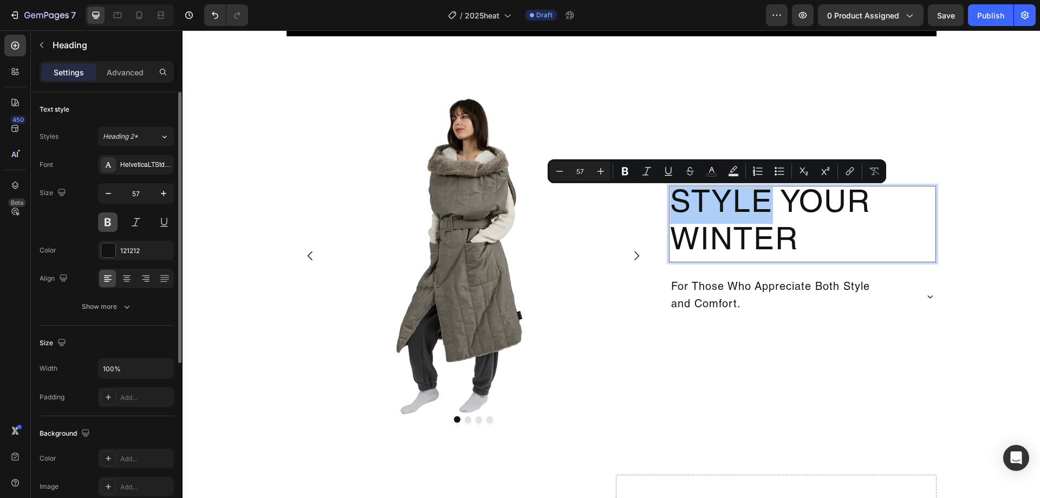
click at [107, 226] on button at bounding box center [107, 221] width 19 height 19
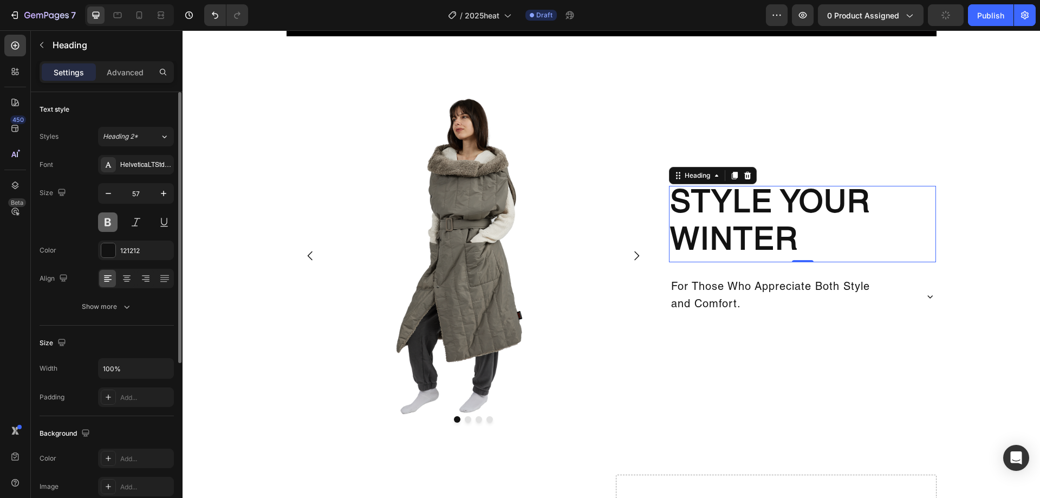
click at [100, 220] on button at bounding box center [107, 221] width 19 height 19
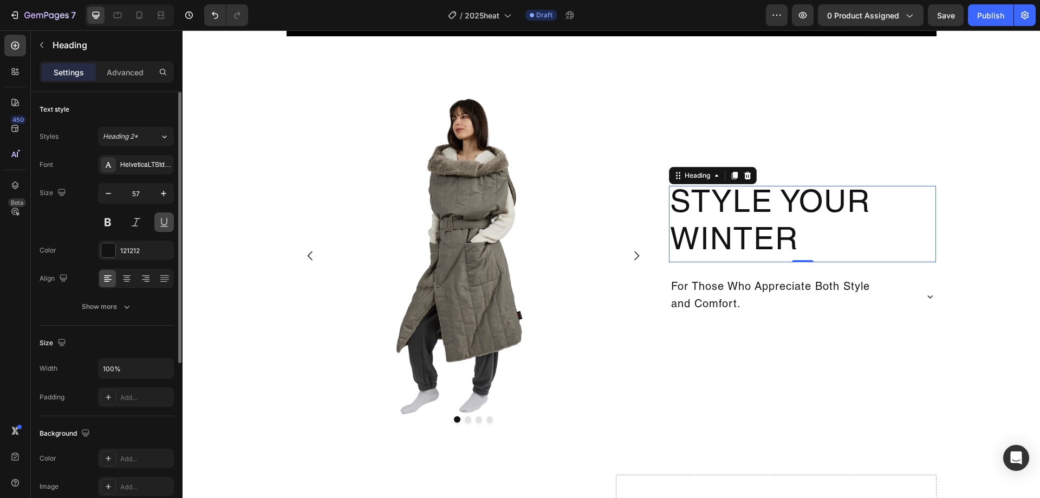
click at [157, 220] on button at bounding box center [163, 221] width 19 height 19
click at [158, 220] on button at bounding box center [163, 221] width 19 height 19
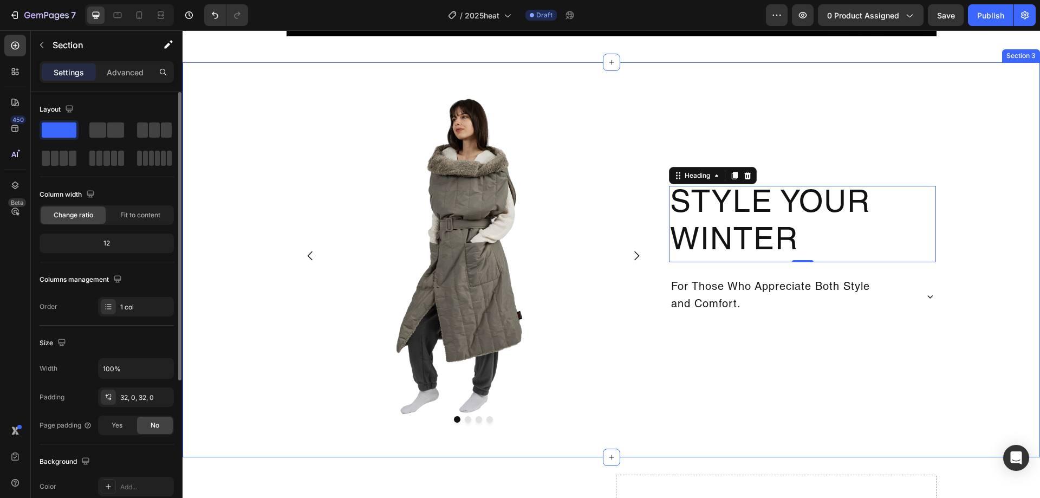
click at [947, 334] on div "Image Drop element here Drop element here Drop element here Carousel Style Your…" at bounding box center [610, 260] width 857 height 360
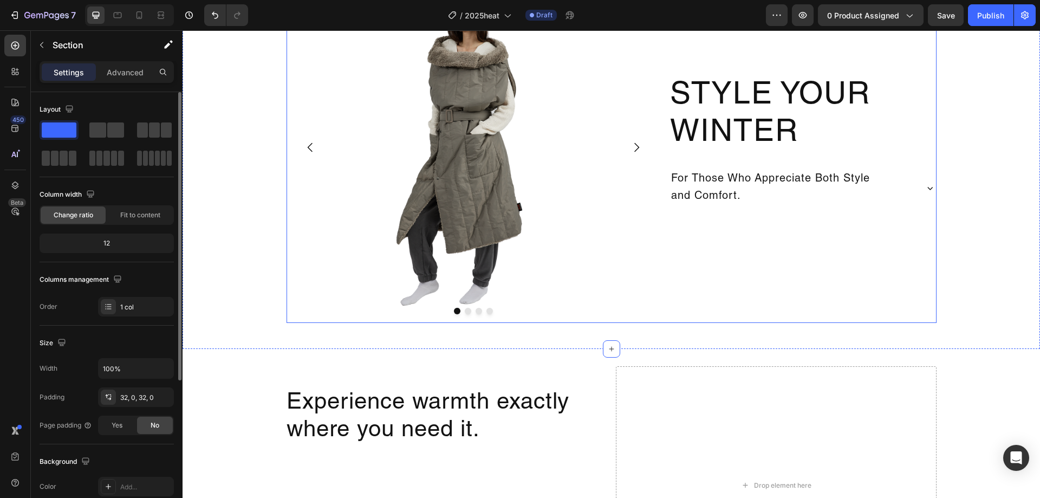
scroll to position [920, 0]
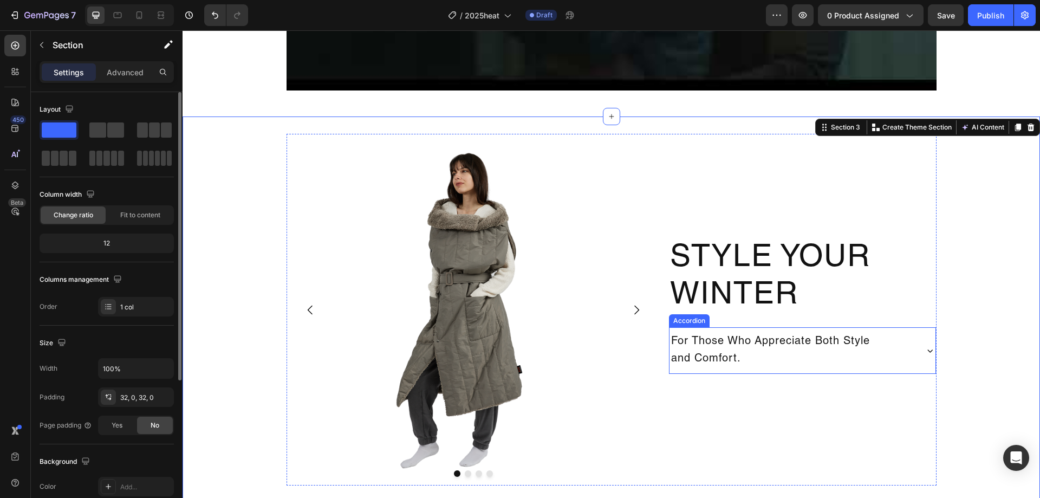
click at [909, 356] on div "For Those Who Appreciate Both Style and Comfort." at bounding box center [792, 350] width 246 height 38
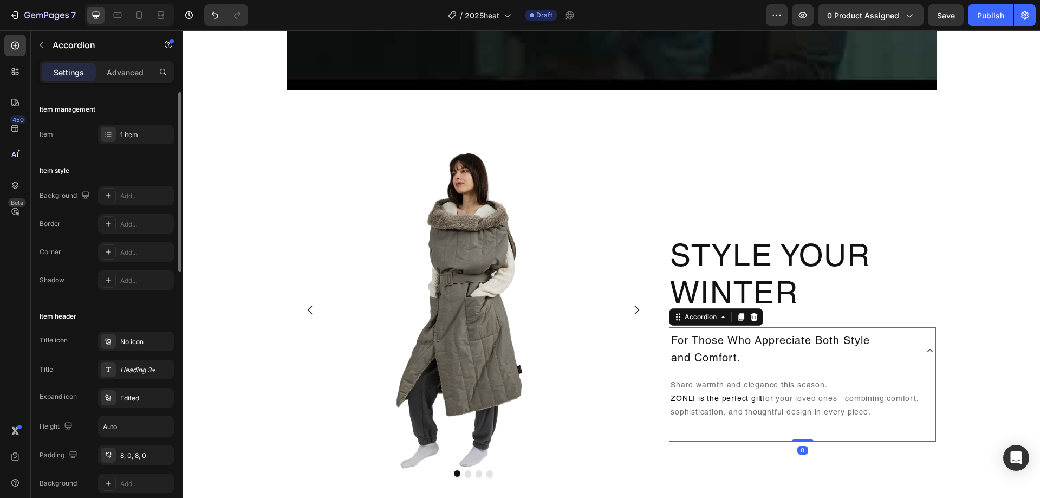
click at [918, 349] on div "For Those Who Appreciate Both Style and Comfort." at bounding box center [802, 350] width 266 height 47
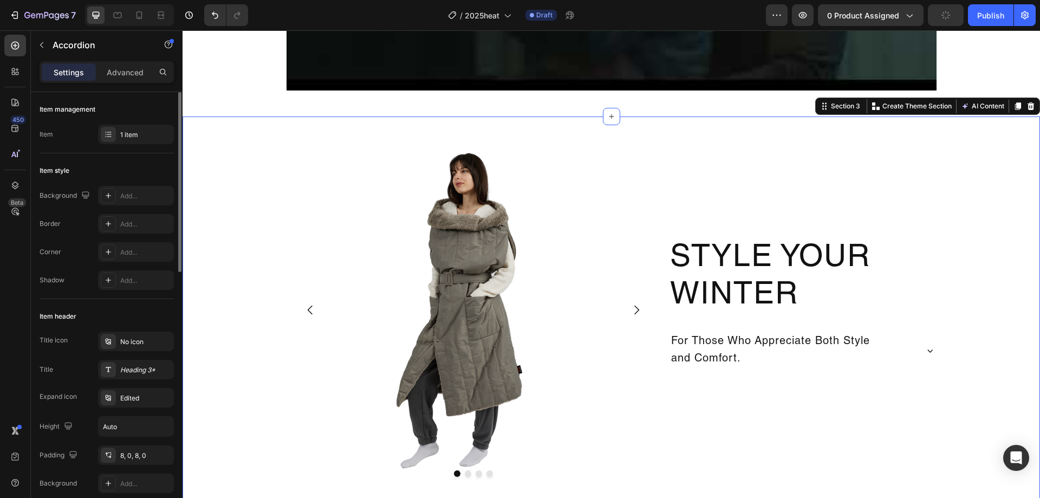
click at [970, 222] on div "Image Drop element here Drop element here Drop element here Carousel Style Your…" at bounding box center [610, 314] width 857 height 360
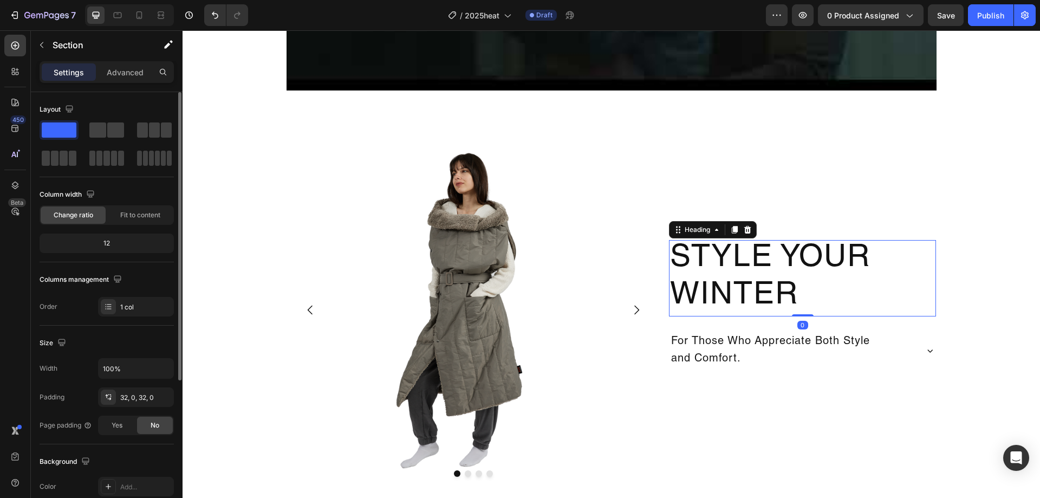
click at [903, 291] on p "Style Your Winter" at bounding box center [802, 278] width 265 height 74
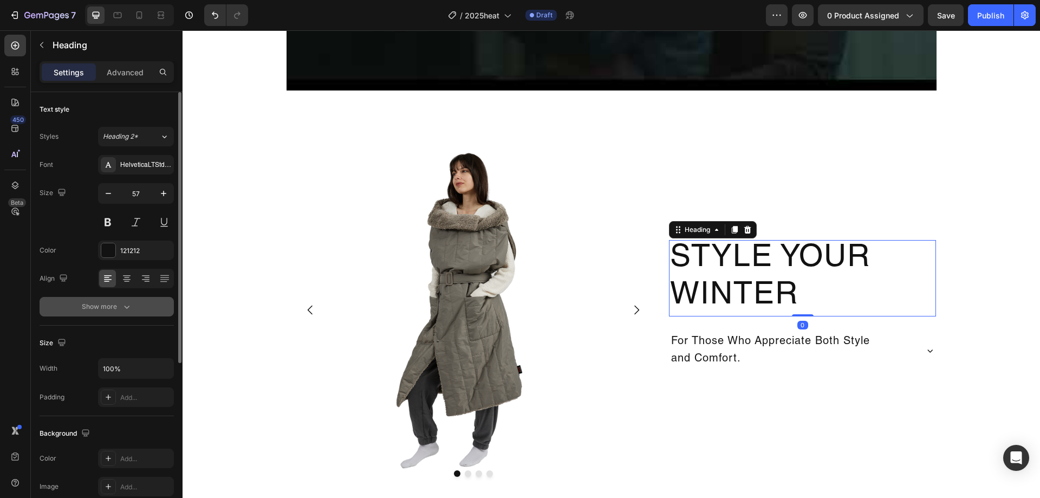
click at [115, 309] on div "Show more" at bounding box center [107, 306] width 50 height 11
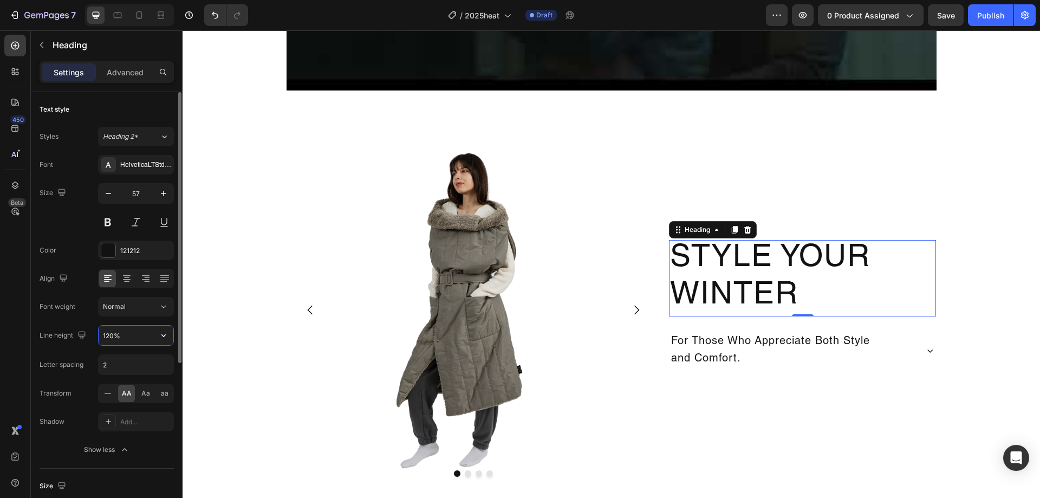
click at [126, 338] on input "120%" at bounding box center [136, 334] width 75 height 19
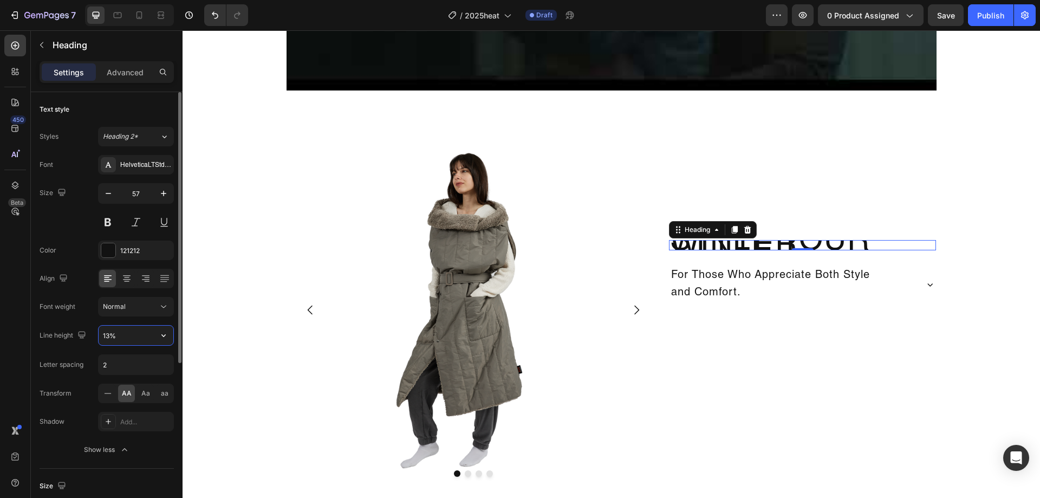
type input "130%"
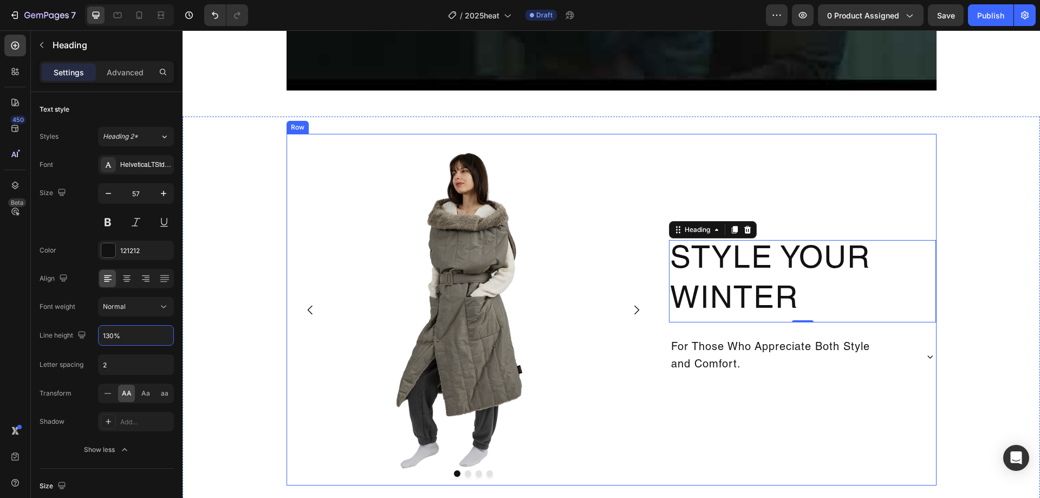
click at [864, 405] on div "Style Your Winter Heading 0 For Those Who Appreciate Both Style and Comfort. Ac…" at bounding box center [802, 309] width 267 height 351
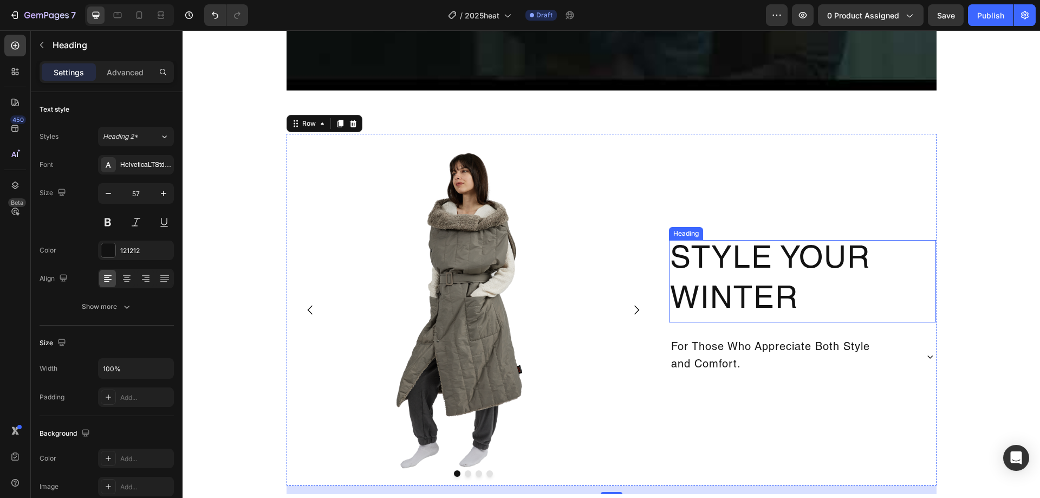
click at [795, 306] on p "Style Your Winter" at bounding box center [802, 281] width 265 height 80
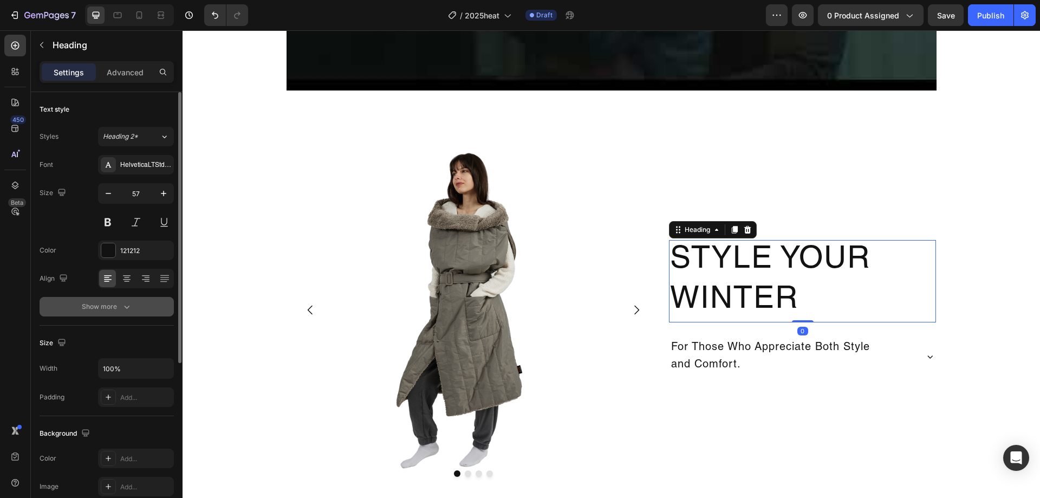
click at [113, 302] on div "Show more" at bounding box center [107, 306] width 50 height 11
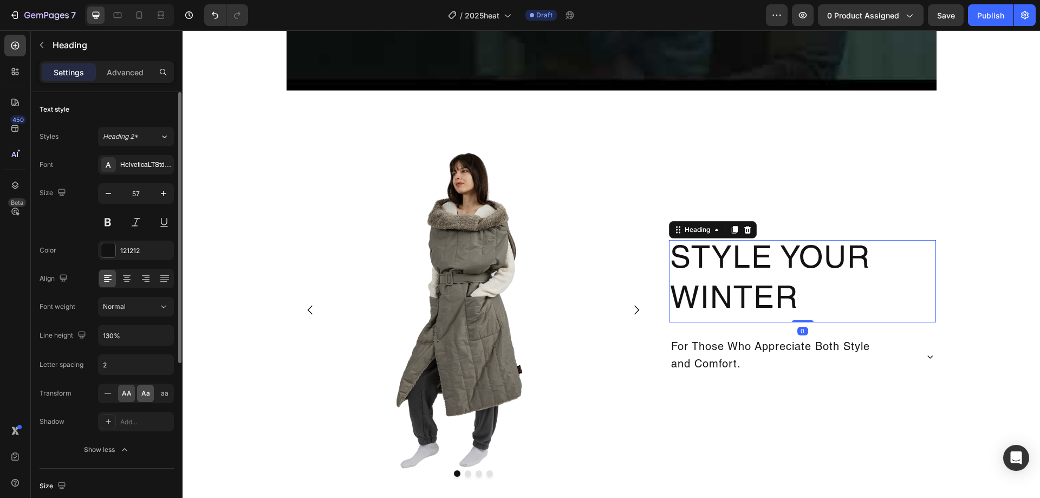
click at [140, 394] on div "Aa" at bounding box center [145, 392] width 17 height 17
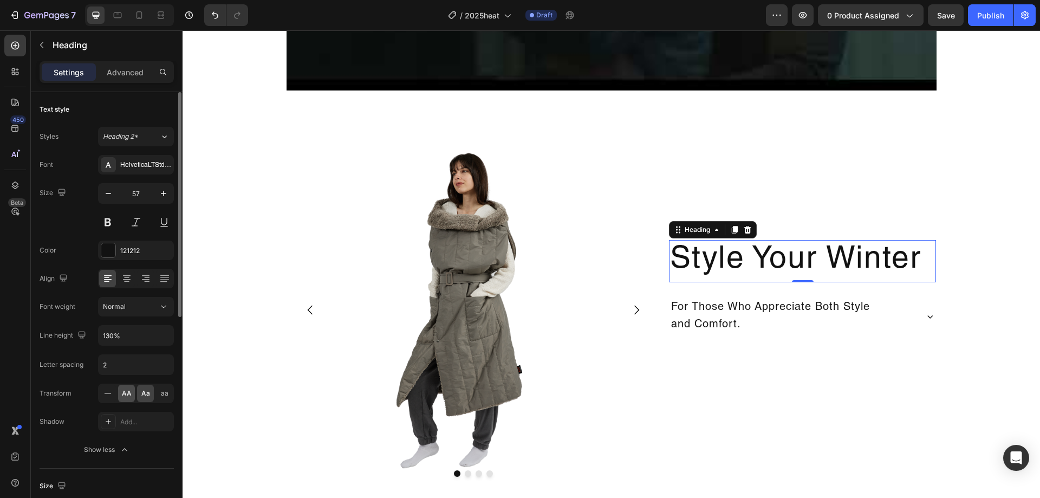
click at [128, 391] on span "AA" at bounding box center [127, 393] width 10 height 10
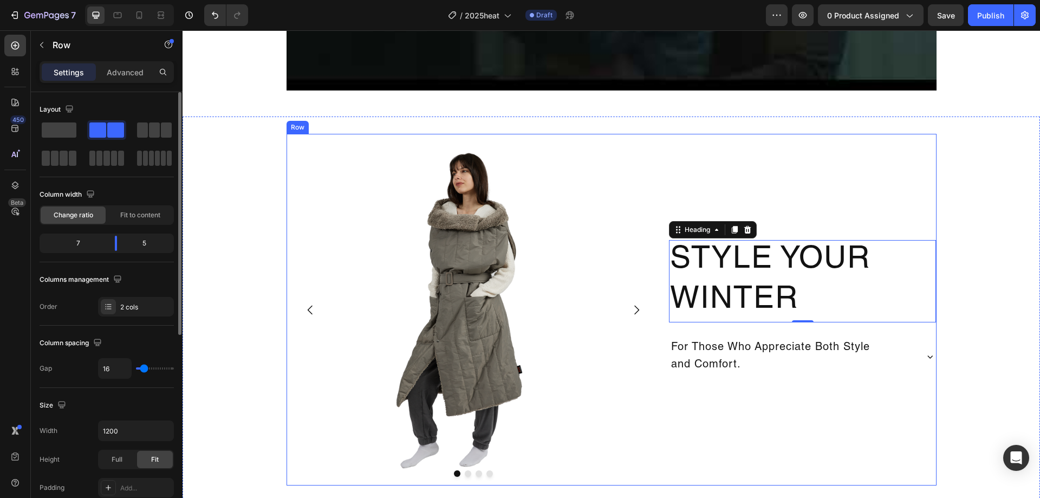
click at [852, 420] on div "Style Your Winter Heading 0 For Those Who Appreciate Both Style and Comfort. Ac…" at bounding box center [802, 309] width 267 height 351
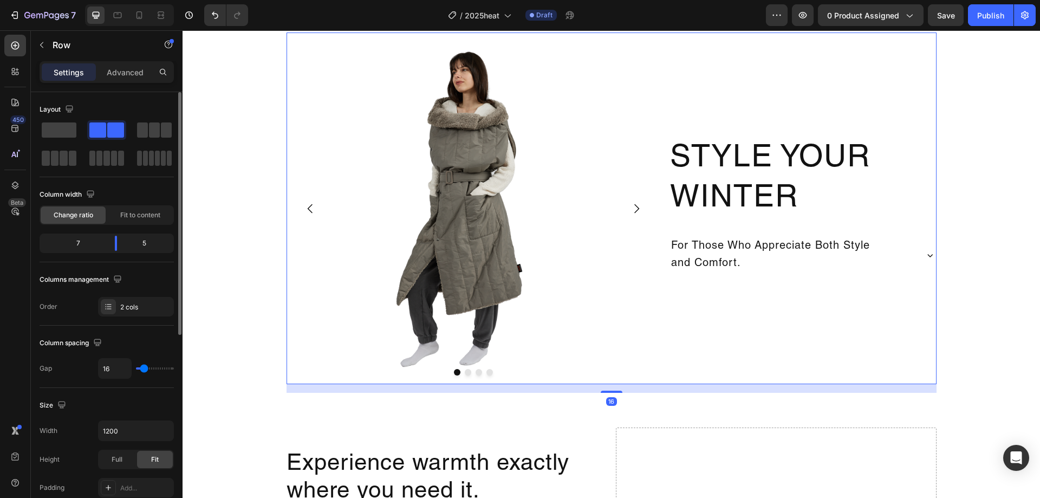
scroll to position [1029, 0]
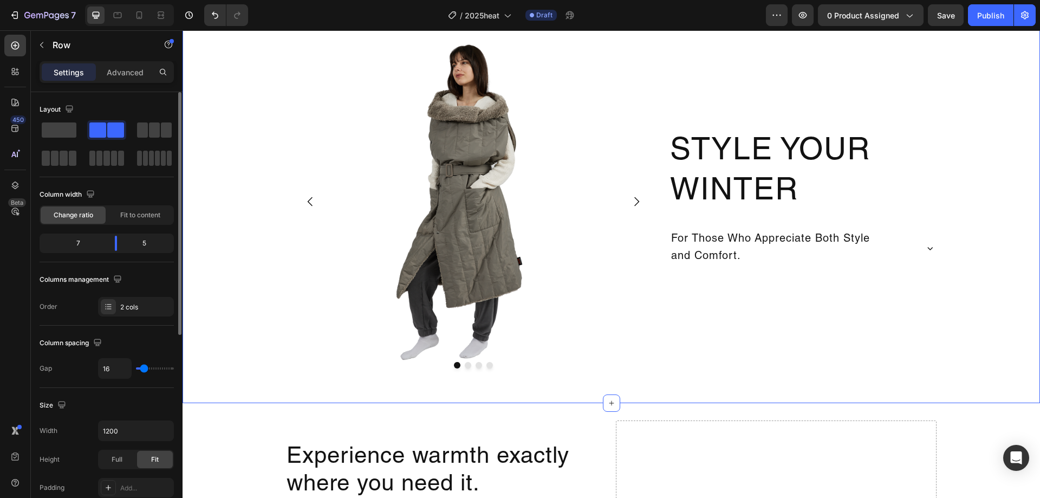
drag, startPoint x: 977, startPoint y: 261, endPoint x: 965, endPoint y: 254, distance: 13.6
click at [979, 258] on div "Image Drop element here Drop element here Drop element here Carousel Style Your…" at bounding box center [610, 205] width 857 height 360
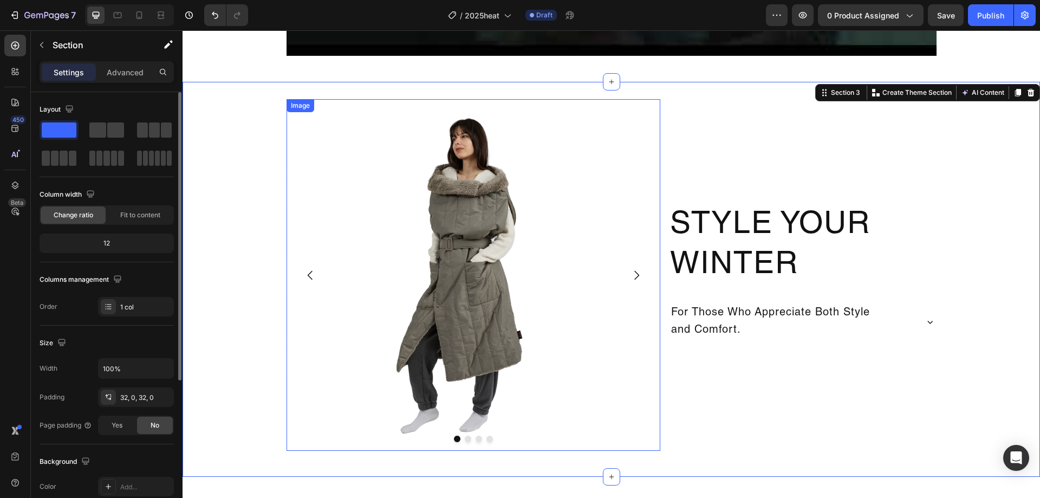
scroll to position [975, 0]
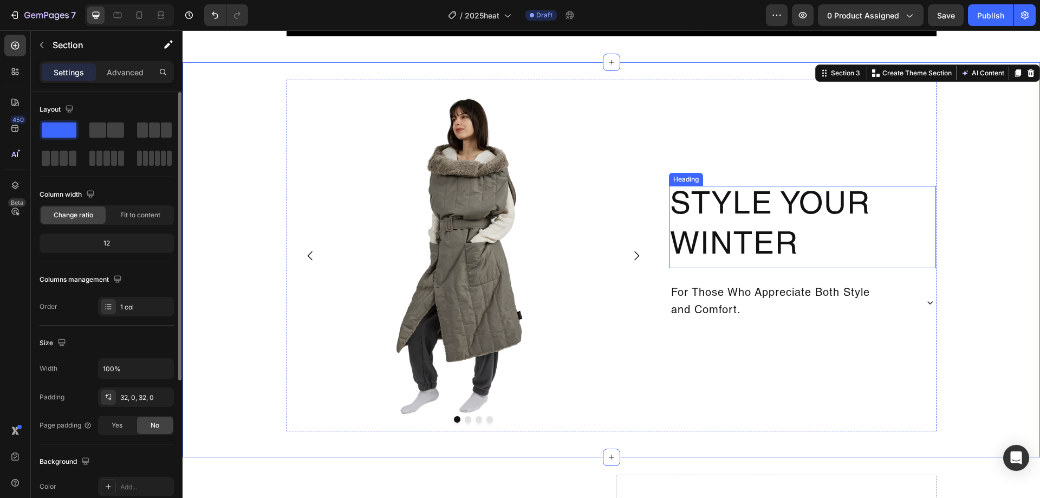
click at [806, 200] on h2 "Style Your Winter" at bounding box center [802, 227] width 267 height 82
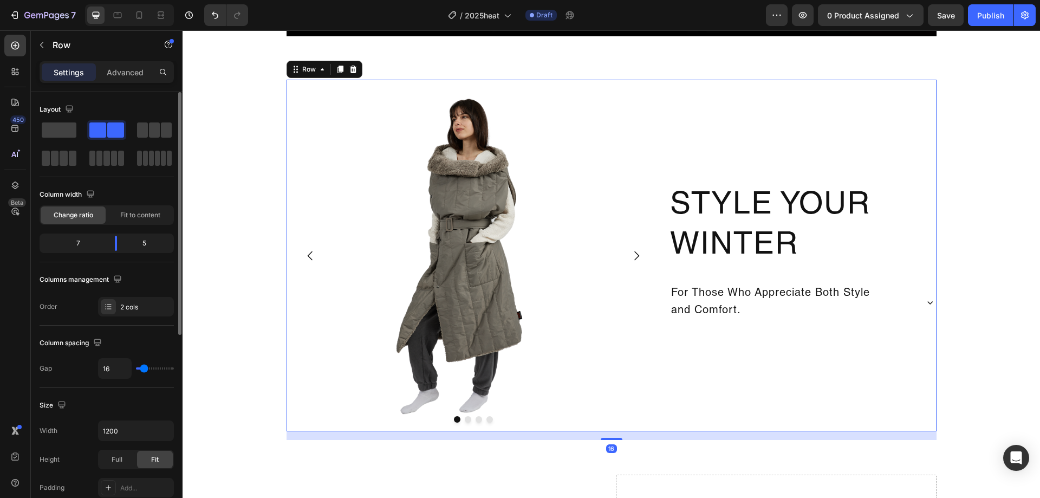
click at [782, 106] on div "Style Your Winter Heading For Those Who Appreciate Both Style and Comfort. Acco…" at bounding box center [802, 255] width 267 height 351
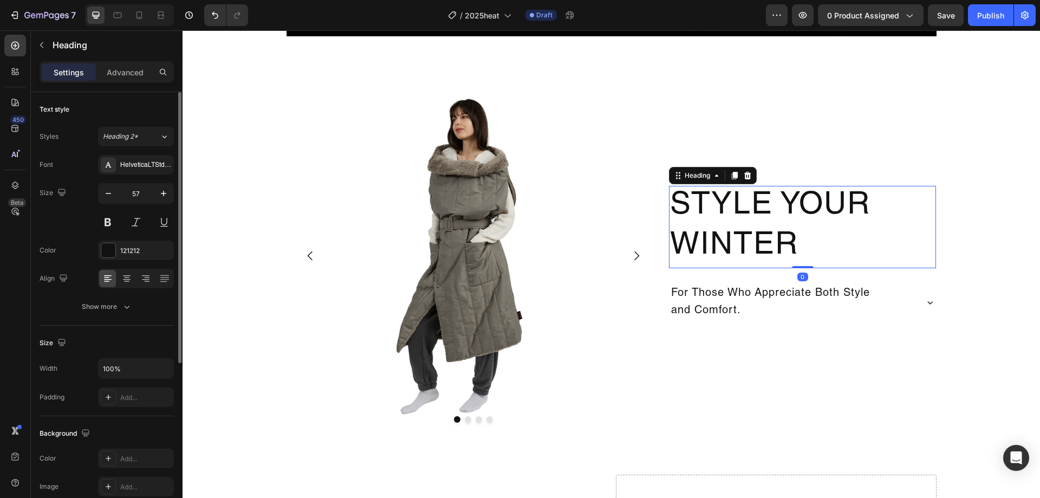
click at [918, 194] on h2 "Style Your Winter" at bounding box center [802, 227] width 267 height 82
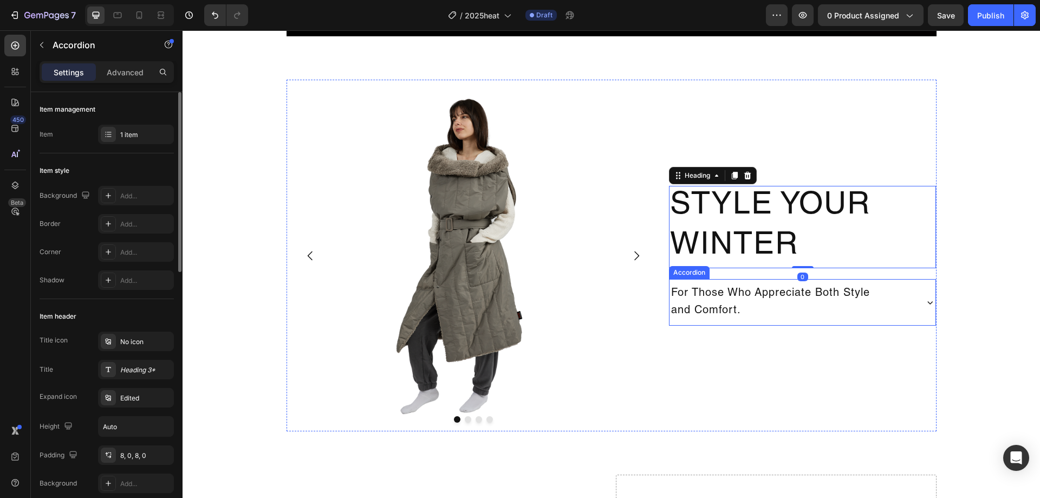
click at [892, 296] on div "For Those Who Appreciate Both Style and Comfort." at bounding box center [792, 302] width 246 height 38
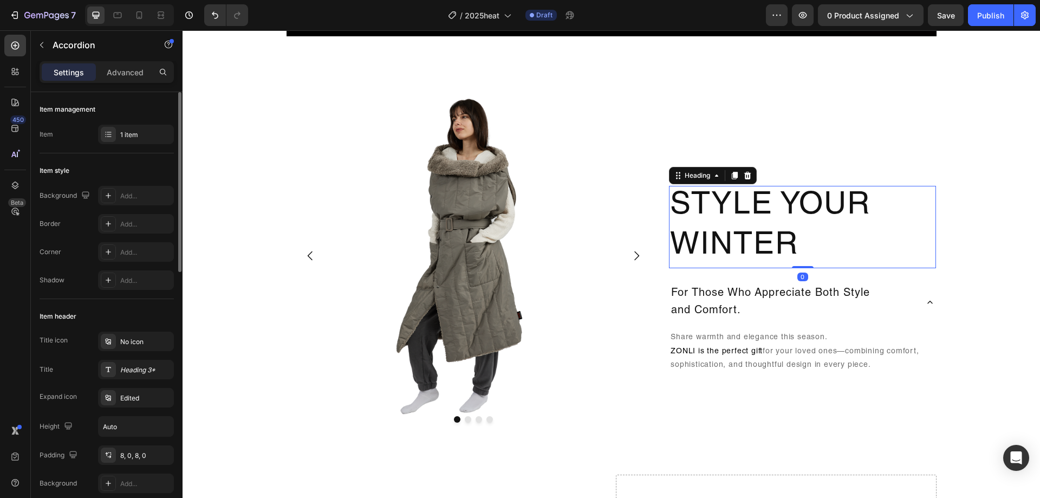
click at [871, 194] on h2 "Style Your Winter" at bounding box center [802, 227] width 267 height 82
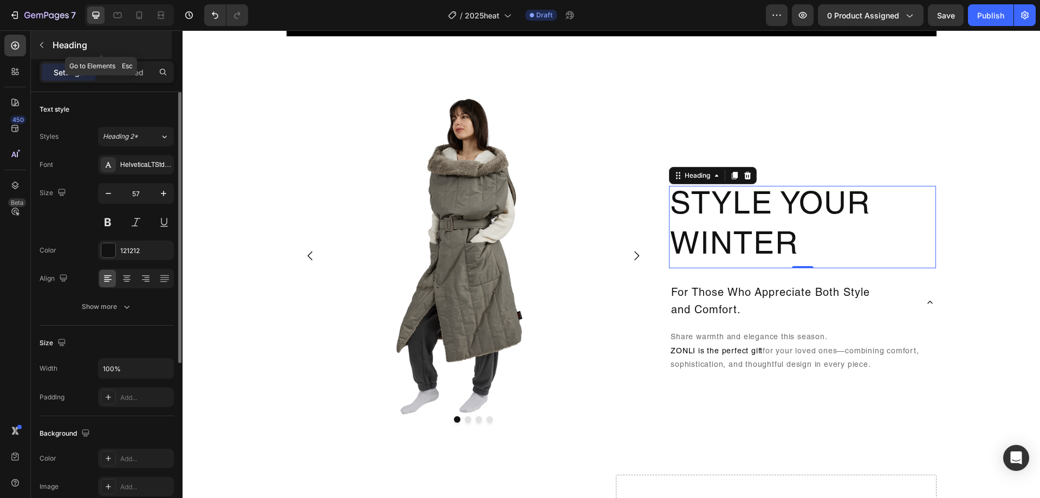
click at [47, 44] on button "button" at bounding box center [41, 44] width 17 height 17
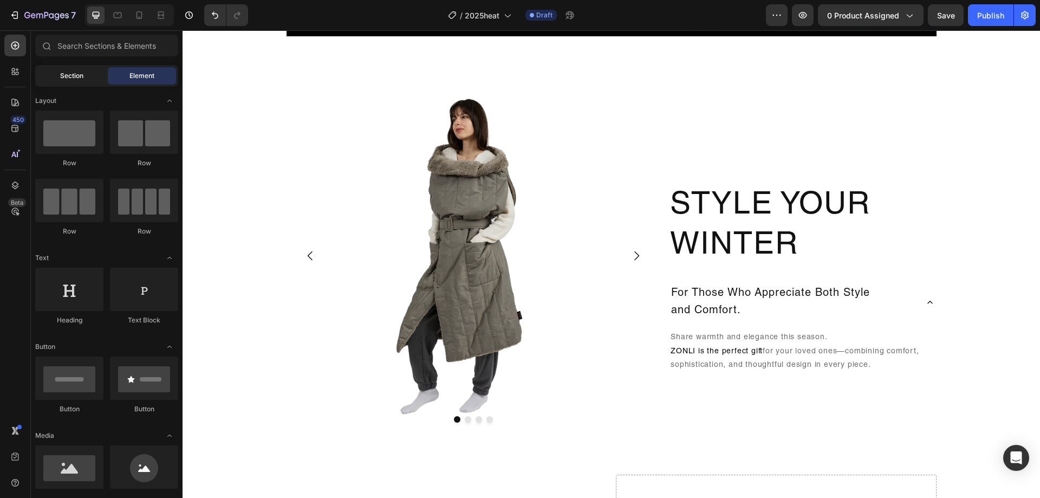
click at [84, 77] on div "Section" at bounding box center [71, 75] width 68 height 17
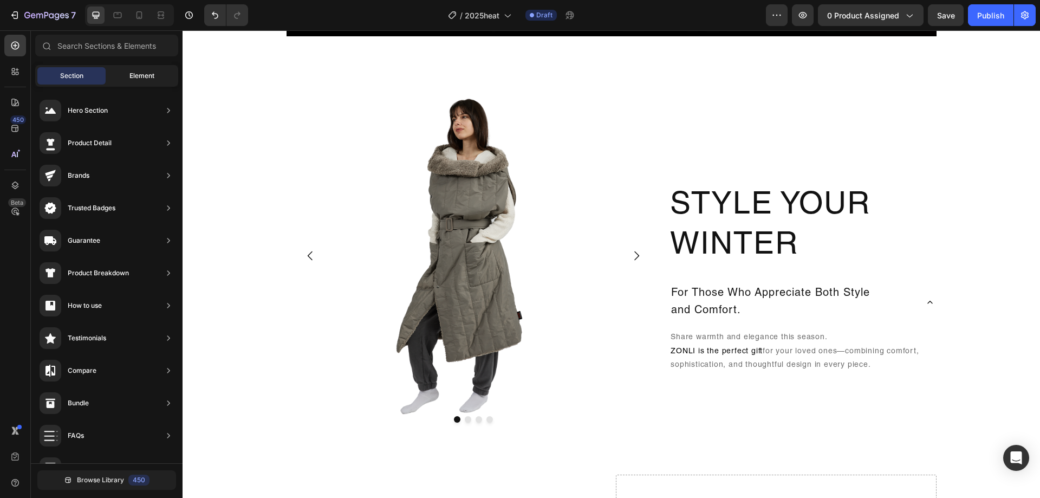
click at [145, 80] on span "Element" at bounding box center [141, 76] width 25 height 10
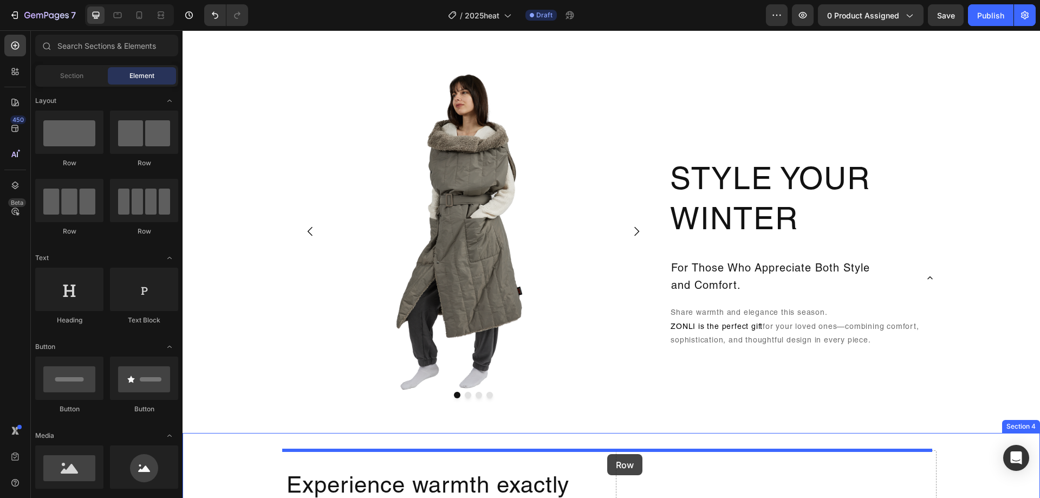
scroll to position [1005, 0]
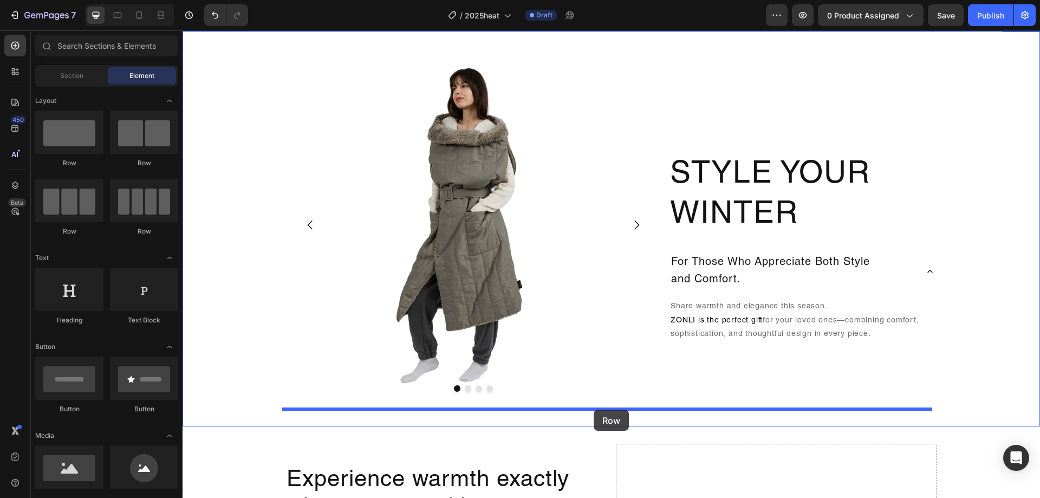
drag, startPoint x: 254, startPoint y: 164, endPoint x: 634, endPoint y: 375, distance: 434.6
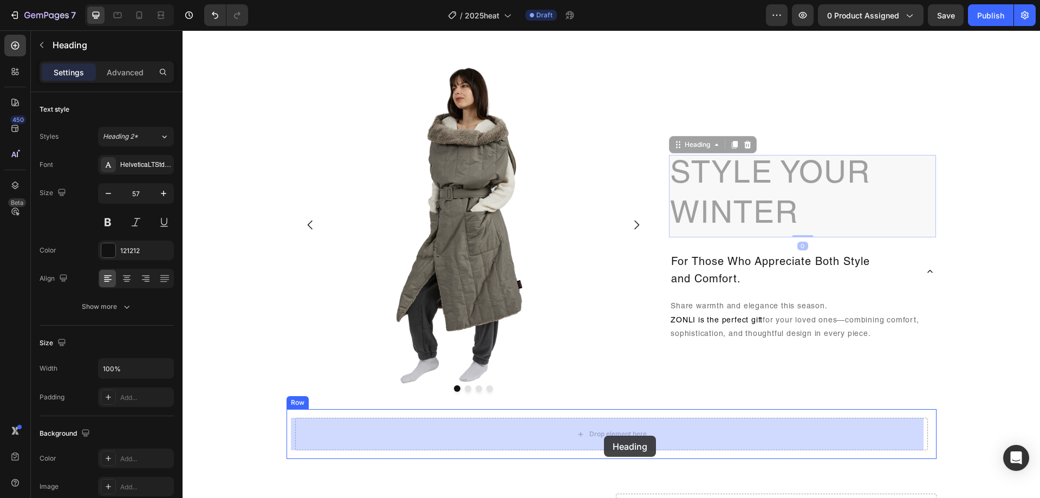
drag, startPoint x: 780, startPoint y: 199, endPoint x: 604, endPoint y: 435, distance: 294.1
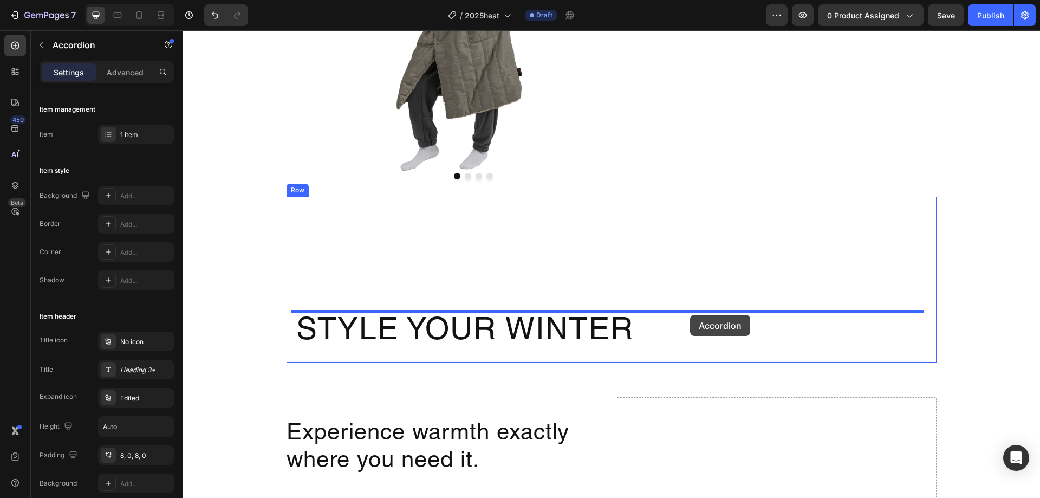
scroll to position [1222, 0]
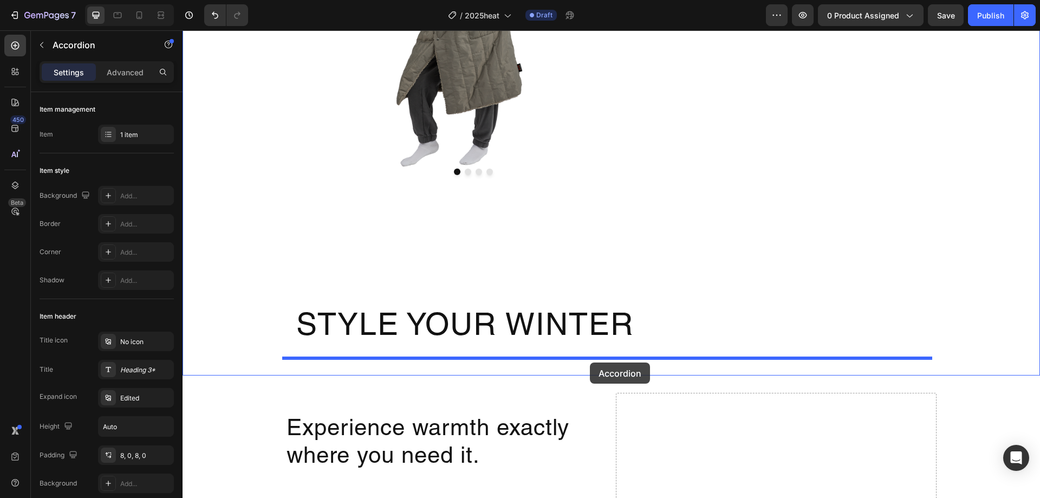
drag, startPoint x: 840, startPoint y: 95, endPoint x: 587, endPoint y: 360, distance: 366.1
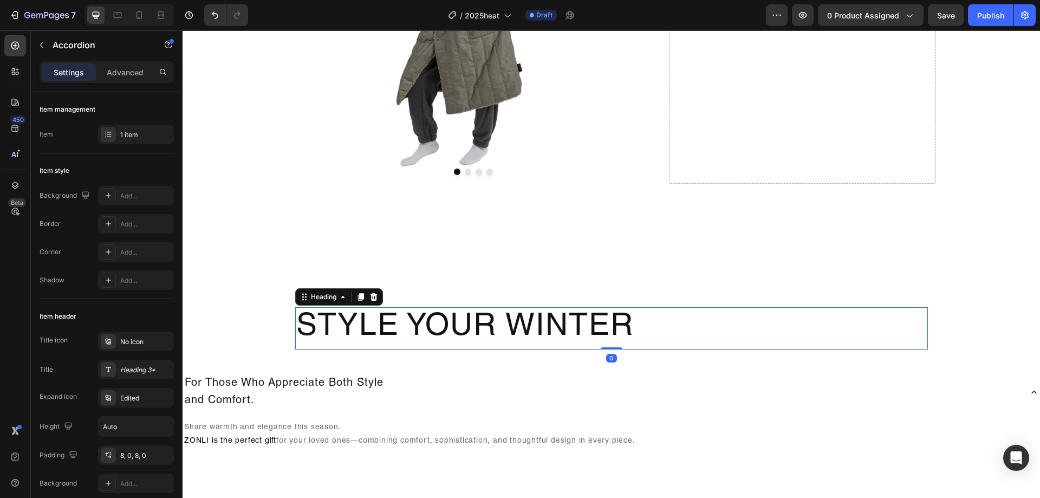
drag, startPoint x: 696, startPoint y: 331, endPoint x: 737, endPoint y: 297, distance: 53.4
click at [696, 331] on h2 "Style Your Winter" at bounding box center [611, 328] width 632 height 42
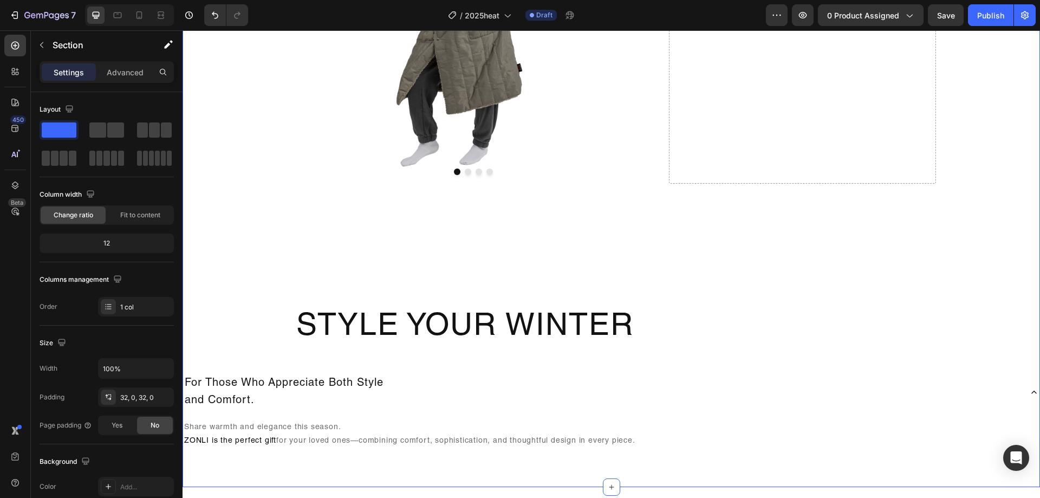
click at [816, 368] on div "Image Drop element here Drop element here Drop element here [GEOGRAPHIC_DATA] D…" at bounding box center [610, 150] width 857 height 637
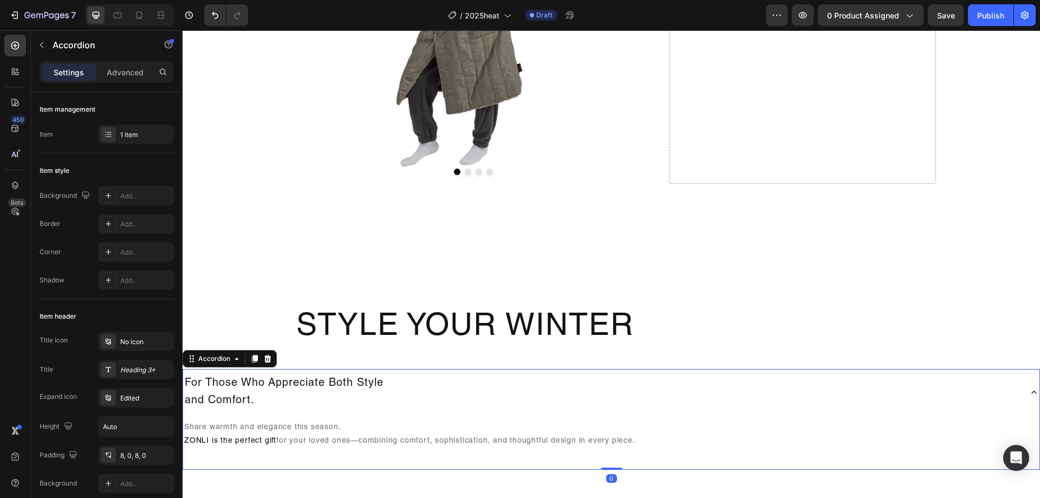
click at [818, 374] on div "For Those Who Appreciate Both Style and Comfort." at bounding box center [601, 392] width 837 height 38
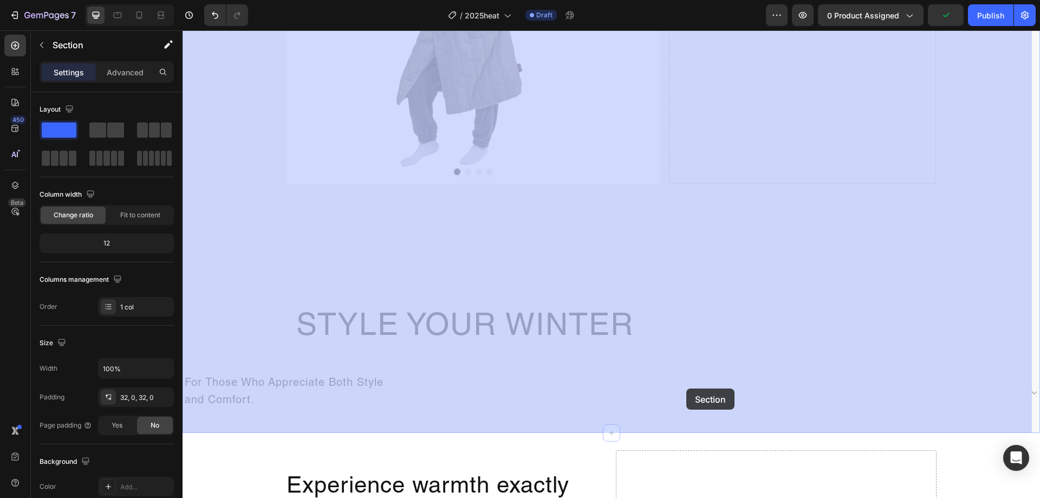
drag, startPoint x: 820, startPoint y: 367, endPoint x: 682, endPoint y: 386, distance: 139.4
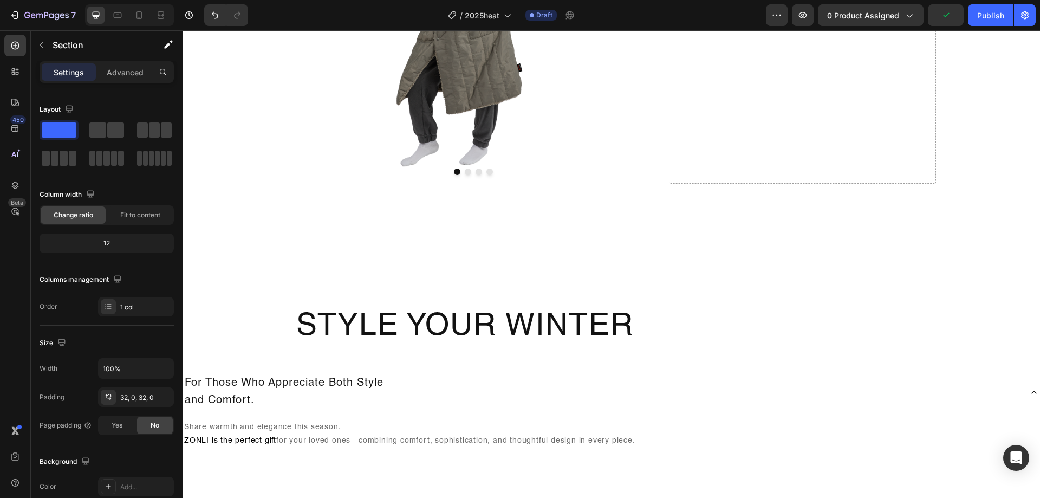
scroll to position [1276, 0]
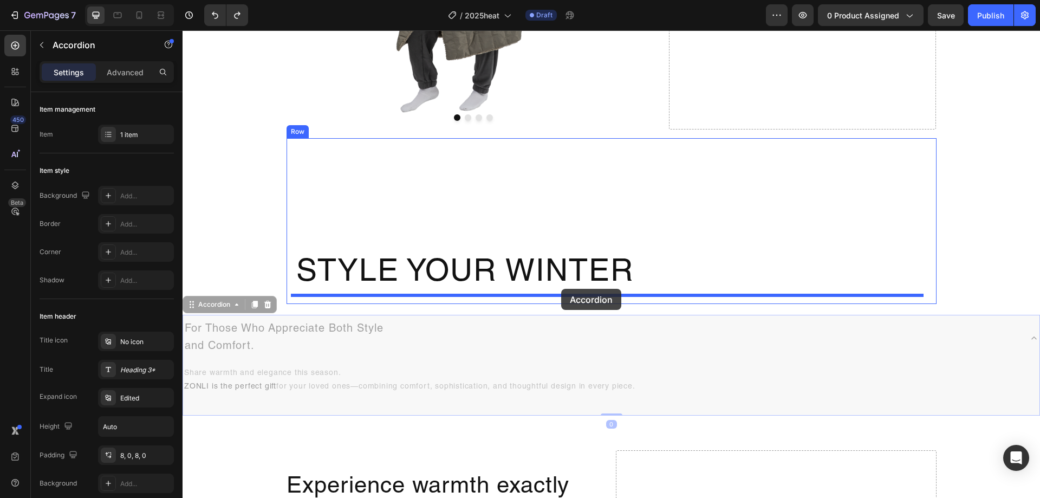
drag, startPoint x: 572, startPoint y: 338, endPoint x: 561, endPoint y: 289, distance: 51.1
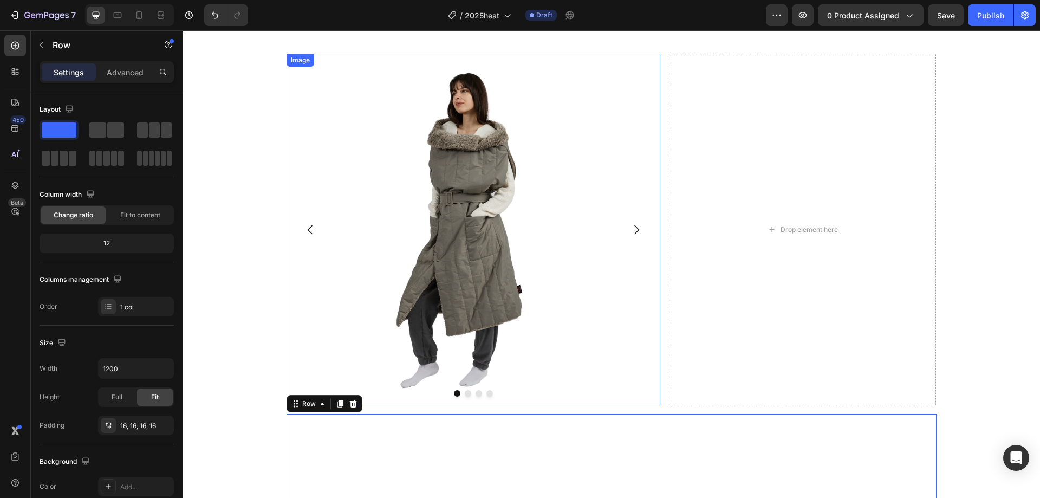
scroll to position [951, 0]
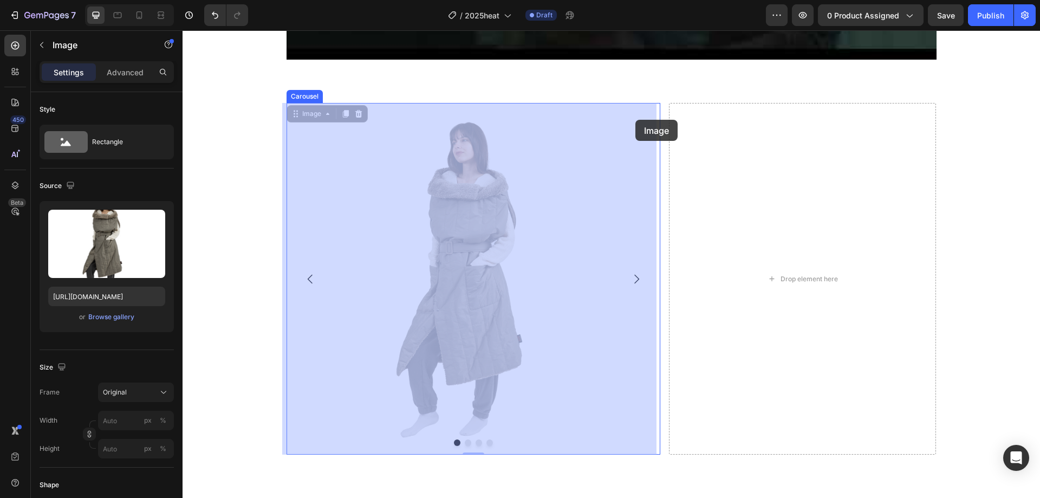
drag, startPoint x: 644, startPoint y: 112, endPoint x: 635, endPoint y: 120, distance: 11.9
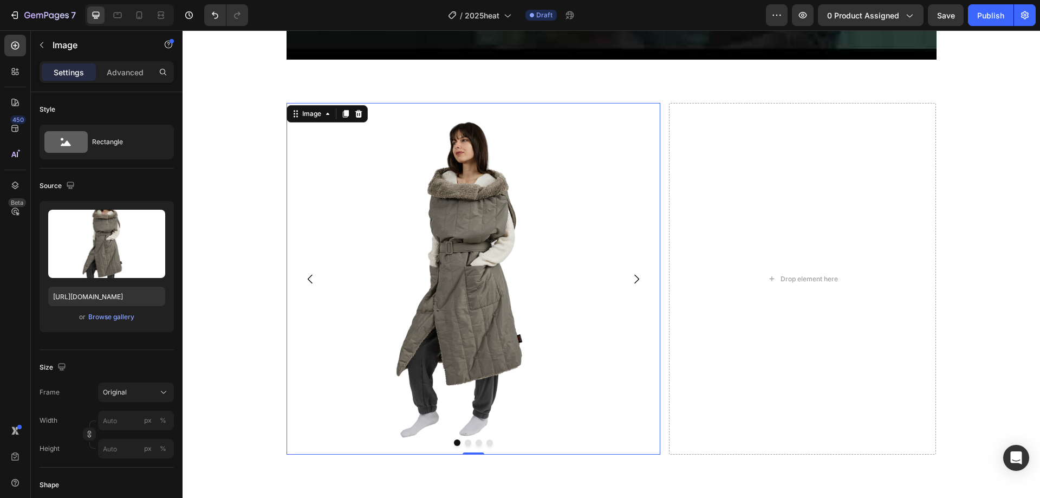
click at [639, 108] on img at bounding box center [473, 278] width 374 height 351
click at [326, 112] on icon at bounding box center [327, 113] width 9 height 9
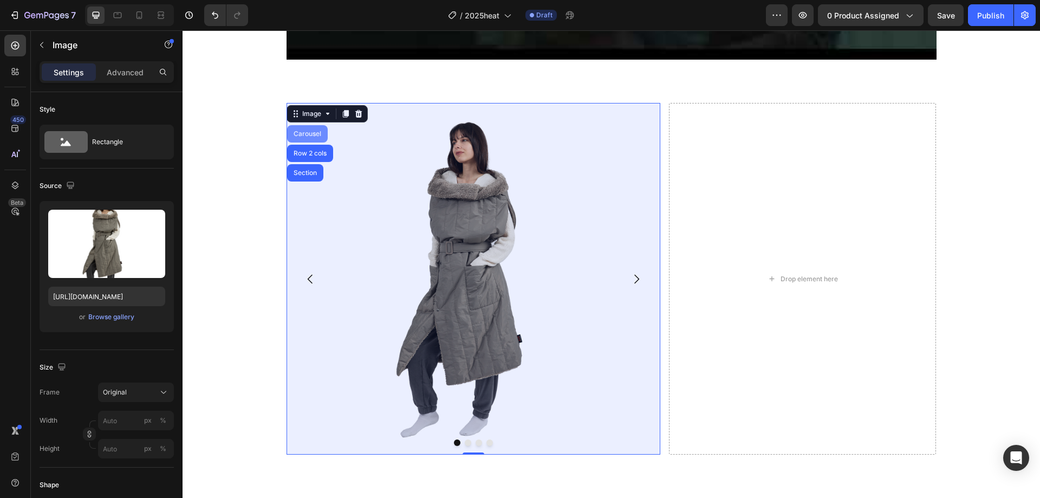
click at [311, 130] on div "Carousel" at bounding box center [307, 133] width 32 height 6
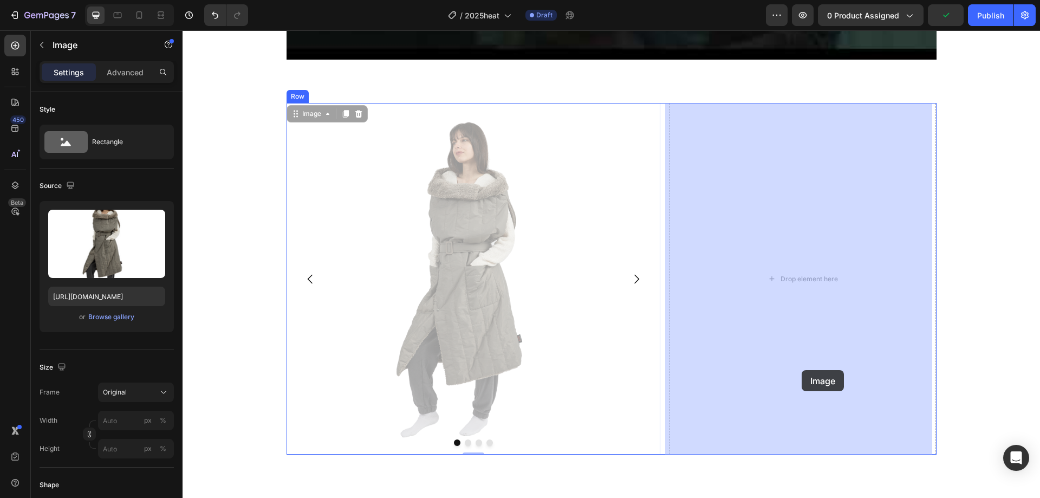
drag, startPoint x: 616, startPoint y: 447, endPoint x: 801, endPoint y: 370, distance: 201.0
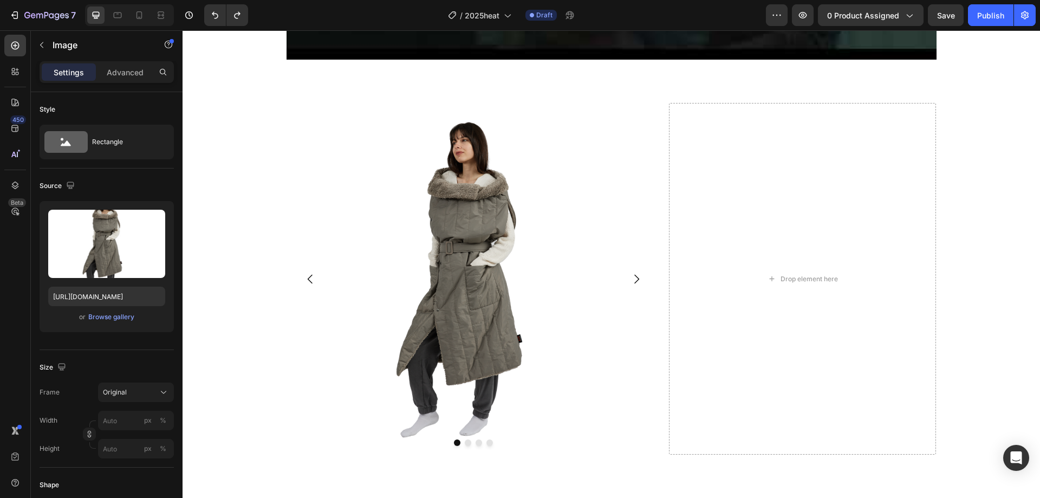
click at [609, 295] on img at bounding box center [473, 278] width 374 height 351
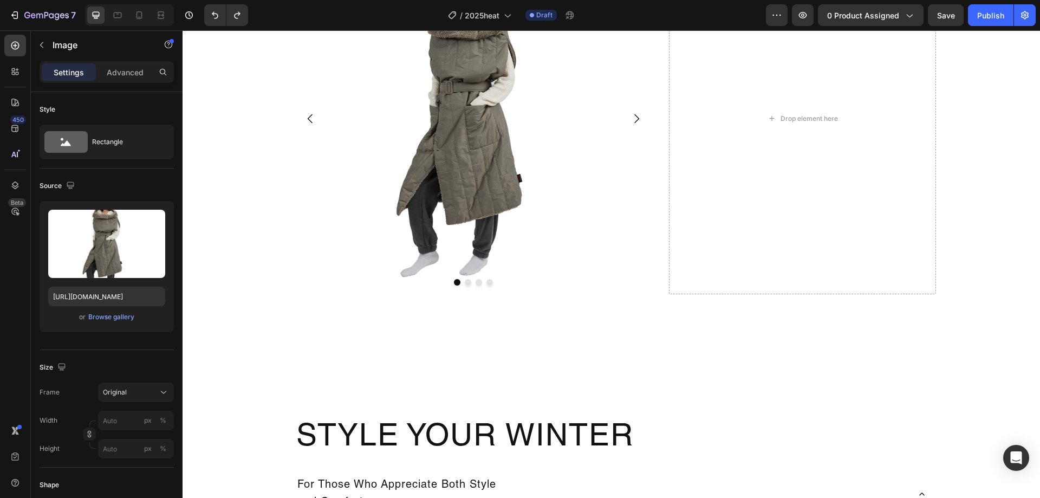
scroll to position [1114, 0]
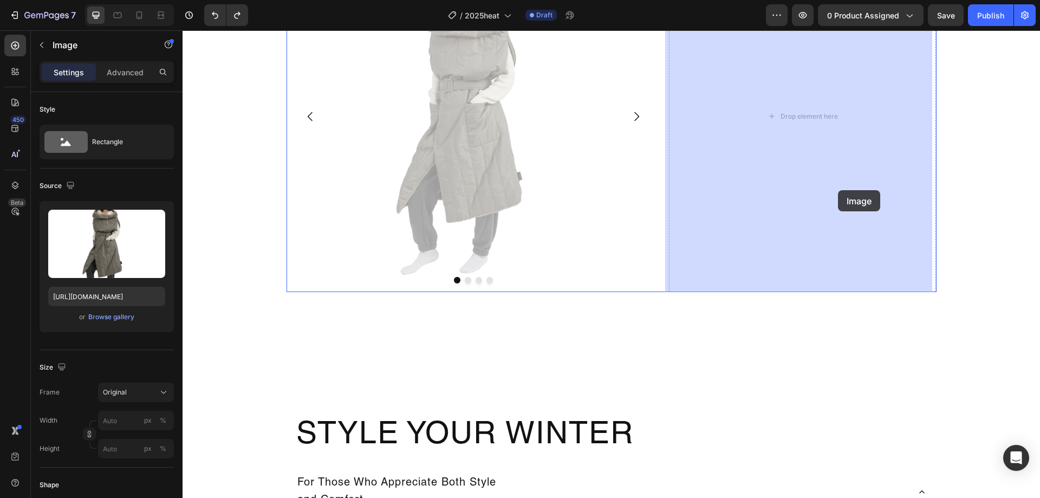
drag, startPoint x: 516, startPoint y: 174, endPoint x: 838, endPoint y: 190, distance: 322.0
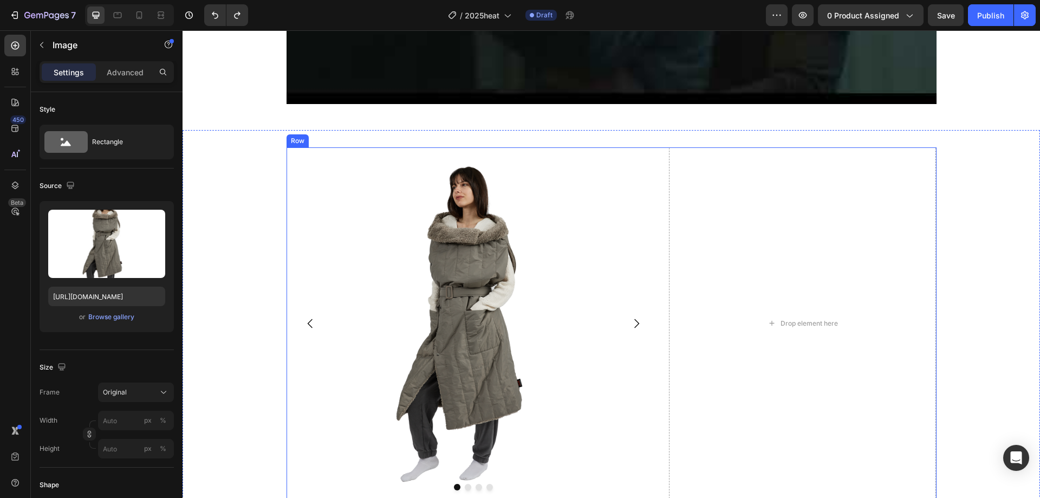
scroll to position [1008, 0]
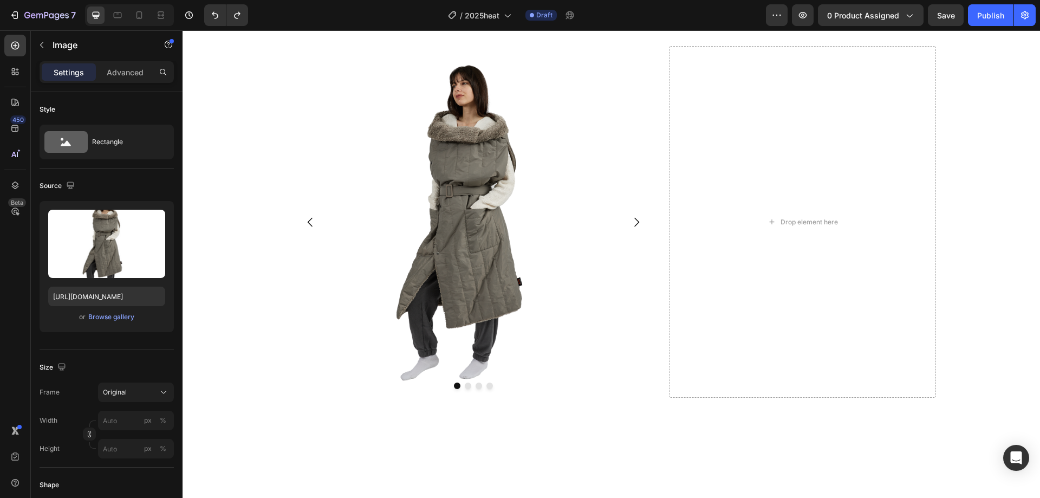
click at [656, 55] on img at bounding box center [473, 221] width 374 height 351
click at [662, 76] on div "Image Drop element here Drop element here Drop element here [GEOGRAPHIC_DATA] D…" at bounding box center [611, 221] width 650 height 351
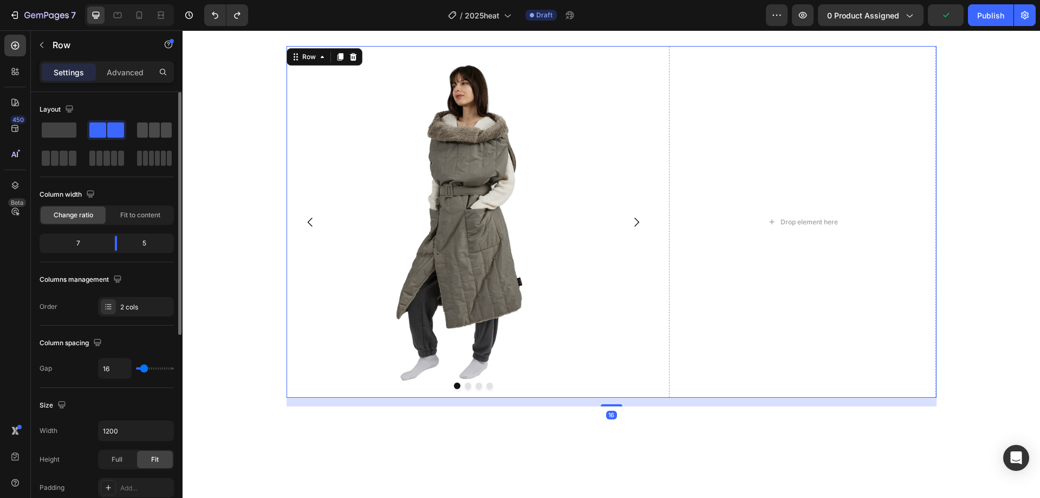
click at [139, 125] on span at bounding box center [142, 129] width 11 height 15
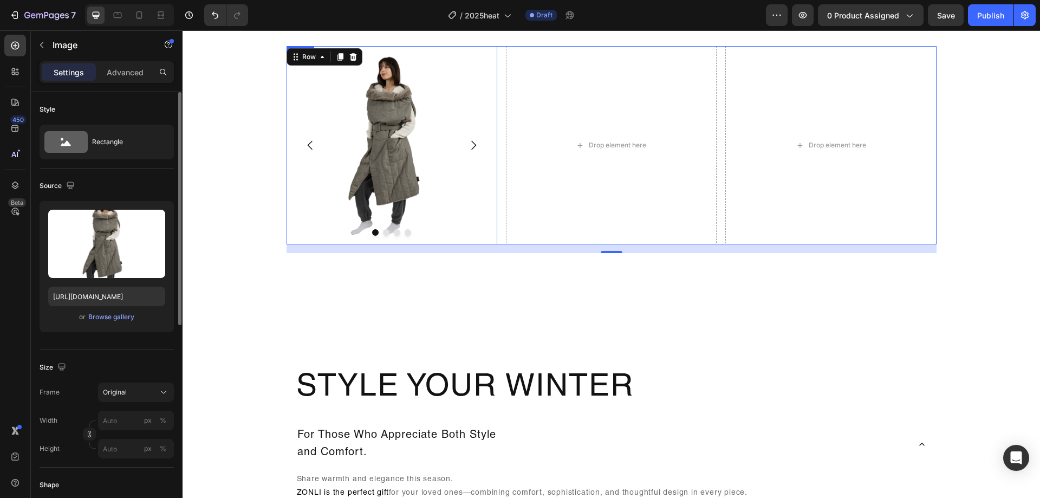
click at [486, 175] on img at bounding box center [391, 145] width 211 height 198
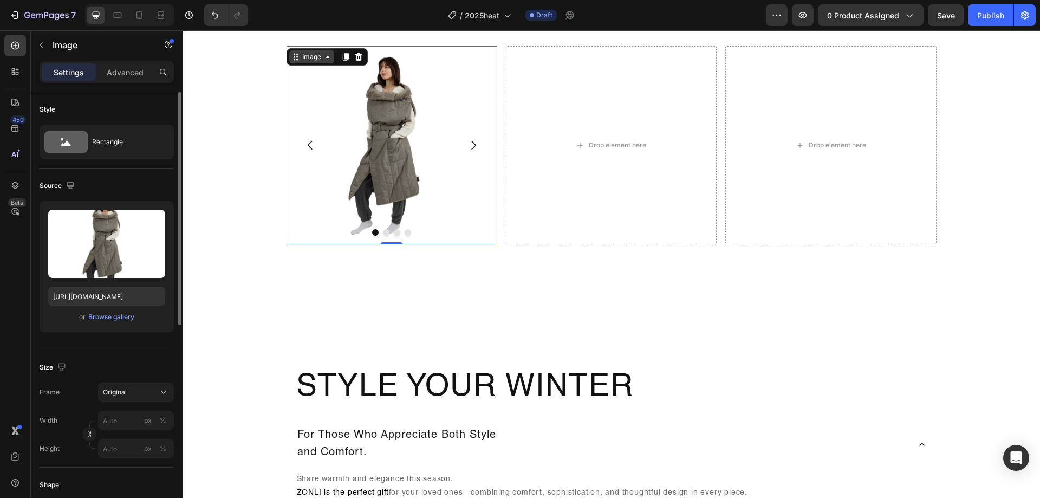
click at [316, 60] on div "Image" at bounding box center [311, 57] width 23 height 10
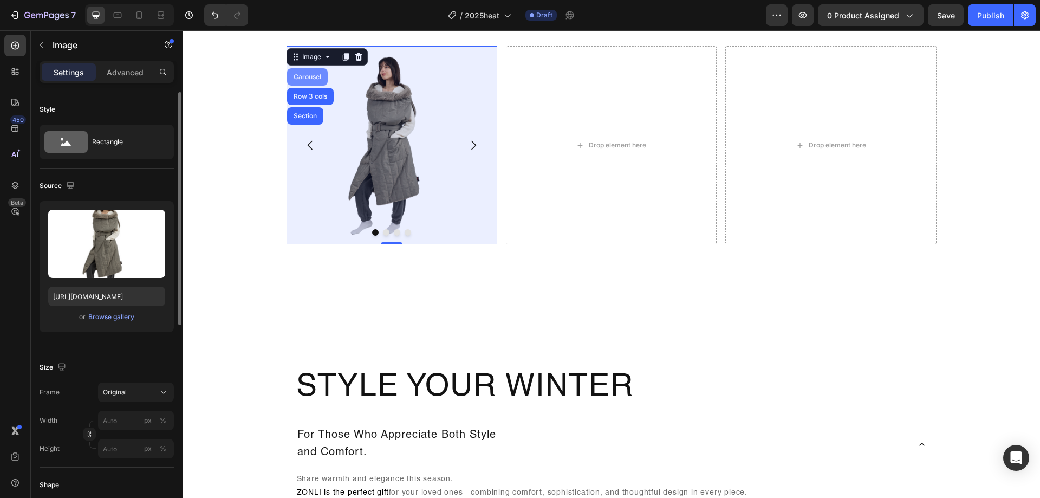
click at [308, 77] on div "Carousel" at bounding box center [307, 77] width 32 height 6
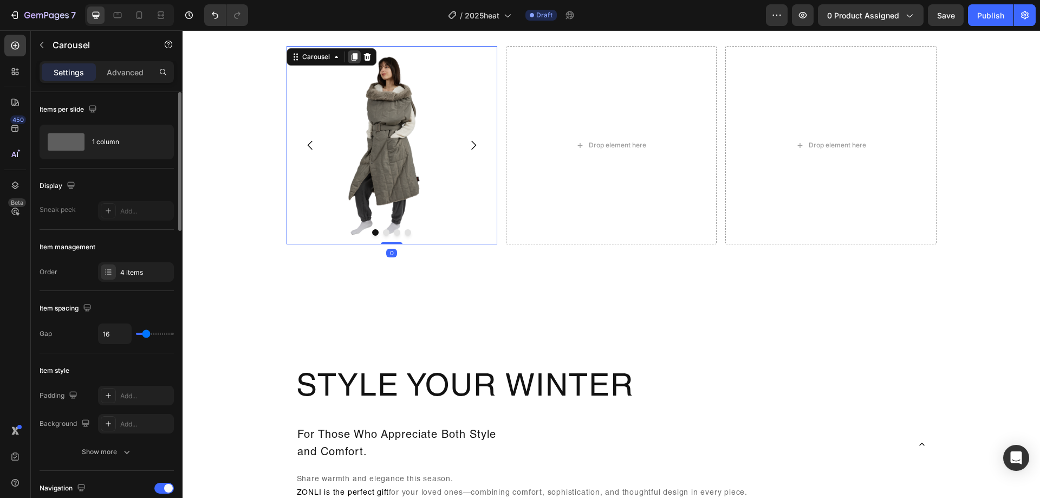
click at [348, 59] on div at bounding box center [354, 56] width 13 height 13
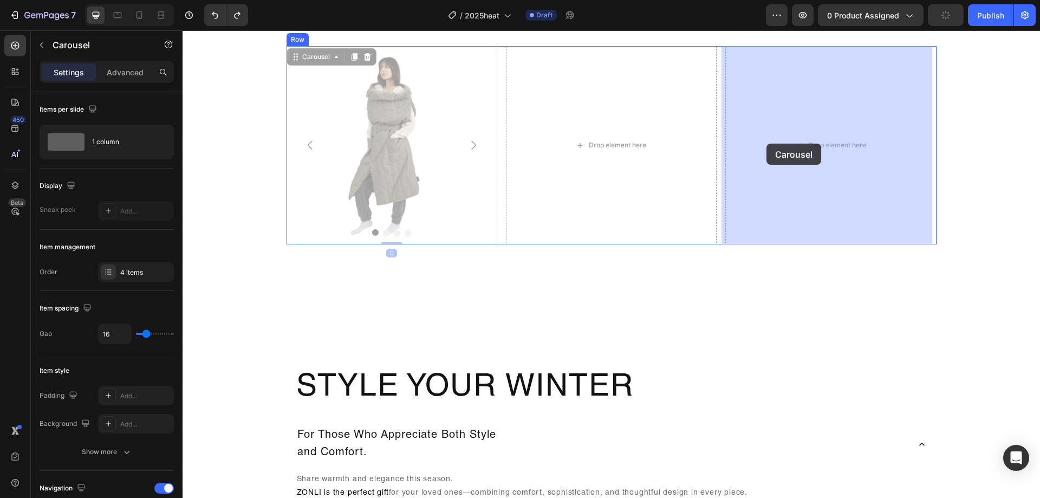
drag, startPoint x: 468, startPoint y: 145, endPoint x: 766, endPoint y: 143, distance: 298.3
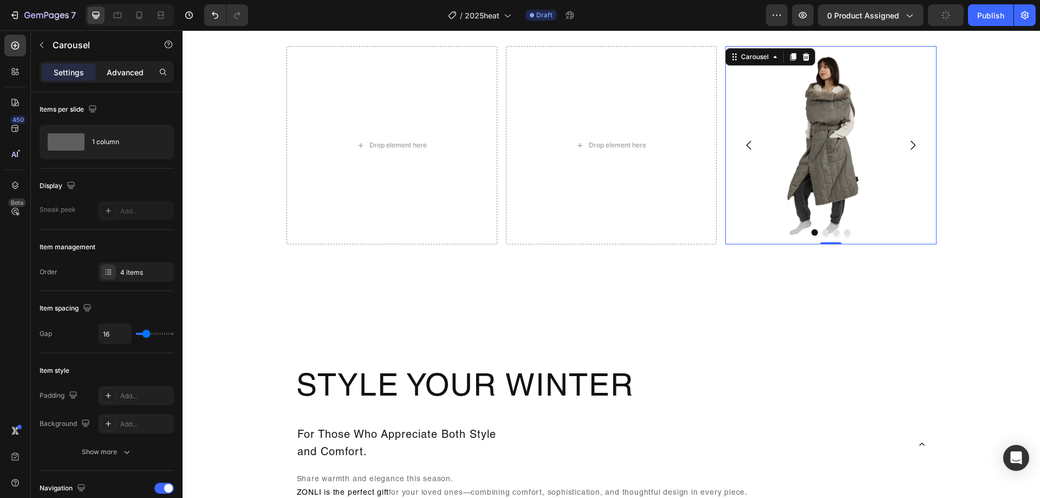
click at [123, 68] on p "Advanced" at bounding box center [125, 72] width 37 height 11
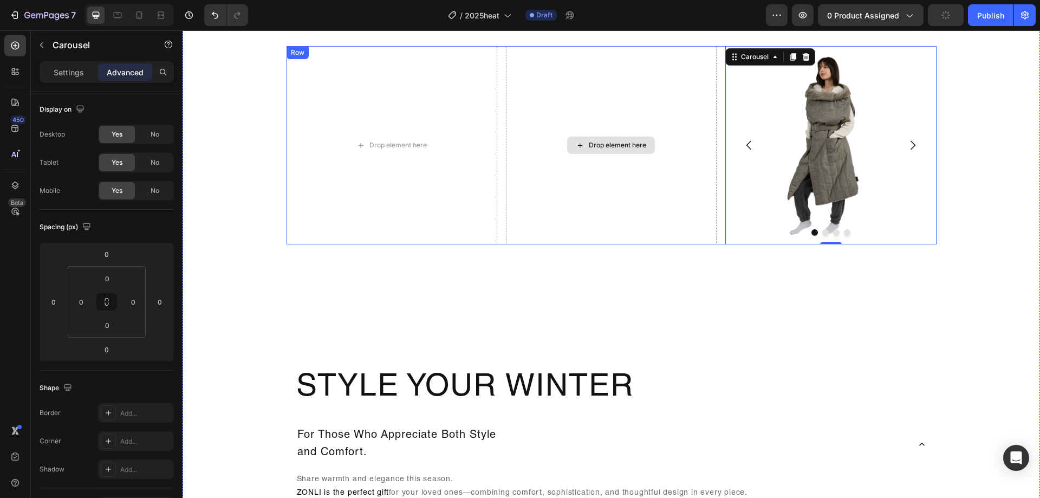
click at [509, 117] on div "Drop element here" at bounding box center [611, 145] width 211 height 198
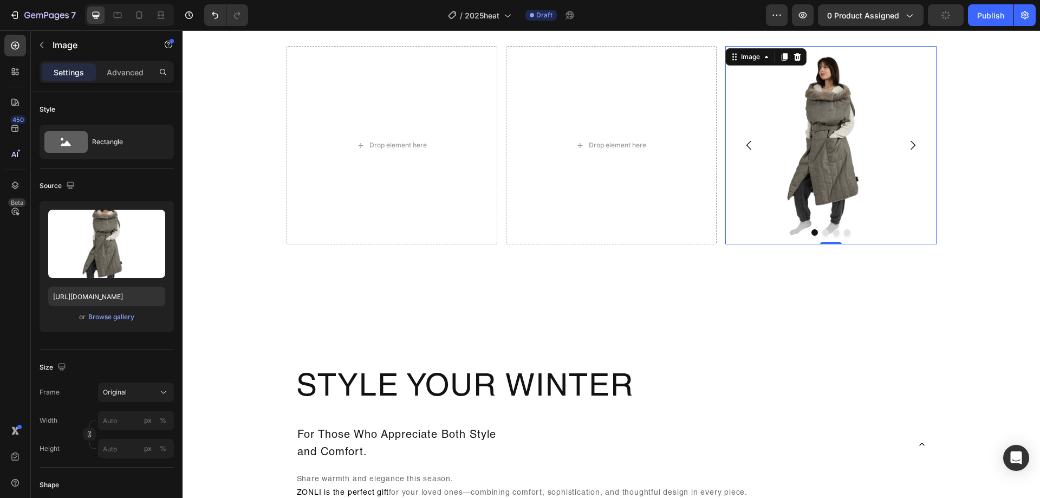
click at [787, 133] on img at bounding box center [830, 145] width 211 height 198
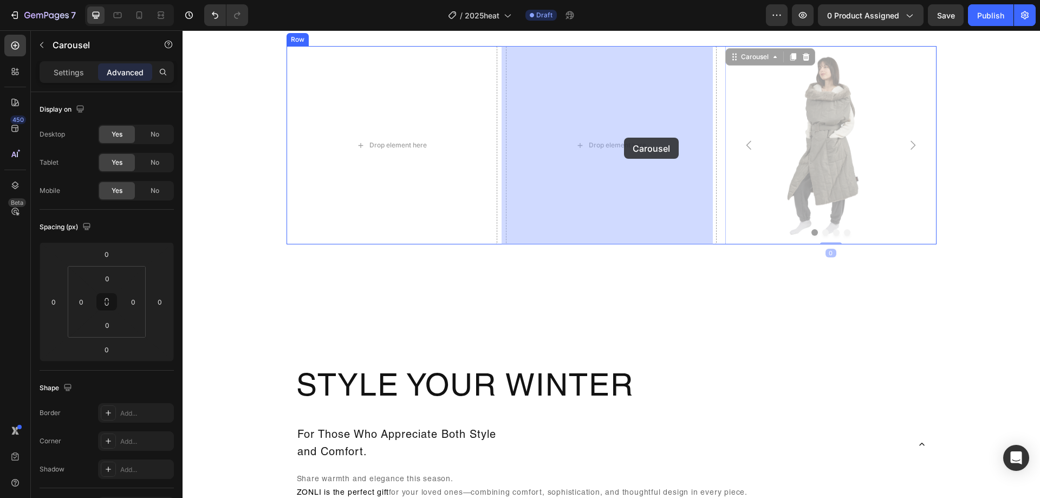
drag, startPoint x: 914, startPoint y: 143, endPoint x: 623, endPoint y: 138, distance: 290.8
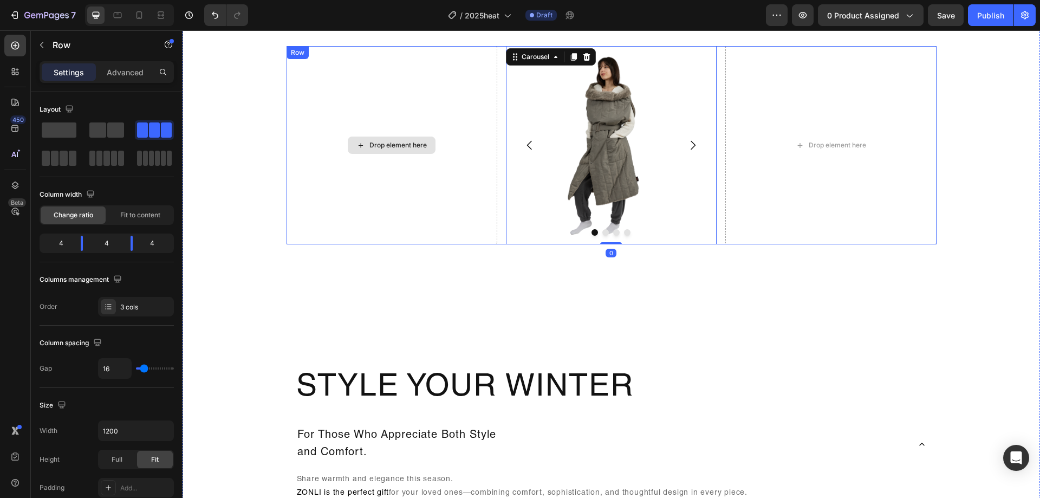
drag, startPoint x: 468, startPoint y: 231, endPoint x: 474, endPoint y: 229, distance: 6.3
click at [471, 230] on div "Drop element here" at bounding box center [391, 145] width 211 height 198
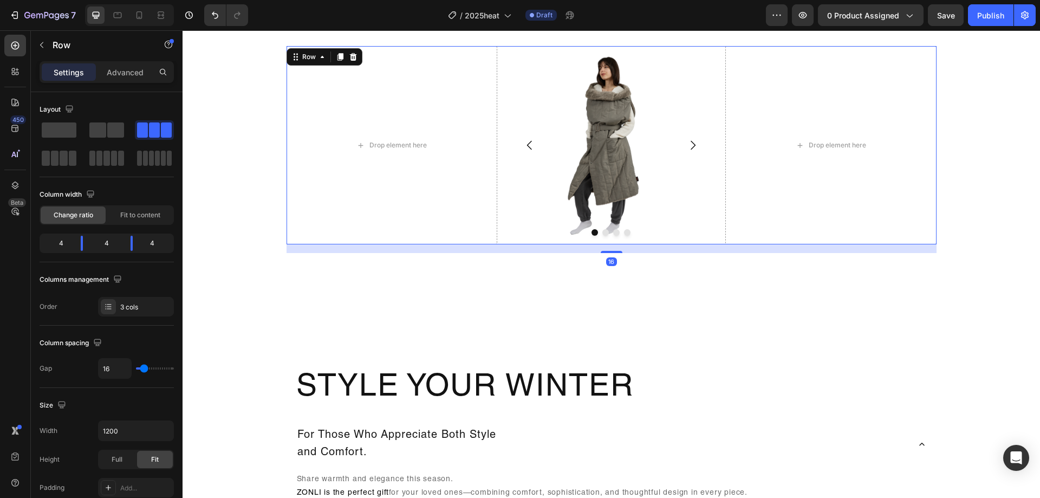
click at [497, 214] on div "Drop element here Image Drop element here Drop element here Drop element here […" at bounding box center [611, 145] width 650 height 198
click at [506, 175] on img at bounding box center [611, 145] width 211 height 198
click at [495, 130] on div "Drop element here Image Drop element here Drop element here Drop element here […" at bounding box center [611, 145] width 650 height 198
click at [121, 127] on span at bounding box center [115, 129] width 17 height 15
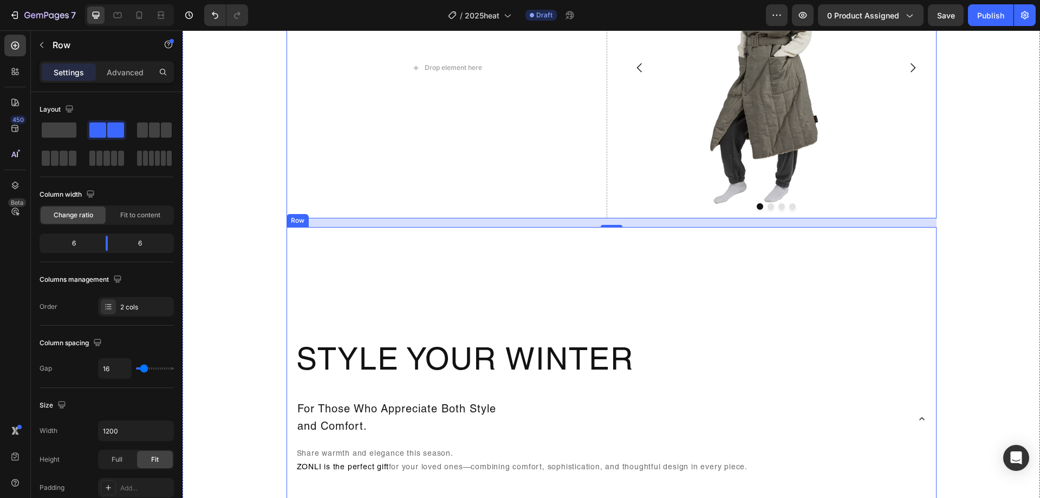
scroll to position [1171, 0]
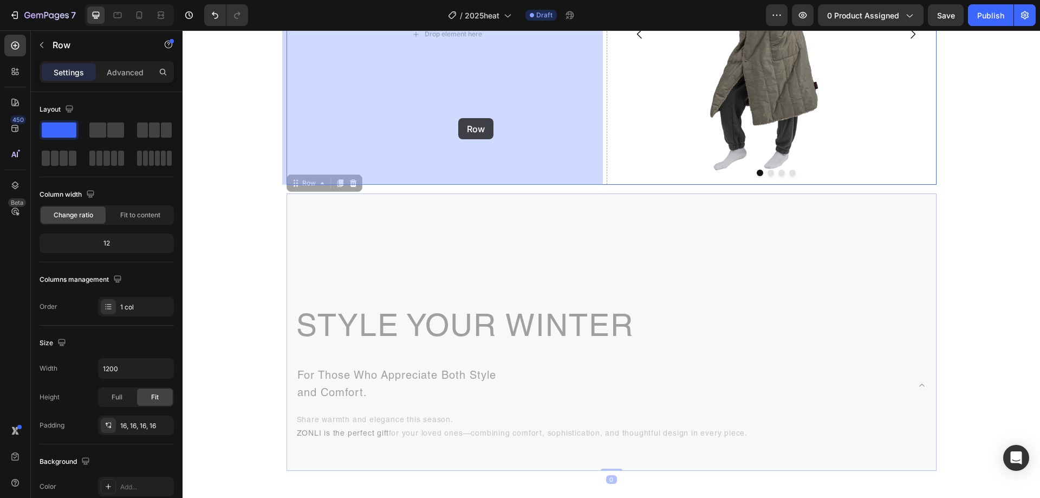
drag, startPoint x: 756, startPoint y: 277, endPoint x: 458, endPoint y: 118, distance: 337.7
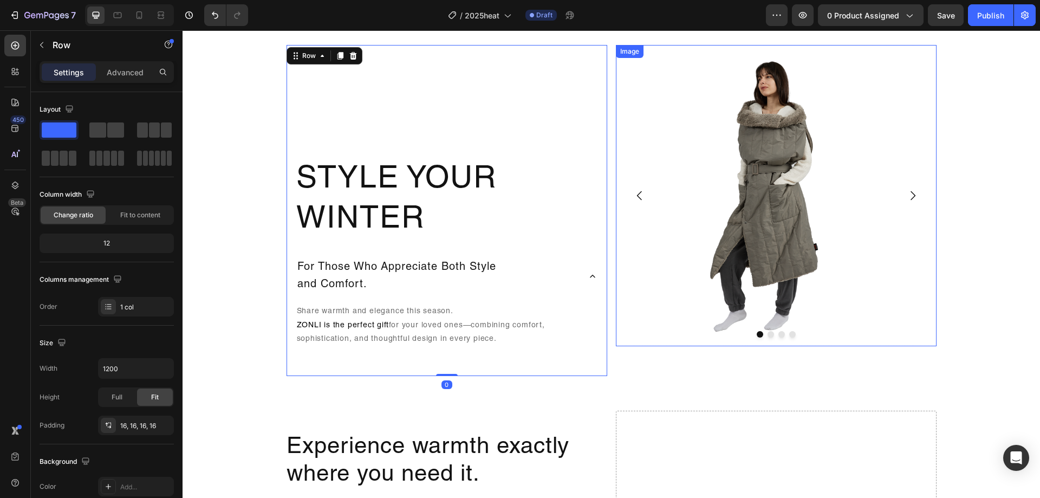
scroll to position [1008, 0]
click at [867, 282] on img at bounding box center [776, 196] width 321 height 301
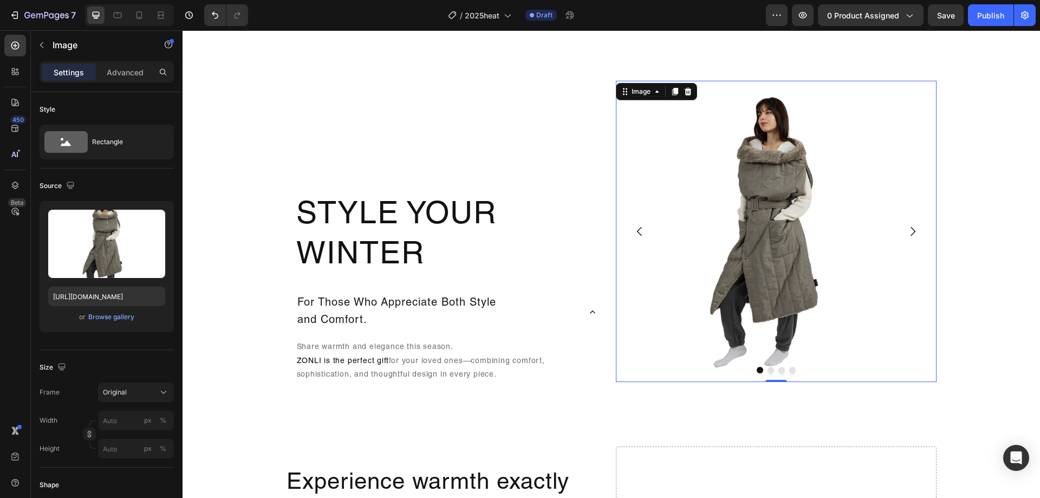
scroll to position [954, 0]
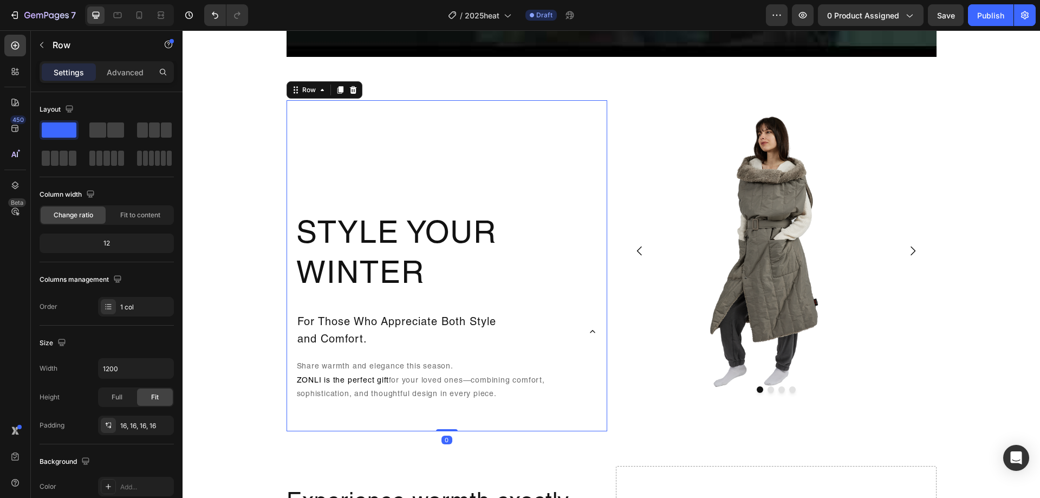
click at [588, 185] on div "Style Your Winter Heading For Those Who Appreciate Both Style and Comfort. Shar…" at bounding box center [446, 265] width 303 height 313
click at [557, 225] on h2 "Style Your Winter" at bounding box center [446, 256] width 303 height 82
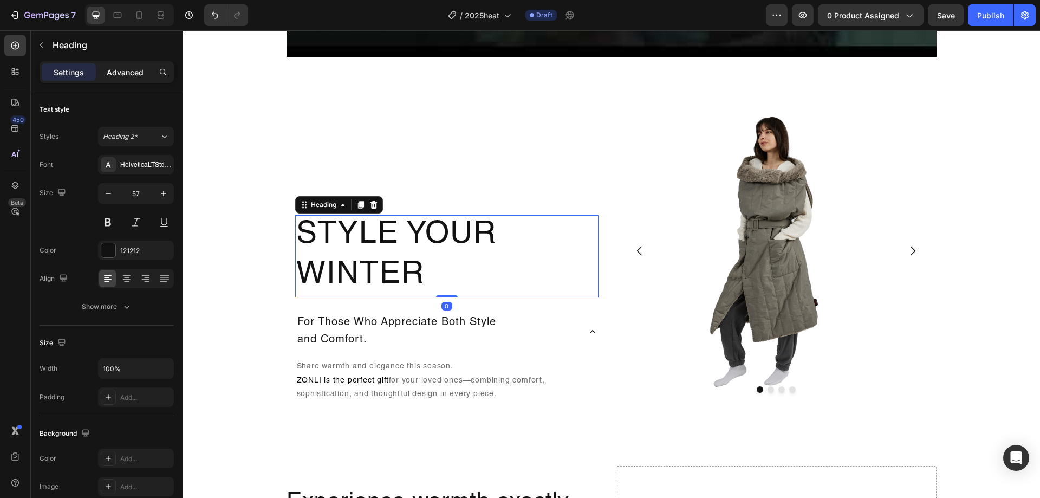
click at [130, 74] on p "Advanced" at bounding box center [125, 72] width 37 height 11
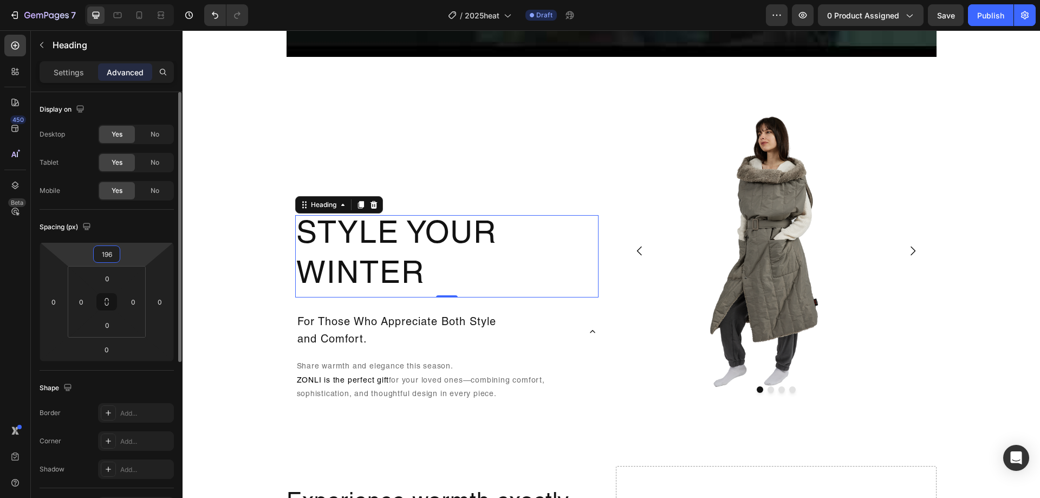
click at [115, 247] on input "196" at bounding box center [107, 254] width 22 height 16
type input "0"
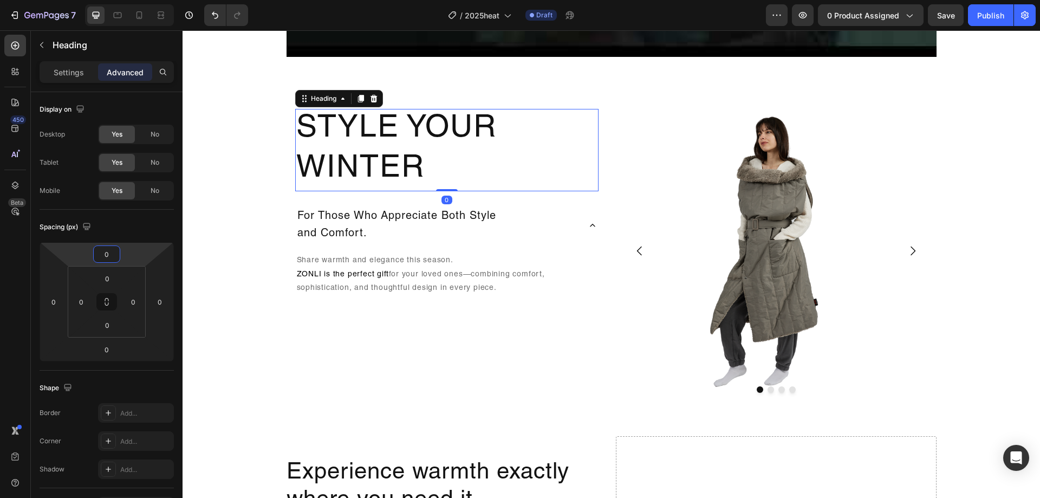
drag, startPoint x: 363, startPoint y: 286, endPoint x: 1039, endPoint y: 57, distance: 714.0
click at [836, 168] on img at bounding box center [776, 250] width 321 height 301
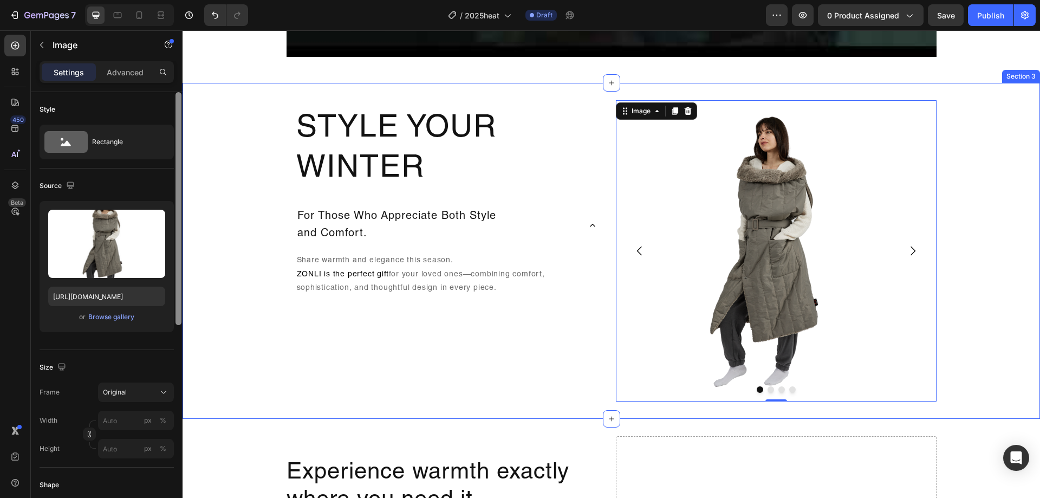
click at [1013, 197] on div "Style Your Winter Heading For Those Who Appreciate Both Style and Comfort. Shar…" at bounding box center [610, 250] width 857 height 301
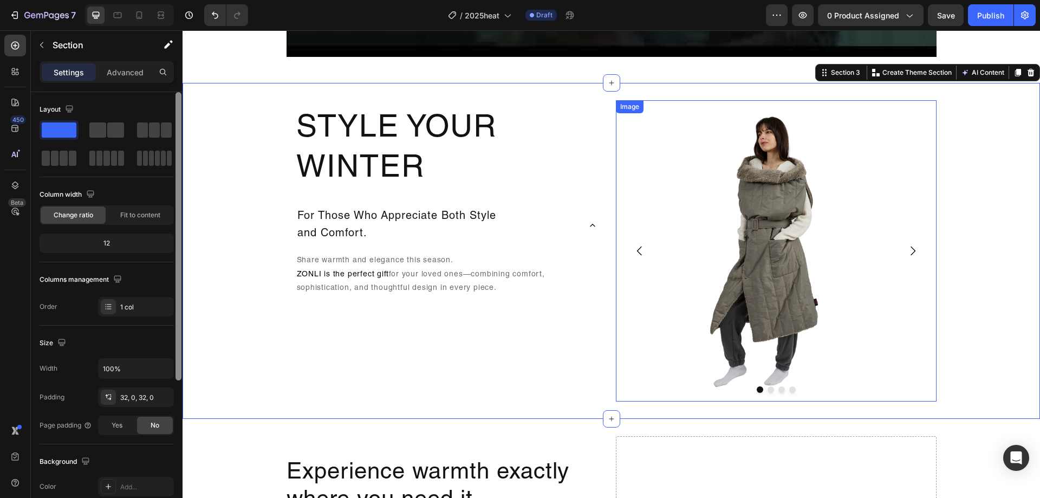
drag, startPoint x: 795, startPoint y: 217, endPoint x: 798, endPoint y: 208, distance: 8.7
click at [796, 212] on img at bounding box center [776, 250] width 321 height 301
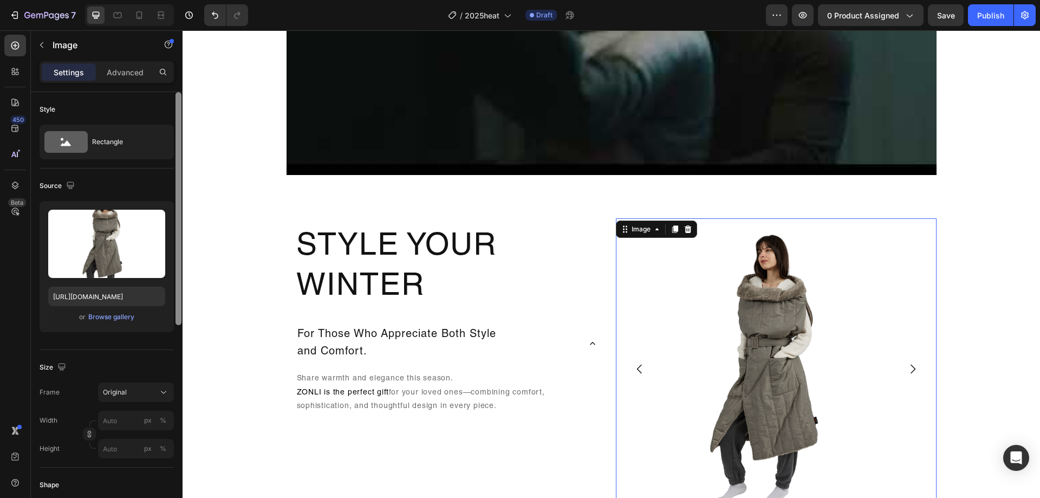
scroll to position [846, 0]
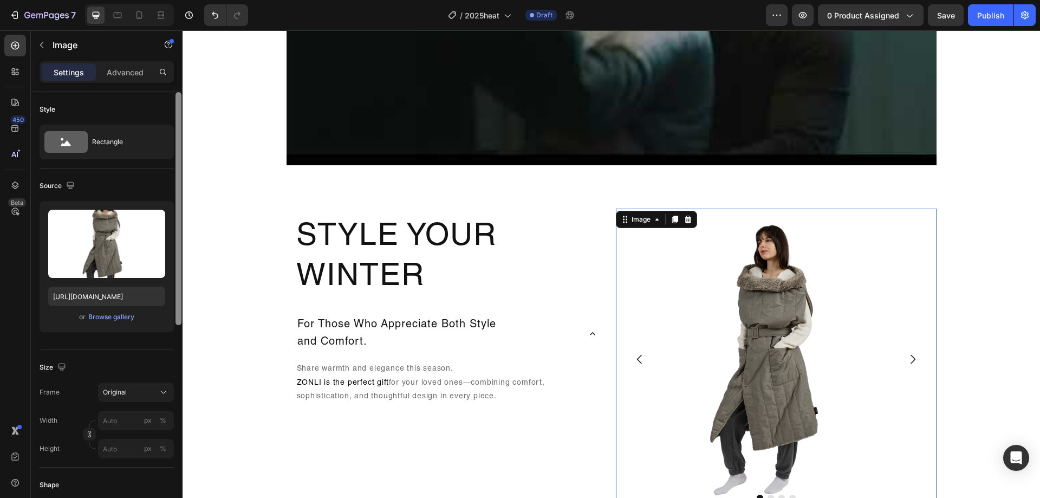
click at [729, 306] on img at bounding box center [776, 358] width 321 height 301
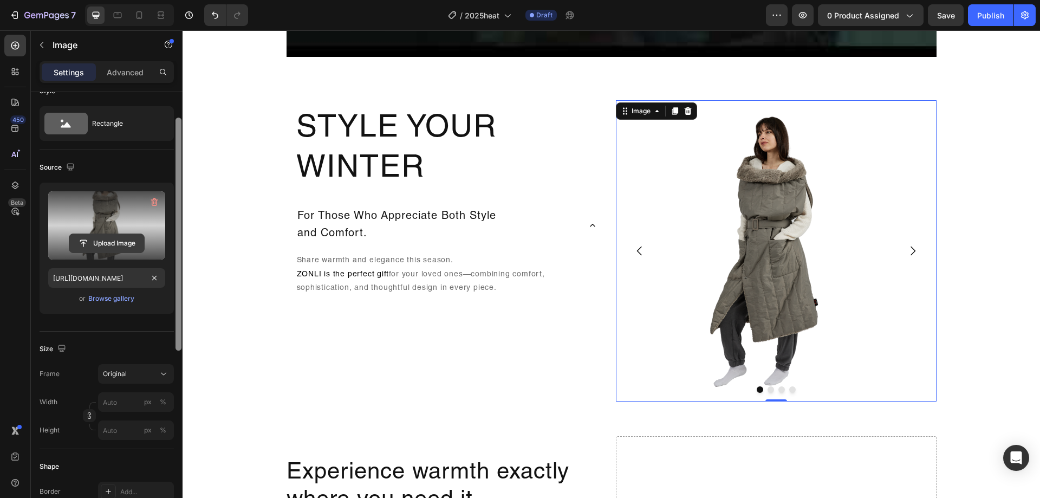
scroll to position [0, 0]
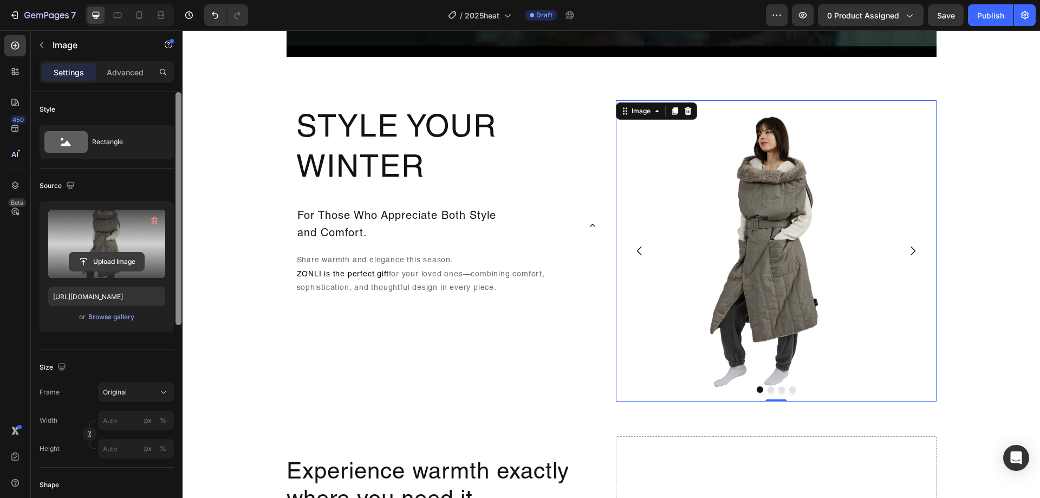
click at [100, 253] on input "file" at bounding box center [106, 261] width 75 height 18
click at [133, 257] on input "file" at bounding box center [106, 261] width 75 height 18
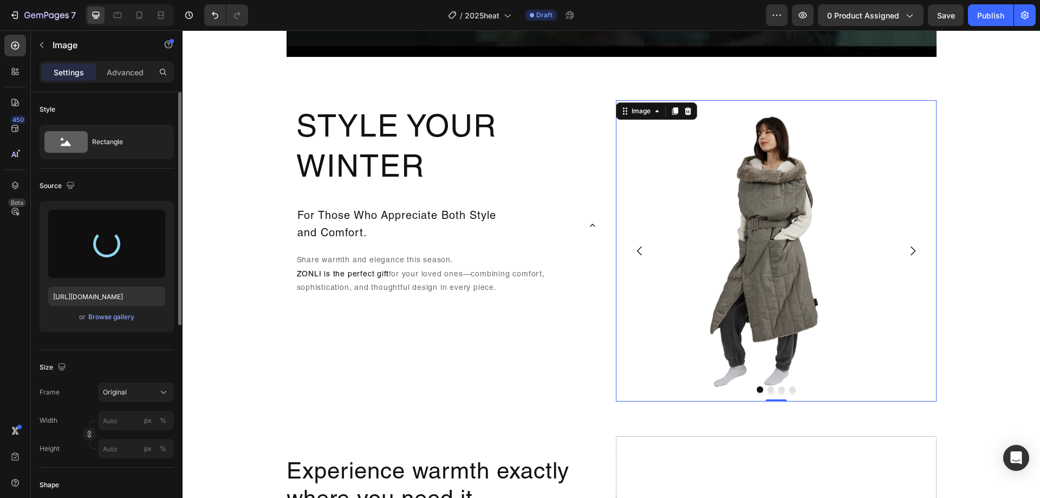
type input "[URL][DOMAIN_NAME]"
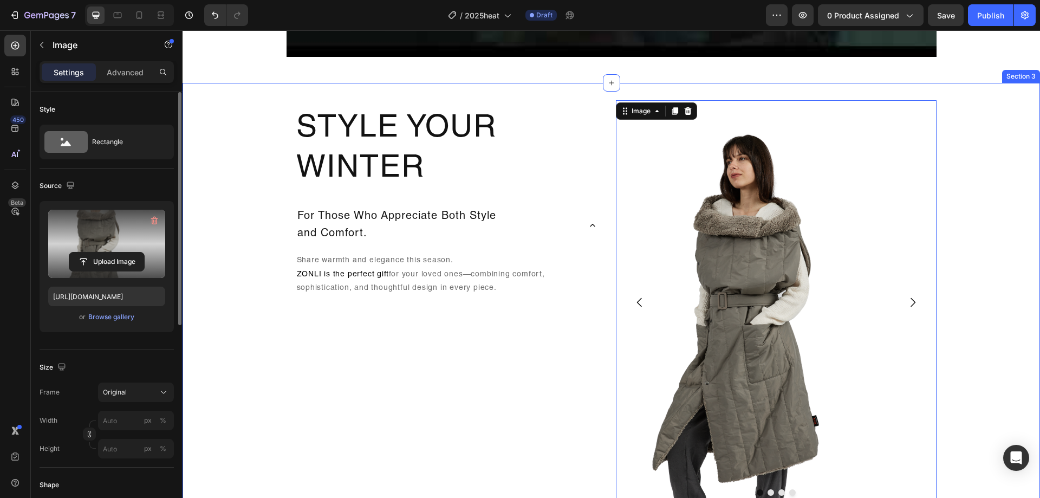
click at [987, 219] on div "Style Your Winter Heading For Those Who Appreciate Both Style and Comfort. Shar…" at bounding box center [610, 302] width 857 height 404
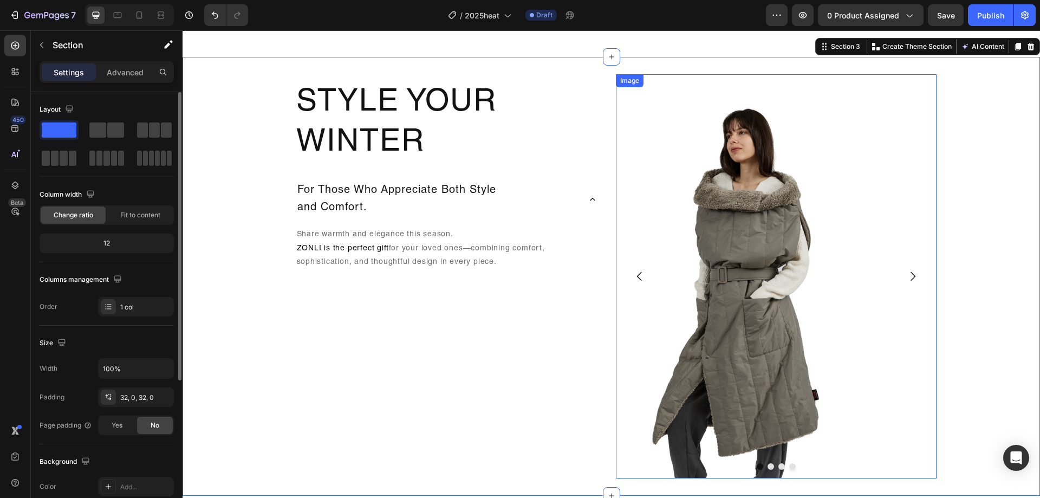
scroll to position [954, 0]
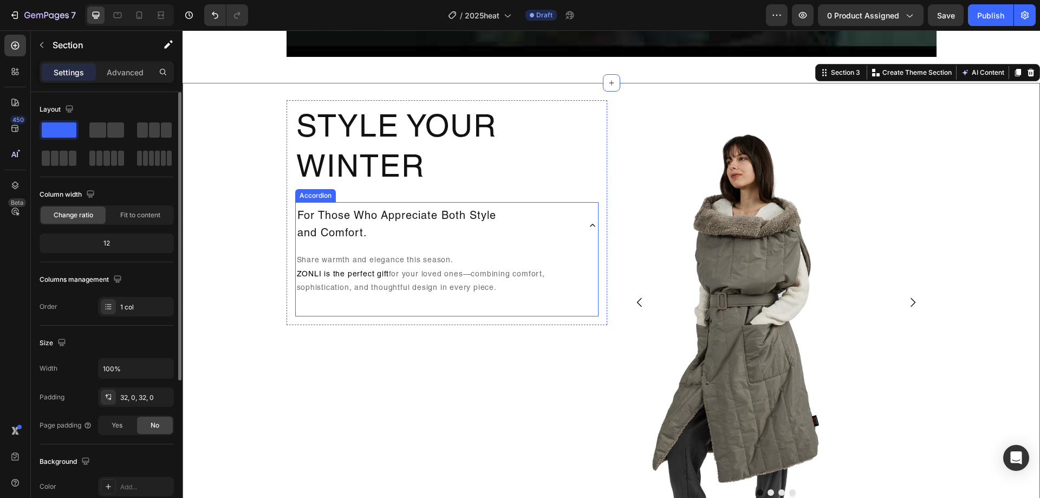
click at [548, 214] on div "For Those Who Appreciate Both Style and Comfort." at bounding box center [437, 225] width 283 height 38
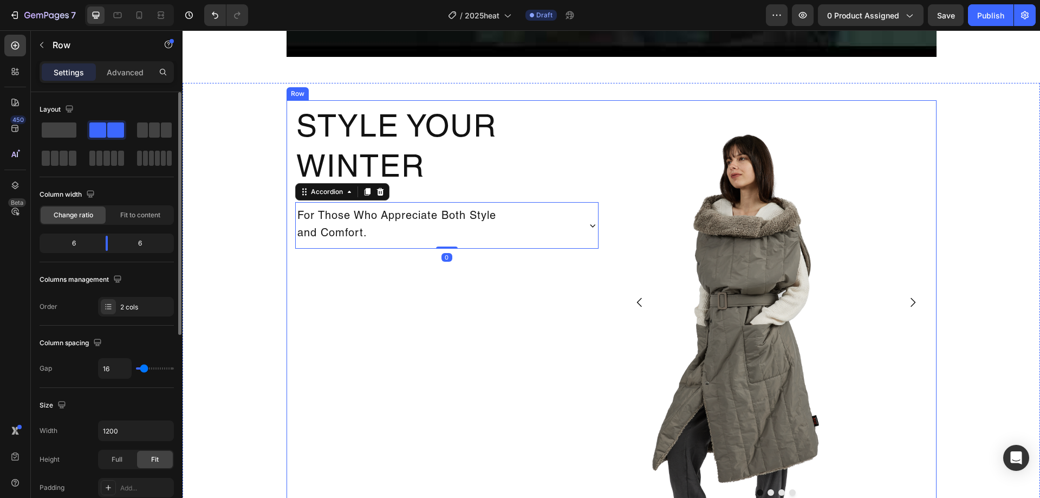
click at [386, 317] on div "Style Your Winter Heading For Those Who Appreciate Both Style and Comfort. Acco…" at bounding box center [446, 302] width 321 height 404
click at [543, 219] on div "For Those Who Appreciate Both Style and Comfort." at bounding box center [437, 225] width 283 height 38
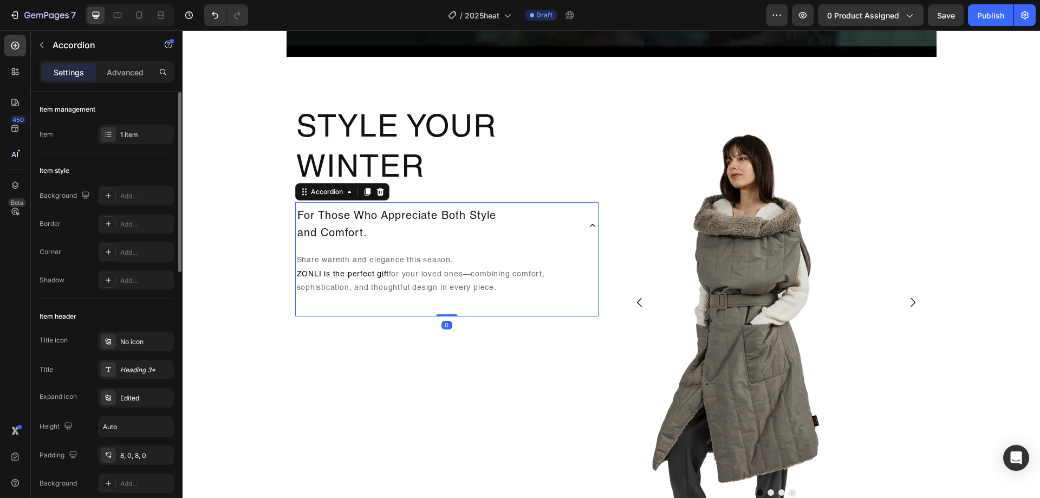
click at [559, 226] on div "For Those Who Appreciate Both Style and Comfort." at bounding box center [437, 225] width 283 height 38
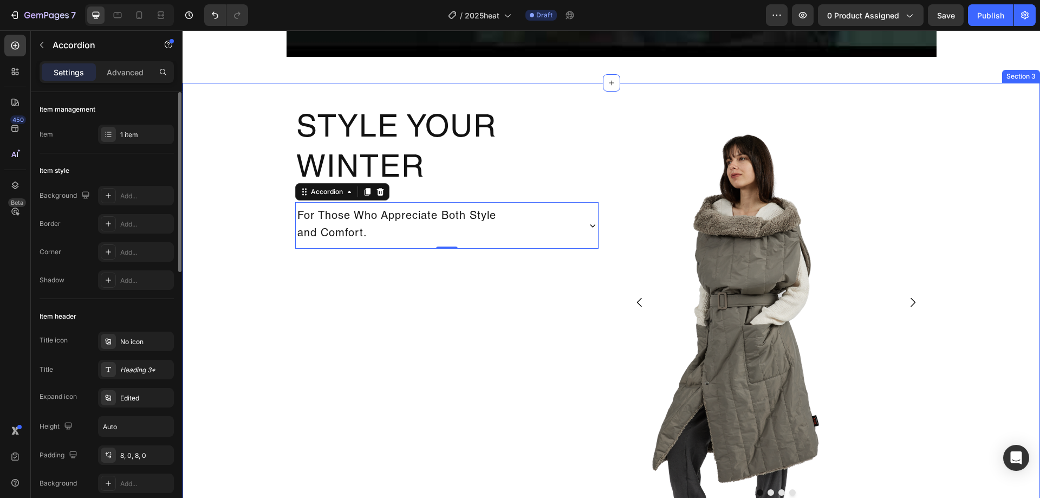
click at [240, 253] on div "Style Your Winter Heading For Those Who Appreciate Both Style and Comfort. Acco…" at bounding box center [610, 302] width 857 height 404
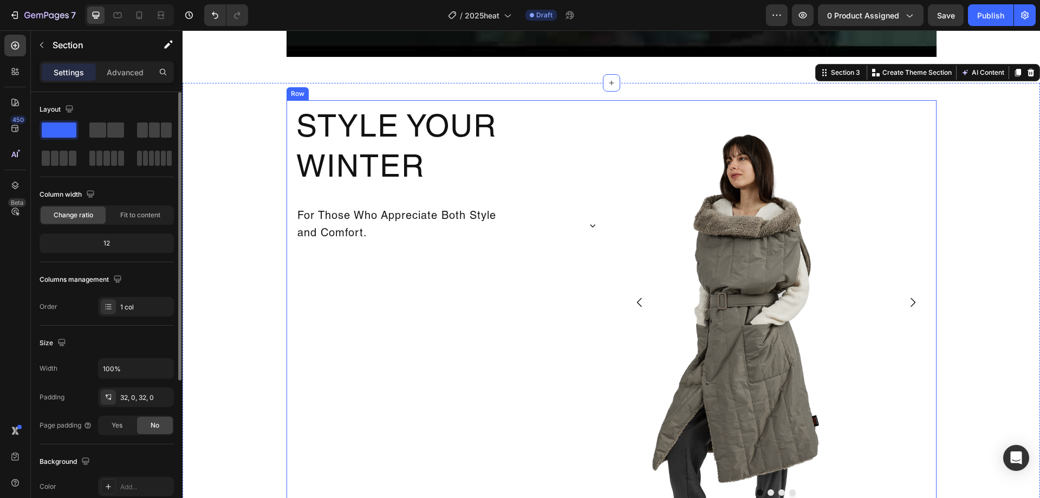
scroll to position [1008, 0]
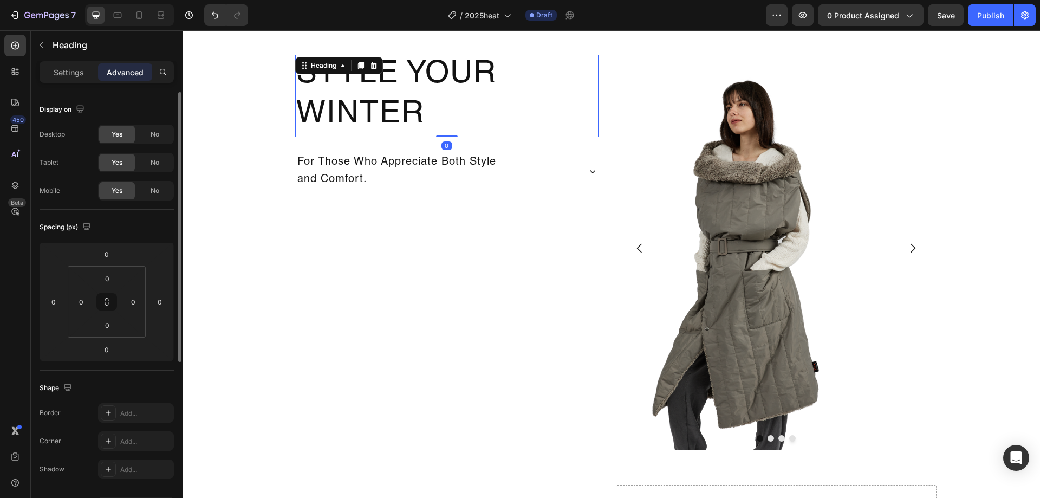
click at [545, 82] on h2 "Style Your Winter" at bounding box center [446, 96] width 303 height 82
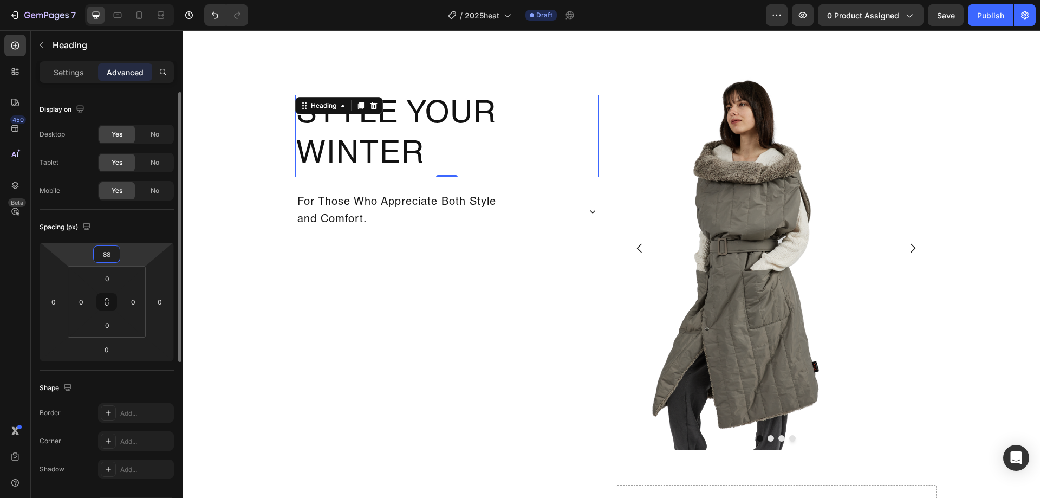
type input "90"
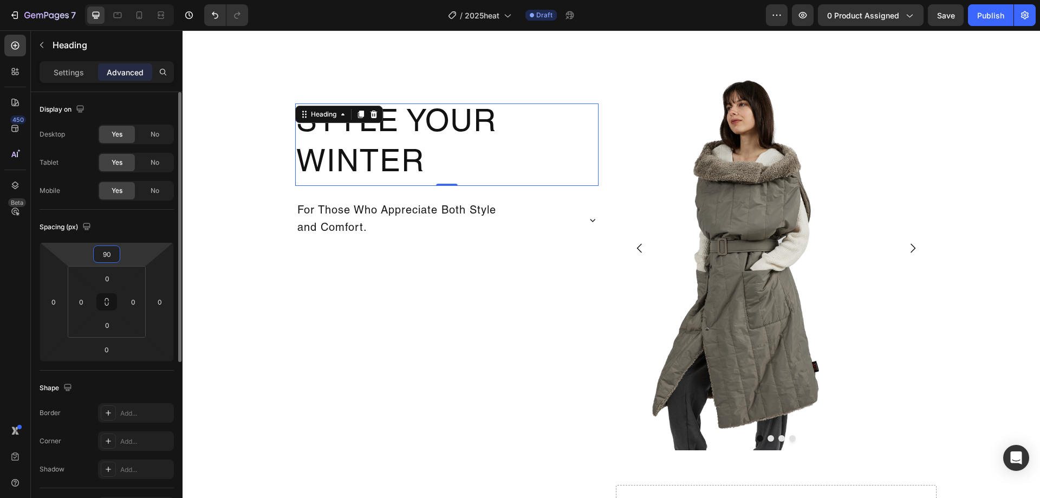
drag, startPoint x: 129, startPoint y: 252, endPoint x: 138, endPoint y: 228, distance: 25.5
click at [138, 0] on html "7 Version history / 2025heat Draft Preview 0 product assigned Save Publish 450 …" at bounding box center [520, 0] width 1040 height 0
click at [749, 221] on img at bounding box center [776, 248] width 321 height 404
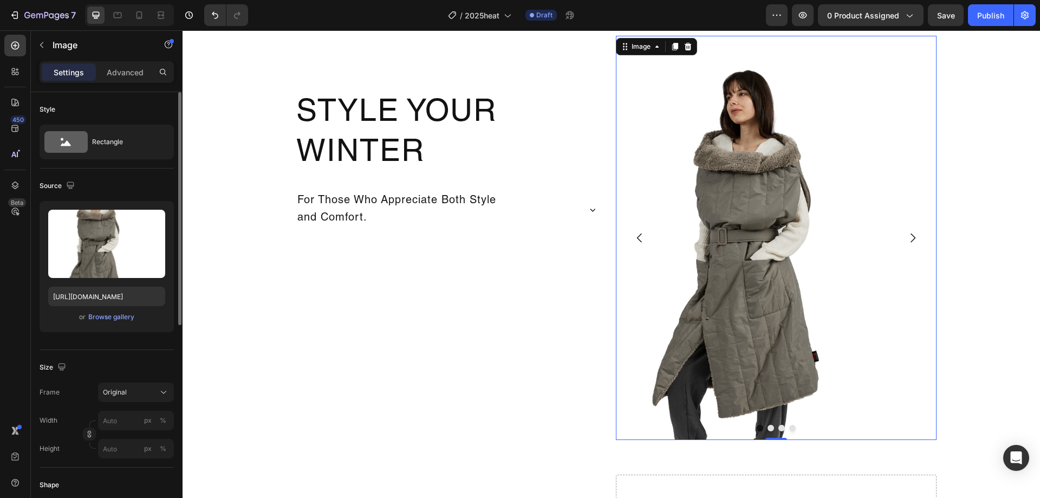
scroll to position [1010, 0]
click at [915, 239] on button "Carousel Next Arrow" at bounding box center [912, 237] width 30 height 30
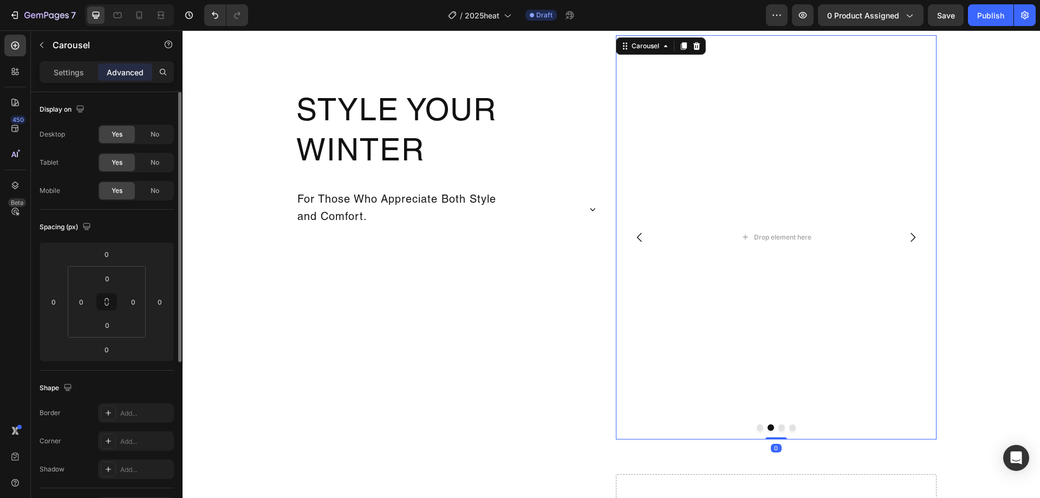
click at [633, 232] on icon "Carousel Back Arrow" at bounding box center [639, 237] width 13 height 13
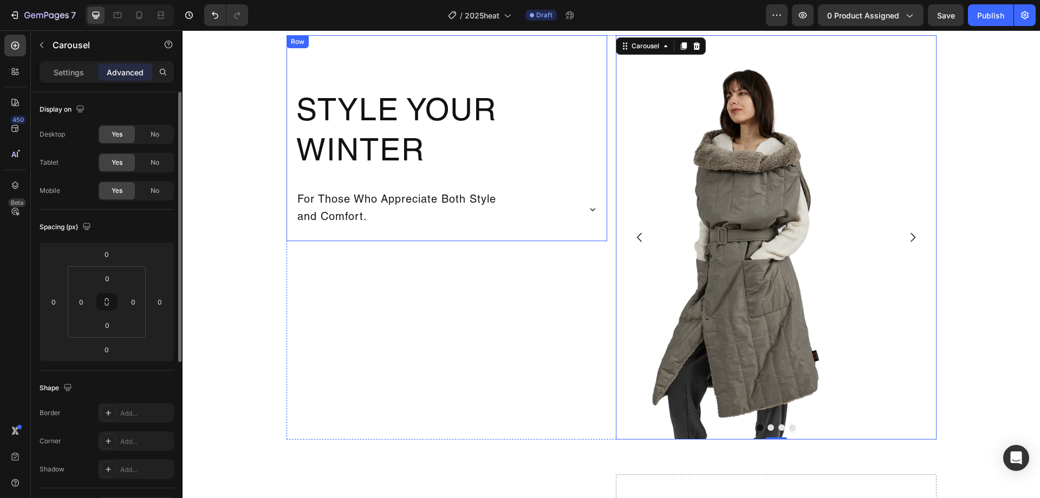
click at [510, 54] on div "Style Your Winter Heading For Those Who Appreciate Both Style and Comfort. Acco…" at bounding box center [446, 138] width 303 height 188
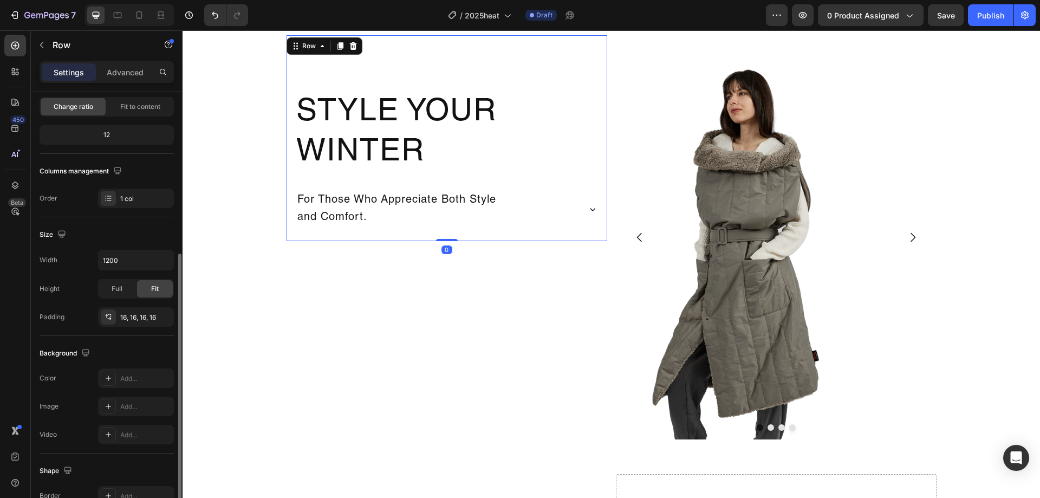
scroll to position [162, 0]
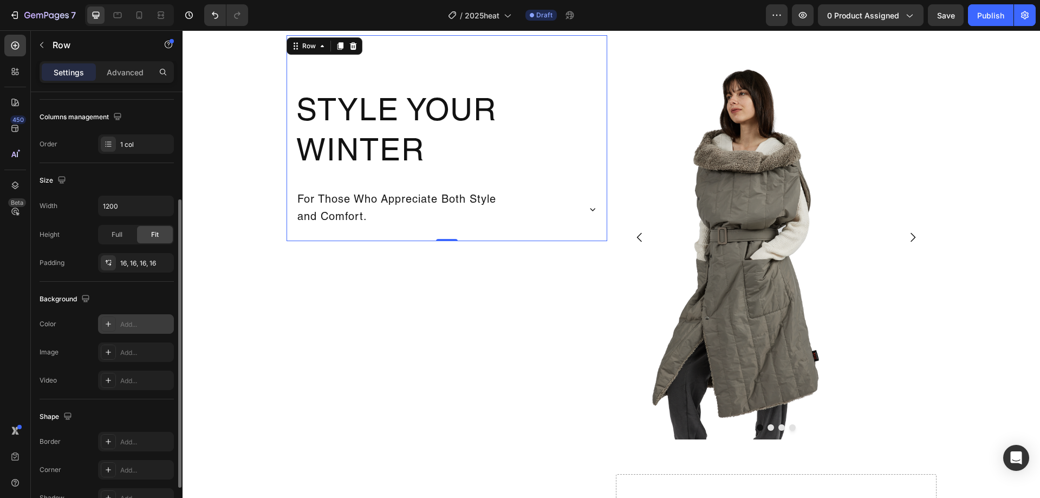
click at [146, 329] on div "Add..." at bounding box center [145, 324] width 51 height 10
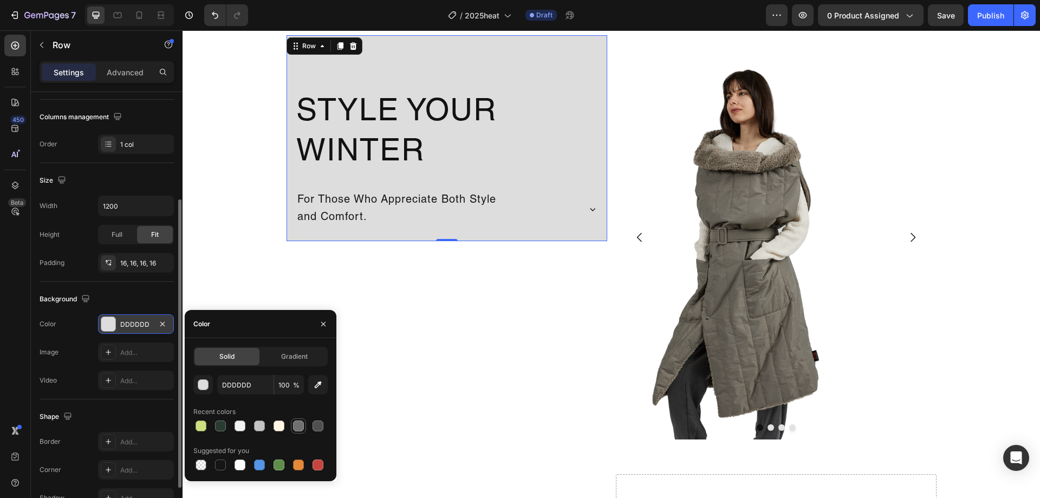
click at [298, 427] on div at bounding box center [298, 425] width 11 height 11
type input "707070"
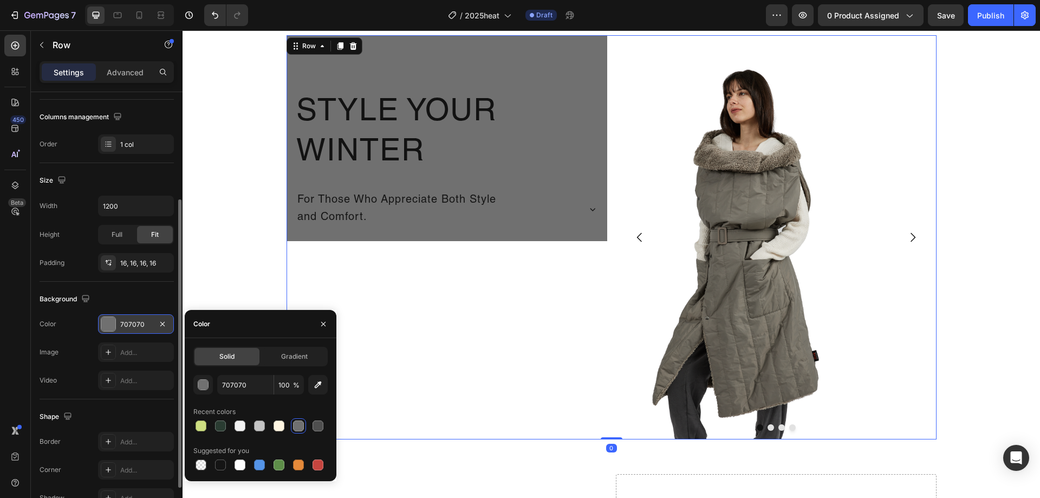
click at [430, 375] on div "Style Your Winter Heading For Those Who Appreciate Both Style and Comfort. Acco…" at bounding box center [446, 237] width 321 height 404
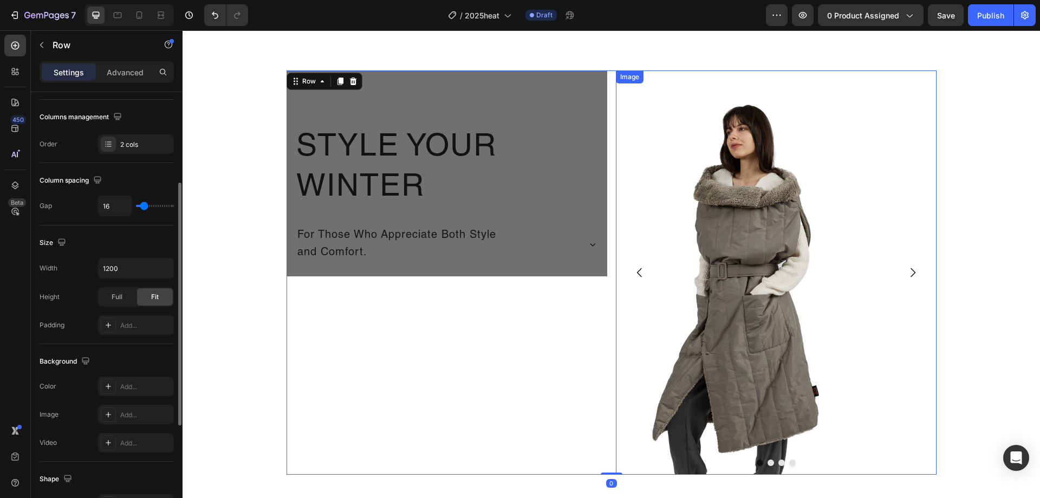
scroll to position [956, 0]
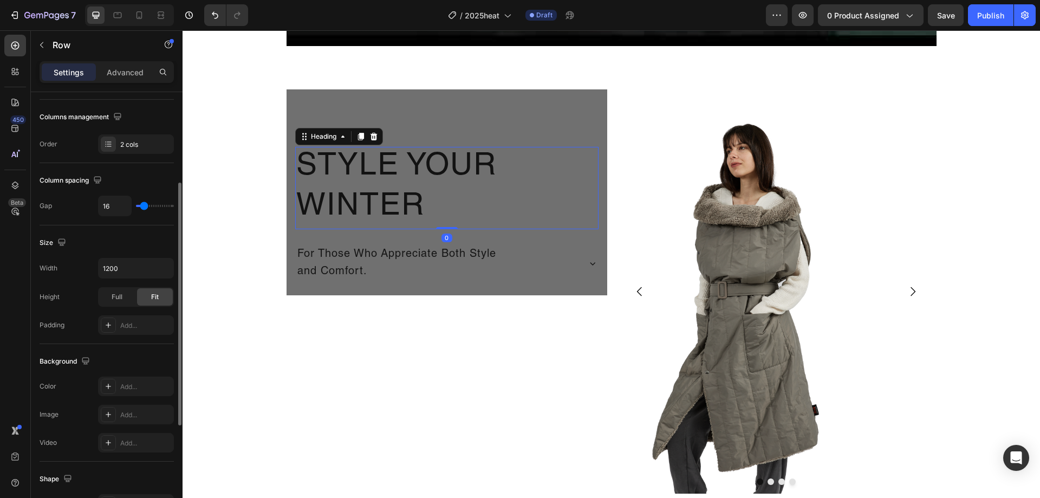
click at [466, 185] on h2 "Style Your Winter" at bounding box center [446, 188] width 303 height 82
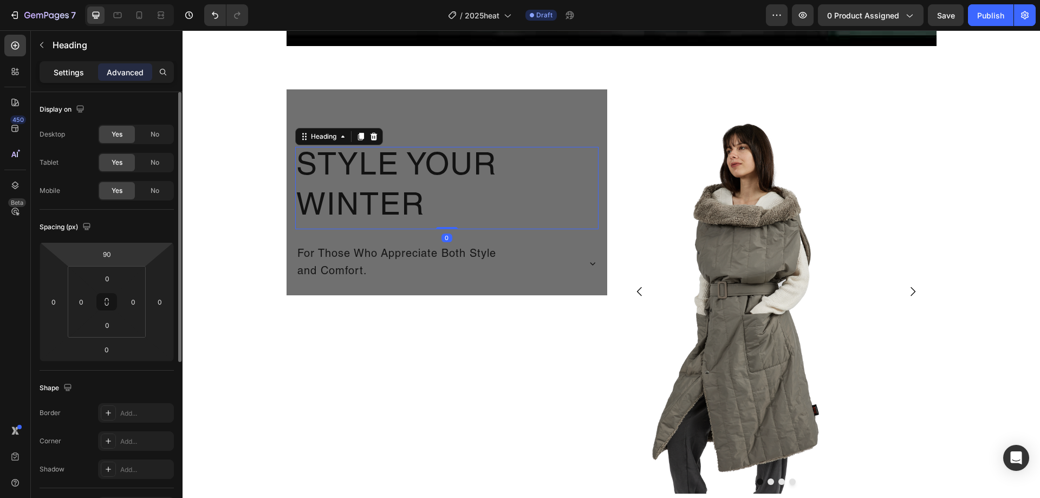
click at [67, 79] on div "Settings" at bounding box center [69, 71] width 54 height 17
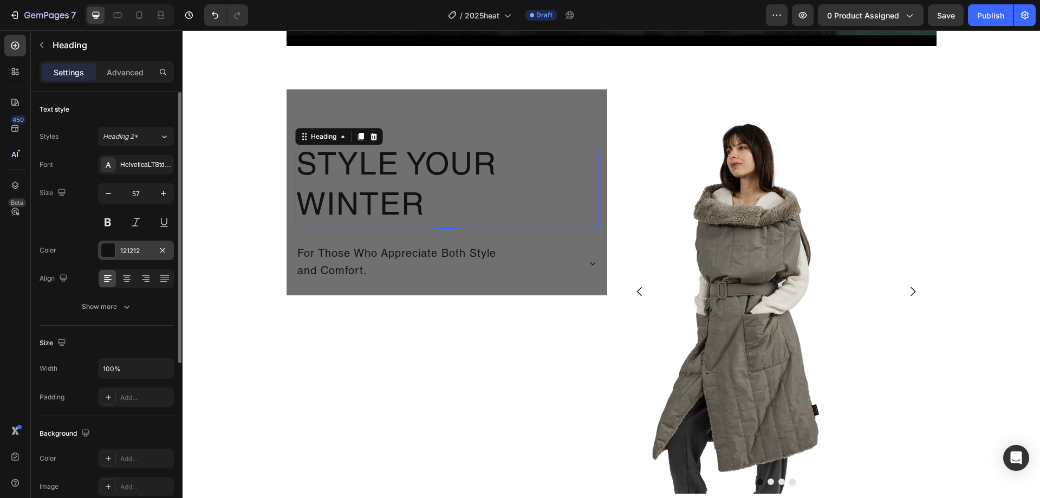
click at [122, 255] on div "121212" at bounding box center [135, 251] width 31 height 10
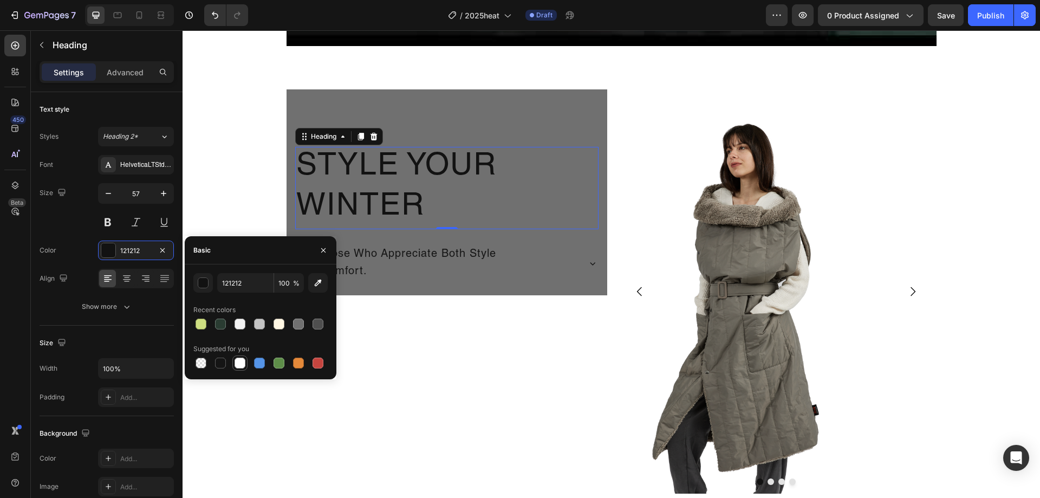
click at [242, 364] on div at bounding box center [239, 362] width 11 height 11
type input "FFFFFF"
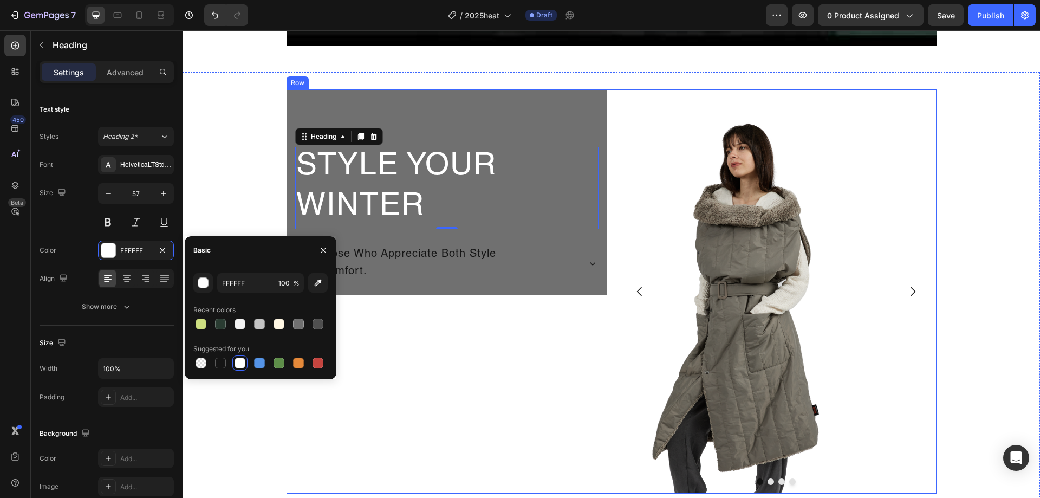
click at [498, 348] on div "Style Your Winter Heading 0 For Those Who Appreciate Both Style and Comfort. Ac…" at bounding box center [446, 291] width 321 height 404
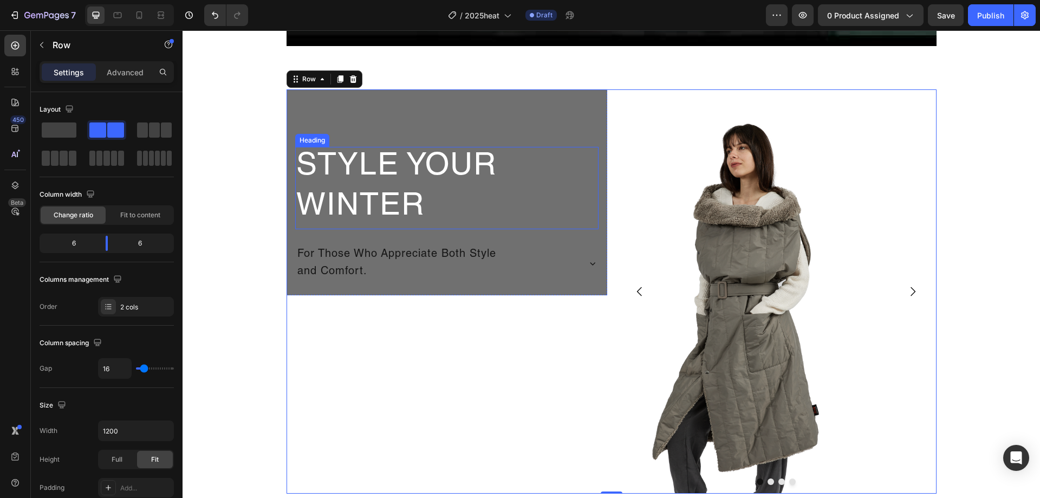
click at [514, 211] on h2 "Style Your Winter" at bounding box center [446, 188] width 303 height 82
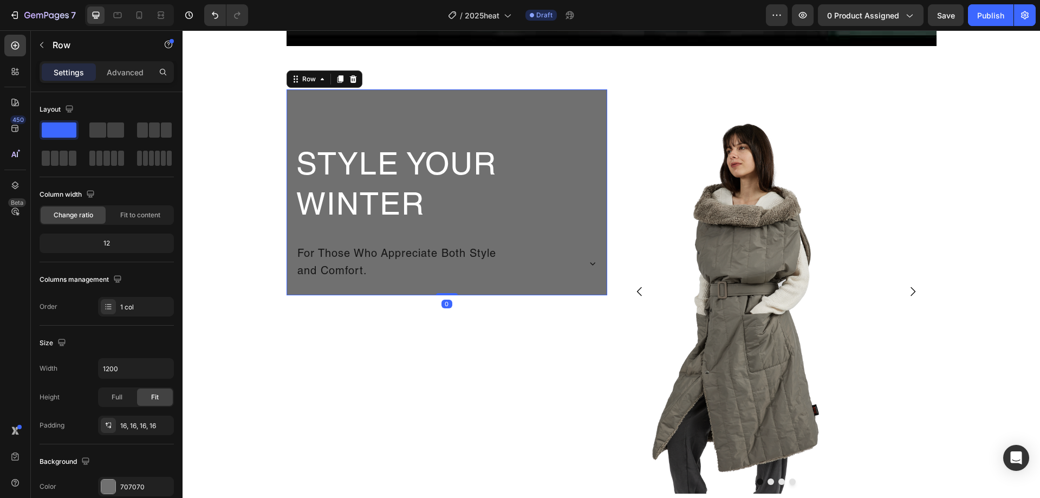
click at [546, 98] on div "Style Your Winter Heading For Those Who Appreciate Both Style and Comfort. Acco…" at bounding box center [446, 192] width 303 height 188
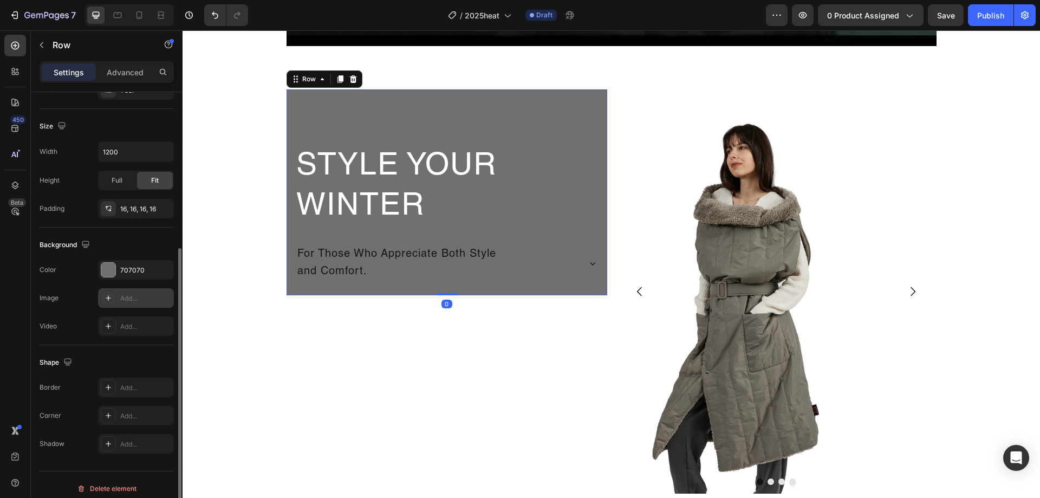
scroll to position [224, 0]
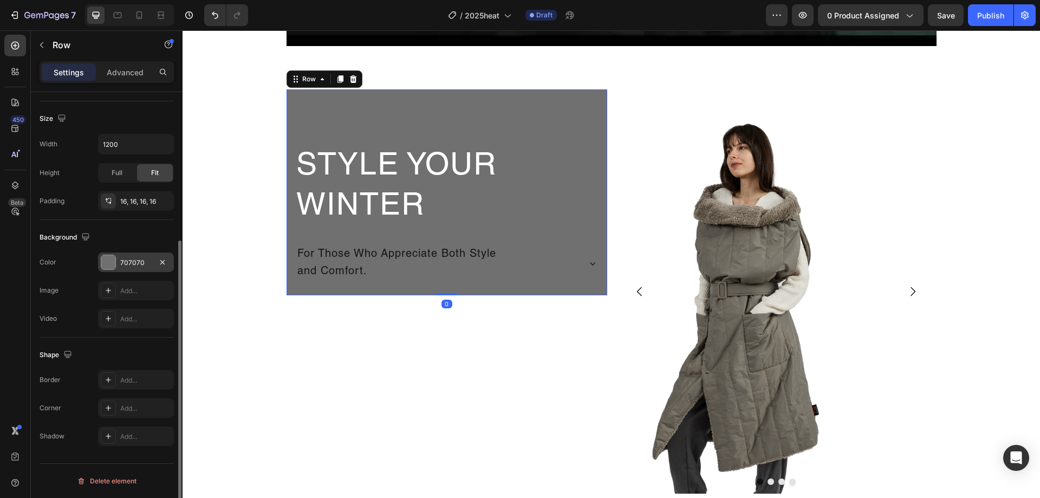
click at [144, 252] on div "707070" at bounding box center [136, 261] width 76 height 19
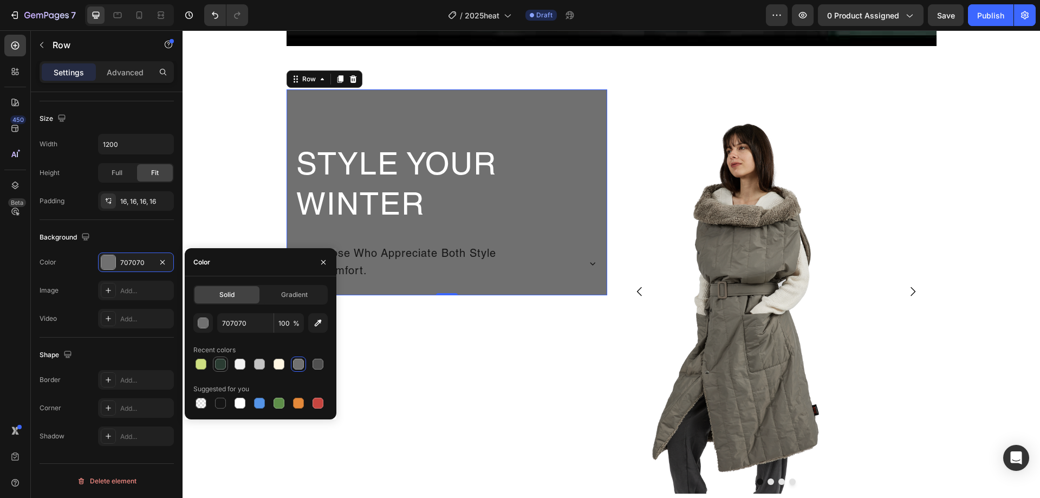
click at [223, 368] on div at bounding box center [220, 363] width 11 height 11
type input "2A3C32"
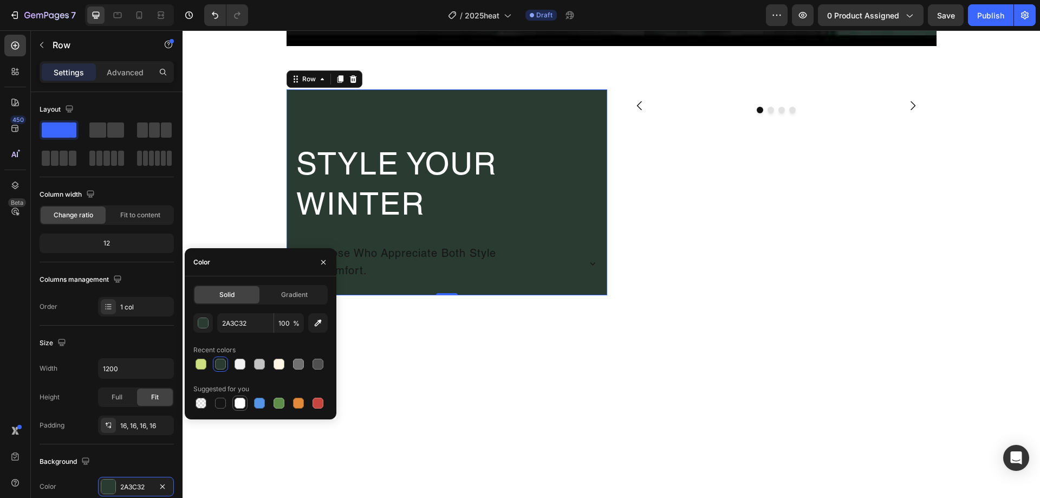
scroll to position [224, 0]
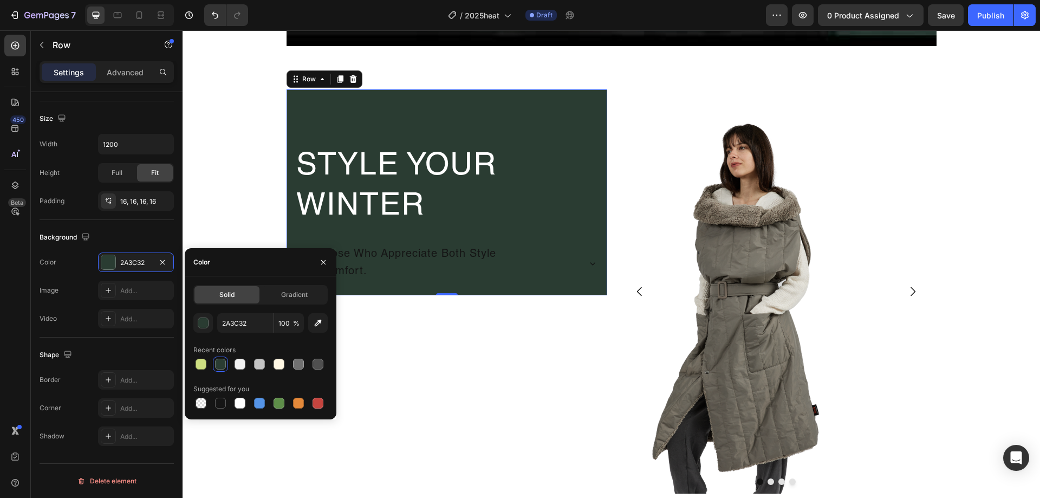
click at [212, 402] on div at bounding box center [260, 402] width 134 height 15
click at [219, 402] on div at bounding box center [220, 402] width 11 height 11
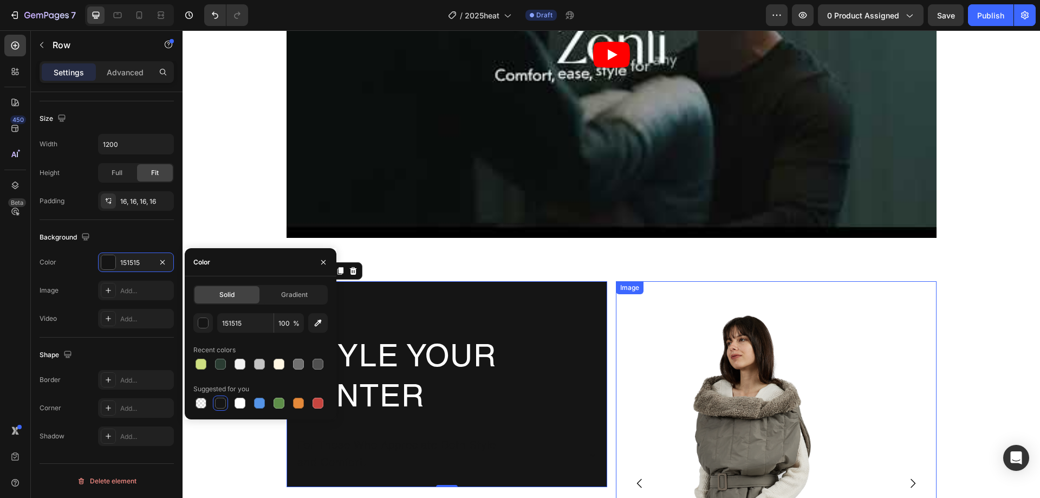
scroll to position [739, 0]
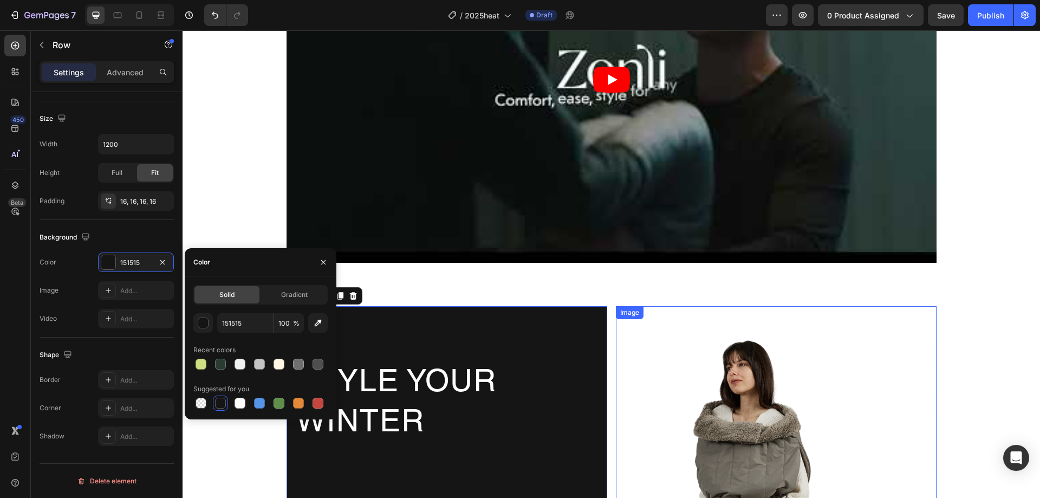
type input "2A3C32"
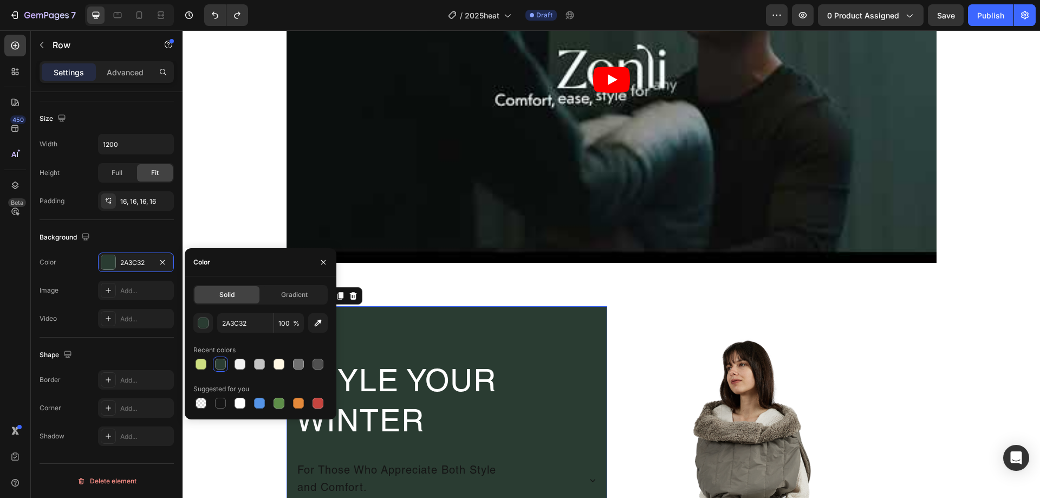
click at [538, 336] on div "Style Your Winter Heading For Those Who Appreciate Both Style and Comfort. Acco…" at bounding box center [446, 409] width 303 height 188
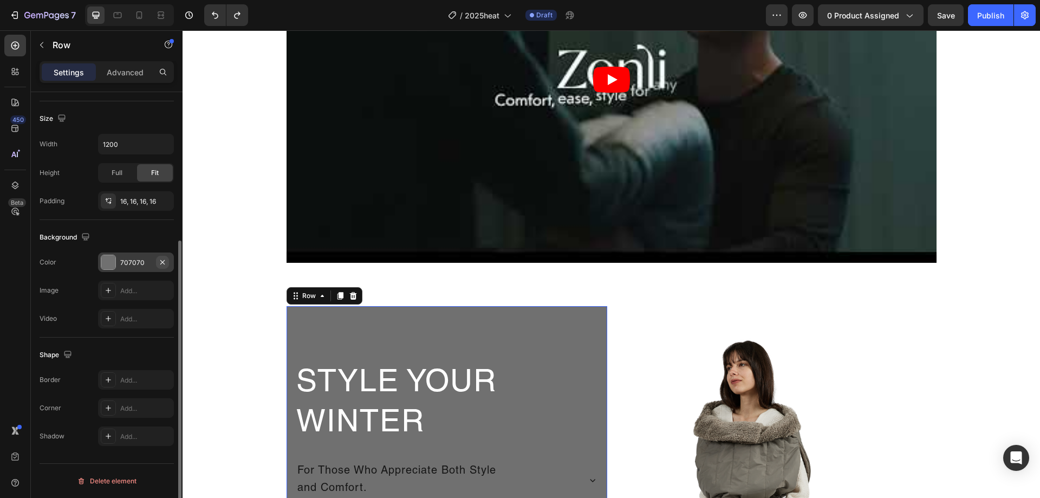
click at [161, 265] on icon "button" at bounding box center [162, 262] width 9 height 9
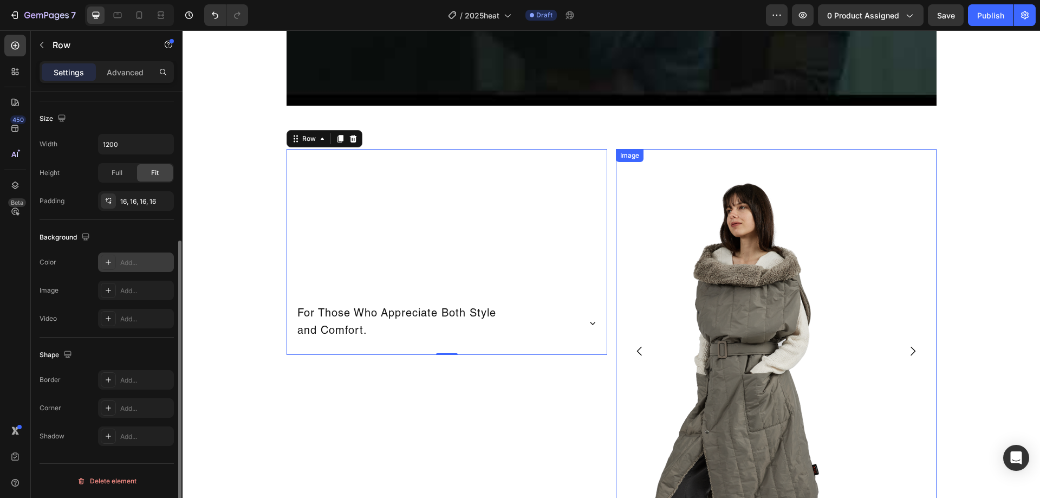
scroll to position [902, 0]
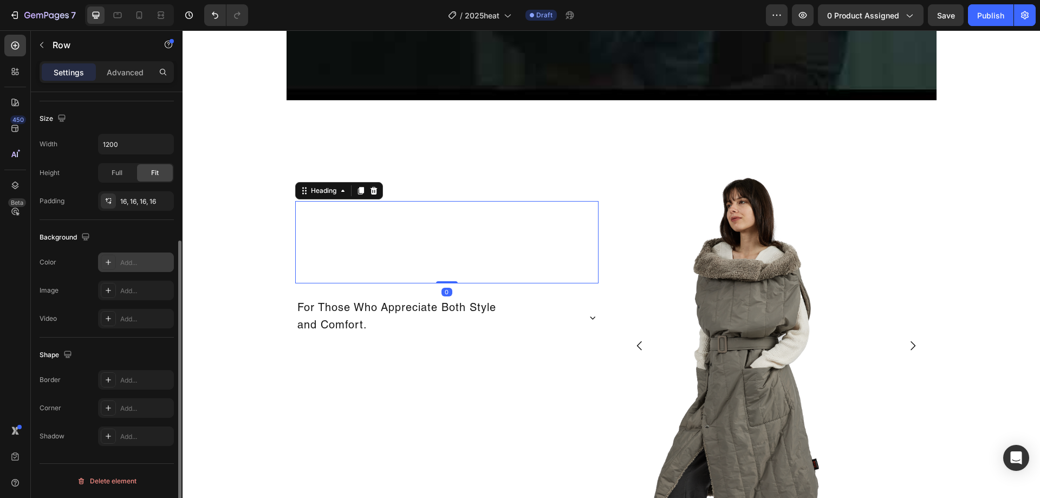
click at [358, 237] on h2 "Style Your Winter" at bounding box center [446, 242] width 303 height 82
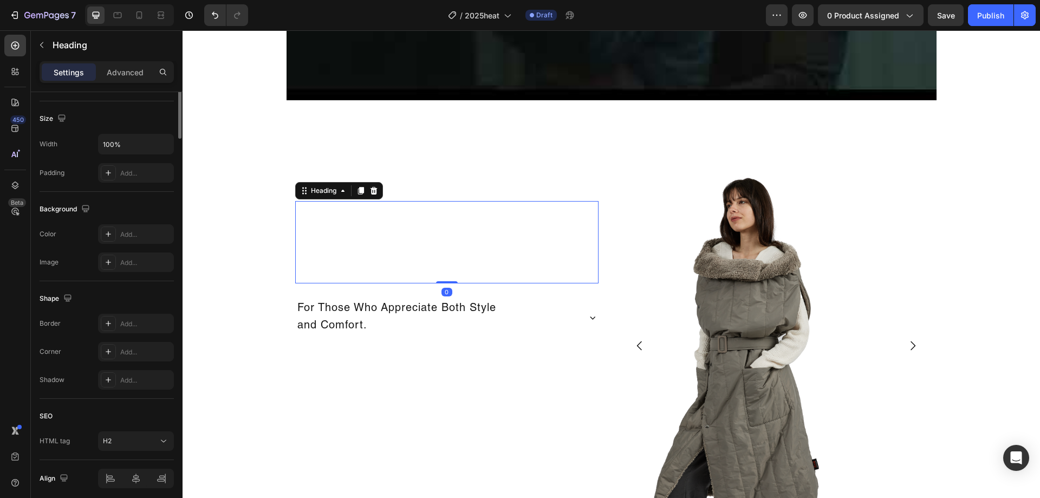
scroll to position [0, 0]
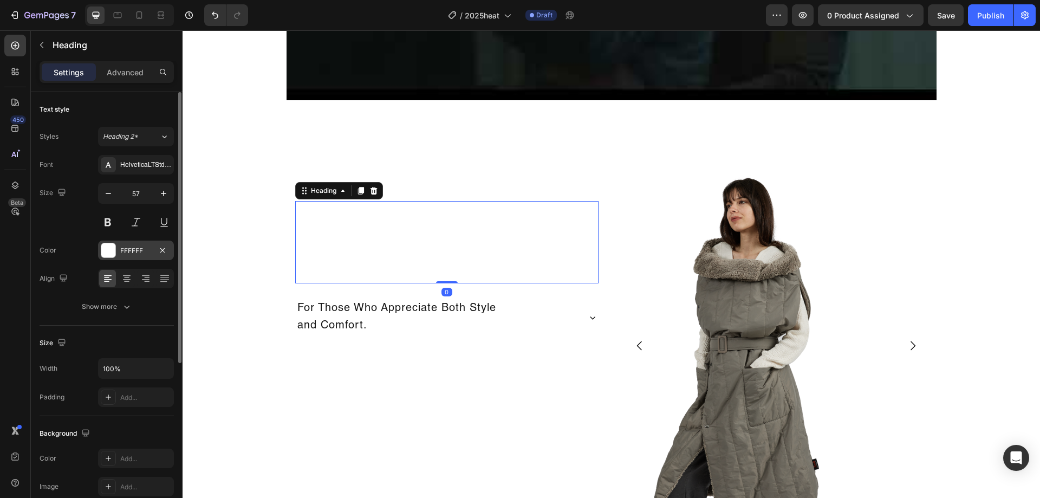
click at [121, 240] on div "FFFFFF" at bounding box center [136, 249] width 76 height 19
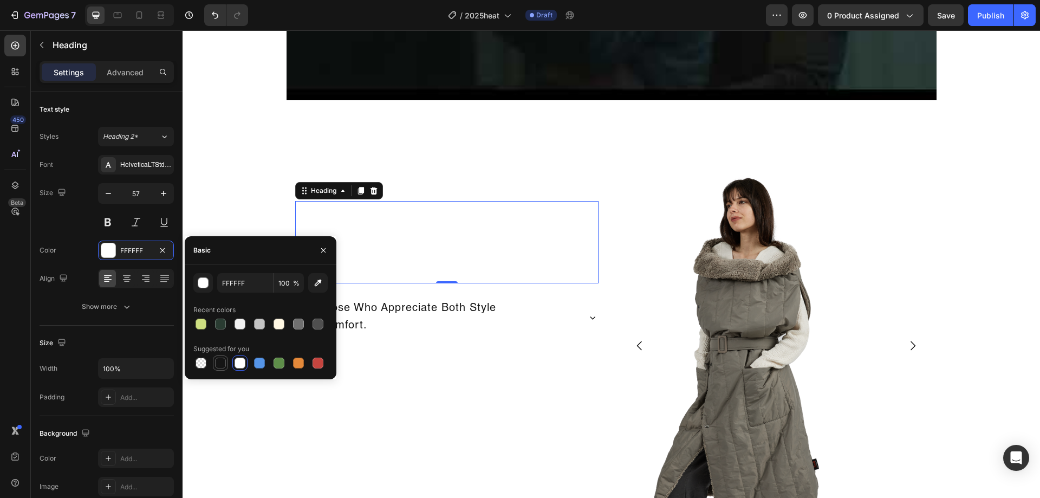
click at [223, 362] on div at bounding box center [220, 362] width 11 height 11
type input "151515"
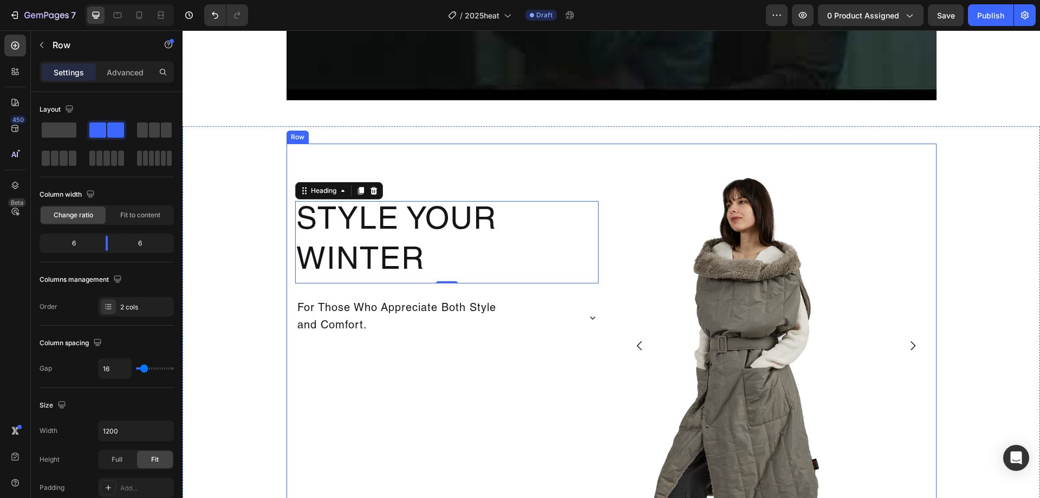
click at [504, 369] on div "Style Your Winter Heading 0 For Those Who Appreciate Both Style and Comfort. Ac…" at bounding box center [446, 345] width 321 height 404
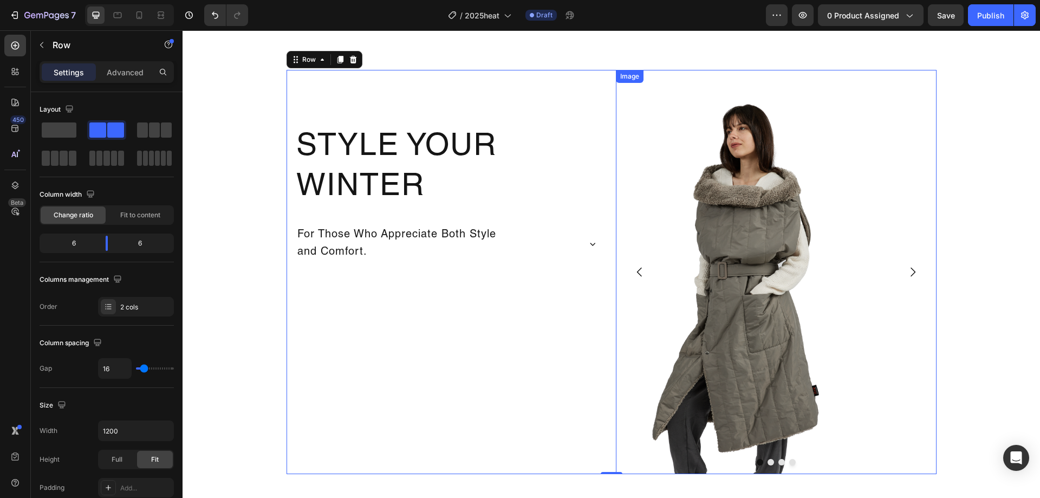
scroll to position [956, 0]
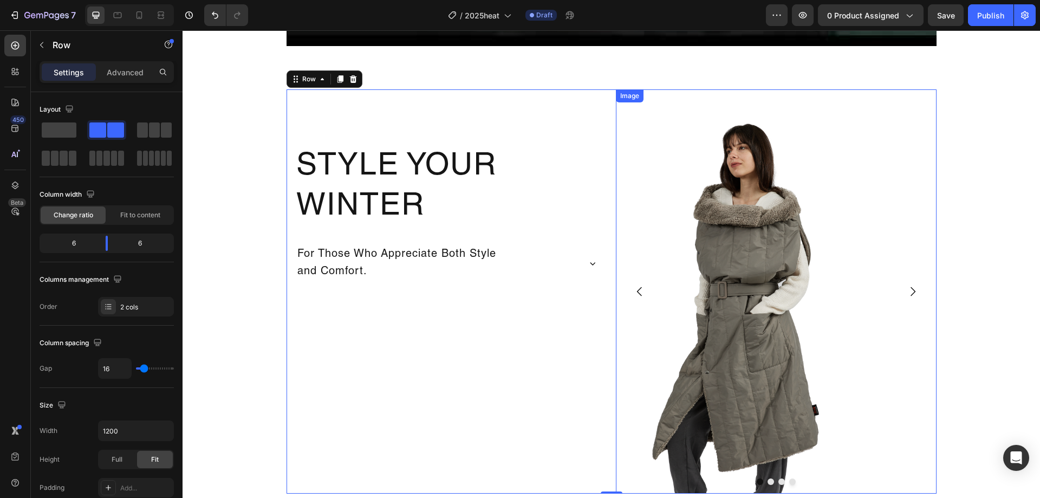
click at [841, 262] on img at bounding box center [776, 291] width 321 height 404
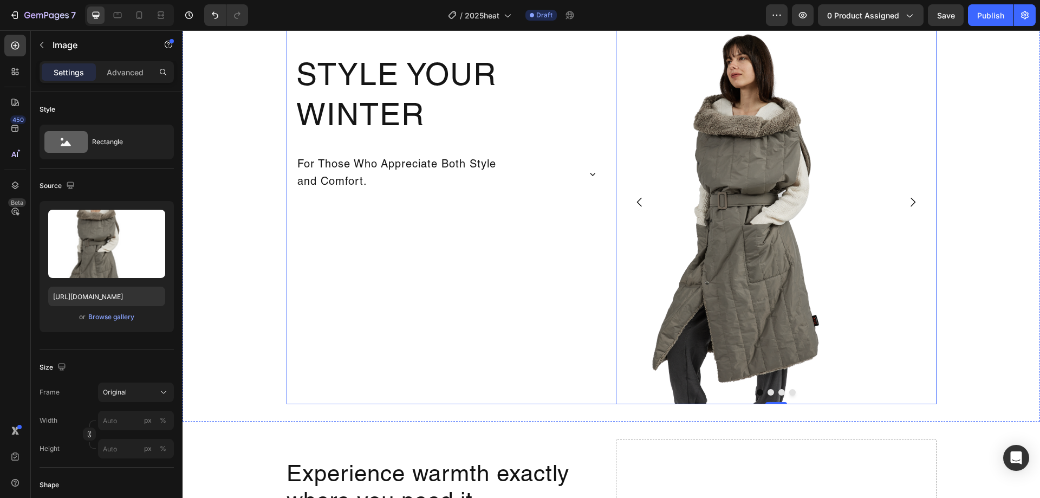
scroll to position [1064, 0]
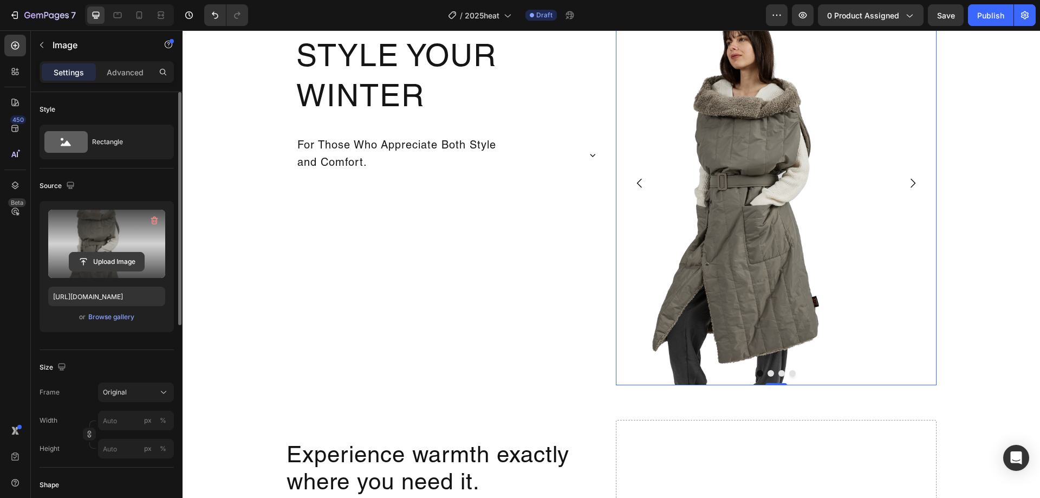
click at [110, 258] on input "file" at bounding box center [106, 261] width 75 height 18
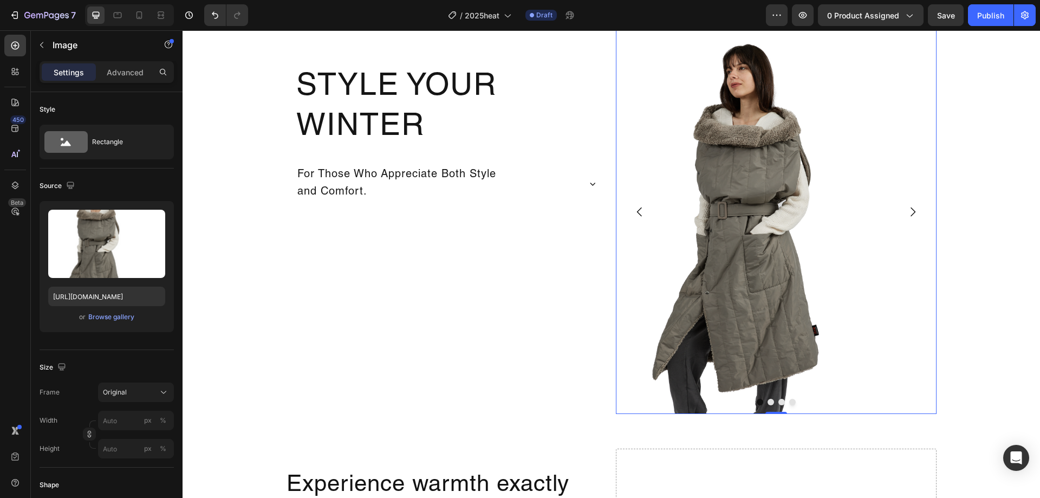
scroll to position [1010, 0]
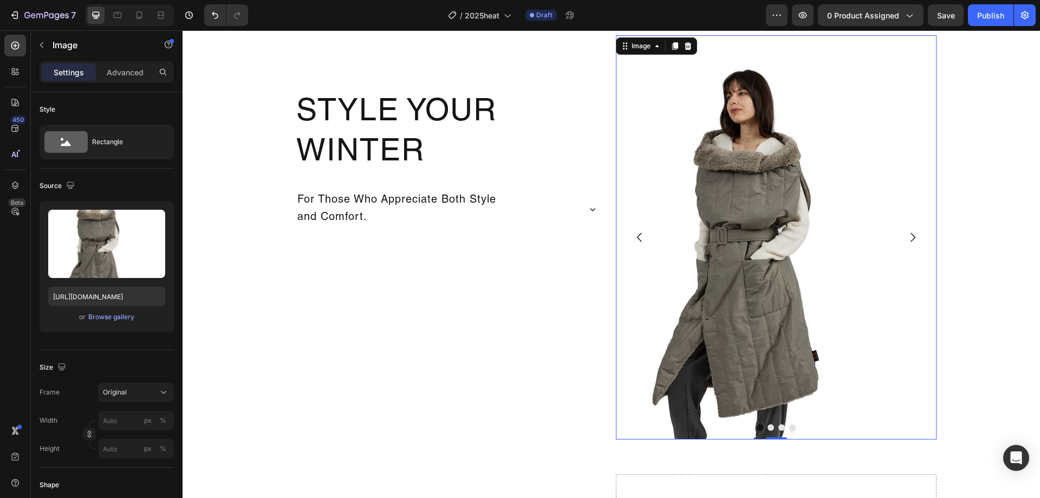
click at [760, 160] on img at bounding box center [776, 237] width 321 height 404
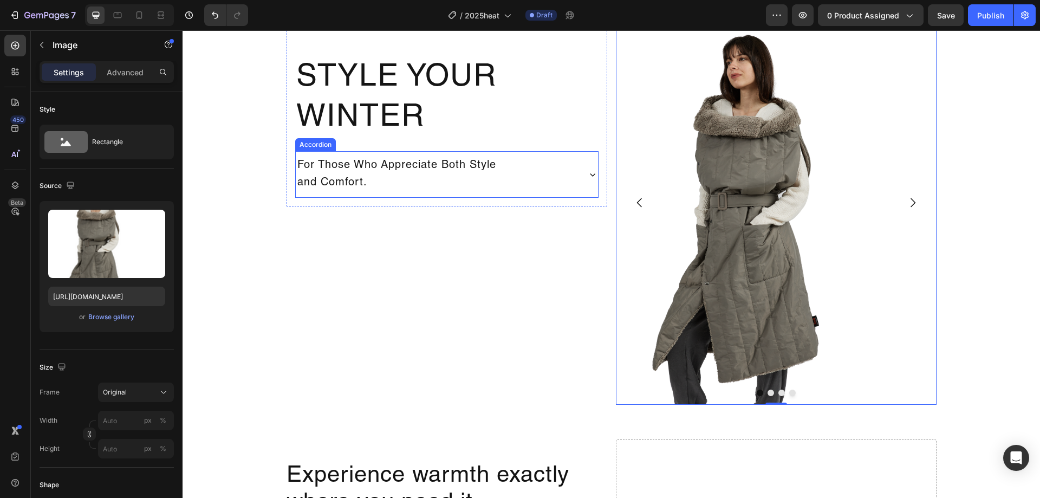
scroll to position [1064, 0]
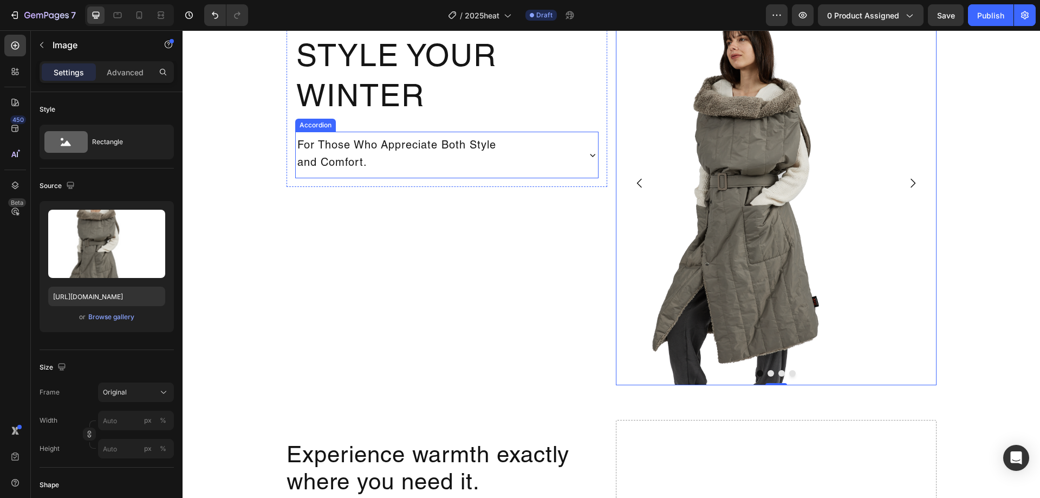
click at [541, 165] on div "For Those Who Appreciate Both Style and Comfort." at bounding box center [437, 155] width 283 height 38
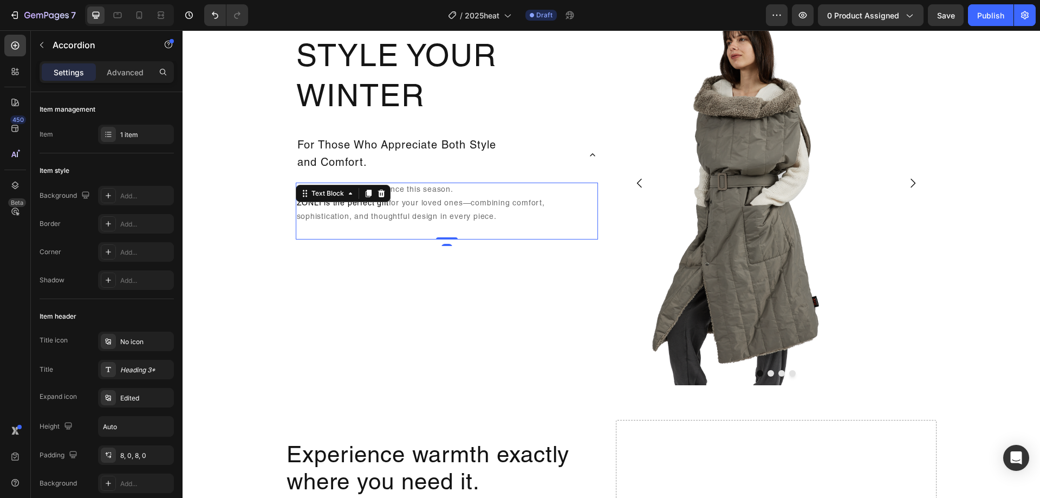
click at [382, 205] on span "ZONLI is the perfect gift" at bounding box center [343, 204] width 92 height 8
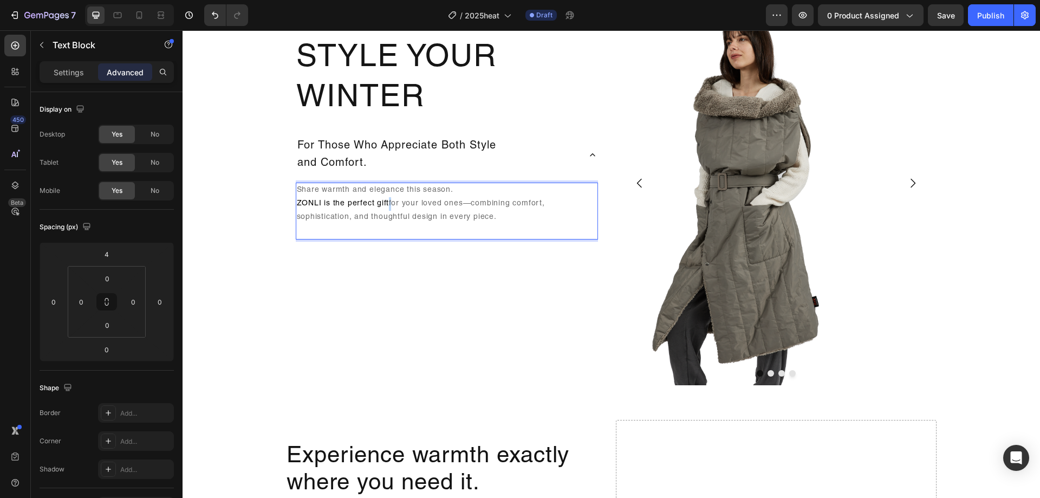
click at [383, 205] on p "Share warmth and elegance this season. ZONLI is the perfect gift for your loved…" at bounding box center [447, 211] width 300 height 55
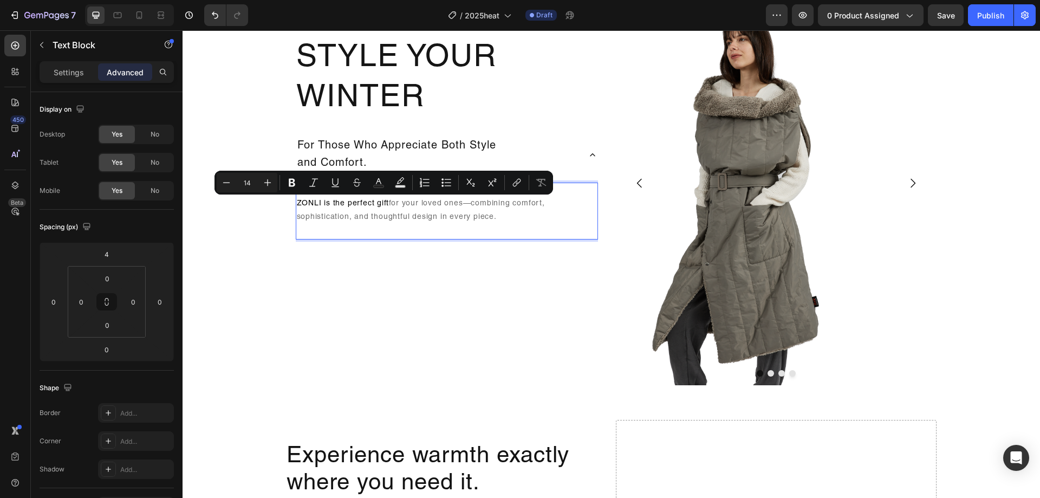
click at [378, 202] on span "ZONLI is the perfect gift" at bounding box center [343, 204] width 92 height 8
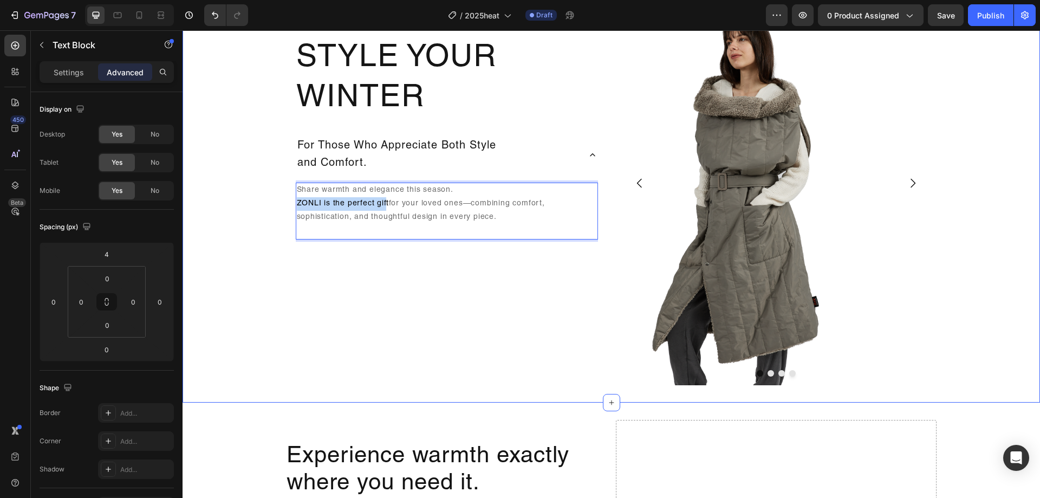
drag, startPoint x: 381, startPoint y: 204, endPoint x: 263, endPoint y: 201, distance: 118.6
click at [263, 201] on div "Style Your Winter Heading For Those Who Appreciate Both Style and Comfort. Shar…" at bounding box center [610, 183] width 857 height 404
drag, startPoint x: 382, startPoint y: 203, endPoint x: 261, endPoint y: 202, distance: 121.3
click at [261, 202] on div "Style Your Winter Heading For Those Who Appreciate Both Style and Comfort. Shar…" at bounding box center [610, 183] width 857 height 404
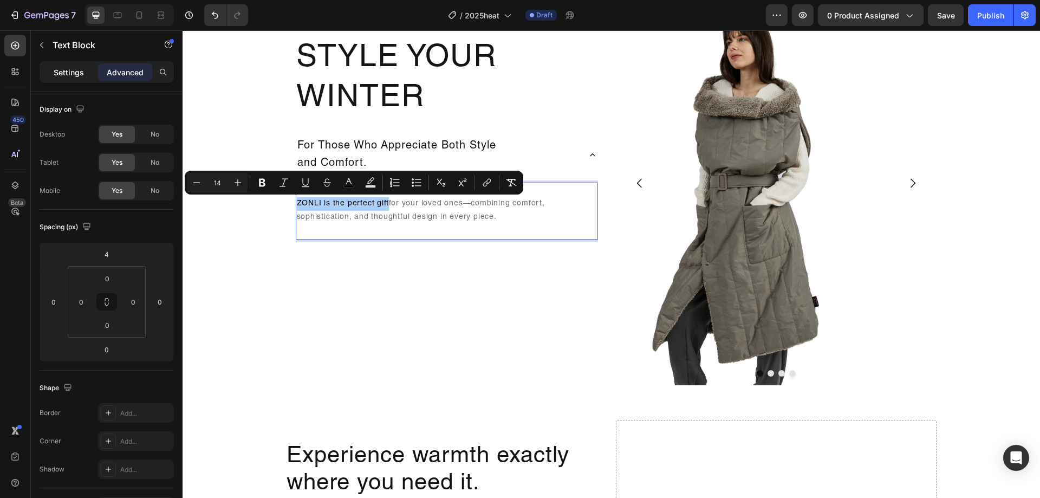
click at [56, 71] on p "Settings" at bounding box center [69, 72] width 30 height 11
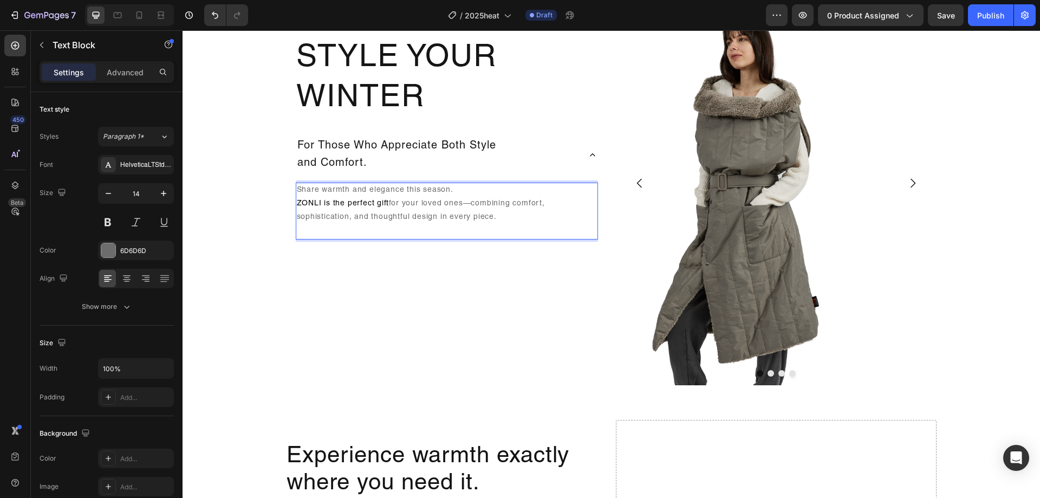
click at [361, 203] on span "ZONLI is the perfect gift" at bounding box center [343, 204] width 92 height 8
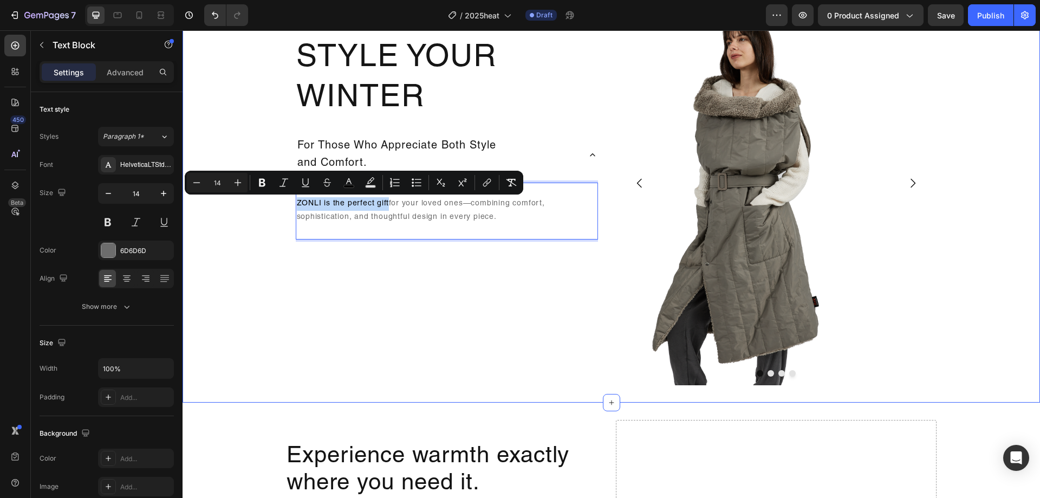
drag, startPoint x: 382, startPoint y: 202, endPoint x: 260, endPoint y: 201, distance: 121.3
click at [262, 201] on div "Style Your Winter Heading For Those Who Appreciate Both Style and Comfort. Shar…" at bounding box center [610, 183] width 857 height 404
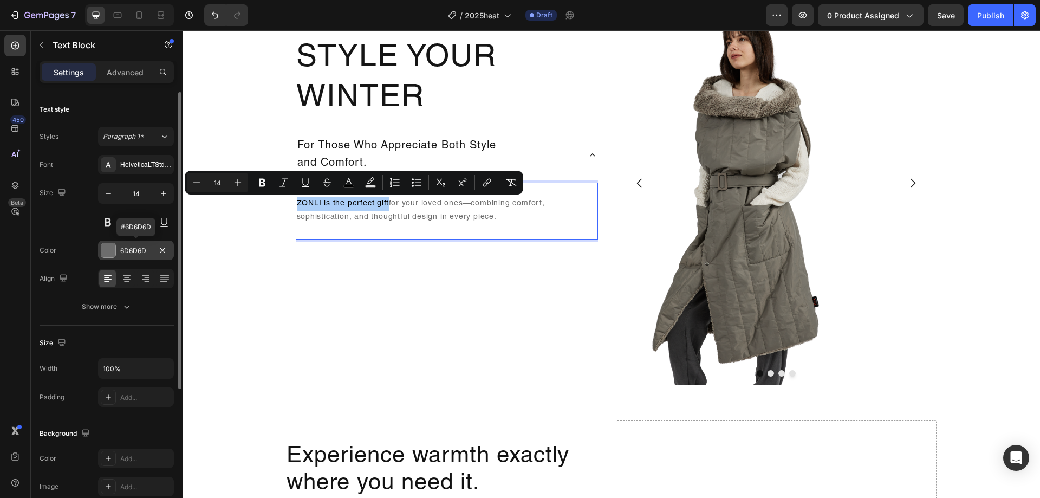
click at [146, 247] on div "6D6D6D" at bounding box center [135, 251] width 31 height 10
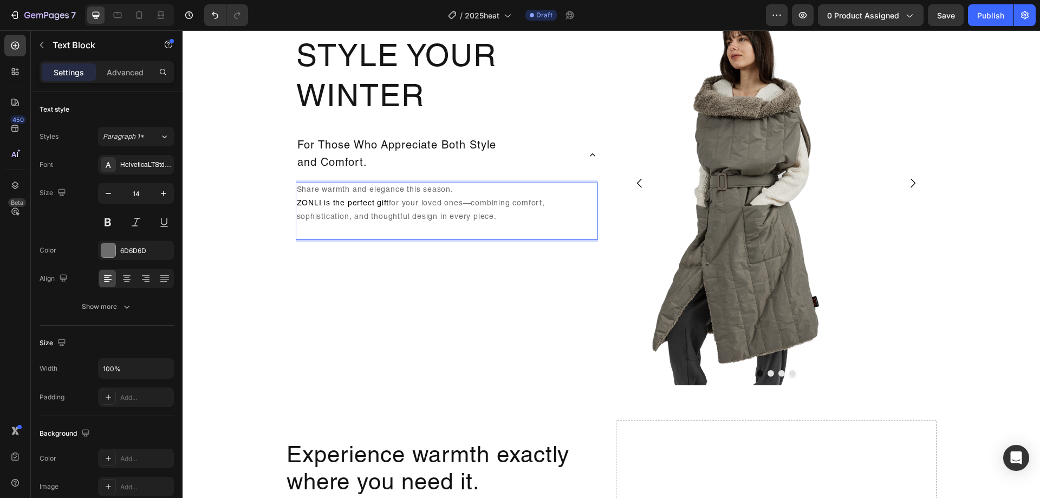
drag, startPoint x: 461, startPoint y: 218, endPoint x: 387, endPoint y: 207, distance: 75.5
click at [386, 207] on p "Share warmth and elegance this season. ZONLI is the perfect gift for your loved…" at bounding box center [447, 211] width 300 height 55
click at [371, 204] on span "ZONLI is the perfect gift" at bounding box center [343, 204] width 92 height 8
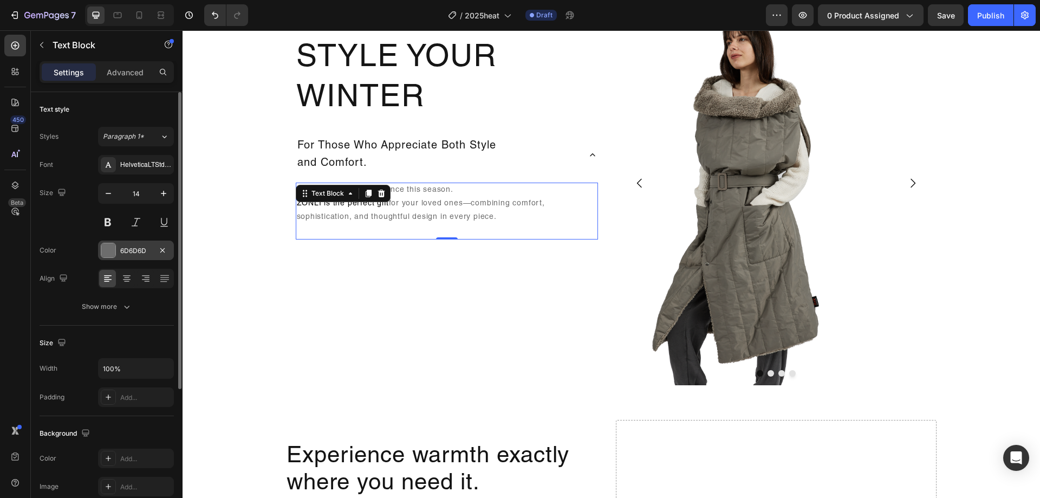
click at [121, 258] on div "6D6D6D" at bounding box center [136, 249] width 76 height 19
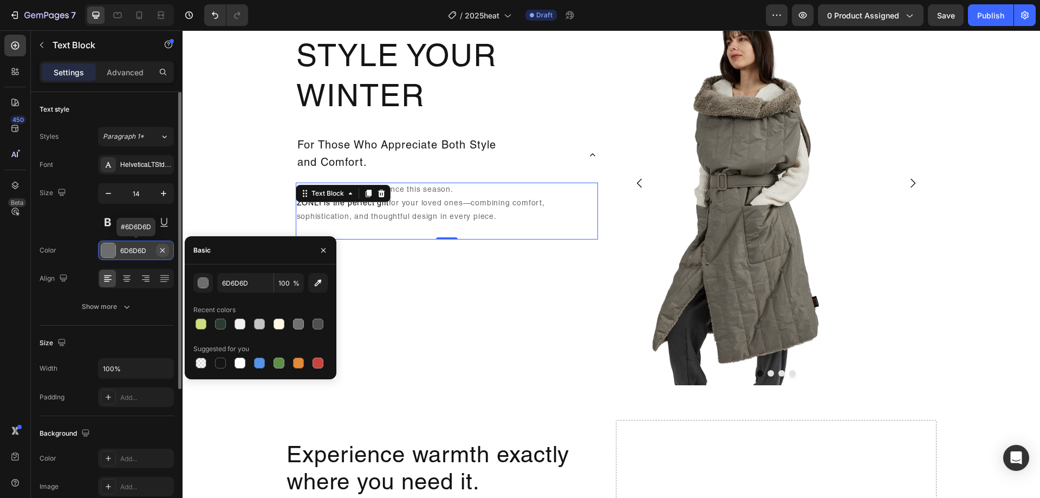
click at [162, 251] on icon "button" at bounding box center [162, 250] width 9 height 9
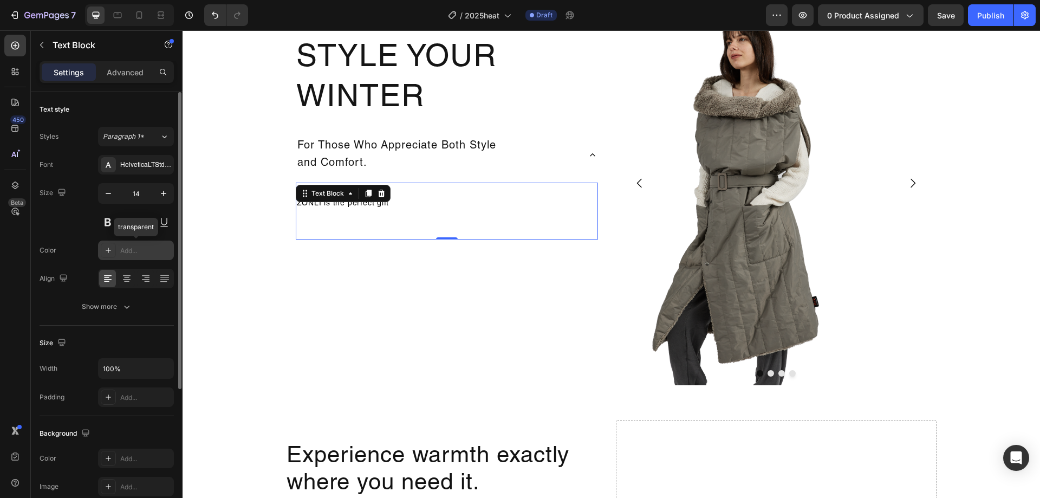
click at [152, 249] on div "Add..." at bounding box center [145, 251] width 51 height 10
type input "4D4D4D"
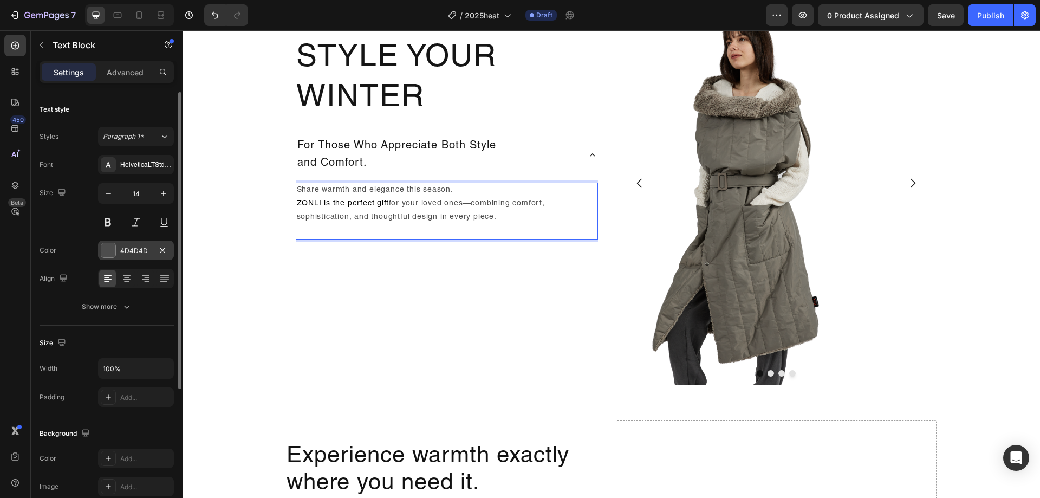
click at [379, 207] on span "ZONLI is the perfect gift" at bounding box center [343, 204] width 92 height 8
click at [374, 207] on span "ZONLI is the perfect gift" at bounding box center [343, 204] width 92 height 8
drag, startPoint x: 383, startPoint y: 205, endPoint x: 269, endPoint y: 208, distance: 113.7
click at [269, 208] on div "Style Your Winter Heading For Those Who Appreciate Both Style and Comfort. Shar…" at bounding box center [610, 183] width 857 height 404
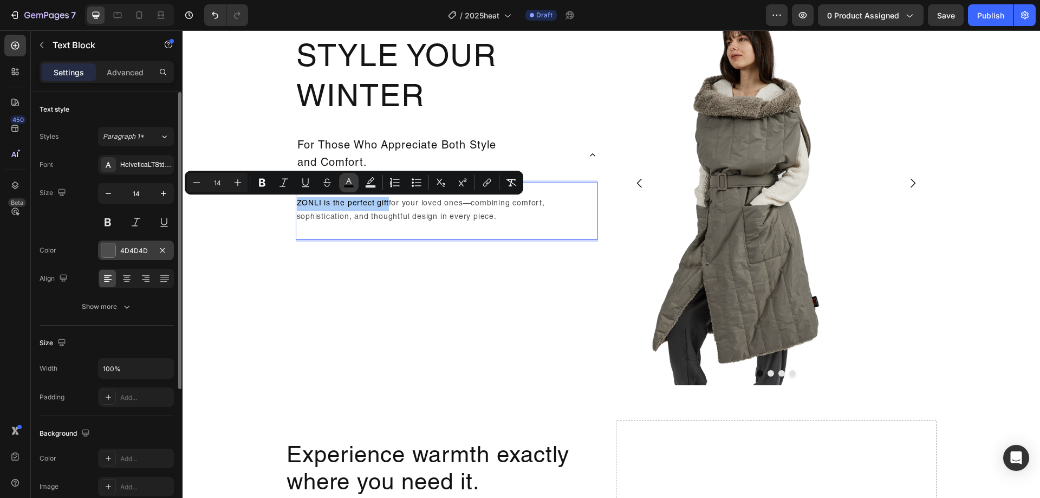
click at [354, 182] on button "color" at bounding box center [348, 182] width 19 height 19
type input "000000"
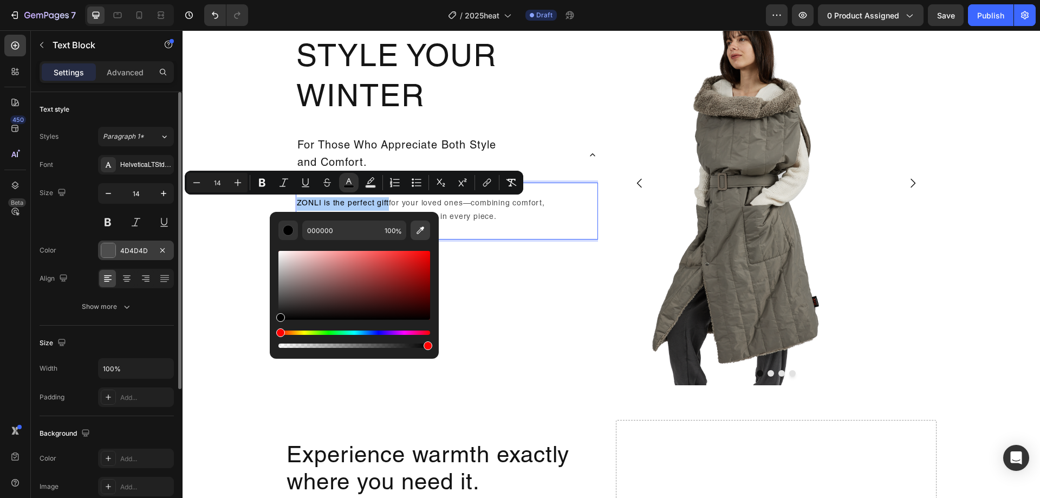
click at [413, 231] on button "Editor contextual toolbar" at bounding box center [419, 229] width 19 height 19
type input "4D4D4D"
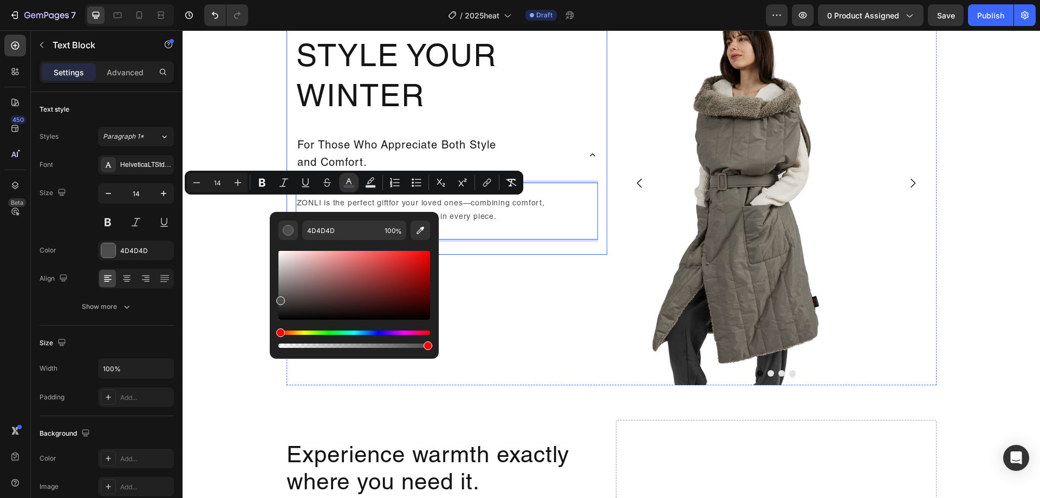
click at [513, 250] on div "Style Your Winter Heading For Those Who Appreciate Both Style and Comfort. Shar…" at bounding box center [446, 117] width 321 height 273
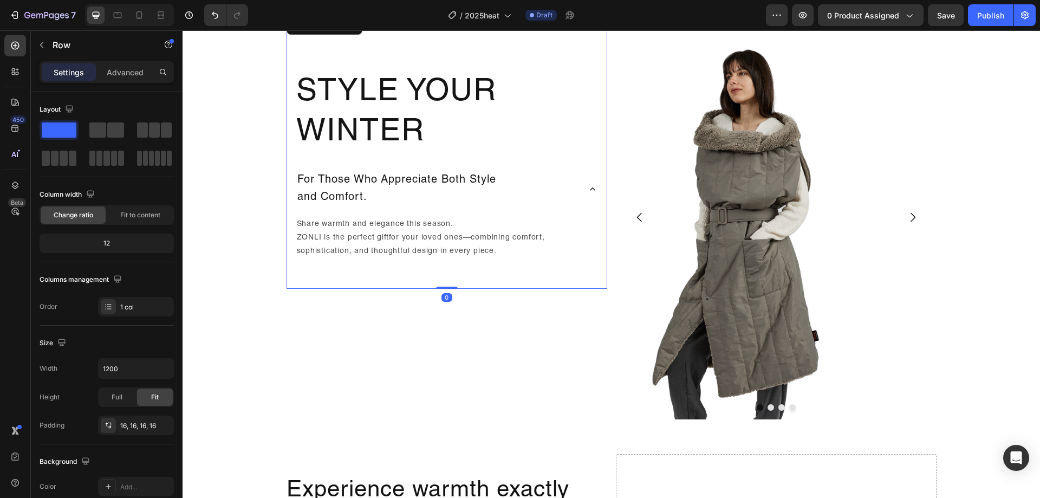
scroll to position [956, 0]
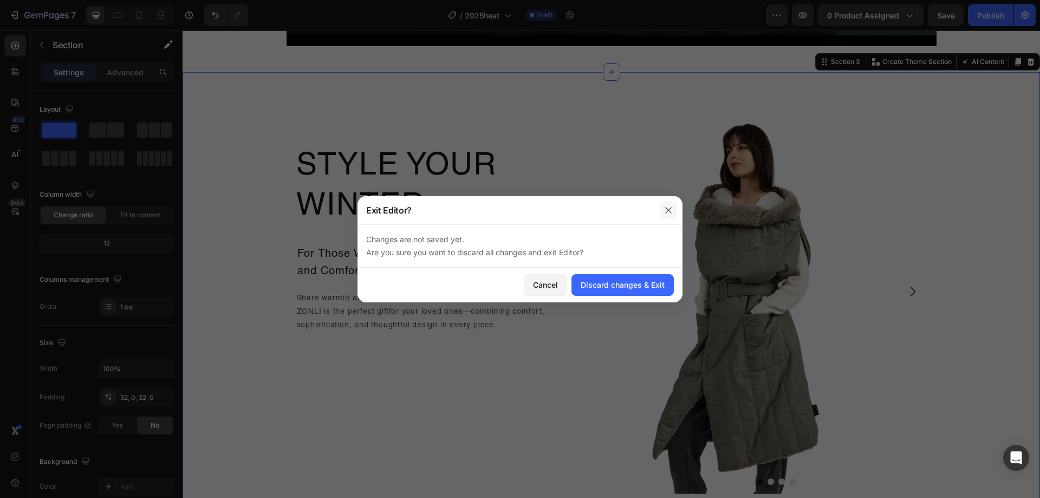
click at [668, 210] on icon "button" at bounding box center [668, 210] width 6 height 6
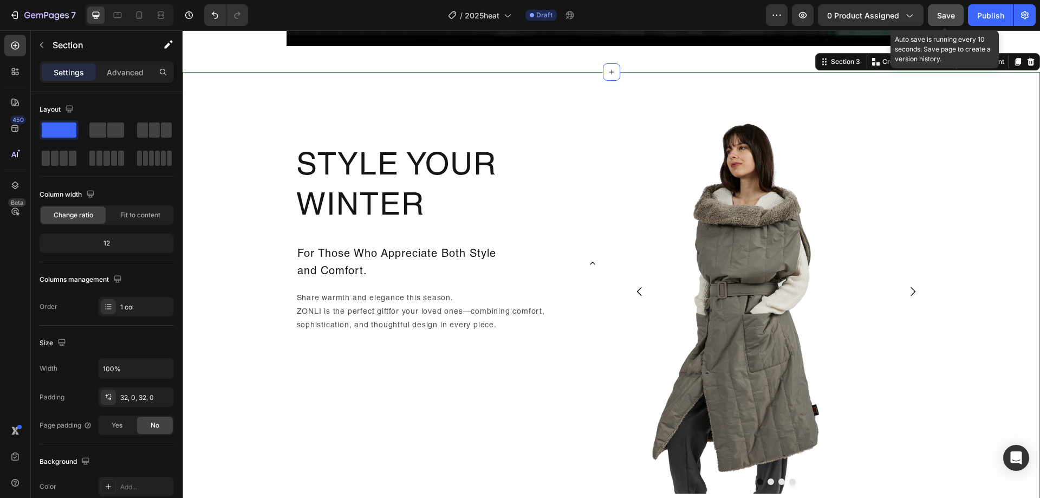
click at [957, 23] on button "Save" at bounding box center [945, 15] width 36 height 22
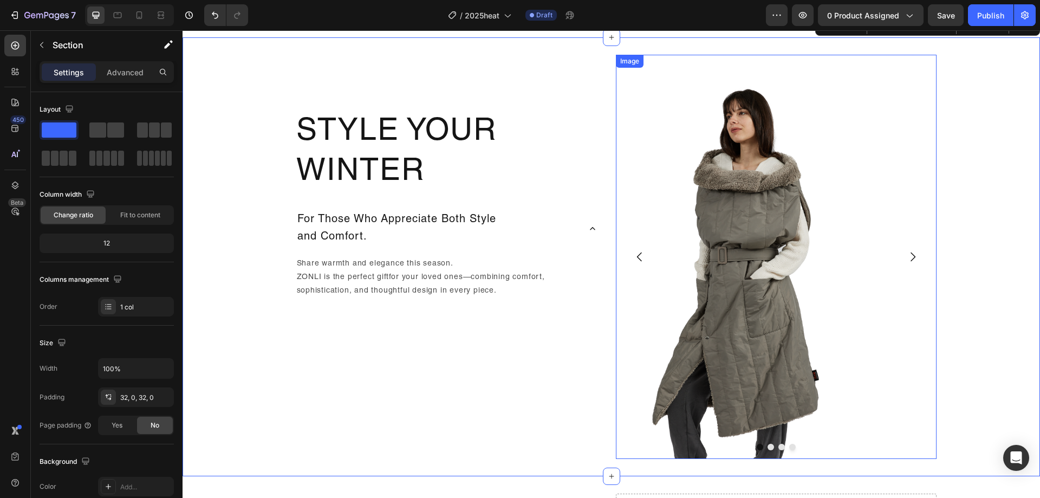
scroll to position [1010, 0]
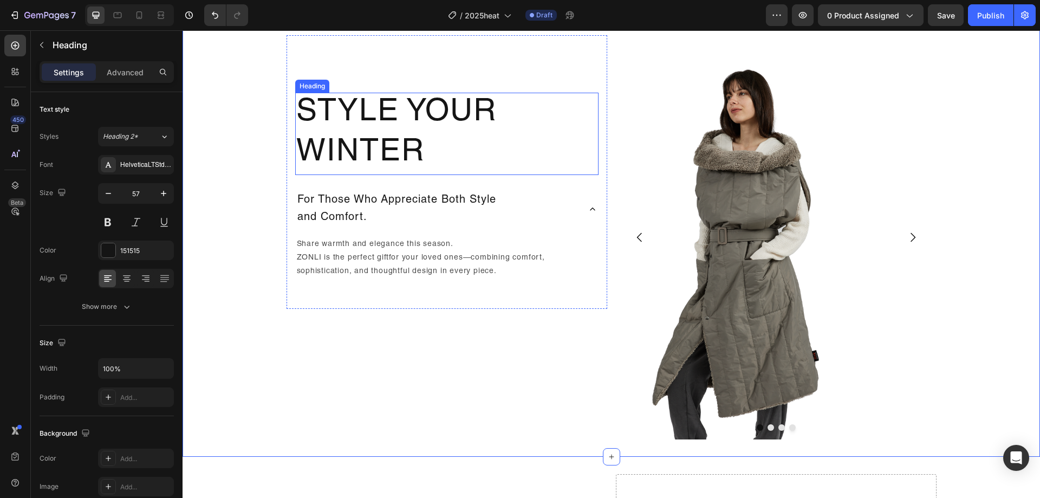
click at [376, 124] on h2 "Style Your Winter" at bounding box center [446, 134] width 303 height 82
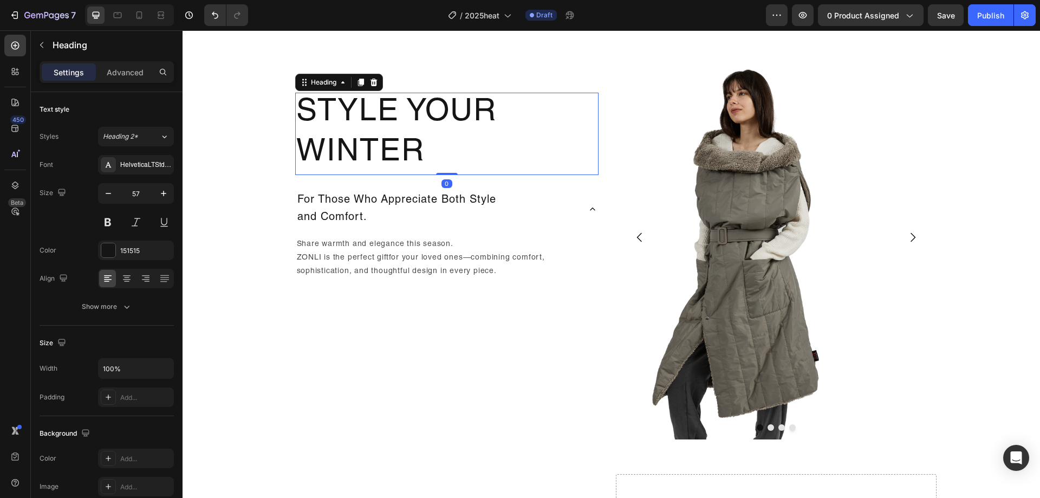
click at [376, 124] on h2 "Style Your Winter" at bounding box center [446, 134] width 303 height 82
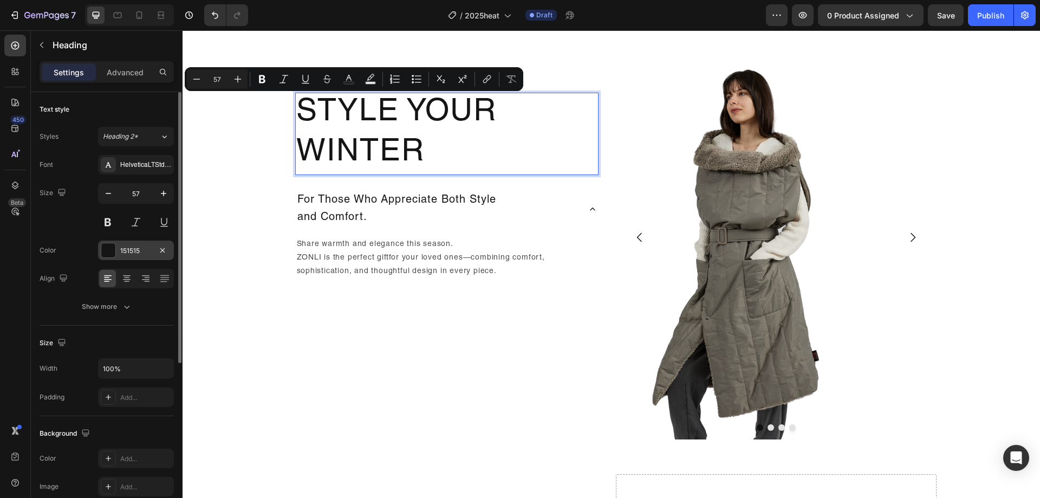
click at [129, 250] on div "151515" at bounding box center [135, 251] width 31 height 10
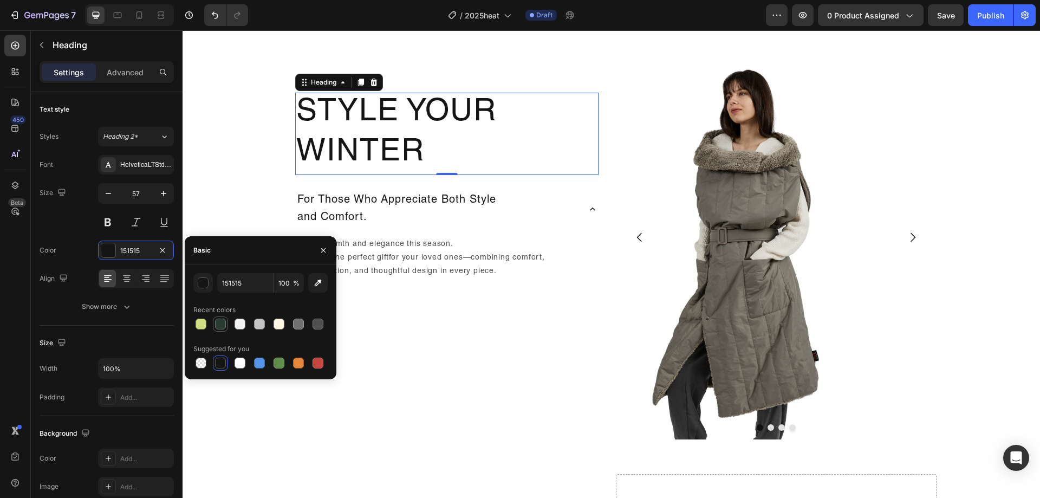
click at [224, 321] on div at bounding box center [220, 323] width 11 height 11
type input "2A3C32"
click at [454, 333] on div "Style Your Winter Heading 0 For Those Who Appreciate Both Style and Comfort. Sh…" at bounding box center [446, 237] width 321 height 404
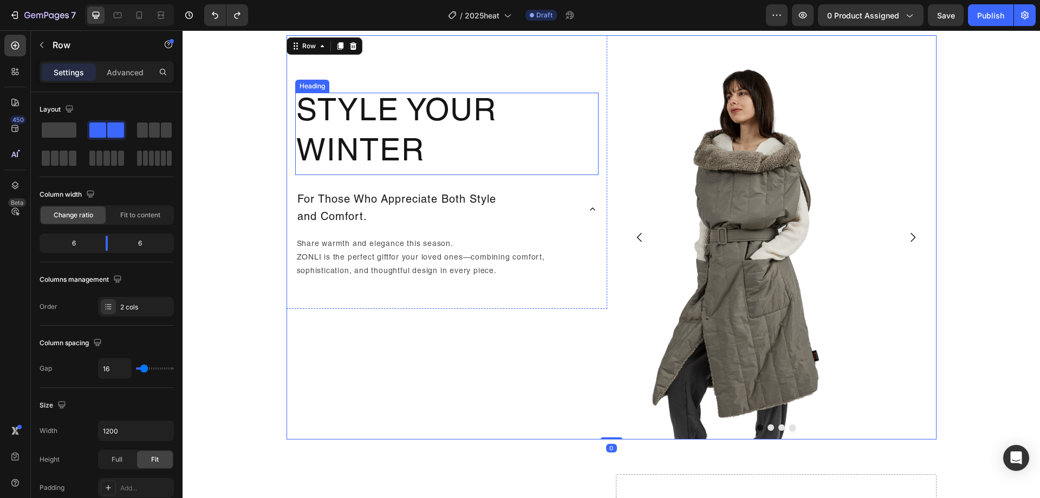
click at [390, 112] on p "Style Your Winter" at bounding box center [446, 134] width 301 height 80
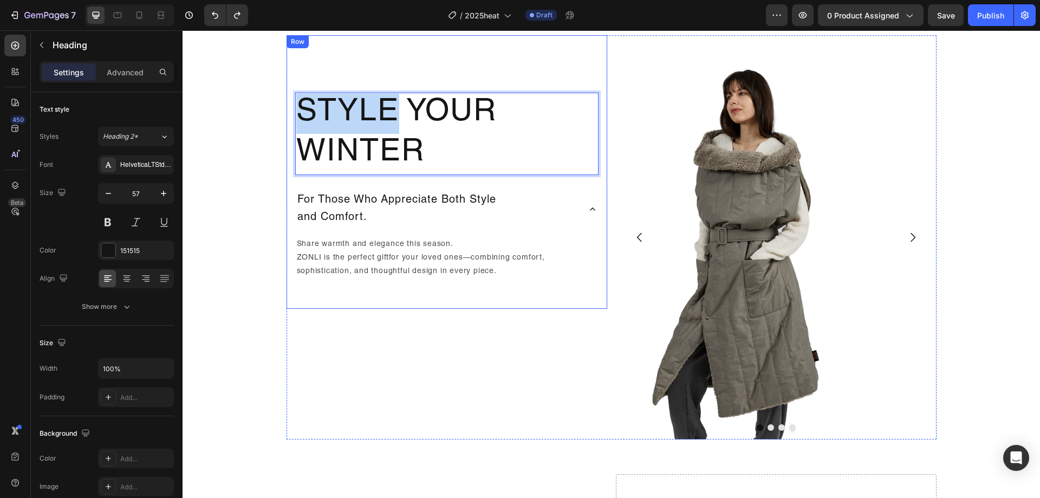
drag, startPoint x: 394, startPoint y: 116, endPoint x: 293, endPoint y: 120, distance: 101.3
click at [288, 120] on div "Style Your Winter Heading 0 For Those Who Appreciate Both Style and Comfort. Sh…" at bounding box center [446, 171] width 321 height 273
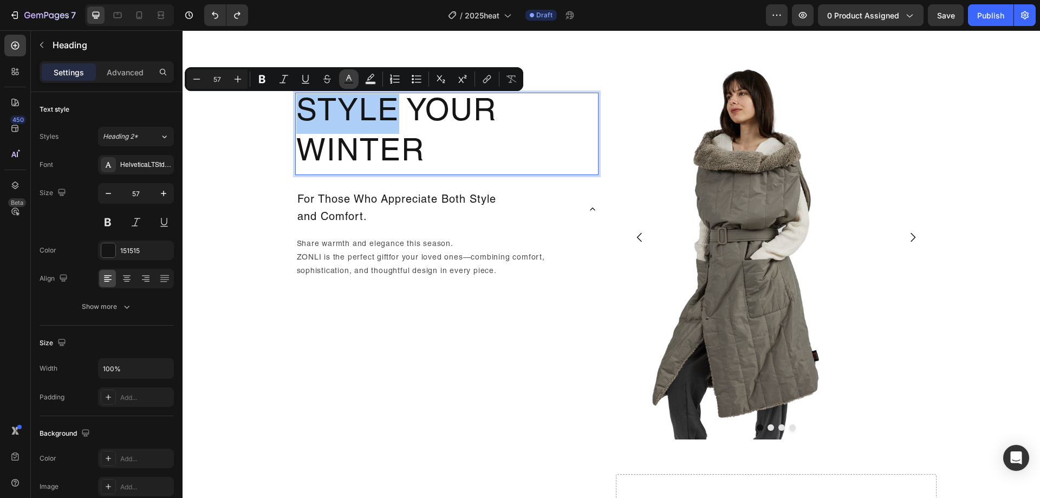
drag, startPoint x: 343, startPoint y: 80, endPoint x: 340, endPoint y: 85, distance: 6.1
click at [342, 80] on button "Text Color" at bounding box center [348, 78] width 19 height 19
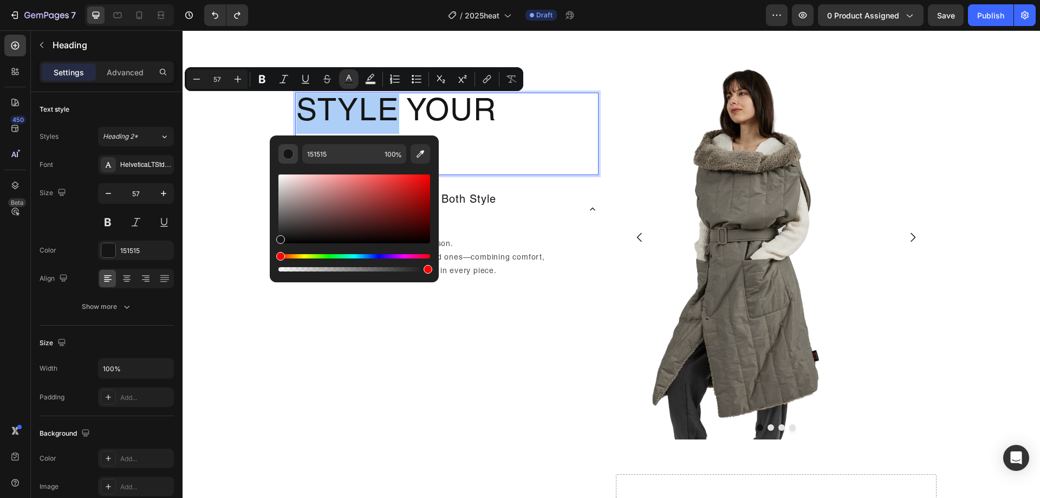
click at [286, 152] on div "Editor contextual toolbar" at bounding box center [288, 153] width 11 height 11
click at [134, 244] on div "151515" at bounding box center [136, 249] width 76 height 19
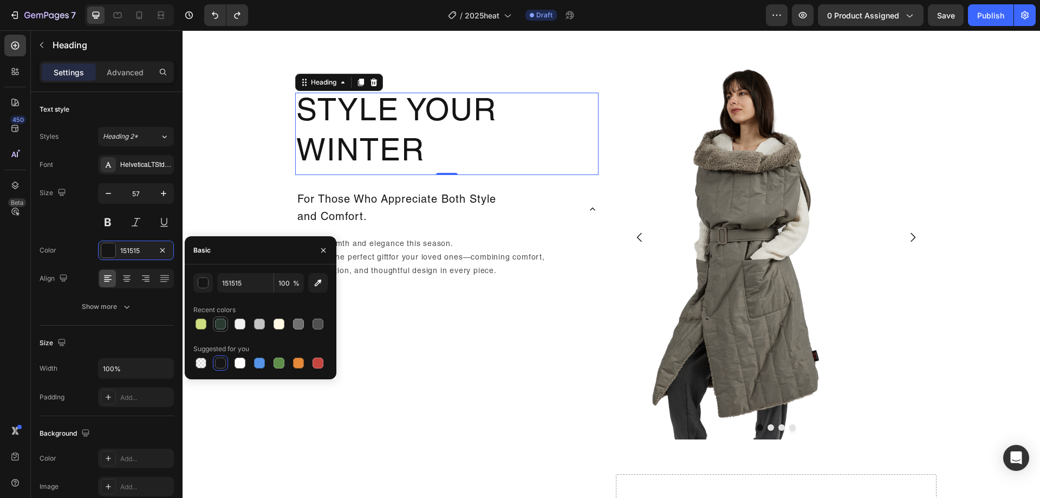
click at [224, 322] on div at bounding box center [220, 323] width 11 height 11
type input "2A3C32"
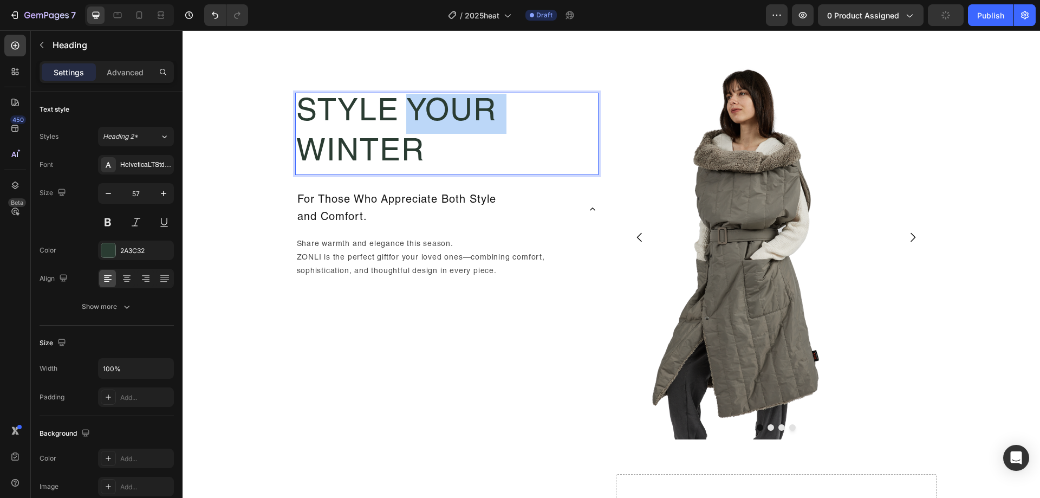
click at [426, 126] on p "Style Your Winter" at bounding box center [446, 134] width 301 height 80
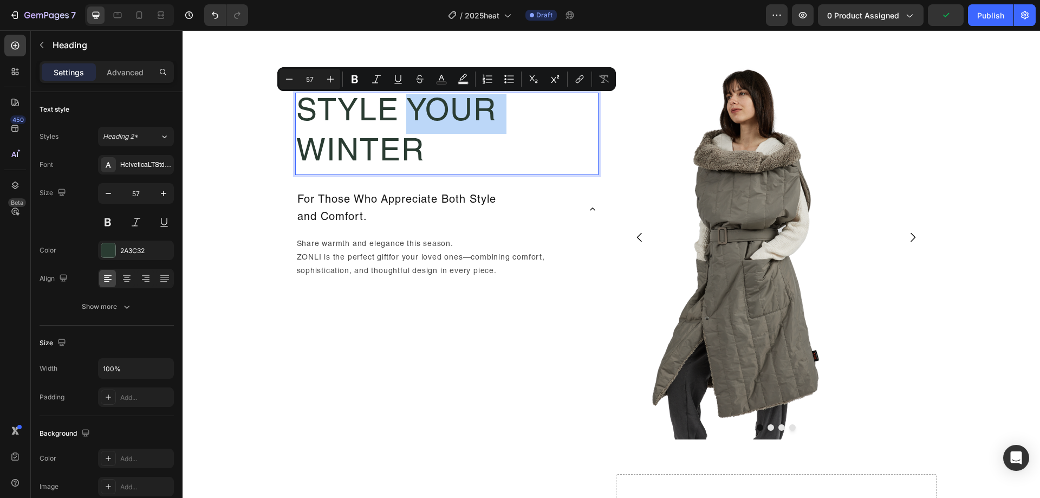
click at [407, 112] on p "Style Your Winter" at bounding box center [446, 134] width 301 height 80
click at [401, 109] on p "Style Your Winter" at bounding box center [446, 134] width 301 height 80
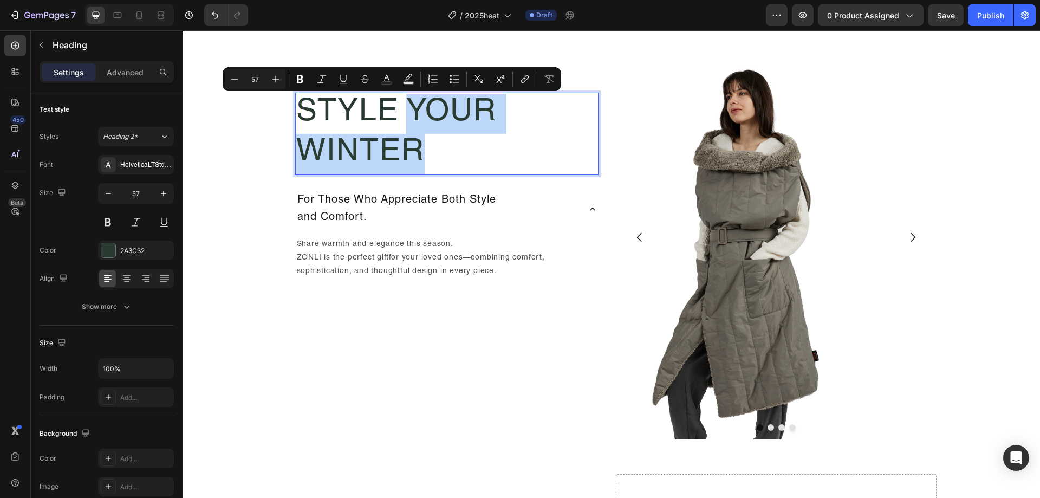
drag, startPoint x: 436, startPoint y: 137, endPoint x: 478, endPoint y: 165, distance: 50.3
click at [478, 165] on p "Style Your Winter" at bounding box center [446, 134] width 301 height 80
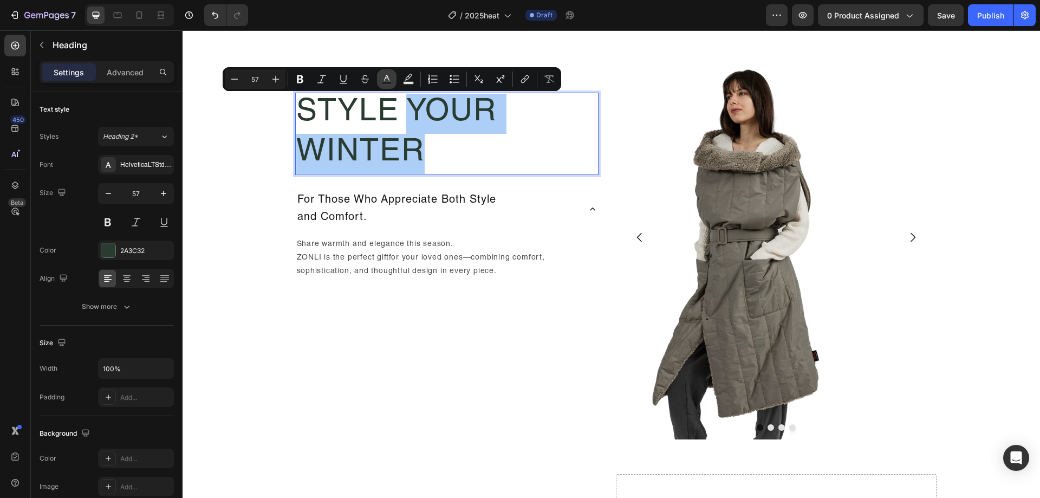
click at [380, 79] on button "Text Color" at bounding box center [386, 78] width 19 height 19
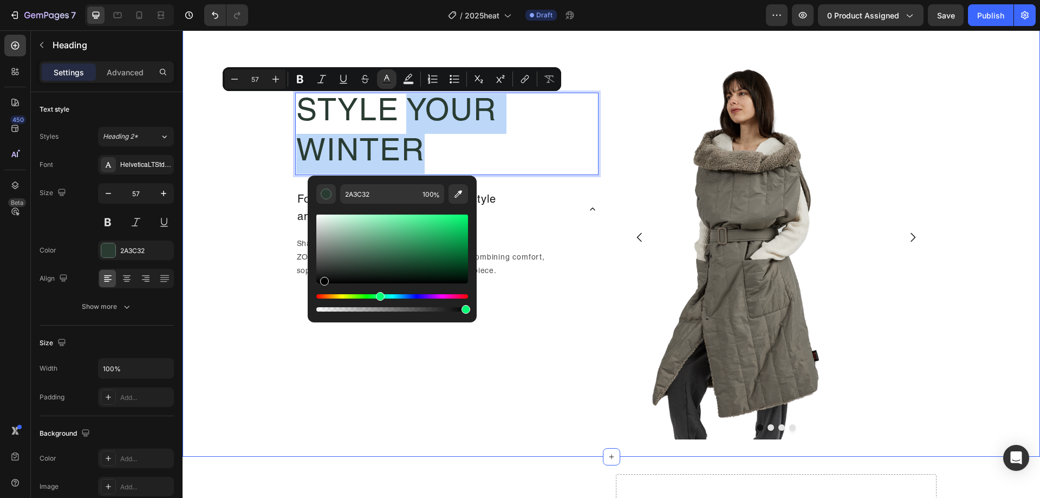
type input "000000"
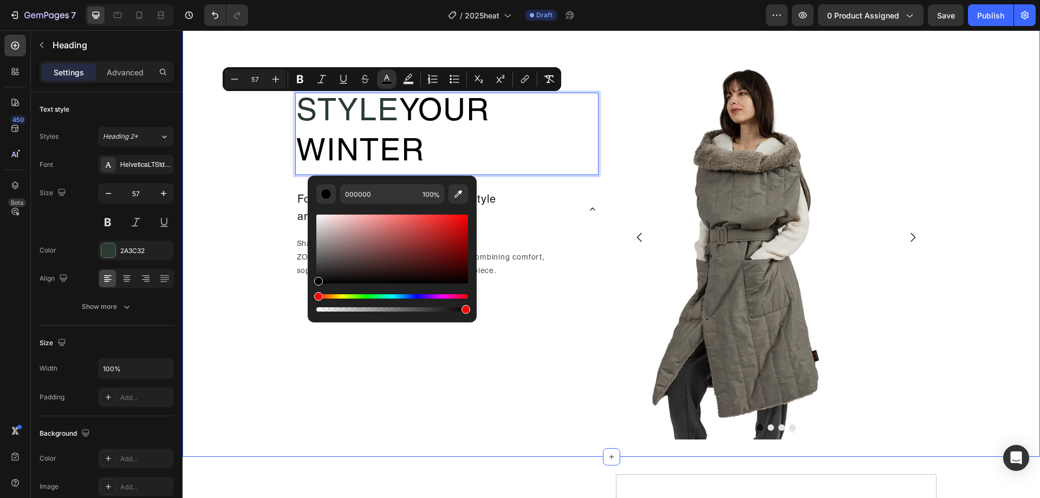
drag, startPoint x: 541, startPoint y: 299, endPoint x: 231, endPoint y: 278, distance: 311.0
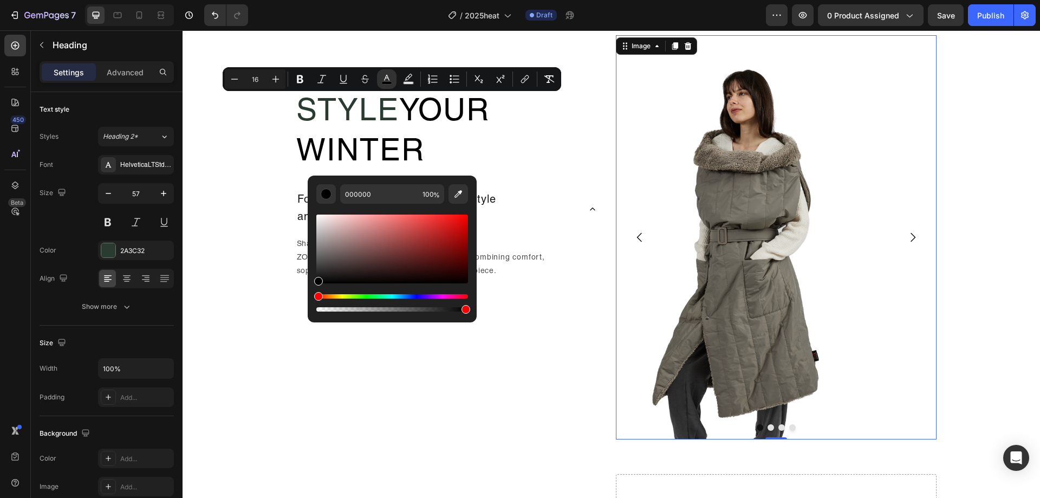
click at [637, 308] on img at bounding box center [776, 237] width 321 height 404
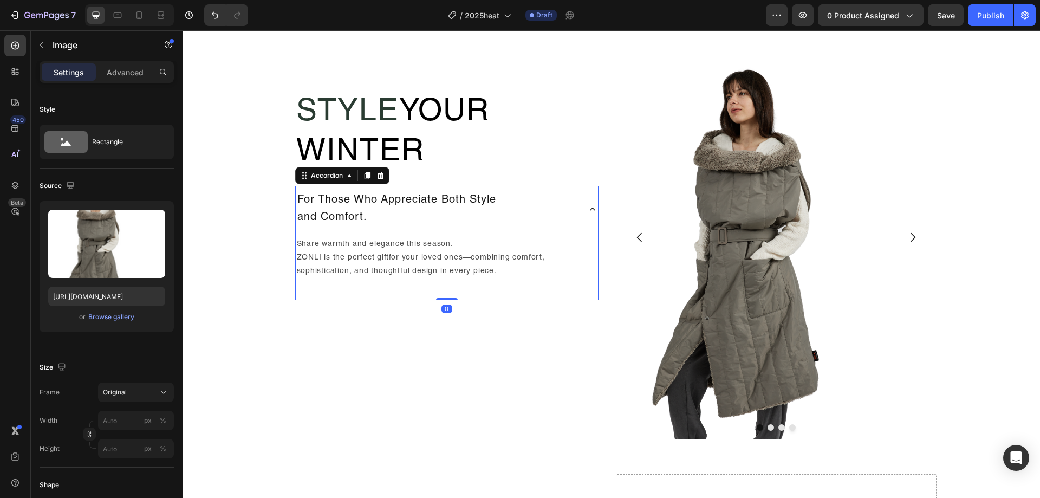
click at [590, 208] on icon at bounding box center [592, 208] width 5 height 3
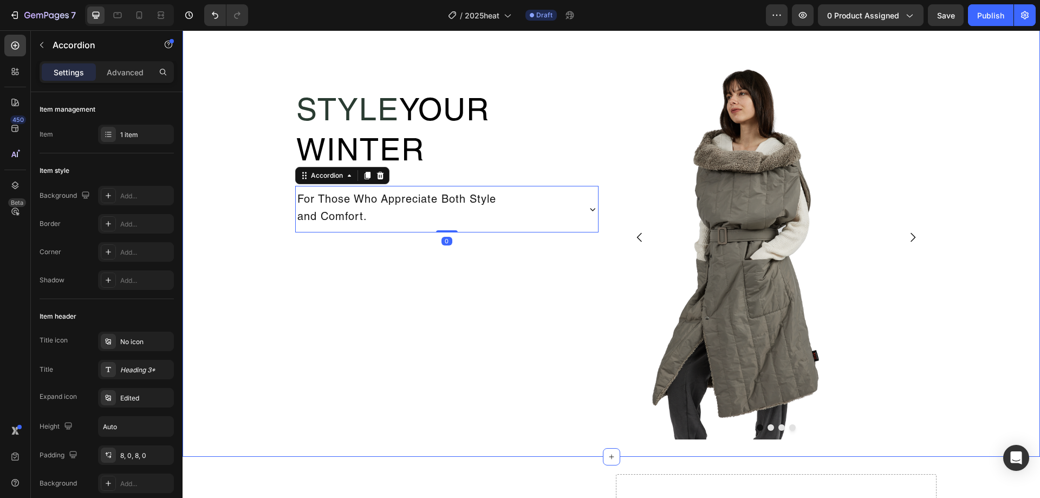
click at [956, 317] on div "Style Your Winter Heading For Those Who Appreciate Both Style and Comfort. Acco…" at bounding box center [610, 237] width 857 height 404
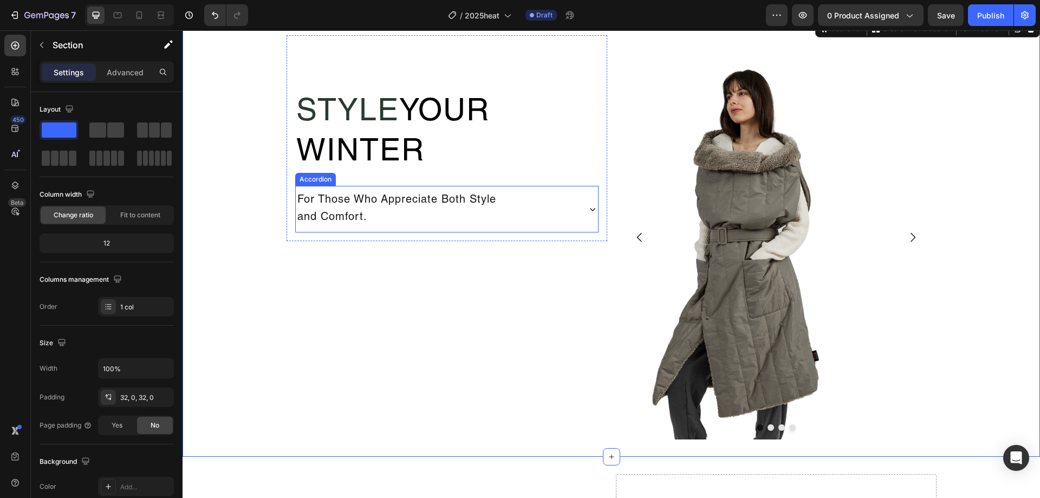
click at [549, 217] on div "For Those Who Appreciate Both Style and Comfort." at bounding box center [437, 209] width 283 height 38
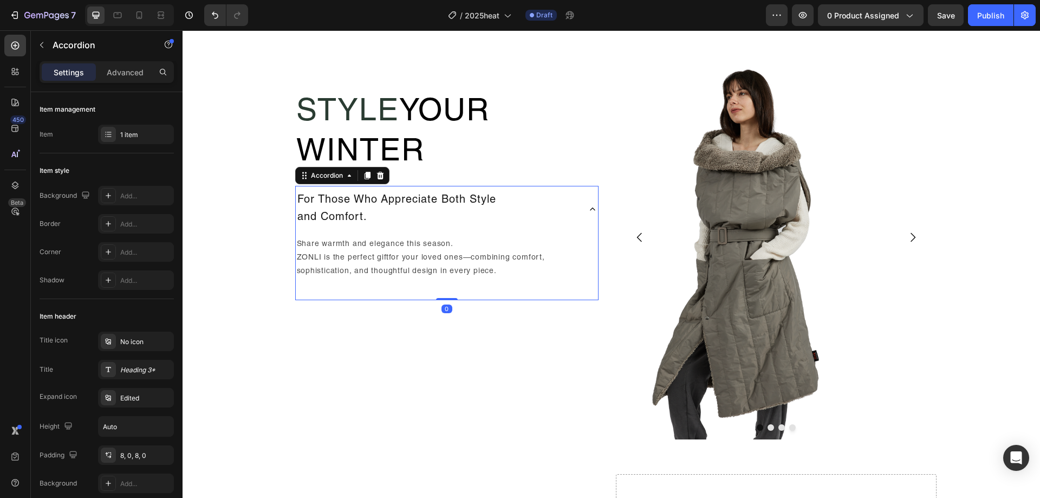
click at [573, 222] on div "For Those Who Appreciate Both Style and Comfort." at bounding box center [437, 209] width 283 height 38
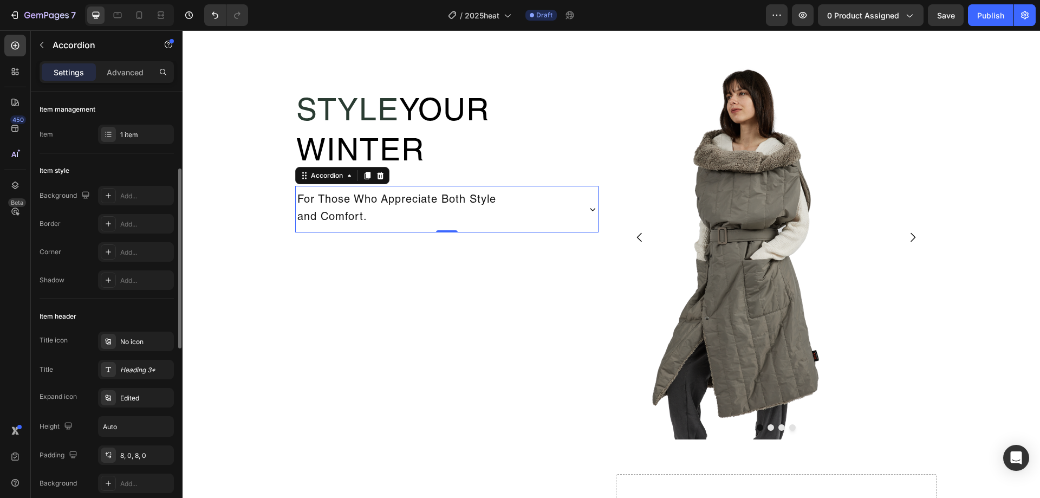
scroll to position [54, 0]
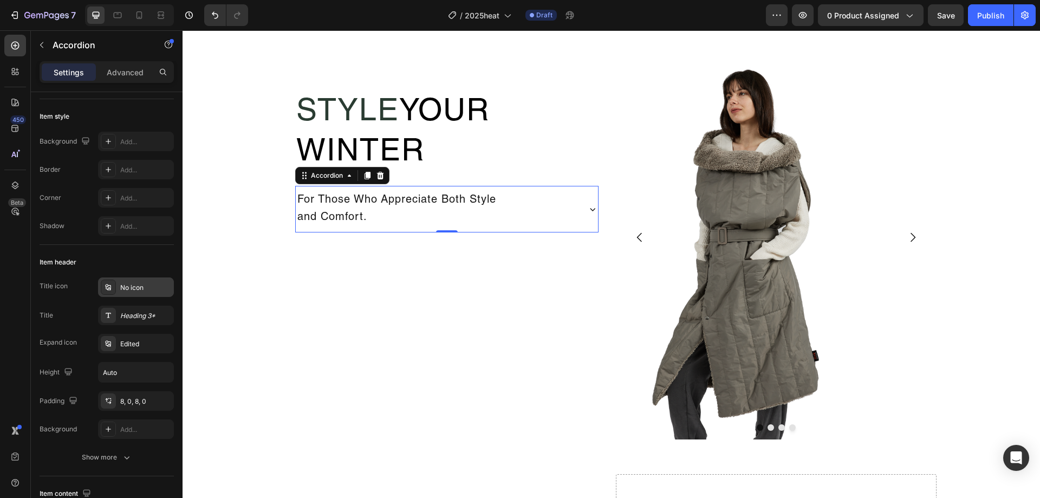
click at [149, 296] on div "No icon" at bounding box center [136, 286] width 76 height 19
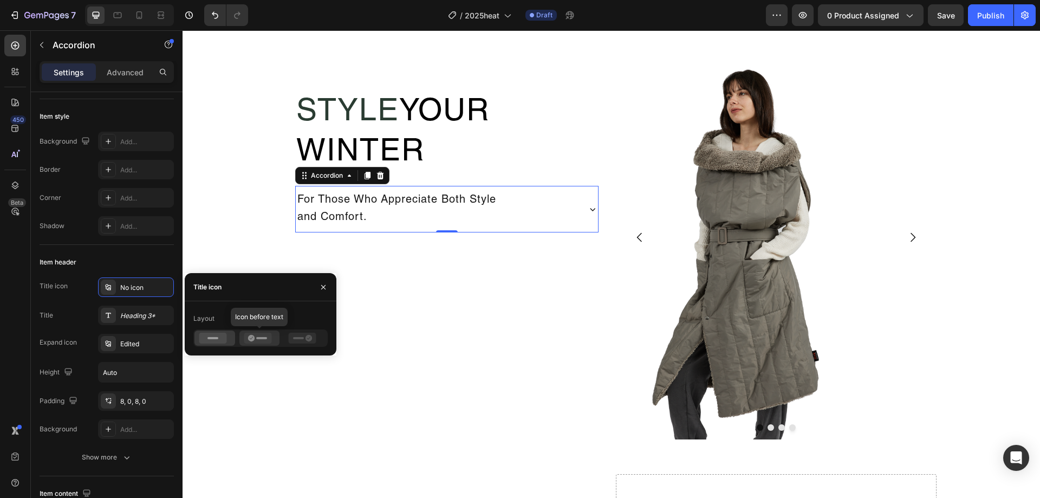
click at [257, 344] on div at bounding box center [259, 337] width 41 height 15
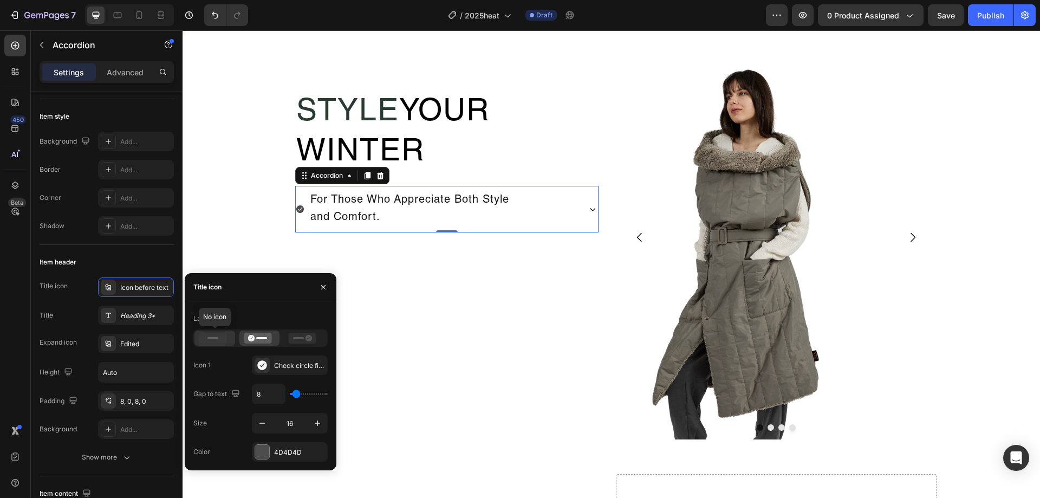
click at [225, 338] on icon at bounding box center [213, 337] width 28 height 11
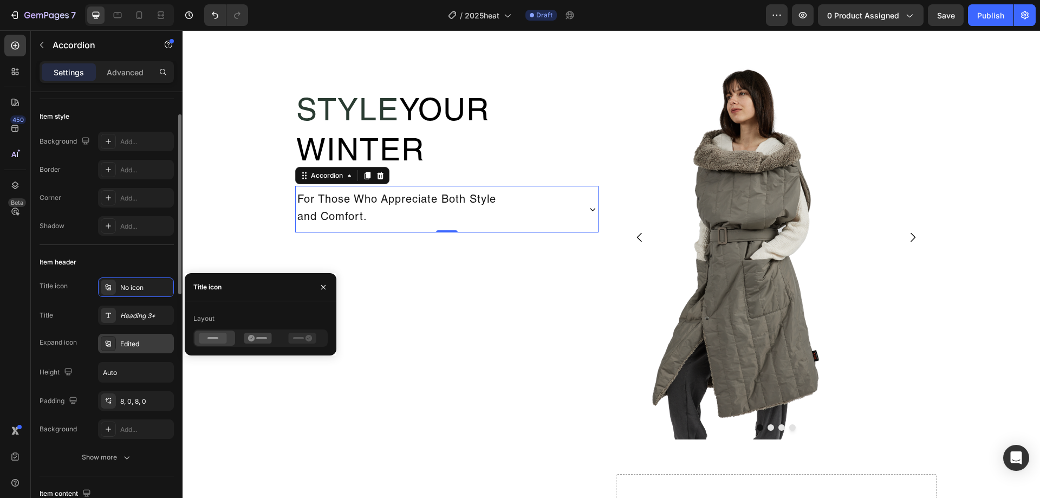
click at [137, 339] on div "Edited" at bounding box center [145, 344] width 51 height 10
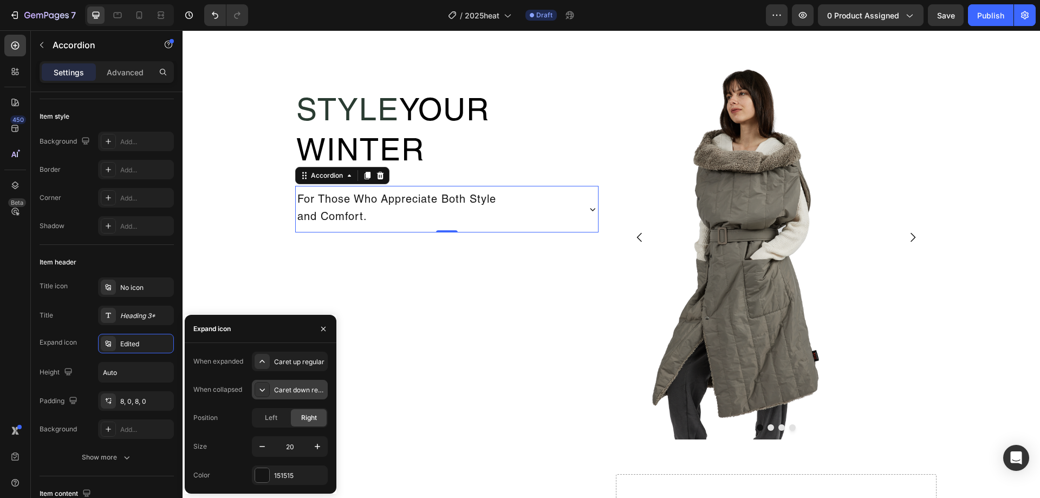
click at [271, 386] on div "Caret down regular" at bounding box center [290, 389] width 76 height 19
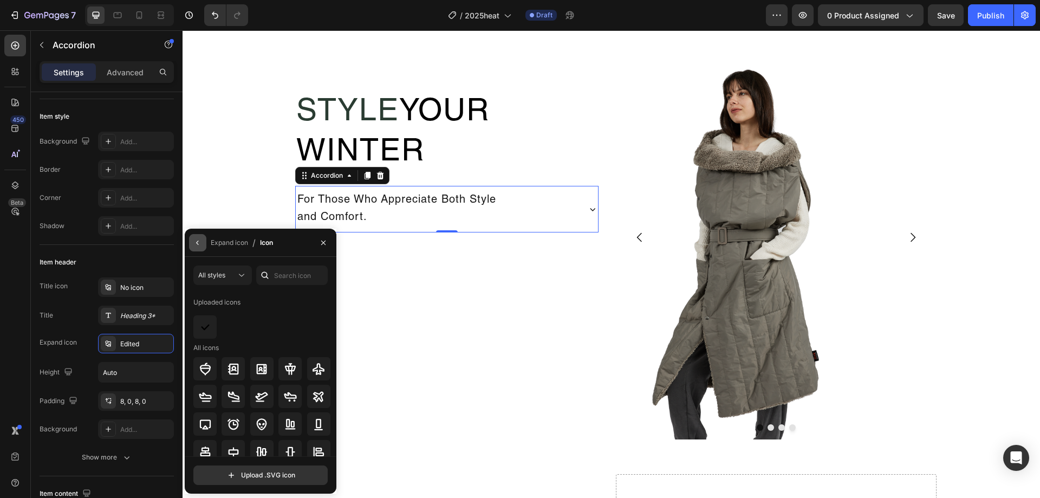
click at [192, 247] on button "button" at bounding box center [197, 242] width 17 height 17
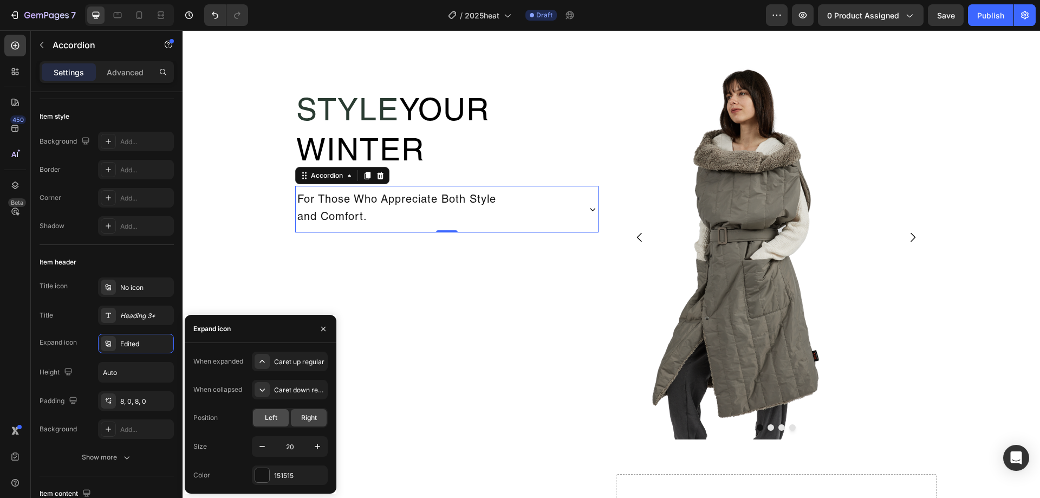
click at [272, 421] on span "Left" at bounding box center [271, 418] width 12 height 10
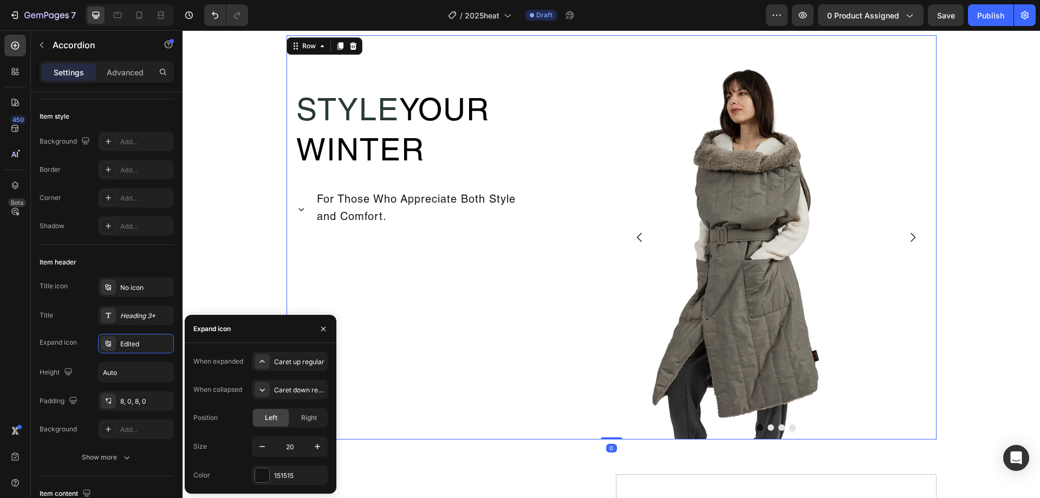
click at [524, 347] on div "Style Your Winter Heading For Those Who Appreciate Both Style and Comfort. Acco…" at bounding box center [446, 237] width 321 height 404
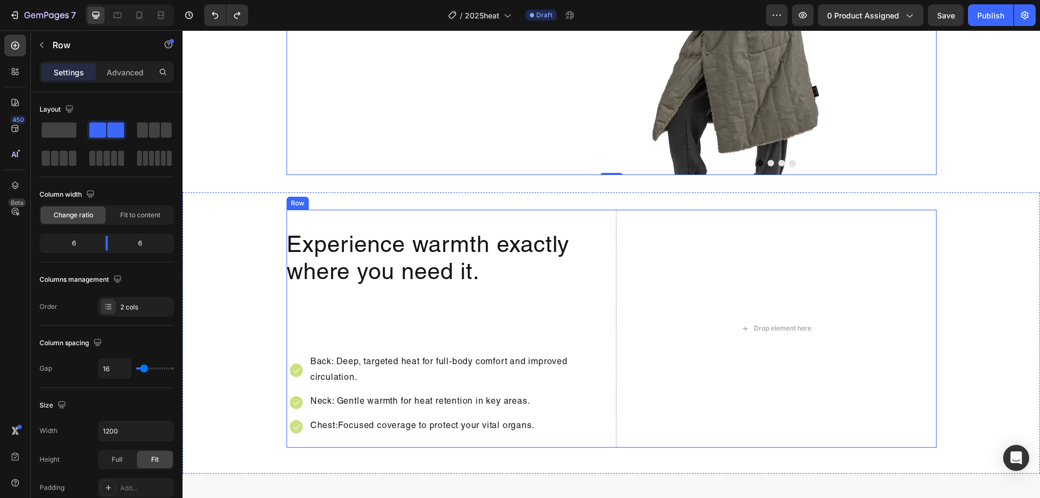
scroll to position [1389, 0]
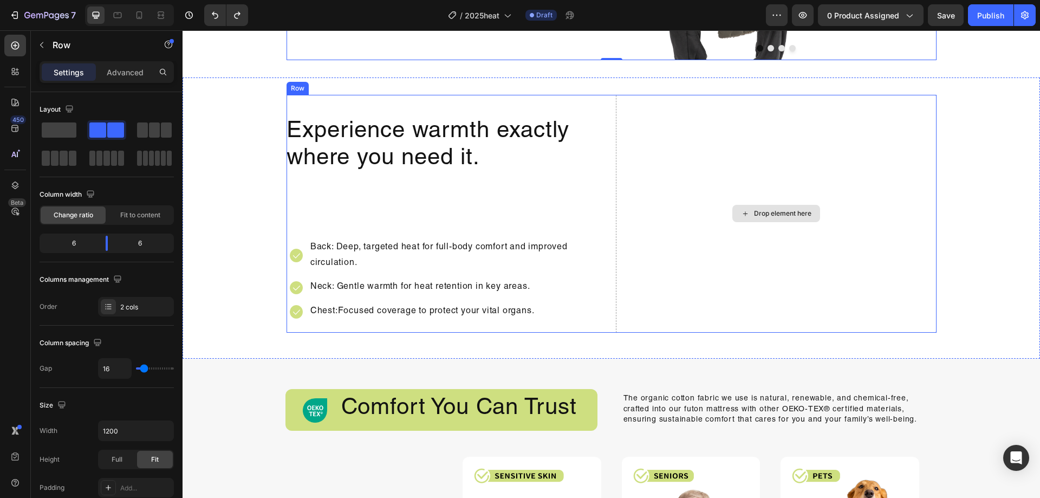
click at [750, 140] on div "Drop element here" at bounding box center [776, 214] width 321 height 238
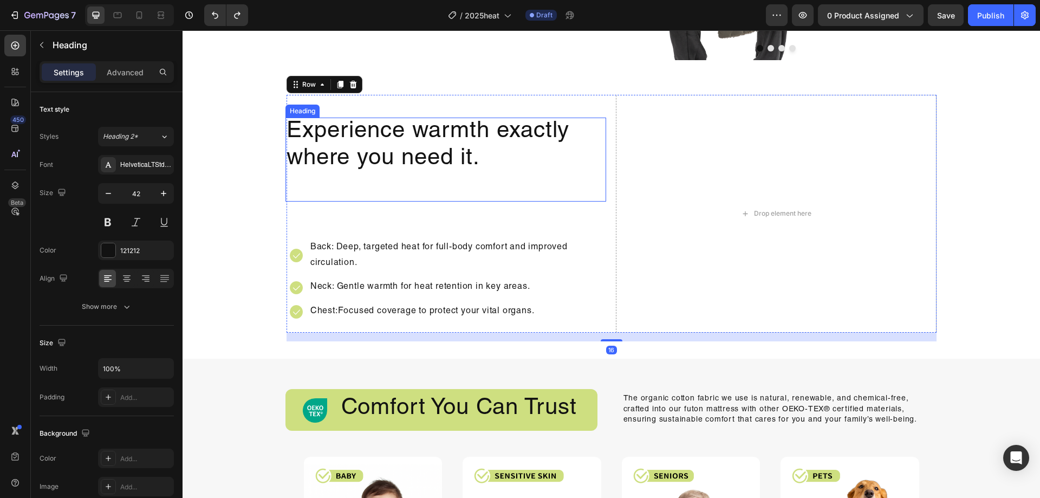
click at [529, 141] on h2 "Experience warmth exactly where you need it." at bounding box center [445, 159] width 321 height 84
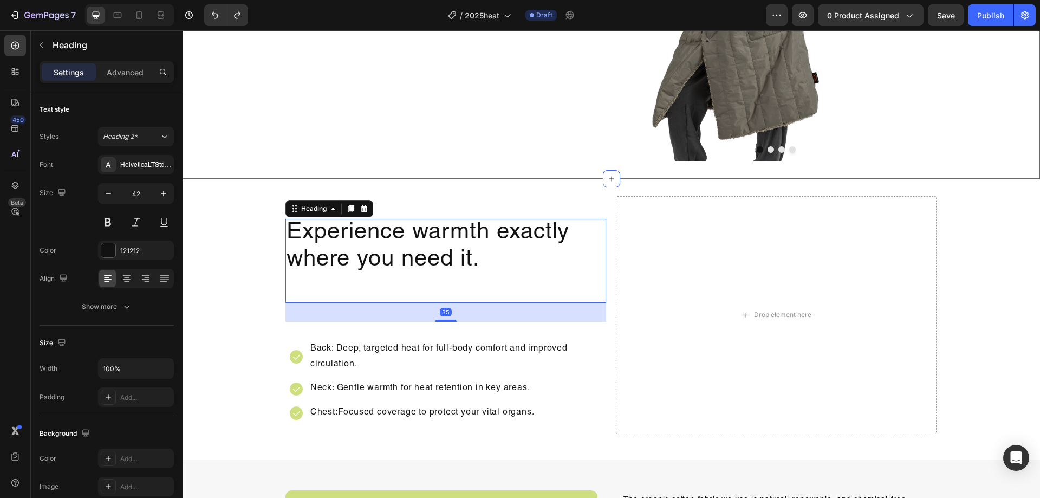
scroll to position [1281, 0]
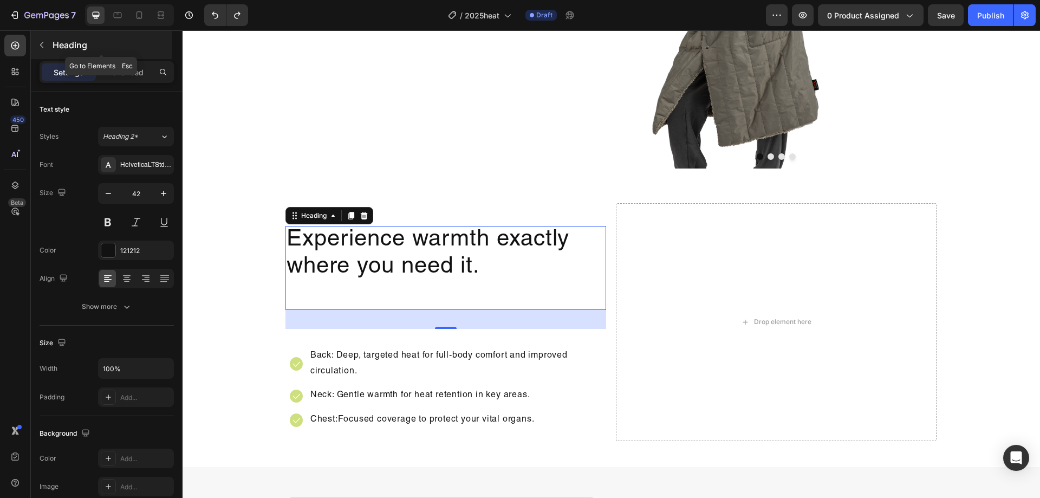
click at [80, 54] on div "Heading" at bounding box center [101, 45] width 141 height 28
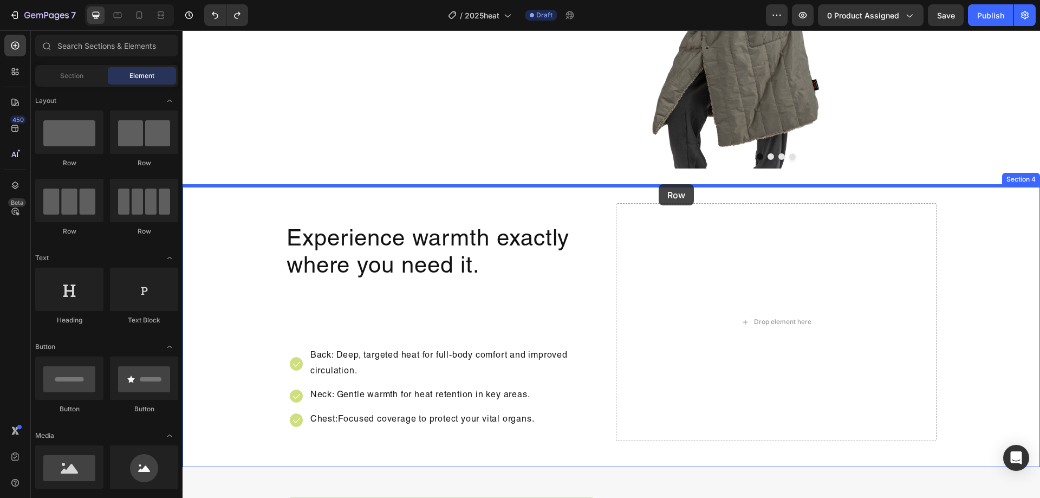
drag, startPoint x: 285, startPoint y: 168, endPoint x: 658, endPoint y: 184, distance: 373.4
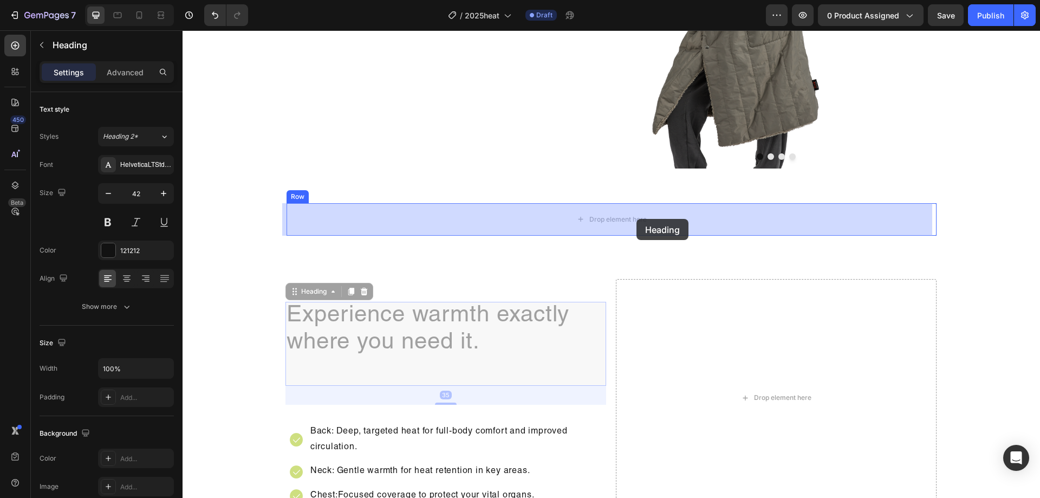
drag, startPoint x: 570, startPoint y: 313, endPoint x: 636, endPoint y: 219, distance: 115.4
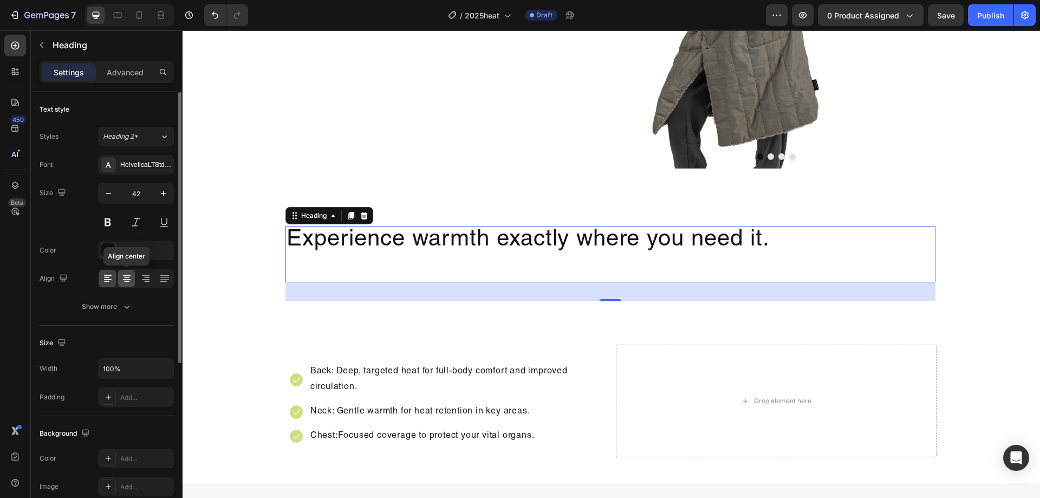
click at [121, 273] on icon at bounding box center [126, 278] width 11 height 11
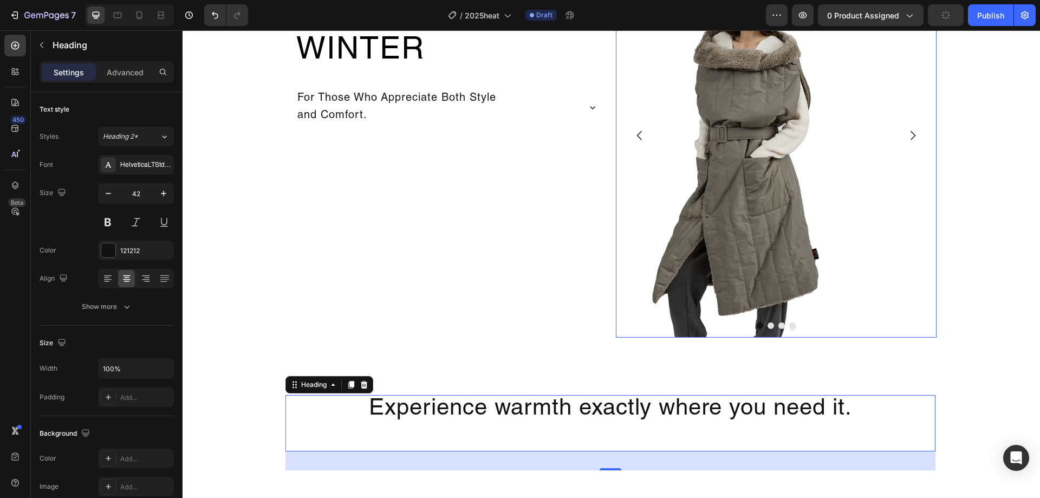
scroll to position [1118, 0]
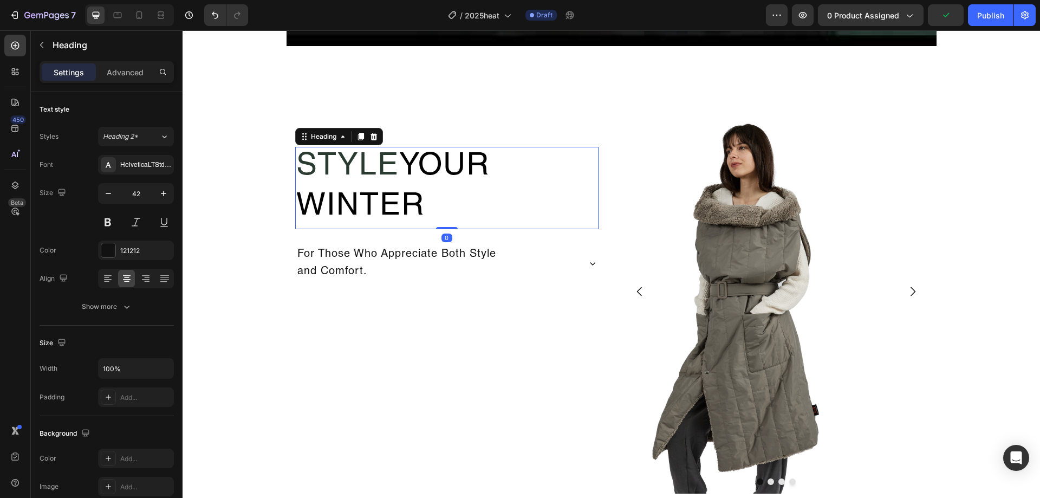
click at [375, 187] on p "Style Your Winter" at bounding box center [446, 188] width 301 height 80
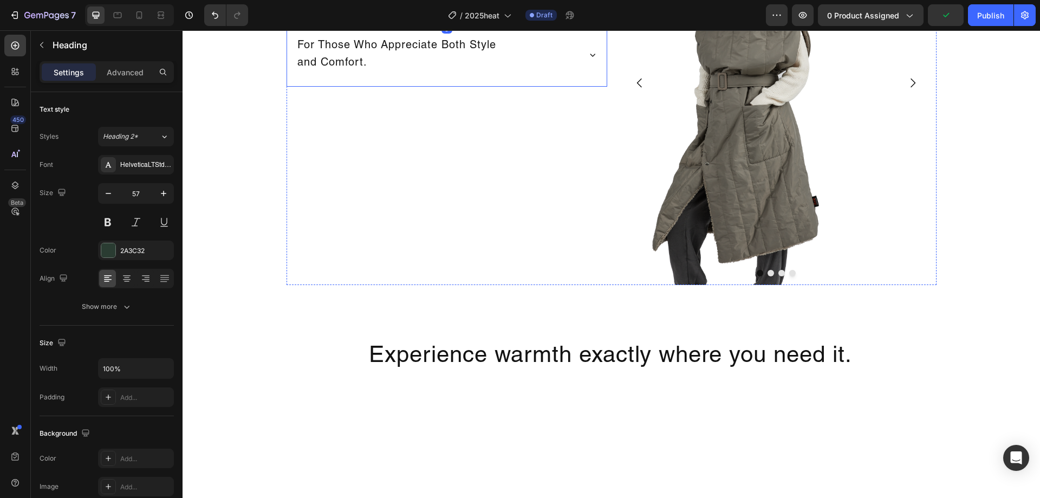
scroll to position [1172, 0]
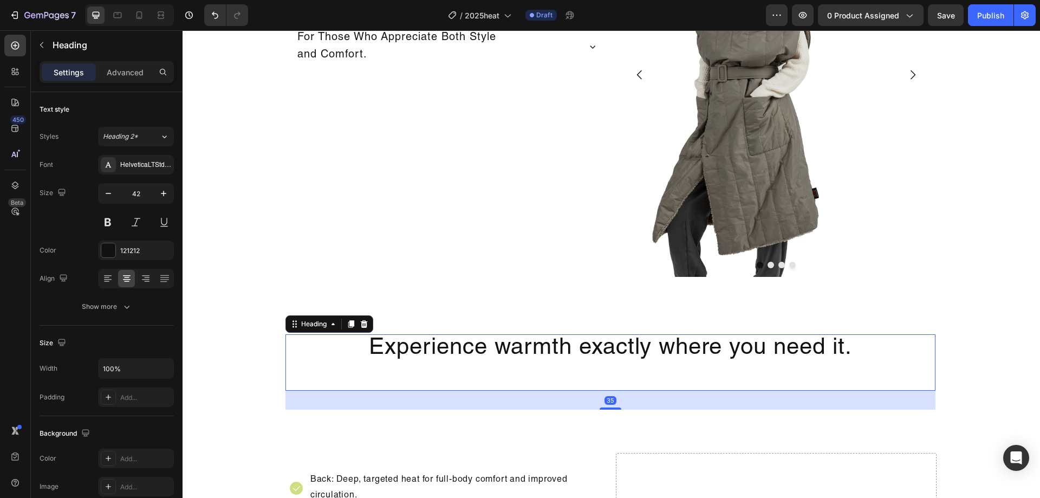
click at [609, 347] on h2 "Experience warmth exactly where you need it." at bounding box center [610, 362] width 650 height 57
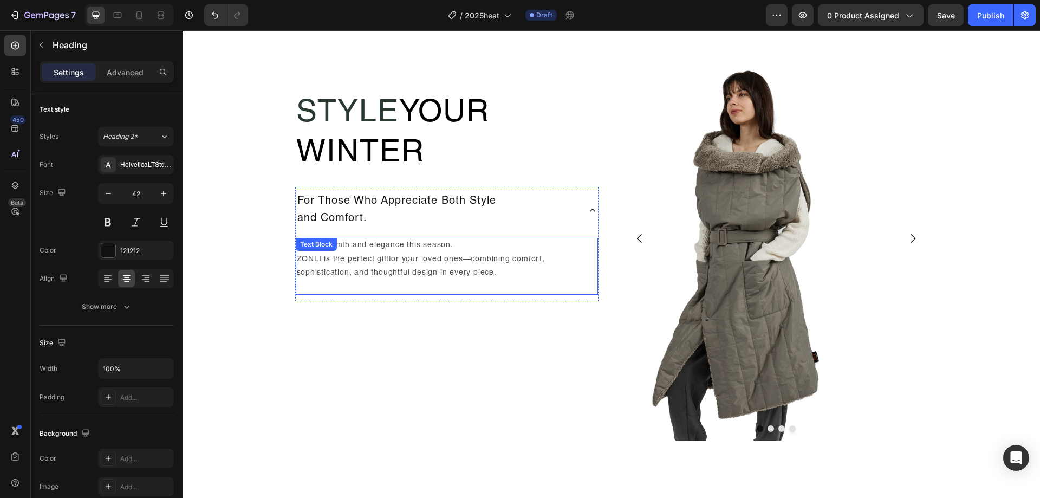
scroll to position [1010, 0]
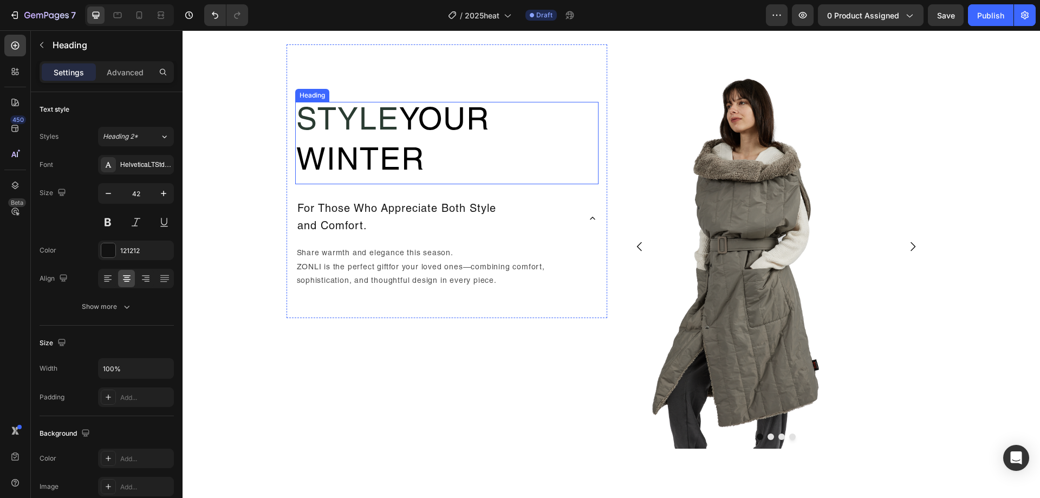
click at [556, 146] on h2 "Style Your Winter" at bounding box center [446, 143] width 303 height 82
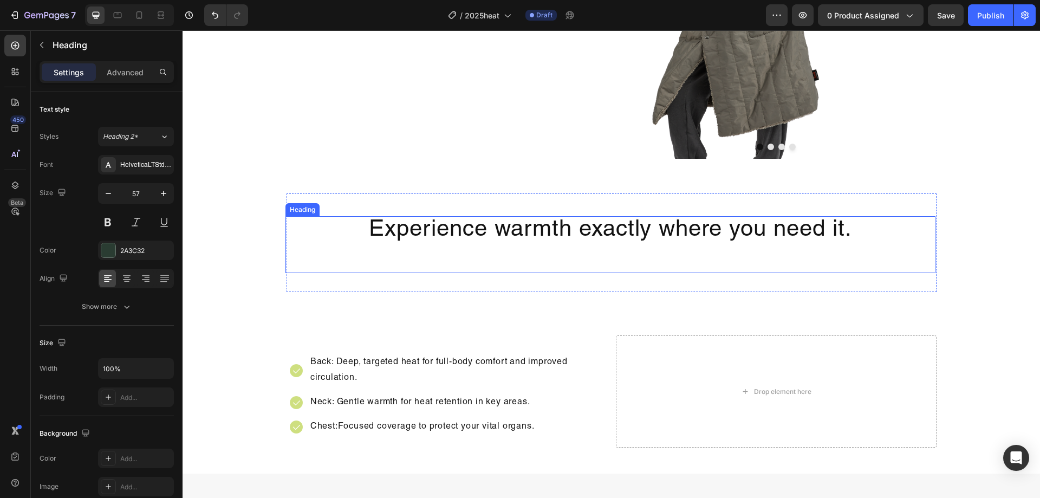
scroll to position [1281, 0]
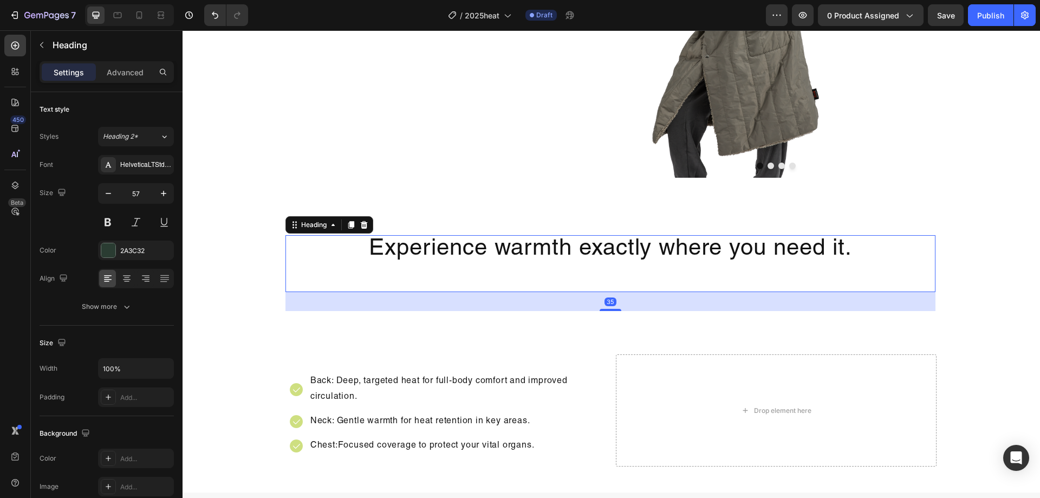
click at [543, 252] on h2 "Experience warmth exactly where you need it." at bounding box center [610, 263] width 650 height 57
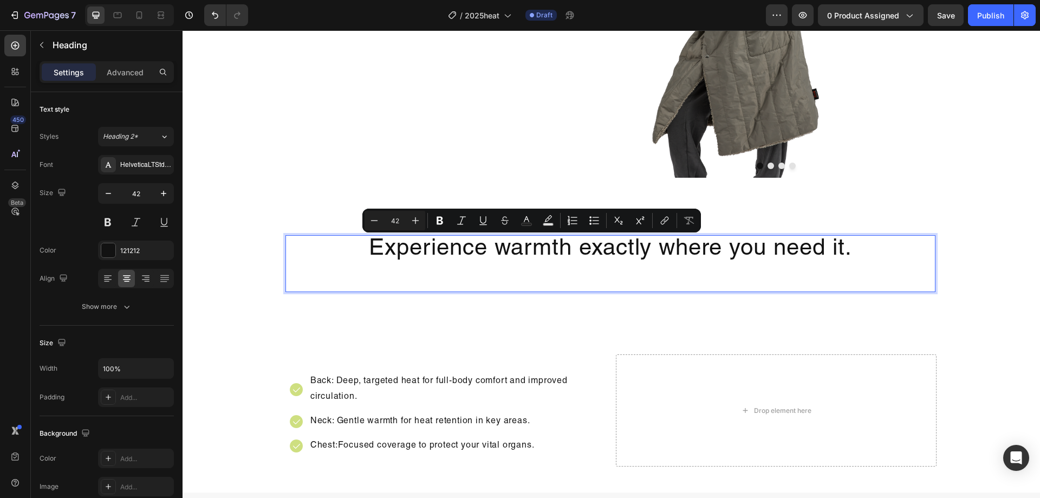
click at [509, 254] on p "Experience warmth exactly where you need it." at bounding box center [610, 263] width 648 height 55
click at [504, 252] on p "Experience warmth exactly where you need it." at bounding box center [610, 263] width 648 height 55
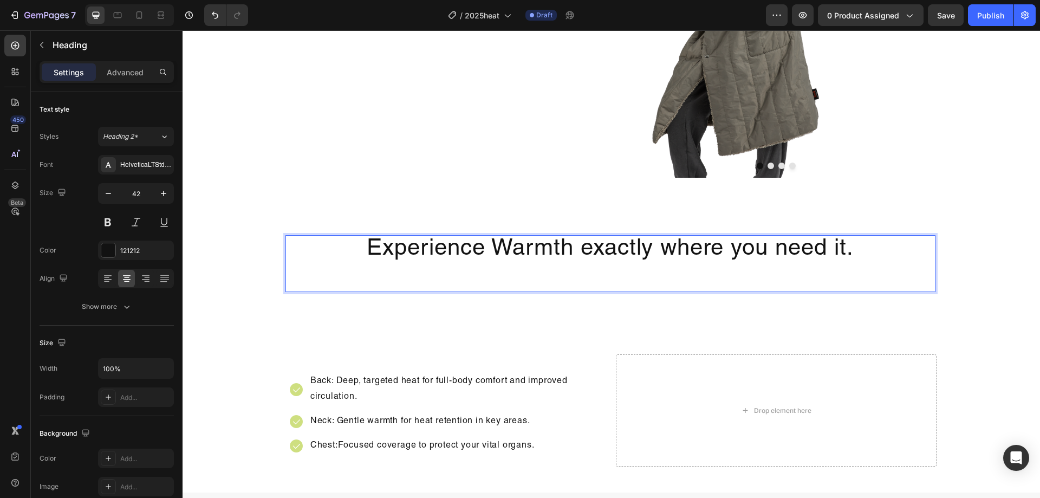
drag, startPoint x: 599, startPoint y: 244, endPoint x: 593, endPoint y: 246, distance: 6.5
click at [597, 244] on p "Experience Warmth exactly where you need it." at bounding box center [610, 263] width 648 height 55
click at [591, 251] on p "Experience Warmth exactly where you need it." at bounding box center [610, 263] width 648 height 55
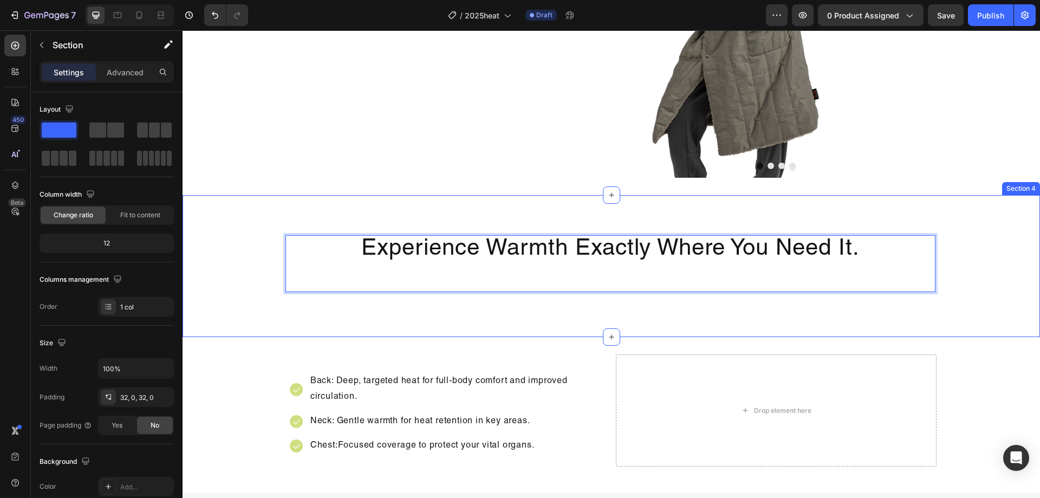
click at [985, 270] on div "Experience Warmth Exactly Where You Need It. Heading 35 Row" at bounding box center [610, 265] width 857 height 107
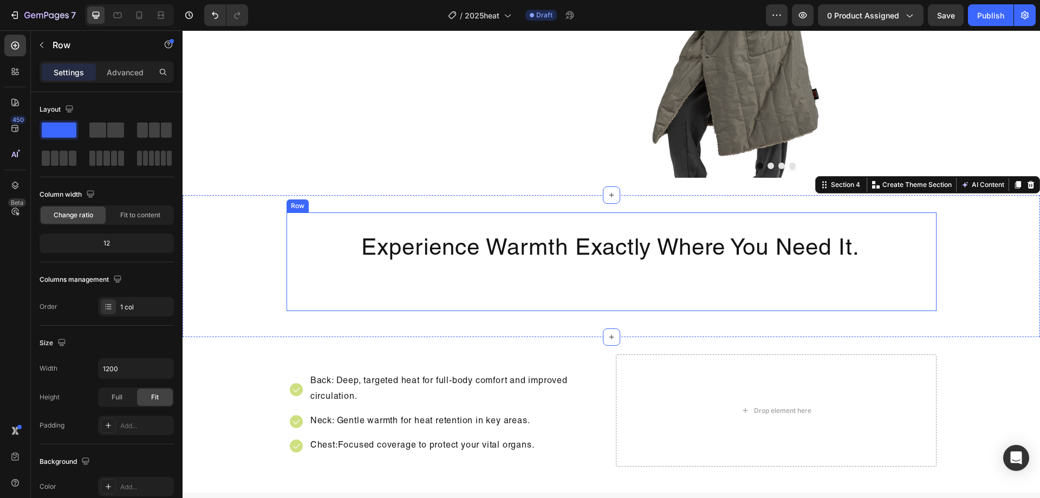
click at [903, 303] on div "Experience Warmth Exactly Where You Need It. Heading" at bounding box center [611, 261] width 650 height 99
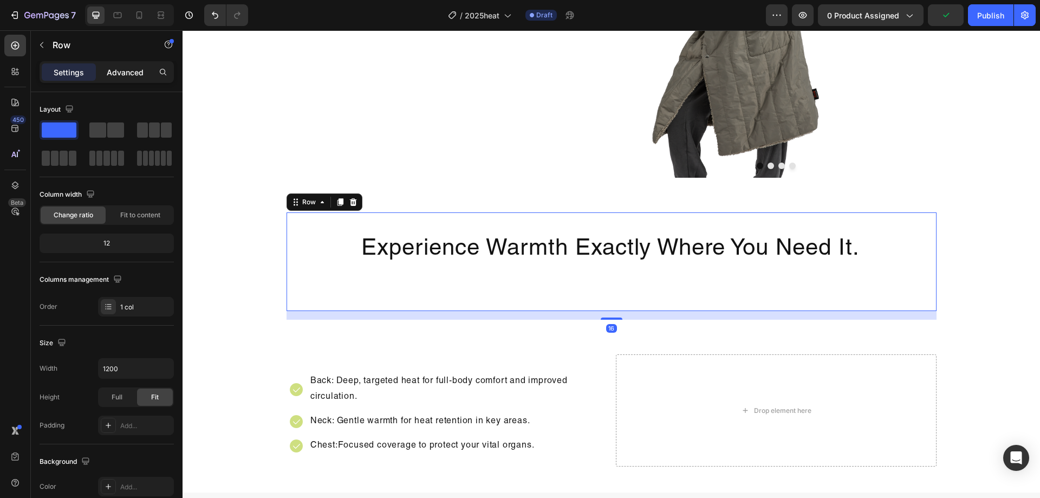
click at [116, 73] on p "Advanced" at bounding box center [125, 72] width 37 height 11
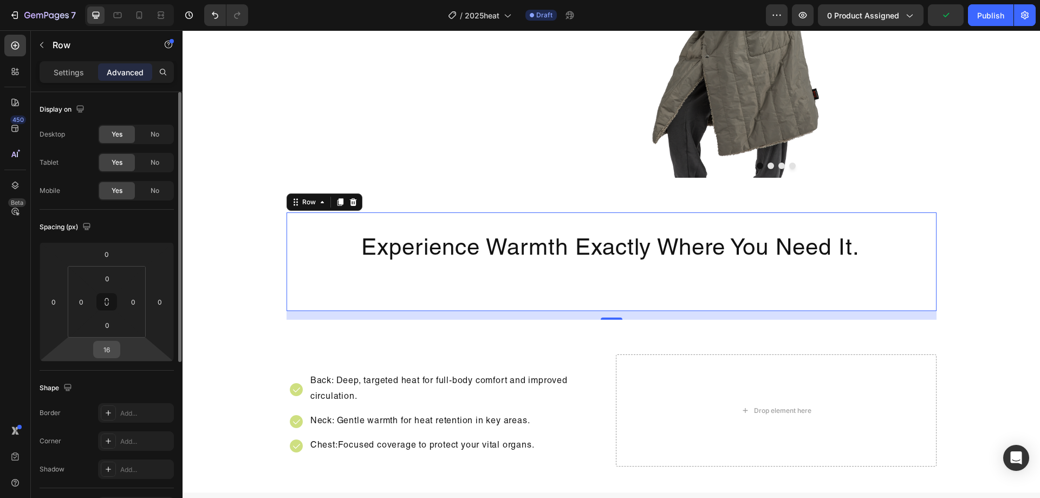
click at [98, 352] on input "16" at bounding box center [107, 349] width 22 height 16
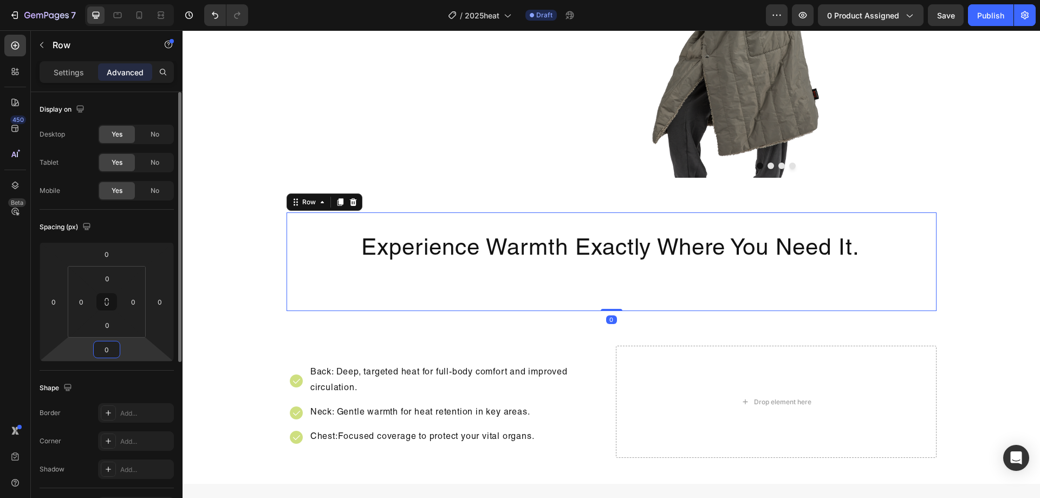
type input "0"
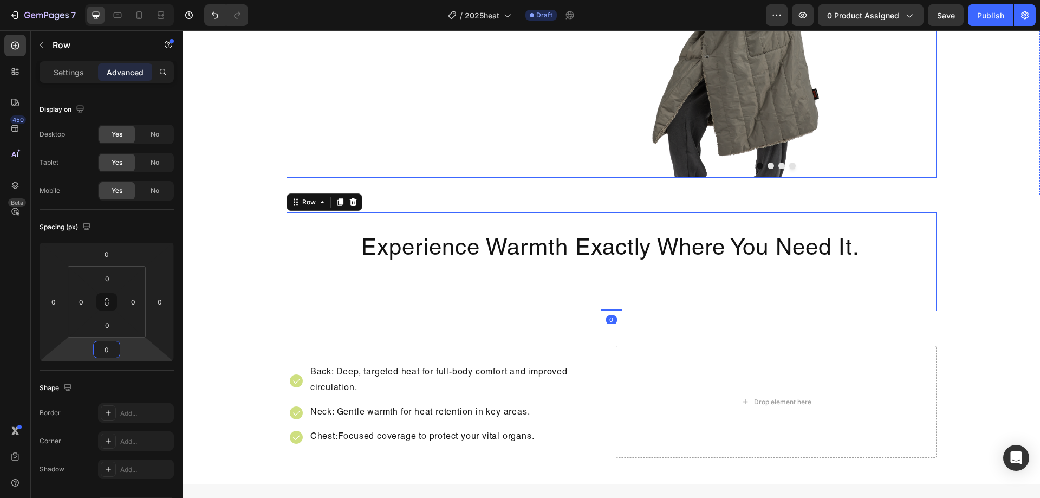
drag, startPoint x: 447, startPoint y: 166, endPoint x: 456, endPoint y: 165, distance: 9.2
click at [541, 220] on div "Experience Warmth Exactly Where You Need It. Heading" at bounding box center [611, 261] width 650 height 99
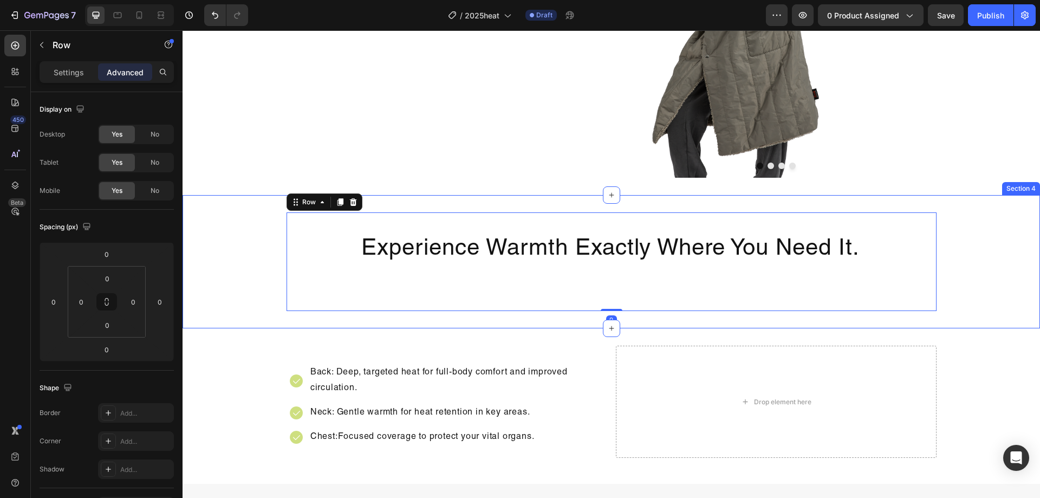
click at [258, 246] on div "Experience Warmth Exactly Where You Need It. Heading Row 0" at bounding box center [610, 261] width 857 height 99
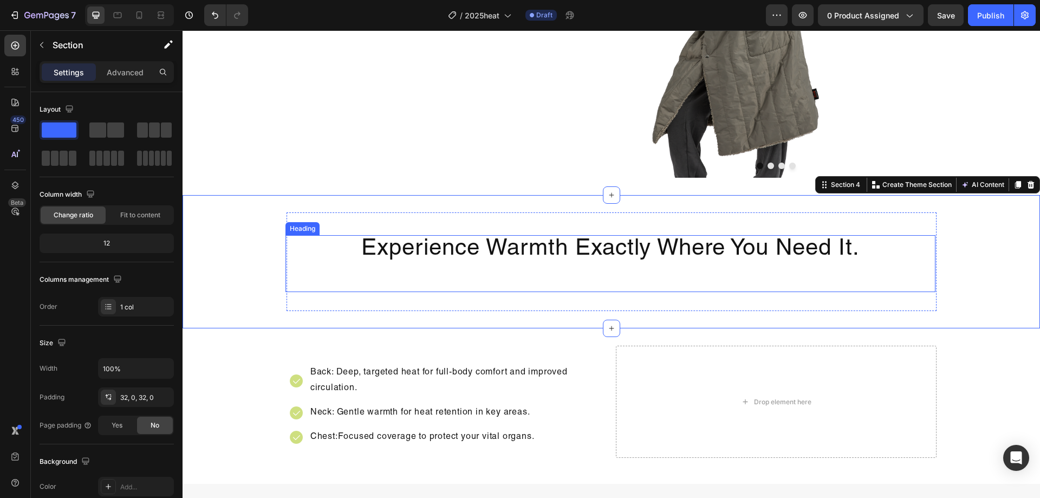
click at [365, 267] on p "Experience Warmth Exactly Where You Need It." at bounding box center [610, 263] width 648 height 55
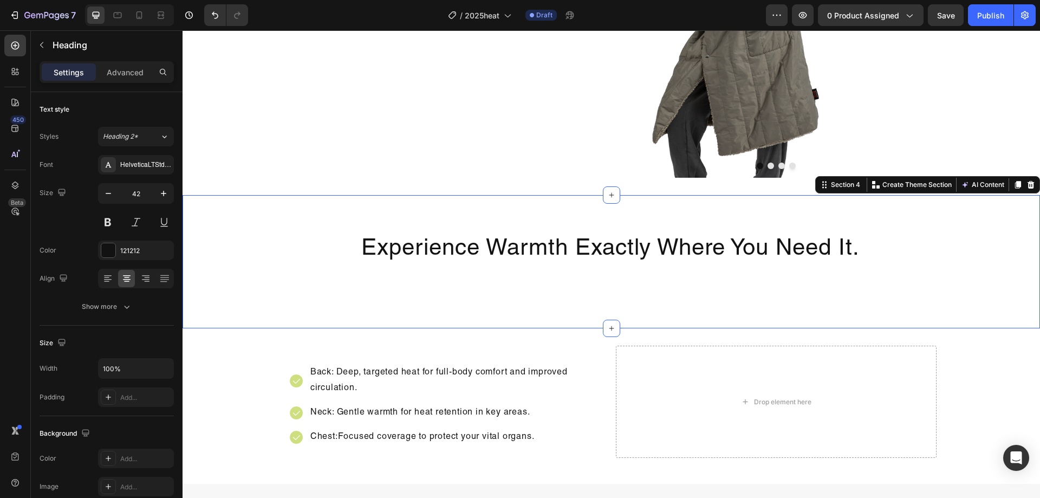
click at [408, 311] on div "Experience Warmth Exactly Where You Need It. Heading Row Section 4 Create Theme…" at bounding box center [610, 261] width 857 height 133
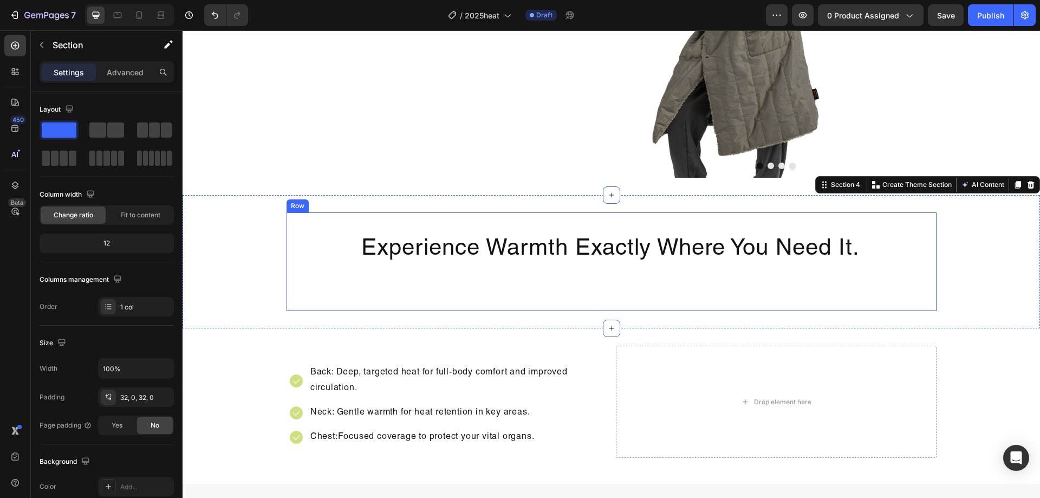
click at [414, 298] on div "Experience Warmth Exactly Where You Need It. Heading" at bounding box center [611, 261] width 650 height 99
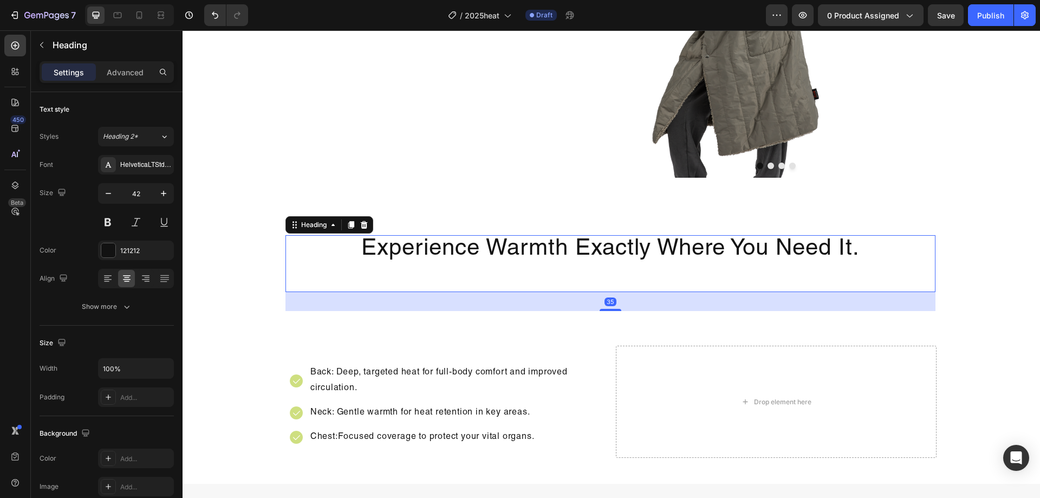
click at [447, 260] on p "Experience Warmth Exactly Where You Need It." at bounding box center [610, 263] width 648 height 55
click at [134, 71] on p "Advanced" at bounding box center [125, 72] width 37 height 11
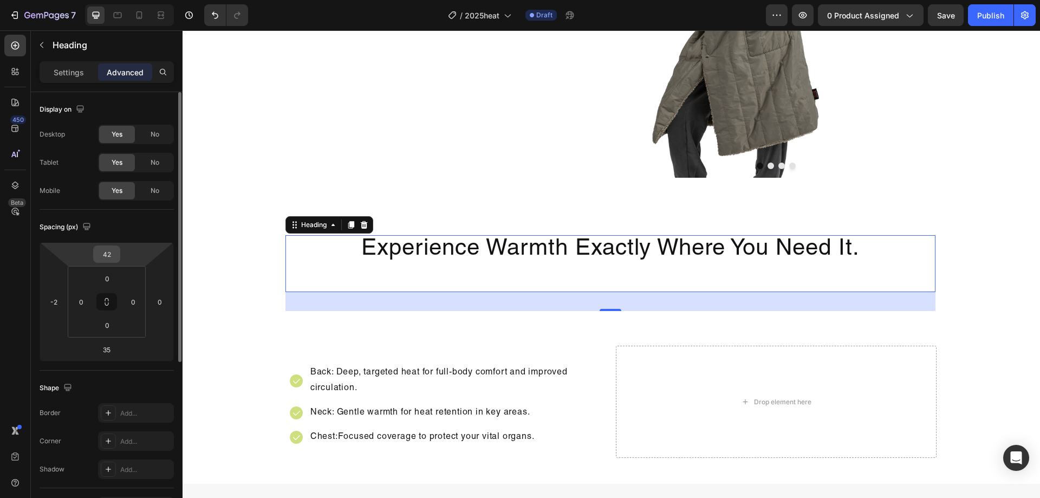
click at [118, 259] on div "42" at bounding box center [106, 253] width 27 height 17
click at [112, 252] on input "42" at bounding box center [107, 254] width 22 height 16
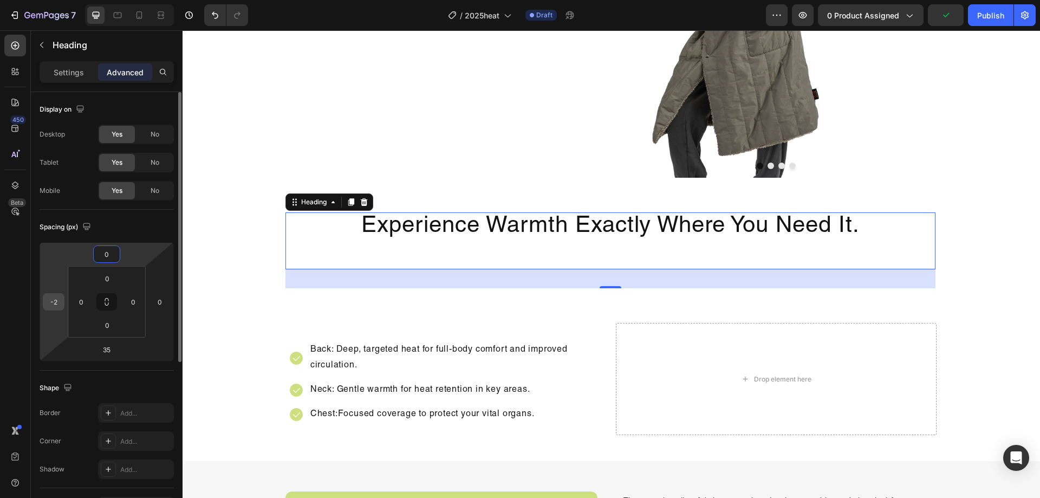
type input "0"
click at [55, 307] on input "-2" at bounding box center [53, 301] width 16 height 16
type input "0"
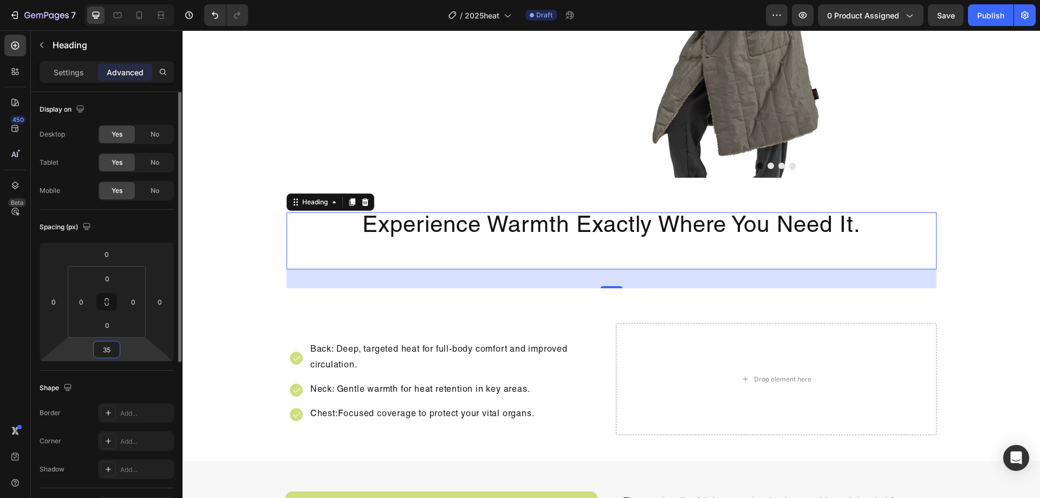
click at [113, 349] on input "35" at bounding box center [107, 349] width 22 height 16
type input "0"
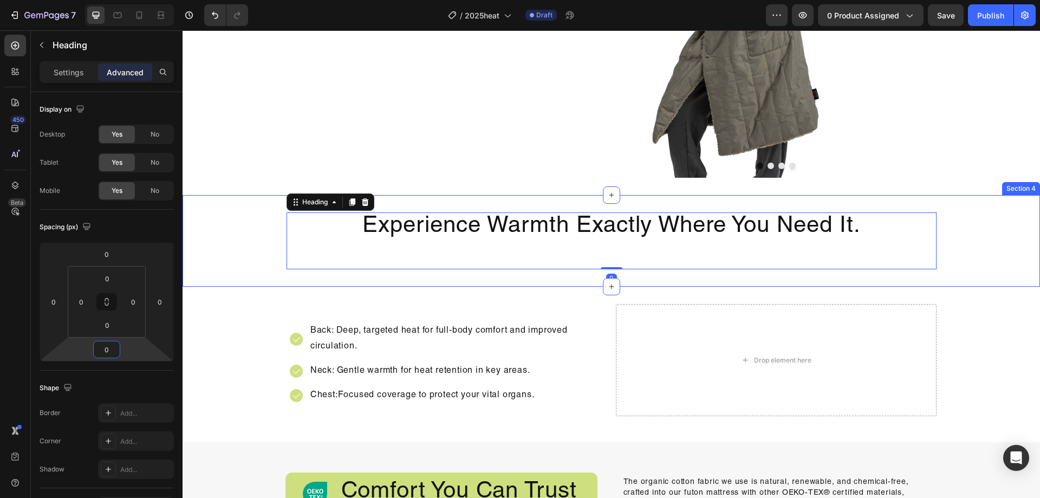
click at [850, 273] on div "Experience Warmth Exactly Where You Need It. Heading 0 Row Section 4" at bounding box center [610, 241] width 857 height 92
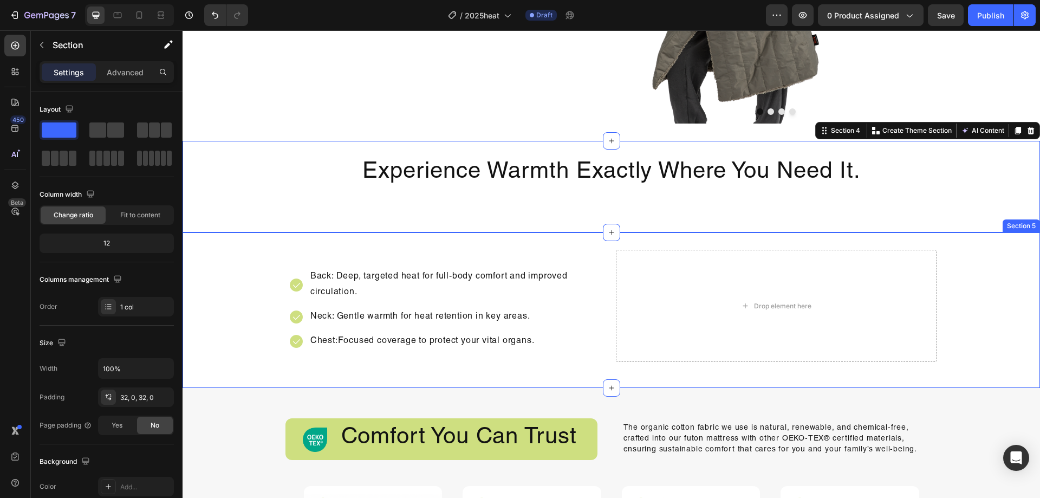
click at [963, 312] on div "Image Back: Deep, targeted heat for full-body comfort and improved circulation.…" at bounding box center [610, 310] width 857 height 121
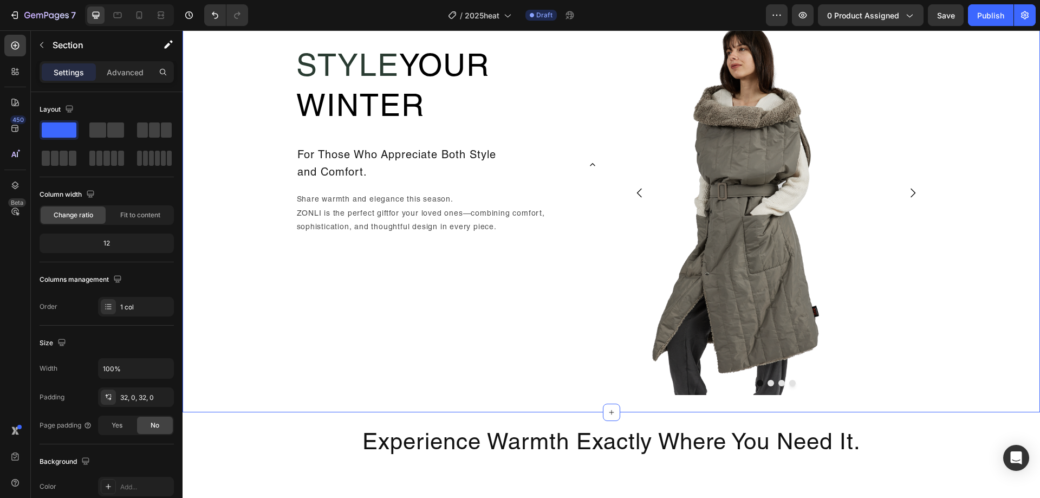
scroll to position [1064, 0]
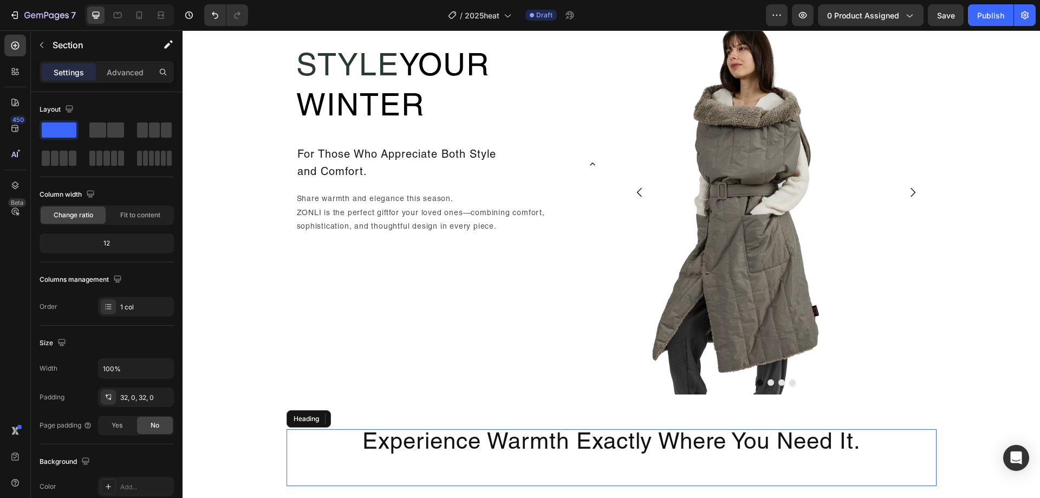
click at [906, 446] on p "Experience Warmth Exactly Where You Need It." at bounding box center [612, 457] width 648 height 55
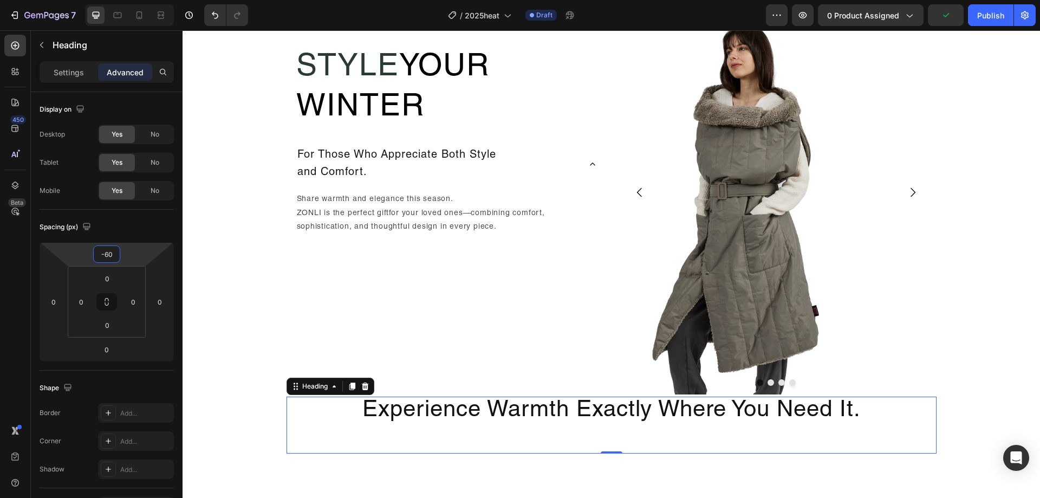
drag, startPoint x: 127, startPoint y: 252, endPoint x: 135, endPoint y: 269, distance: 17.9
click at [135, 0] on html "7 Version history / 2025heat Draft Preview 0 product assigned Publish 450 Beta …" at bounding box center [520, 0] width 1040 height 0
type input "0"
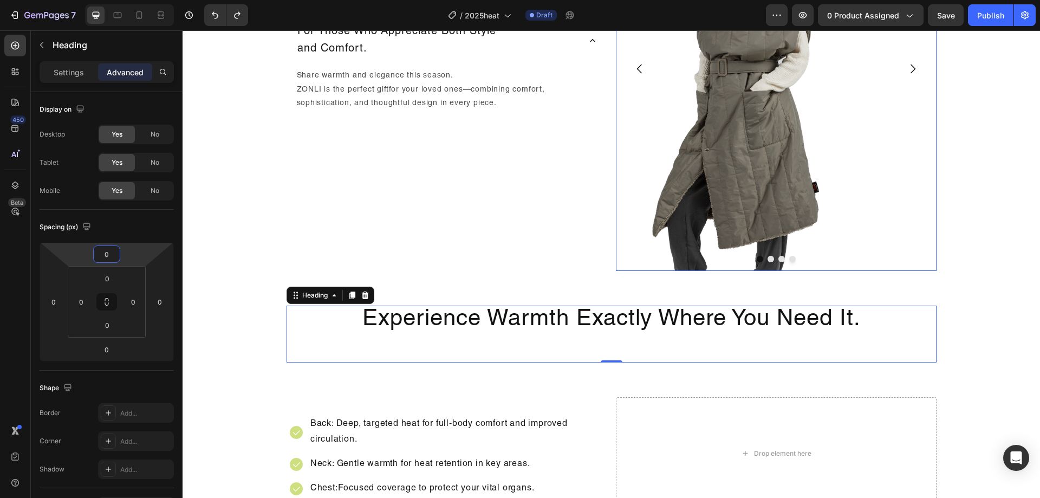
scroll to position [1226, 0]
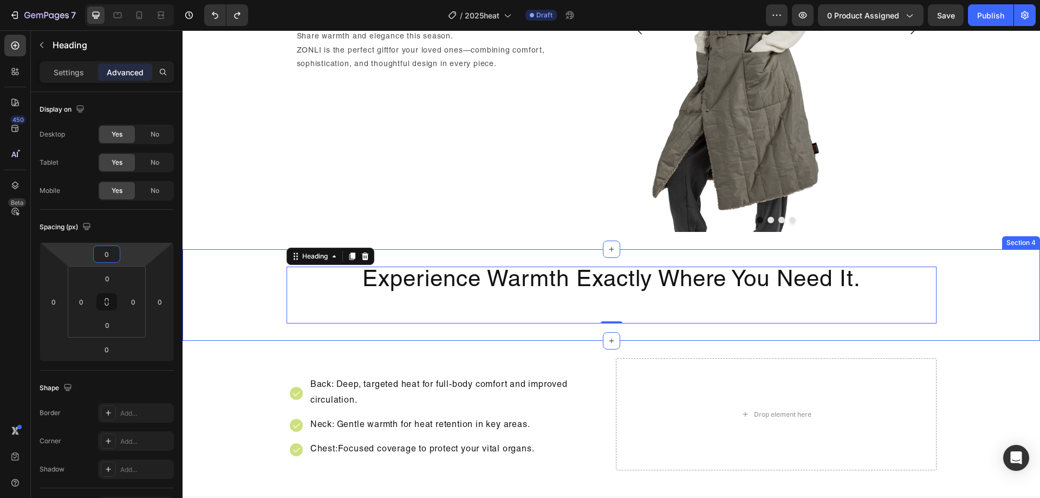
click at [884, 339] on div "Experience Warmth Exactly Where You Need It. Heading 0 Row Section 4" at bounding box center [610, 295] width 857 height 92
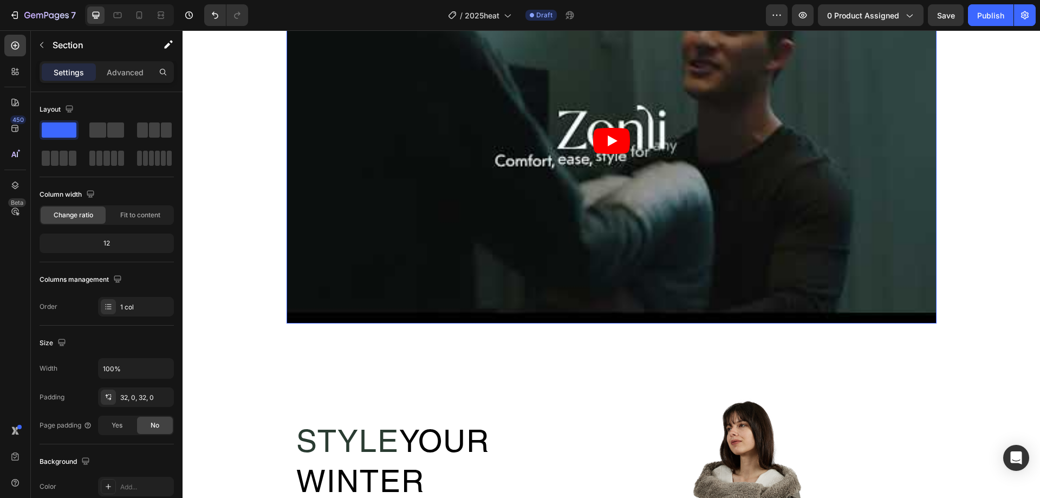
scroll to position [685, 0]
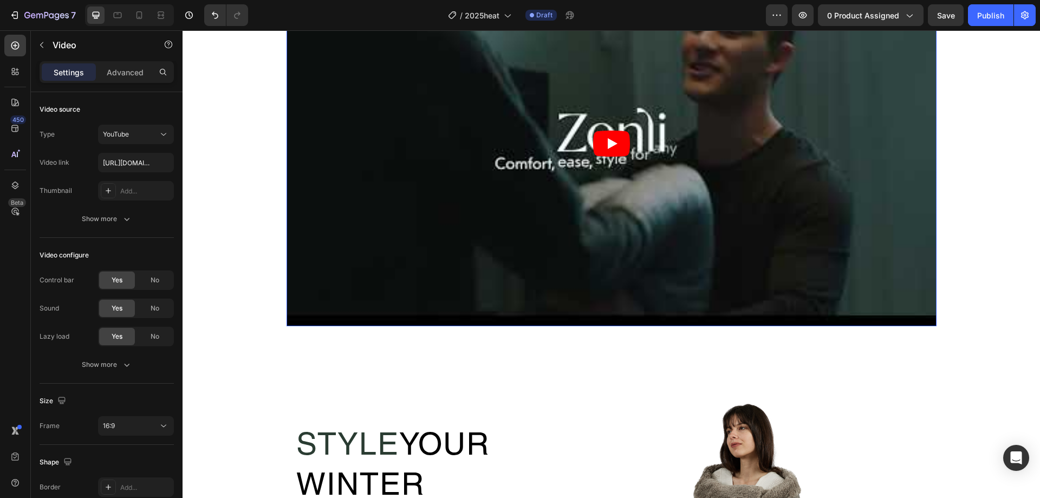
click at [693, 193] on article at bounding box center [611, 142] width 650 height 365
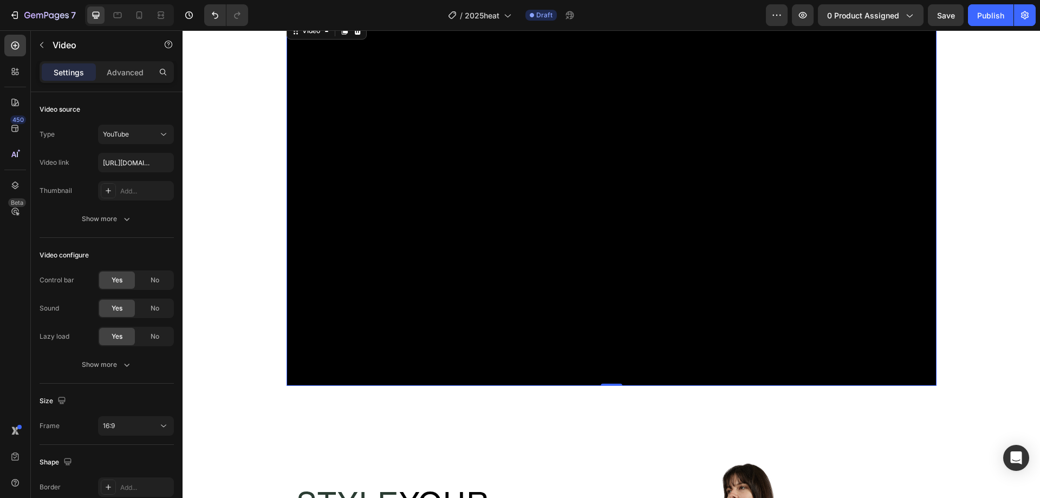
scroll to position [577, 0]
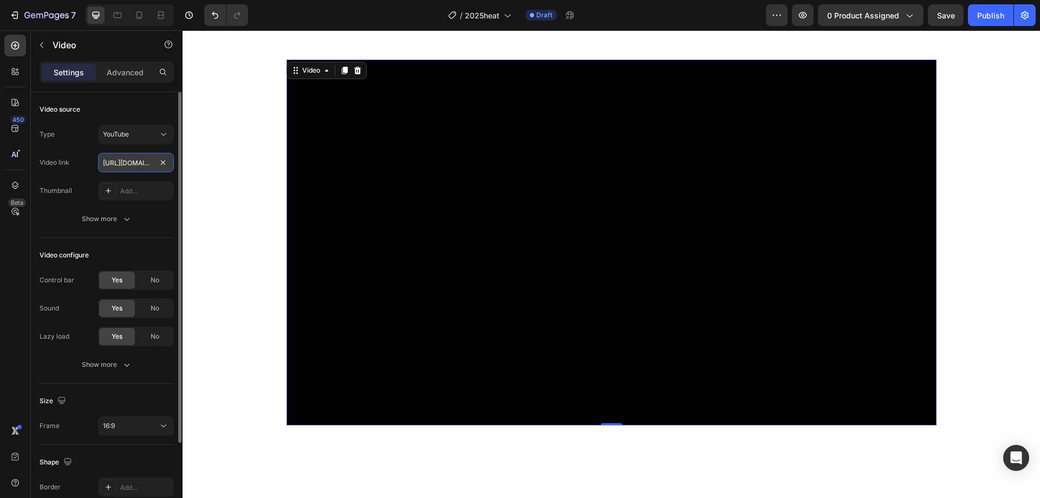
click at [143, 160] on input "https://www.youtube.com/watch?v=rI6xikI7-g0&list=TLGGd6d96ackDGwxODA4MjAyNQ&t=2…" at bounding box center [136, 162] width 76 height 19
click at [149, 138] on div "YouTube" at bounding box center [130, 134] width 55 height 10
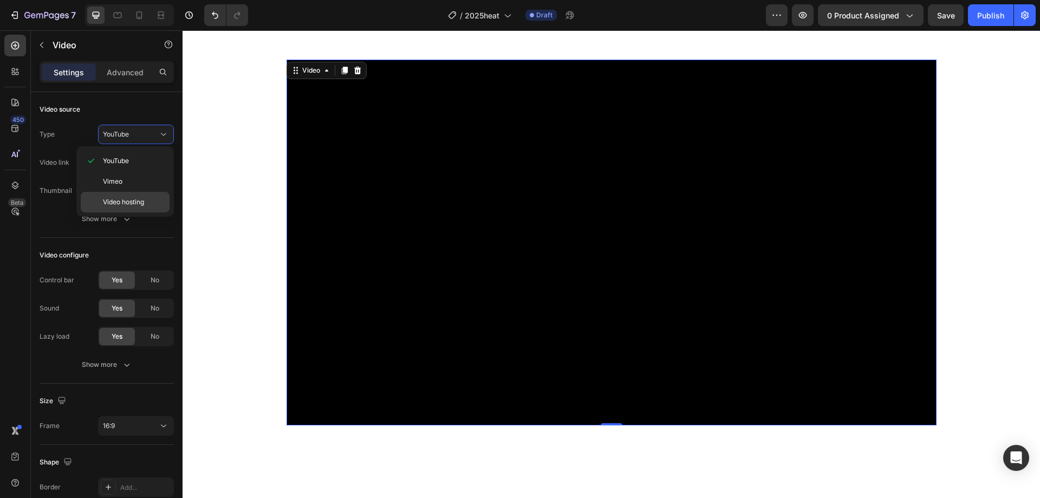
click at [152, 195] on div "Video hosting" at bounding box center [125, 202] width 89 height 21
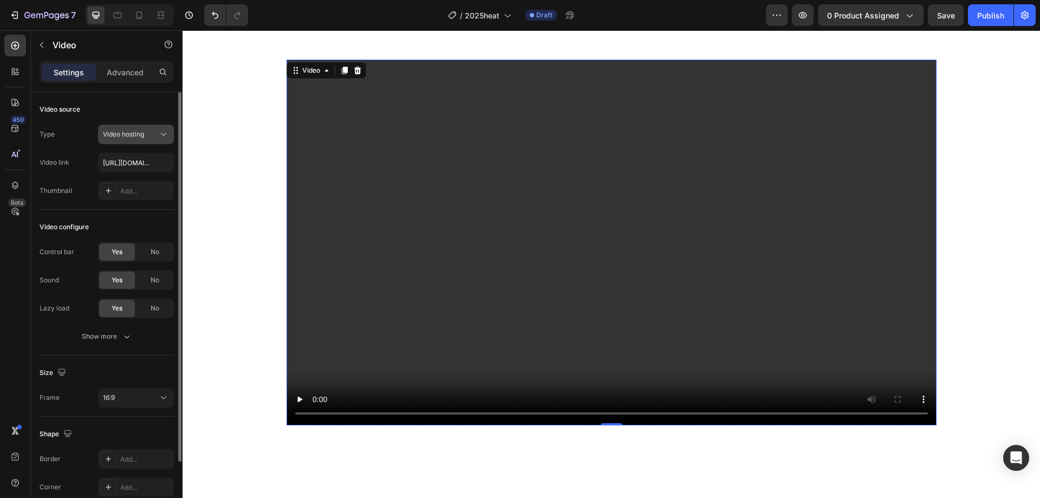
click at [155, 134] on div "Video hosting" at bounding box center [130, 134] width 55 height 10
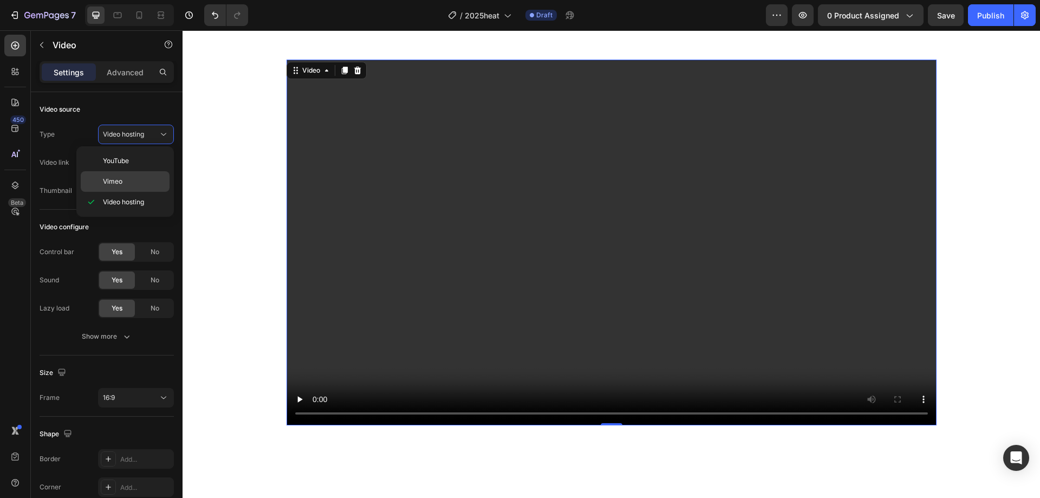
click at [149, 177] on div "Vimeo" at bounding box center [125, 181] width 89 height 21
type input "https://vimeo.com/1095883398"
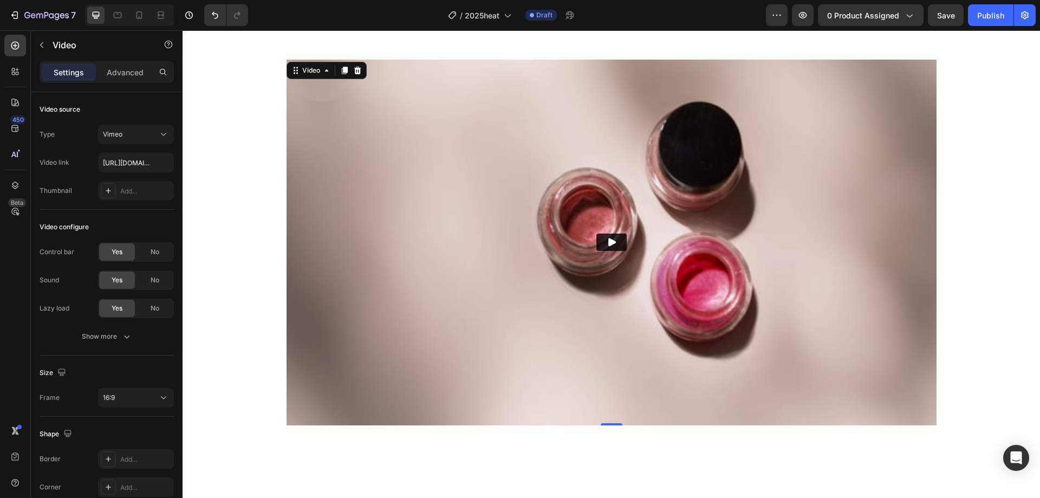
click at [611, 246] on icon "Play" at bounding box center [611, 242] width 11 height 11
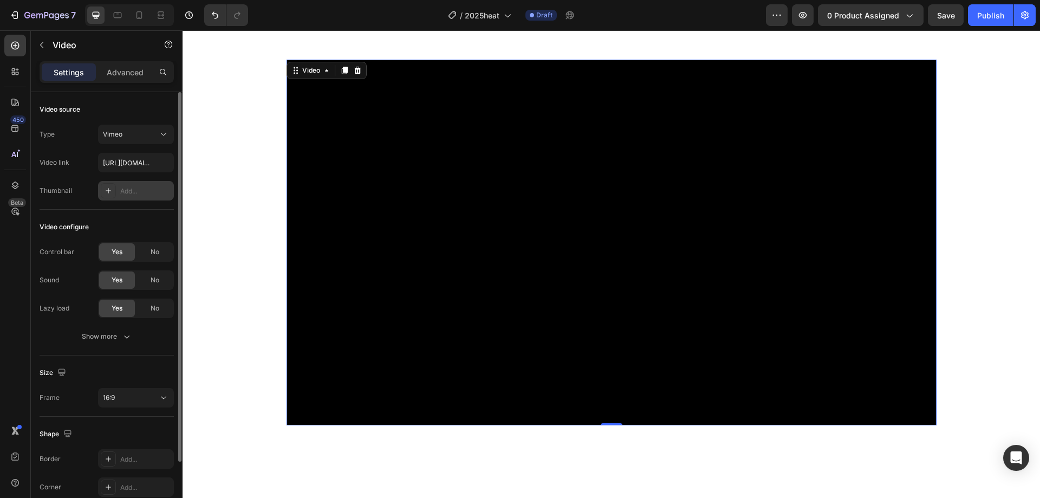
click at [142, 190] on div "Add..." at bounding box center [145, 191] width 51 height 10
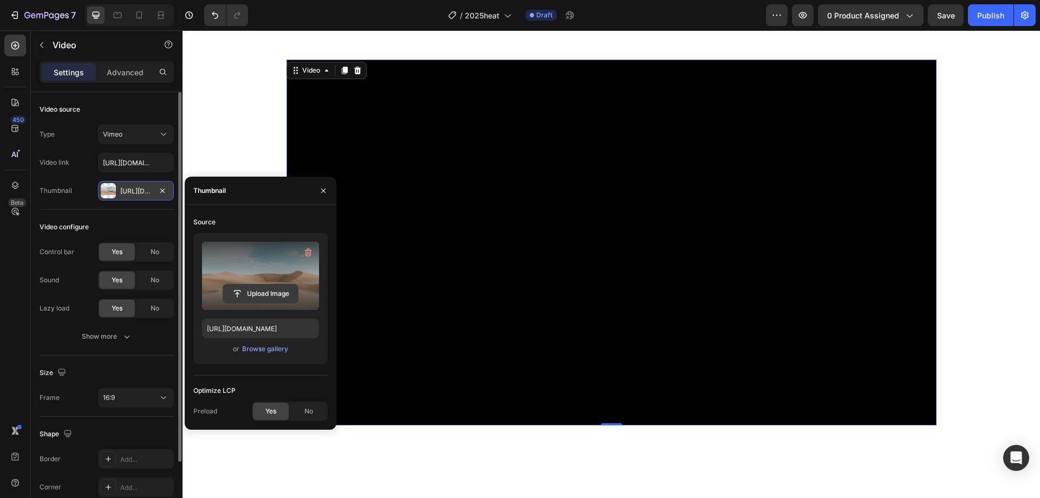
click at [271, 291] on input "file" at bounding box center [260, 293] width 75 height 18
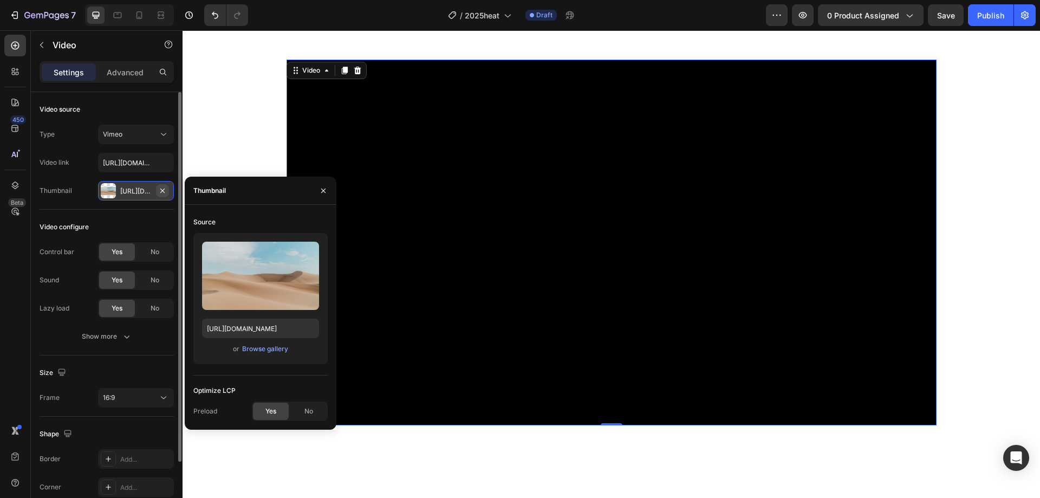
click at [159, 190] on icon "button" at bounding box center [162, 190] width 9 height 9
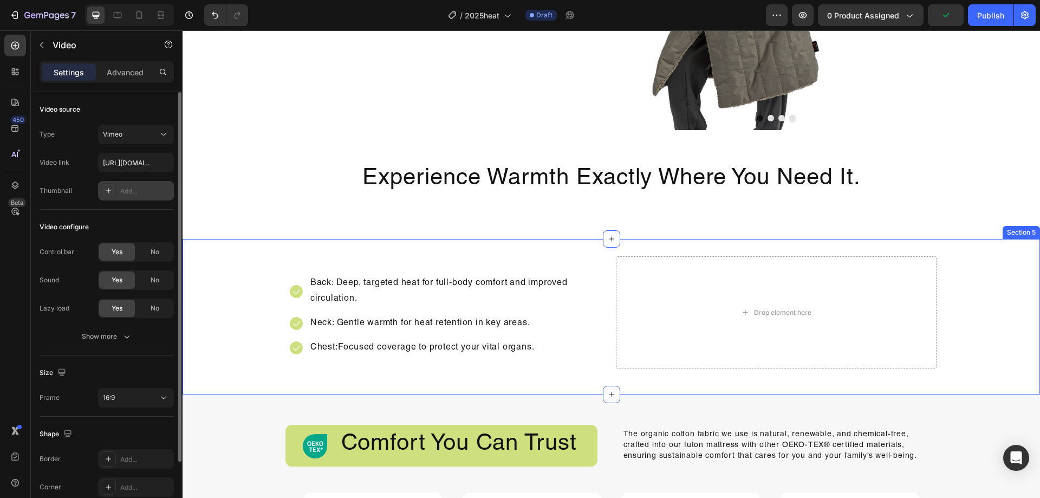
scroll to position [1118, 0]
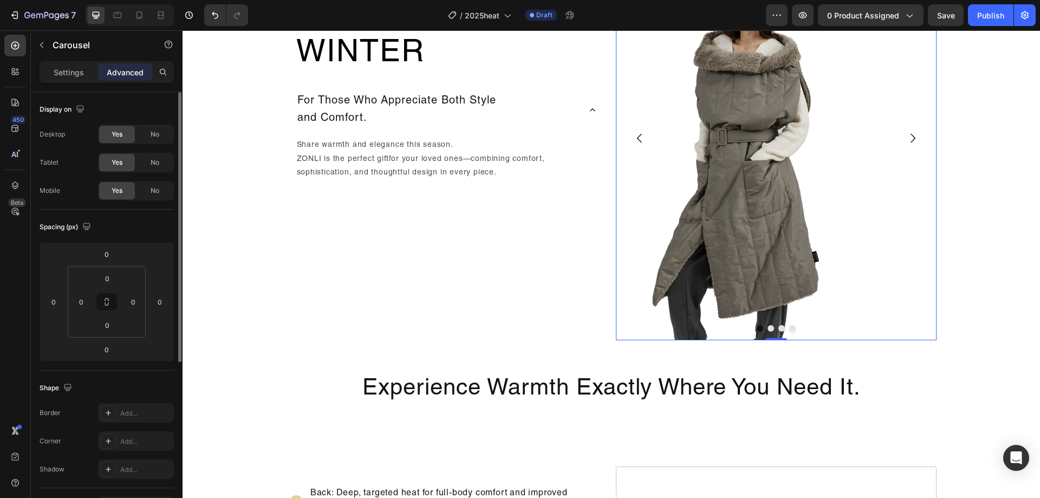
click at [756, 328] on button "Dot" at bounding box center [759, 328] width 6 height 6
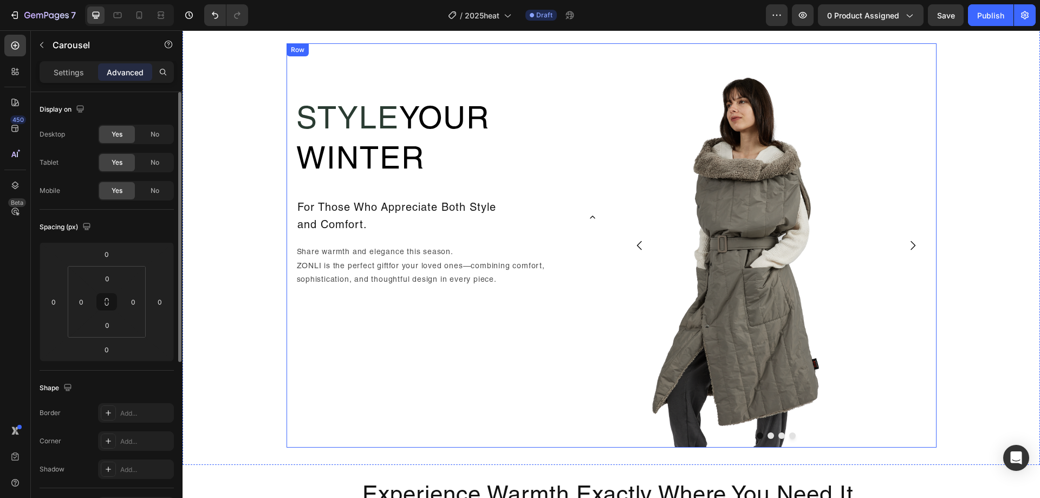
scroll to position [1010, 0]
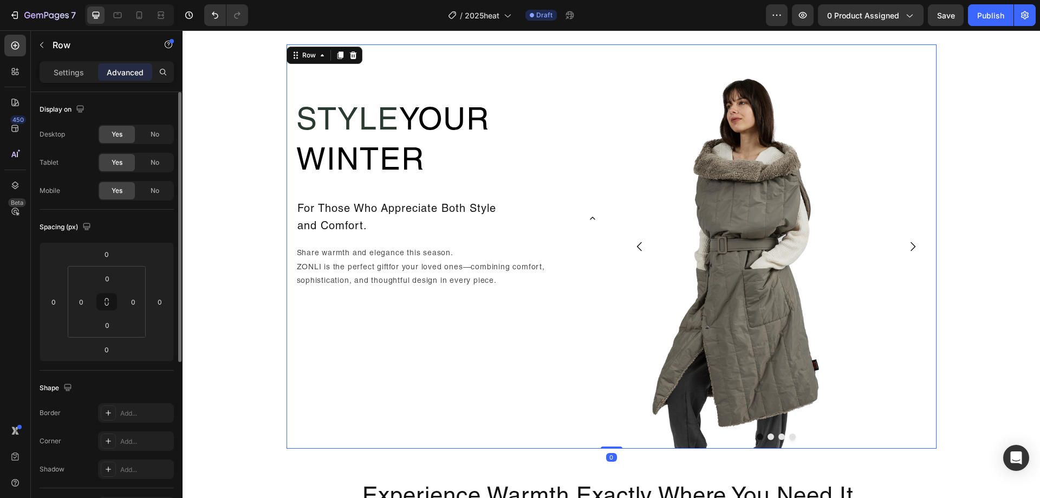
click at [439, 402] on div "Style Your Winter Heading For Those Who Appreciate Both Style and Comfort. Shar…" at bounding box center [446, 246] width 321 height 404
click at [69, 70] on p "Settings" at bounding box center [69, 72] width 30 height 11
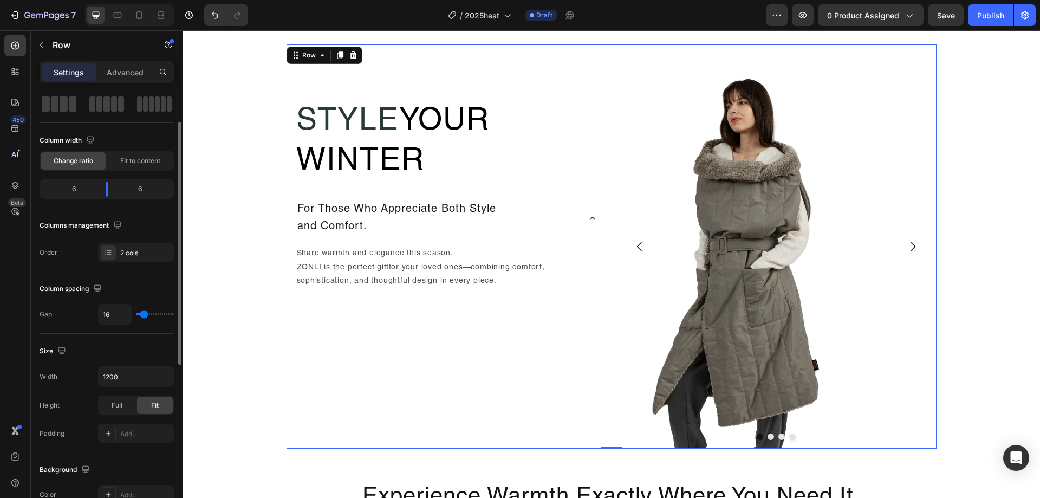
scroll to position [162, 0]
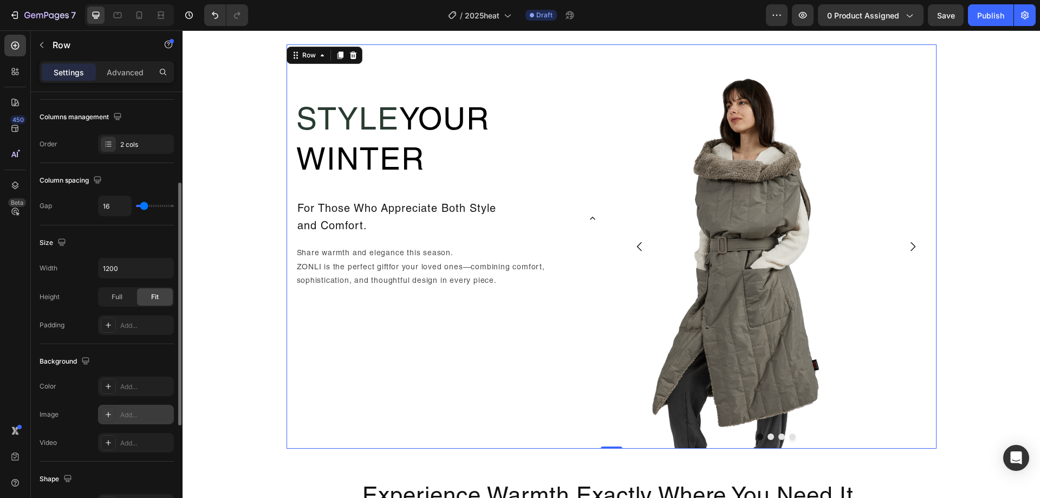
click at [130, 411] on div "Add..." at bounding box center [145, 415] width 51 height 10
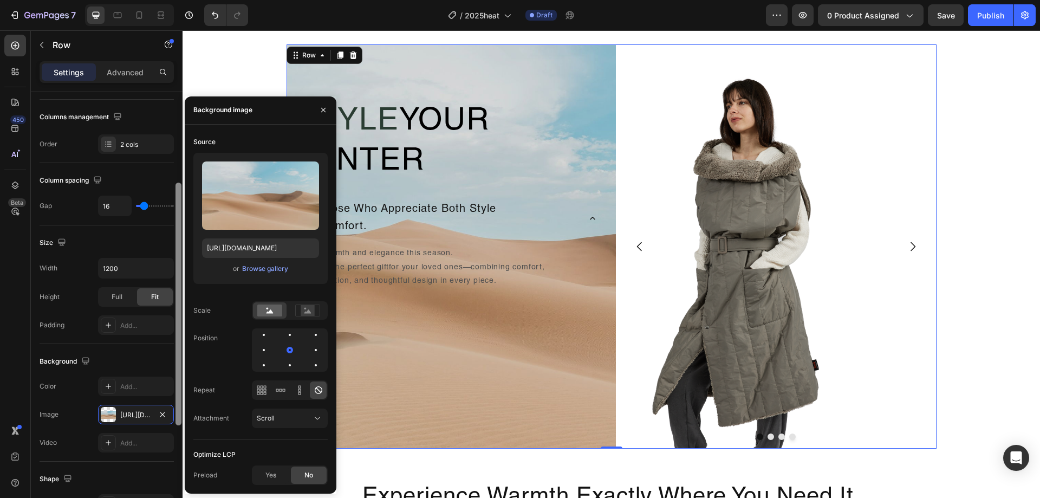
drag, startPoint x: 162, startPoint y: 419, endPoint x: 174, endPoint y: 415, distance: 12.9
click at [162, 418] on button "button" at bounding box center [162, 414] width 13 height 13
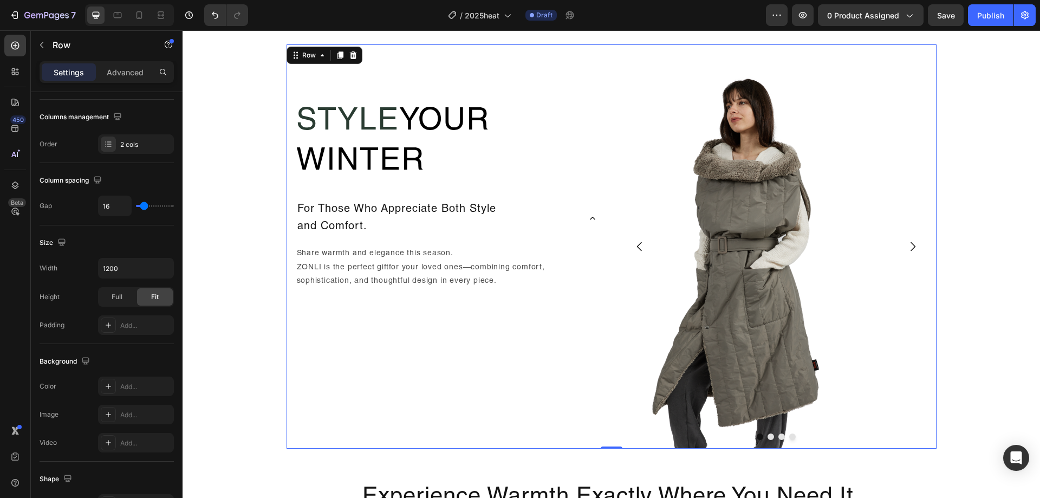
click at [605, 422] on div "Style Your Winter Heading For Those Who Appreciate Both Style and Comfort. Shar…" at bounding box center [611, 246] width 650 height 404
click at [131, 392] on div "Add..." at bounding box center [136, 385] width 76 height 19
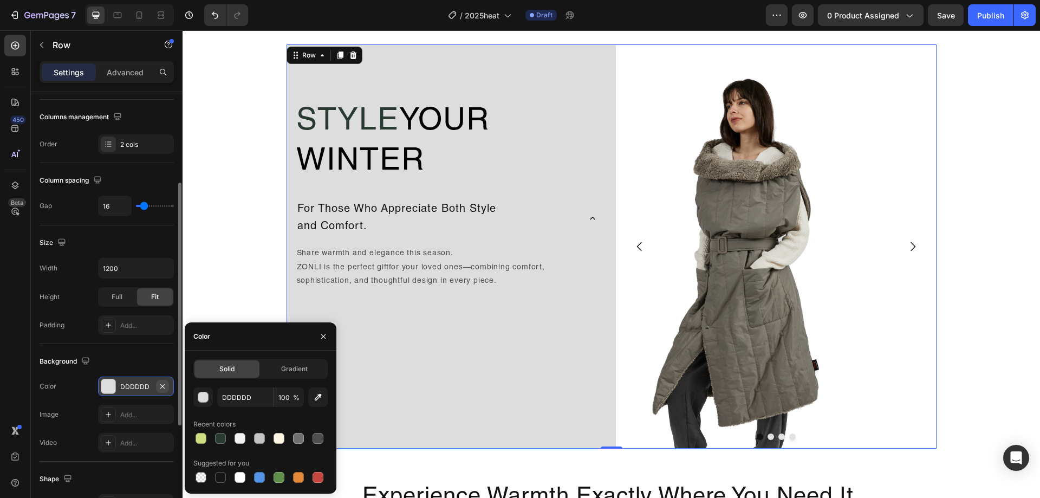
click at [167, 387] on button "button" at bounding box center [162, 386] width 13 height 13
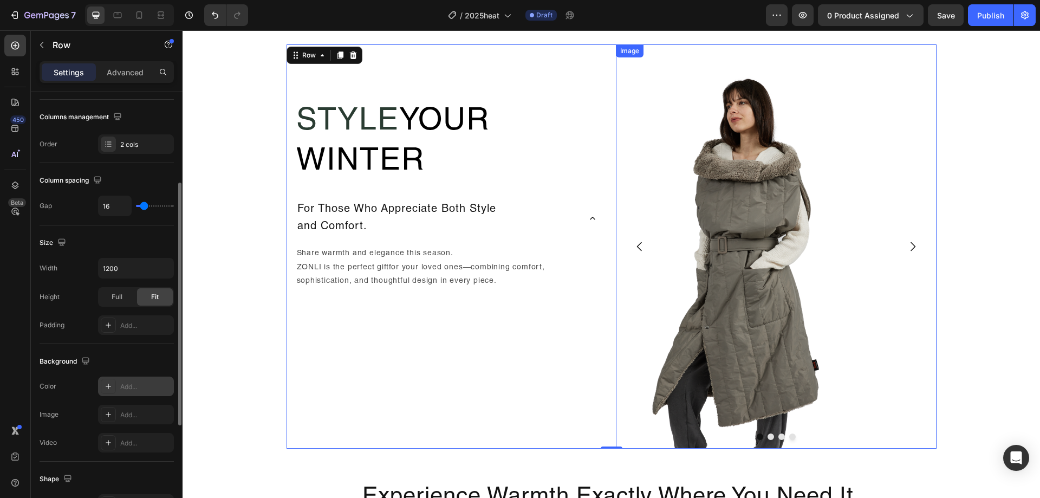
click at [658, 336] on img at bounding box center [776, 246] width 321 height 404
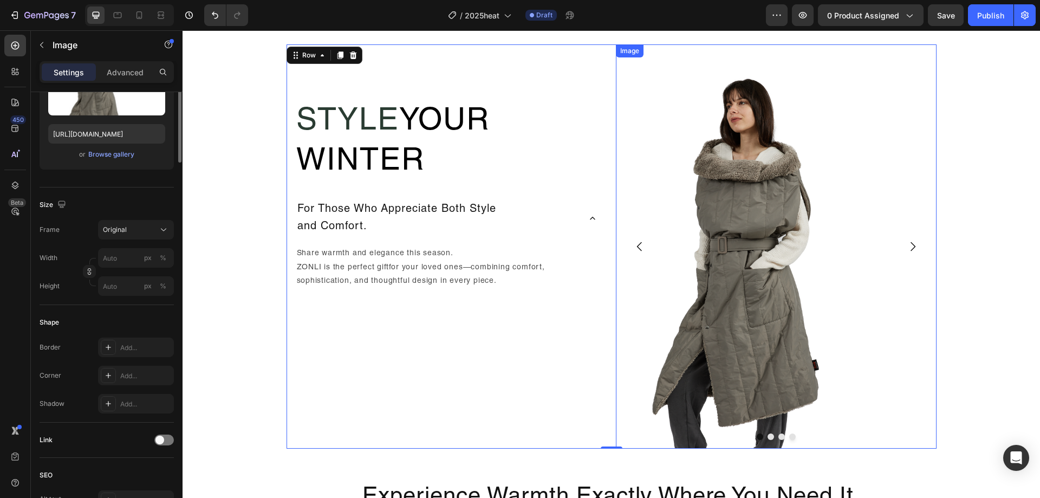
scroll to position [0, 0]
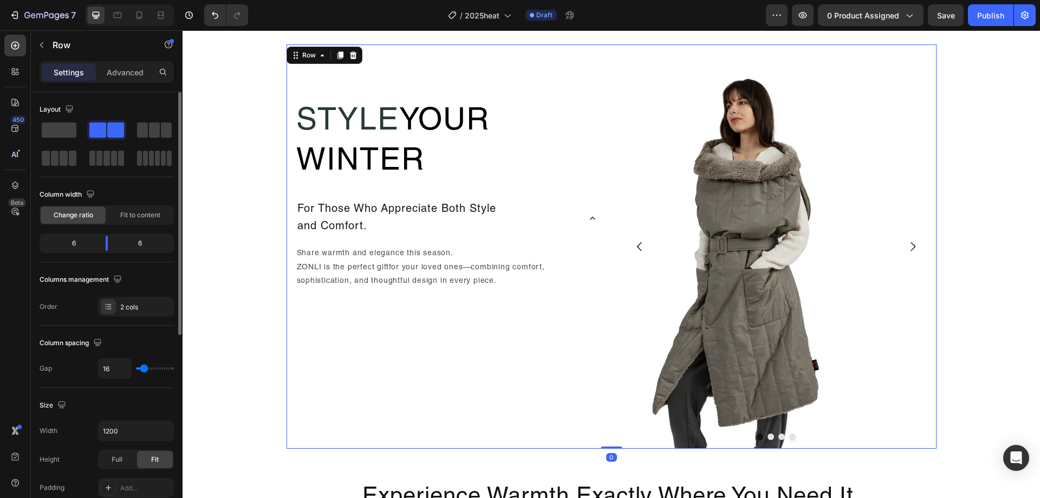
click at [526, 381] on div "Style Your Winter Heading For Those Who Appreciate Both Style and Comfort. Shar…" at bounding box center [446, 246] width 321 height 404
click at [678, 387] on img at bounding box center [776, 246] width 321 height 404
click at [592, 393] on div "Style Your Winter Heading For Those Who Appreciate Both Style and Comfort. Shar…" at bounding box center [446, 246] width 321 height 404
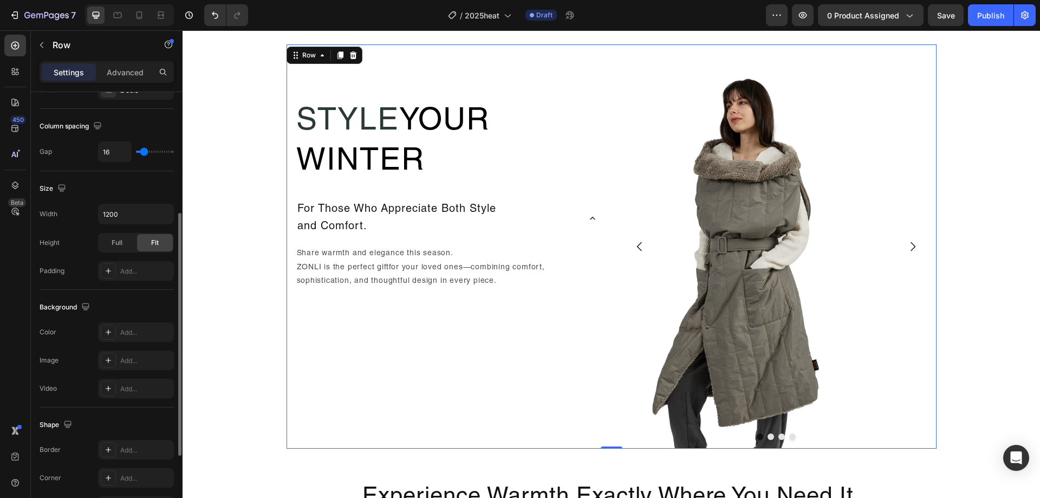
scroll to position [325, 0]
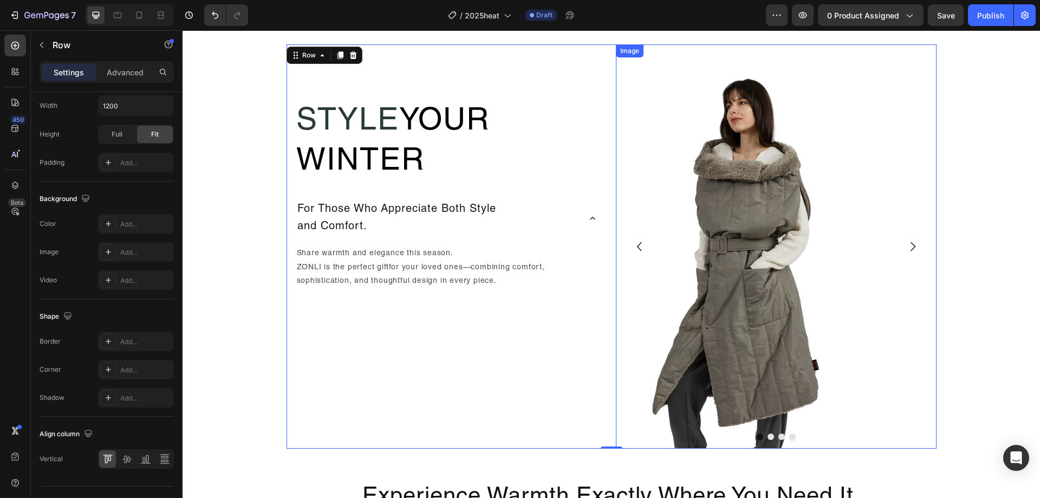
click at [634, 336] on img at bounding box center [776, 246] width 321 height 404
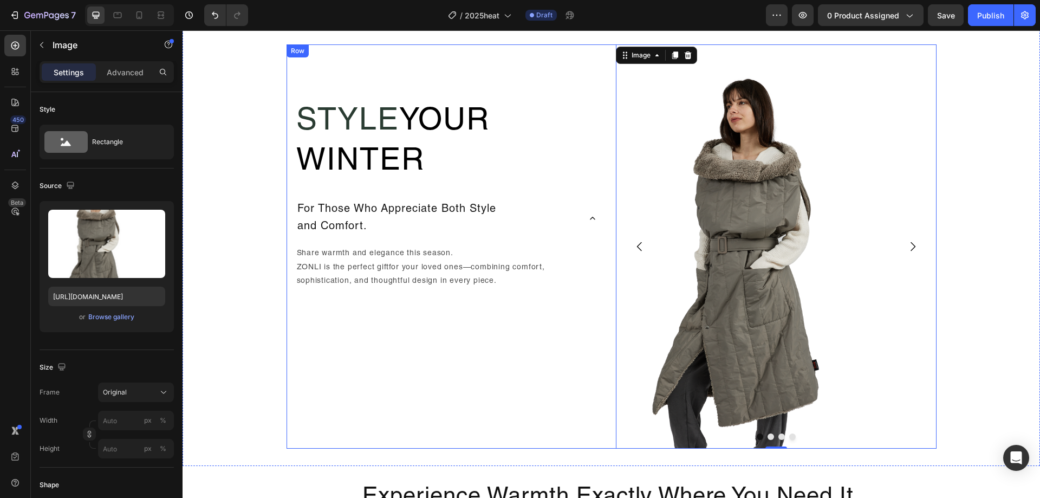
scroll to position [956, 0]
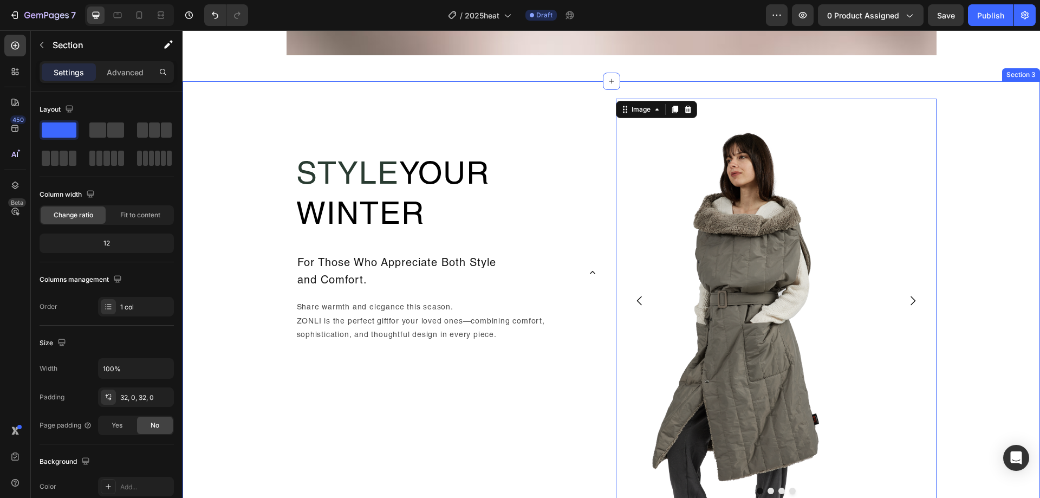
click at [963, 268] on div "Style Your Winter Heading For Those Who Appreciate Both Style and Comfort. Shar…" at bounding box center [610, 301] width 857 height 404
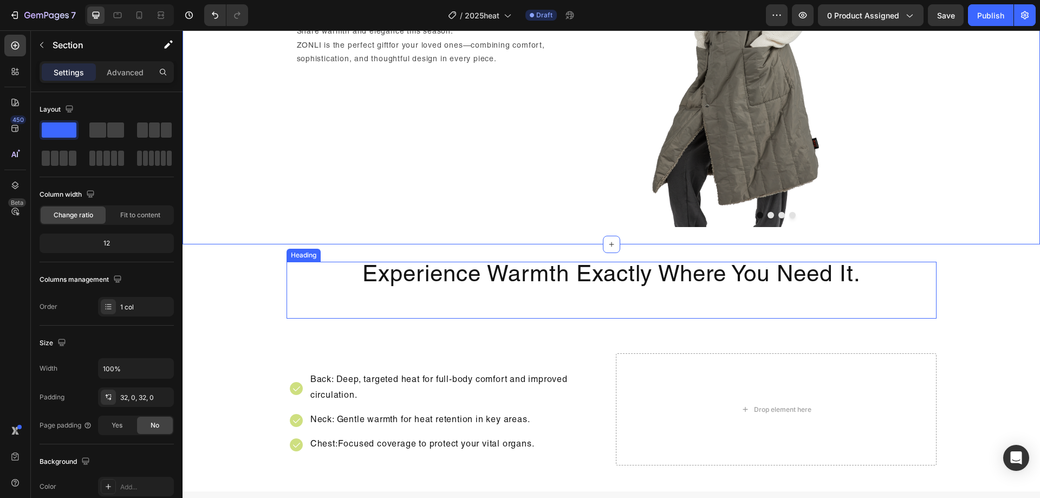
scroll to position [1064, 0]
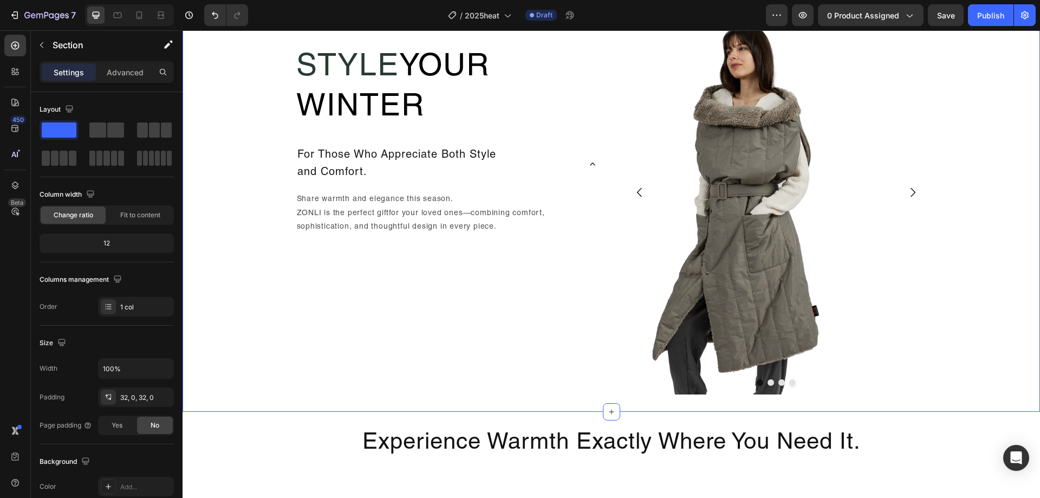
click at [261, 145] on div "Style Your Winter Heading For Those Who Appreciate Both Style and Comfort. Shar…" at bounding box center [610, 192] width 857 height 404
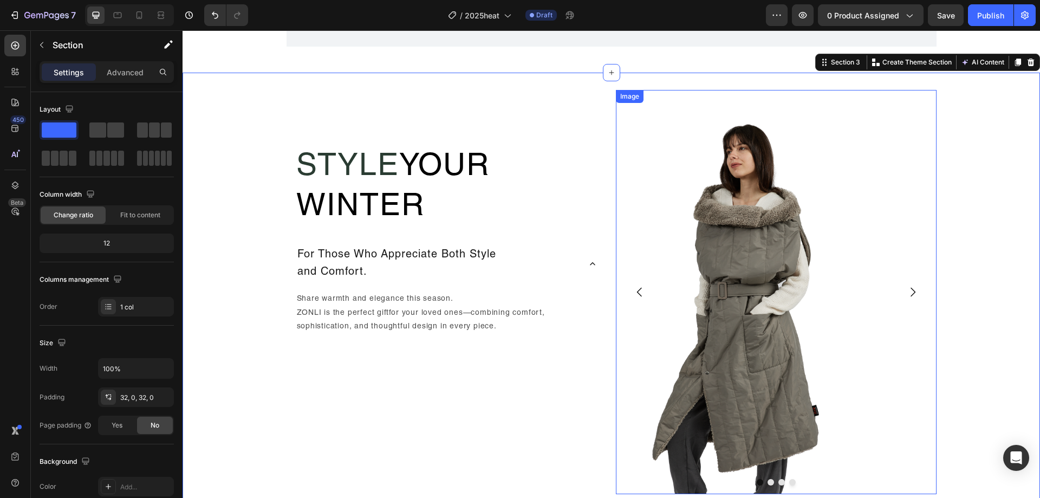
scroll to position [956, 0]
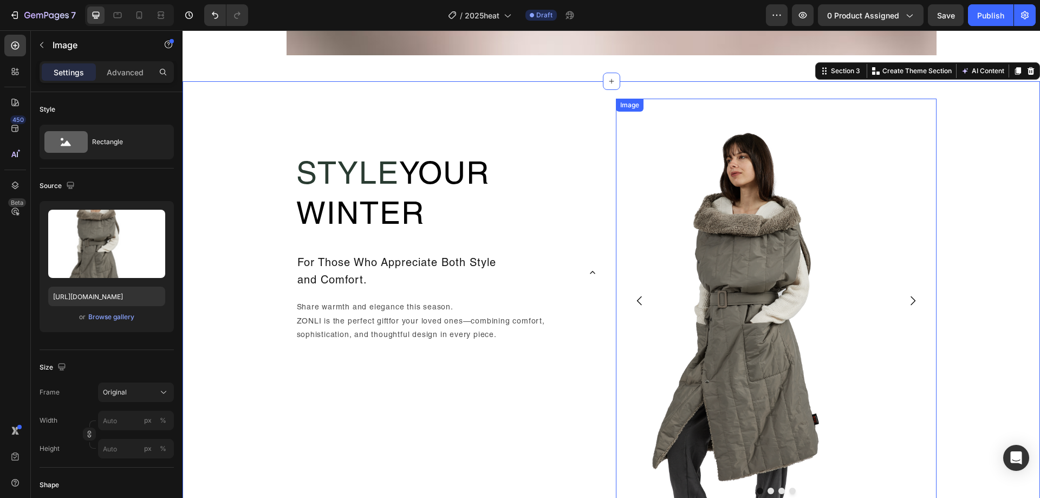
click at [748, 432] on img at bounding box center [776, 301] width 321 height 404
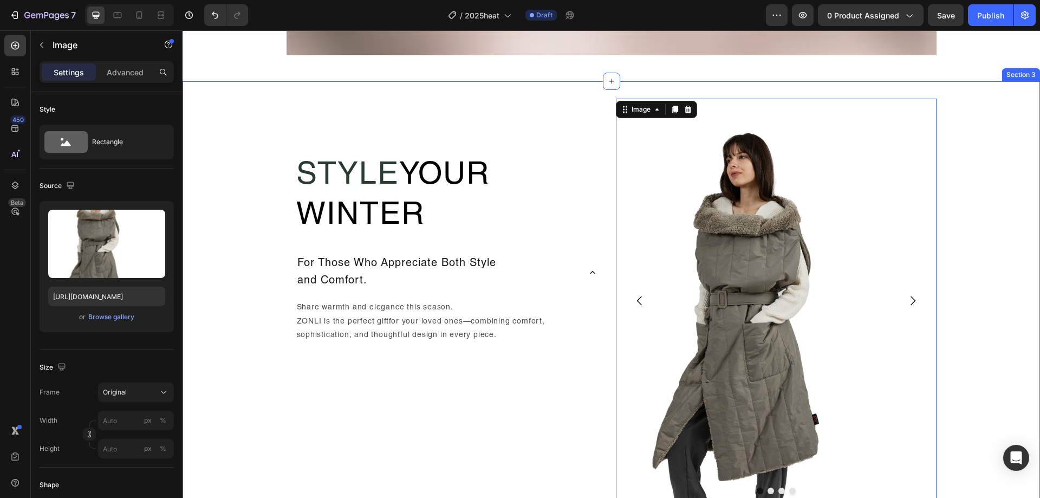
click at [976, 219] on div "Style Your Winter Heading For Those Who Appreciate Both Style and Comfort. Shar…" at bounding box center [610, 301] width 857 height 404
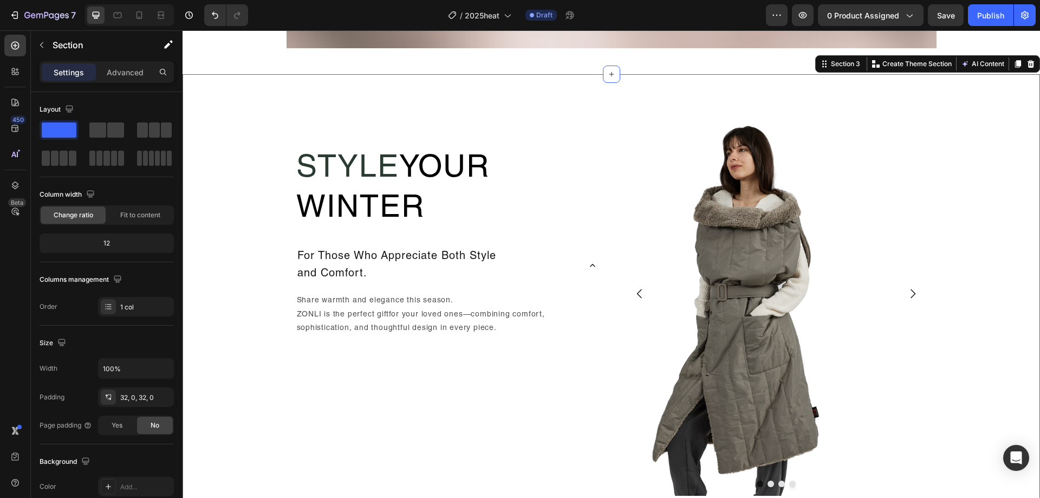
scroll to position [1010, 0]
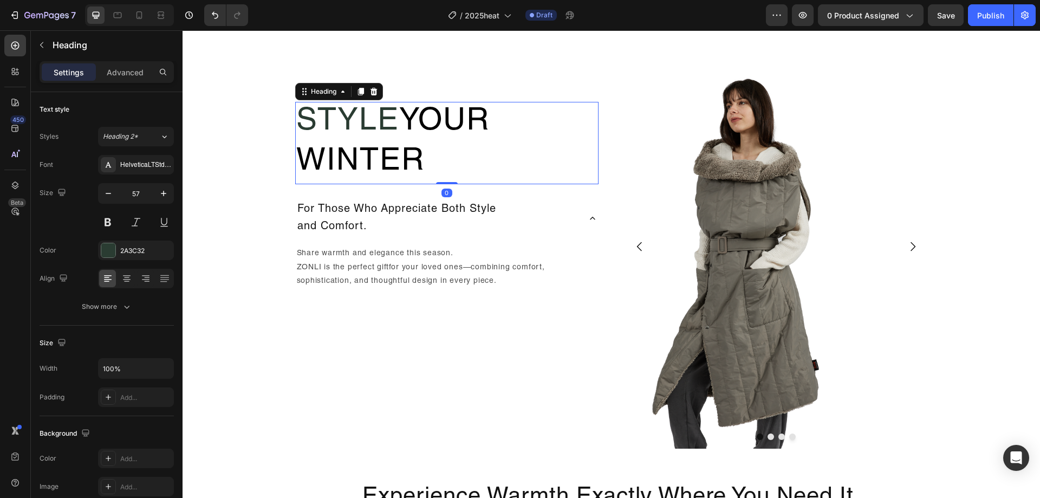
click at [462, 130] on span "Your Winter" at bounding box center [392, 142] width 193 height 71
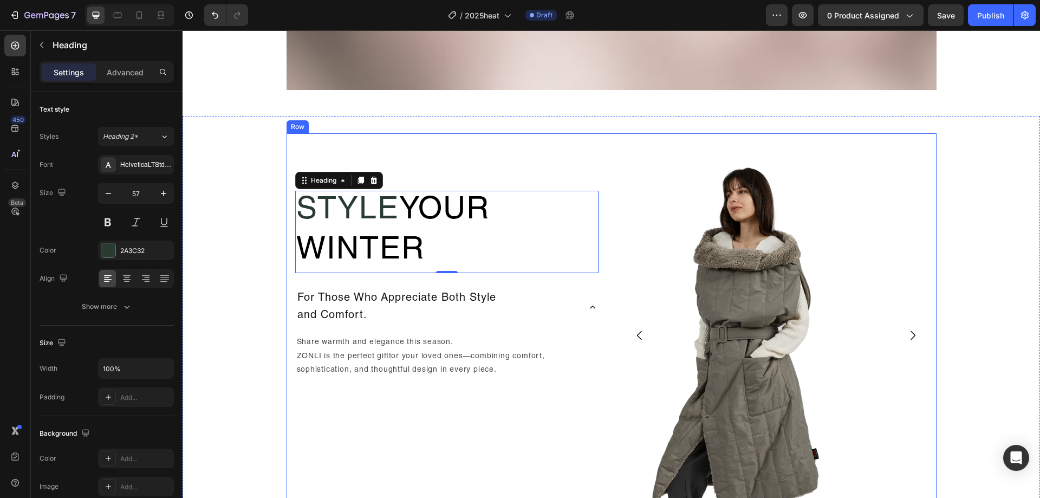
scroll to position [902, 0]
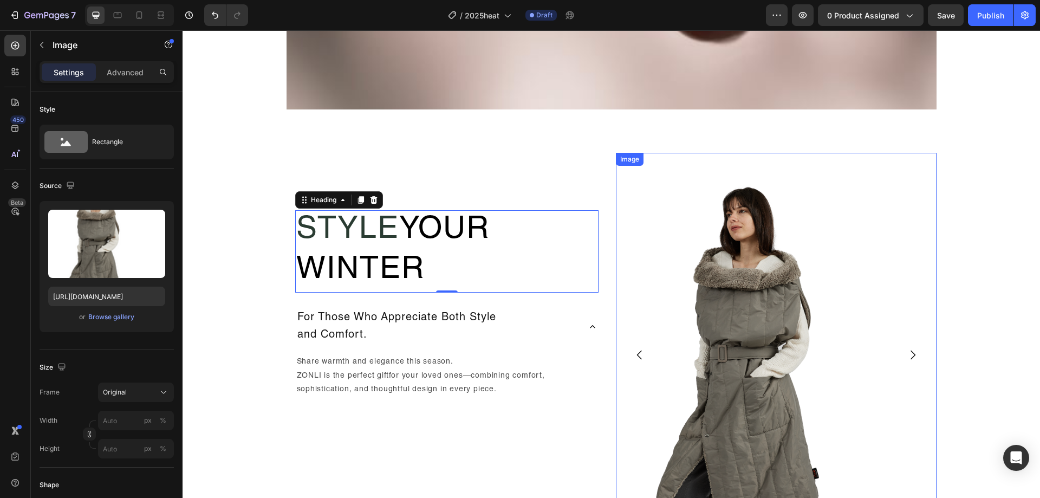
click at [697, 348] on img at bounding box center [776, 355] width 321 height 404
